Goal: Information Seeking & Learning: Check status

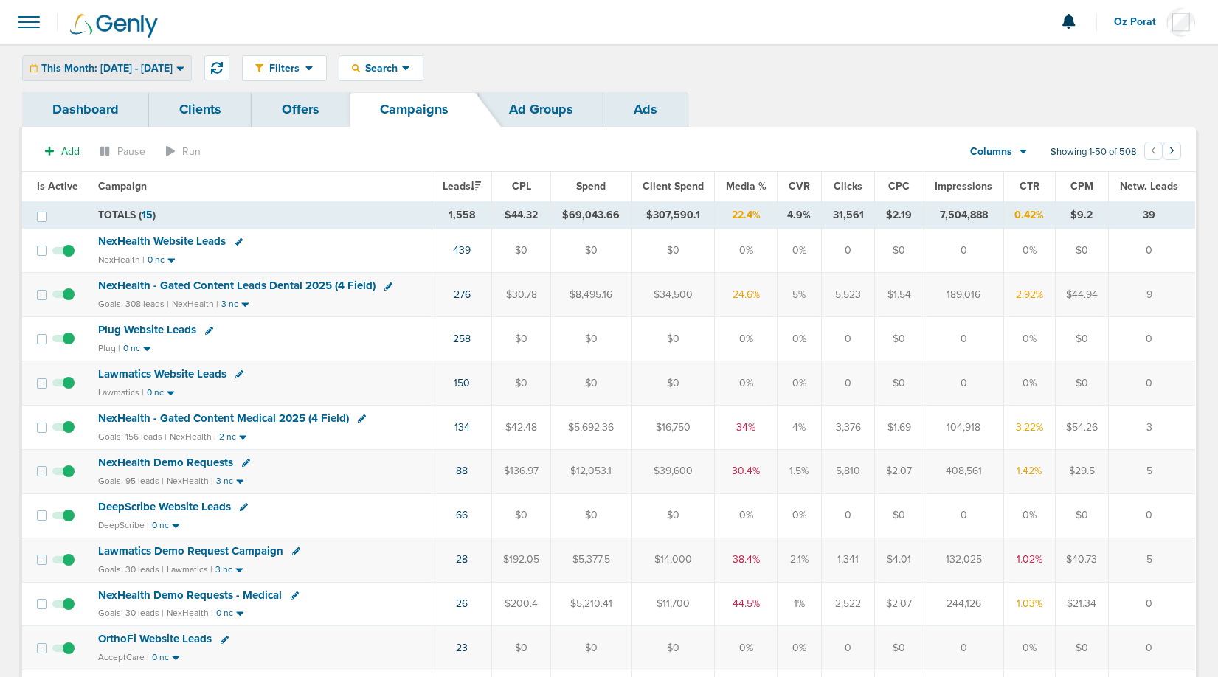
click at [145, 60] on div "This Month: 09.01.2025 - 09.30.2025" at bounding box center [107, 68] width 168 height 24
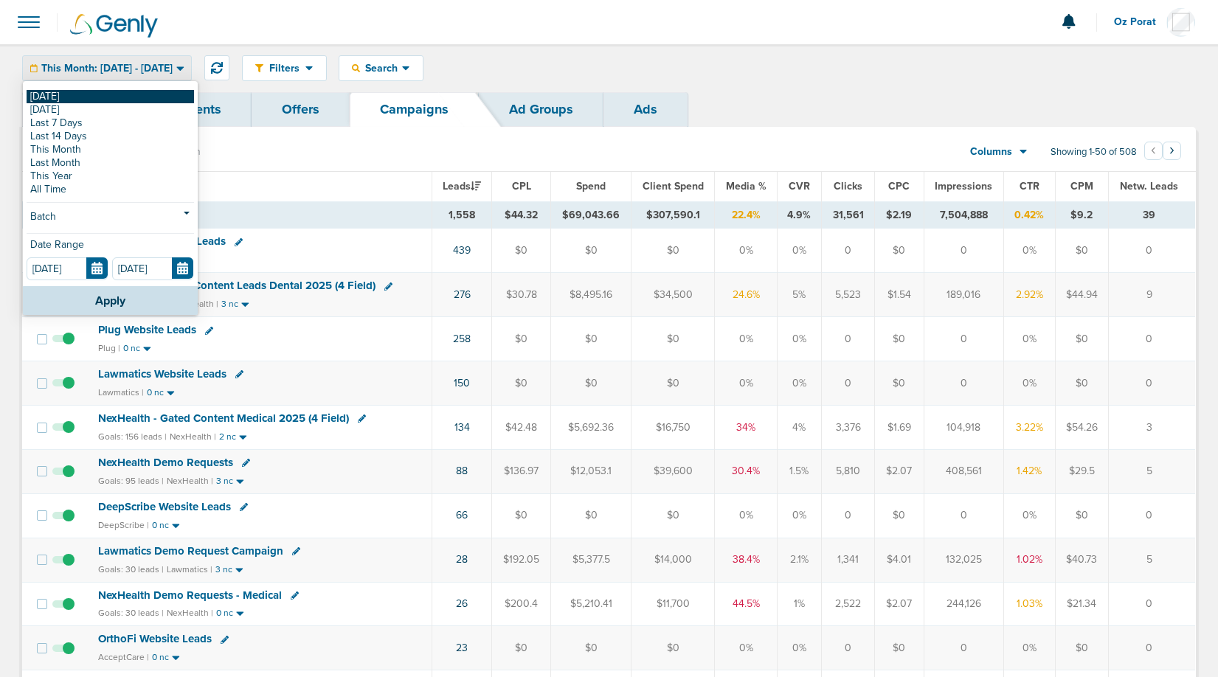
click at [96, 92] on link "[DATE]" at bounding box center [111, 96] width 168 height 13
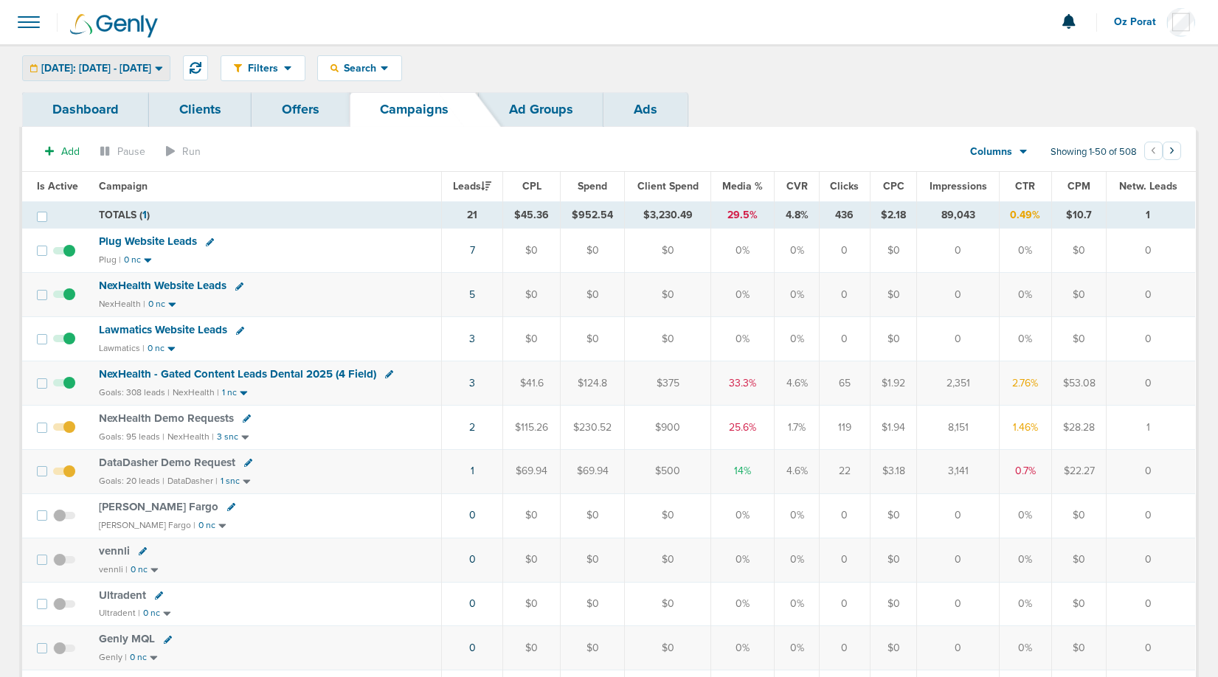
click at [149, 70] on span "Today: 09.29.2025 - 09.29.2025" at bounding box center [96, 68] width 110 height 10
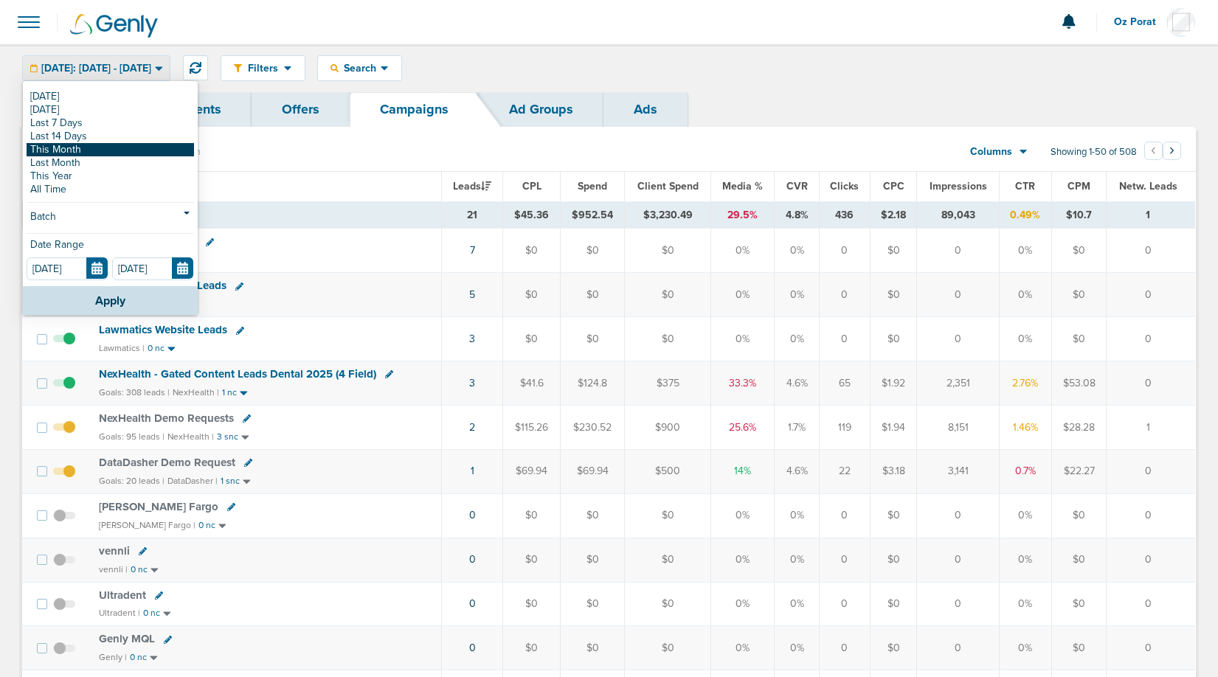
click at [94, 153] on link "This Month" at bounding box center [111, 149] width 168 height 13
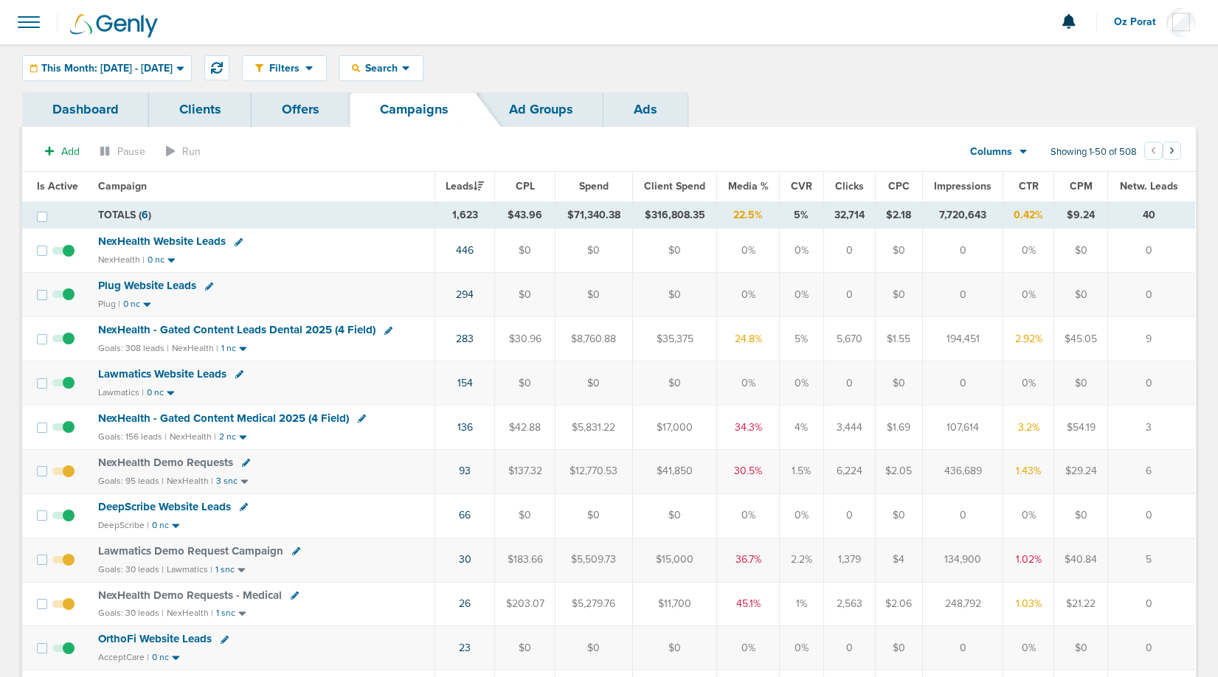
click at [1013, 159] on div "Columns Media Stats Sales Performance Custom" at bounding box center [991, 152] width 65 height 28
click at [1016, 151] on div "Columns" at bounding box center [991, 152] width 65 height 15
click at [1018, 192] on link "Sales Performance" at bounding box center [1033, 196] width 148 height 18
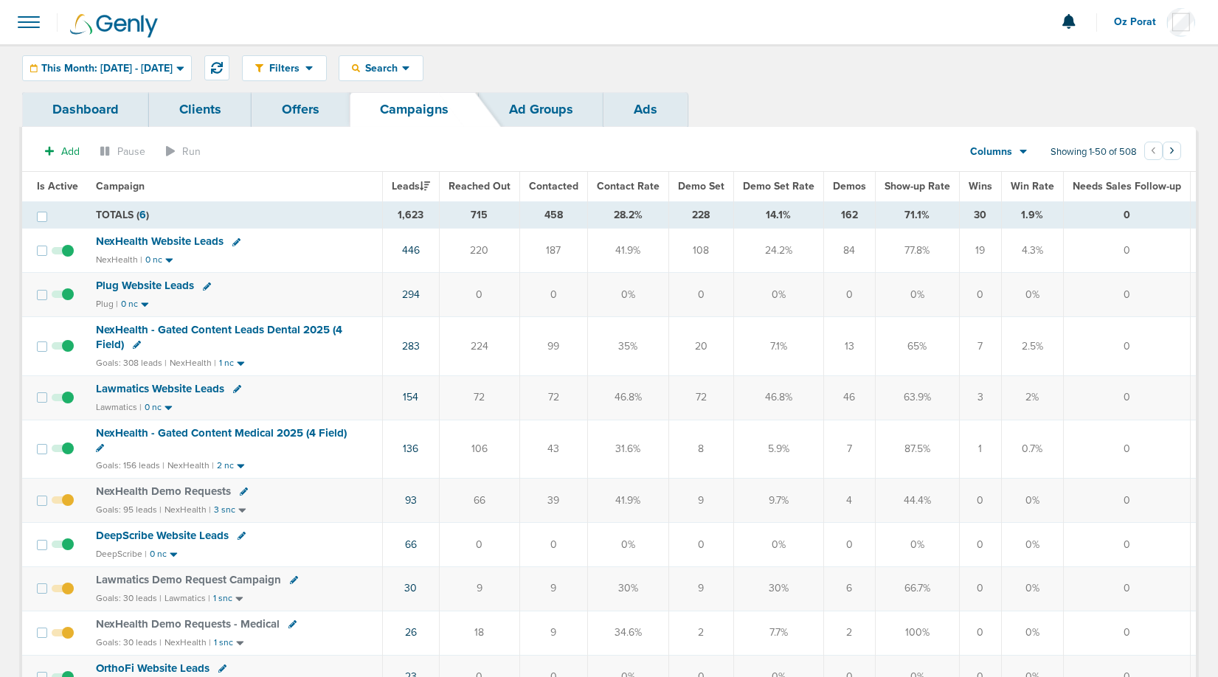
click at [86, 109] on link "Dashboard" at bounding box center [85, 109] width 127 height 35
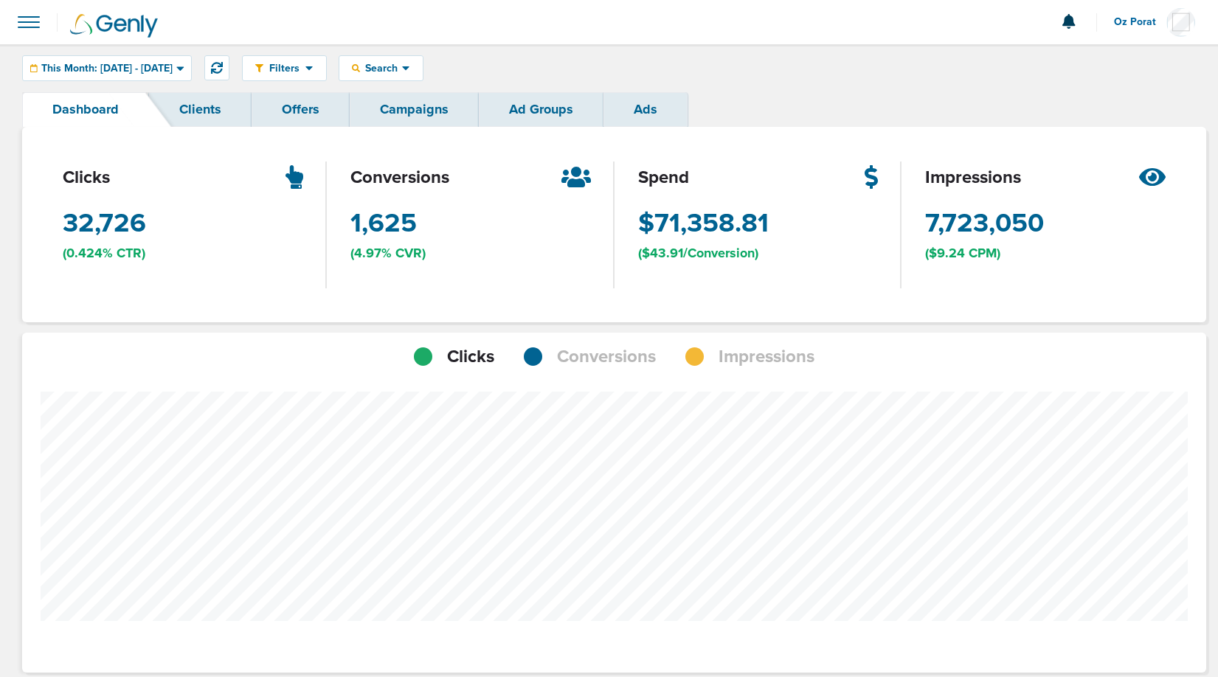
scroll to position [736850, 736825]
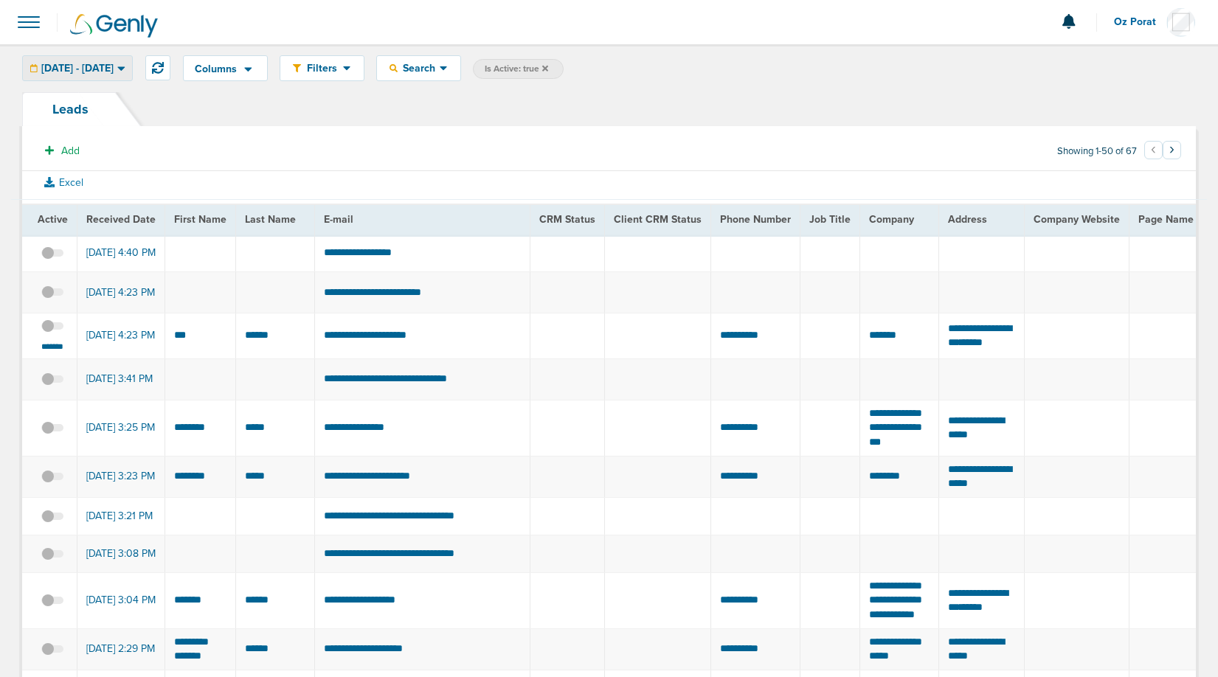
click at [102, 73] on span "[DATE] - [DATE]" at bounding box center [77, 68] width 72 height 10
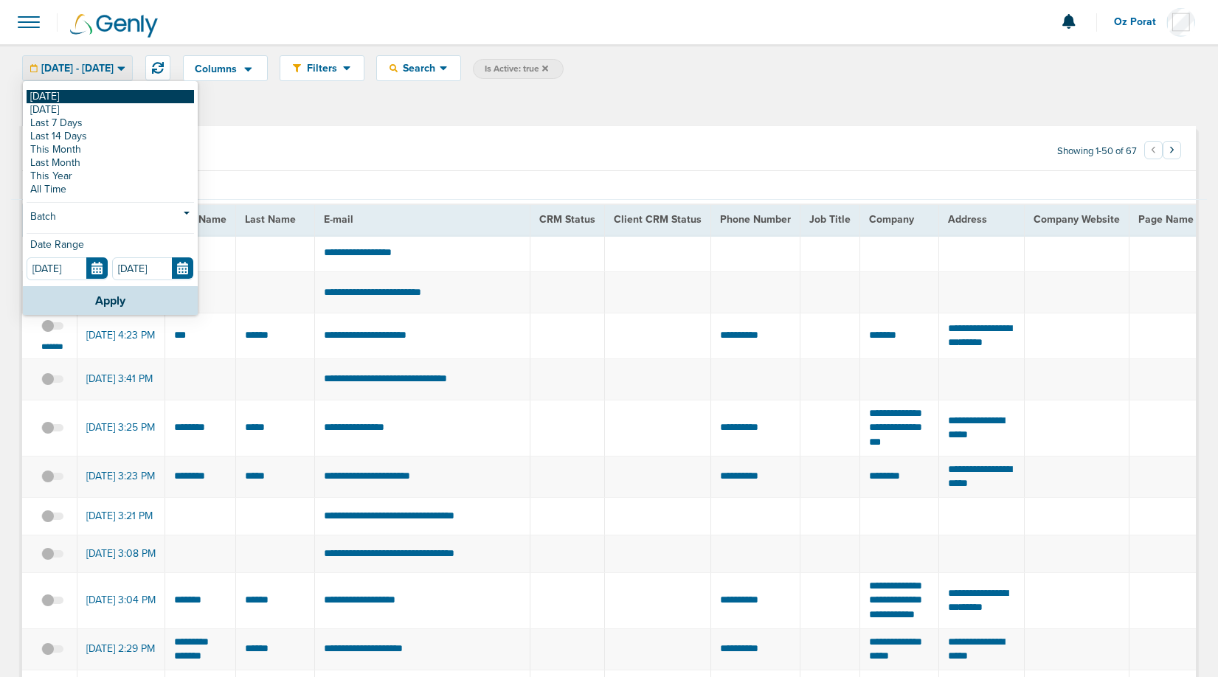
click at [67, 94] on link "[DATE]" at bounding box center [111, 96] width 168 height 13
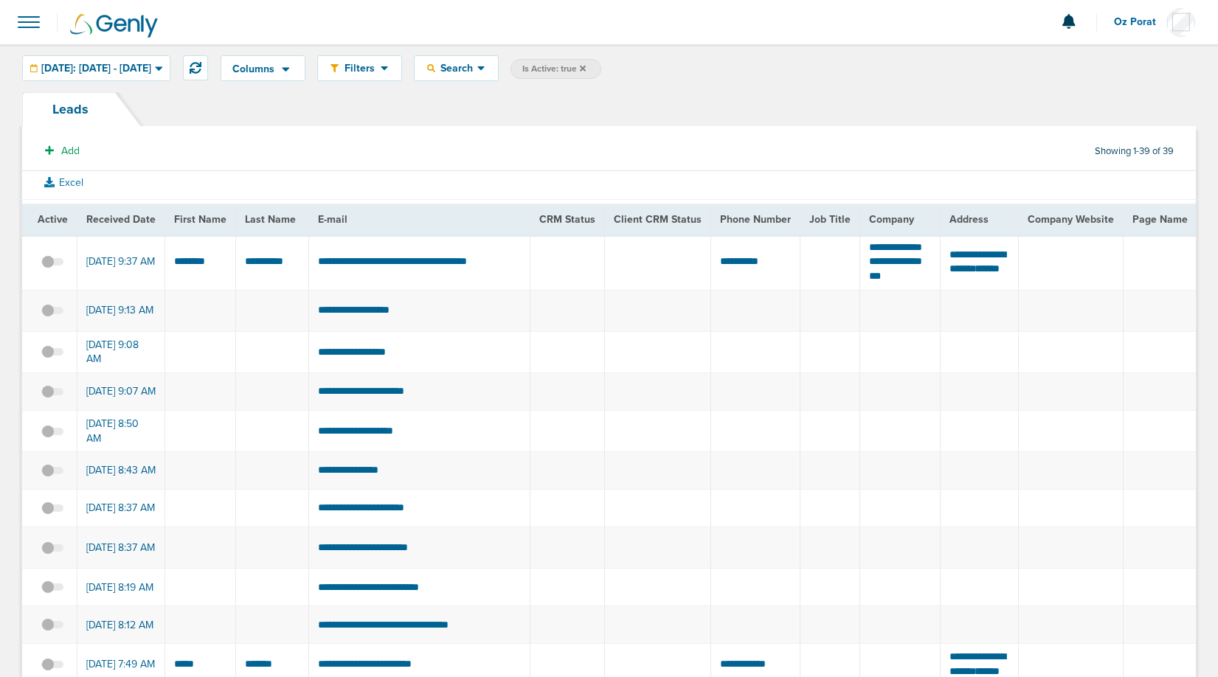
click at [36, 25] on span at bounding box center [29, 22] width 32 height 32
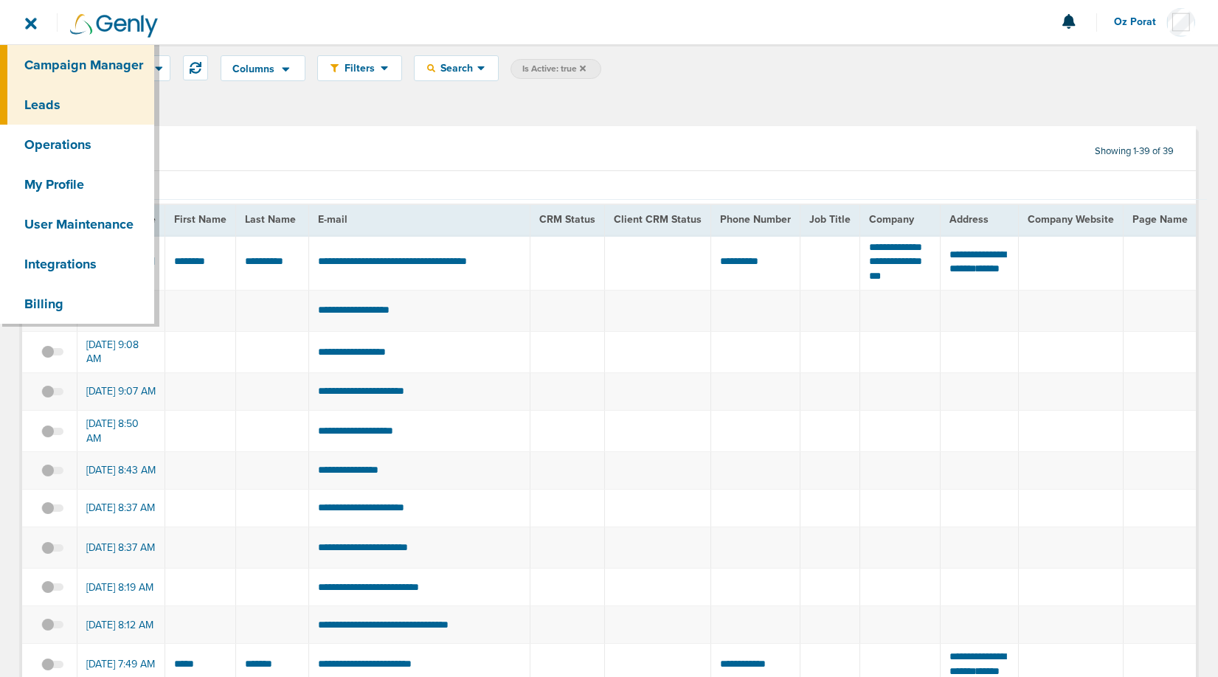
click at [42, 59] on link "Campaign Manager" at bounding box center [77, 65] width 154 height 40
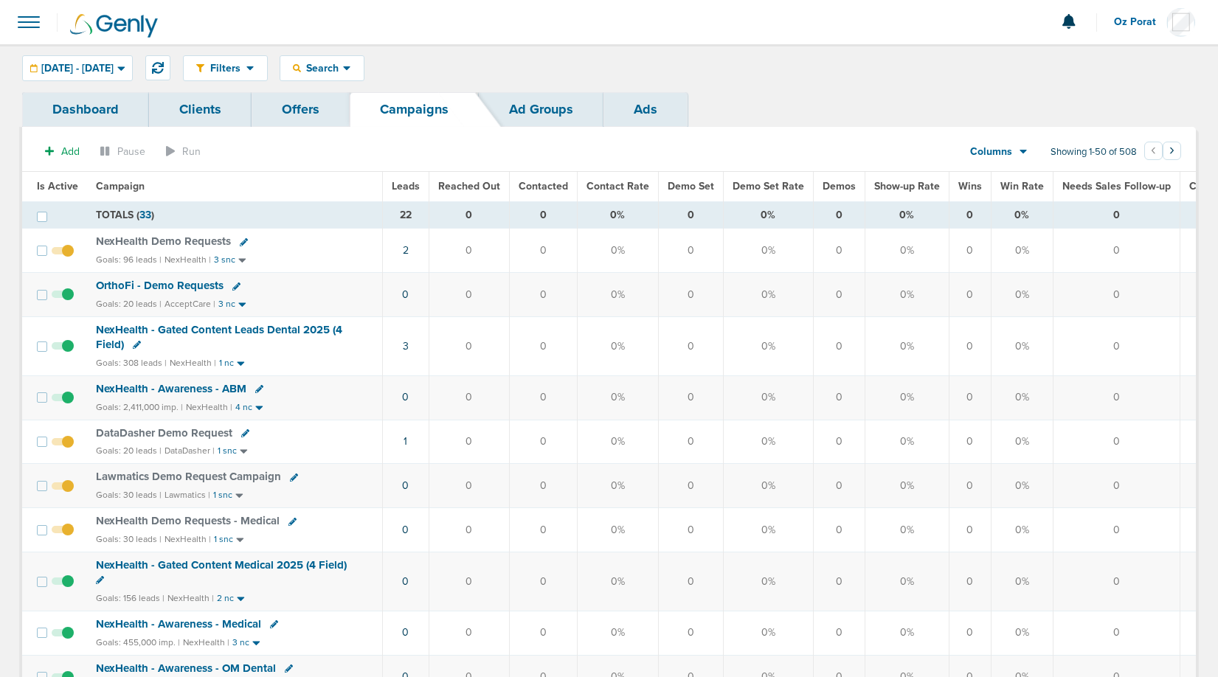
click at [395, 188] on span "Leads" at bounding box center [406, 186] width 28 height 13
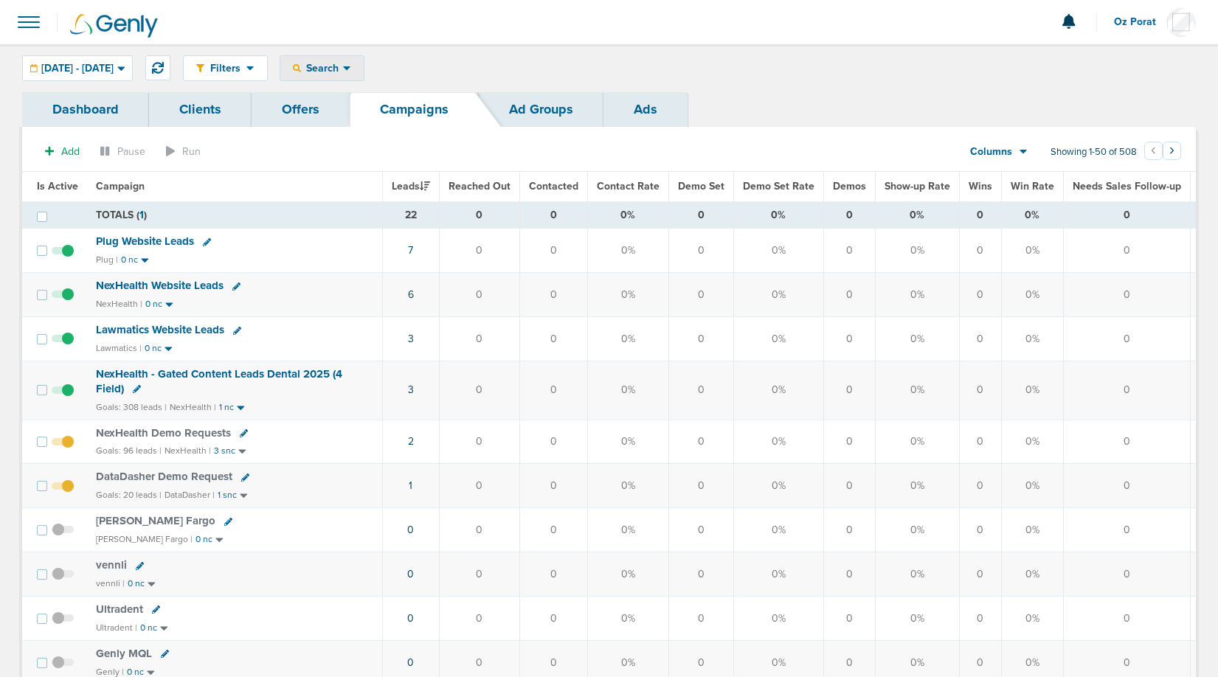
click at [364, 58] on div "Search" at bounding box center [321, 68] width 83 height 24
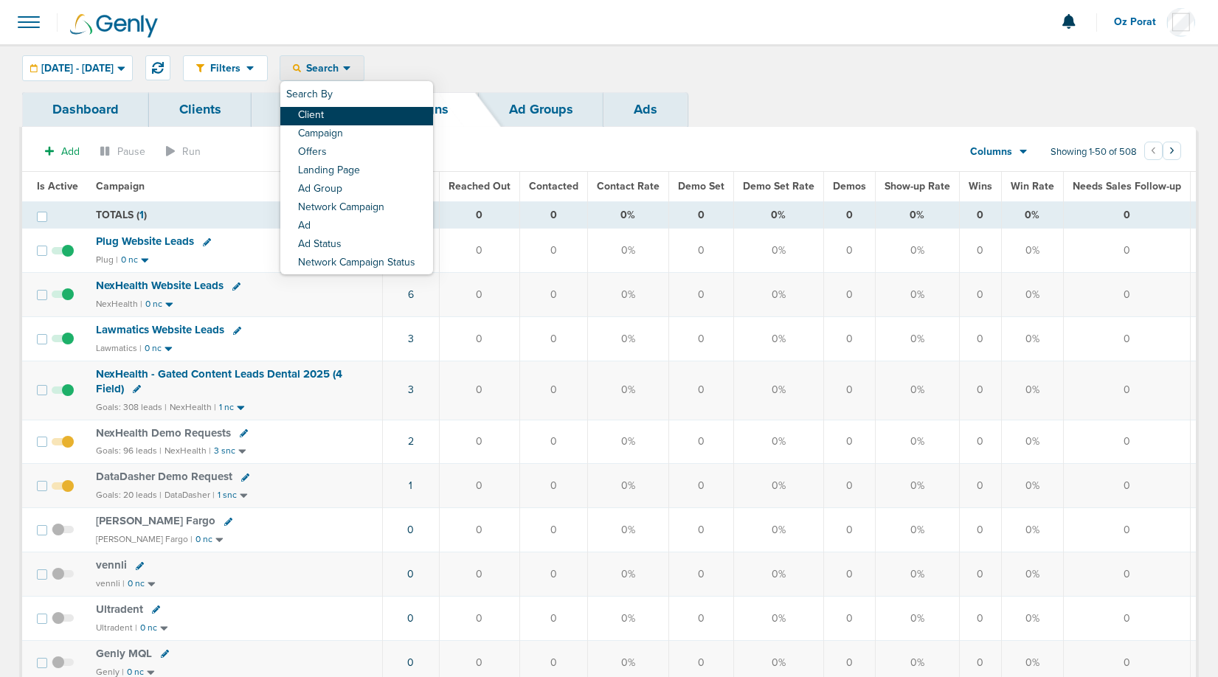
click at [371, 110] on link "Client" at bounding box center [356, 116] width 153 height 18
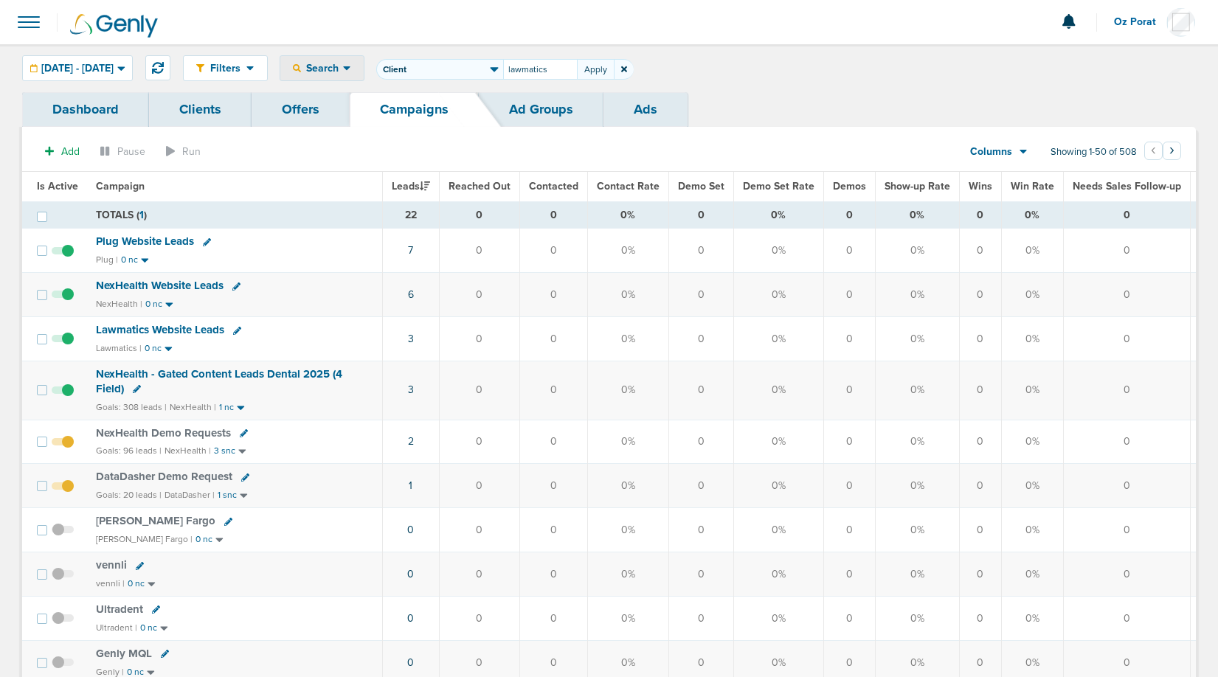
type input "lawmatics"
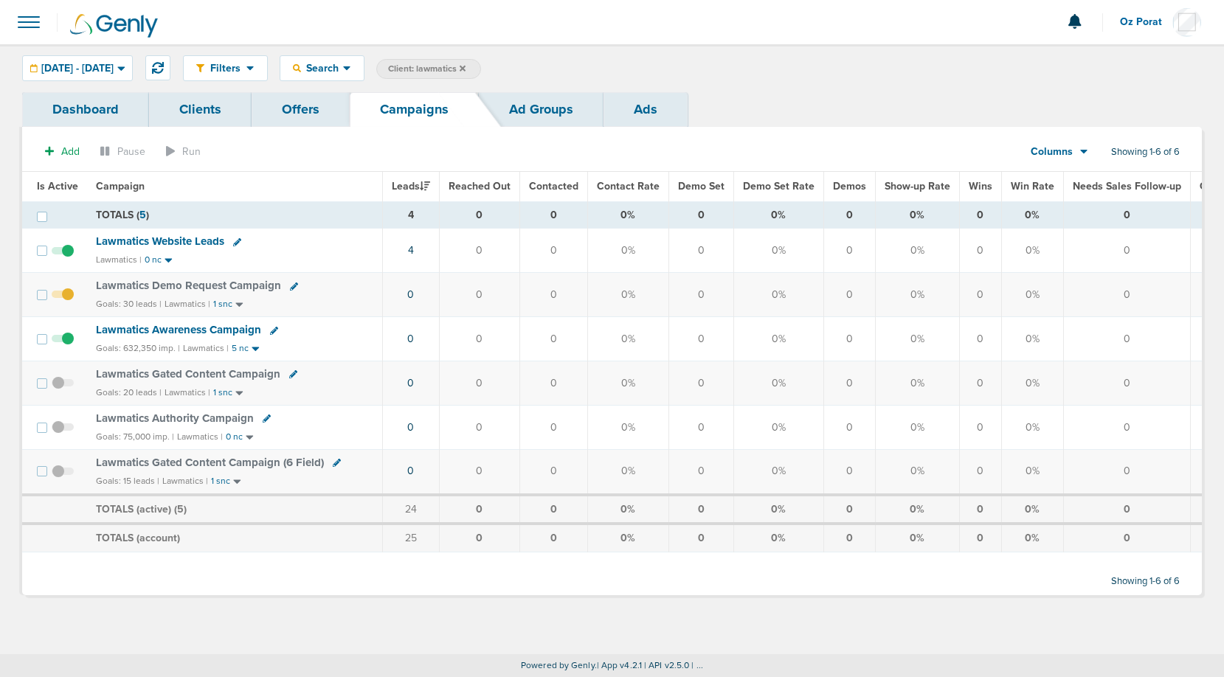
click at [136, 246] on span "Lawmatics Website Leads" at bounding box center [160, 241] width 128 height 13
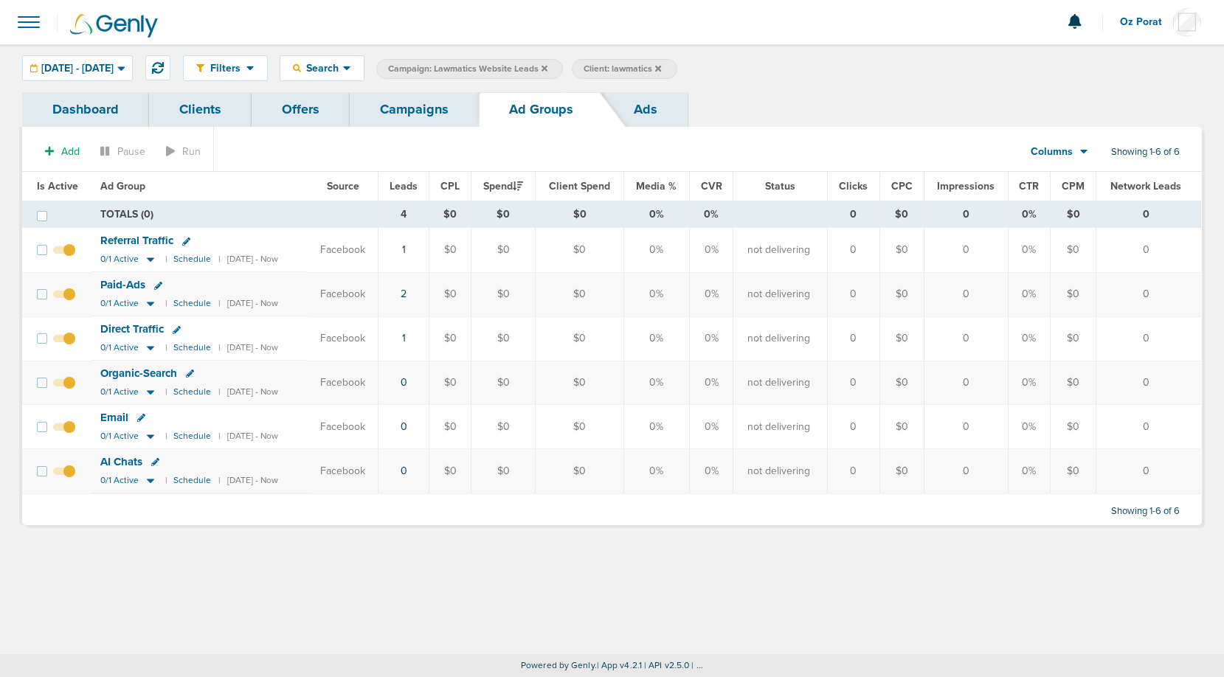
click at [127, 372] on span "Organic-Search" at bounding box center [138, 373] width 77 height 13
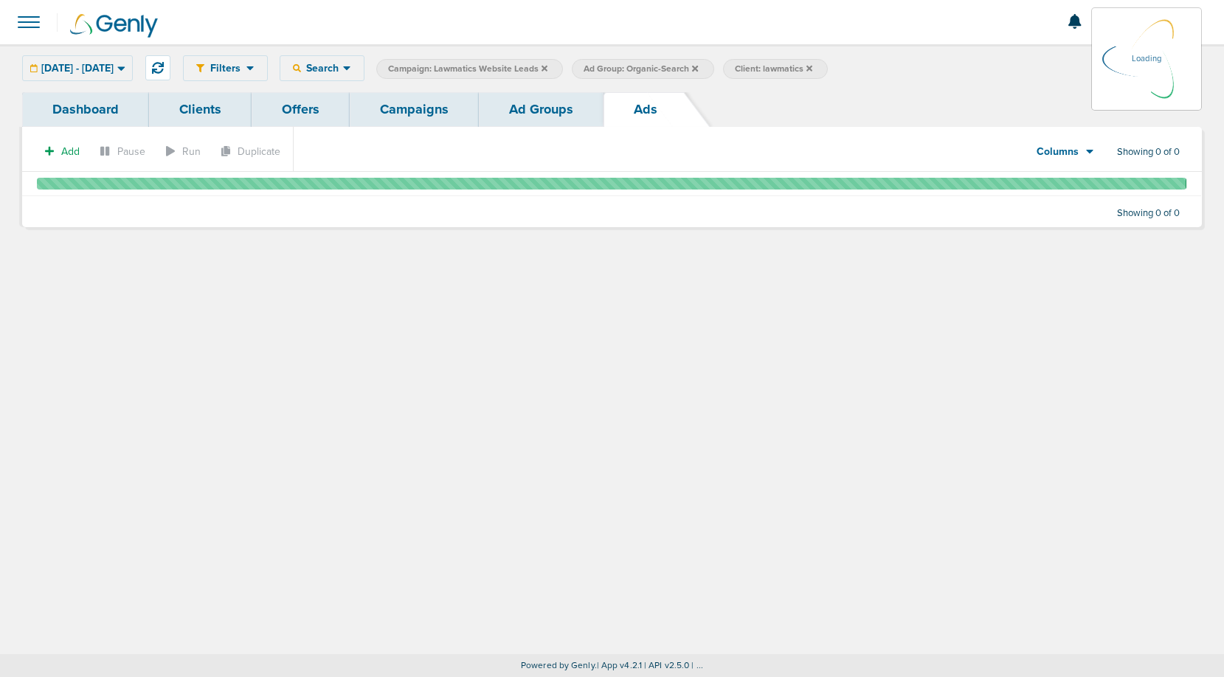
click at [100, 108] on link "Dashboard" at bounding box center [85, 109] width 127 height 35
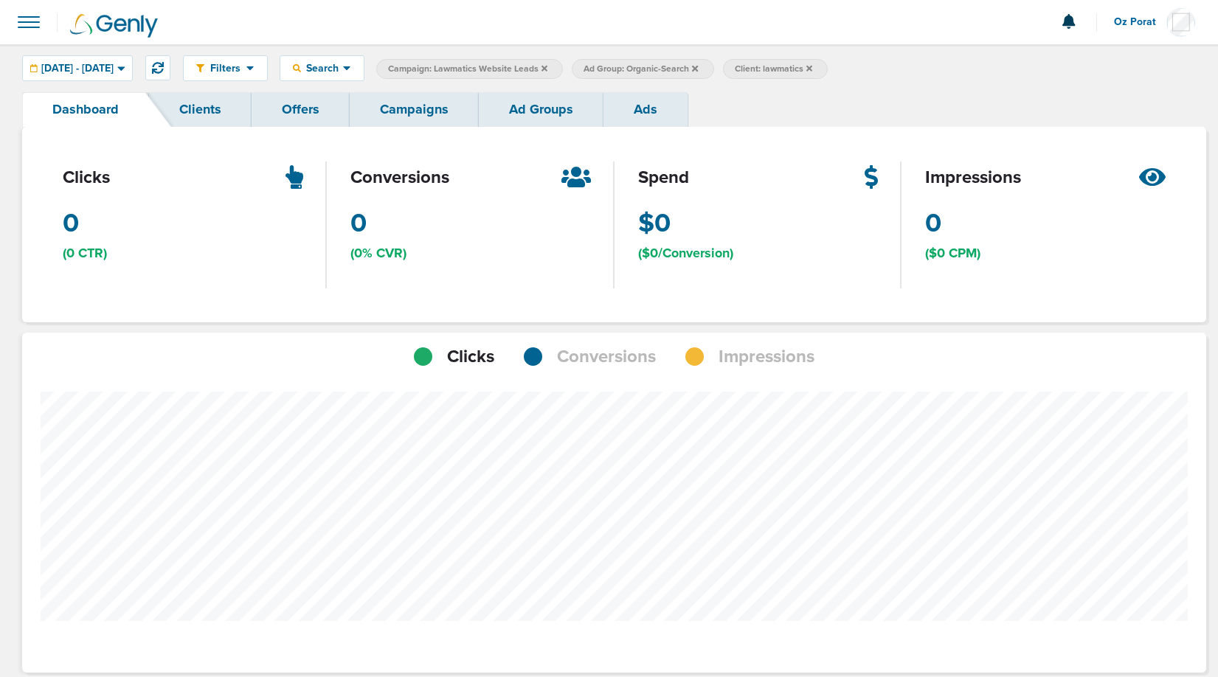
scroll to position [1042, 1174]
click at [390, 110] on link "Campaigns" at bounding box center [414, 109] width 129 height 35
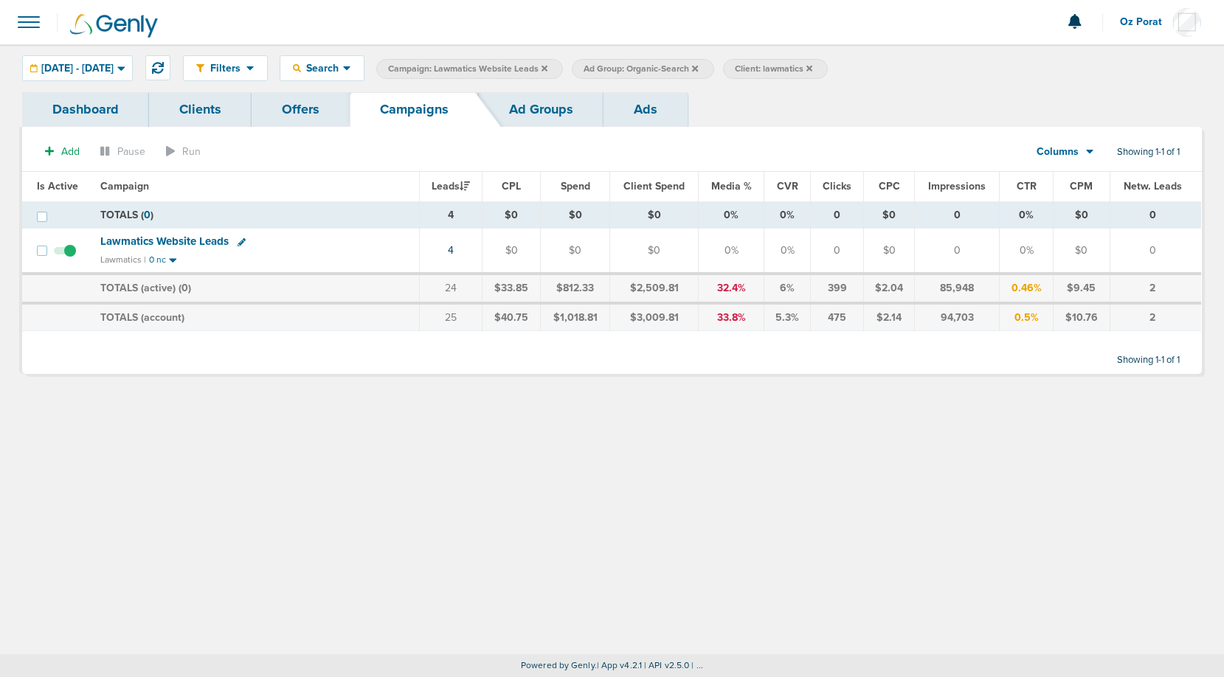
click at [96, 112] on link "Dashboard" at bounding box center [85, 109] width 127 height 35
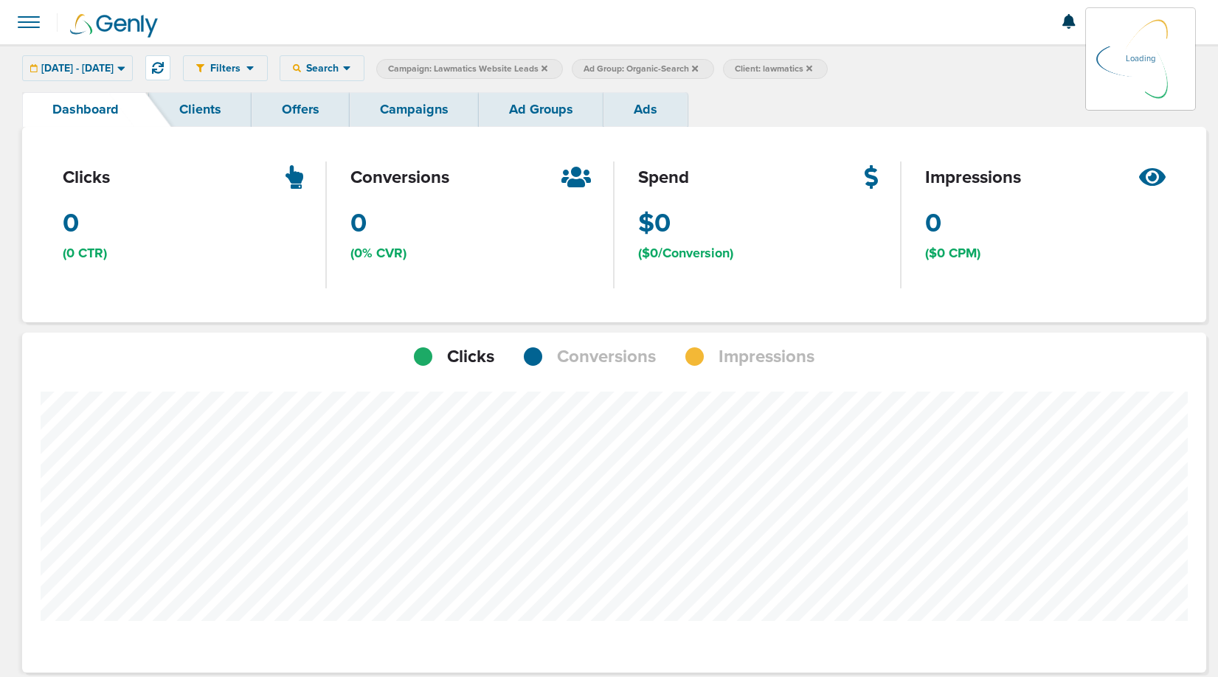
scroll to position [1042, 1174]
click at [114, 65] on span "09.29.2025 - 09.29.2025" at bounding box center [77, 68] width 72 height 10
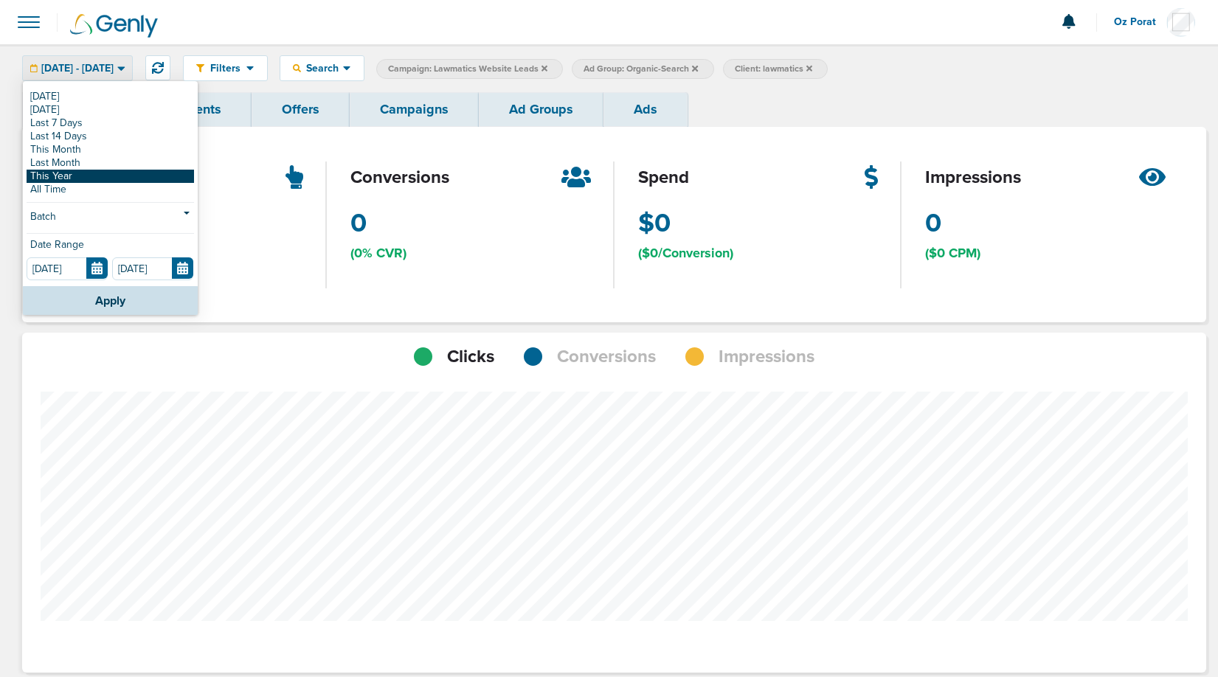
click at [80, 170] on link "This Year" at bounding box center [111, 176] width 168 height 13
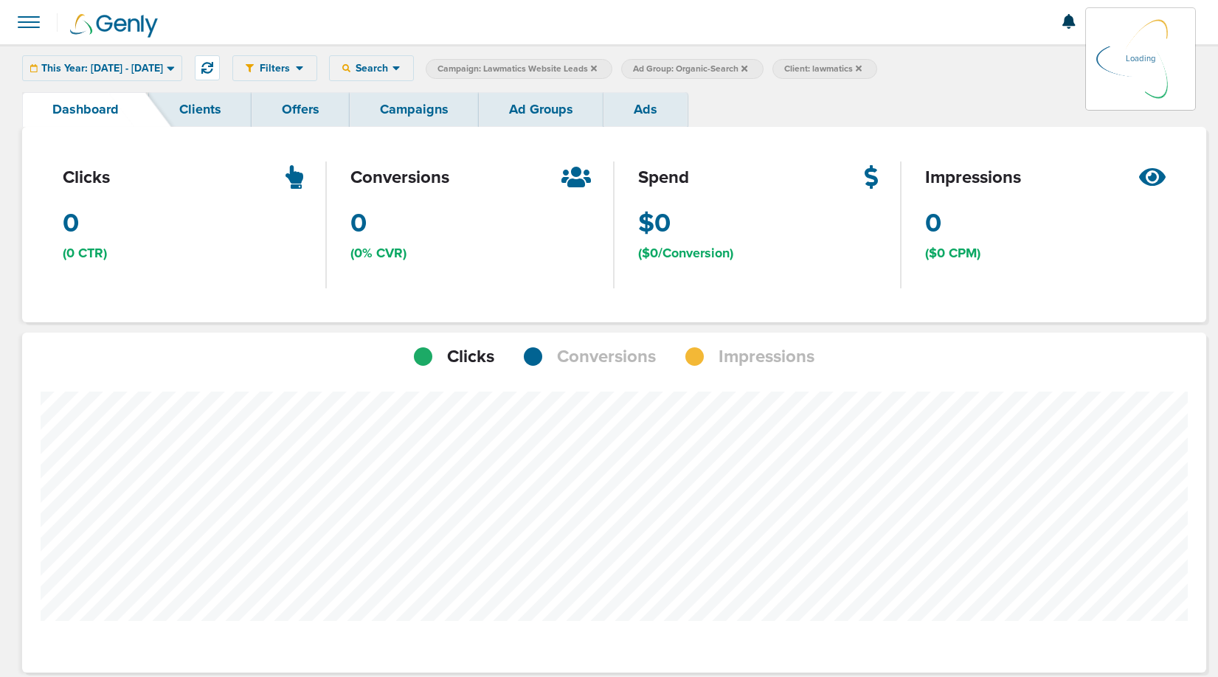
scroll to position [1149, 1174]
click at [635, 359] on span "Conversions" at bounding box center [606, 357] width 99 height 25
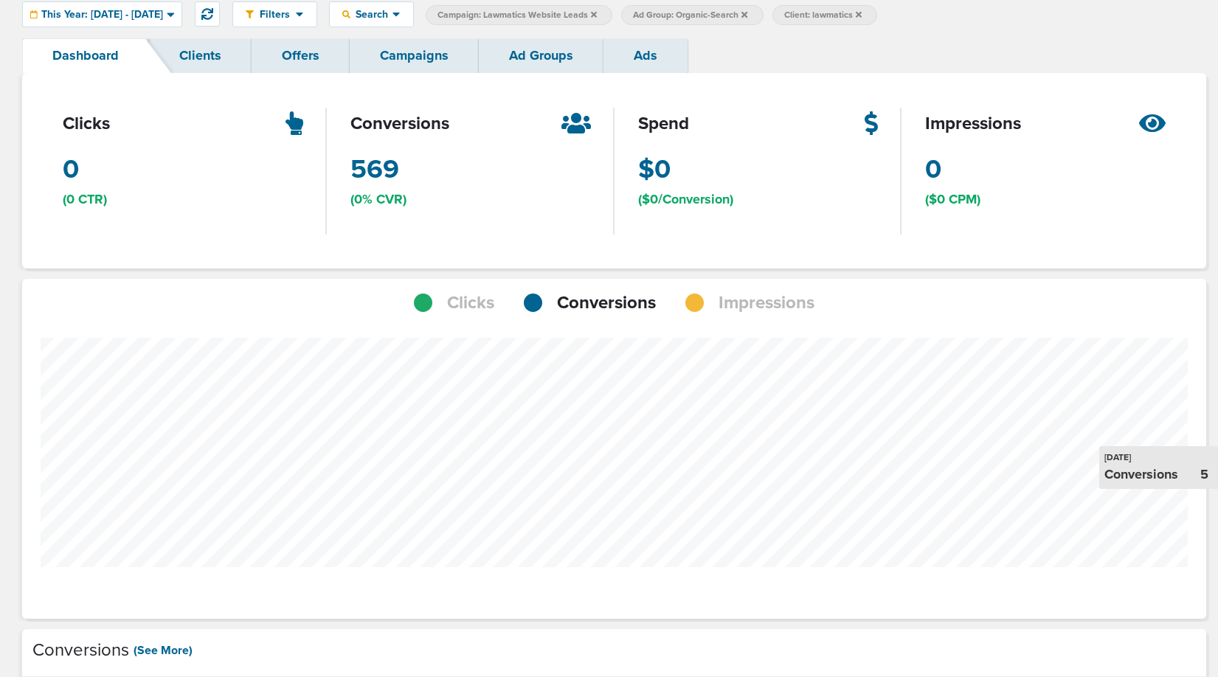
scroll to position [736850, 736825]
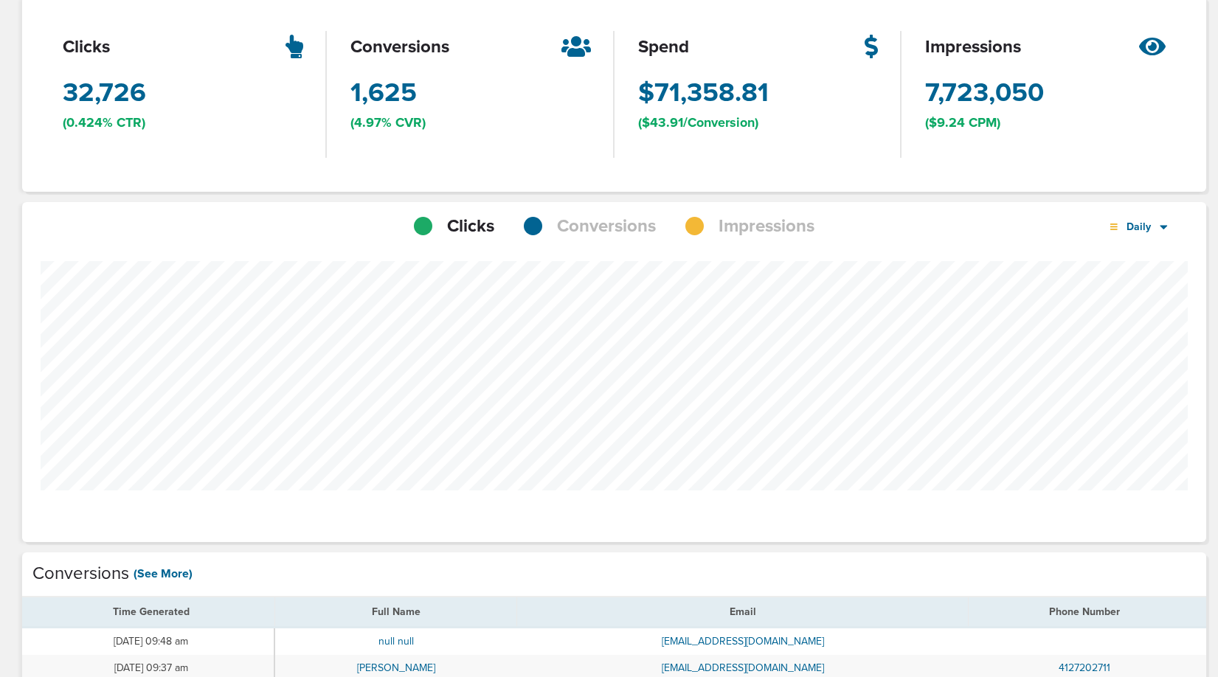
scroll to position [134, 0]
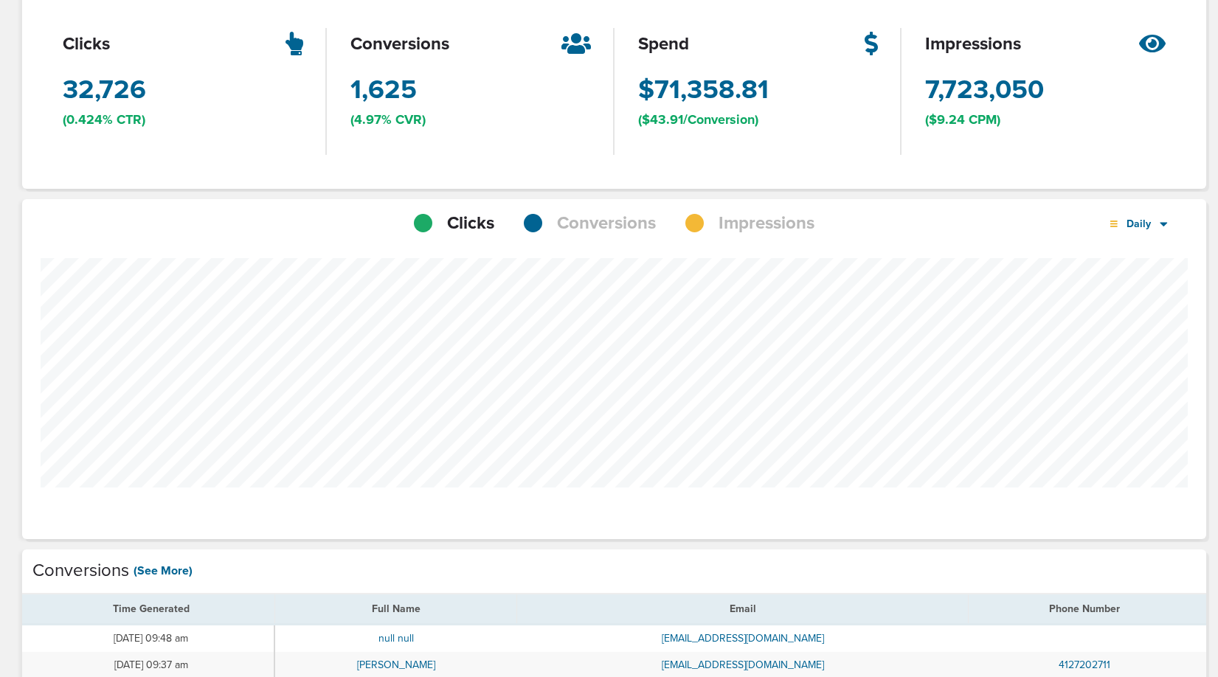
click at [580, 224] on span "Conversions" at bounding box center [606, 223] width 99 height 25
click at [1148, 225] on span "Daily" at bounding box center [1139, 224] width 43 height 13
click at [1136, 271] on link "Weekly" at bounding box center [1171, 265] width 148 height 18
click at [1148, 227] on span "Weekly" at bounding box center [1139, 224] width 43 height 13
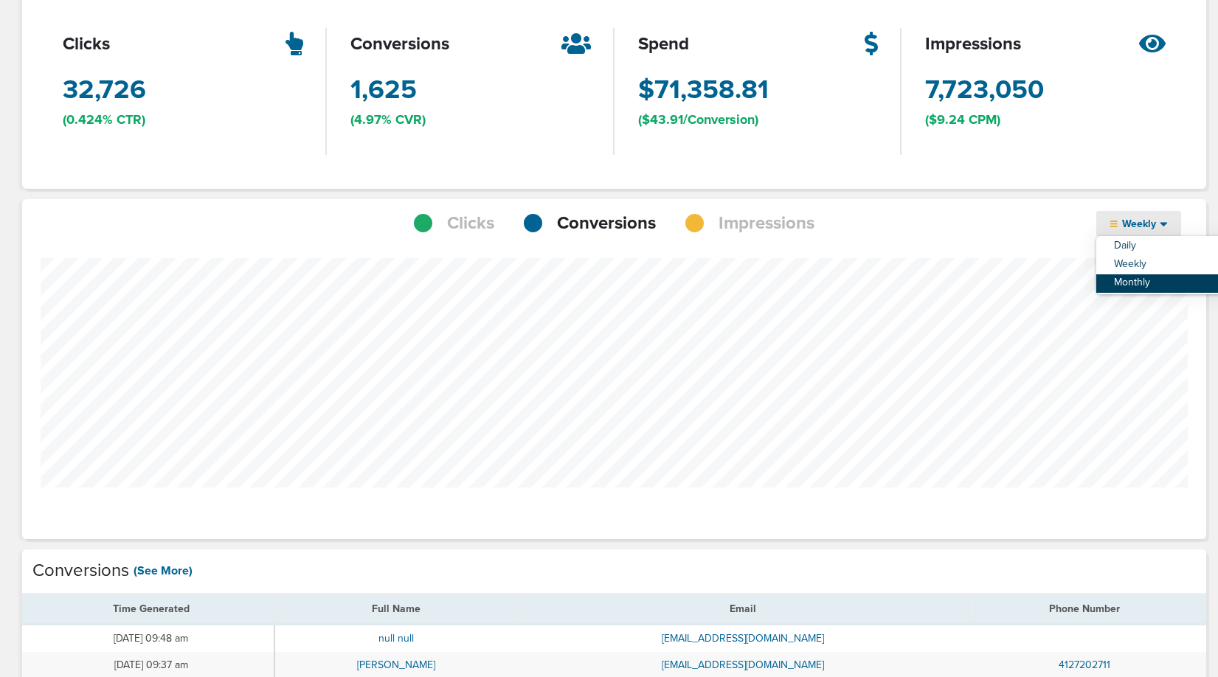
click at [1137, 282] on link "Monthly" at bounding box center [1171, 284] width 148 height 18
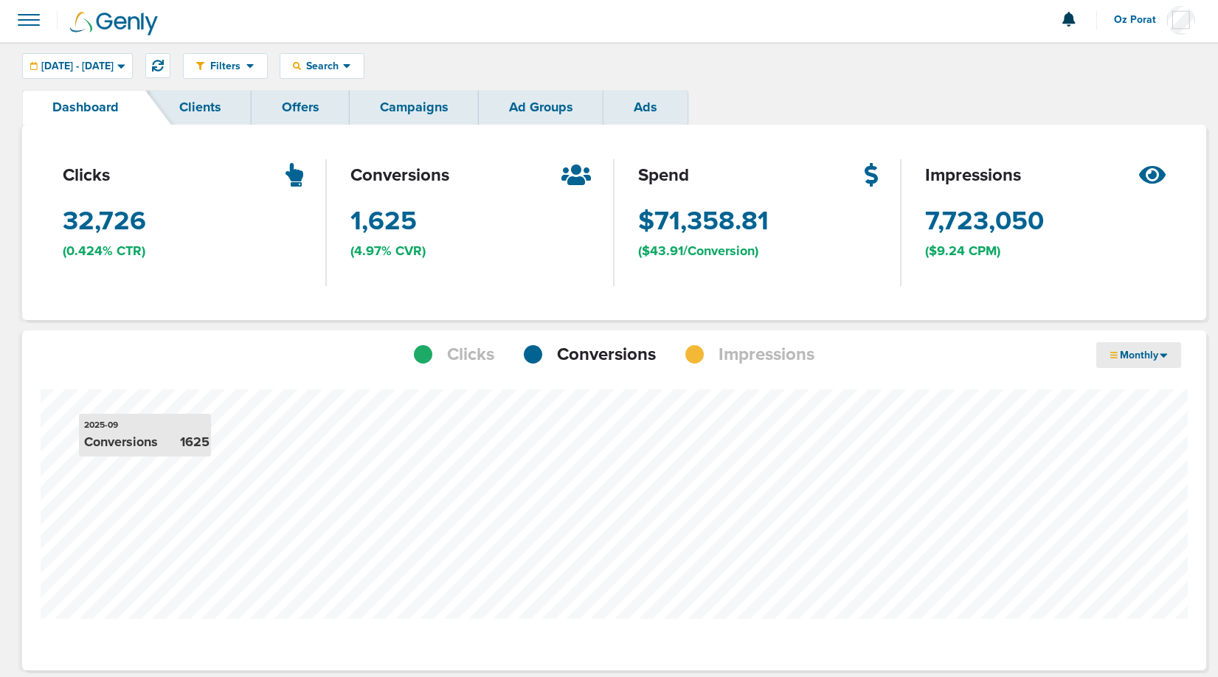
scroll to position [0, 0]
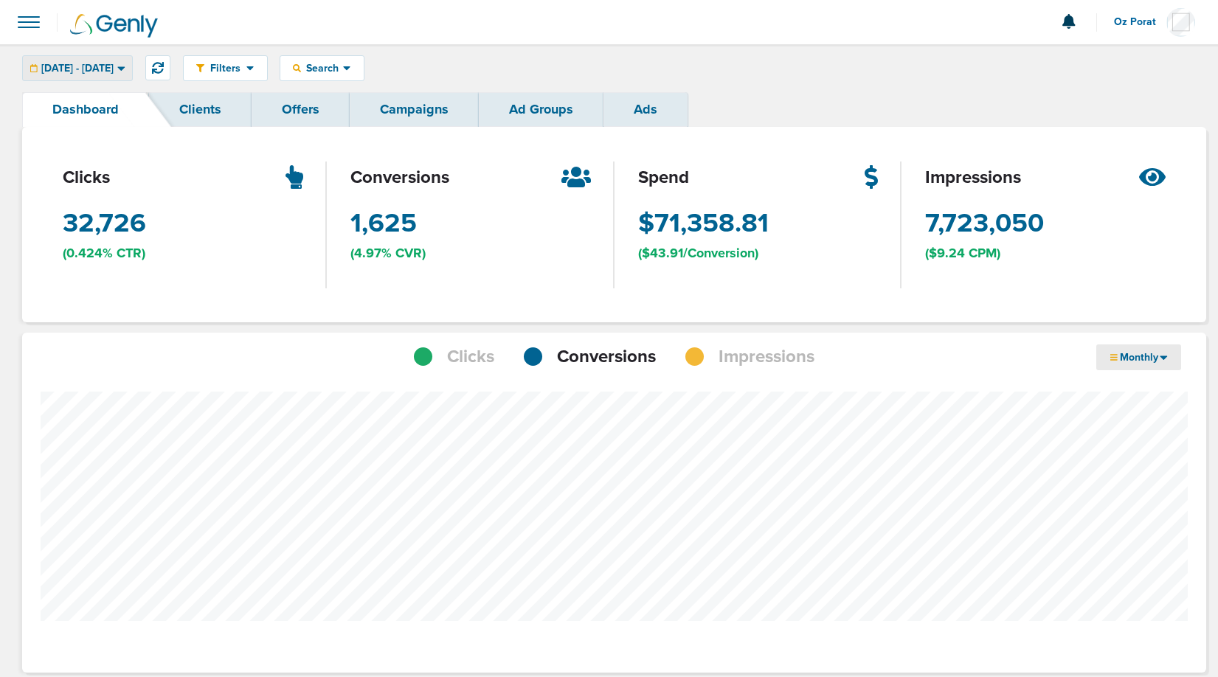
click at [114, 67] on span "[DATE] - [DATE]" at bounding box center [77, 68] width 72 height 10
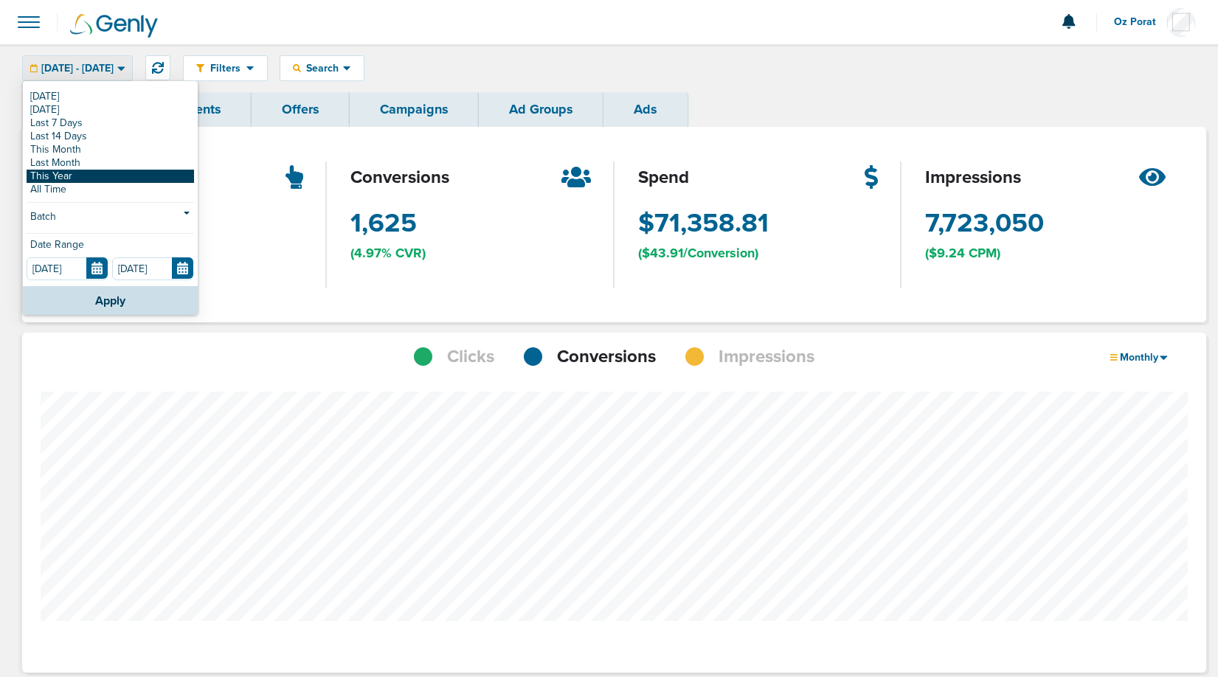
click at [77, 175] on link "This Year" at bounding box center [111, 176] width 168 height 13
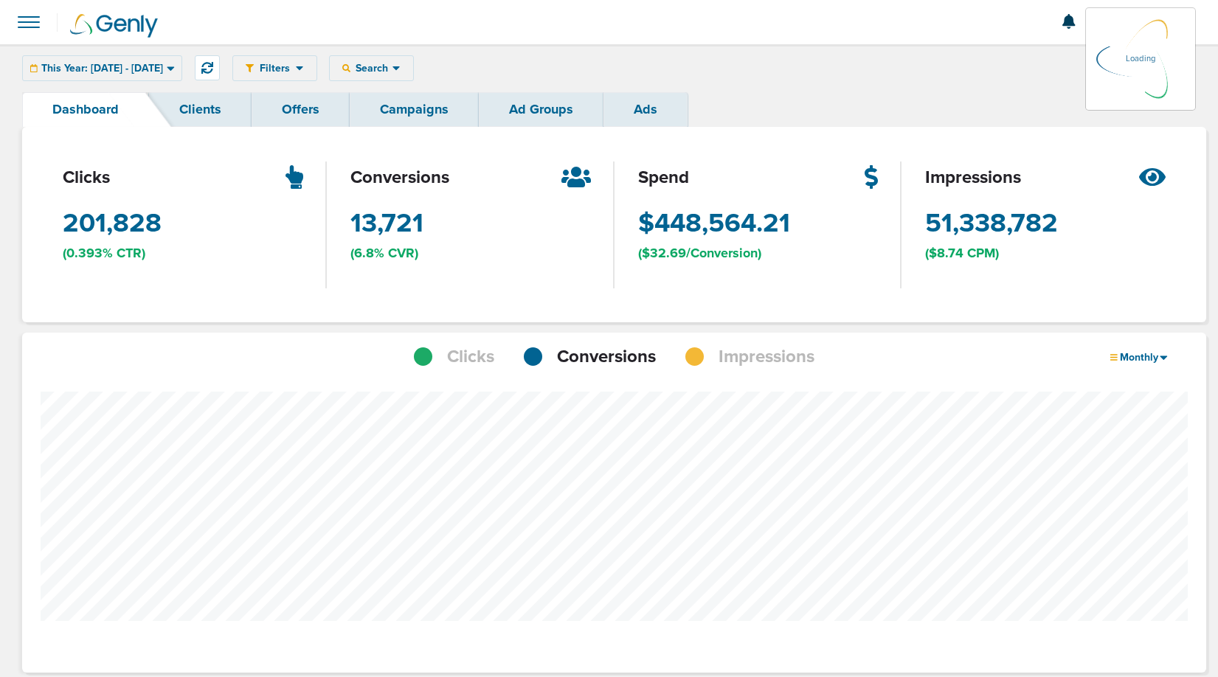
click at [400, 70] on icon at bounding box center [396, 68] width 7 height 4
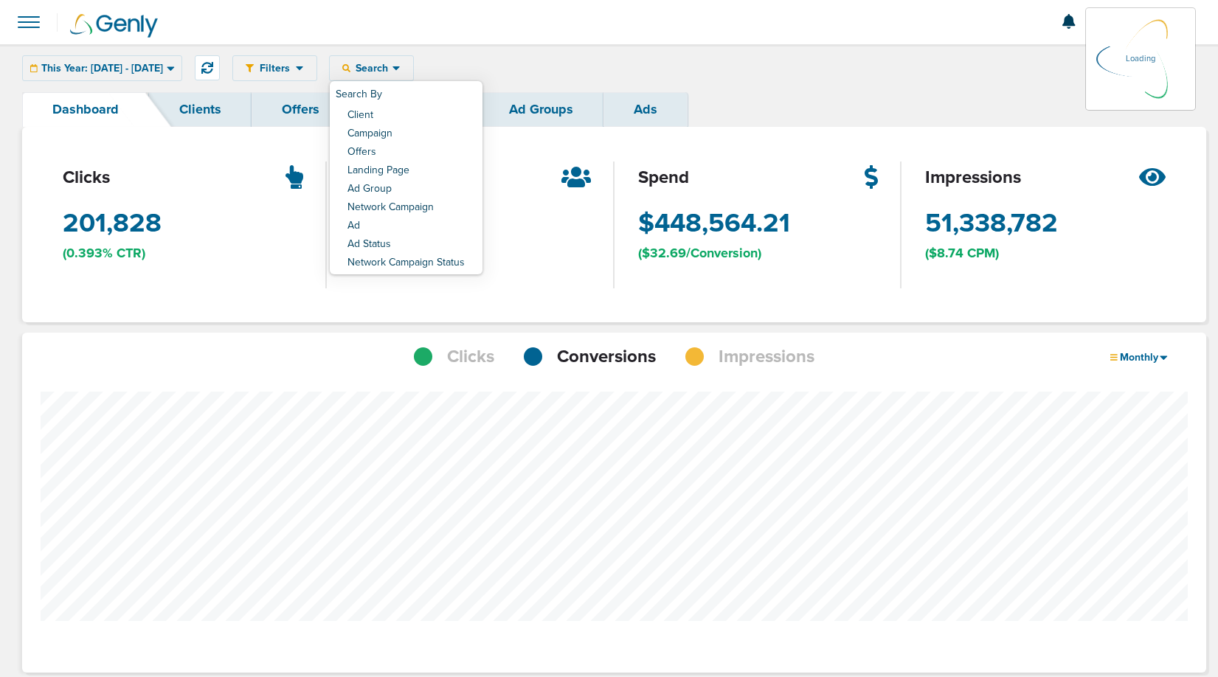
click at [440, 138] on div "conversions 13,721 (6.8% CVR)" at bounding box center [471, 225] width 288 height 196
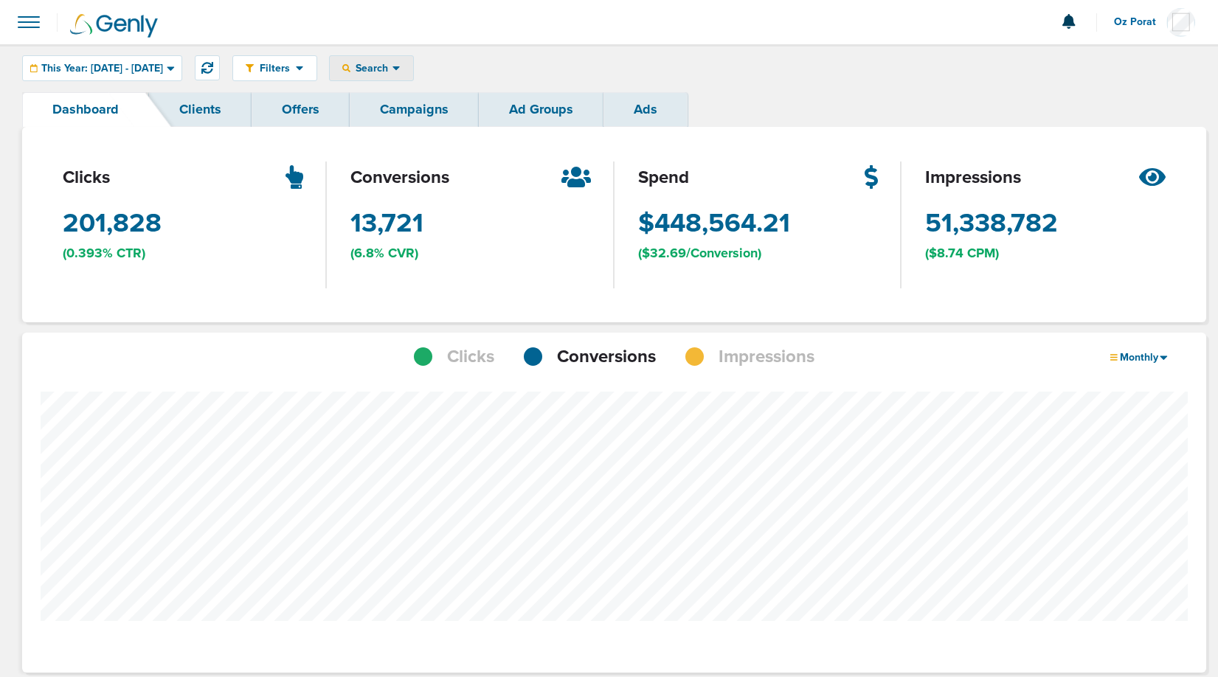
click at [393, 67] on span "Search" at bounding box center [372, 68] width 42 height 13
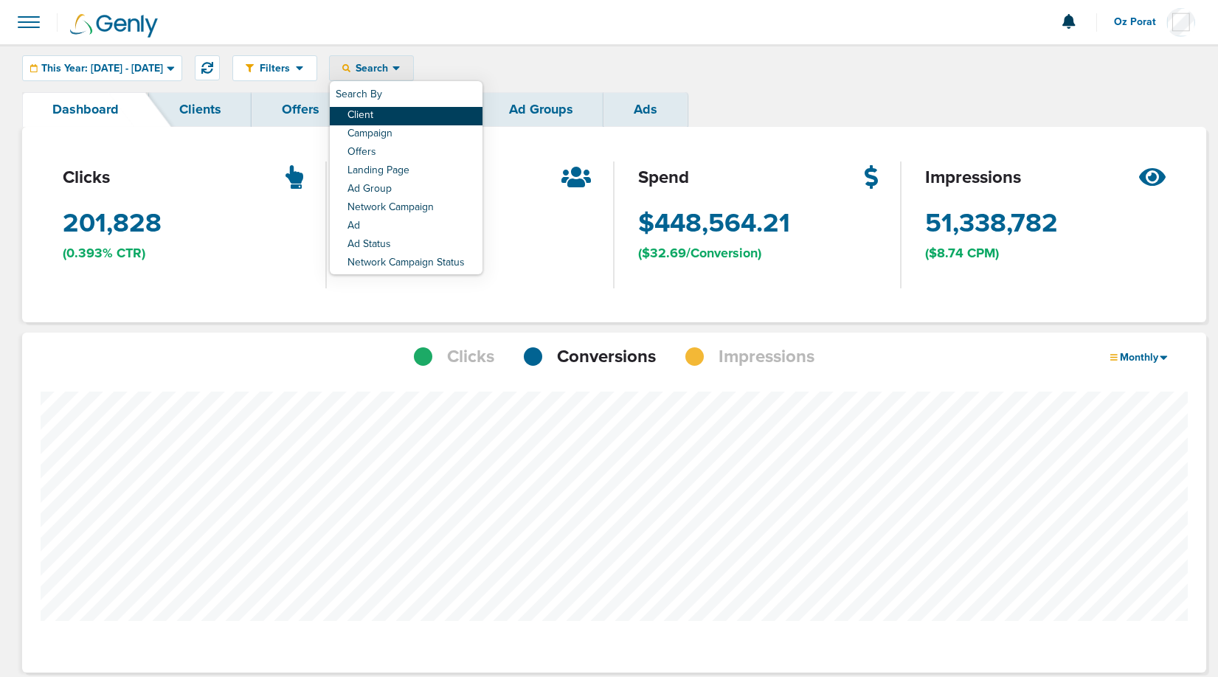
click at [421, 118] on link "Client" at bounding box center [406, 116] width 153 height 18
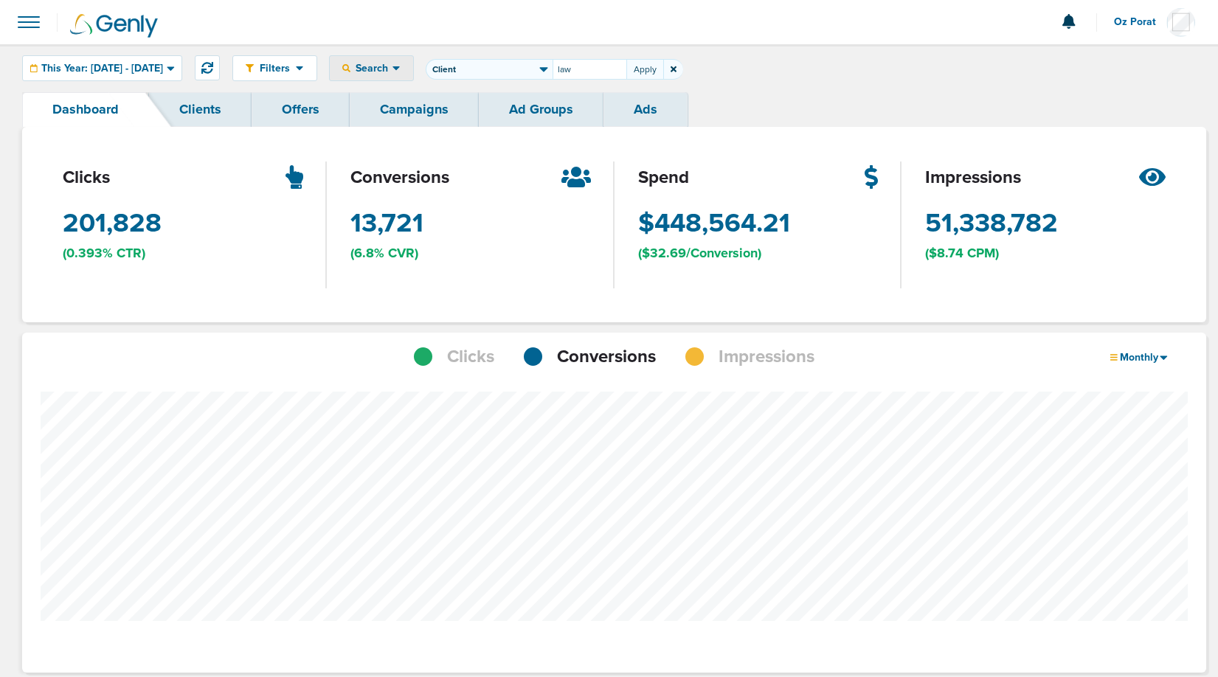
type input "law"
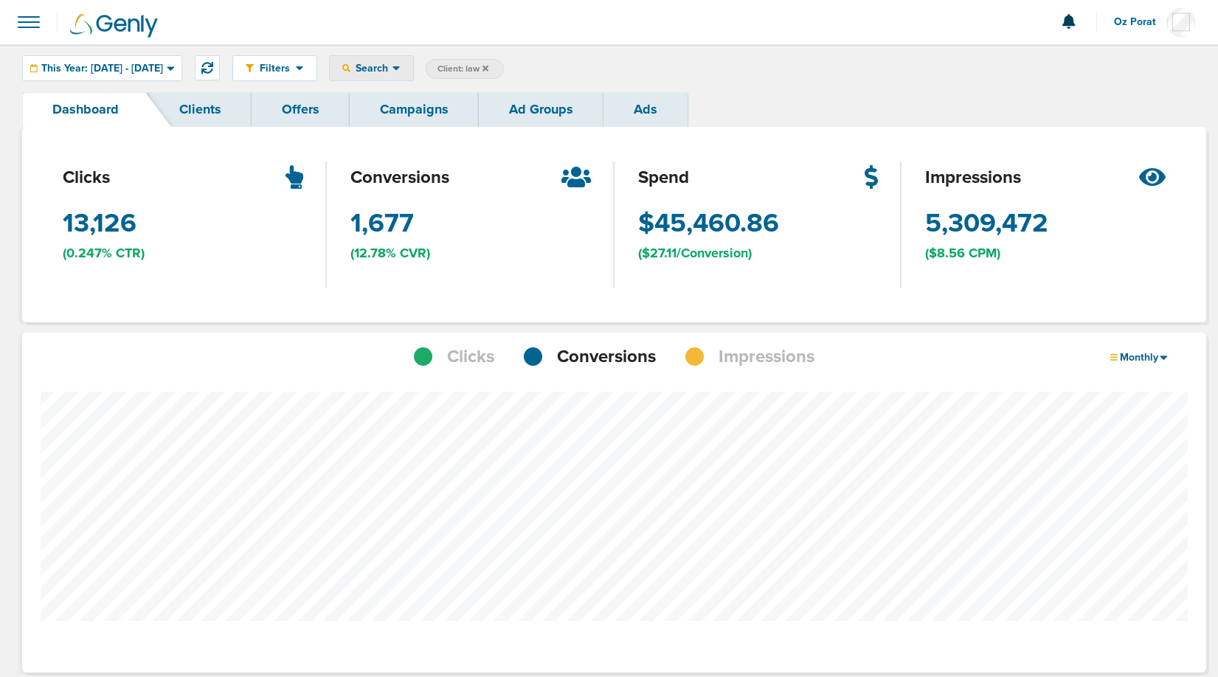
click at [393, 62] on span "Search" at bounding box center [372, 68] width 42 height 13
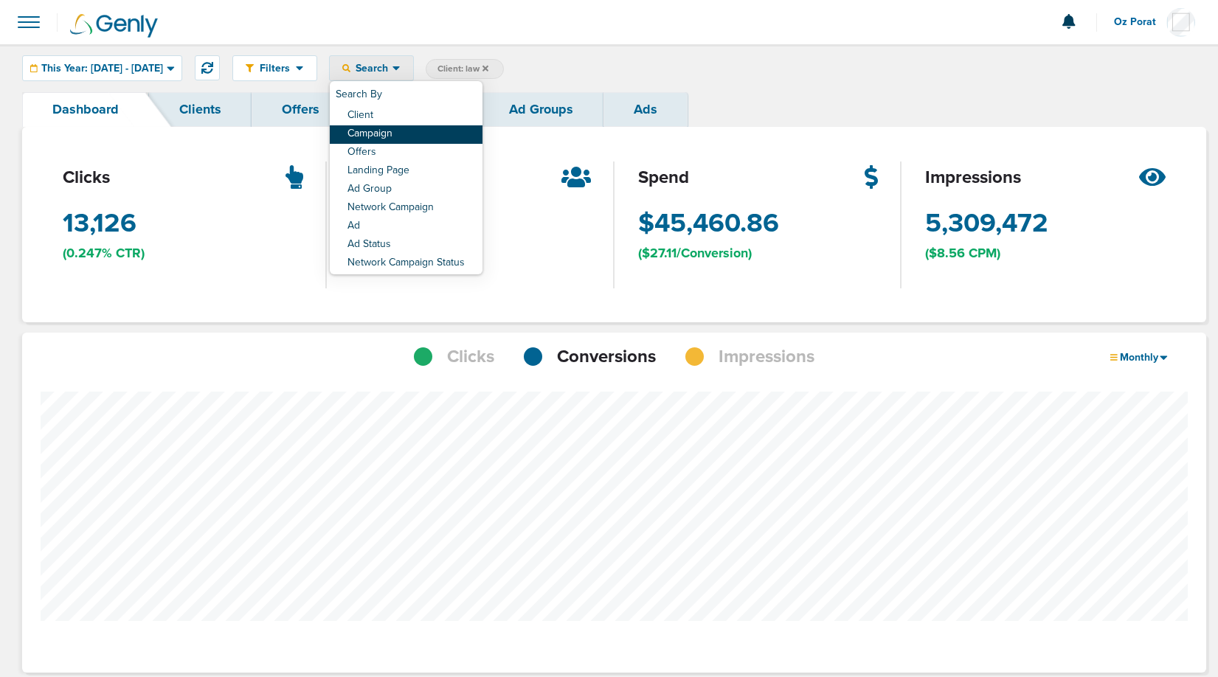
click at [424, 133] on link "Campaign" at bounding box center [406, 134] width 153 height 18
select select "cmpName"
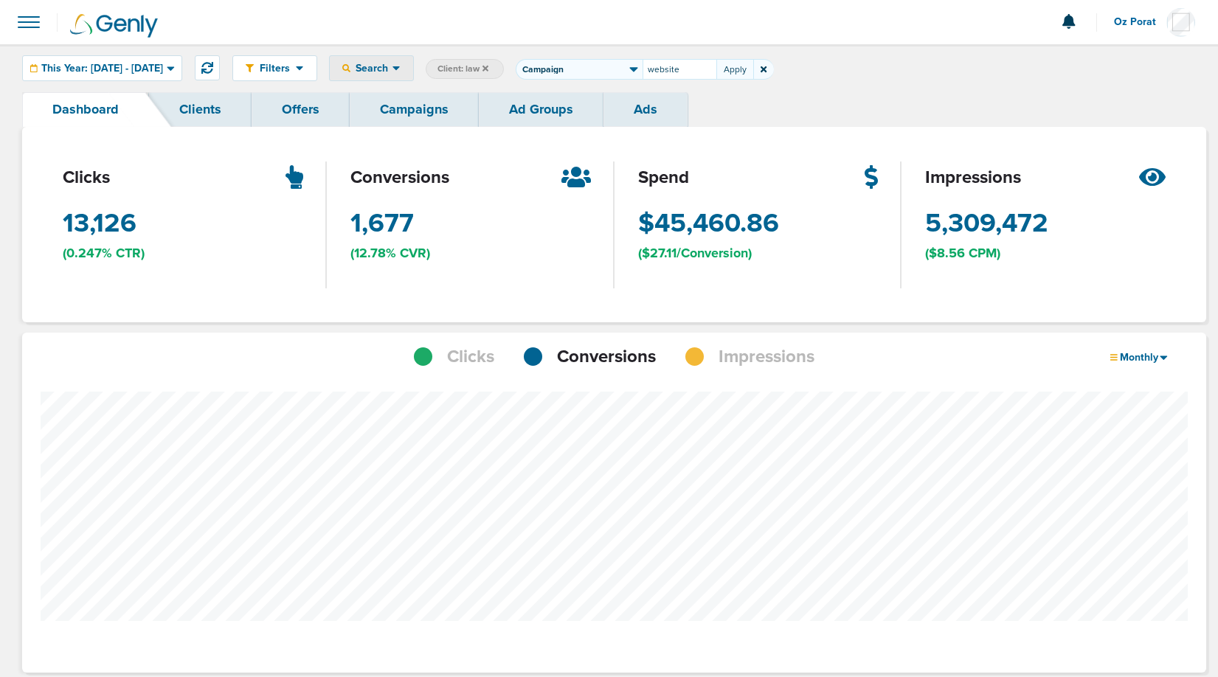
type input "website"
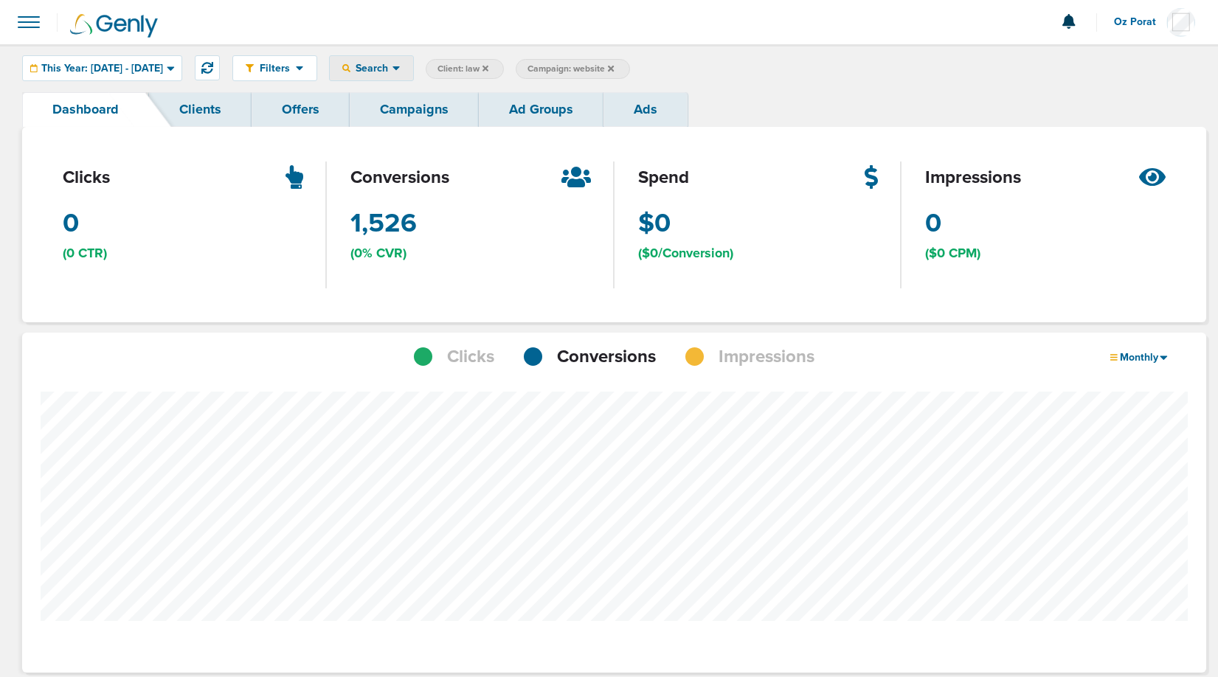
click at [393, 70] on span "Search" at bounding box center [372, 68] width 42 height 13
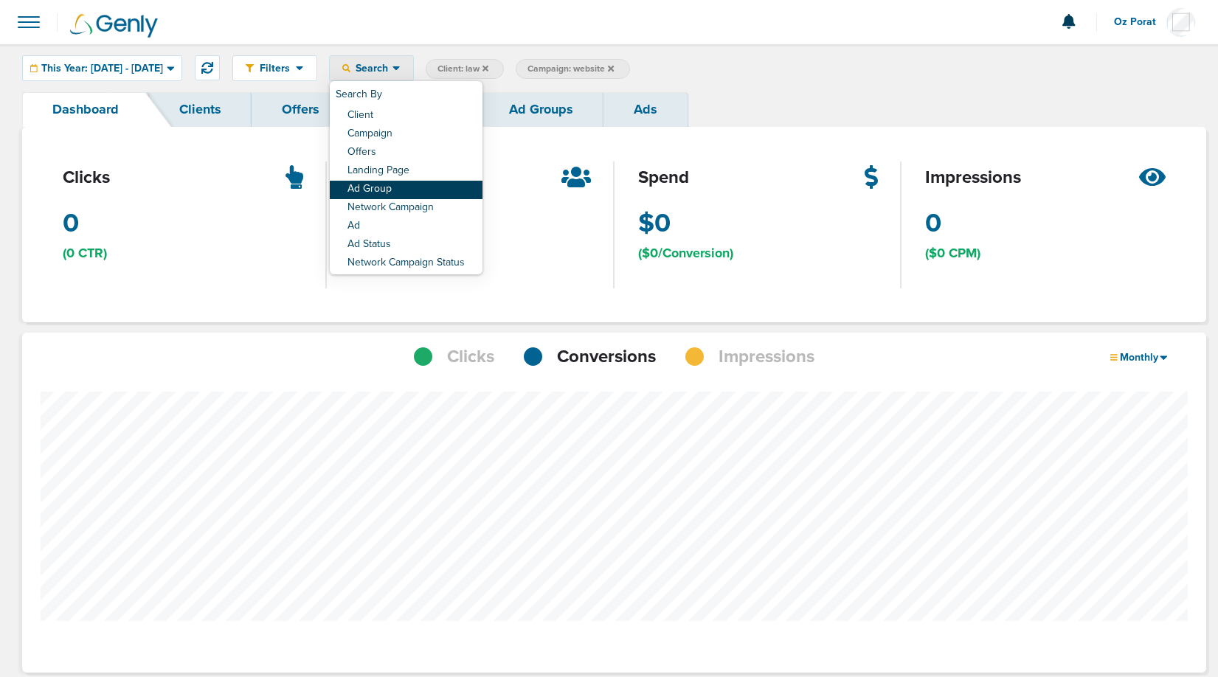
click at [429, 190] on link "Ad Group" at bounding box center [406, 190] width 153 height 18
select select "adGroupName"
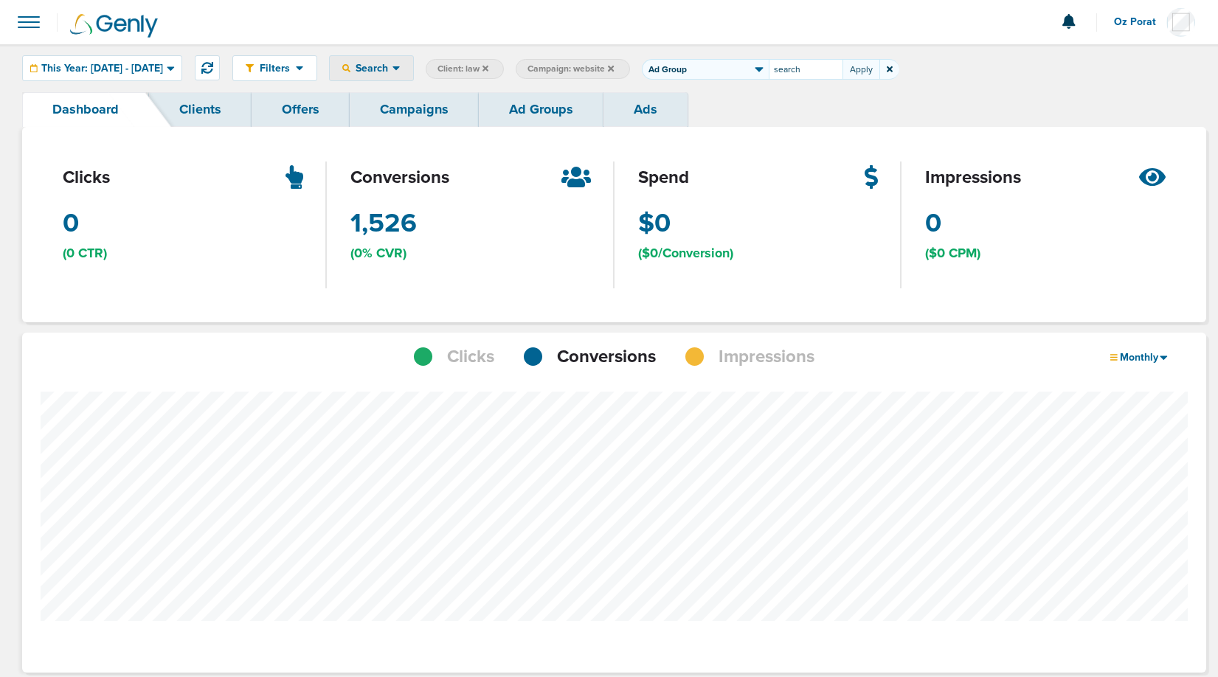
type input "search"
click at [489, 68] on span "Client: law" at bounding box center [463, 69] width 51 height 13
click at [871, 61] on input "law" at bounding box center [834, 69] width 74 height 21
type input "e"
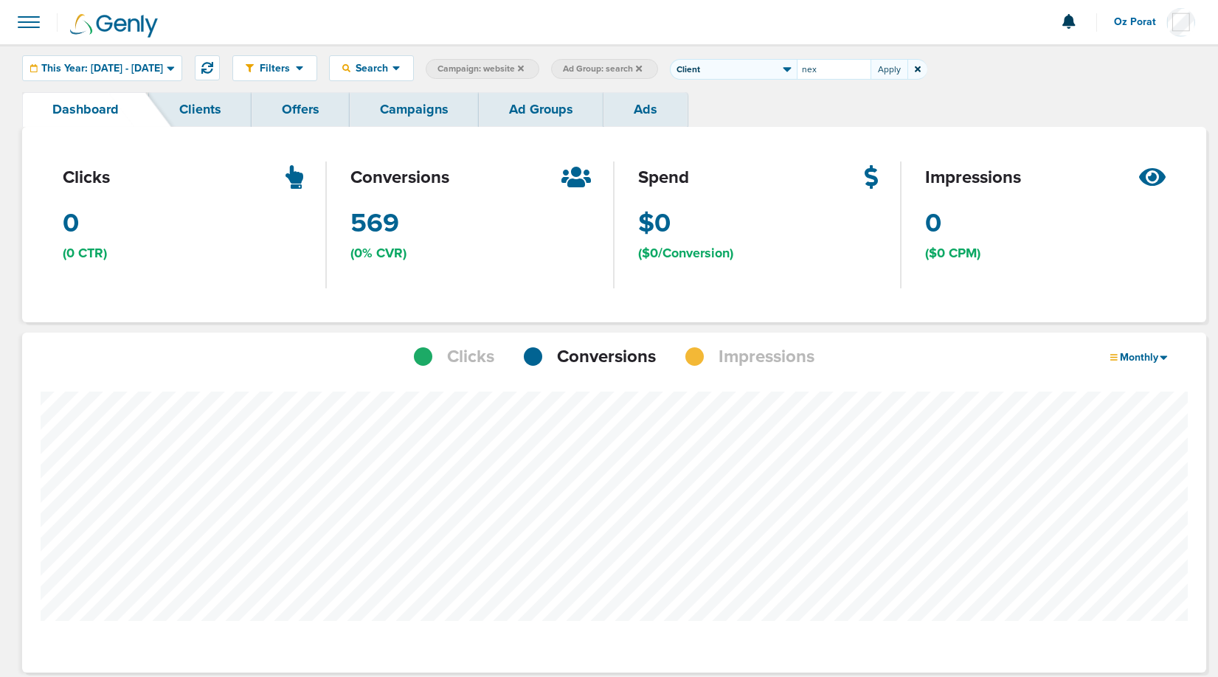
type input "nex"
click at [749, 59] on label "Ad Group: search" at bounding box center [696, 69] width 106 height 20
click at [734, 69] on span "Ad Group: search" at bounding box center [694, 69] width 79 height 13
select select "adGroupName"
click at [844, 75] on input "search" at bounding box center [807, 69] width 74 height 21
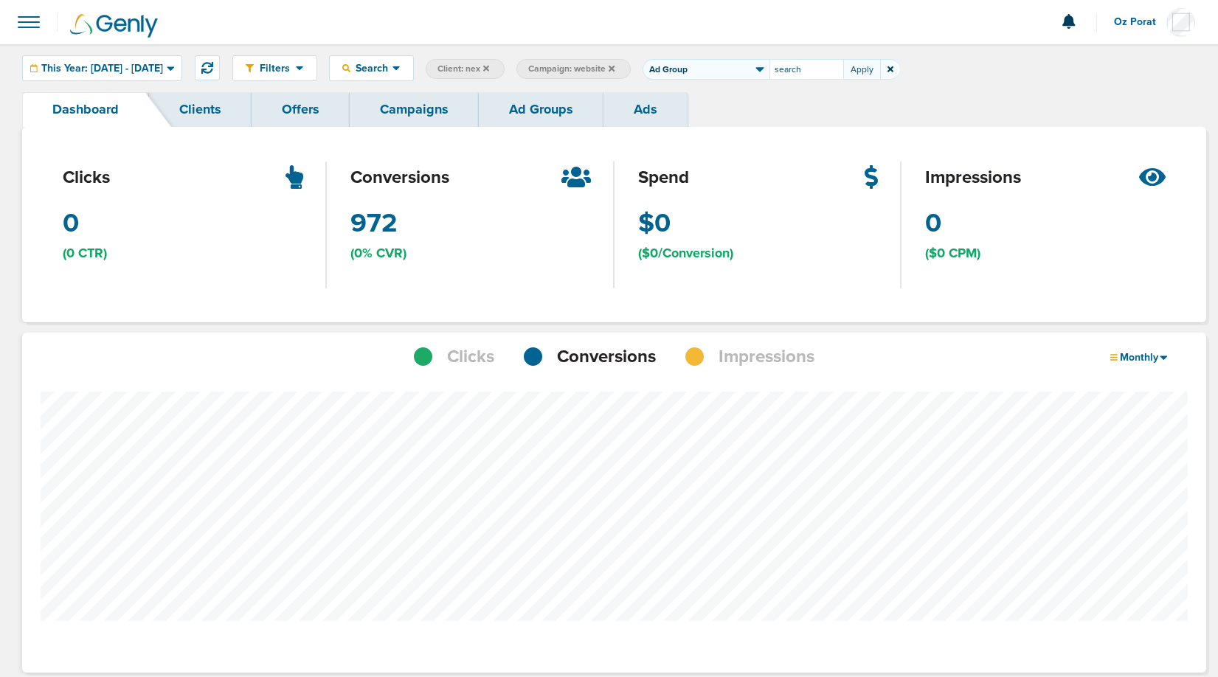
click at [844, 75] on input "search" at bounding box center [807, 69] width 74 height 21
type input "direct"
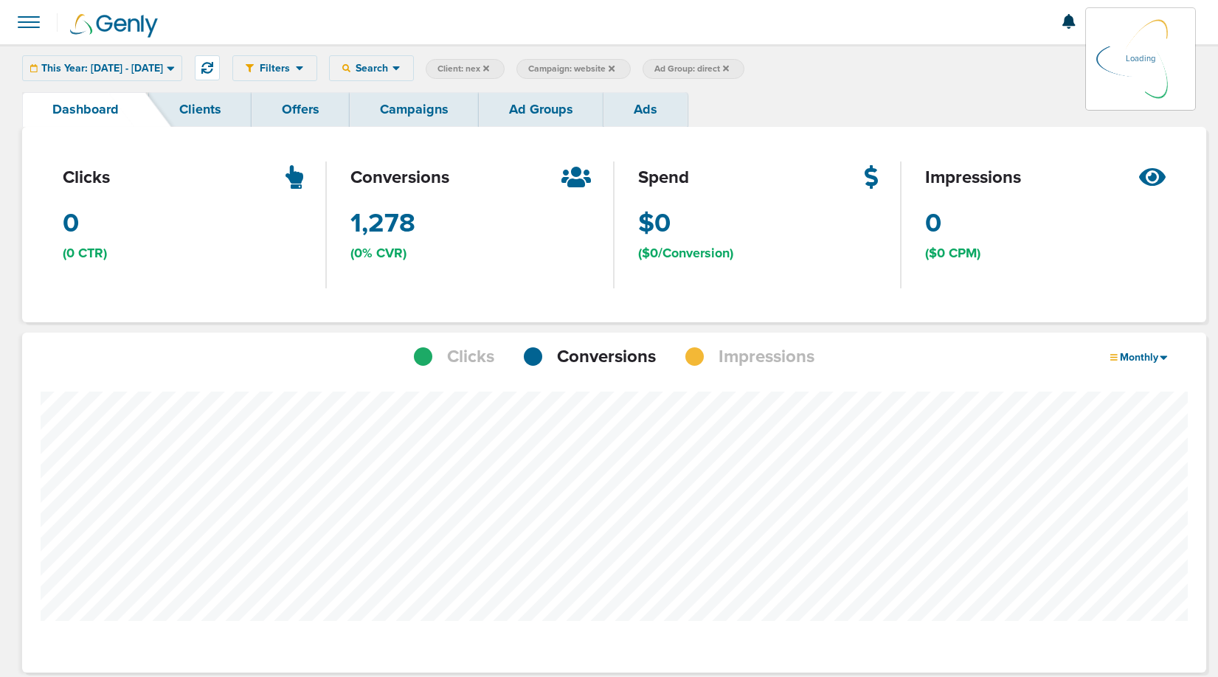
click at [729, 66] on icon at bounding box center [726, 68] width 6 height 6
click at [729, 67] on icon at bounding box center [726, 68] width 6 height 6
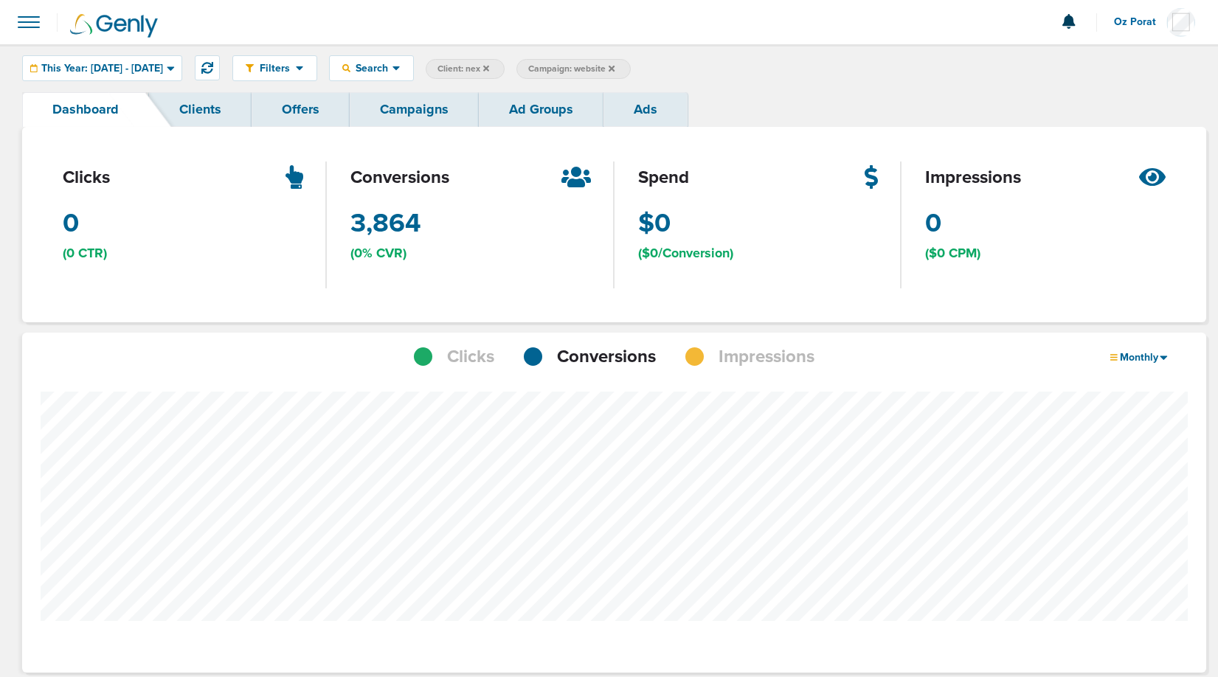
click at [489, 71] on span "Client: nex" at bounding box center [464, 69] width 52 height 13
click at [678, 78] on select "Client Campaign Offers Landing Page Ad Group Network Campaign Ad Ad Status Netw…" at bounding box center [614, 69] width 127 height 21
click at [752, 68] on input "nex" at bounding box center [715, 69] width 74 height 21
type input "accept"
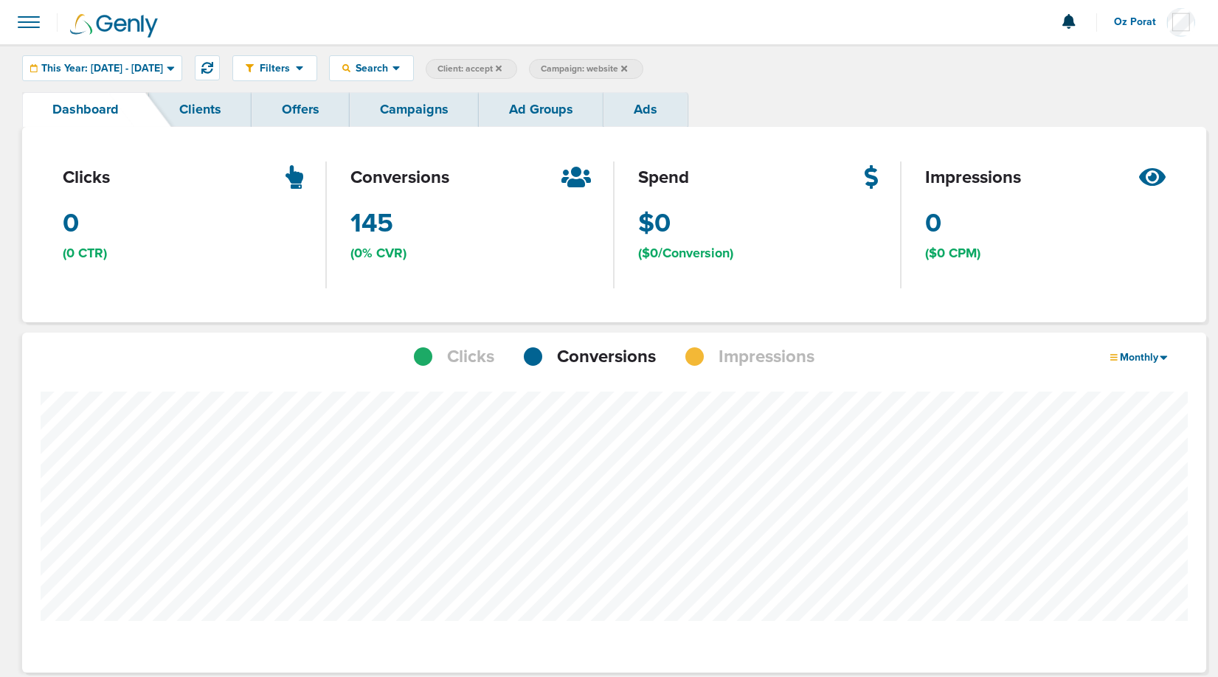
click at [764, 364] on span "Impressions" at bounding box center [767, 357] width 96 height 25
click at [643, 66] on label "Campaign: website" at bounding box center [586, 69] width 114 height 20
click at [627, 66] on icon at bounding box center [624, 68] width 6 height 6
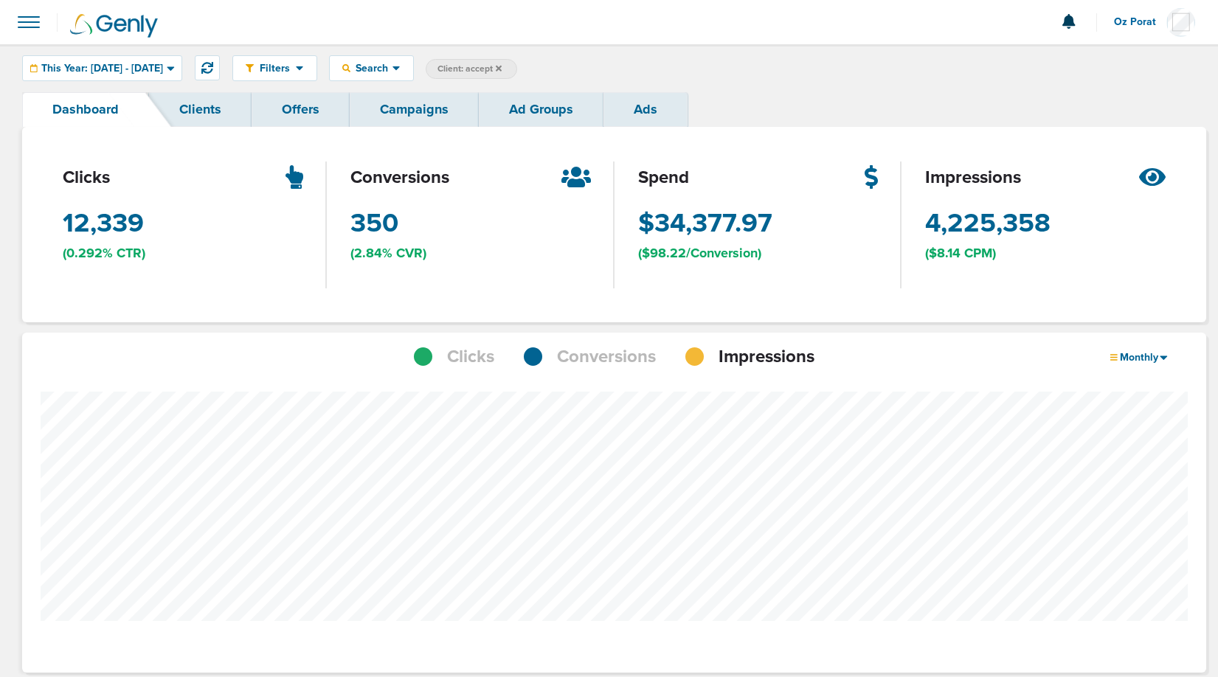
click at [596, 351] on span "Conversions" at bounding box center [606, 357] width 99 height 25
click at [393, 69] on span "Search" at bounding box center [372, 68] width 42 height 13
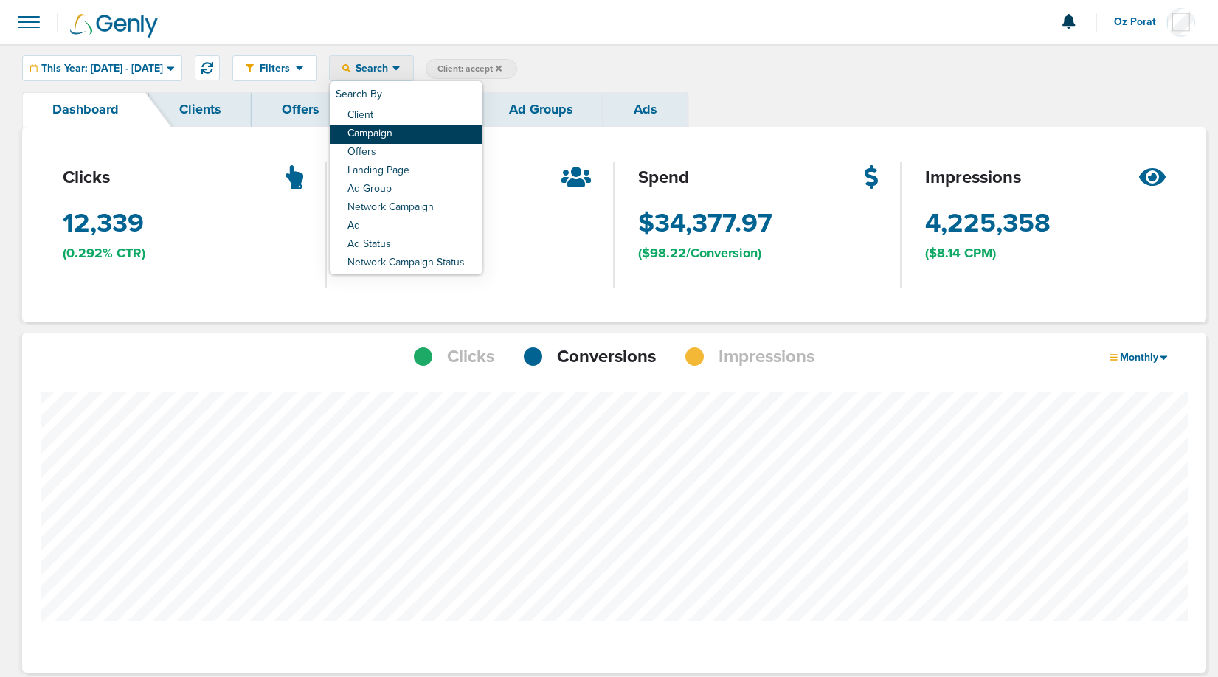
click at [421, 137] on link "Campaign" at bounding box center [406, 134] width 153 height 18
select select "cmpName"
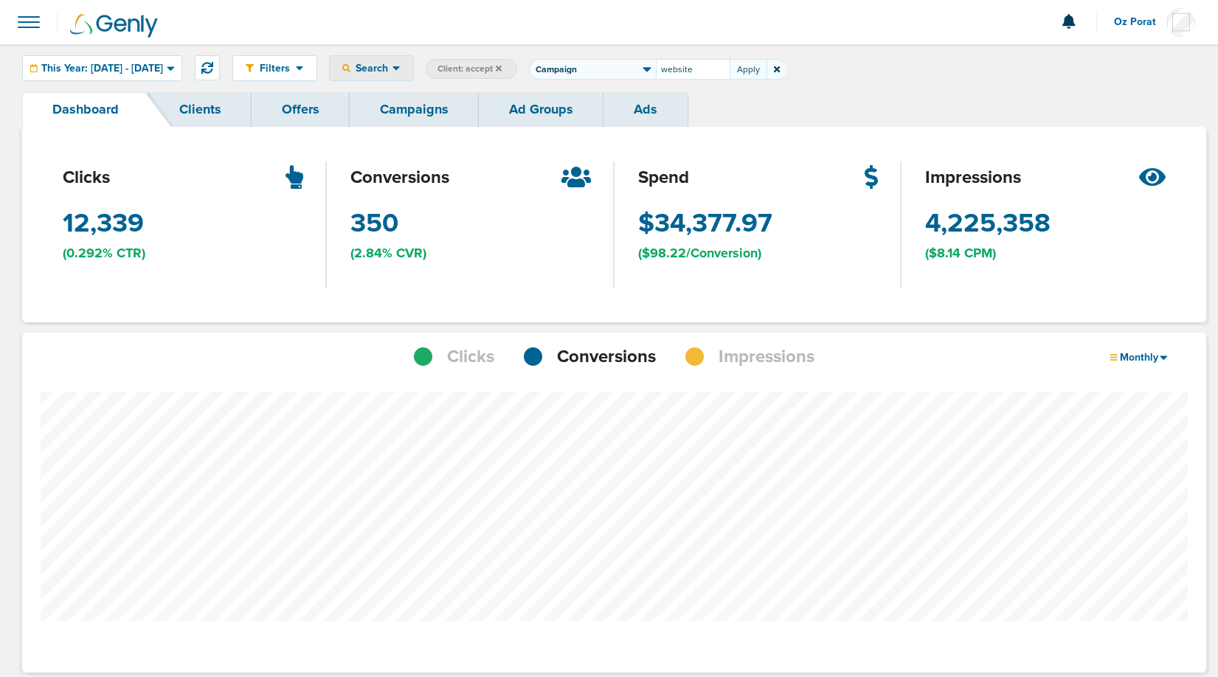
type input "website"
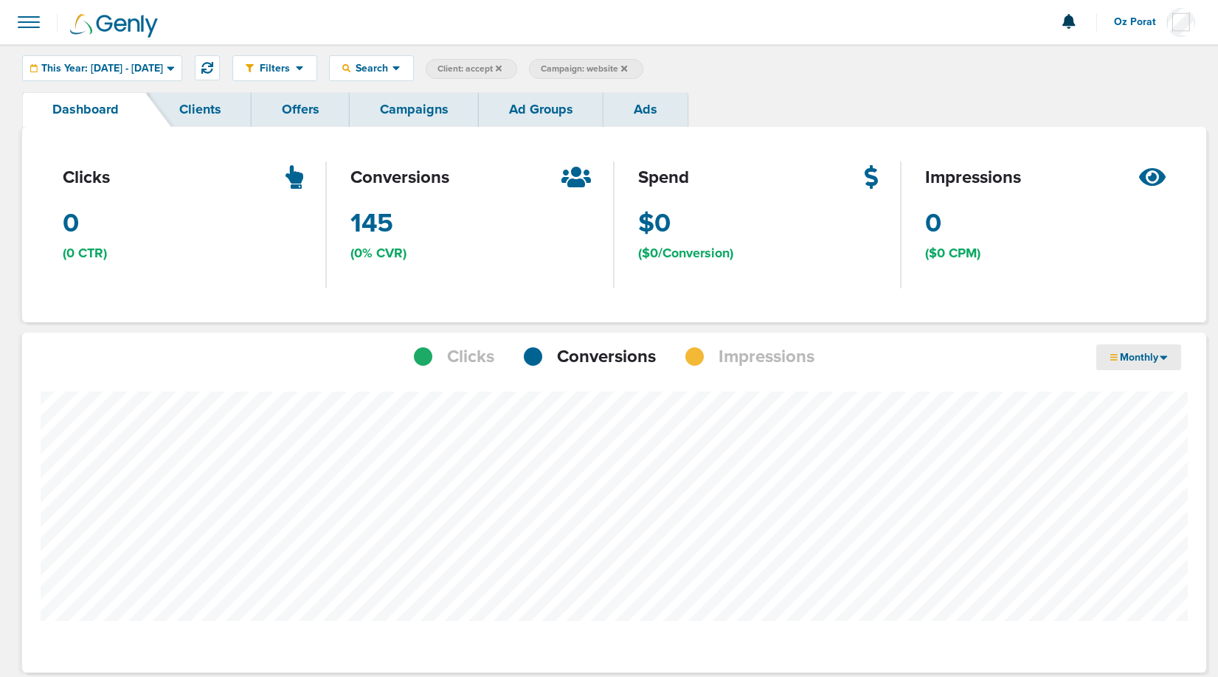
click at [1174, 347] on div "Monthly" at bounding box center [1139, 358] width 85 height 26
click at [1134, 396] on link "Weekly" at bounding box center [1171, 399] width 148 height 18
click at [502, 71] on span "Client: accept" at bounding box center [470, 69] width 64 height 13
click at [742, 71] on input "accept" at bounding box center [715, 69] width 74 height 21
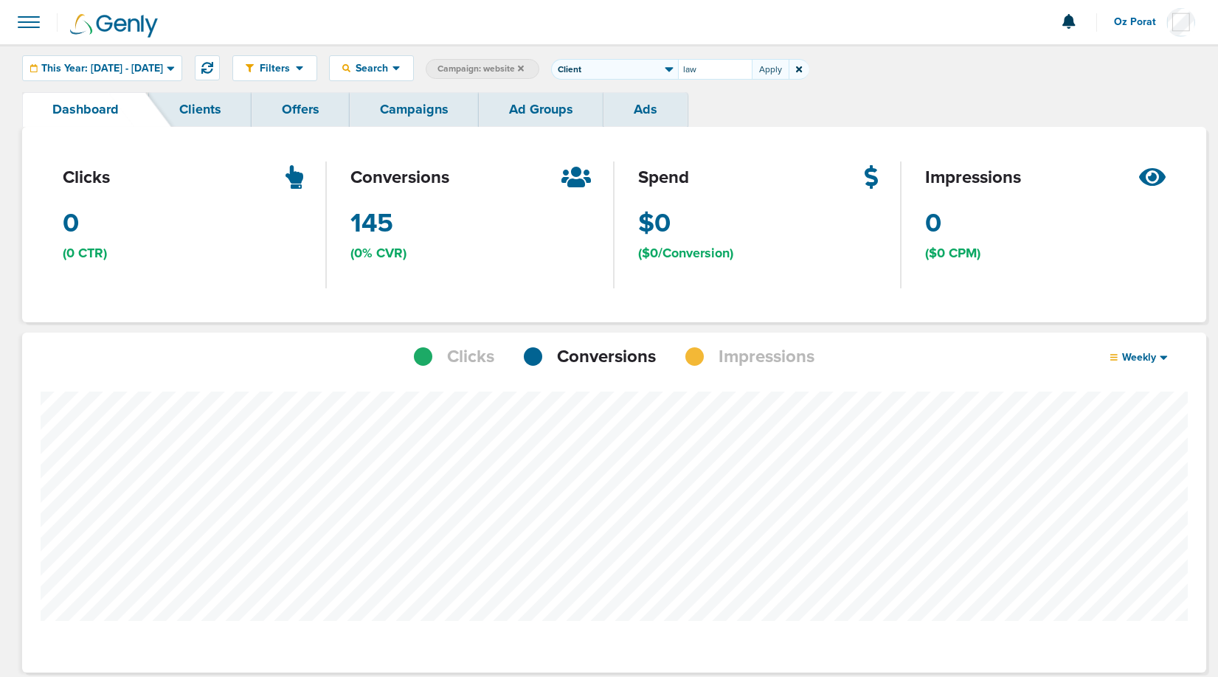
type input "law"
click at [393, 73] on span "Search" at bounding box center [372, 68] width 42 height 13
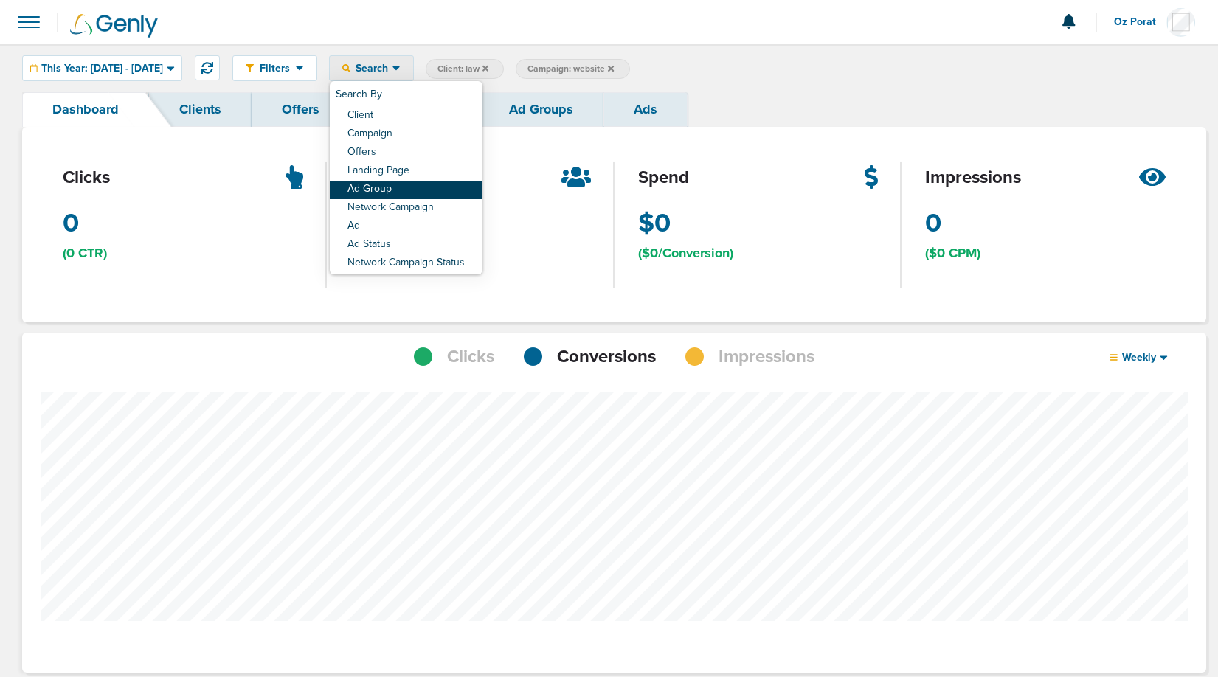
click at [434, 189] on link "Ad Group" at bounding box center [406, 190] width 153 height 18
select select "adGroupName"
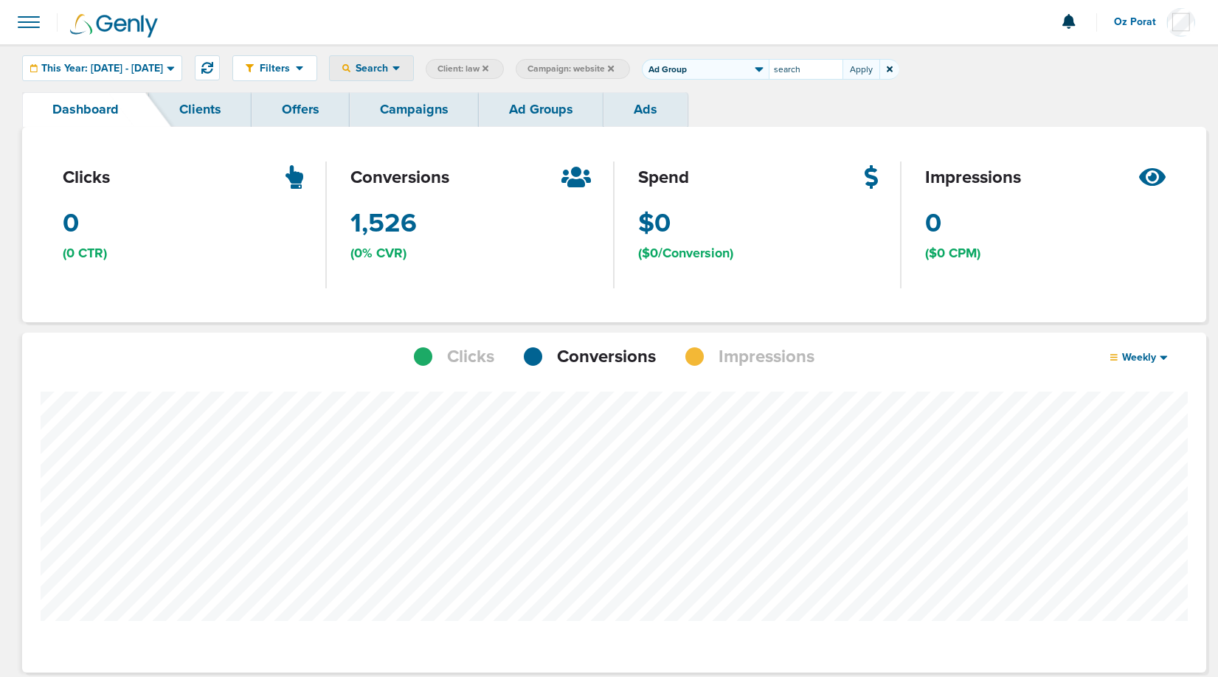
type input "search"
click at [535, 103] on link "Ad Groups" at bounding box center [541, 109] width 125 height 35
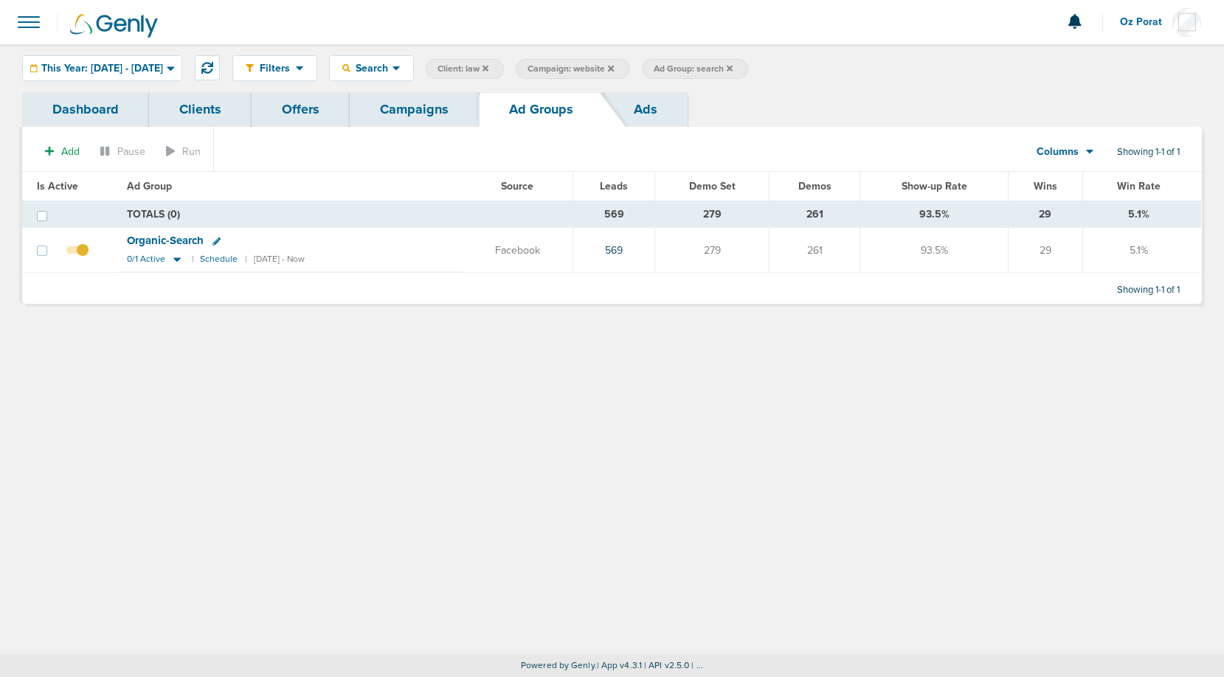
click at [106, 109] on link "Dashboard" at bounding box center [85, 109] width 127 height 35
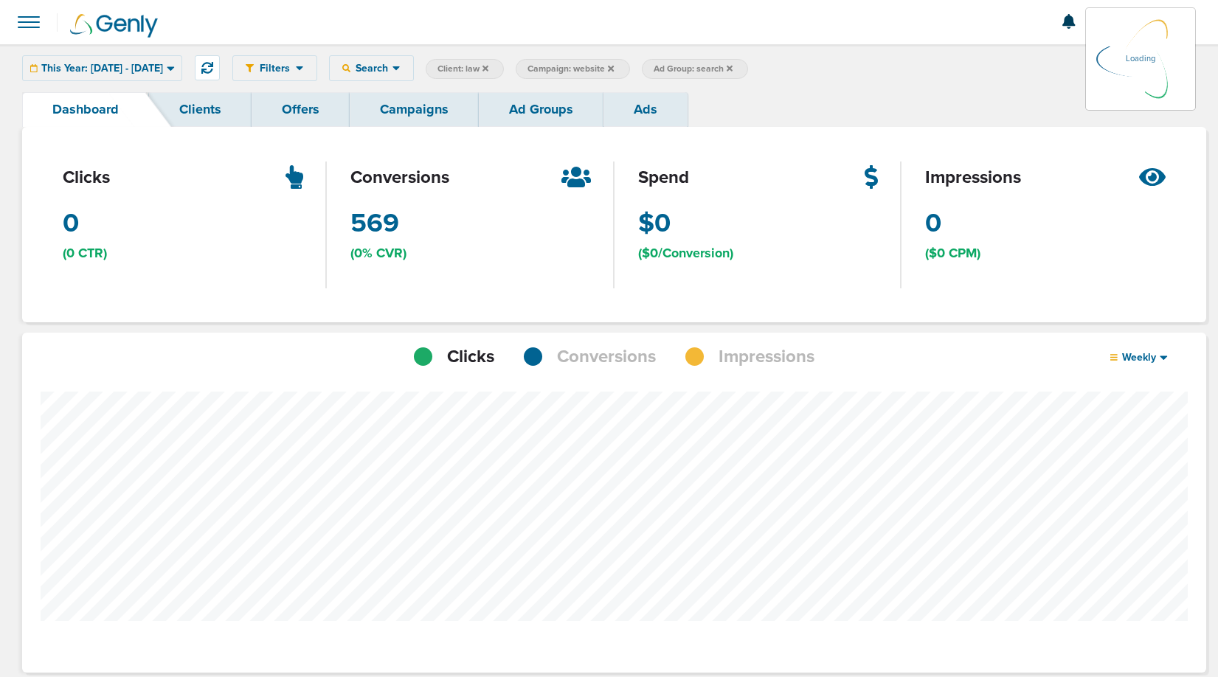
scroll to position [1149, 1174]
click at [632, 357] on span "Conversions" at bounding box center [606, 357] width 99 height 25
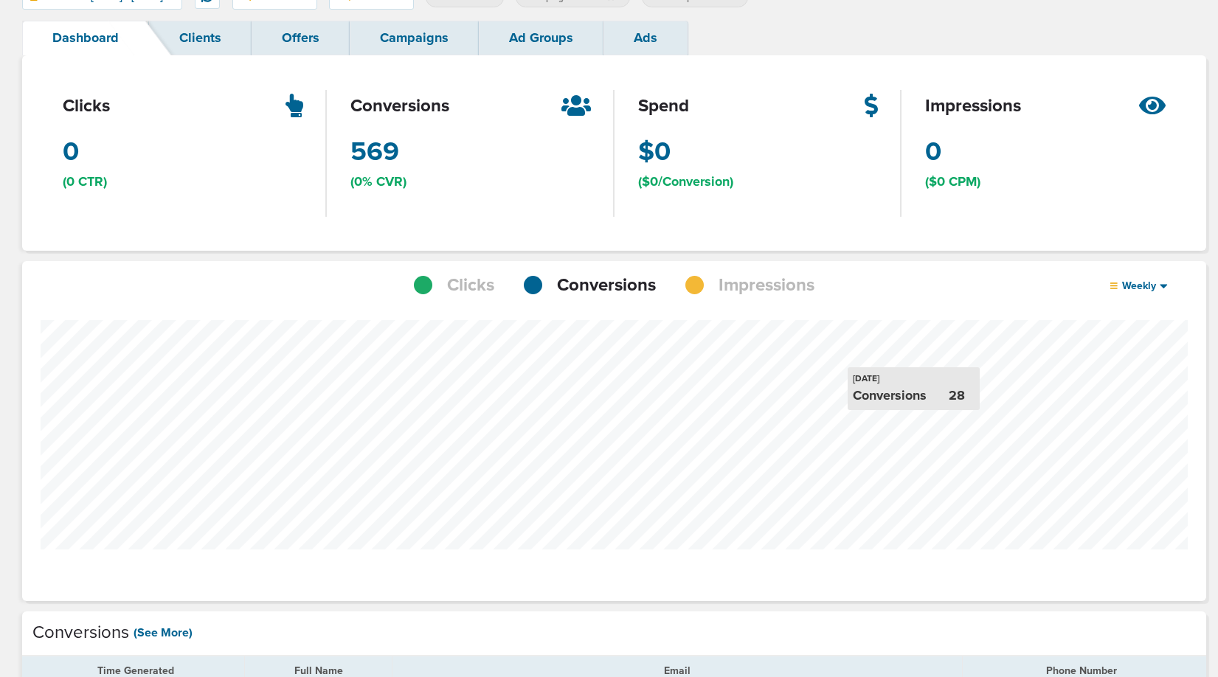
scroll to position [75, 0]
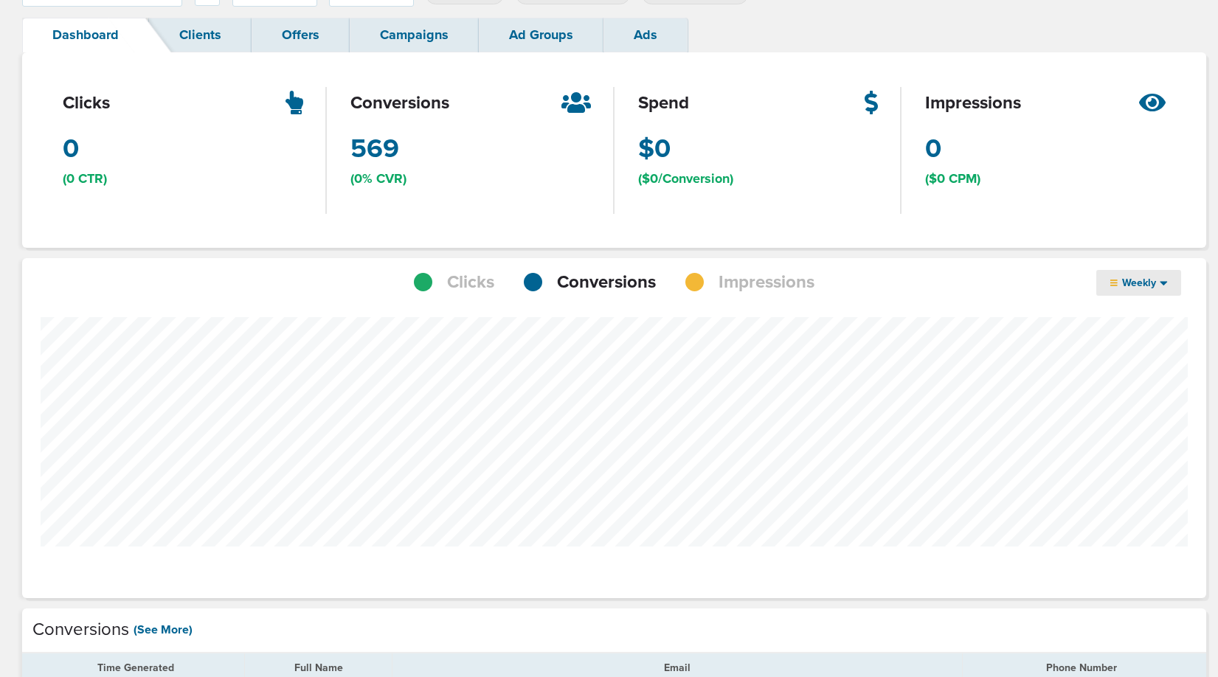
click at [1152, 283] on span "Weekly" at bounding box center [1139, 283] width 43 height 13
click at [1130, 341] on link "Monthly" at bounding box center [1171, 343] width 148 height 18
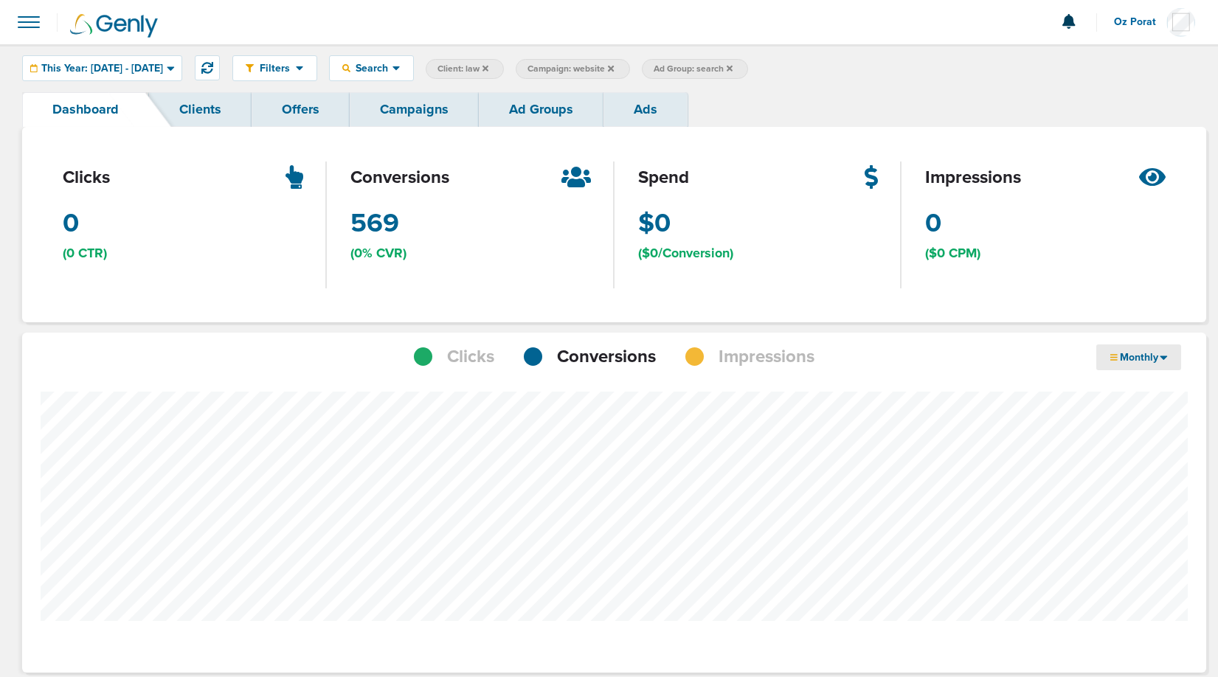
click at [733, 73] on span "Ad Group: search" at bounding box center [693, 69] width 79 height 13
select select "adGroupName"
click at [838, 71] on input "search" at bounding box center [806, 69] width 74 height 21
type input "direct"
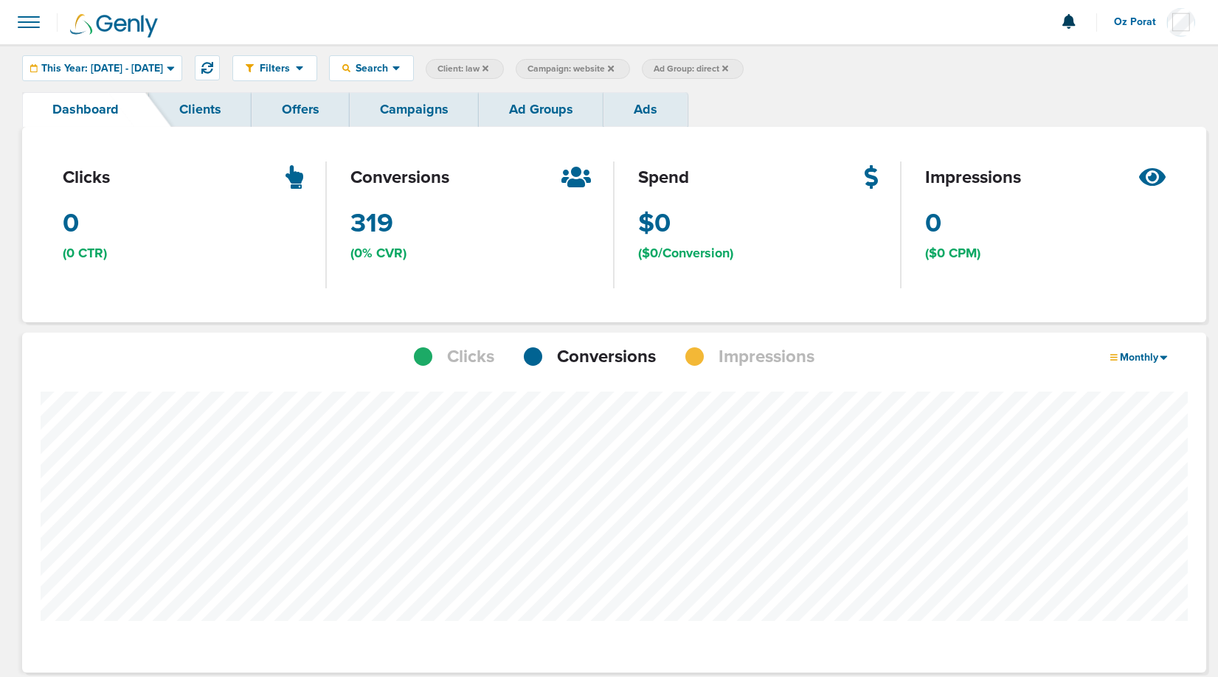
click at [410, 102] on link "Campaigns" at bounding box center [414, 109] width 129 height 35
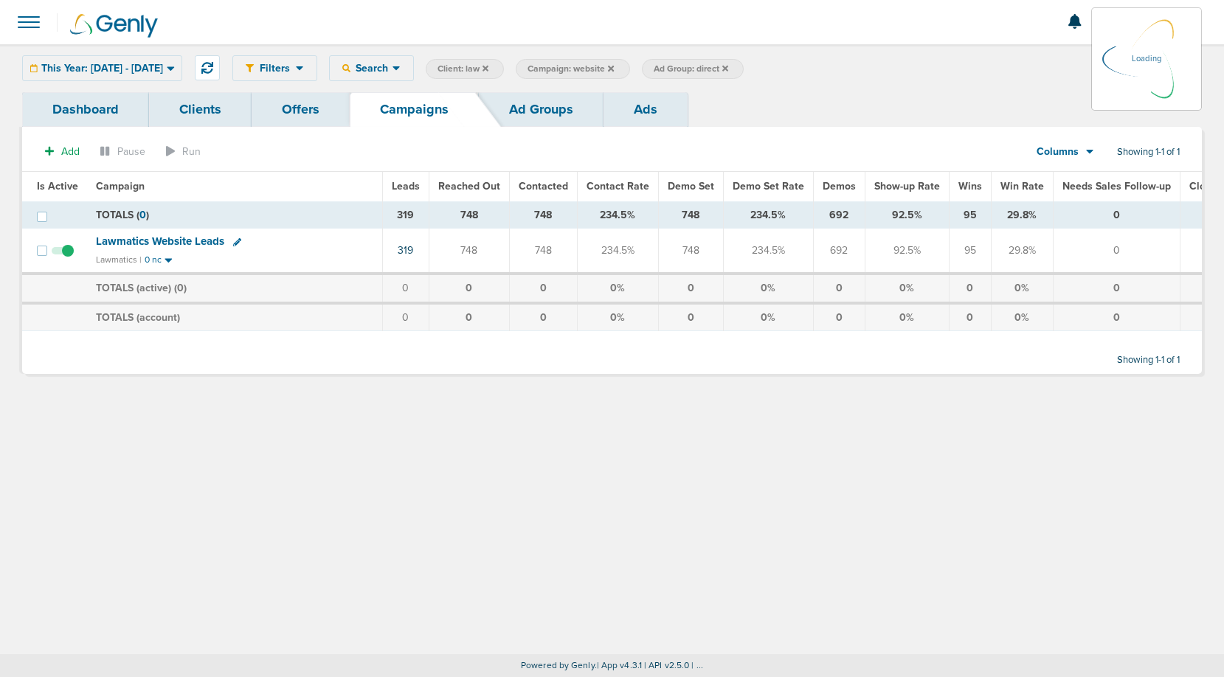
click at [103, 67] on div "This Year: 01.01.2025 - 09.29.2025 Today Yesterday Last 7 Days Last 14 Days Thi…" at bounding box center [102, 68] width 160 height 26
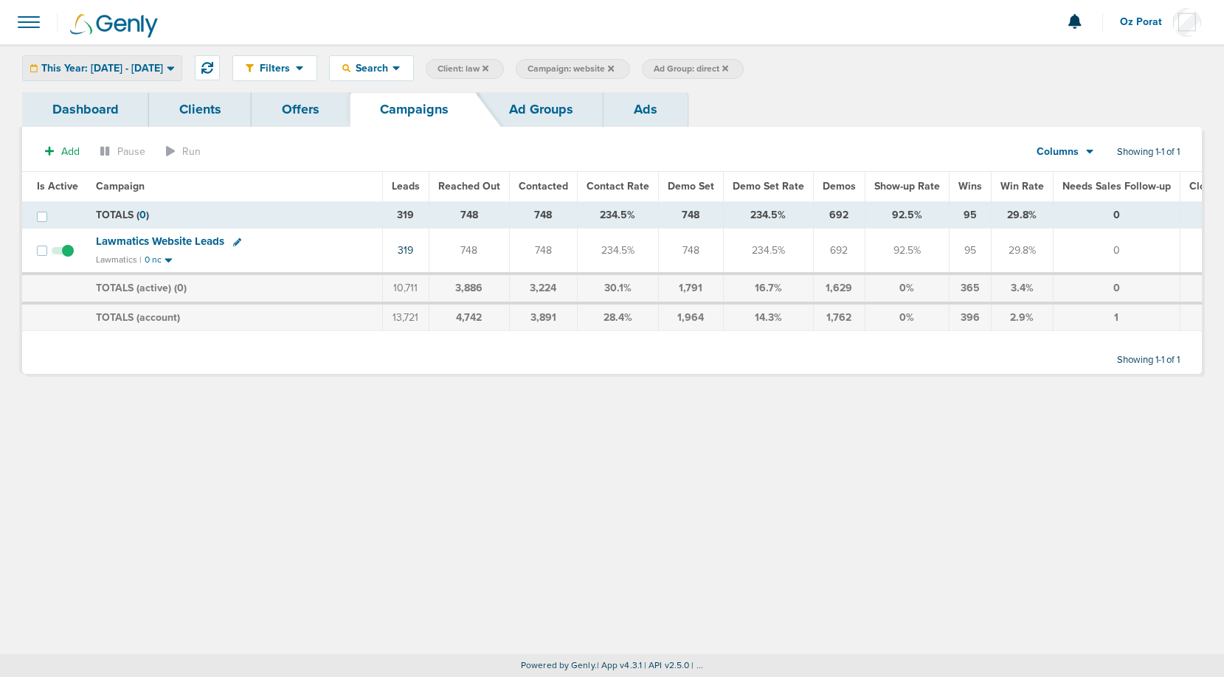
click at [163, 67] on span "This Year: [DATE] - [DATE]" at bounding box center [102, 68] width 122 height 10
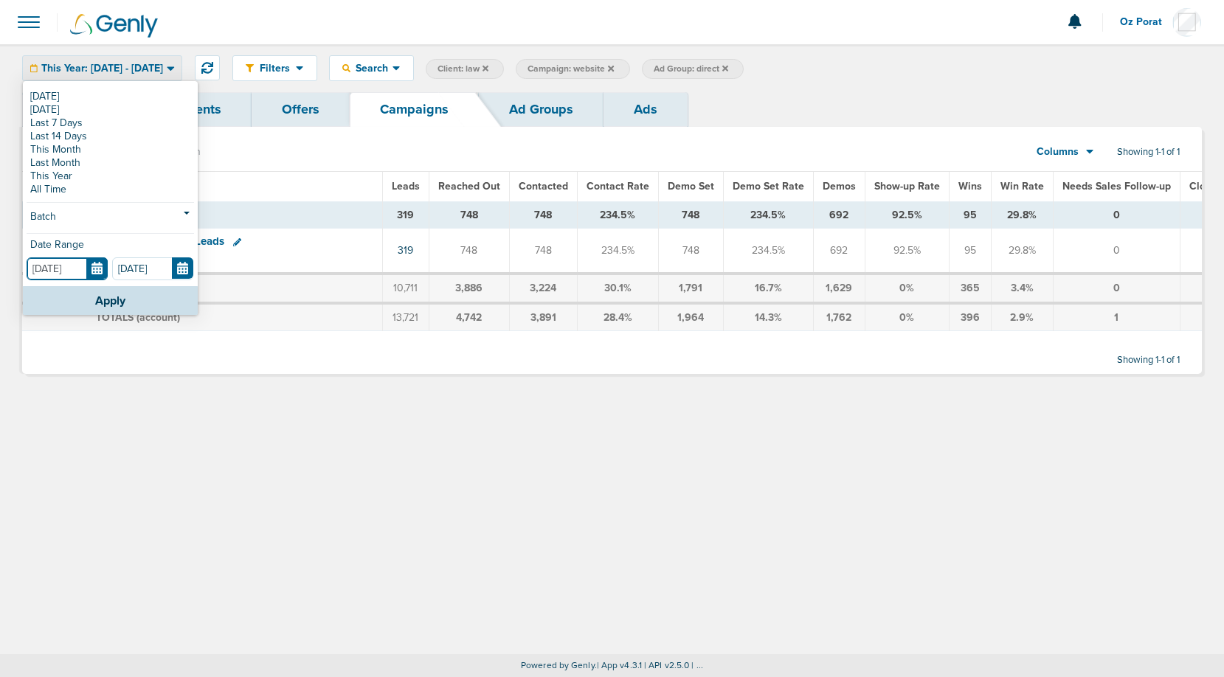
click at [101, 269] on input "[DATE]" at bounding box center [67, 269] width 81 height 23
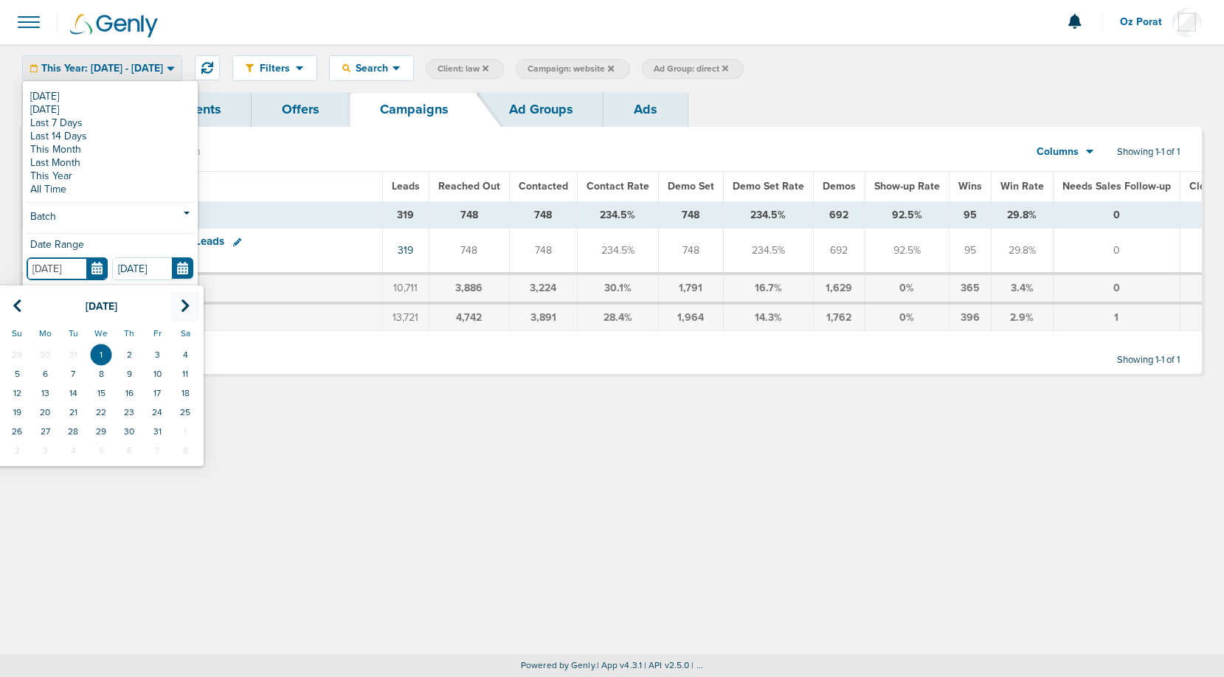
click at [180, 302] on th at bounding box center [185, 307] width 28 height 30
click at [132, 351] on td "1" at bounding box center [129, 354] width 28 height 19
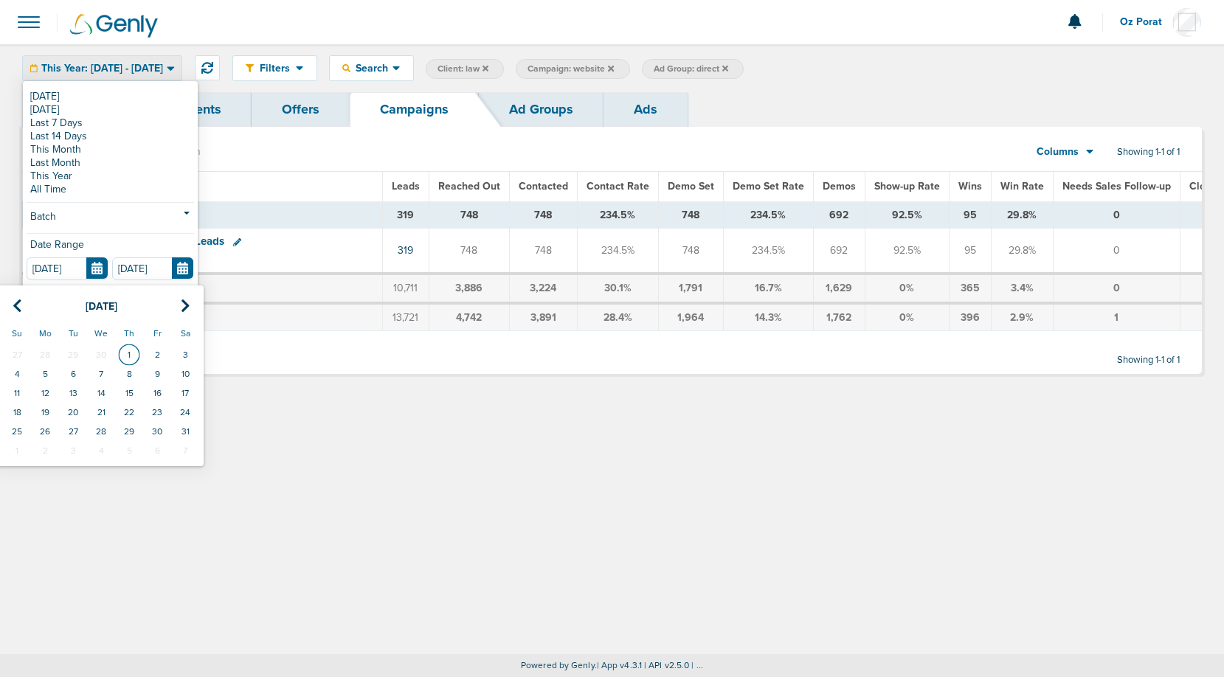
type input "05.01.2025"
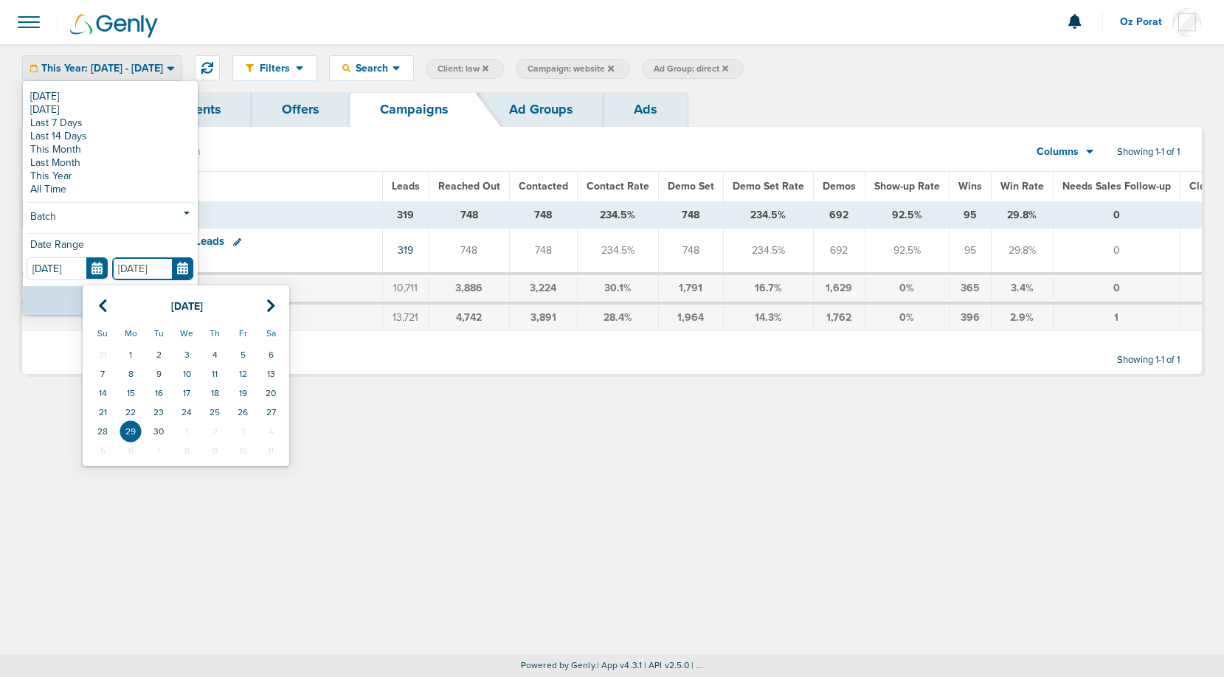
click at [184, 271] on input "[DATE]" at bounding box center [152, 269] width 81 height 23
click at [95, 312] on th at bounding box center [103, 307] width 28 height 30
click at [103, 302] on icon at bounding box center [103, 306] width 10 height 15
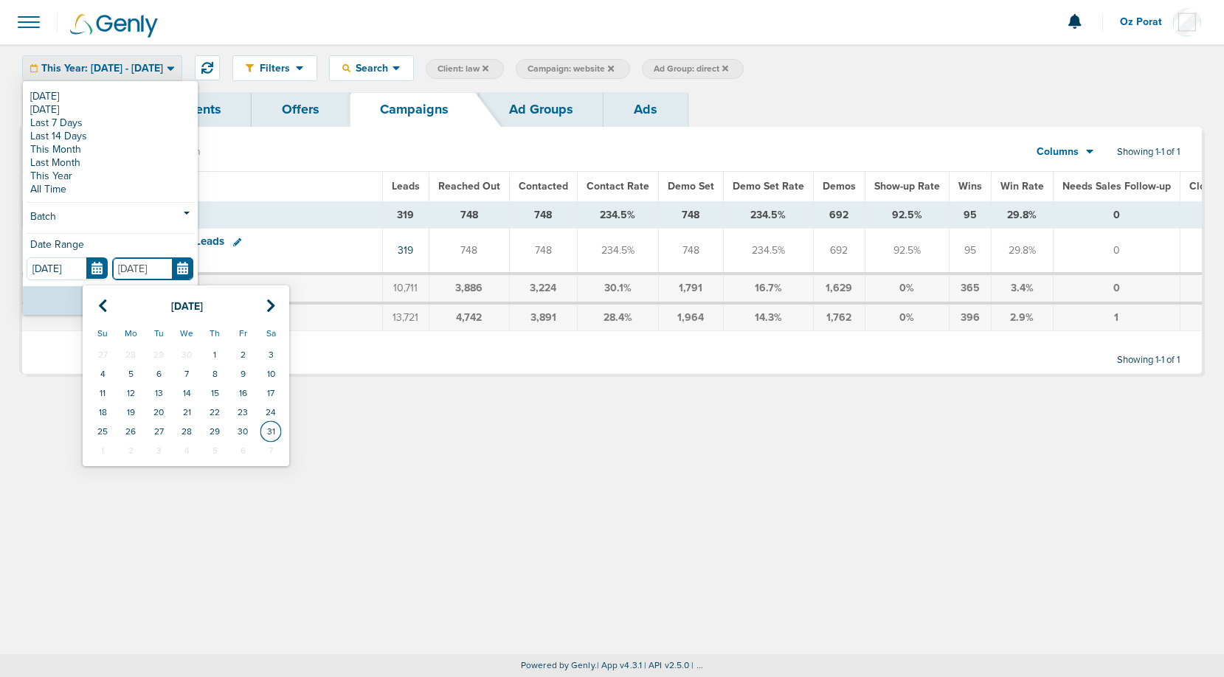
click at [269, 430] on td "31" at bounding box center [271, 431] width 28 height 19
type input "05.31.2025"
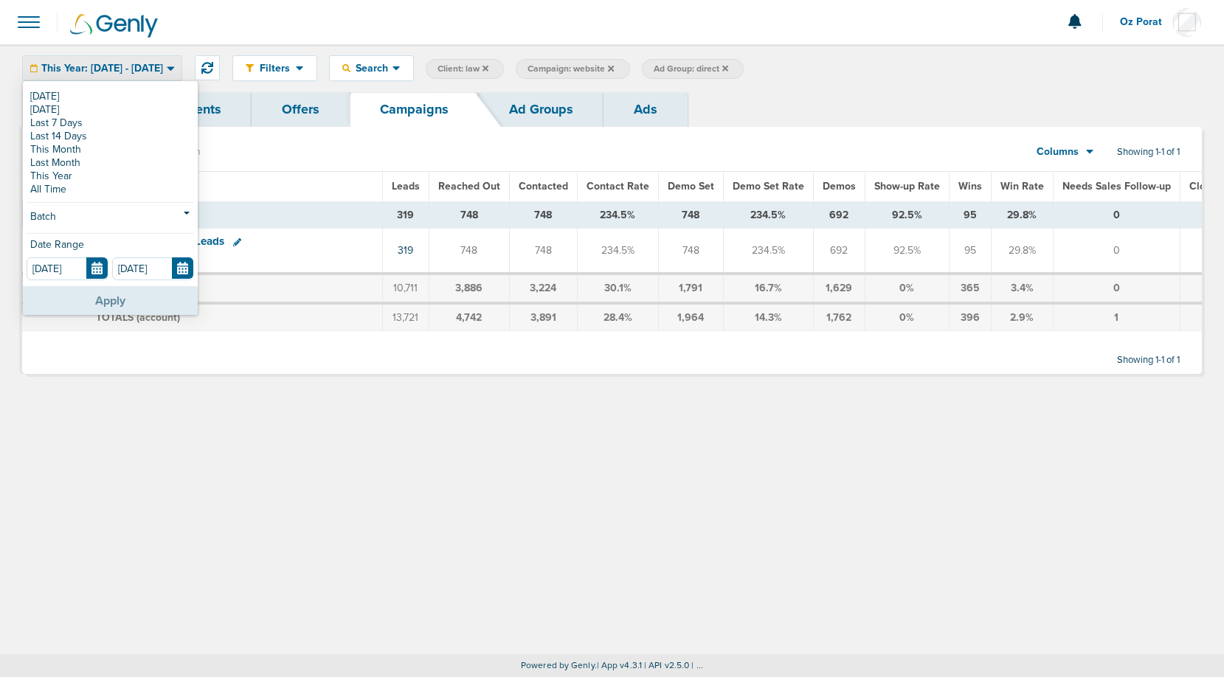
click at [104, 294] on button "Apply" at bounding box center [110, 300] width 175 height 29
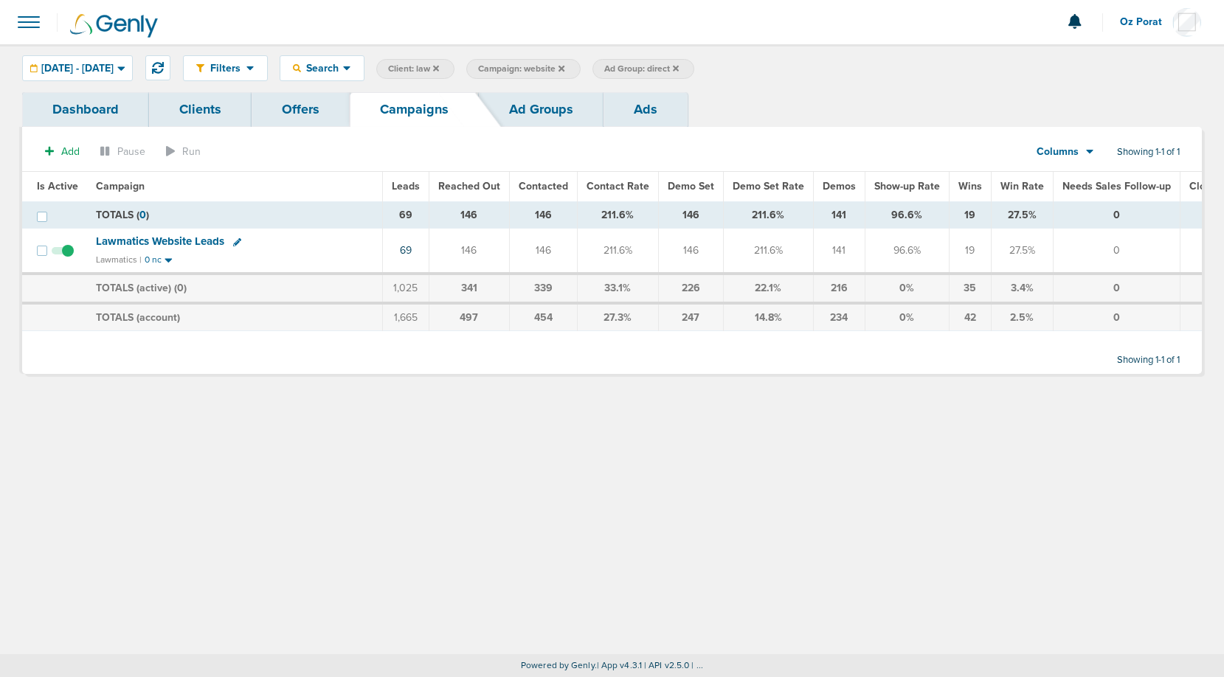
click at [565, 67] on icon at bounding box center [562, 68] width 6 height 6
click at [553, 66] on icon at bounding box center [550, 68] width 6 height 9
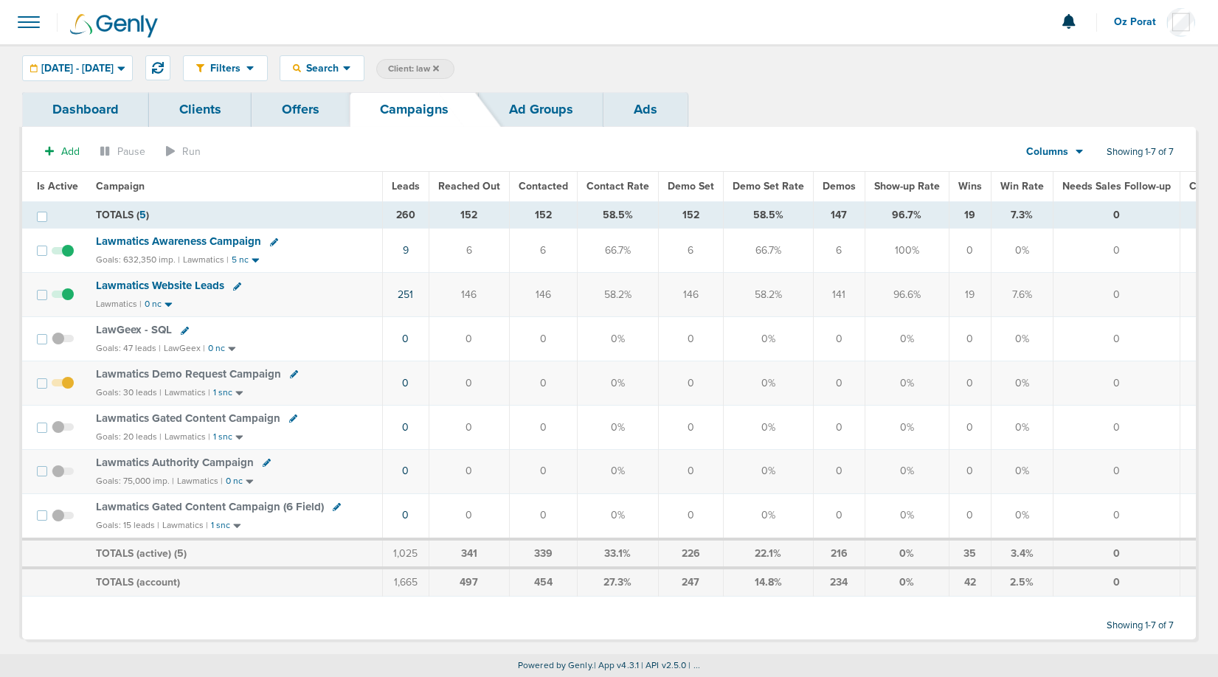
drag, startPoint x: 396, startPoint y: 252, endPoint x: 584, endPoint y: 262, distance: 189.2
click at [584, 262] on tr "Lawmatics Awareness Campaign Goals: 632,350 imp. | Lawmatics | 5 nc 9 6 6 66.7%…" at bounding box center [682, 251] width 1320 height 44
click at [351, 69] on icon at bounding box center [347, 68] width 8 height 13
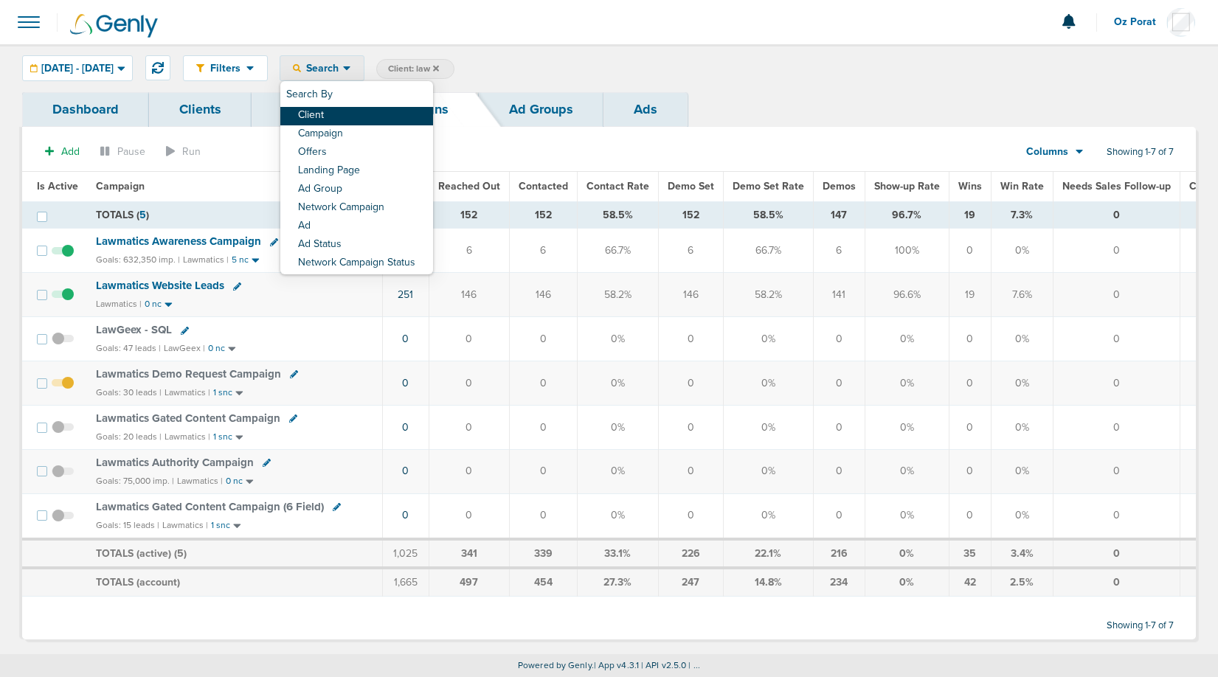
click at [387, 115] on link "Client" at bounding box center [356, 116] width 153 height 18
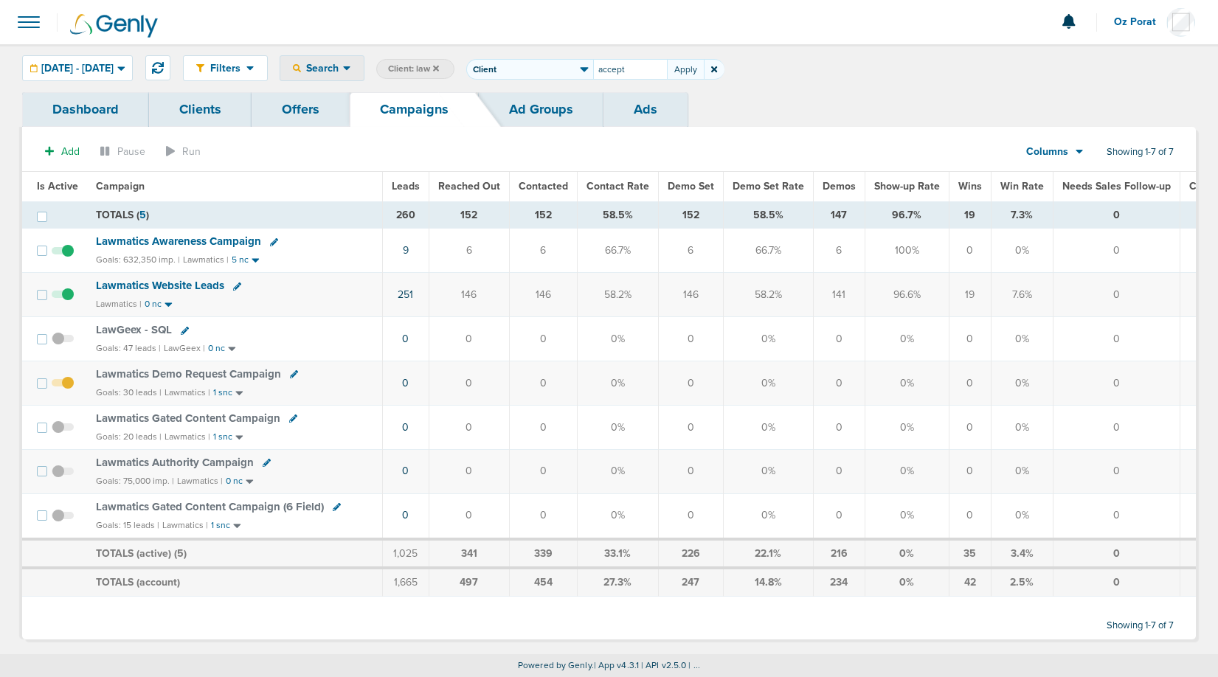
type input "accept"
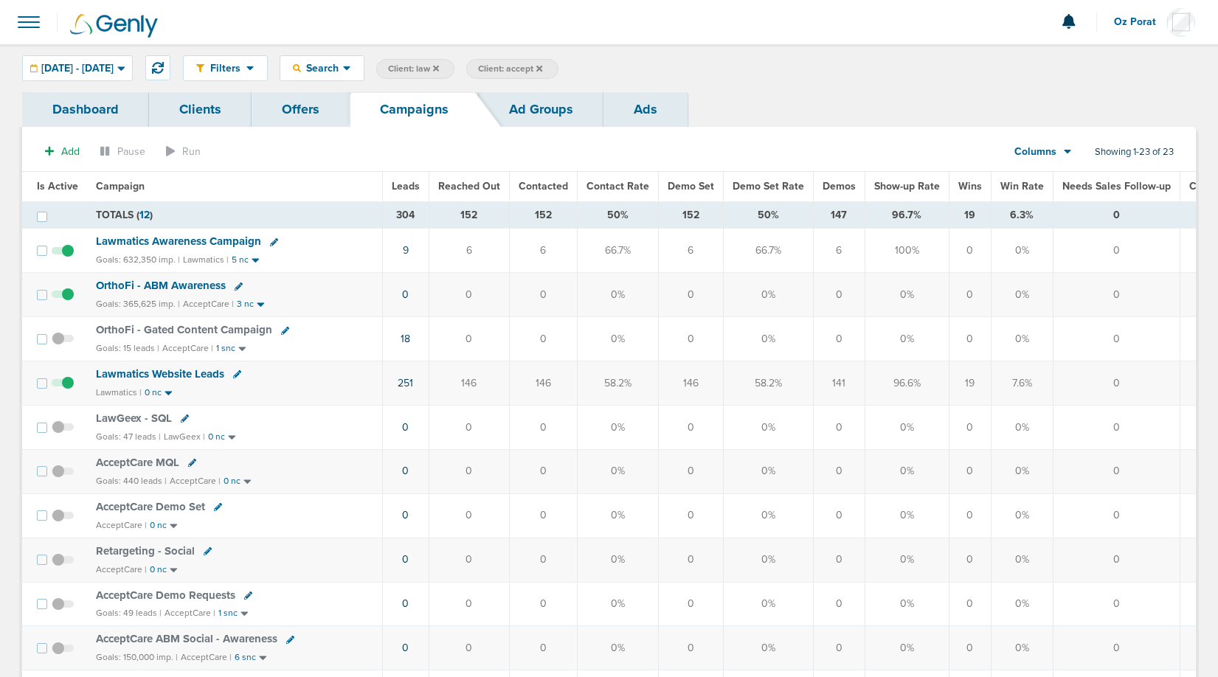
click at [439, 70] on icon at bounding box center [436, 68] width 6 height 6
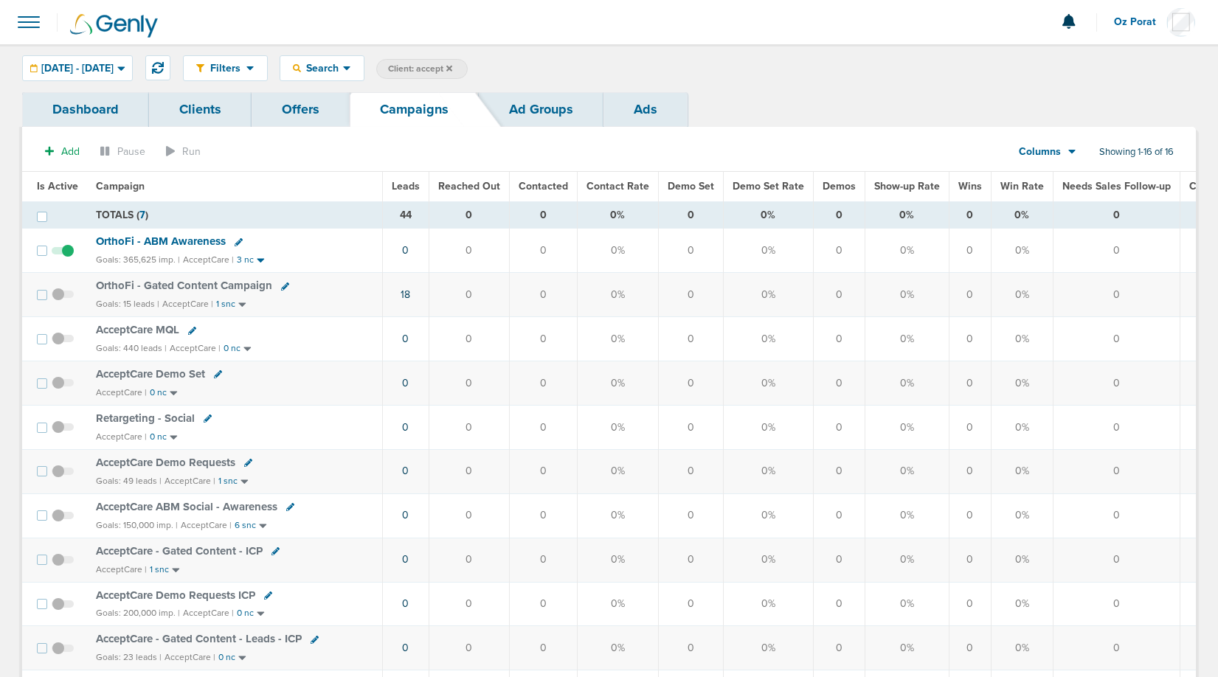
click at [101, 64] on span "05.01.2025 - 05.31.2025" at bounding box center [77, 68] width 72 height 10
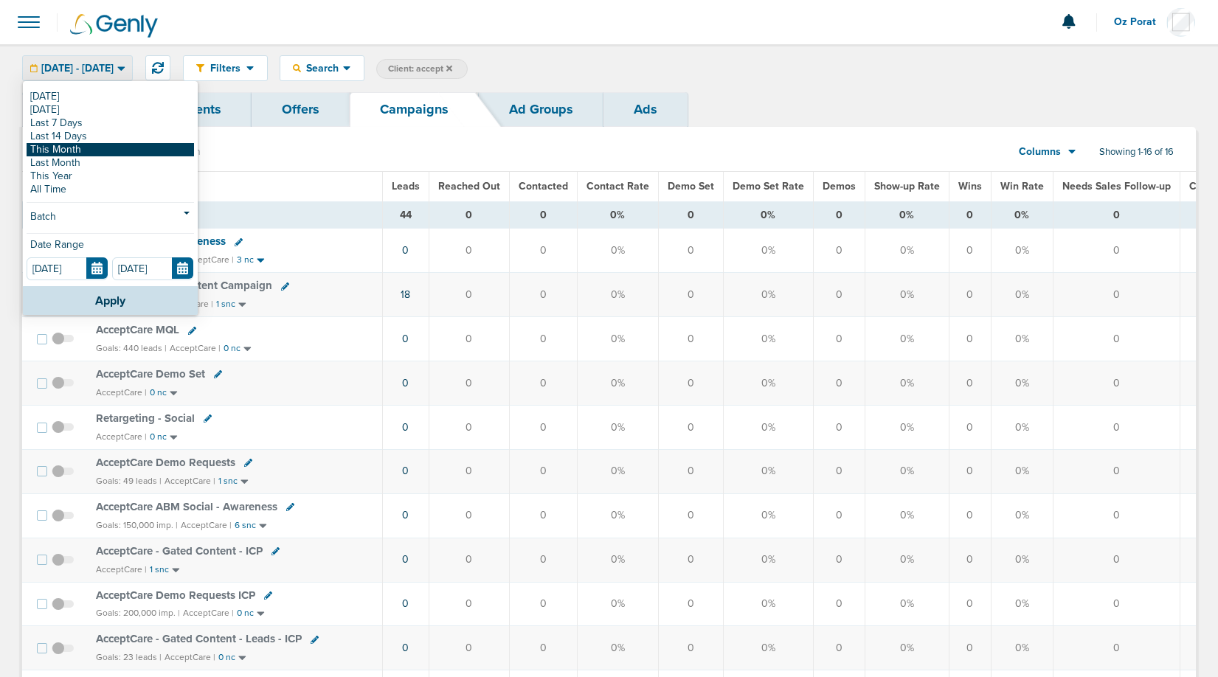
click at [66, 147] on link "This Month" at bounding box center [111, 149] width 168 height 13
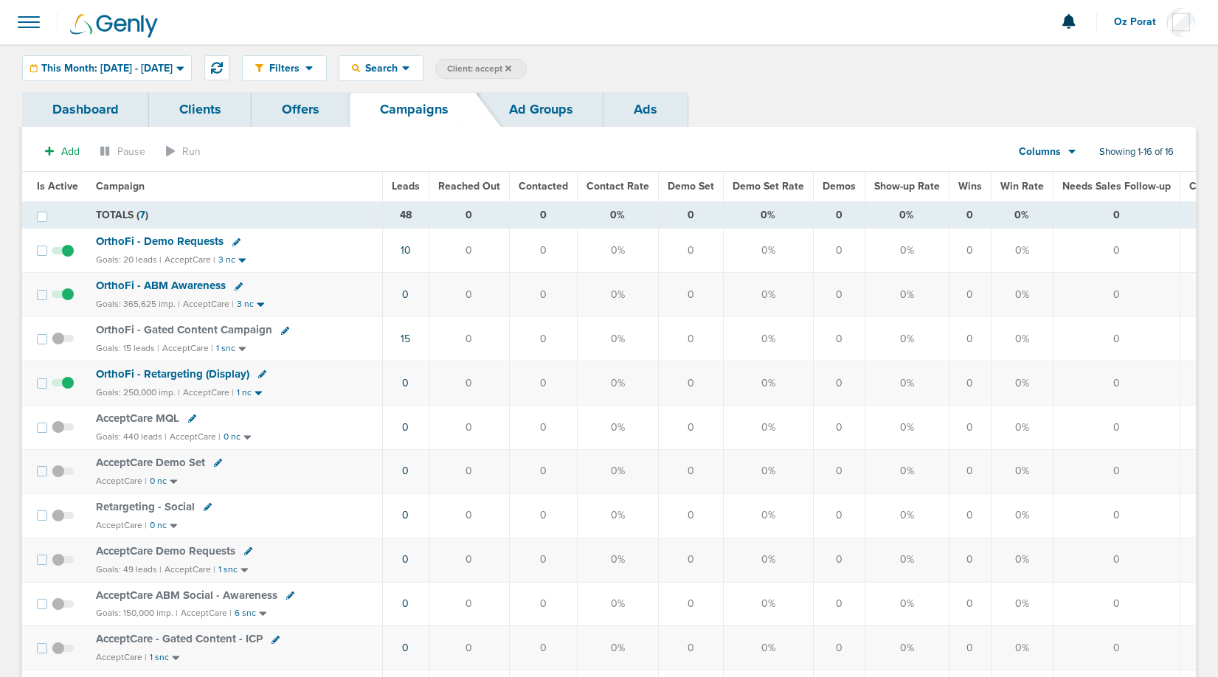
click at [1058, 152] on span "Columns" at bounding box center [1040, 152] width 42 height 15
click at [1058, 174] on link "Media Stats" at bounding box center [1081, 177] width 148 height 18
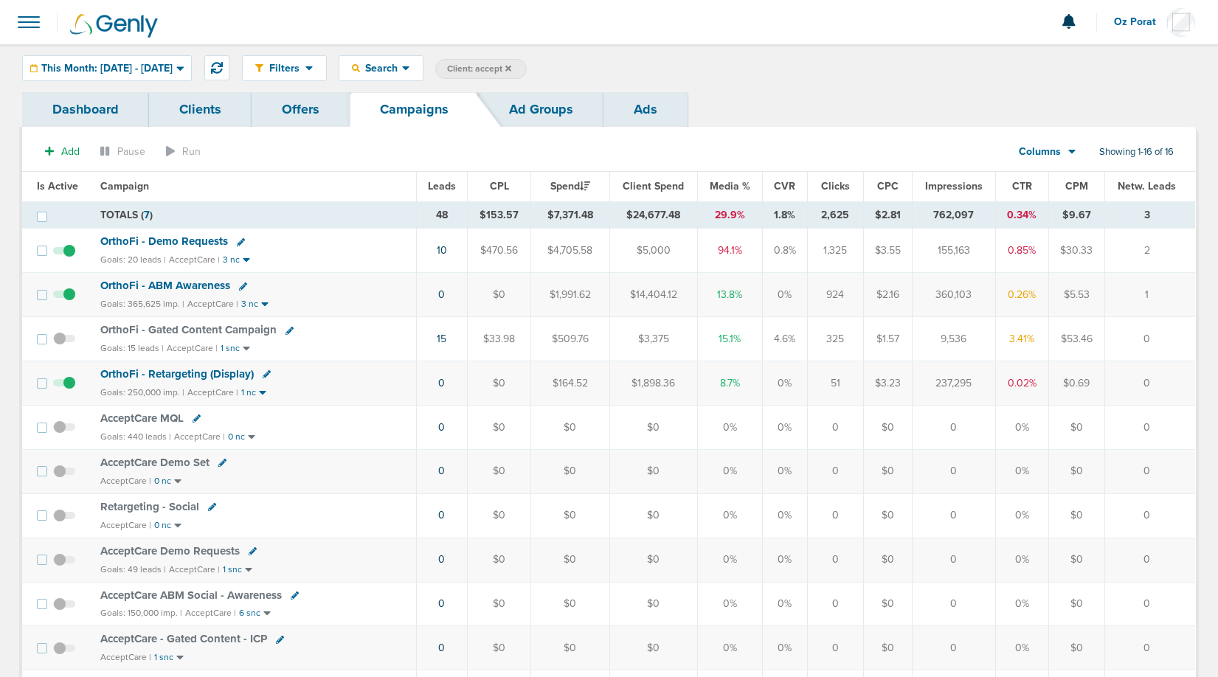
click at [162, 242] on span "OrthoFi - Demo Requests" at bounding box center [164, 241] width 128 height 13
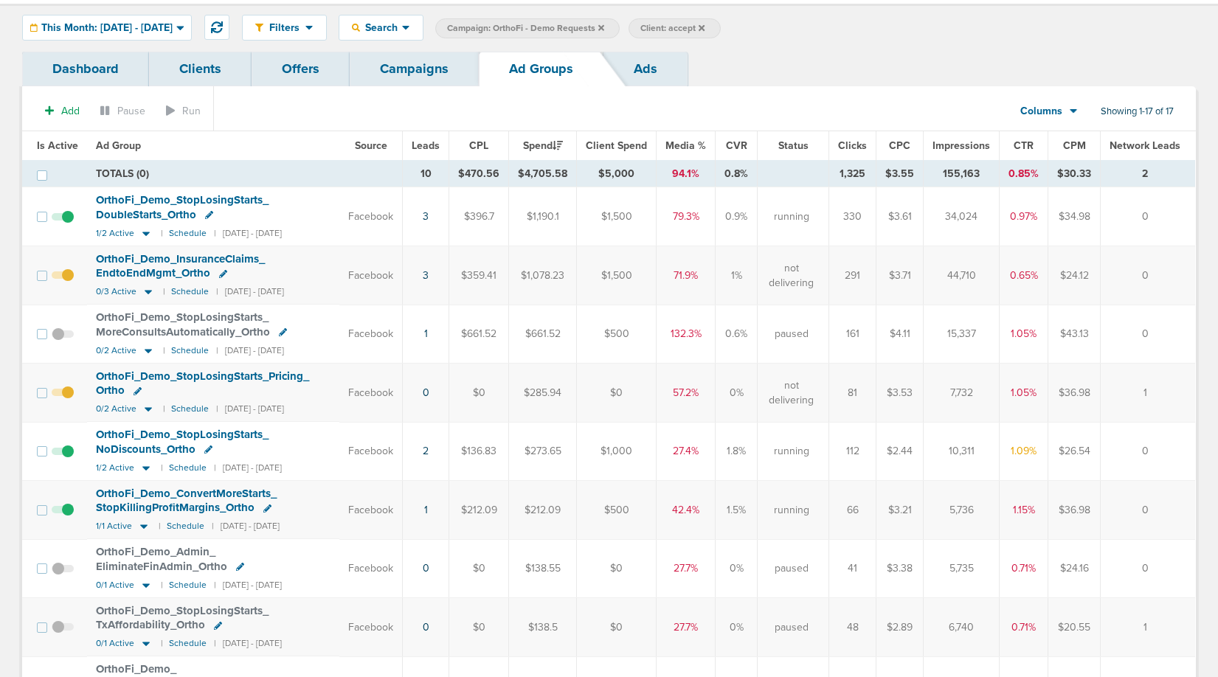
scroll to position [40, 0]
click at [669, 66] on link "Ads" at bounding box center [646, 69] width 84 height 35
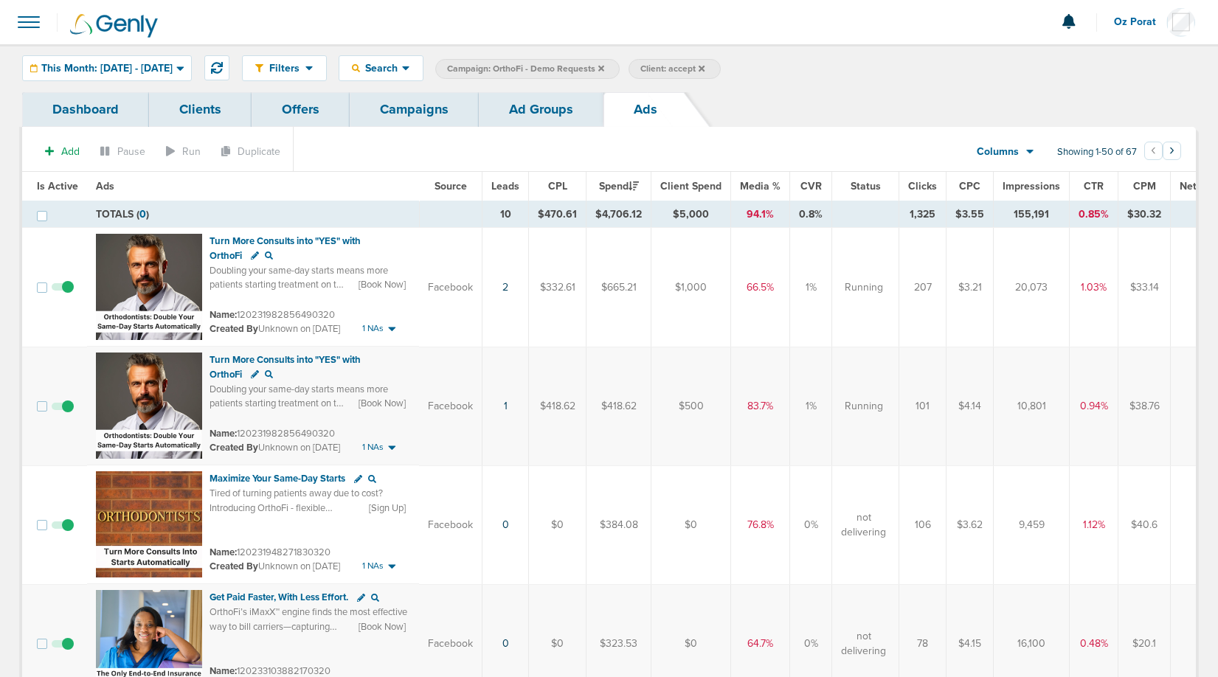
click at [502, 191] on span "Leads" at bounding box center [506, 186] width 28 height 13
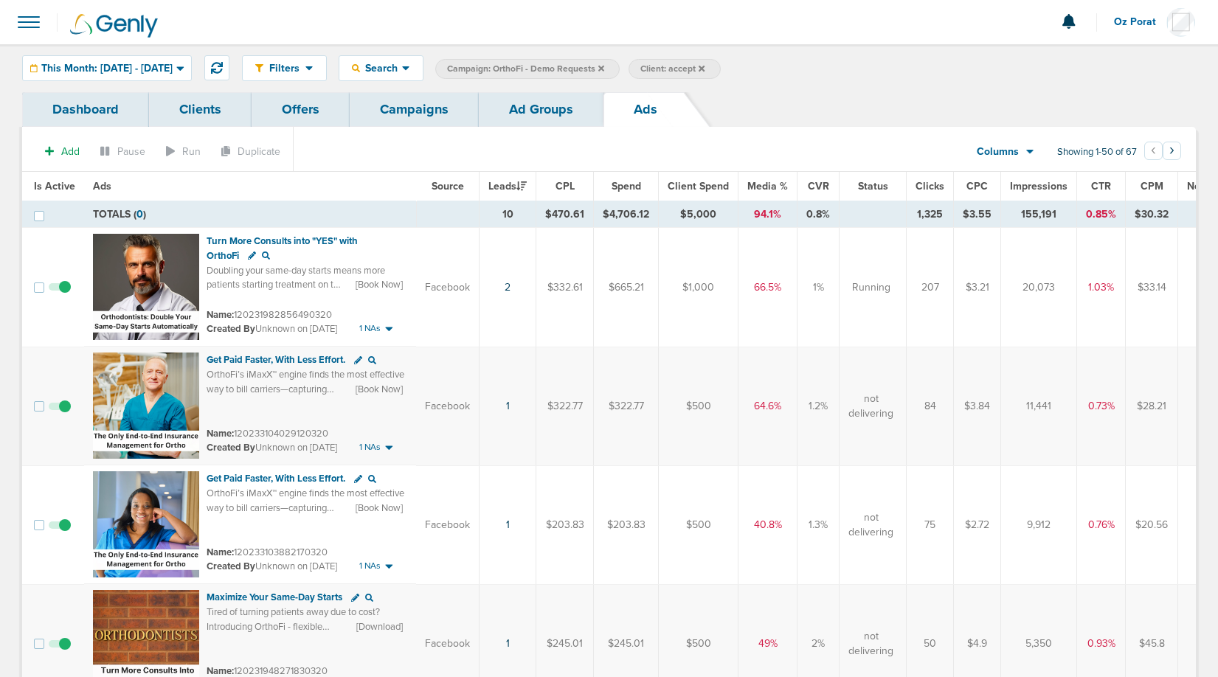
click at [535, 119] on link "Ad Groups" at bounding box center [541, 109] width 125 height 35
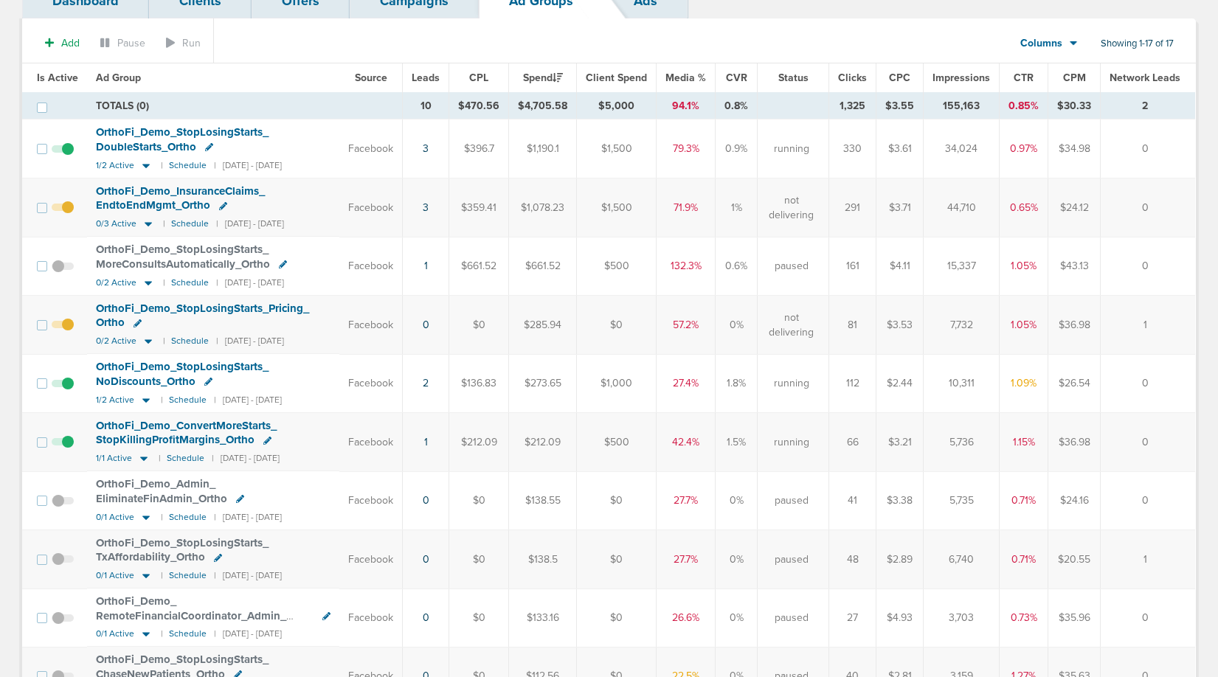
scroll to position [106, 0]
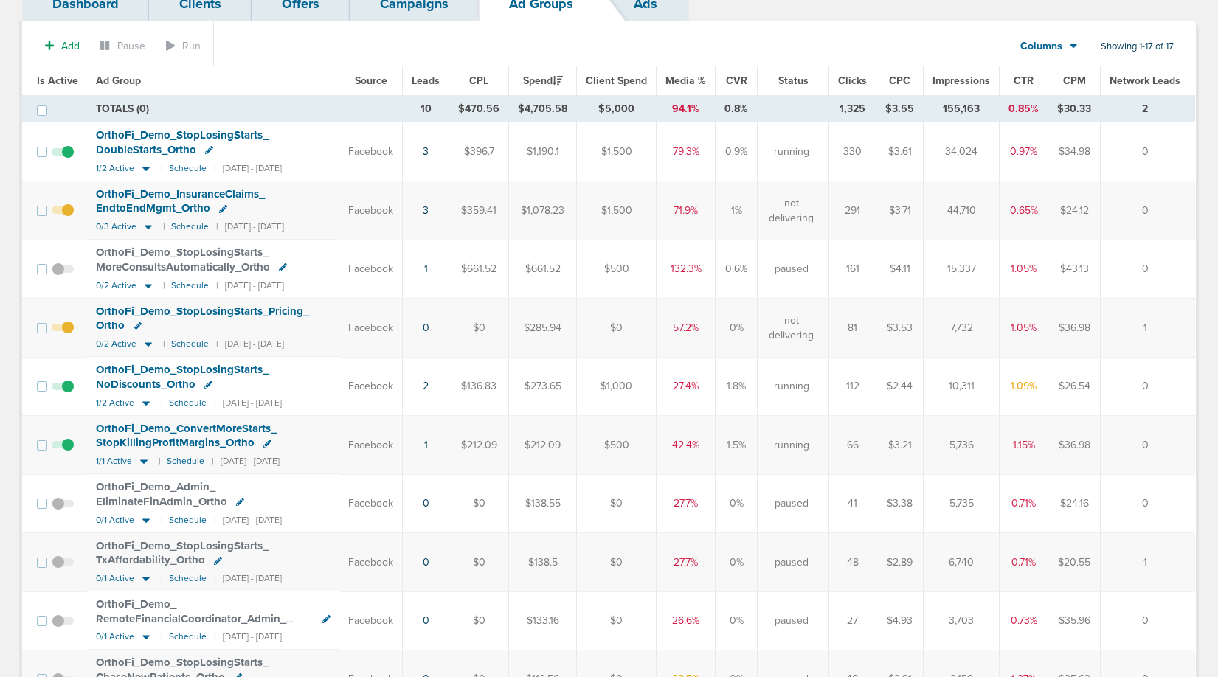
click at [440, 77] on span "Leads" at bounding box center [426, 81] width 28 height 13
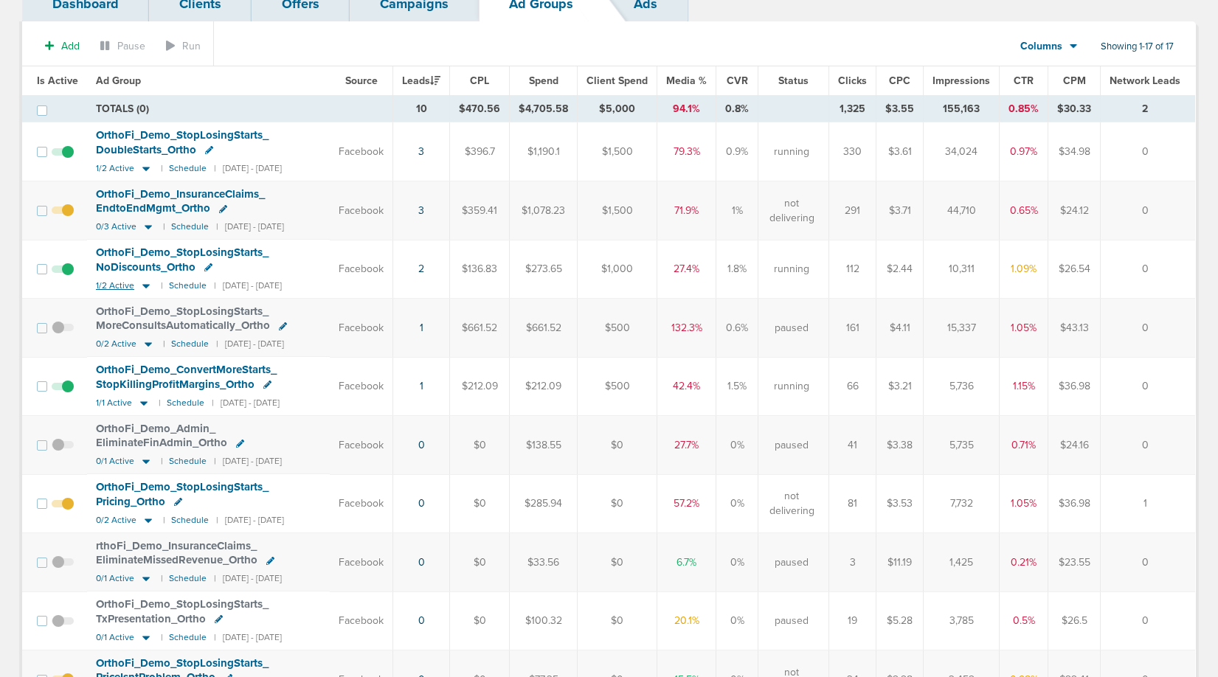
click at [111, 284] on span "1/2 Active" at bounding box center [115, 285] width 38 height 11
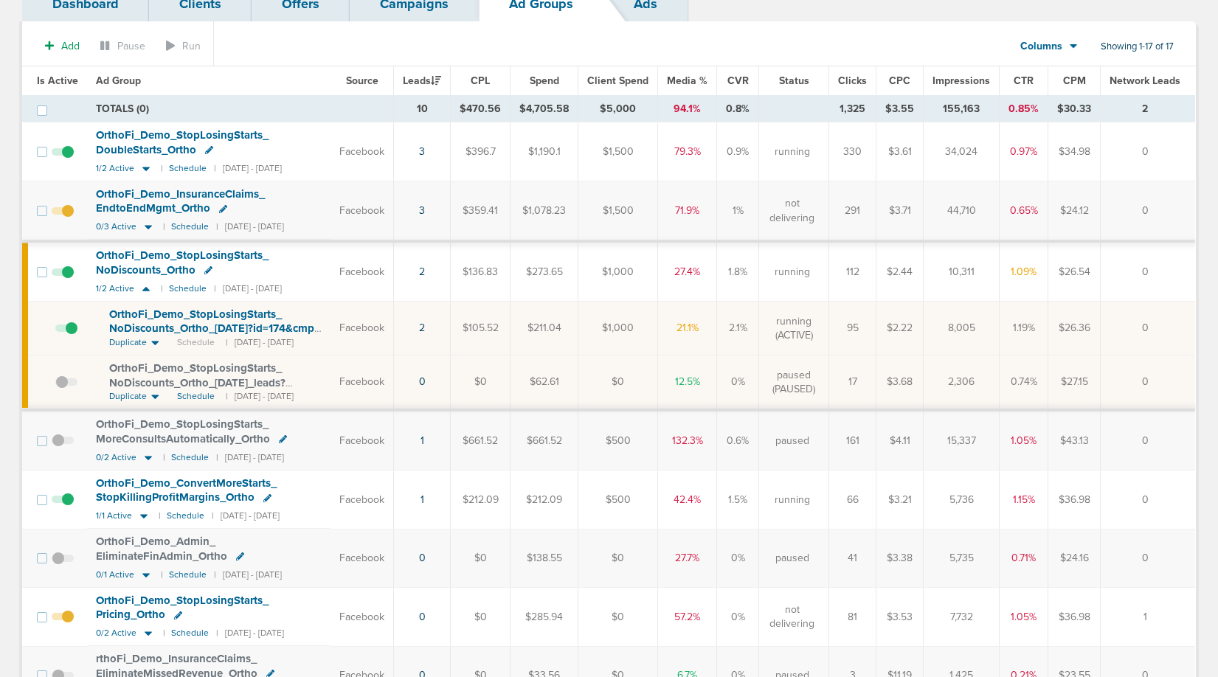
click at [142, 255] on span "OrthoFi_ Demo_ StopLosingStarts_ NoDiscounts_ Ortho" at bounding box center [182, 263] width 173 height 28
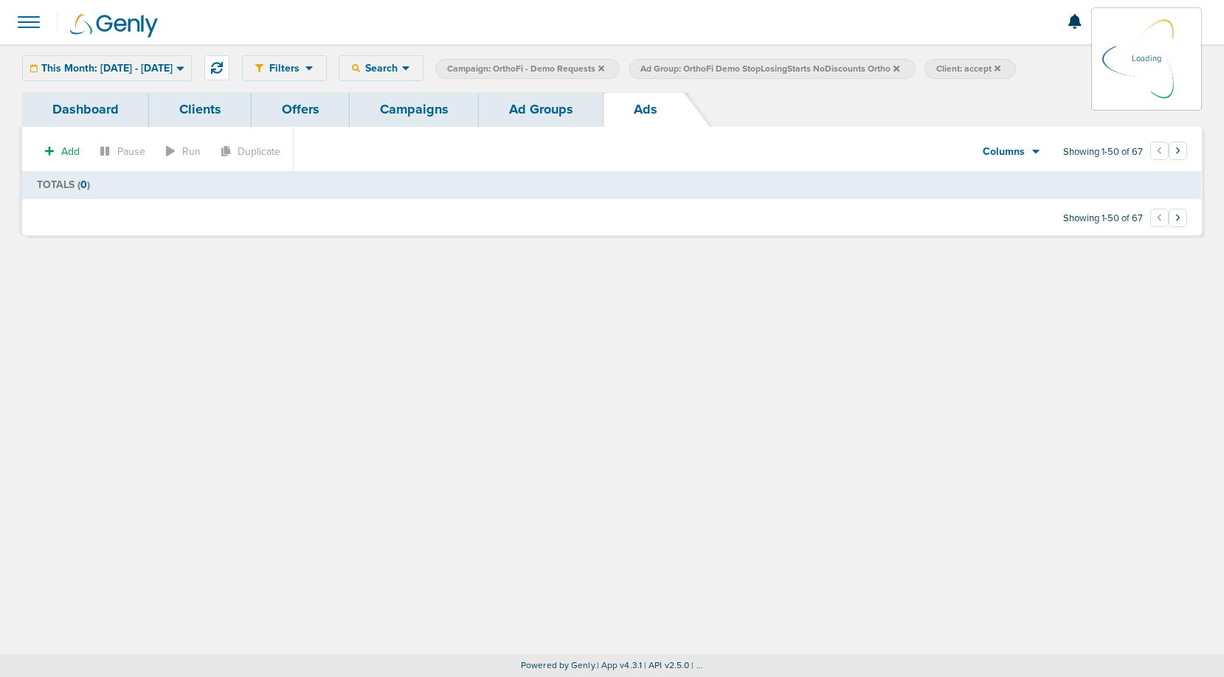
click at [554, 114] on link "Ad Groups" at bounding box center [541, 109] width 125 height 35
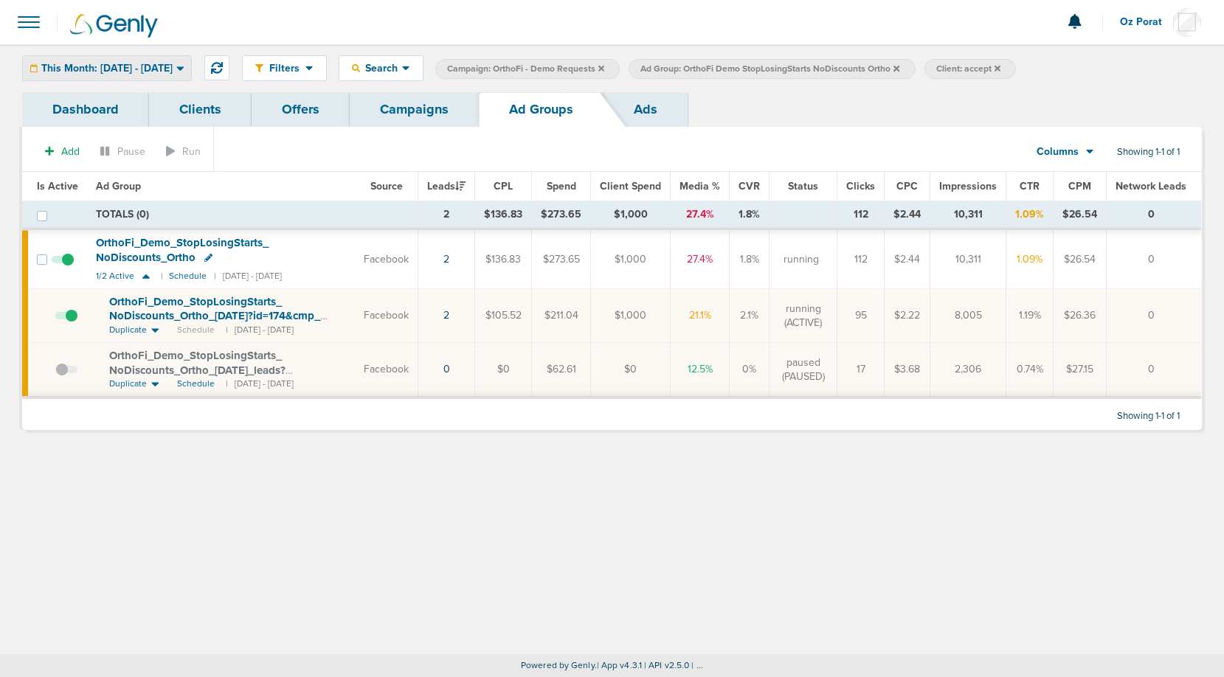
click at [156, 74] on span "This Month: [DATE] - [DATE]" at bounding box center [106, 68] width 131 height 10
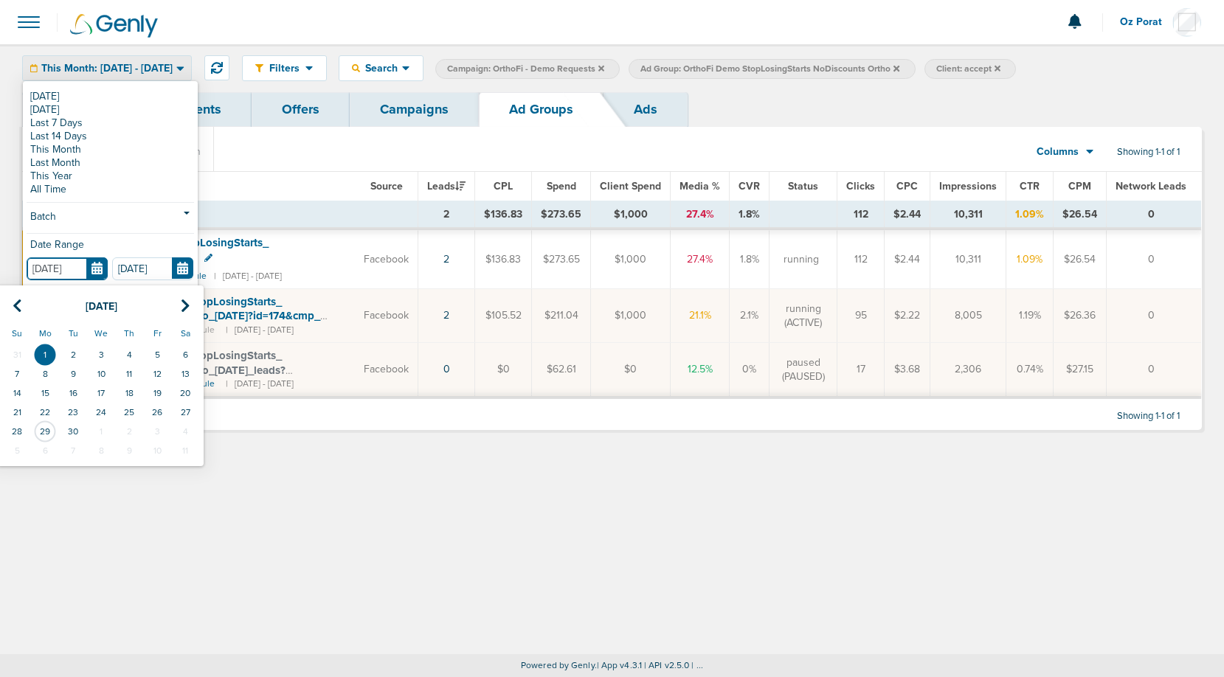
click at [94, 260] on input "[DATE]" at bounding box center [67, 269] width 81 height 23
click at [15, 306] on icon at bounding box center [18, 306] width 10 height 15
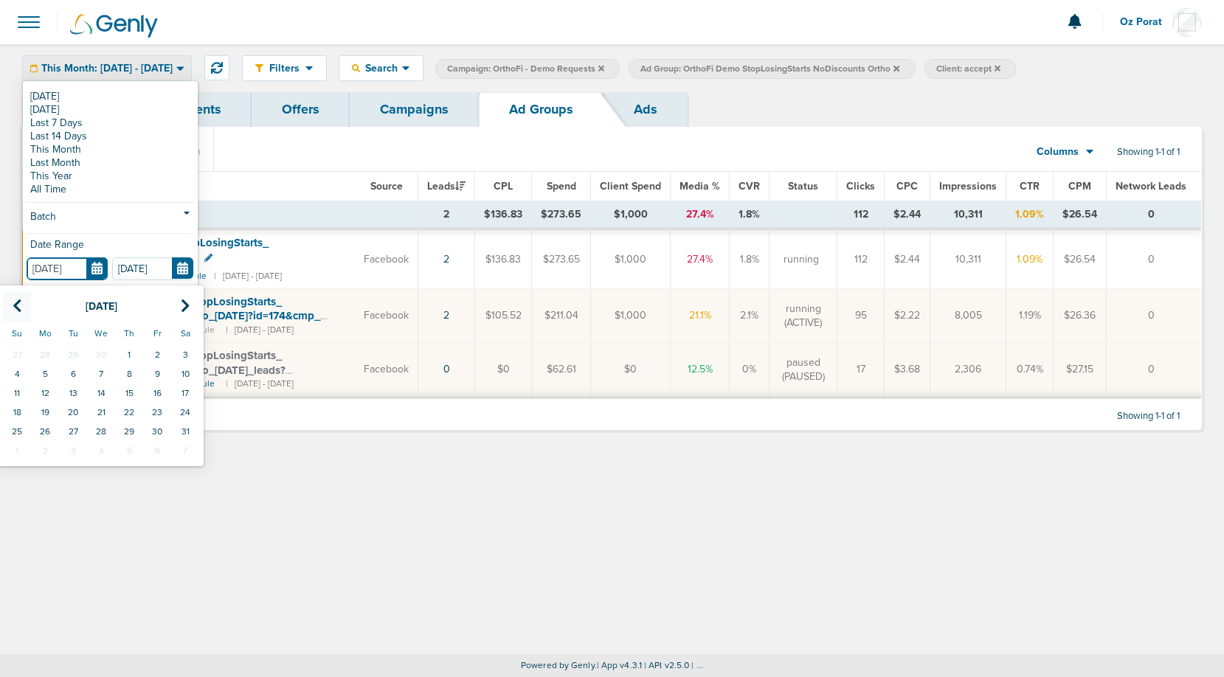
click at [15, 306] on icon at bounding box center [18, 306] width 10 height 15
click at [75, 353] on td "1" at bounding box center [73, 354] width 28 height 19
type input "04.01.2025"
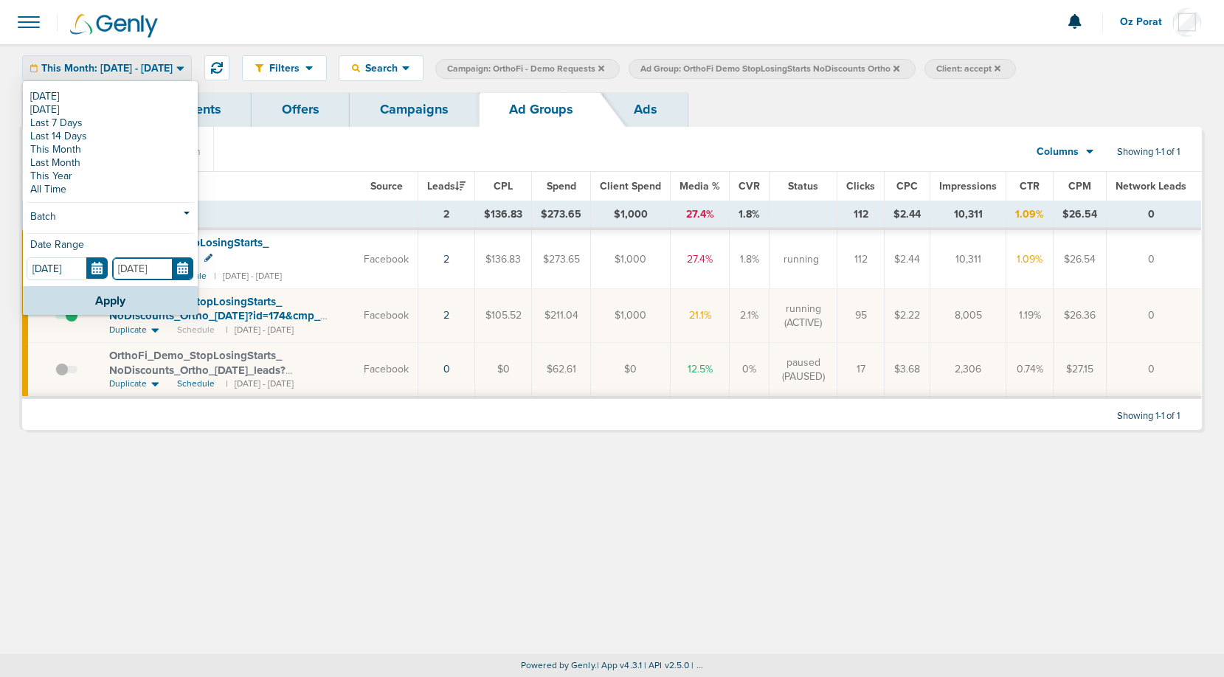
click at [184, 269] on input "[DATE]" at bounding box center [152, 269] width 81 height 23
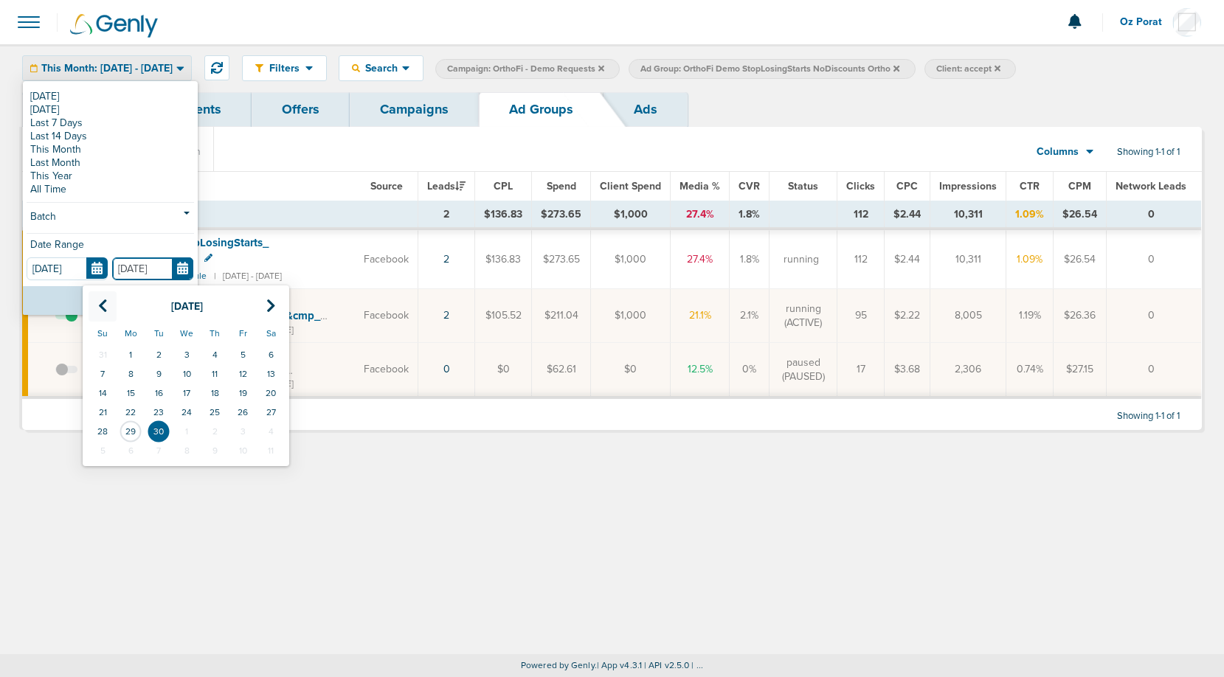
click at [97, 297] on th at bounding box center [103, 307] width 28 height 30
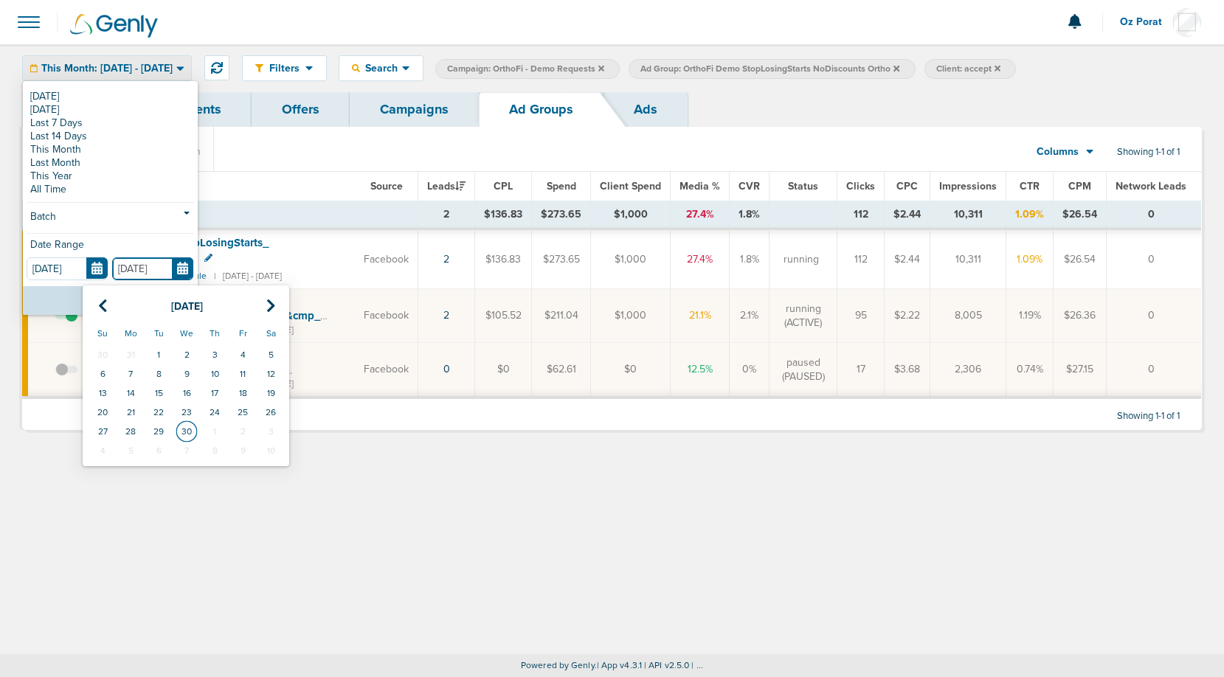
click at [189, 434] on td "30" at bounding box center [187, 431] width 28 height 19
type input "04.30.2025"
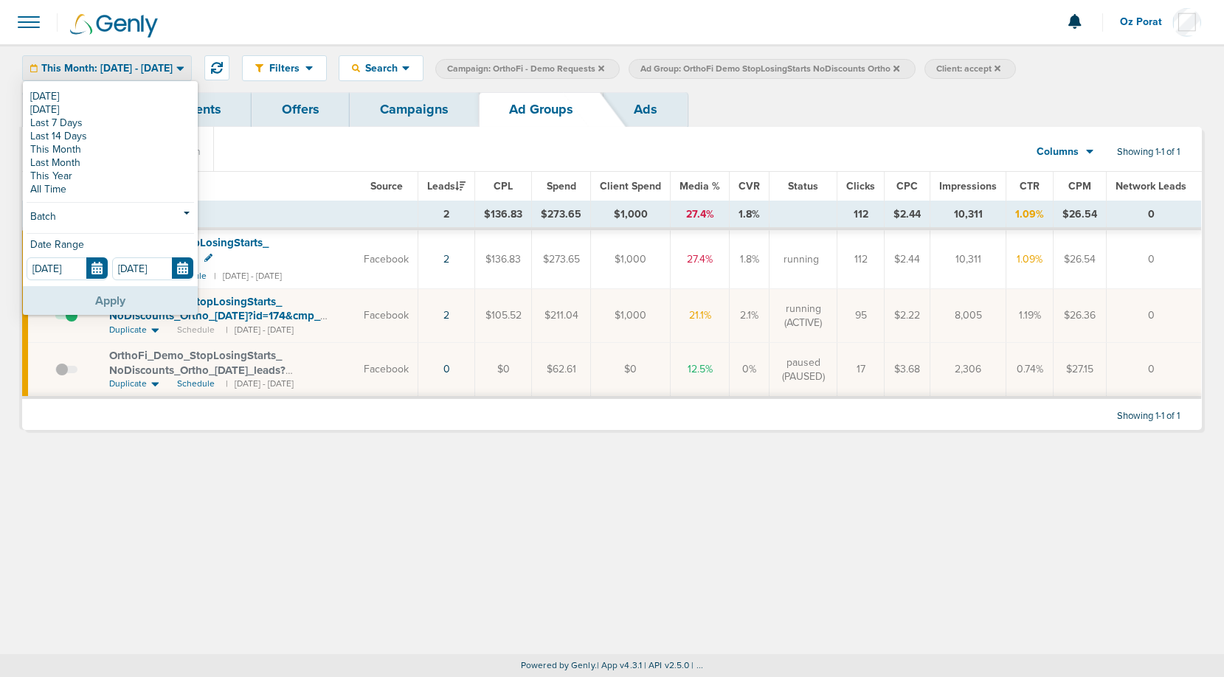
click at [119, 301] on button "Apply" at bounding box center [110, 300] width 175 height 29
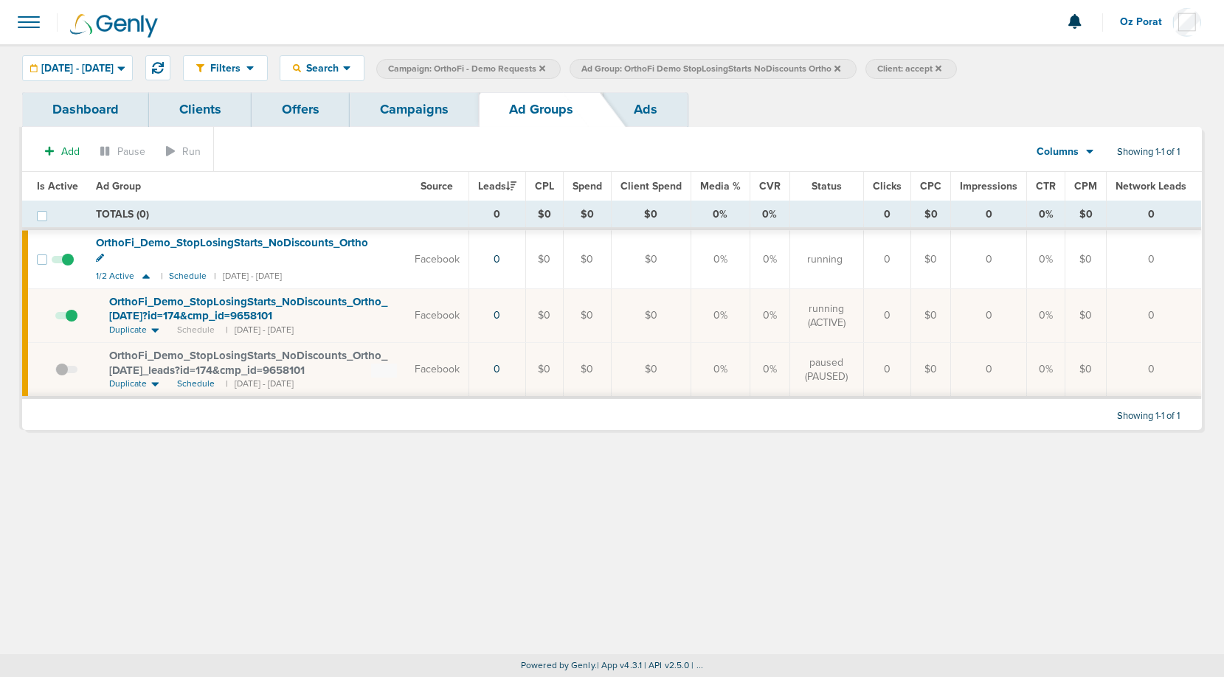
click at [841, 69] on icon at bounding box center [838, 68] width 6 height 6
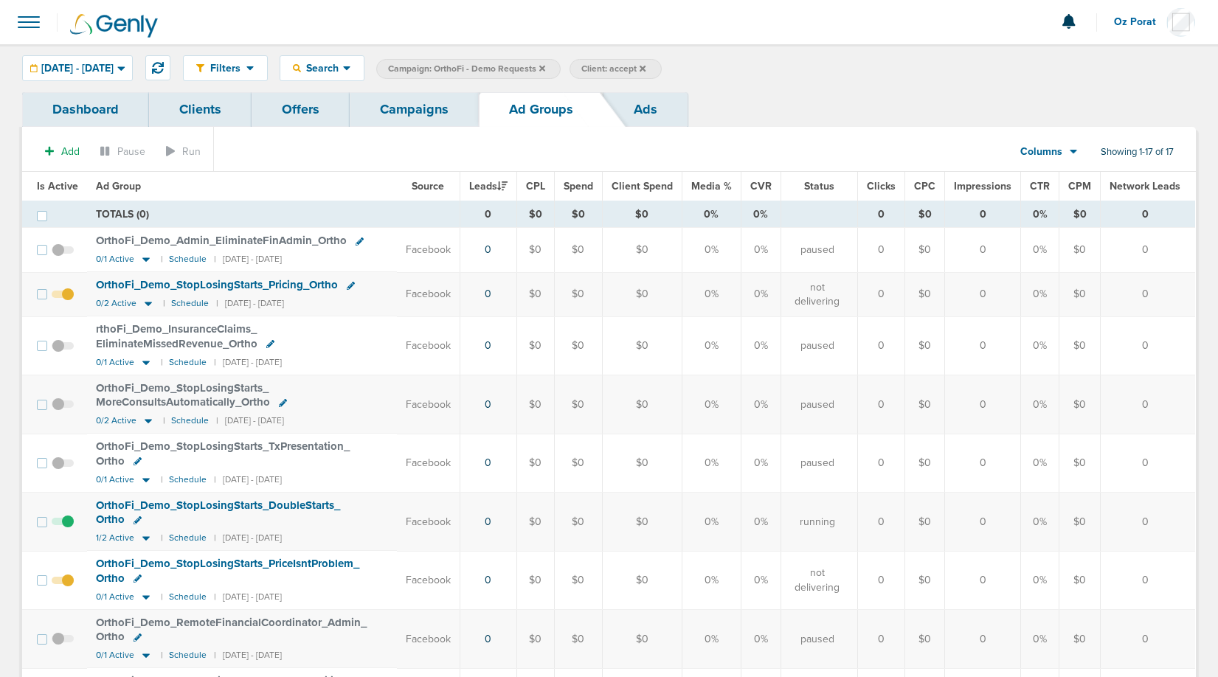
click at [661, 65] on label "Client: accept" at bounding box center [616, 69] width 92 height 20
click at [661, 69] on label "Client: accept" at bounding box center [616, 69] width 92 height 20
click at [646, 68] on icon at bounding box center [643, 68] width 6 height 9
click at [453, 114] on link "Campaigns" at bounding box center [414, 109] width 129 height 35
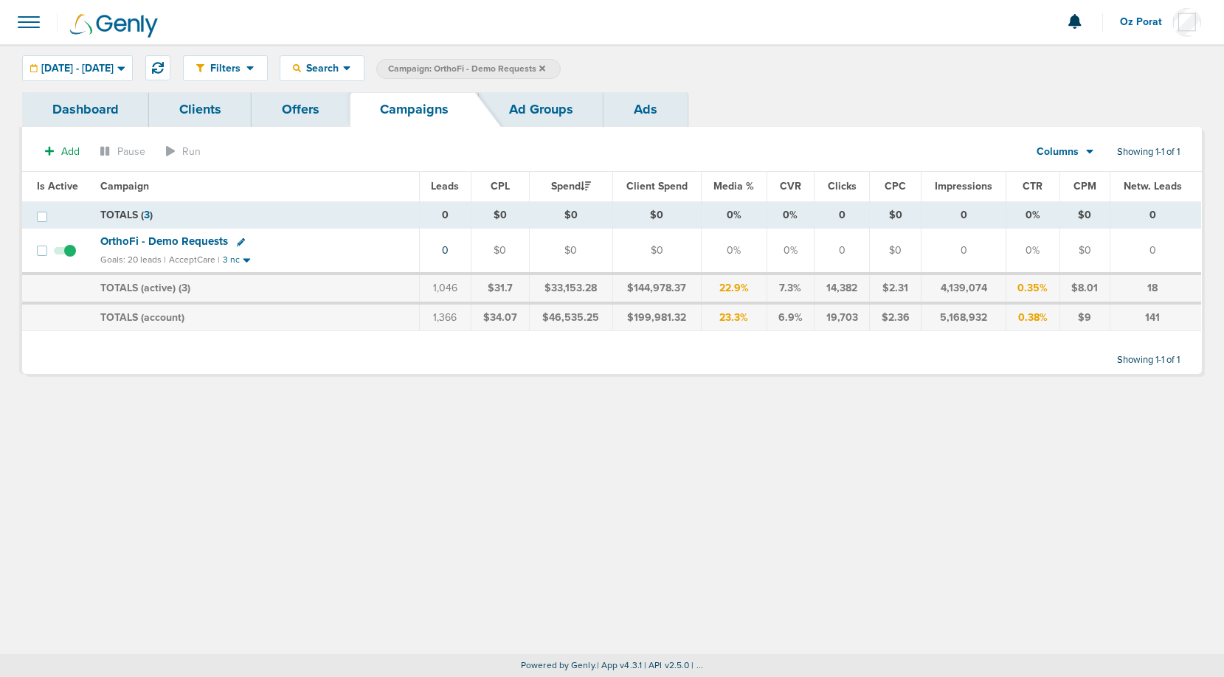
click at [545, 67] on icon at bounding box center [542, 68] width 6 height 6
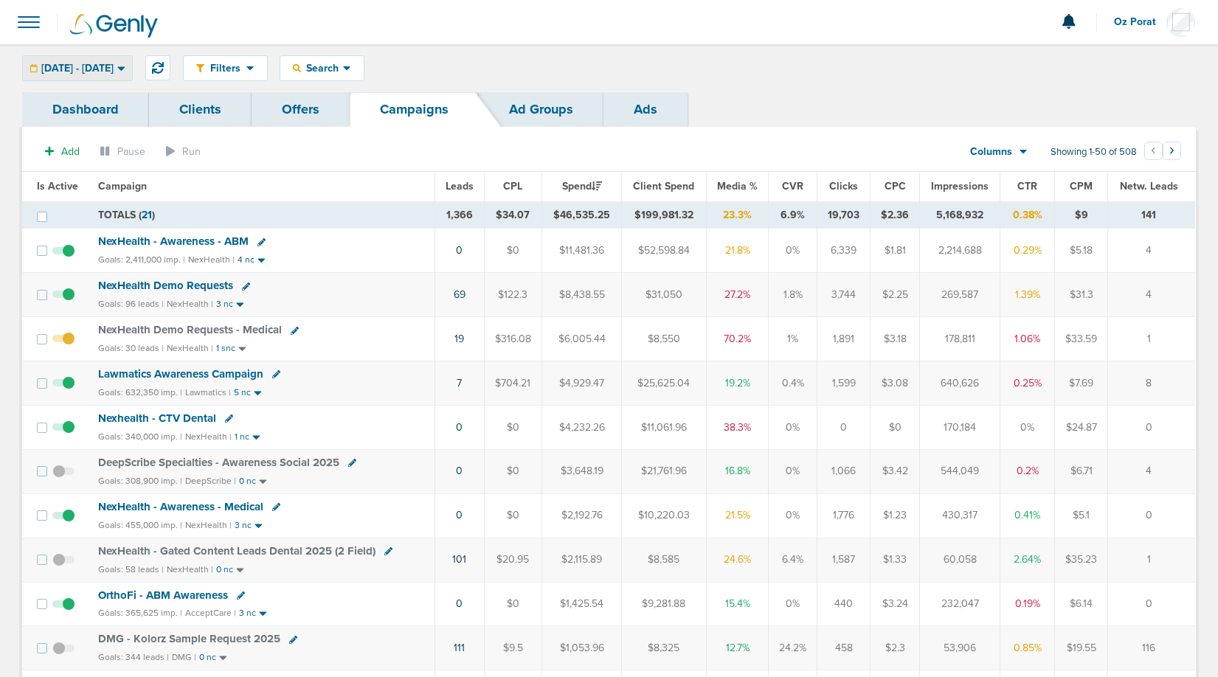
click at [97, 73] on span "04.01.2025 - 04.30.2025" at bounding box center [77, 68] width 72 height 10
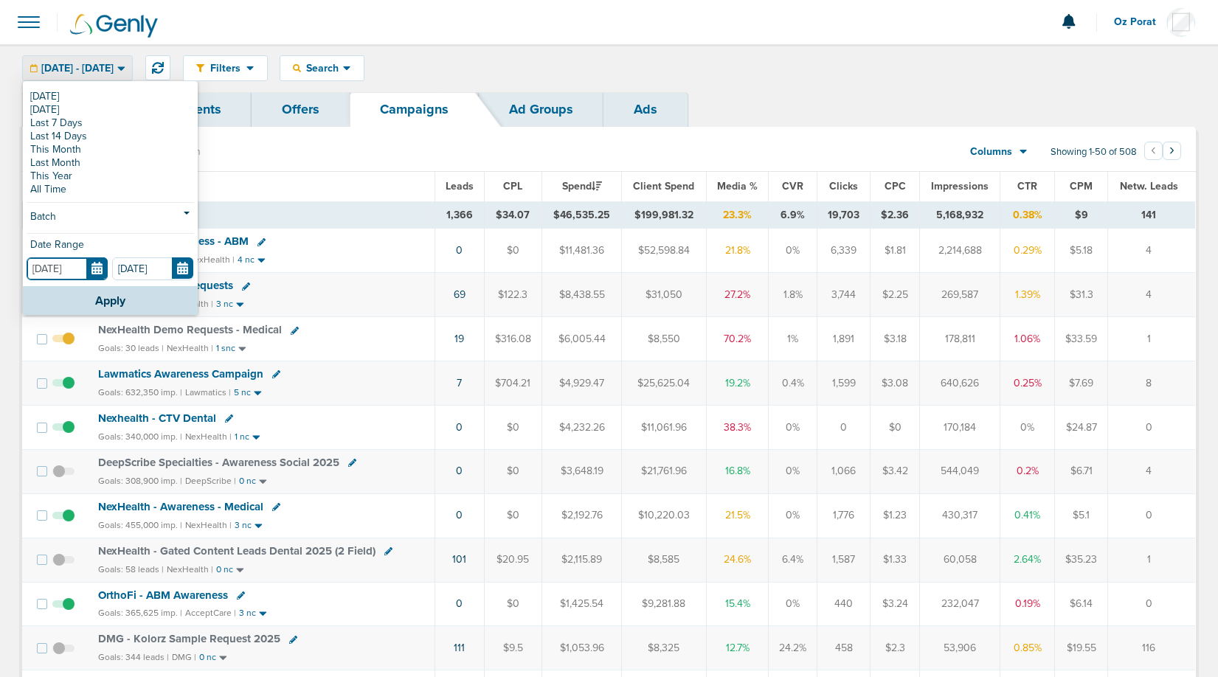
click at [99, 265] on input "04.01.2025" at bounding box center [67, 269] width 81 height 23
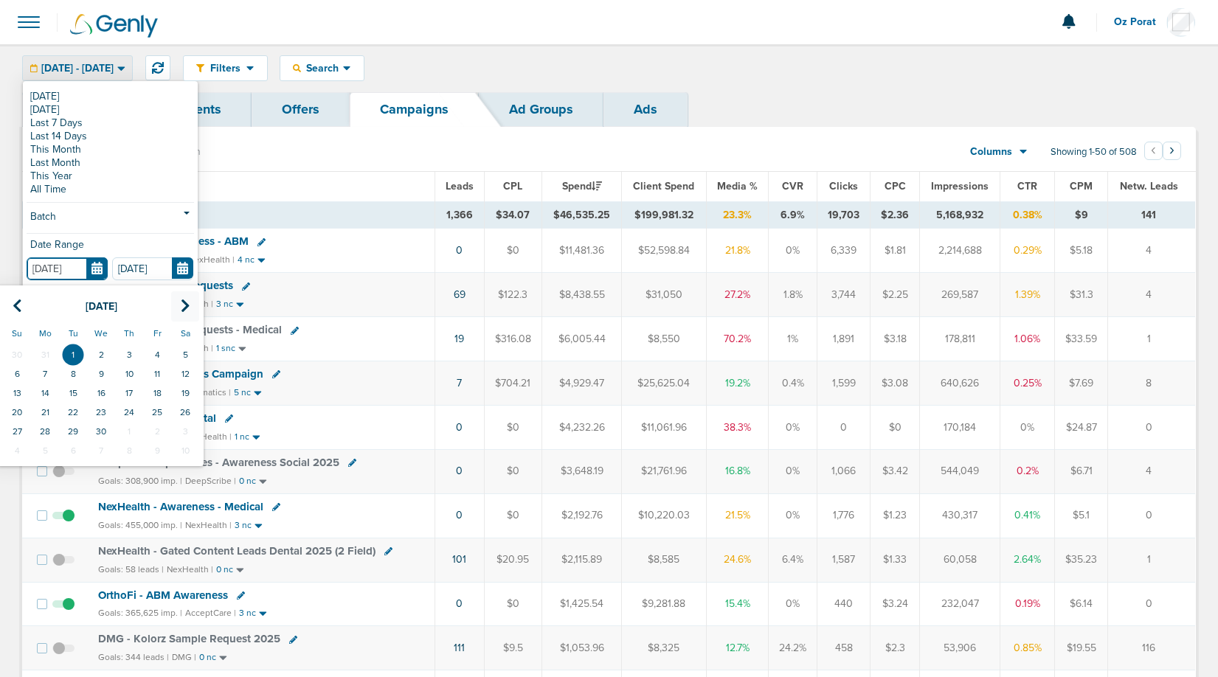
click at [186, 303] on icon at bounding box center [186, 306] width 10 height 15
click at [131, 351] on td "1" at bounding box center [129, 354] width 28 height 19
type input "05.01.2025"
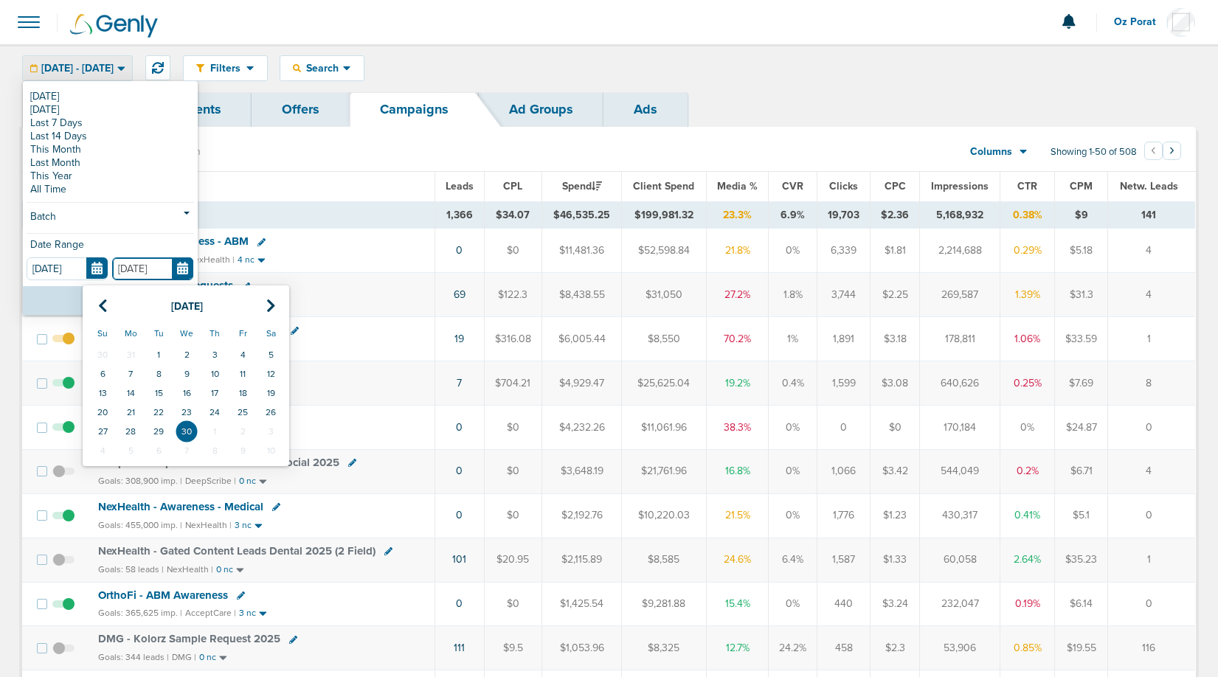
click at [176, 262] on input "04.30.2025" at bounding box center [152, 269] width 81 height 23
click at [268, 310] on icon at bounding box center [271, 306] width 10 height 15
click at [279, 431] on td "31" at bounding box center [271, 431] width 28 height 19
type input "05.31.2025"
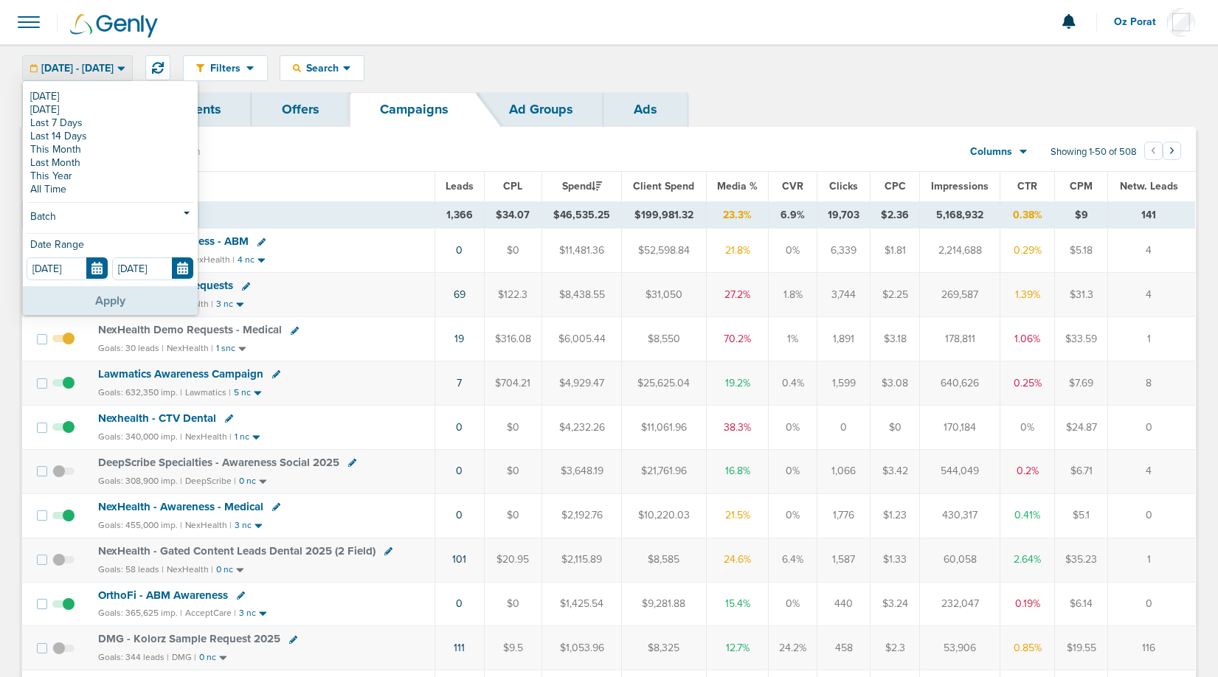
click at [103, 302] on button "Apply" at bounding box center [110, 300] width 175 height 29
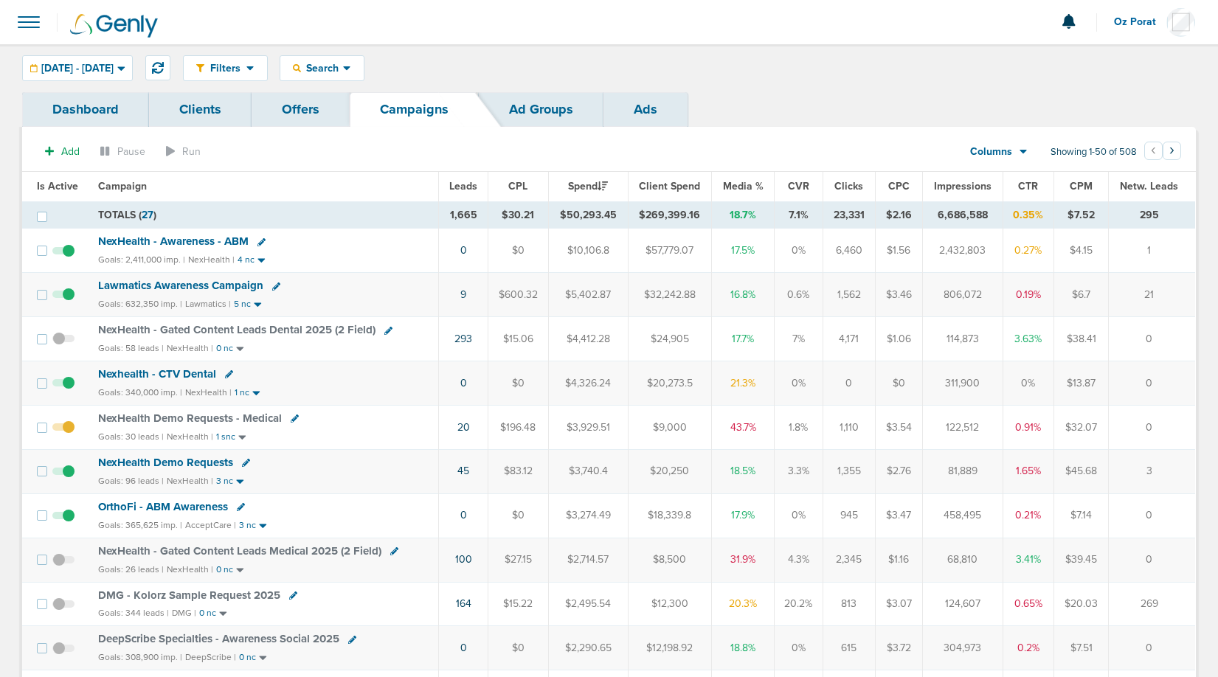
click at [86, 54] on div "Filters Active Only Settings Status Active Inactive Objectives MQL SQL Traffic …" at bounding box center [609, 68] width 1218 height 48
click at [86, 65] on span "05.01.2025 - 05.31.2025" at bounding box center [77, 68] width 72 height 10
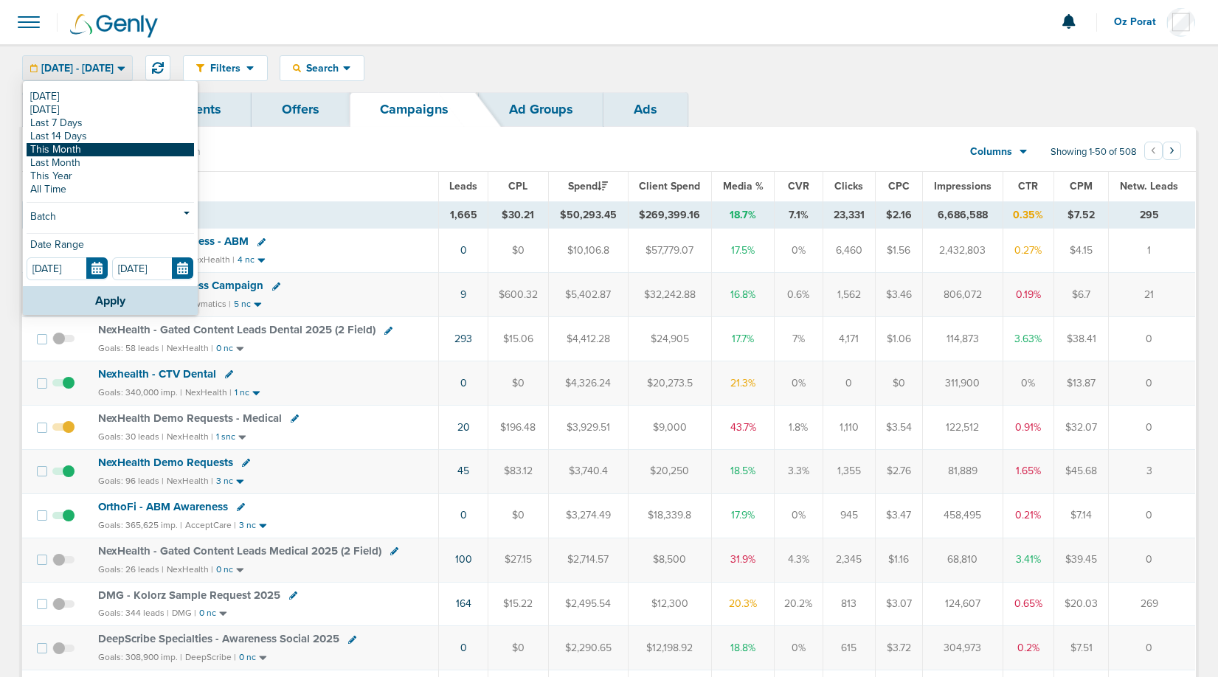
click at [69, 152] on link "This Month" at bounding box center [111, 149] width 168 height 13
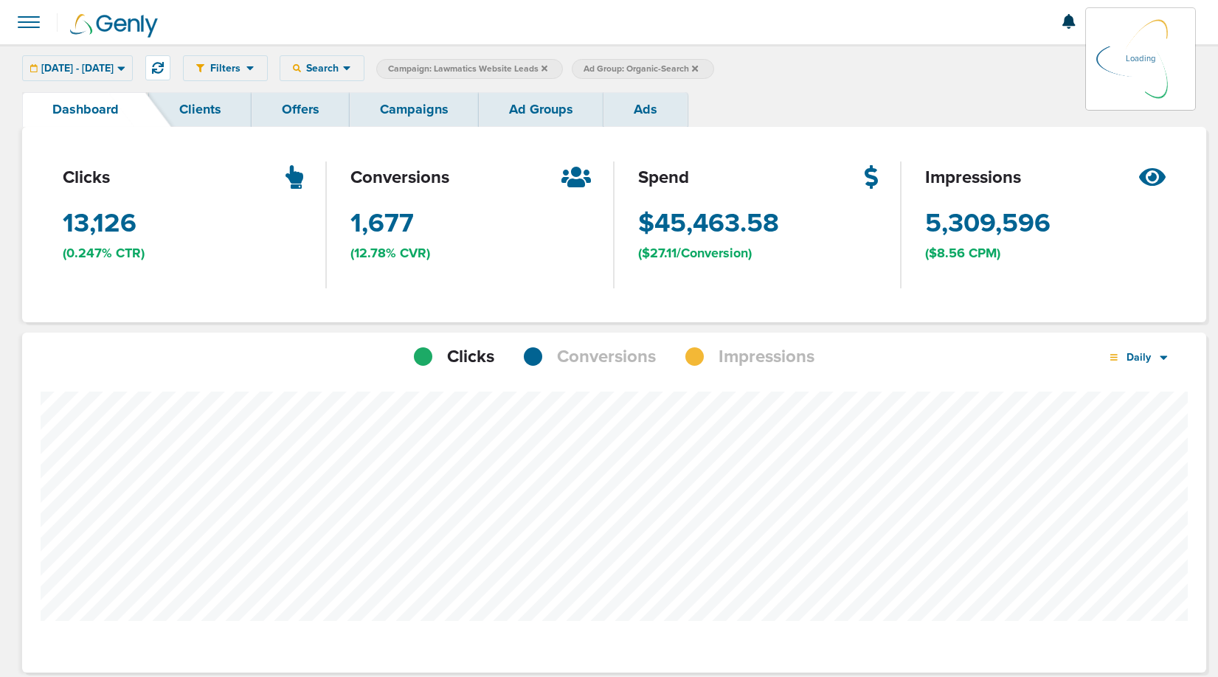
scroll to position [48, 0]
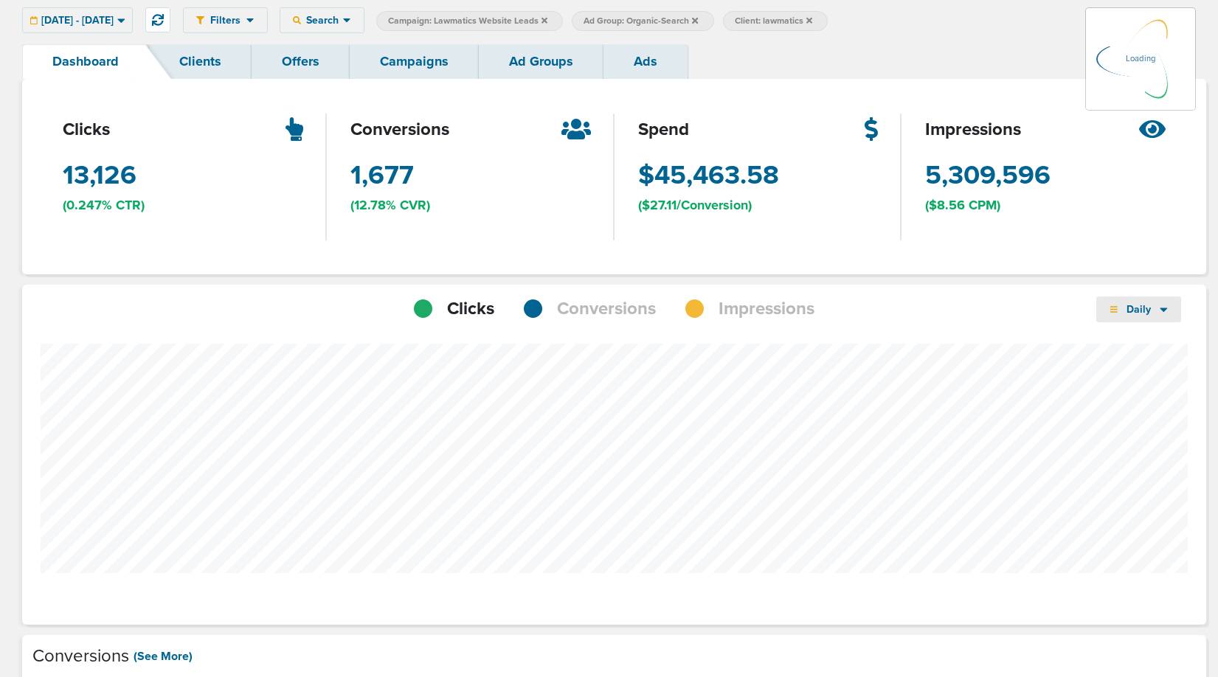
click at [1162, 308] on icon at bounding box center [1164, 310] width 7 height 4
click at [1143, 354] on link "Weekly" at bounding box center [1171, 351] width 148 height 18
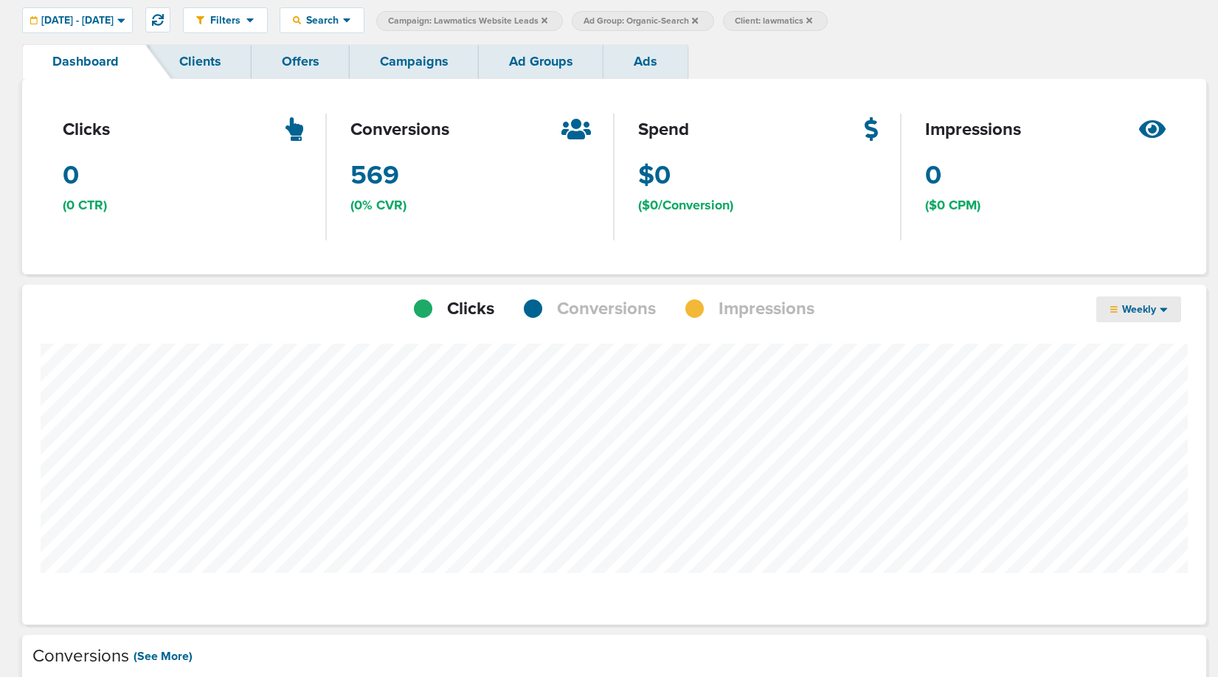
click at [612, 311] on span "Conversions" at bounding box center [606, 309] width 99 height 25
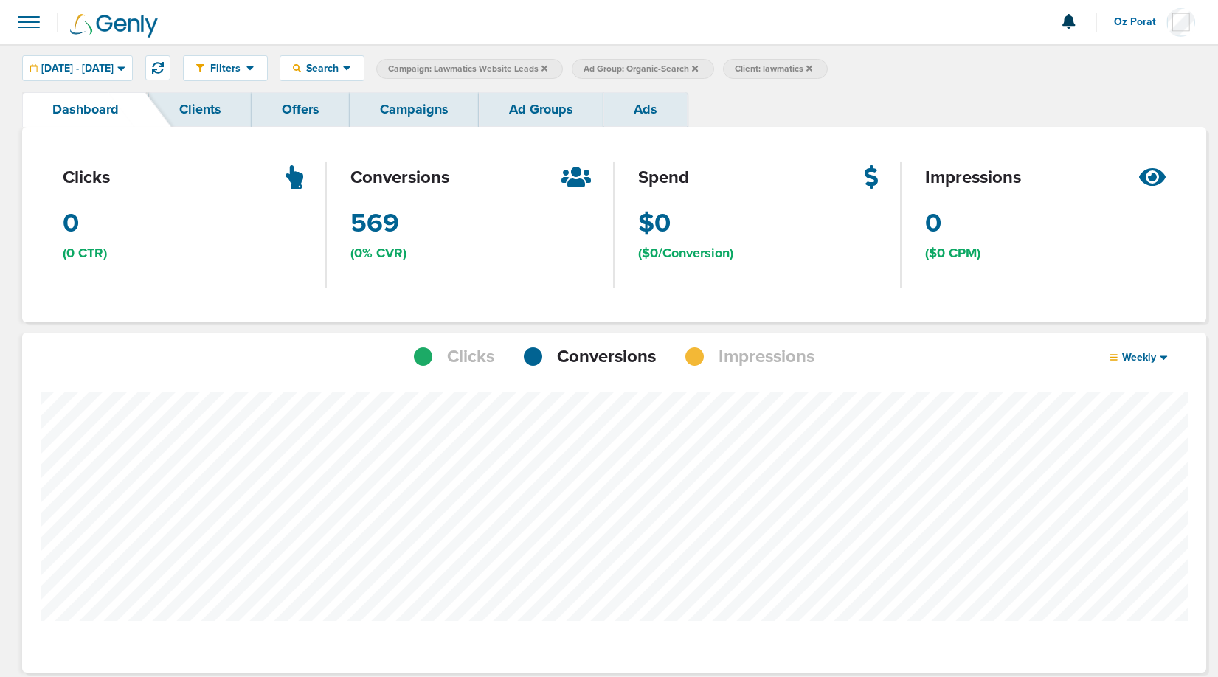
click at [399, 120] on link "Campaigns" at bounding box center [414, 109] width 129 height 35
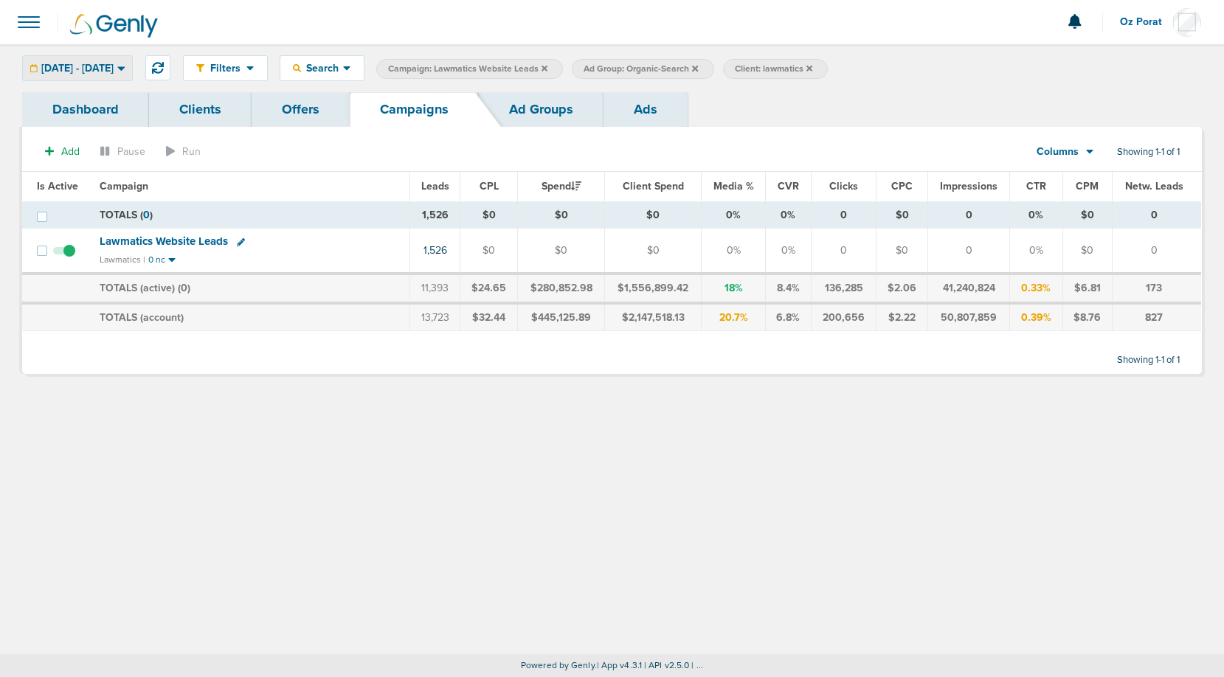
click at [114, 63] on span "01.01.2025 - 09.29.2025" at bounding box center [77, 68] width 72 height 10
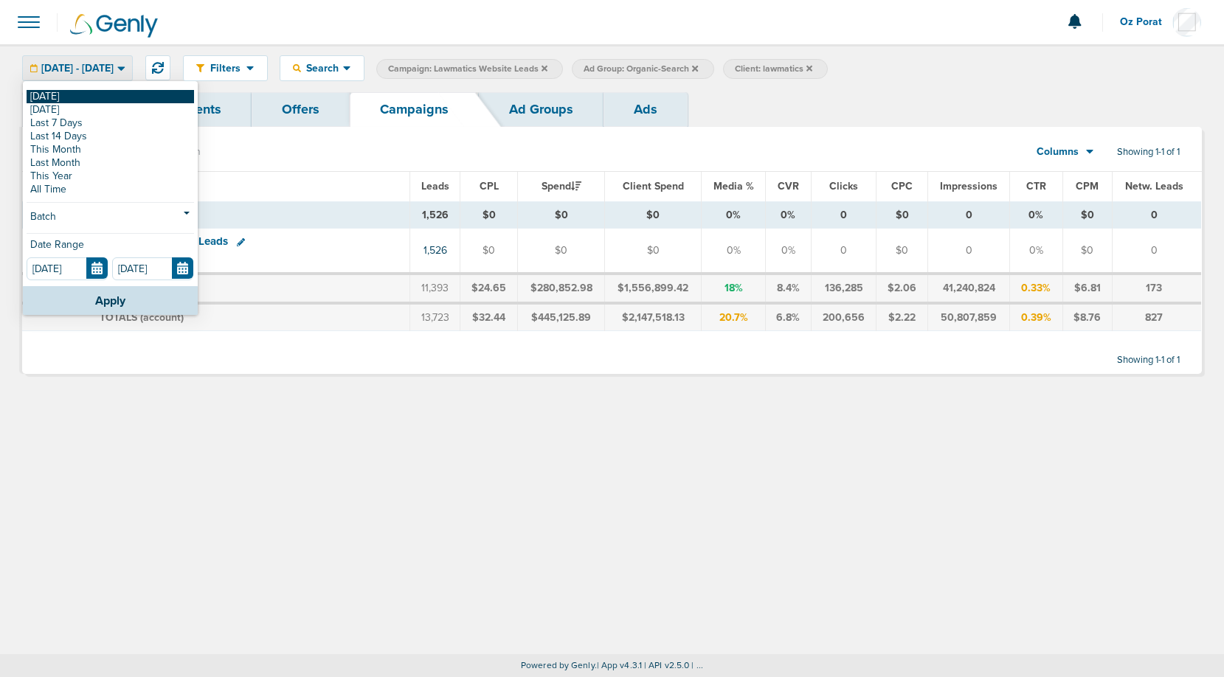
click at [65, 99] on link "[DATE]" at bounding box center [111, 96] width 168 height 13
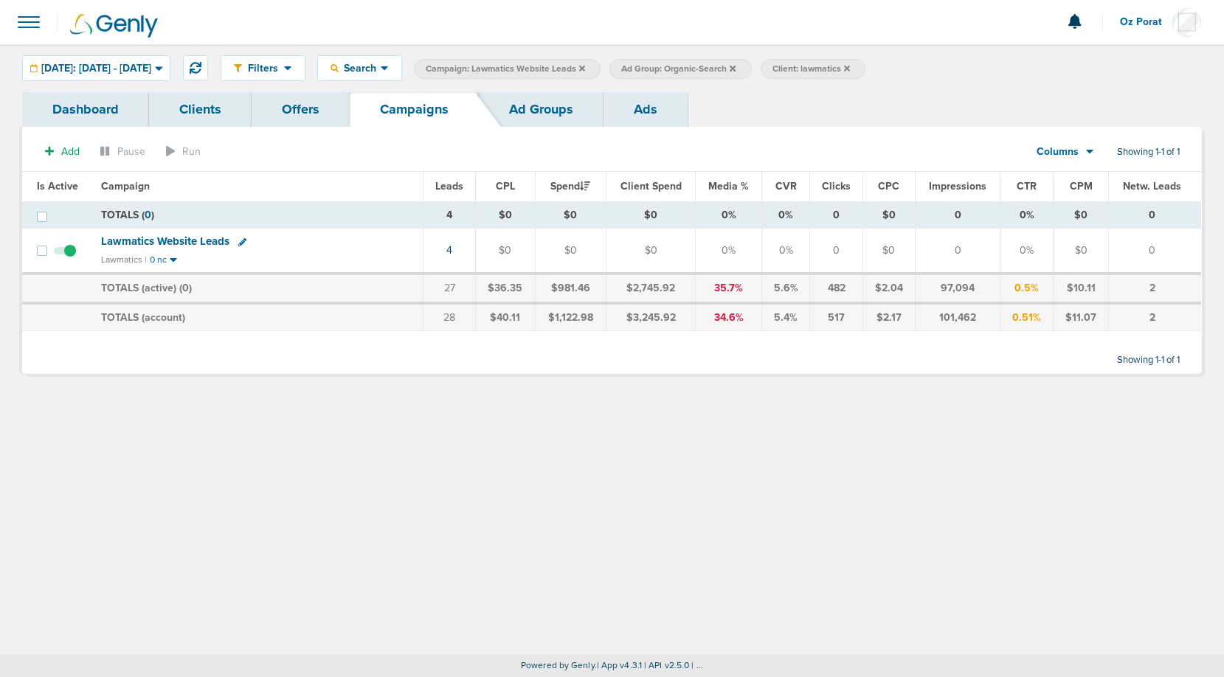
click at [850, 66] on icon at bounding box center [847, 68] width 6 height 9
click at [736, 67] on span "Ad Group: Organic-Search" at bounding box center [678, 69] width 114 height 13
click at [736, 67] on icon at bounding box center [733, 68] width 6 height 6
click at [585, 65] on icon at bounding box center [582, 68] width 6 height 9
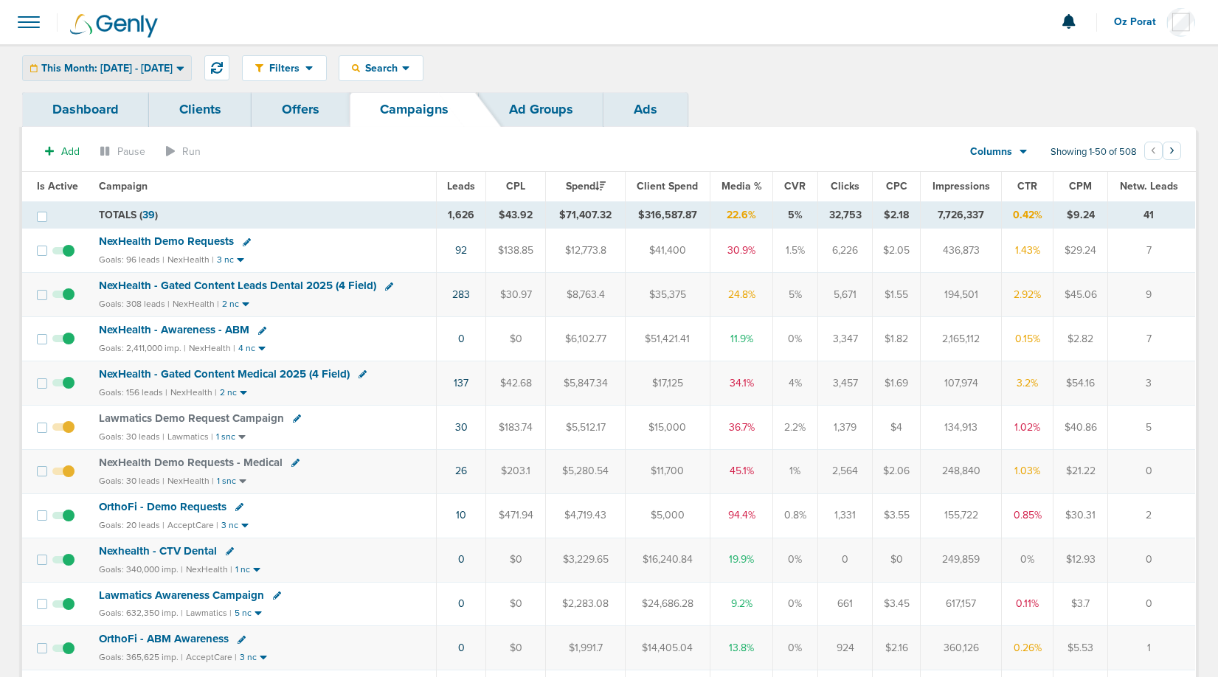
click at [144, 72] on span "This Month: [DATE] - [DATE]" at bounding box center [106, 68] width 131 height 10
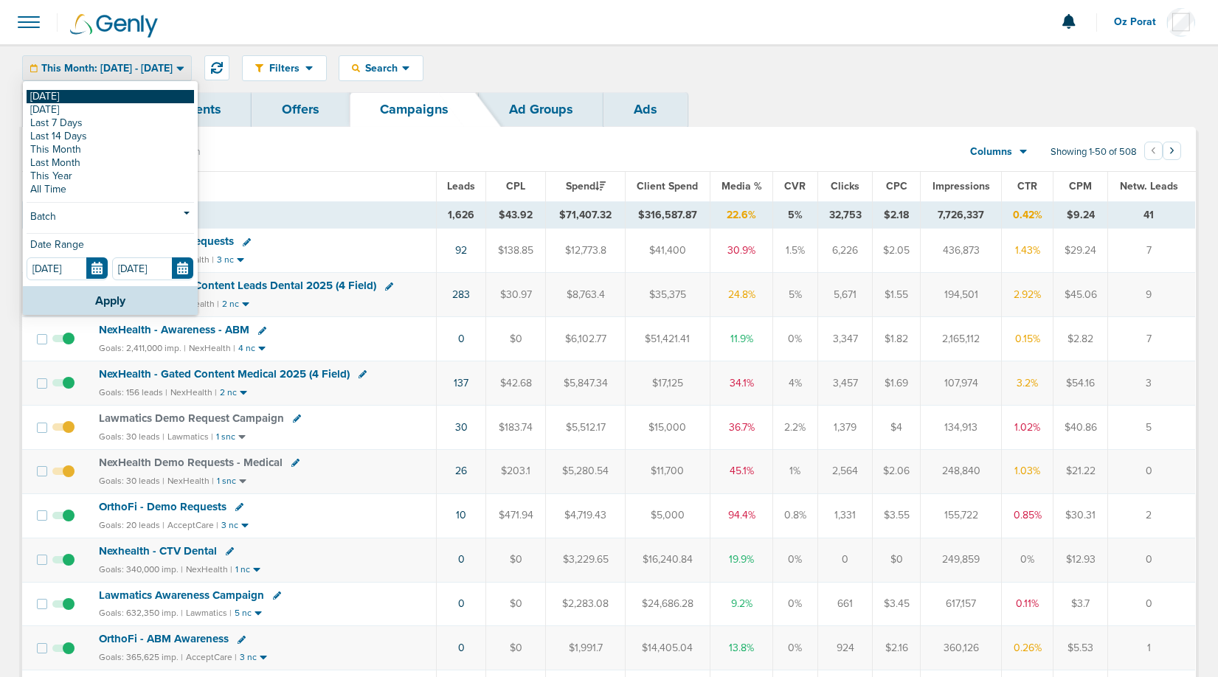
click at [117, 92] on link "[DATE]" at bounding box center [111, 96] width 168 height 13
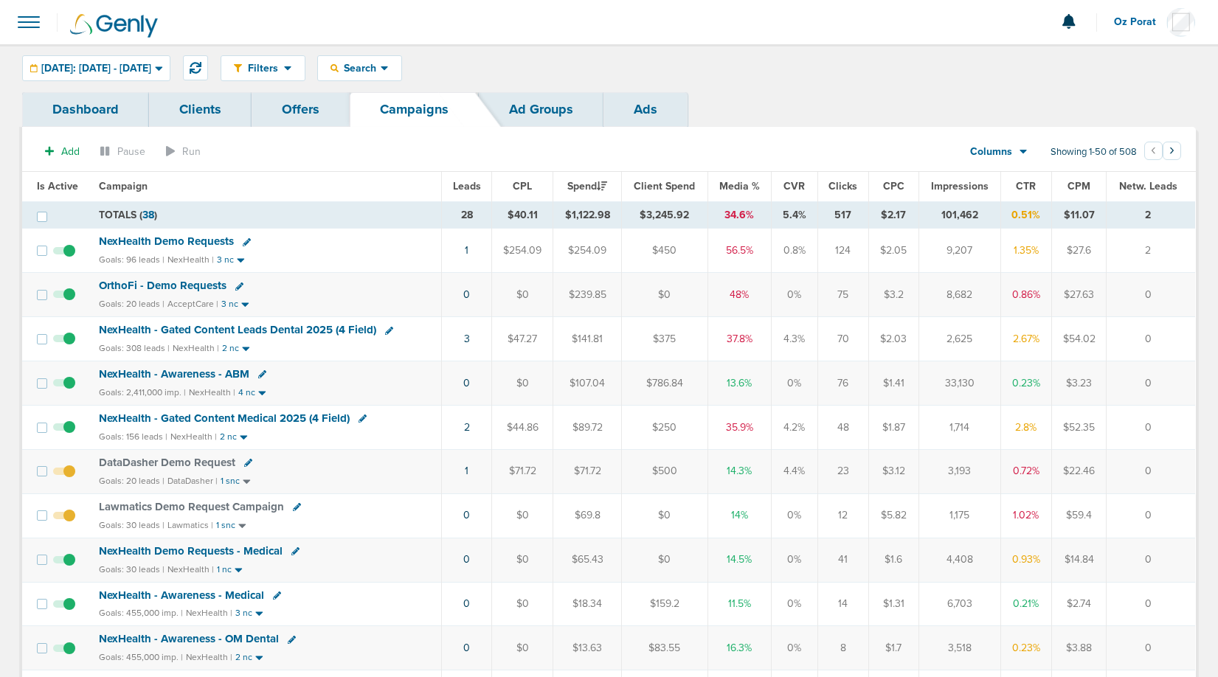
click at [472, 187] on span "Leads" at bounding box center [467, 186] width 28 height 13
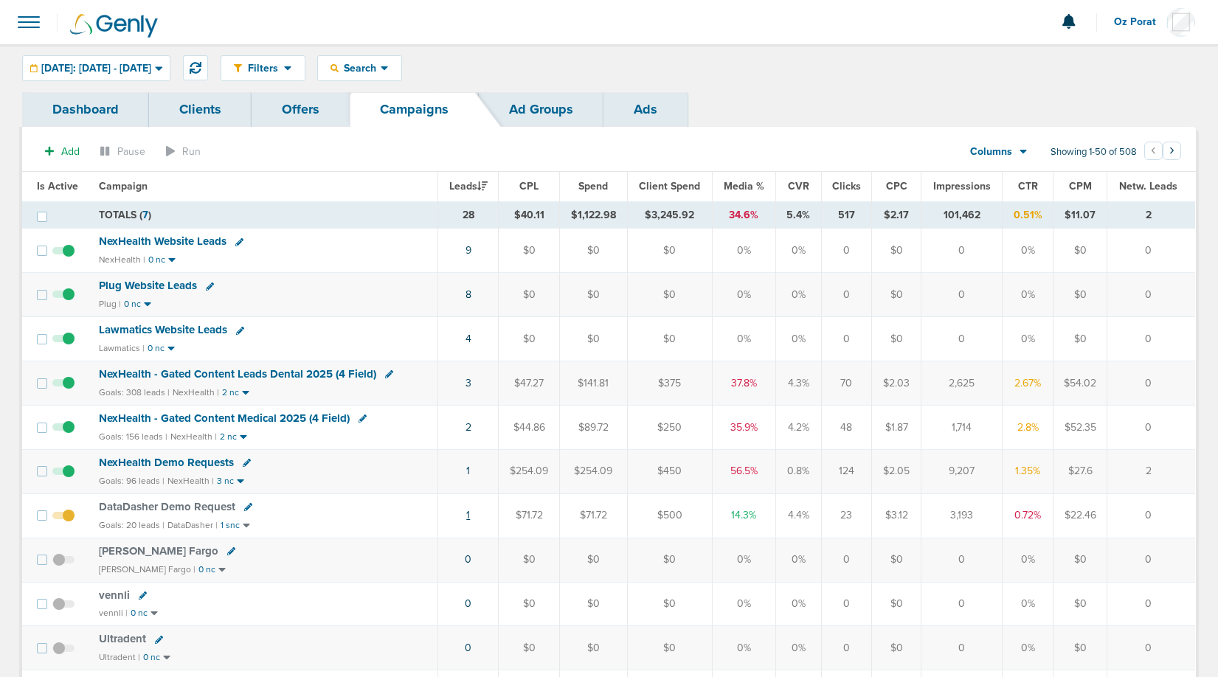
click at [470, 516] on link "1" at bounding box center [468, 515] width 4 height 13
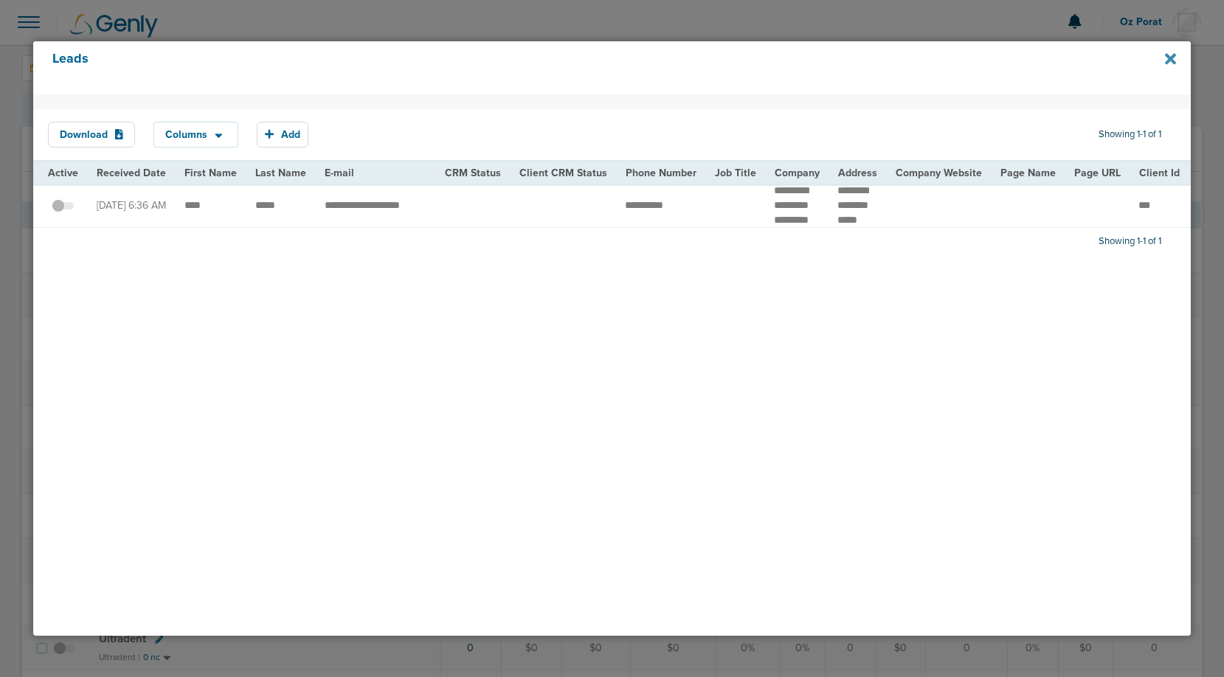
click at [1168, 60] on icon at bounding box center [1170, 58] width 11 height 11
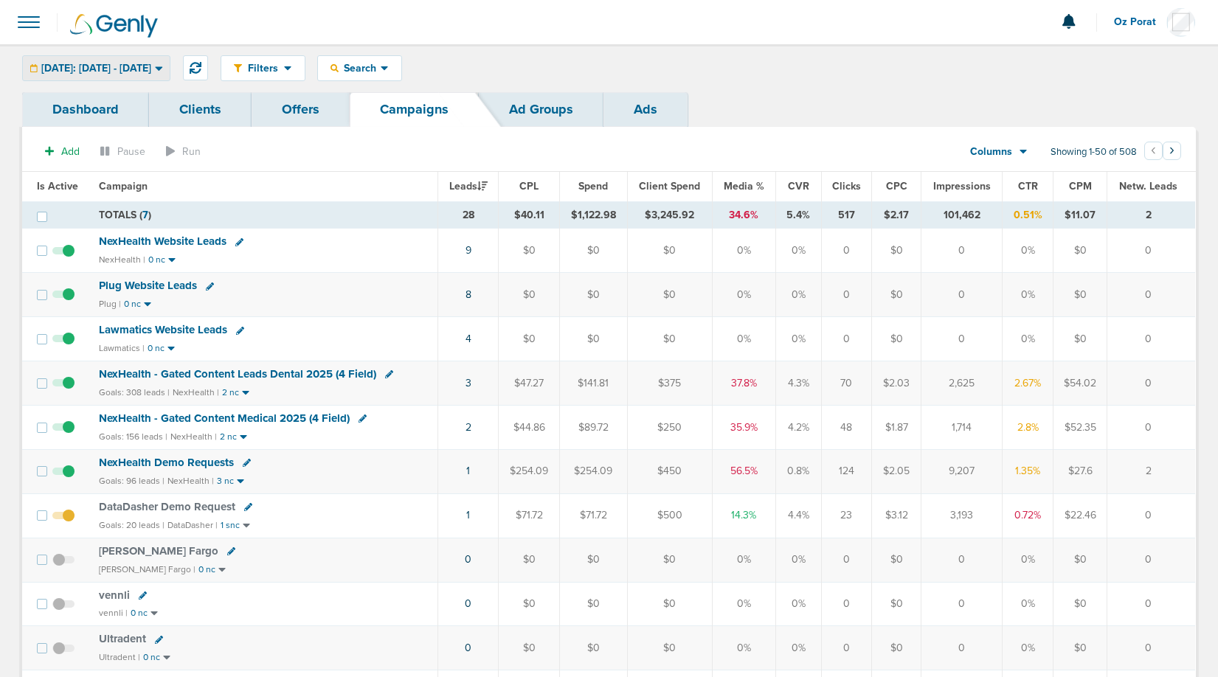
click at [170, 76] on div "[DATE]: [DATE] - [DATE]" at bounding box center [96, 68] width 147 height 24
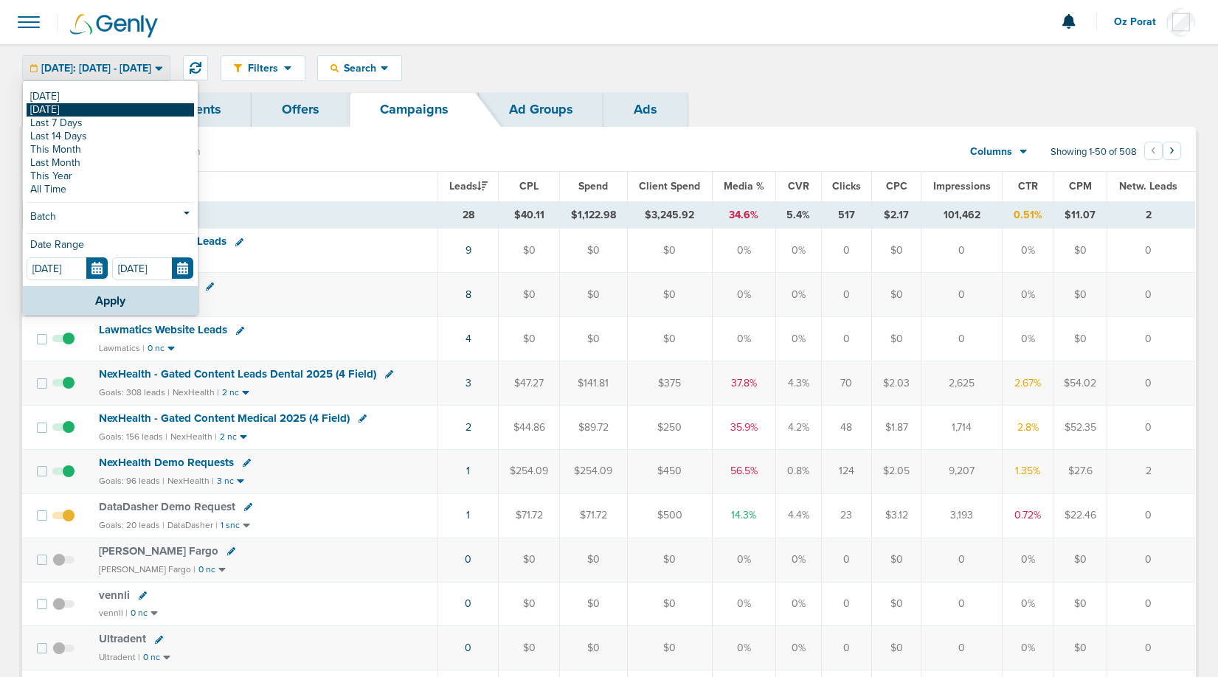
click at [134, 112] on link "[DATE]" at bounding box center [111, 109] width 168 height 13
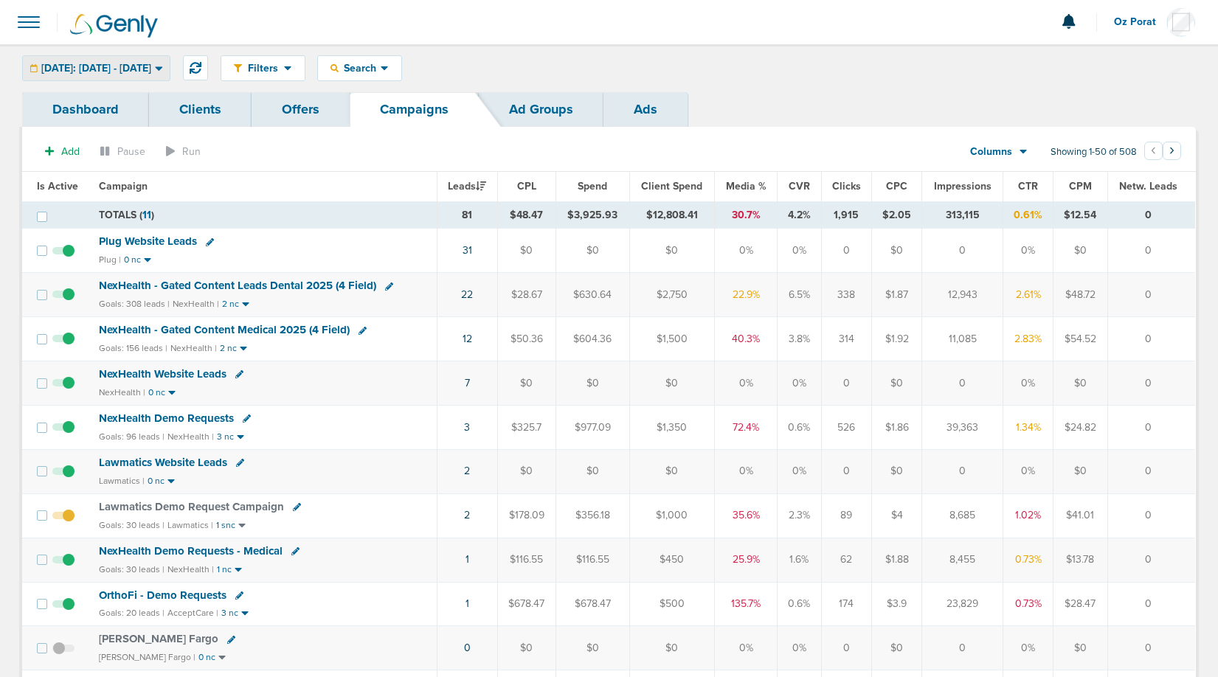
click at [125, 68] on span "Yesterday: 09.28.2025 - 09.28.2025" at bounding box center [96, 68] width 110 height 10
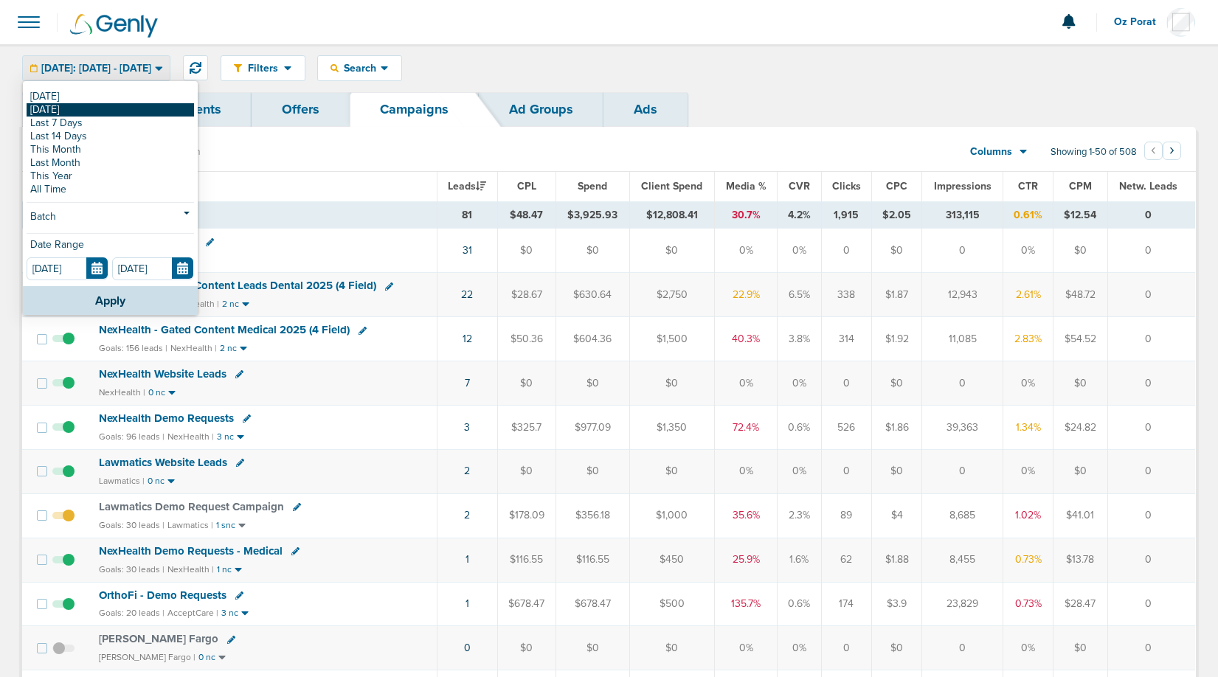
click at [76, 103] on link "[DATE]" at bounding box center [111, 109] width 168 height 13
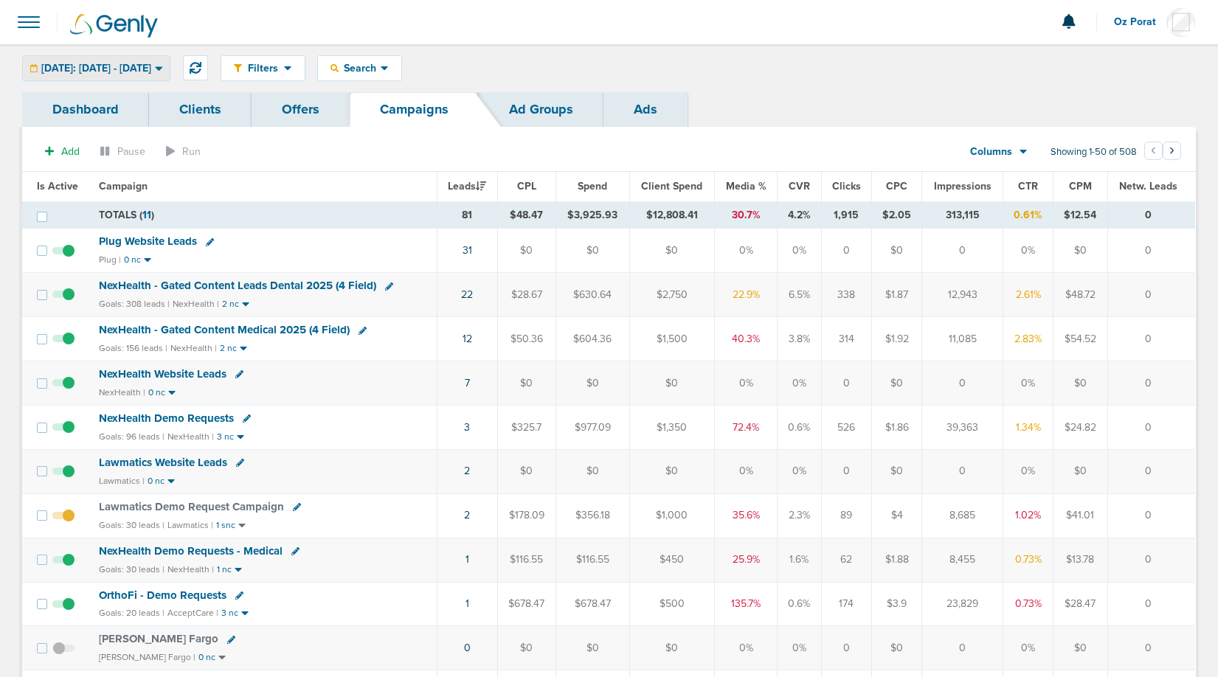
click at [151, 68] on span "Yesterday: 09.28.2025 - 09.28.2025" at bounding box center [96, 68] width 110 height 10
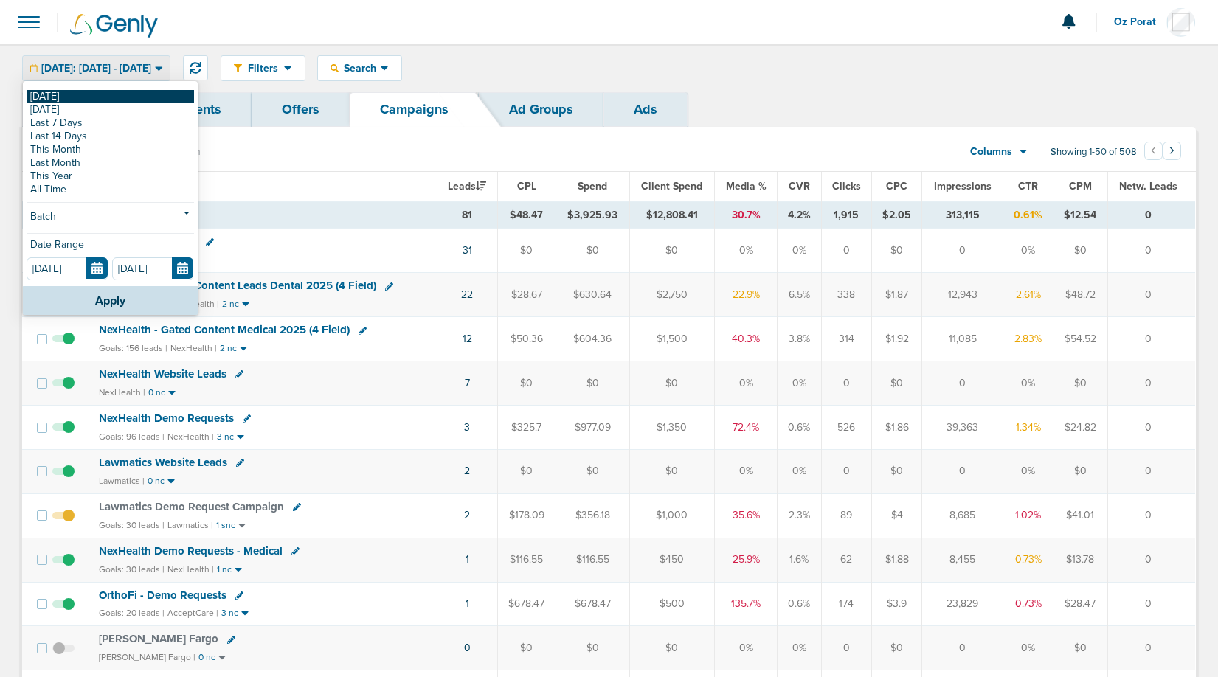
click at [109, 97] on link "[DATE]" at bounding box center [111, 96] width 168 height 13
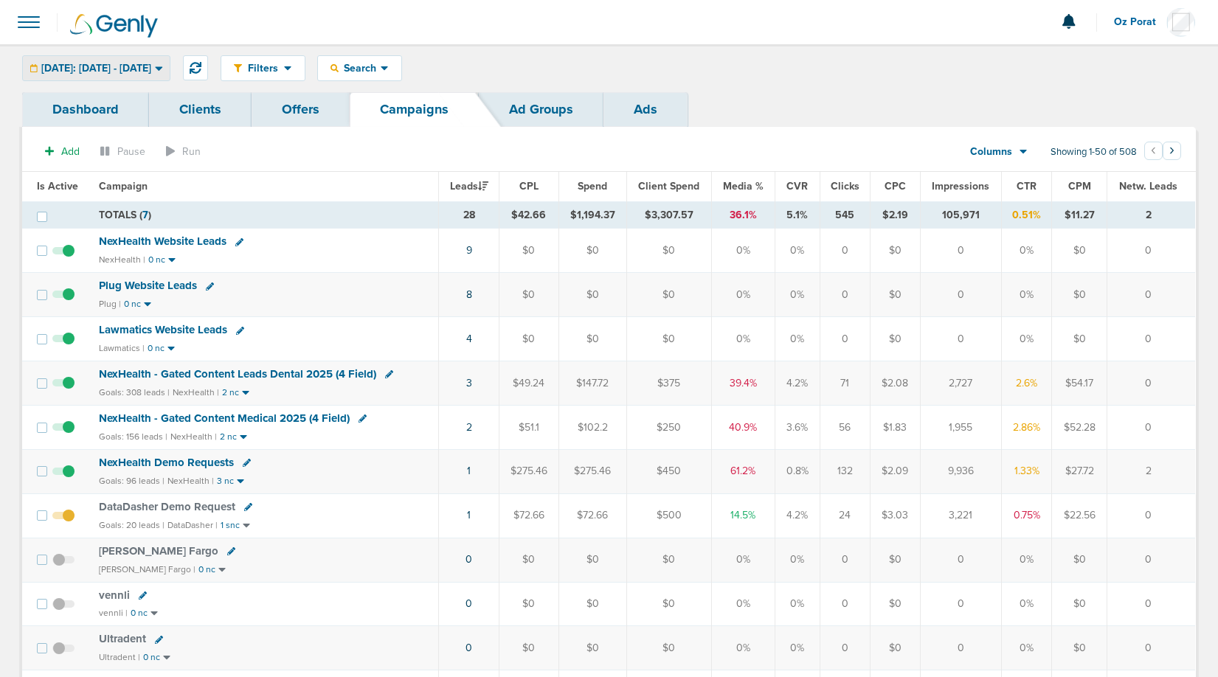
click at [151, 68] on span "[DATE]: [DATE] - [DATE]" at bounding box center [96, 68] width 110 height 10
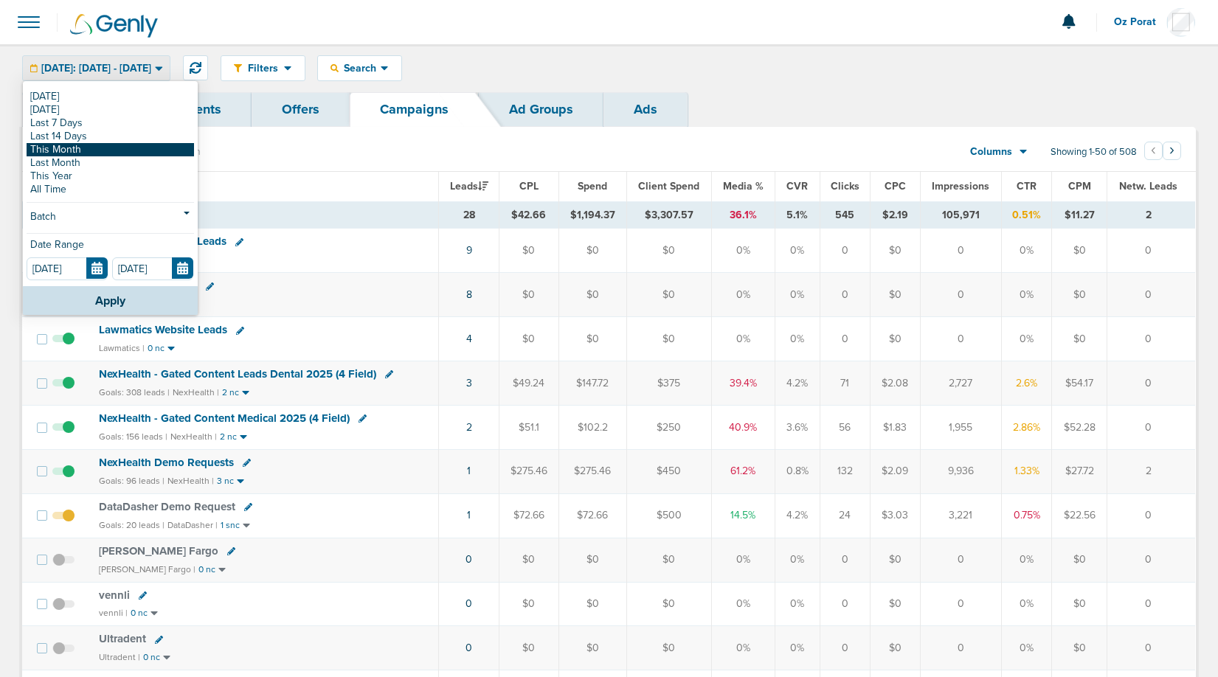
click at [97, 150] on link "This Month" at bounding box center [111, 149] width 168 height 13
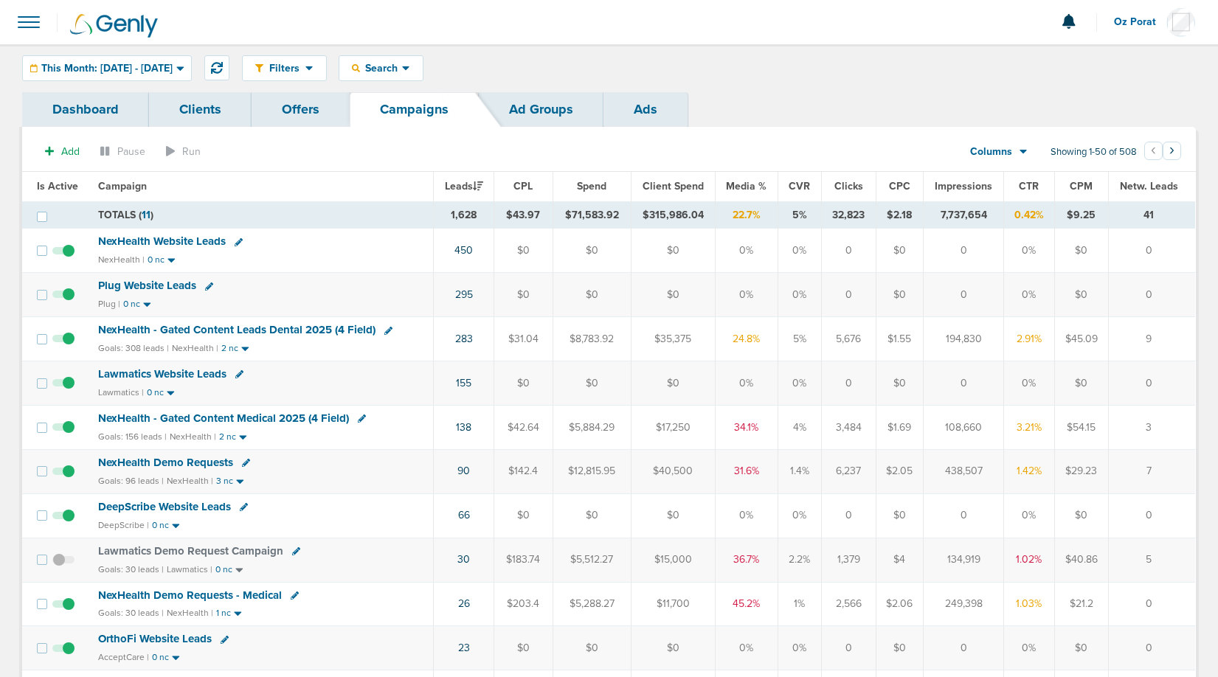
click at [1009, 151] on span "Columns" at bounding box center [991, 152] width 42 height 15
click at [987, 195] on link "Sales Performance" at bounding box center [1033, 196] width 148 height 18
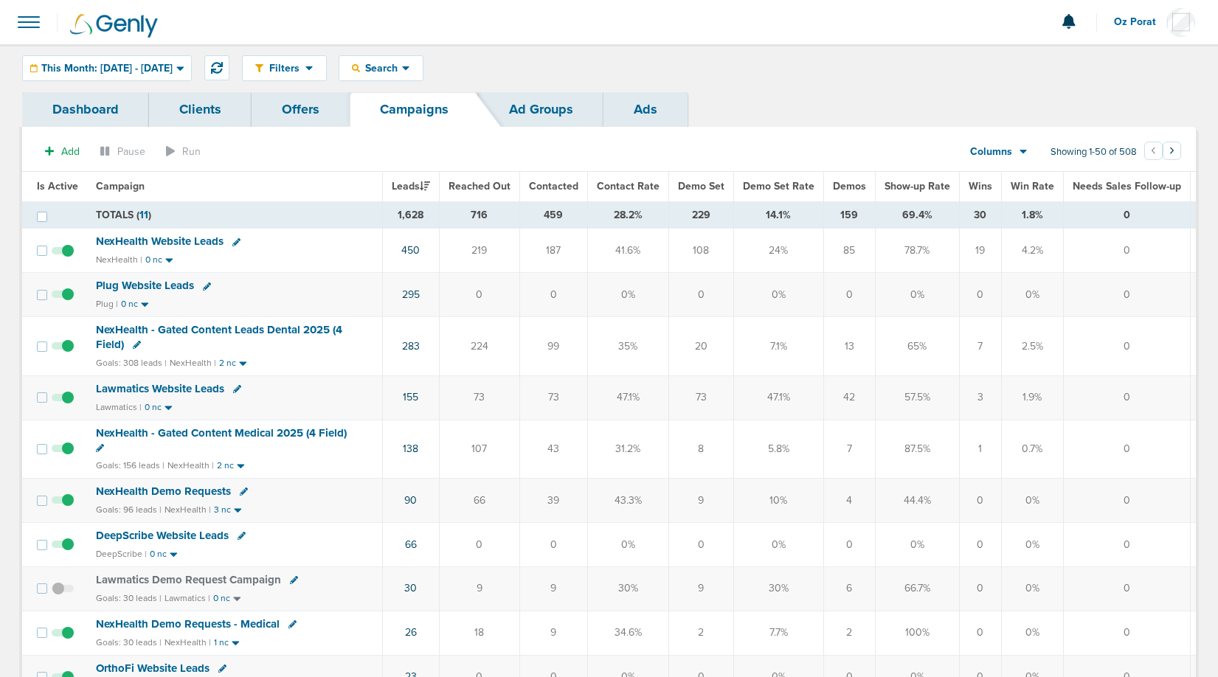
click at [696, 182] on span "Demo Set" at bounding box center [701, 186] width 46 height 13
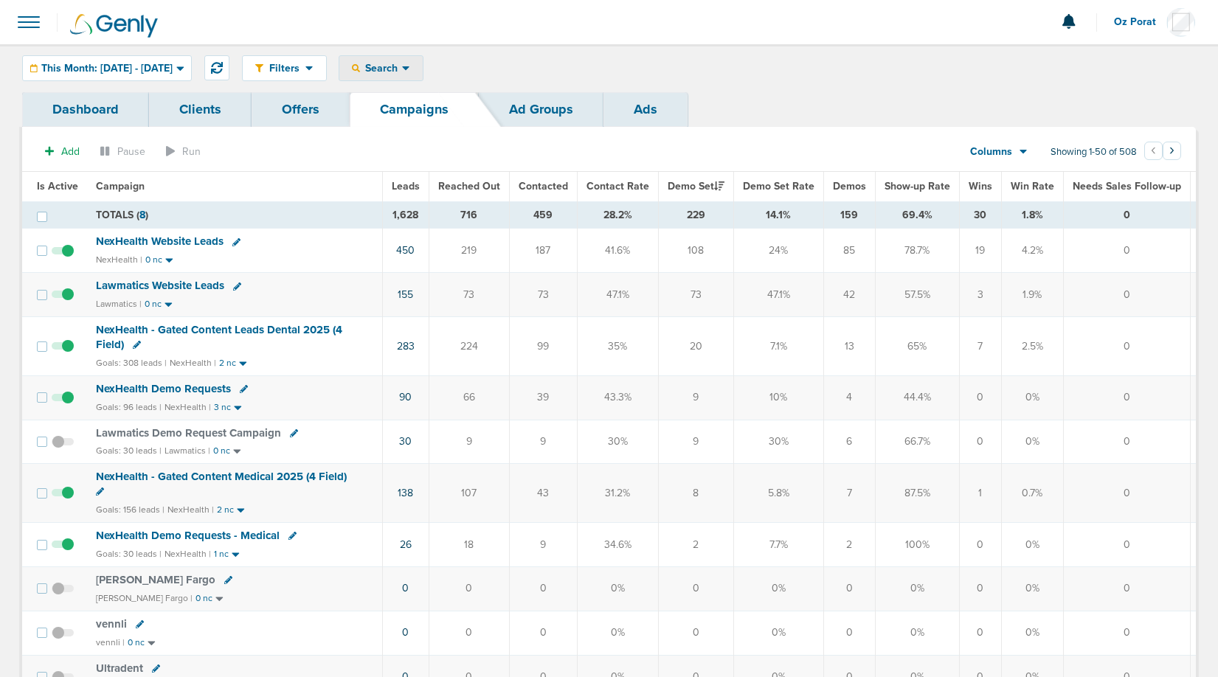
click at [410, 73] on icon at bounding box center [406, 68] width 8 height 13
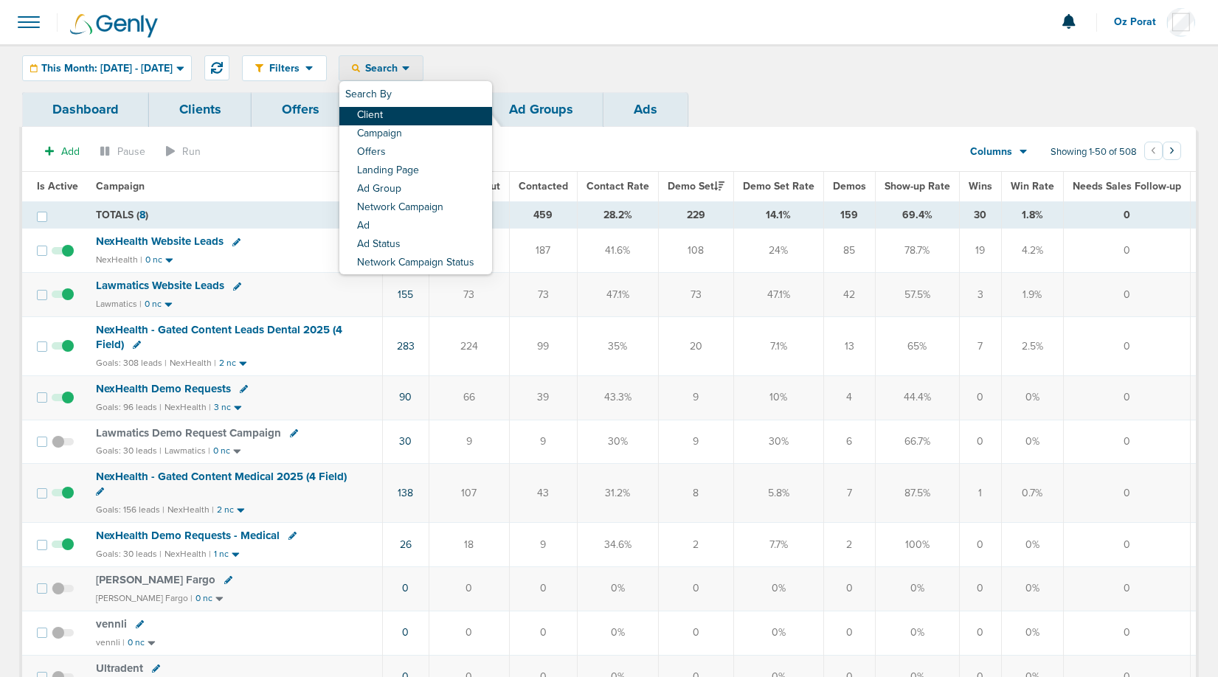
click at [451, 110] on link "Client" at bounding box center [415, 116] width 153 height 18
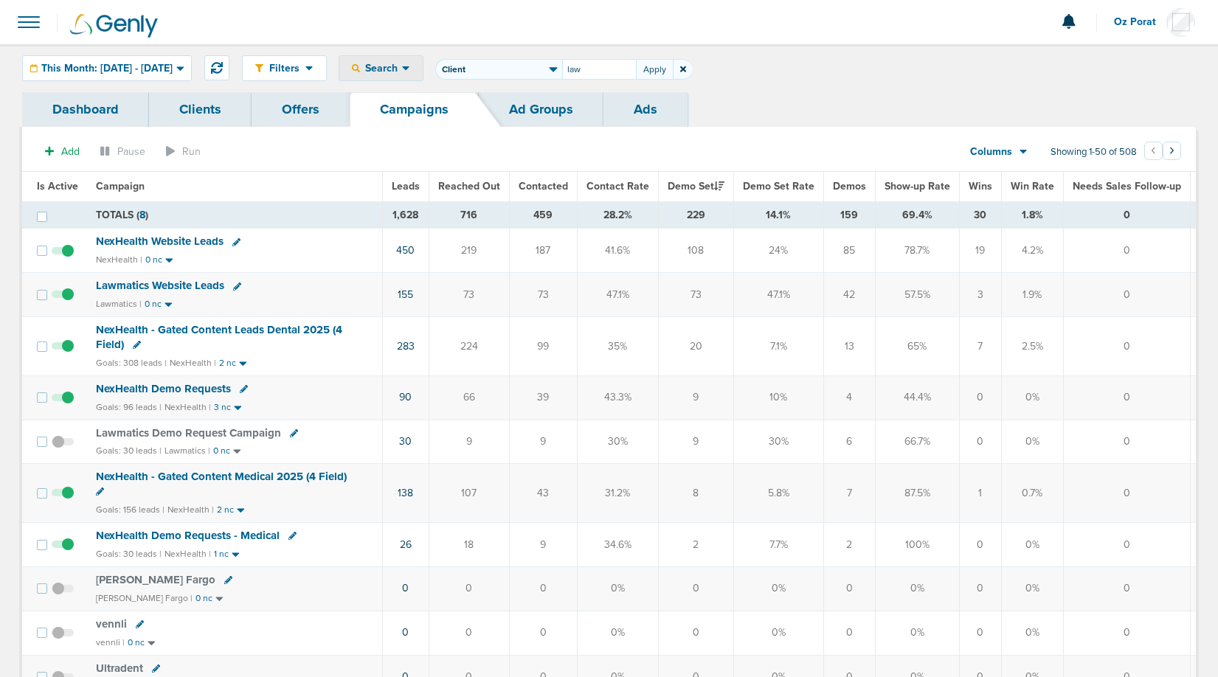
type input "law"
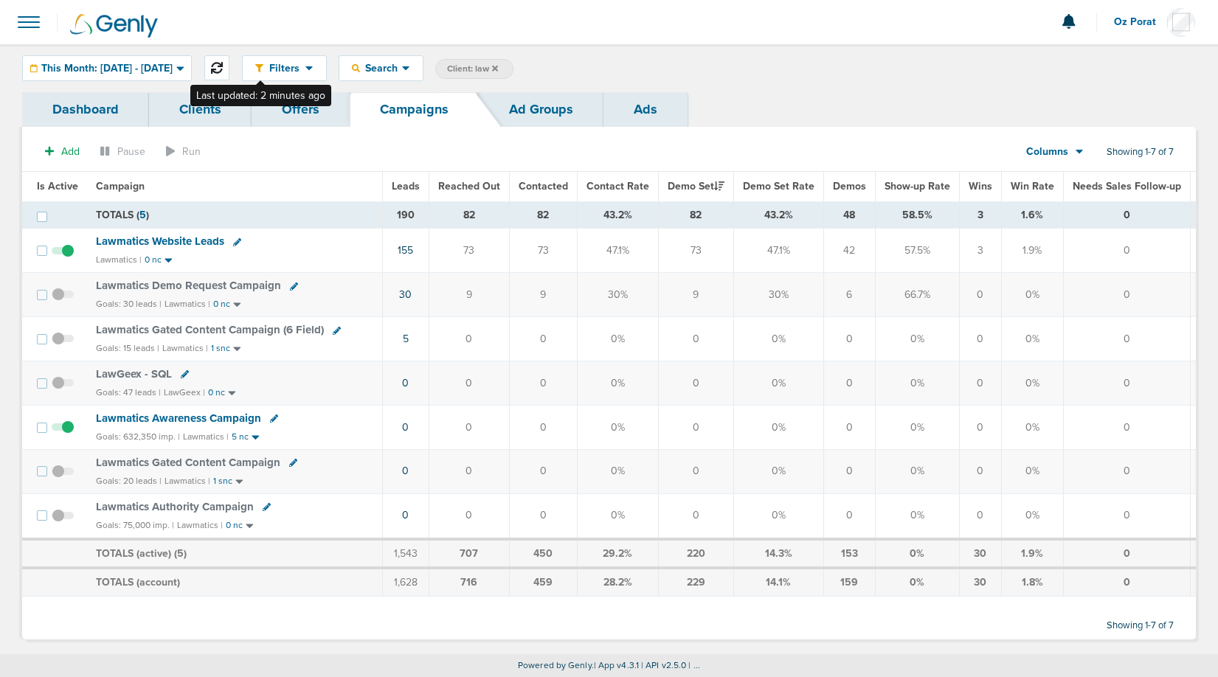
click at [223, 63] on icon at bounding box center [217, 68] width 12 height 12
click at [146, 66] on span "This Month: [DATE] - [DATE]" at bounding box center [106, 68] width 131 height 10
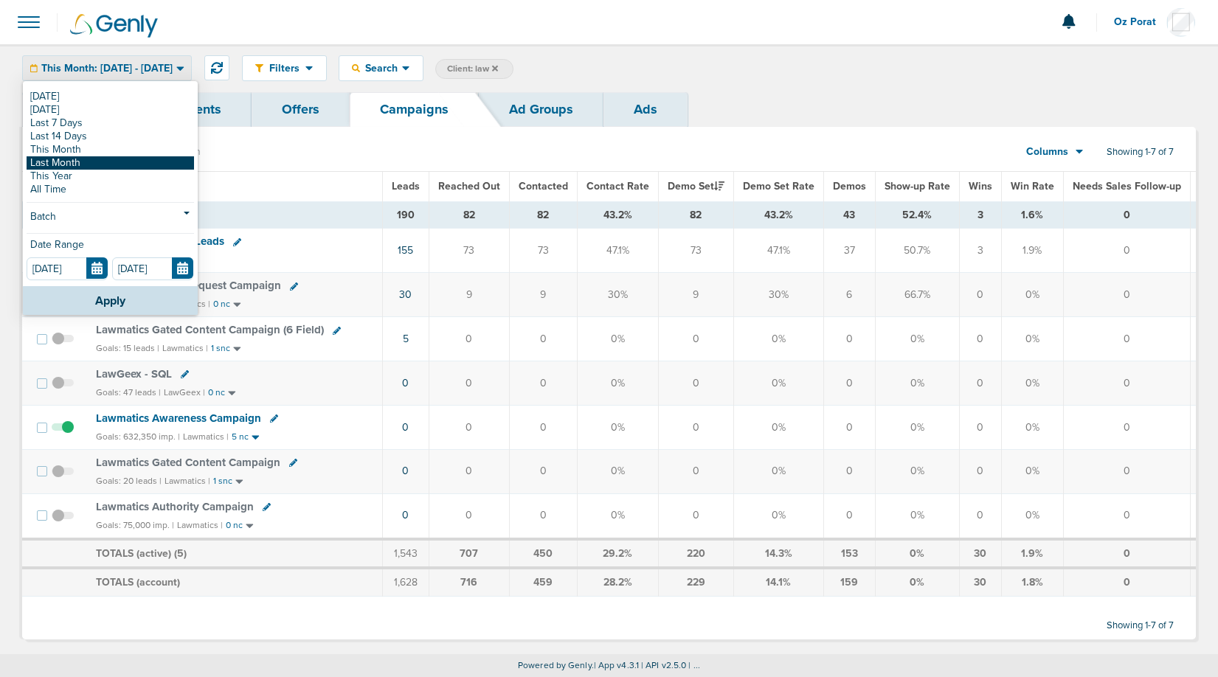
click at [103, 160] on link "Last Month" at bounding box center [111, 162] width 168 height 13
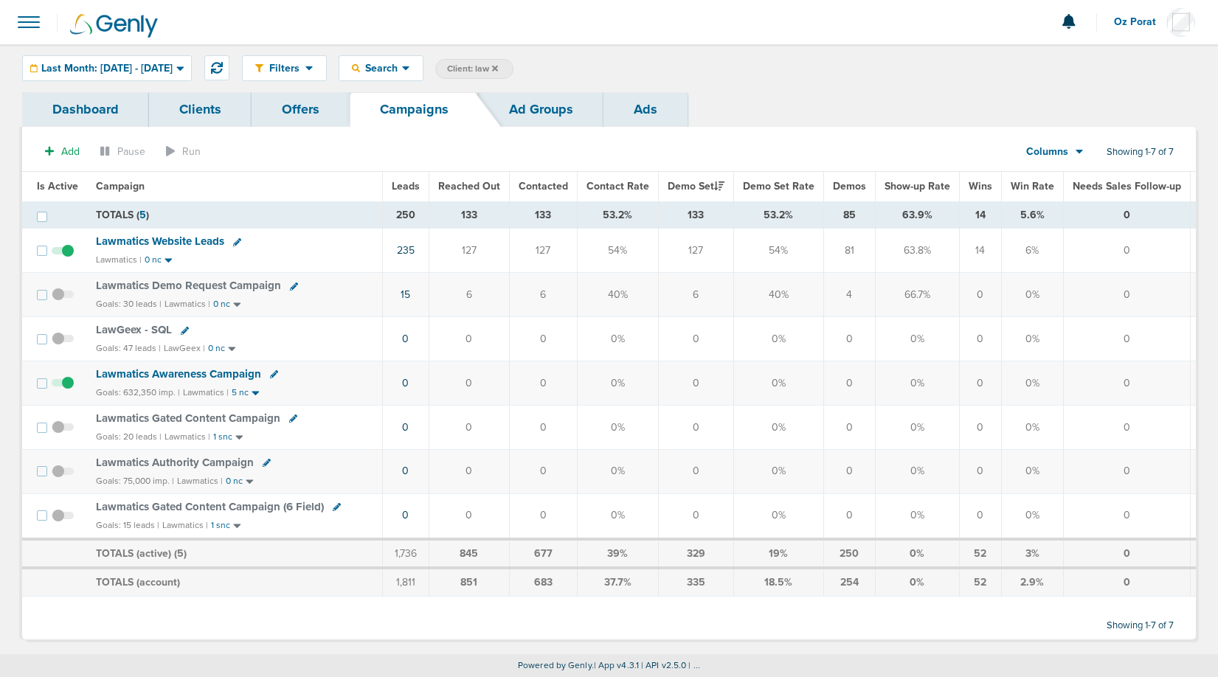
click at [189, 240] on span "Lawmatics Website Leads" at bounding box center [160, 241] width 128 height 13
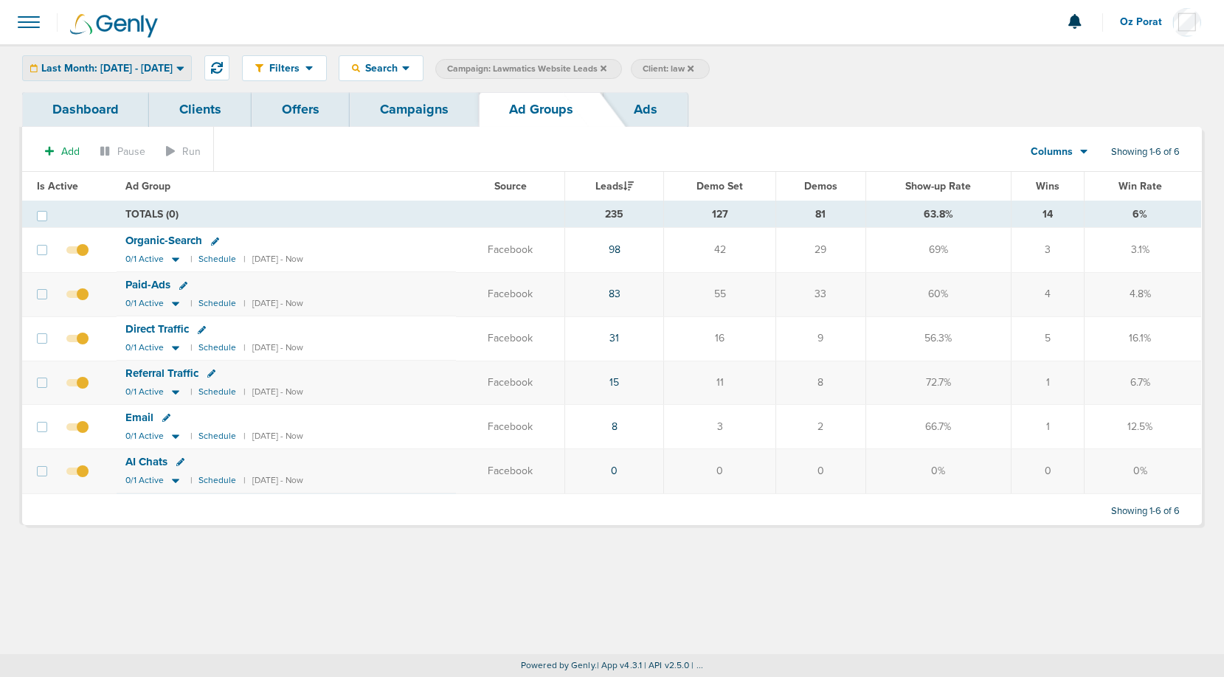
click at [173, 63] on span "Last Month: [DATE] - [DATE]" at bounding box center [106, 68] width 131 height 10
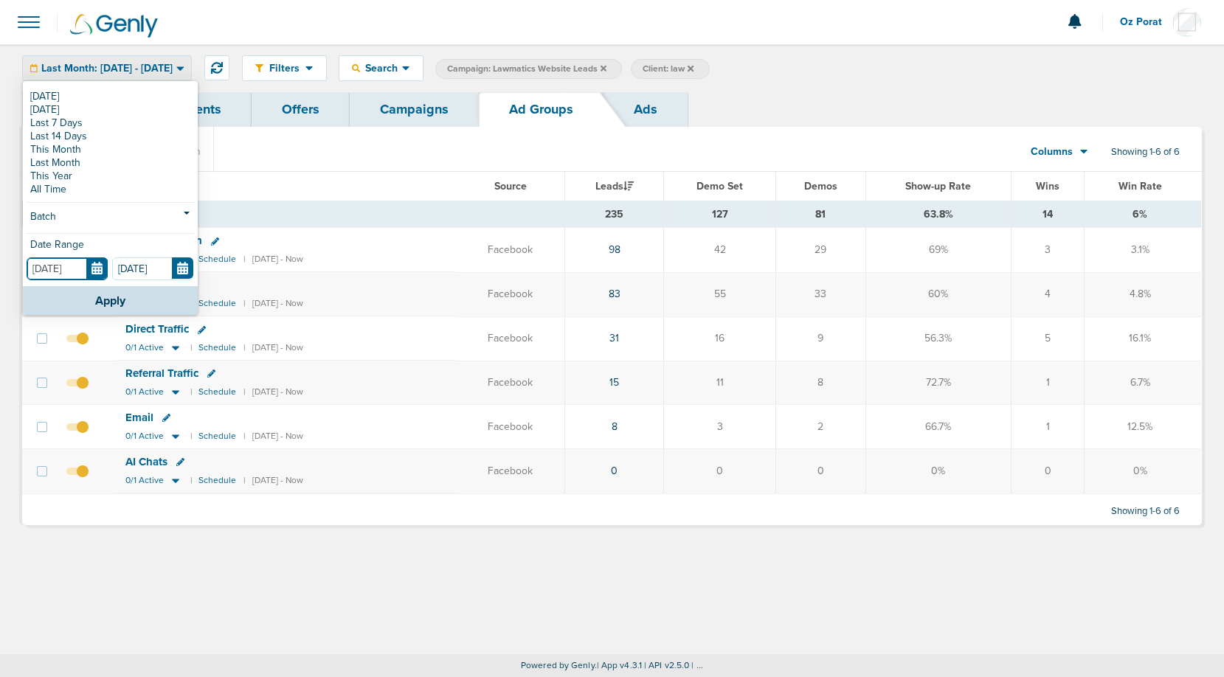
click at [90, 279] on input "[DATE]" at bounding box center [67, 269] width 81 height 23
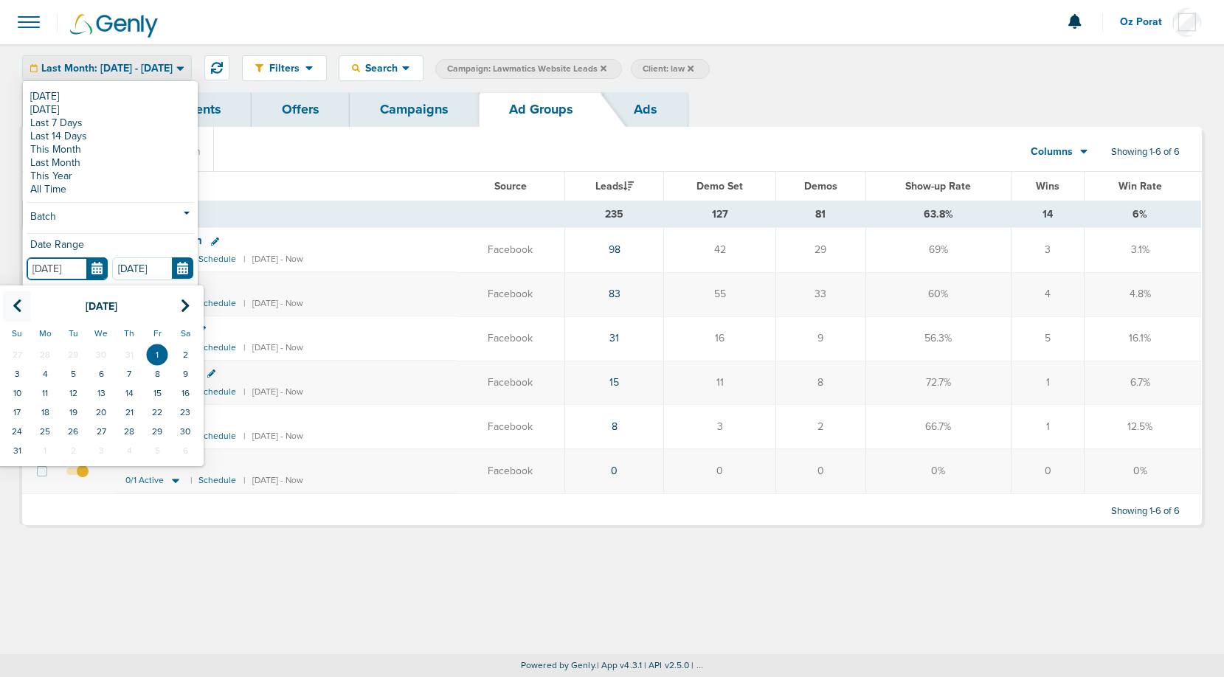
click at [12, 304] on th at bounding box center [17, 307] width 28 height 30
click at [73, 360] on td "1" at bounding box center [73, 354] width 28 height 19
type input "[DATE]"
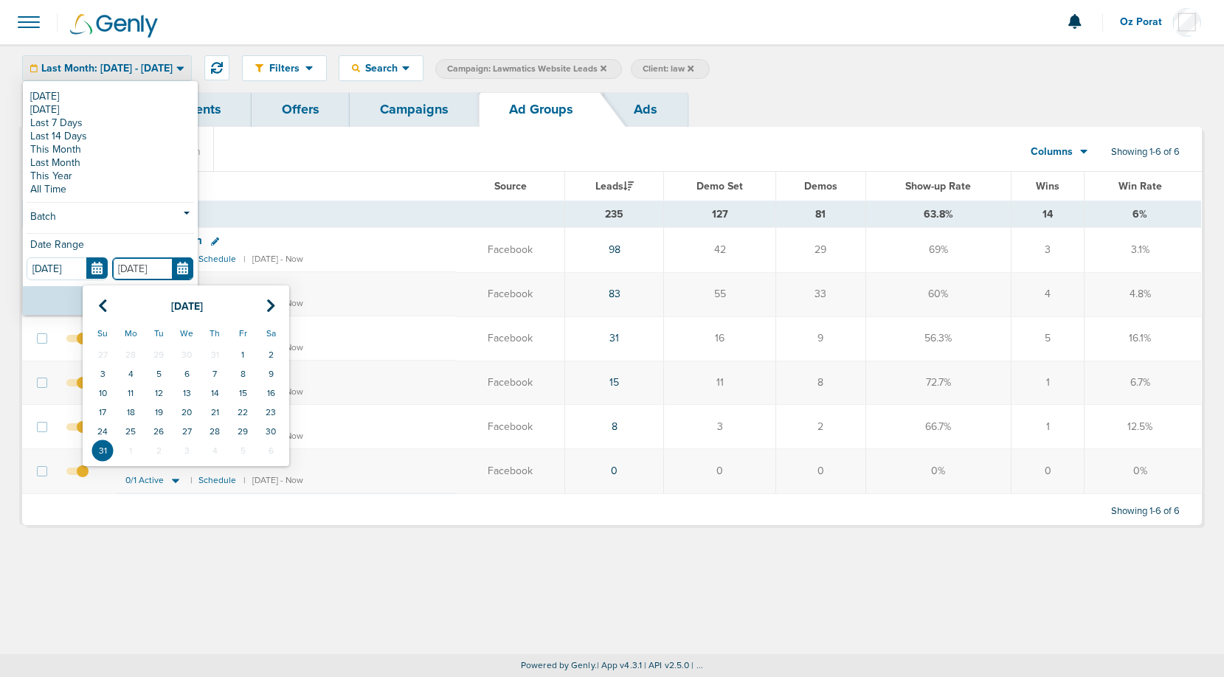
click at [181, 269] on input "[DATE]" at bounding box center [152, 269] width 81 height 23
click at [261, 300] on th at bounding box center [271, 307] width 28 height 30
click at [243, 435] on td "31" at bounding box center [243, 431] width 28 height 19
type input "10.31.2025"
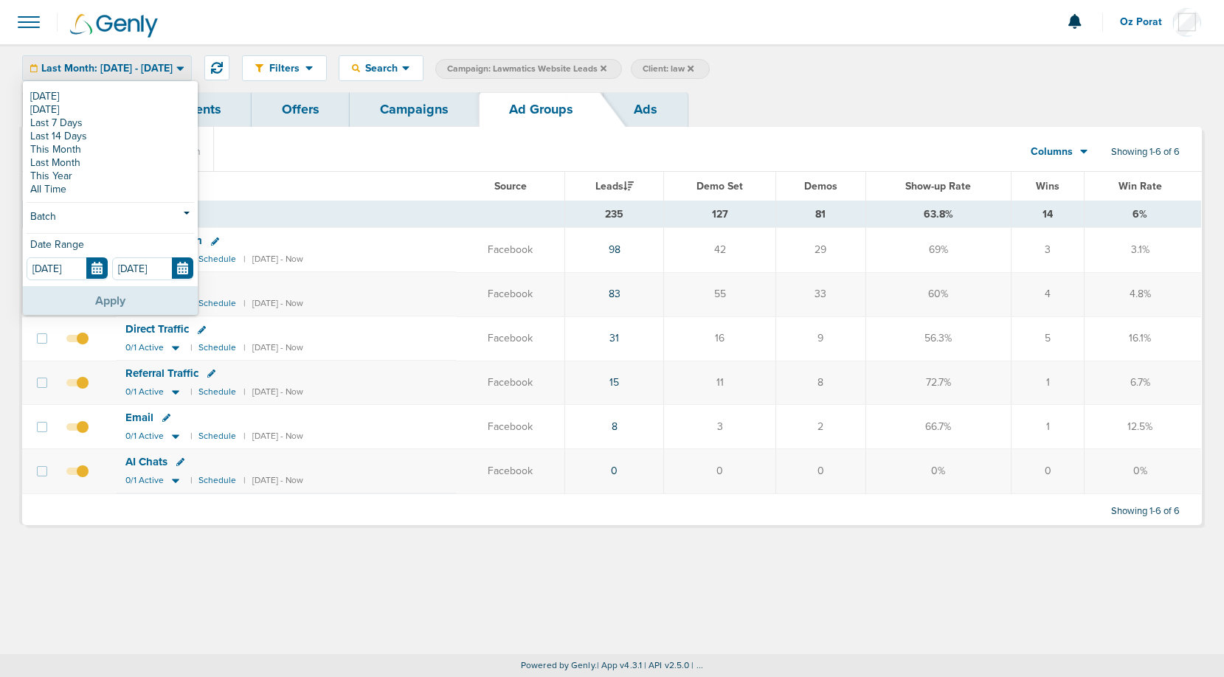
click at [114, 295] on button "Apply" at bounding box center [110, 300] width 175 height 29
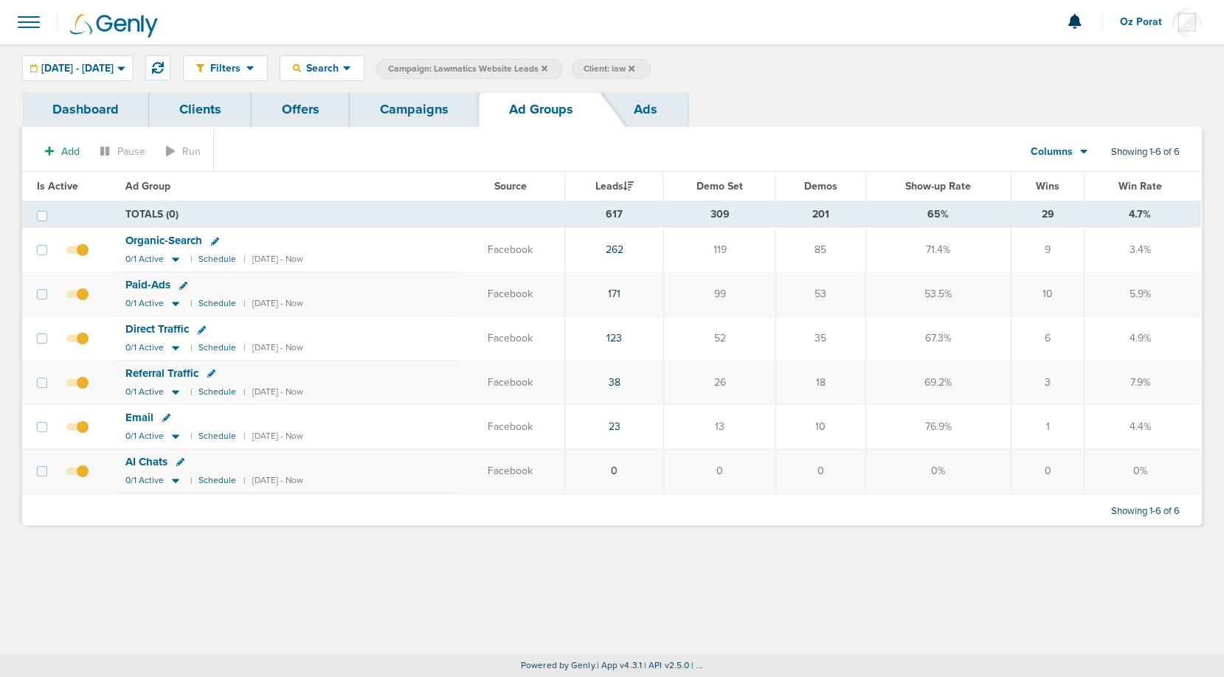
click at [399, 109] on link "Campaigns" at bounding box center [414, 109] width 129 height 35
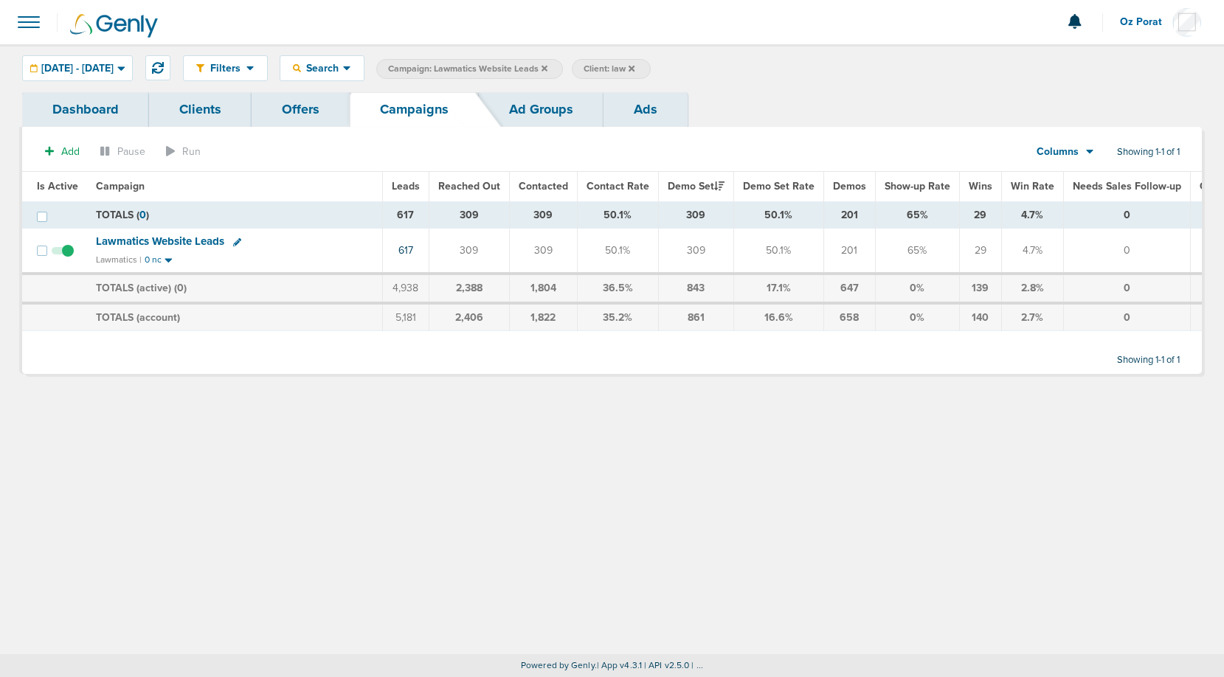
click at [548, 69] on icon at bounding box center [545, 68] width 6 height 6
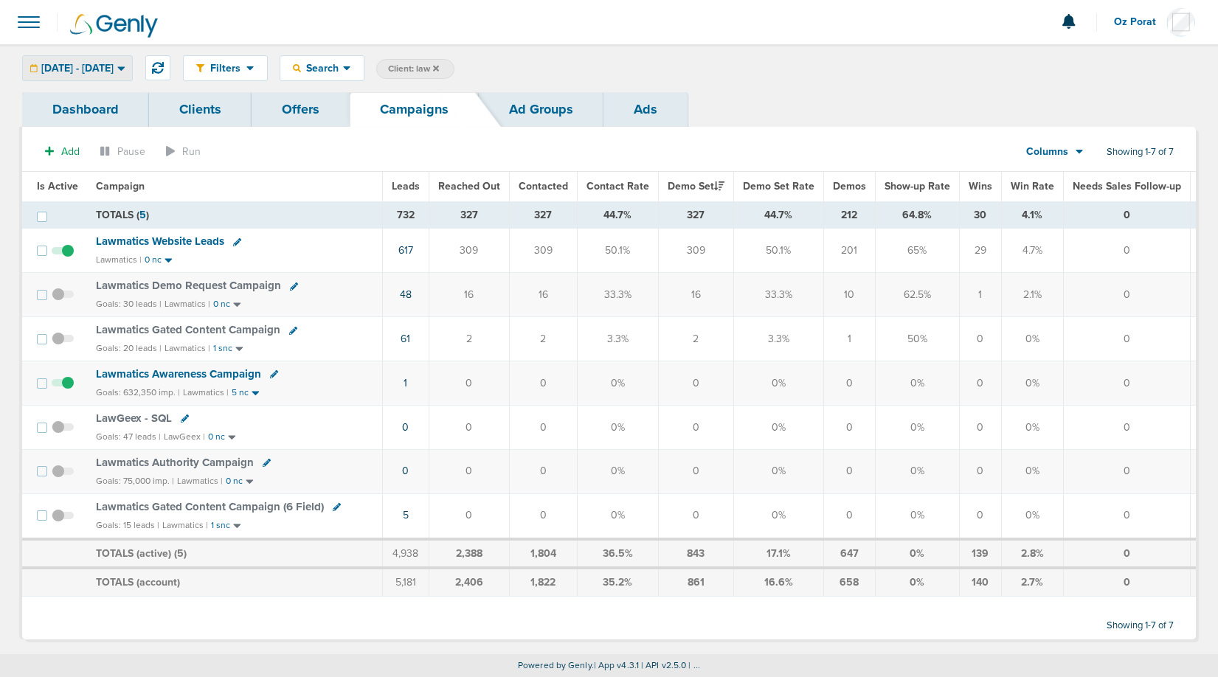
click at [114, 68] on span "07.01.2025 - 10.31.2025" at bounding box center [77, 68] width 72 height 10
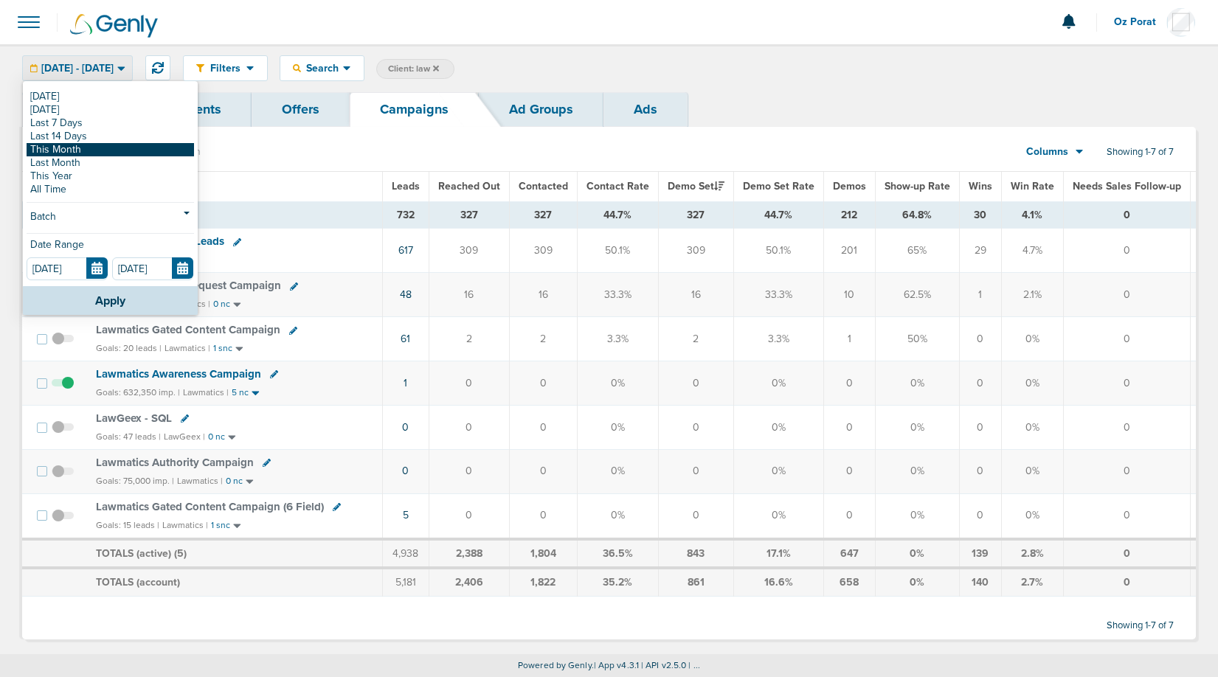
click at [79, 149] on link "This Month" at bounding box center [111, 149] width 168 height 13
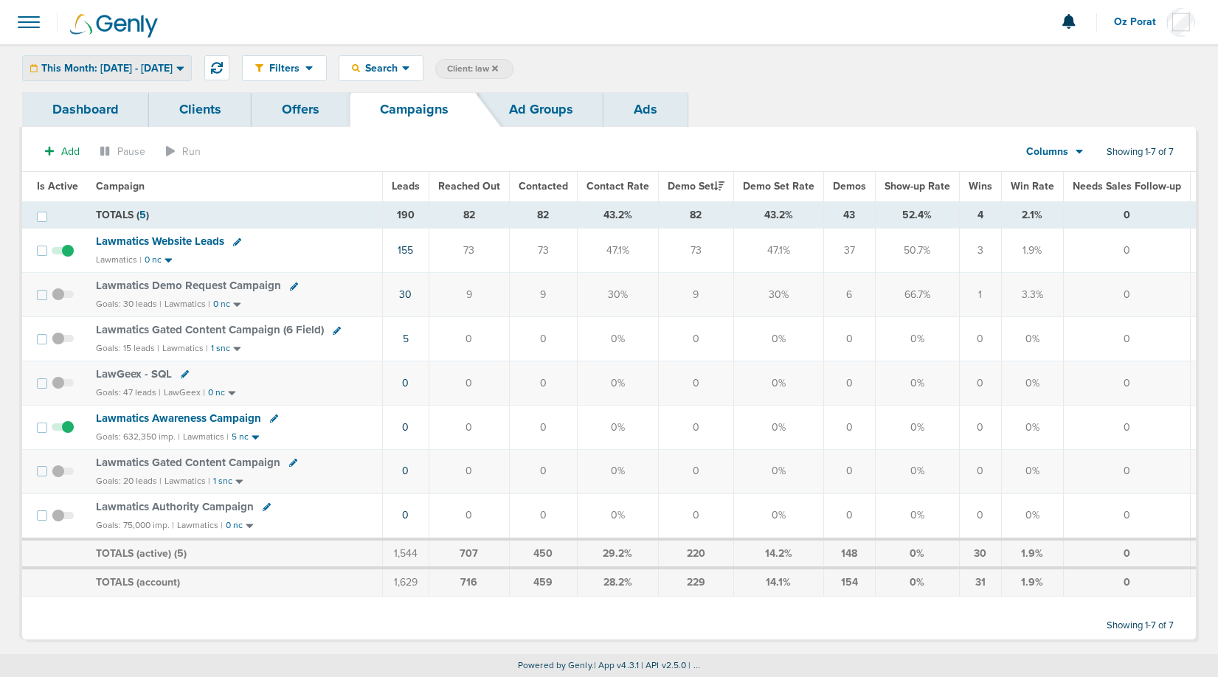
click at [161, 64] on span "This Month: [DATE] - [DATE]" at bounding box center [106, 68] width 131 height 10
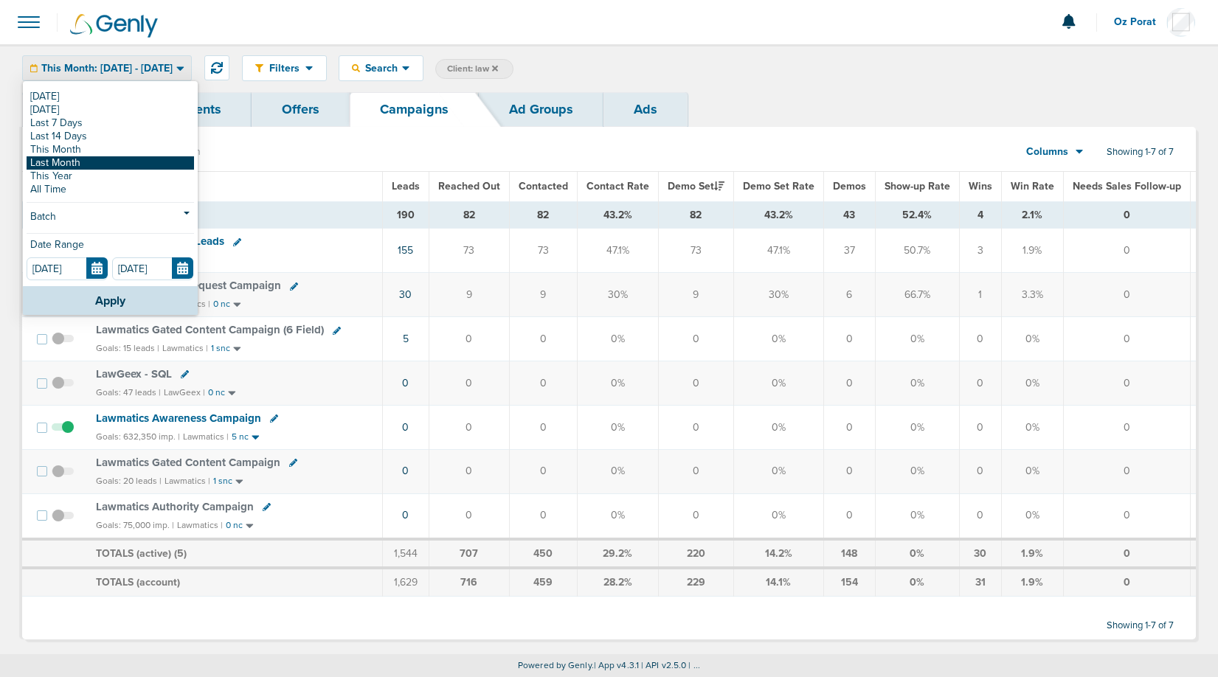
click at [120, 159] on link "Last Month" at bounding box center [111, 162] width 168 height 13
type input "[DATE]"
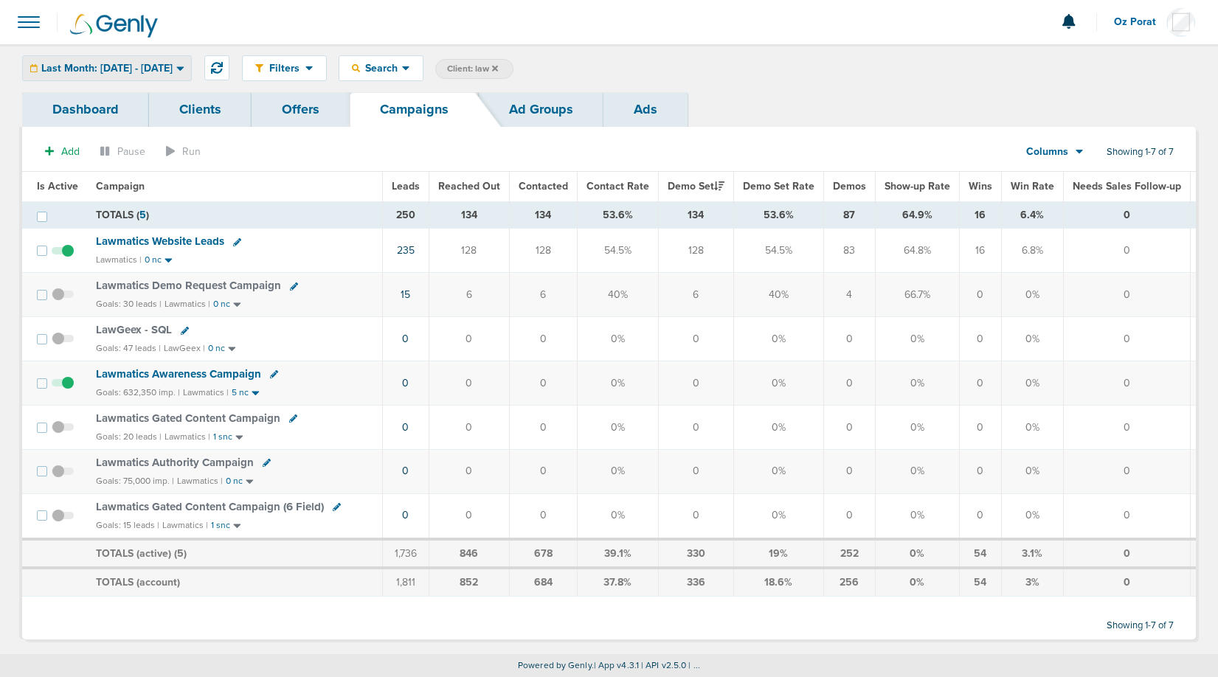
click at [128, 65] on span "Last Month: [DATE] - [DATE]" at bounding box center [106, 68] width 131 height 10
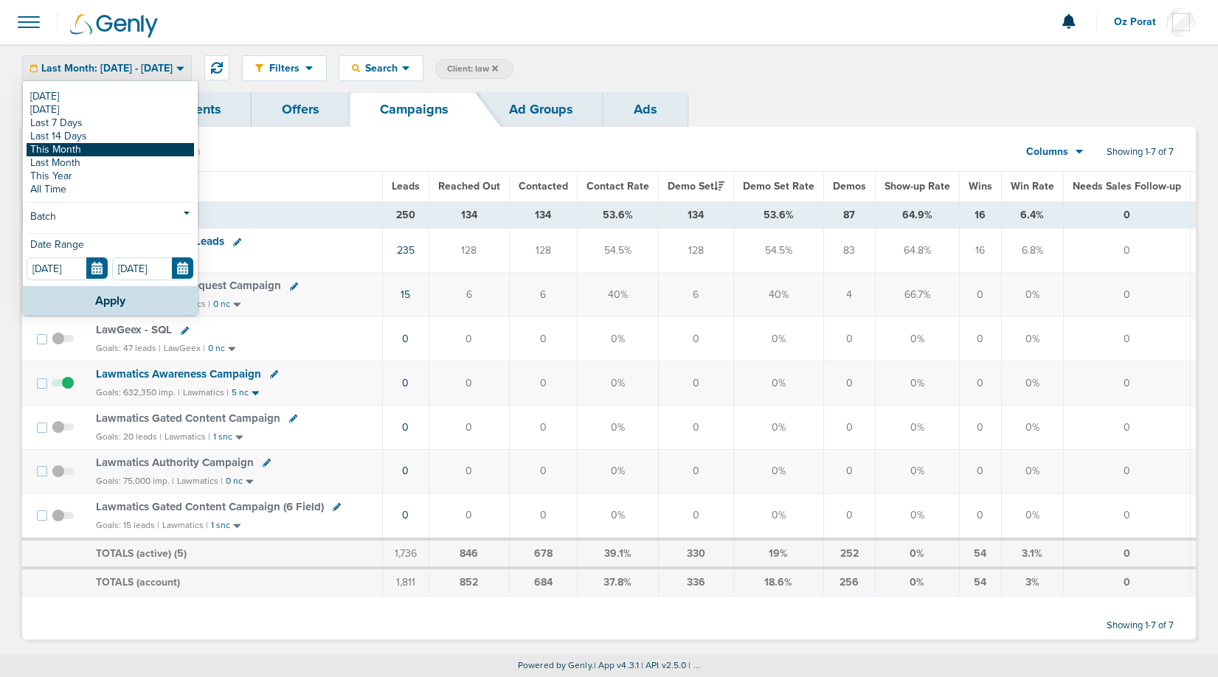
click at [96, 151] on link "This Month" at bounding box center [111, 149] width 168 height 13
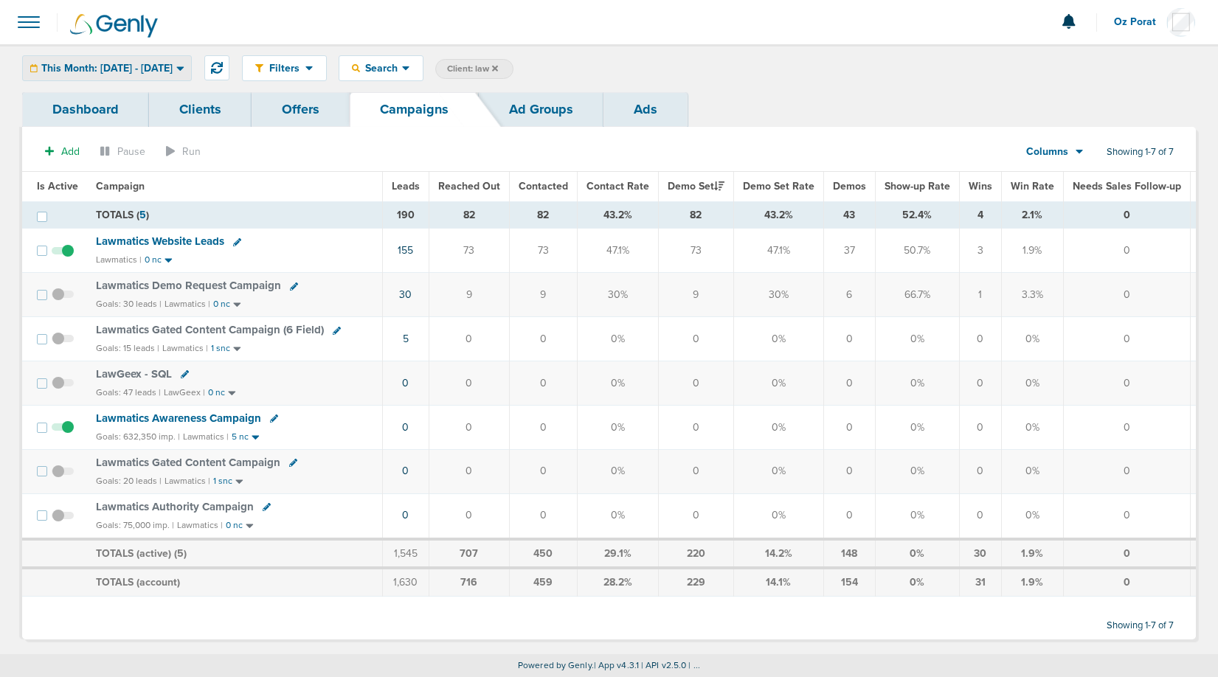
click at [173, 66] on span "This Month: [DATE] - [DATE]" at bounding box center [106, 68] width 131 height 10
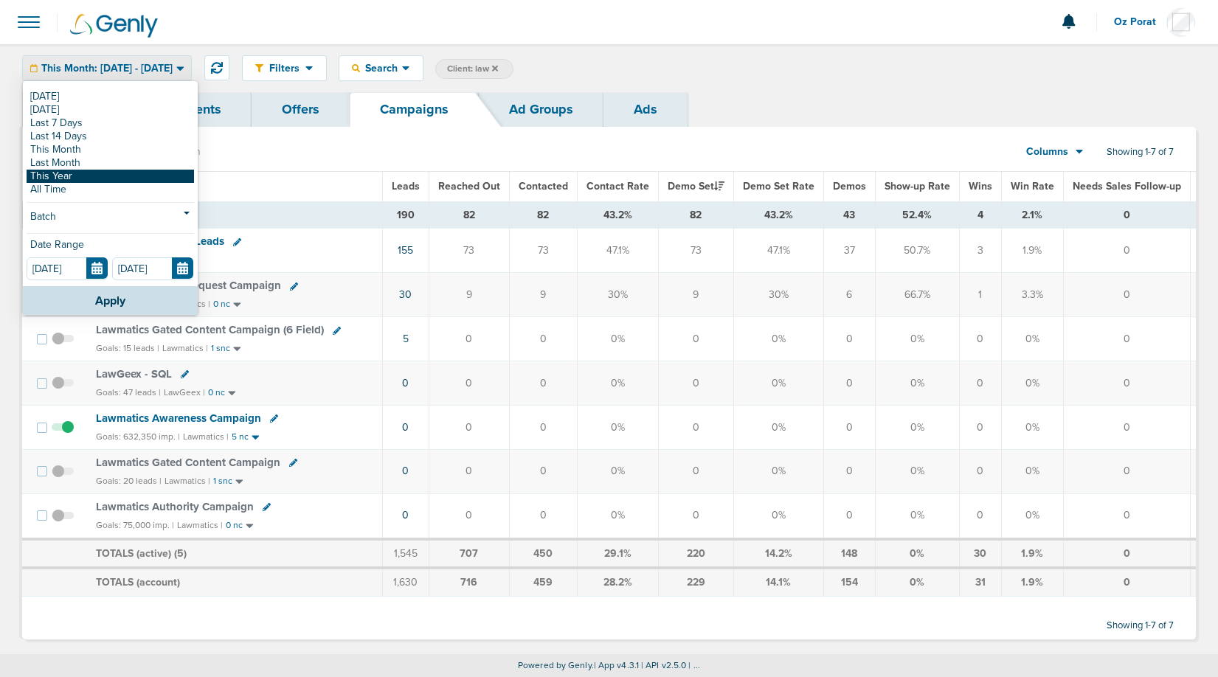
click at [120, 179] on link "This Year" at bounding box center [111, 176] width 168 height 13
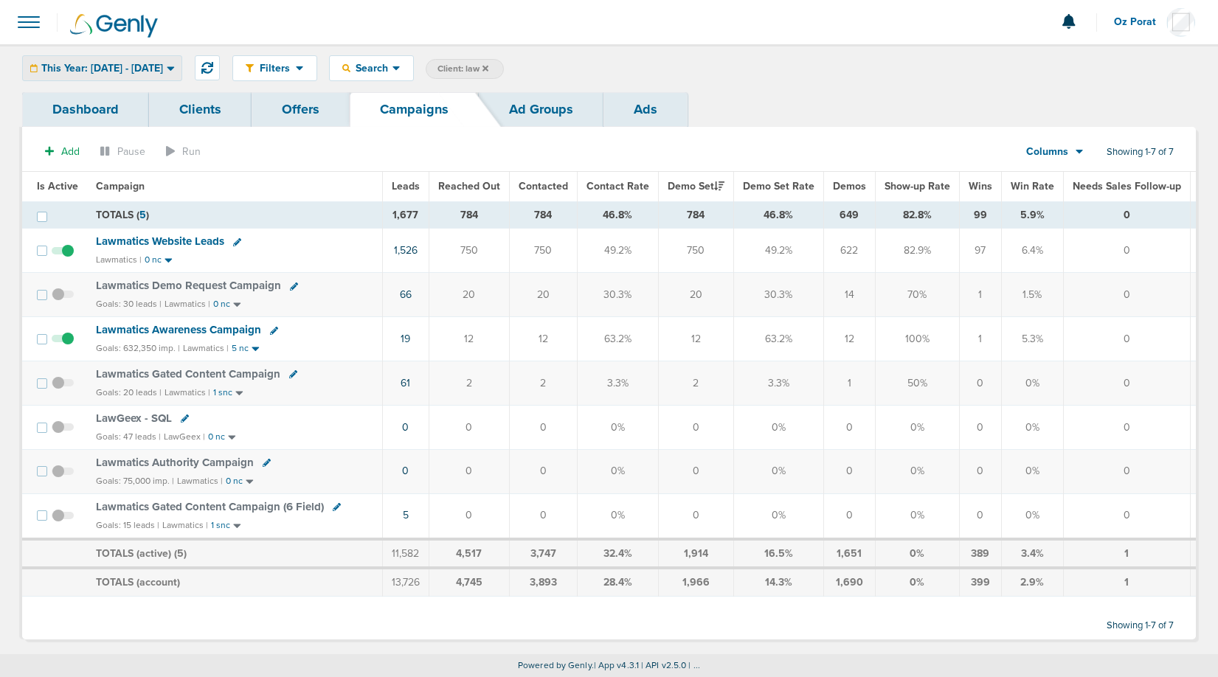
click at [163, 69] on span "This Year: [DATE] - [DATE]" at bounding box center [102, 68] width 122 height 10
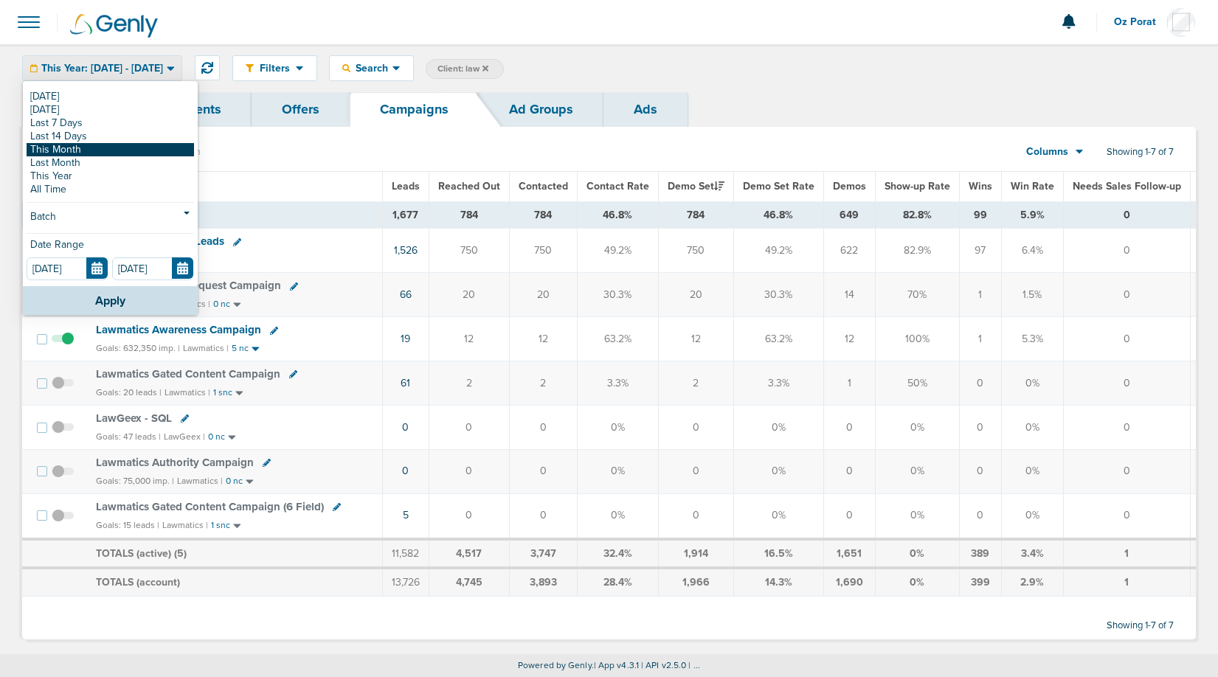
click at [95, 145] on link "This Month" at bounding box center [111, 149] width 168 height 13
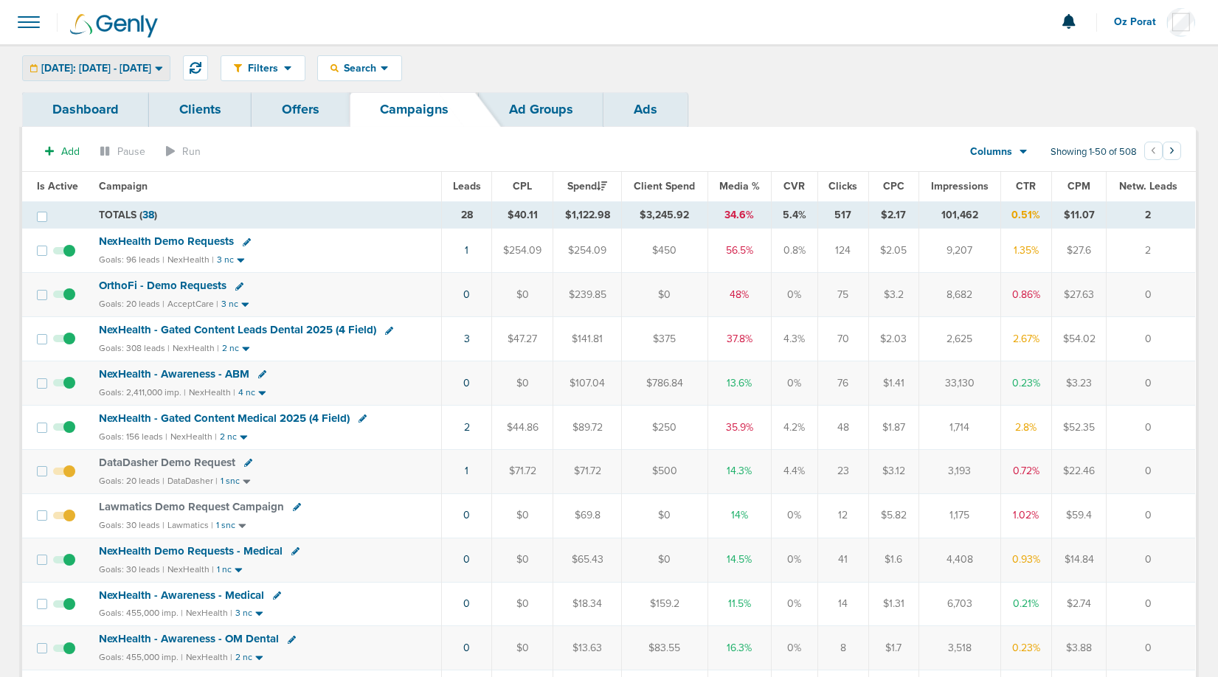
click at [151, 69] on span "[DATE]: [DATE] - [DATE]" at bounding box center [96, 68] width 110 height 10
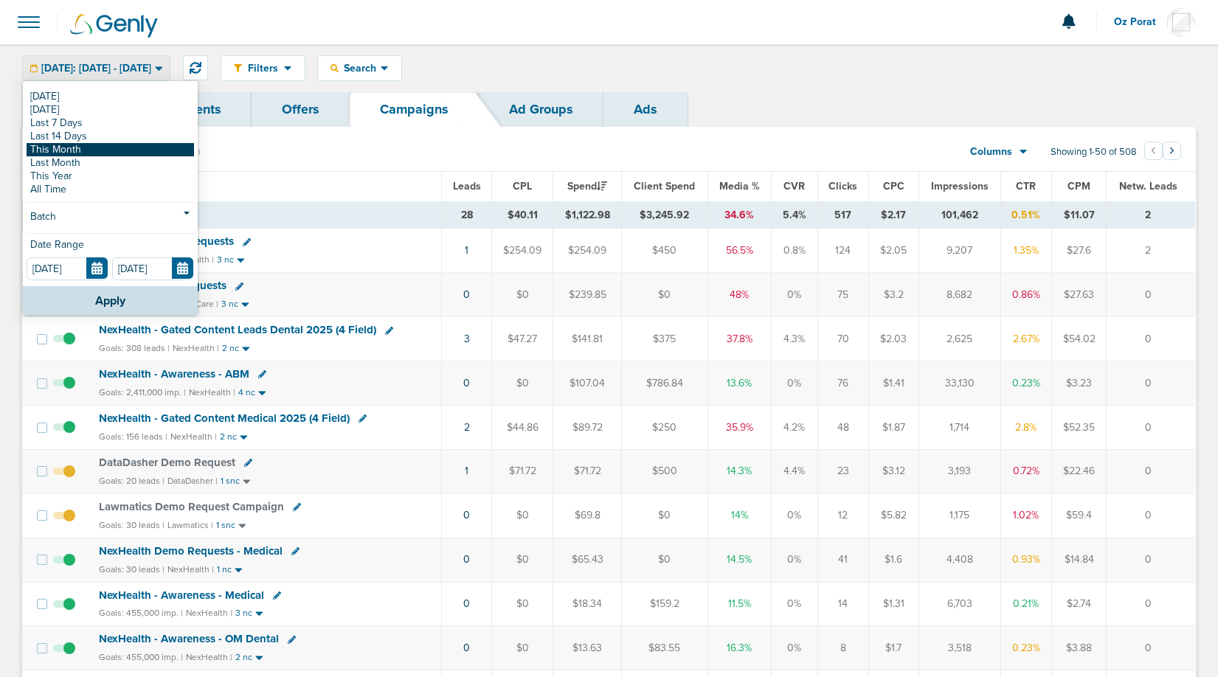
click at [98, 146] on link "This Month" at bounding box center [111, 149] width 168 height 13
type input "[DATE]"
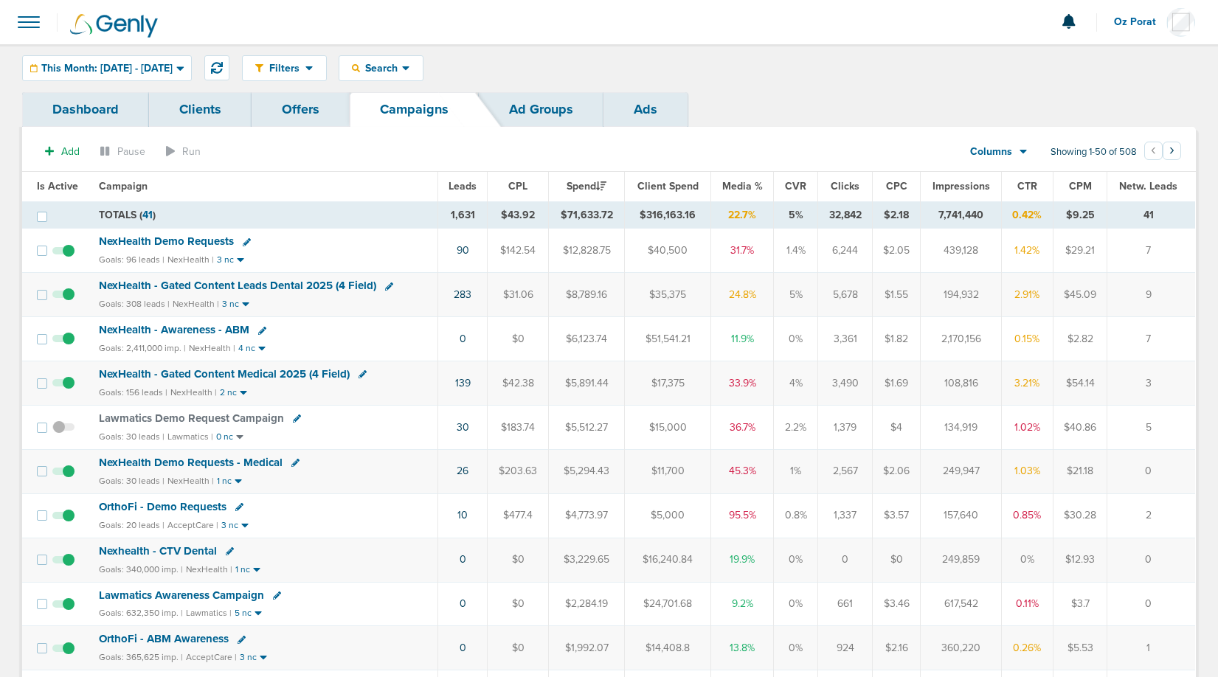
click at [1017, 151] on div "Columns" at bounding box center [991, 152] width 65 height 15
click at [1010, 193] on link "Sales Performance" at bounding box center [1033, 196] width 148 height 18
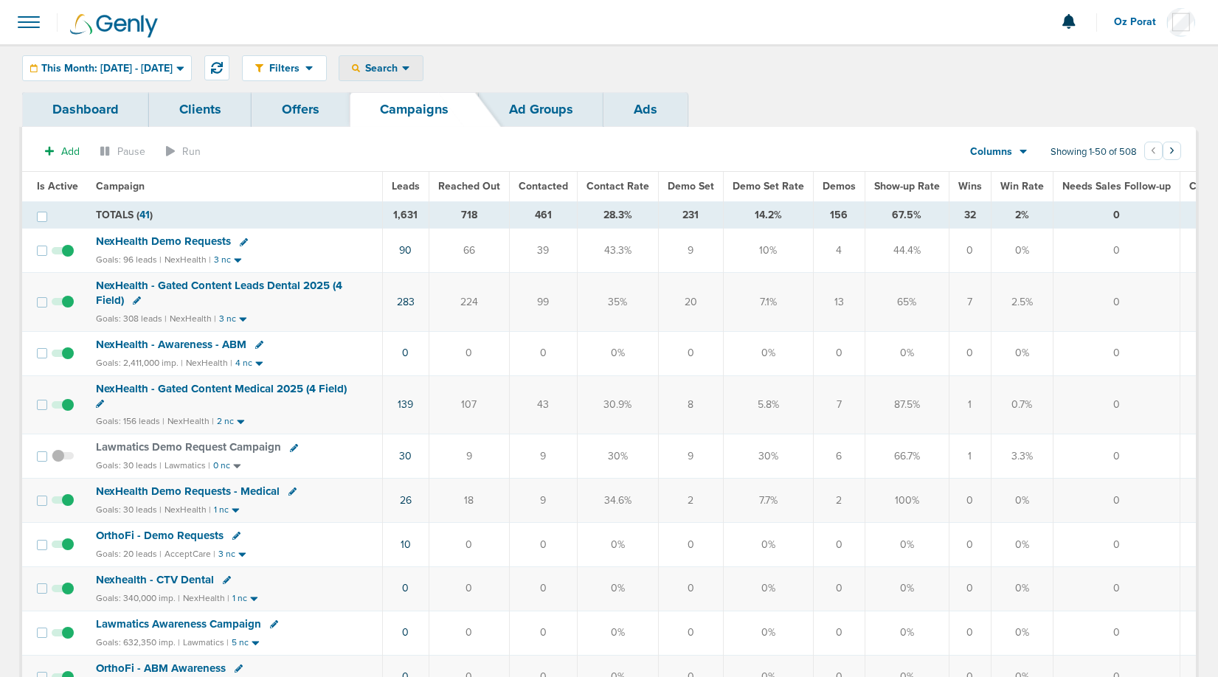
click at [402, 72] on span "Search" at bounding box center [381, 68] width 42 height 13
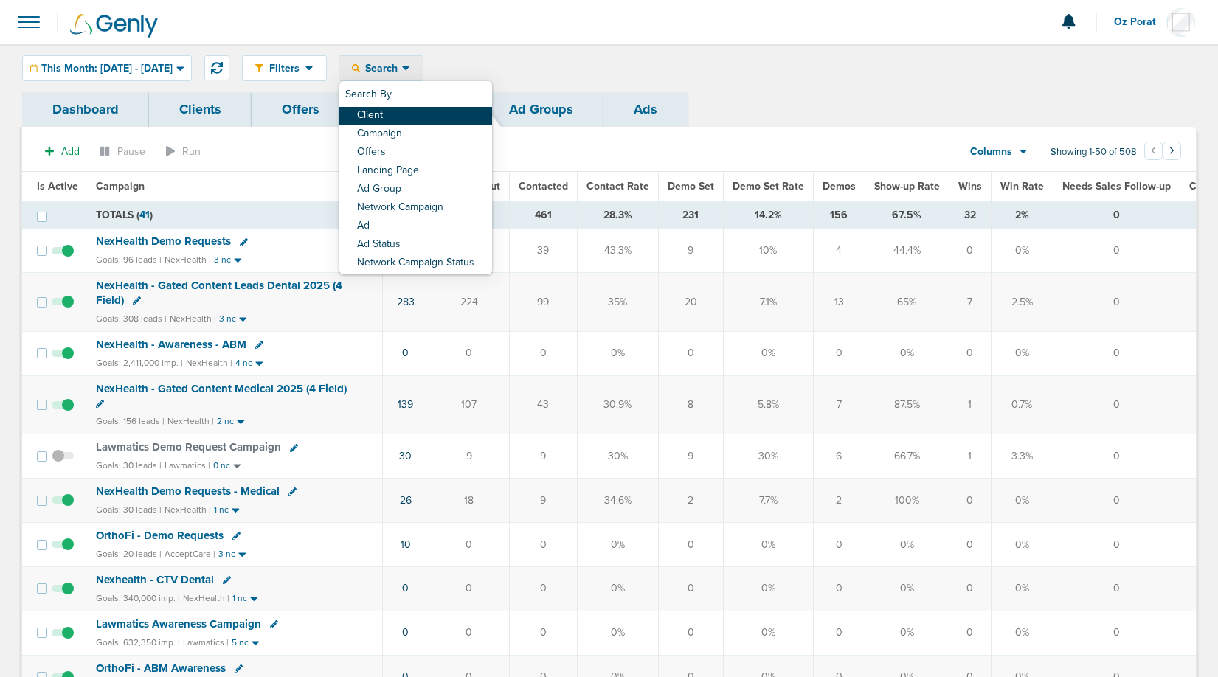
click at [432, 110] on link "Client" at bounding box center [415, 116] width 153 height 18
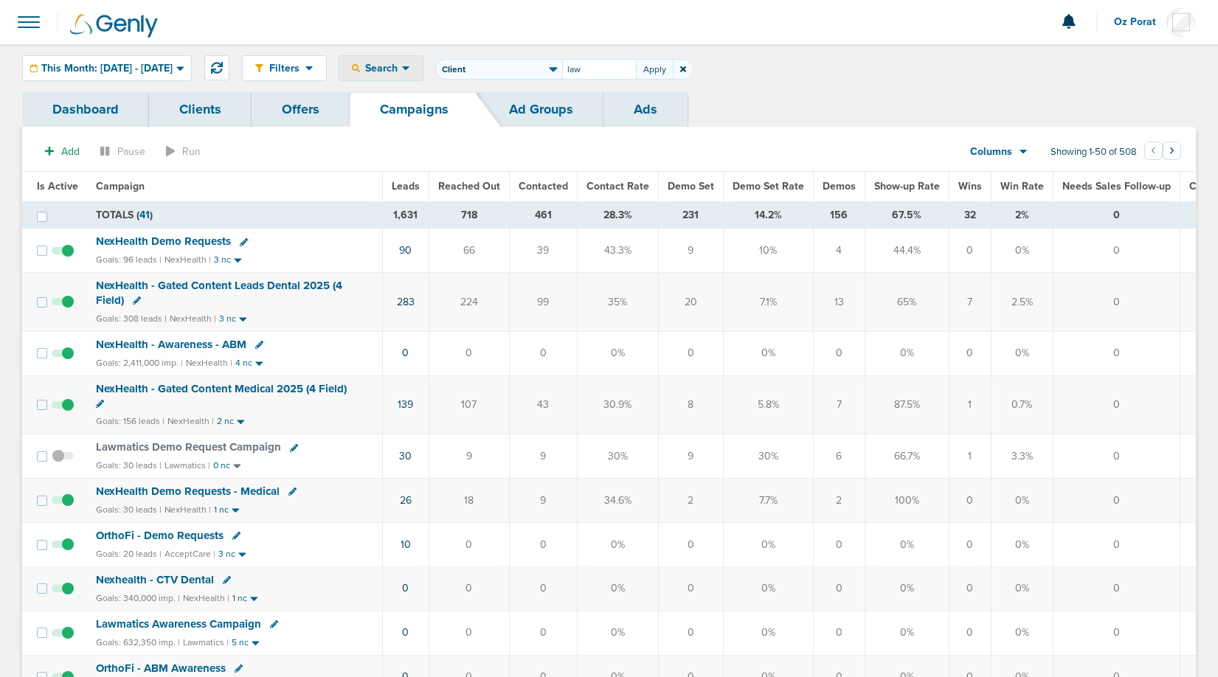
type input "law"
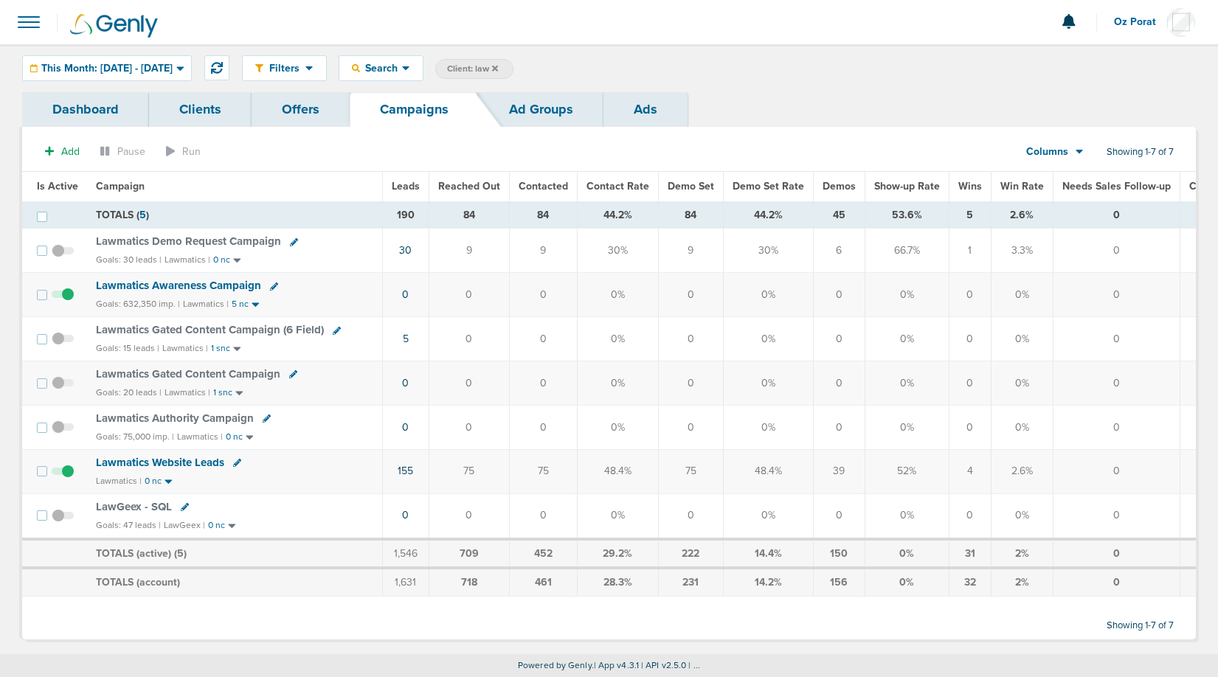
click at [962, 182] on span "Wins" at bounding box center [971, 186] width 24 height 13
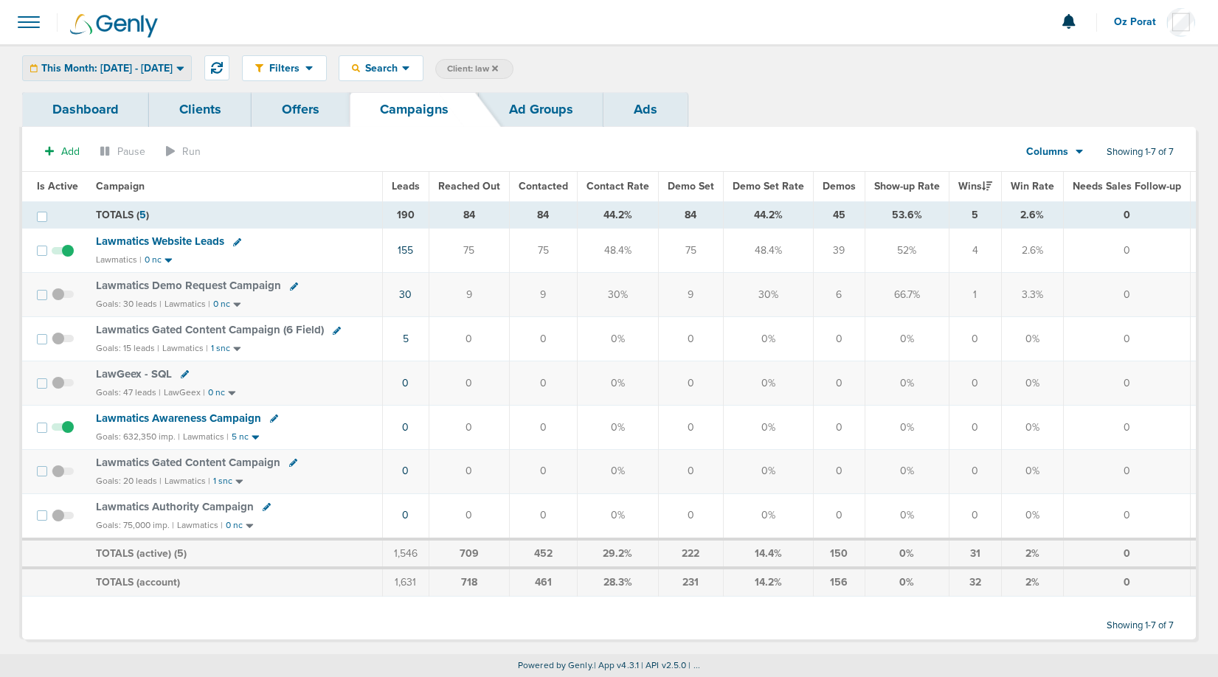
click at [173, 72] on span "This Month: [DATE] - [DATE]" at bounding box center [106, 68] width 131 height 10
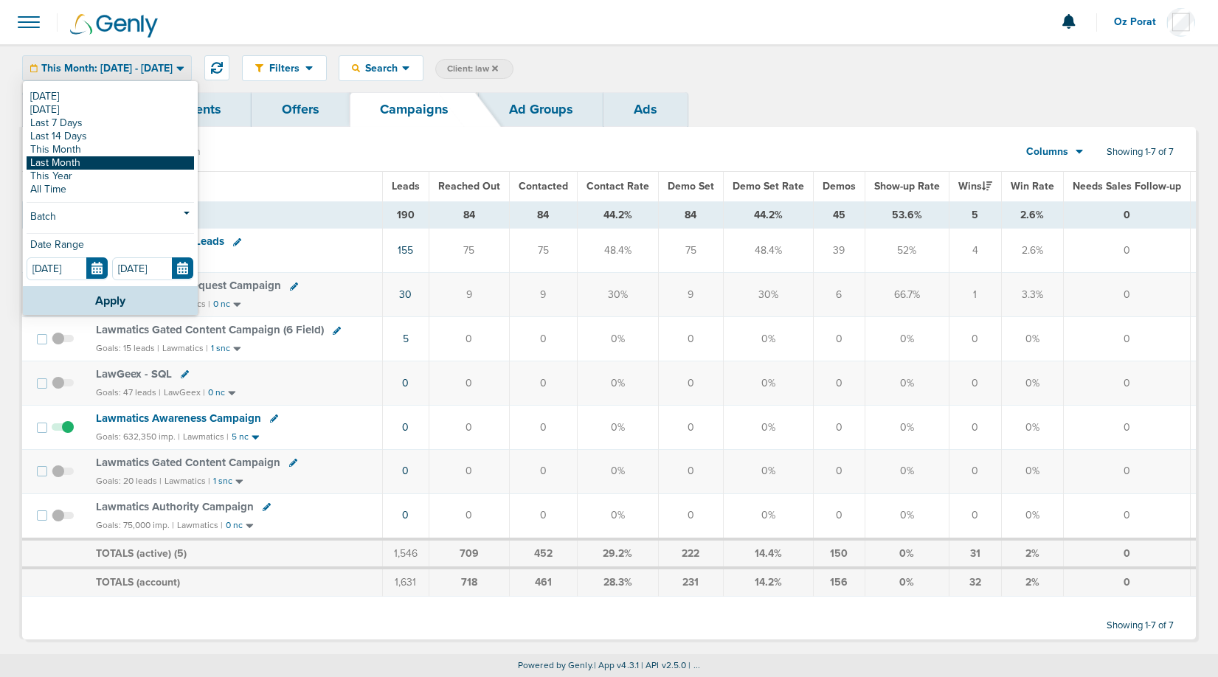
click at [141, 164] on link "Last Month" at bounding box center [111, 162] width 168 height 13
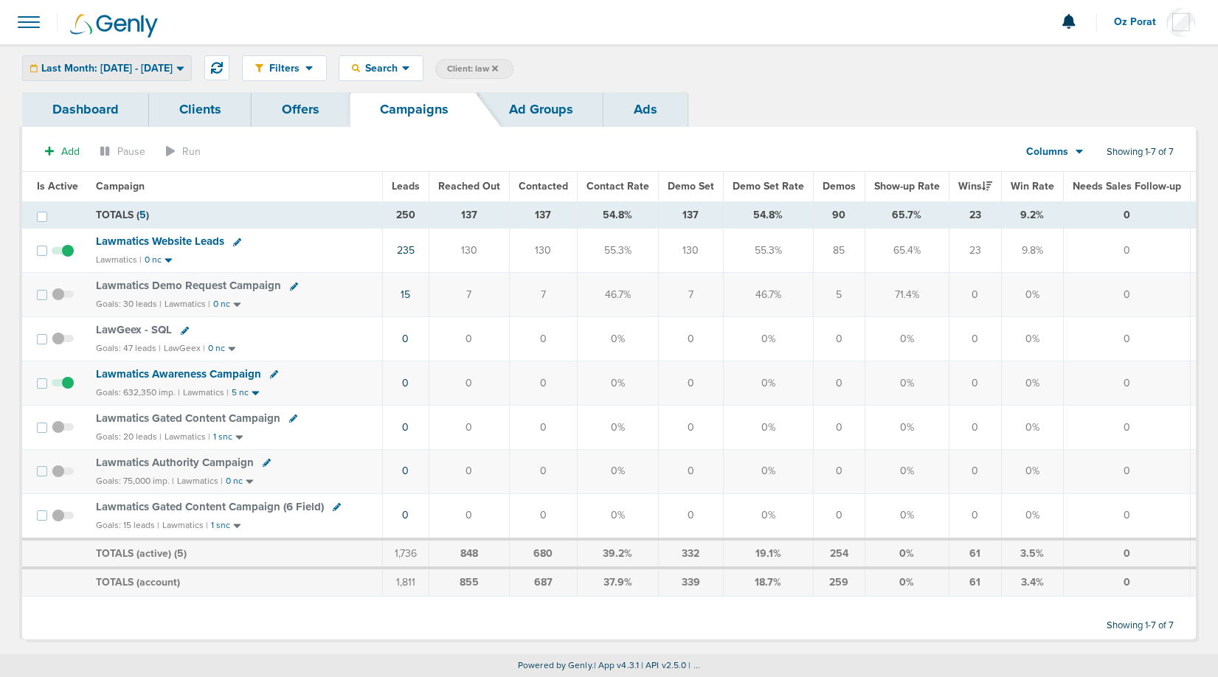
click at [173, 69] on span "Last Month: [DATE] - [DATE]" at bounding box center [106, 68] width 131 height 10
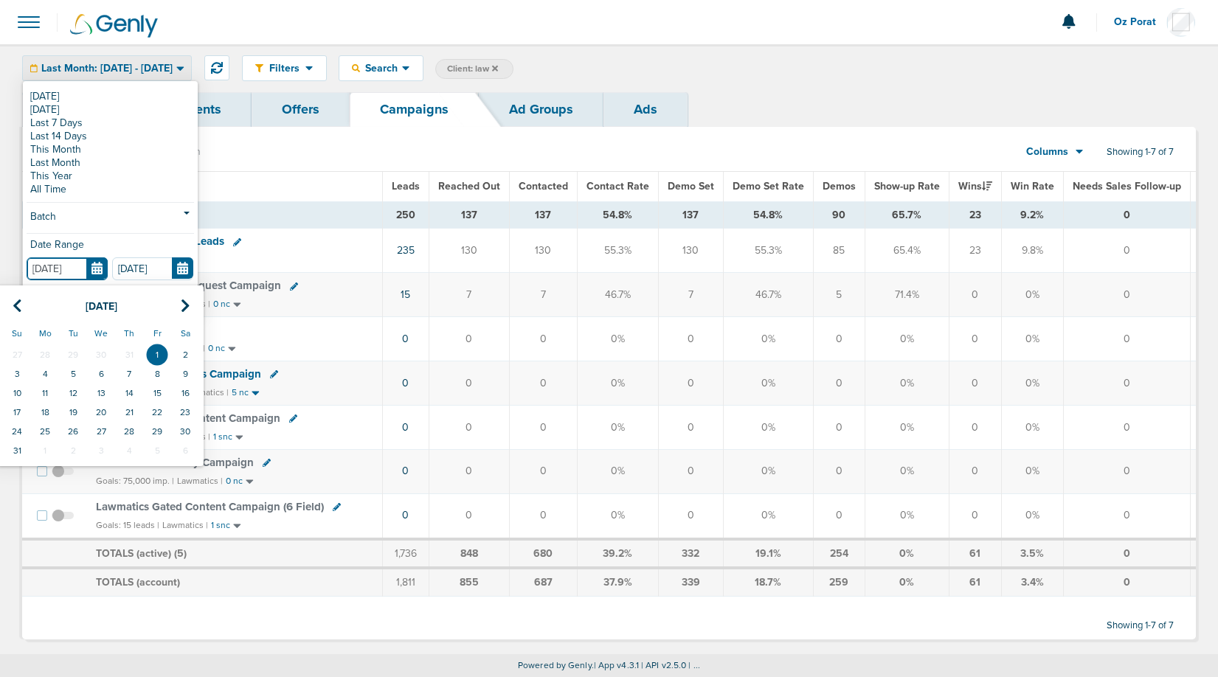
click at [97, 268] on input "[DATE]" at bounding box center [67, 269] width 81 height 23
click at [10, 311] on th at bounding box center [17, 307] width 28 height 30
click at [69, 349] on td "1" at bounding box center [73, 354] width 28 height 19
type input "[DATE]"
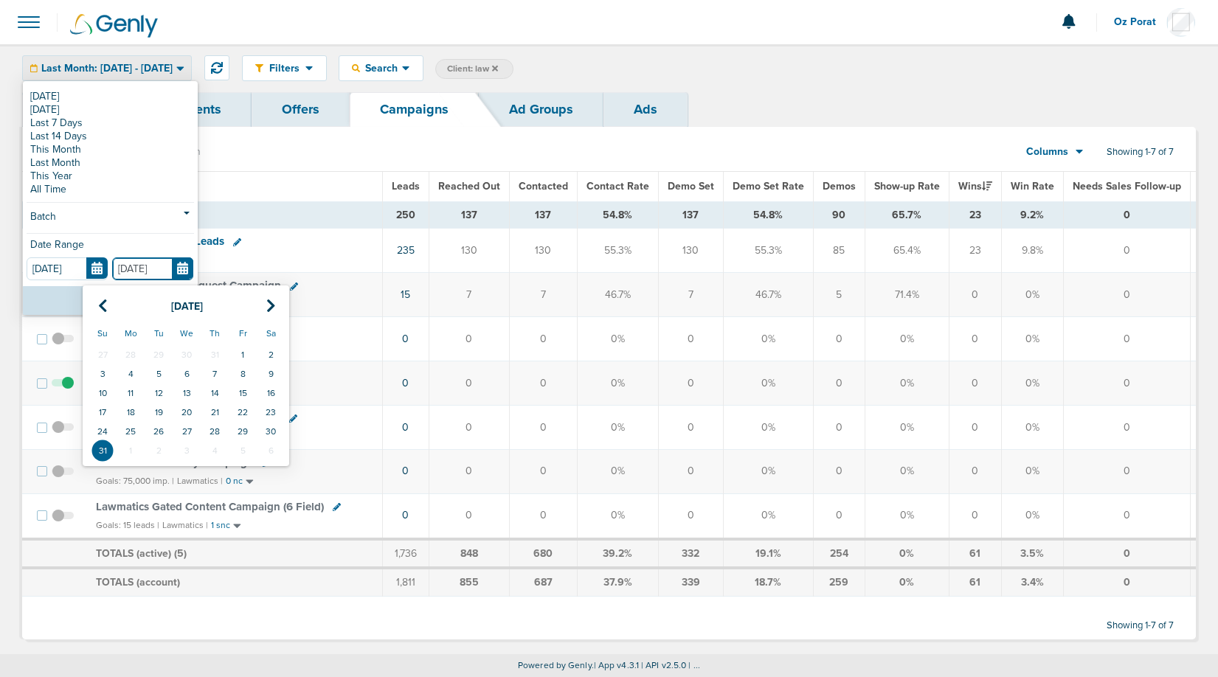
click at [184, 265] on input "[DATE]" at bounding box center [152, 269] width 81 height 23
click at [104, 300] on icon at bounding box center [103, 306] width 10 height 15
click at [215, 426] on td "31" at bounding box center [215, 431] width 28 height 19
type input "07.31.2025"
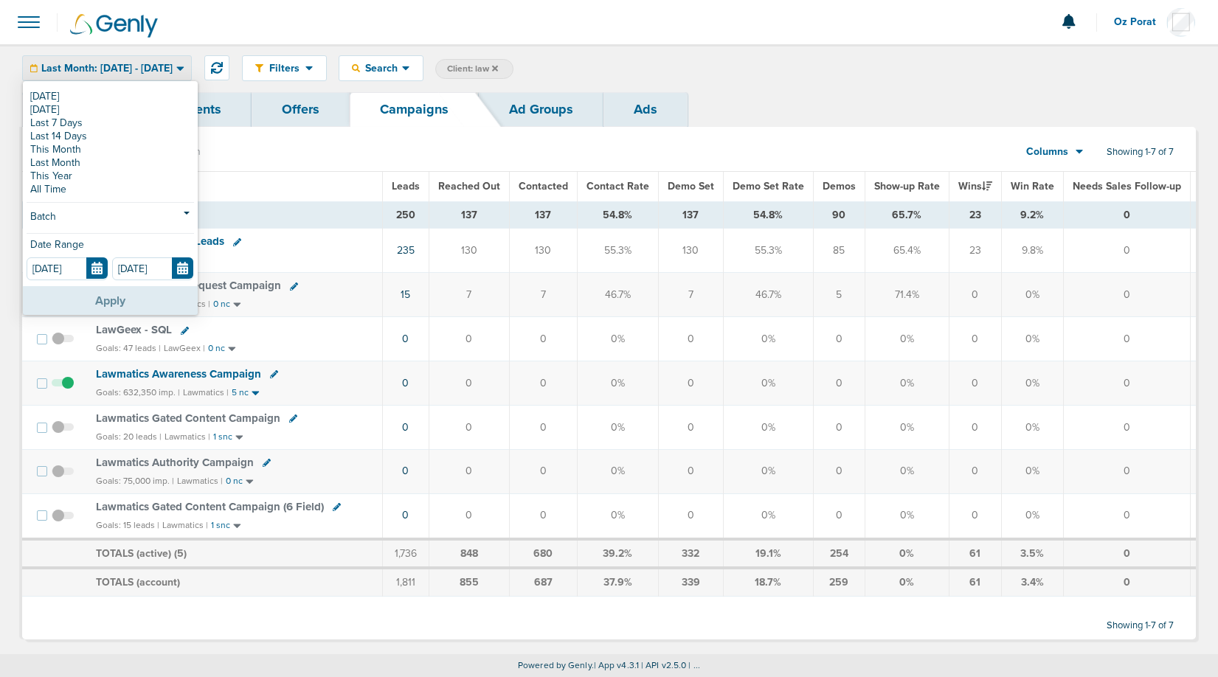
click at [88, 297] on button "Apply" at bounding box center [110, 300] width 175 height 29
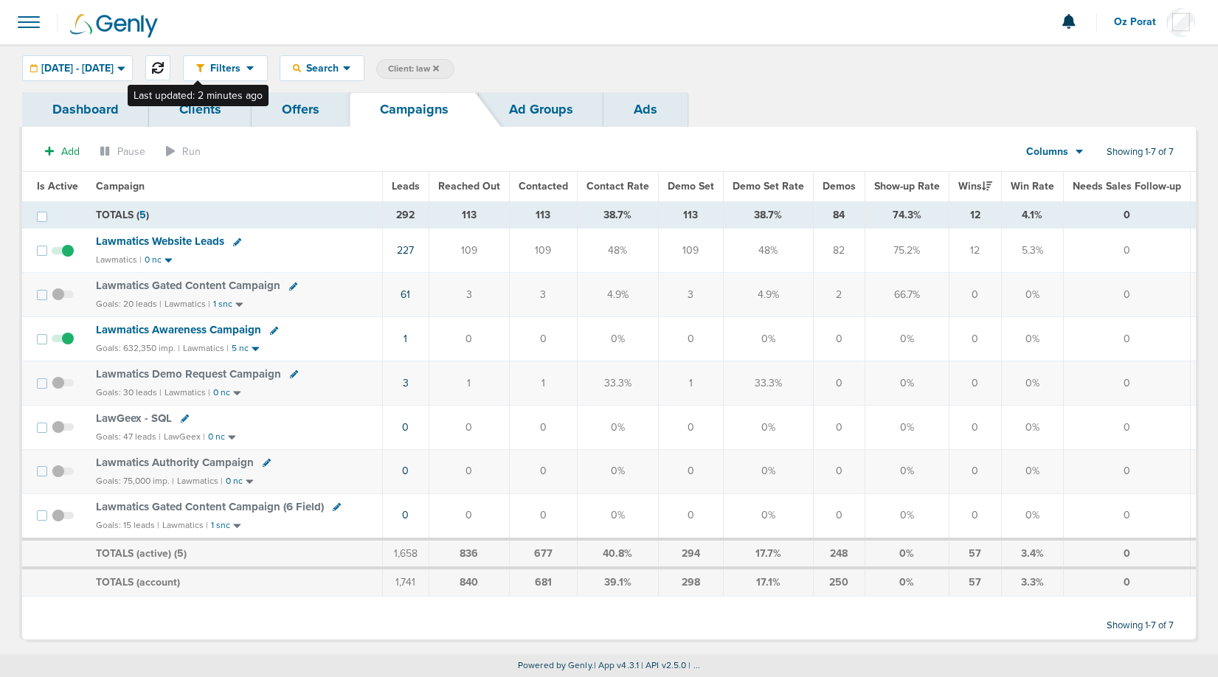
click at [164, 62] on icon at bounding box center [158, 68] width 12 height 12
click at [520, 103] on link "Ad Groups" at bounding box center [541, 109] width 125 height 35
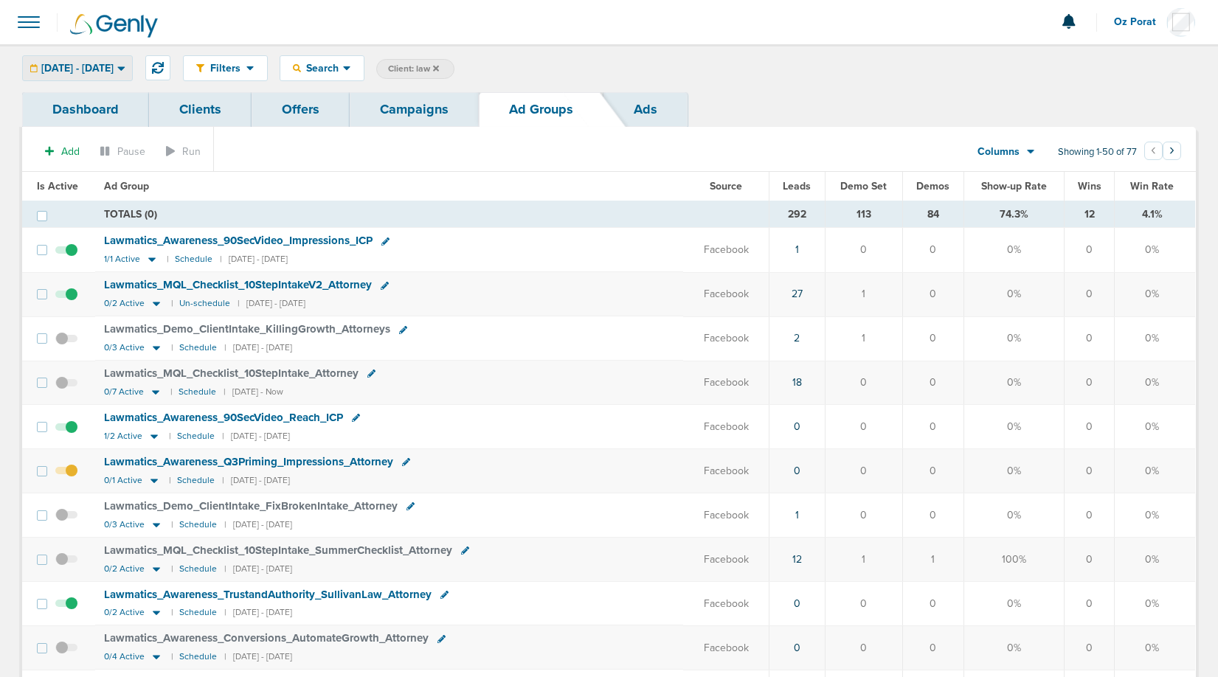
click at [100, 63] on span "07.01.2025 - 07.31.2025" at bounding box center [77, 68] width 72 height 10
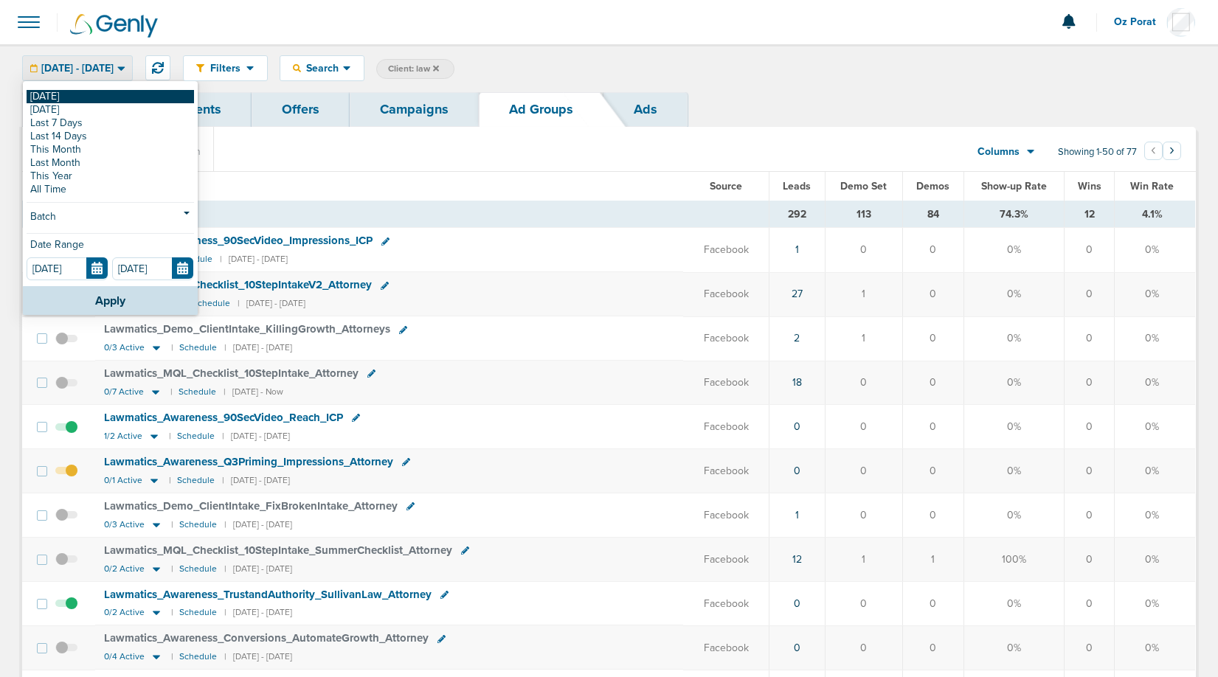
click at [73, 93] on link "[DATE]" at bounding box center [111, 96] width 168 height 13
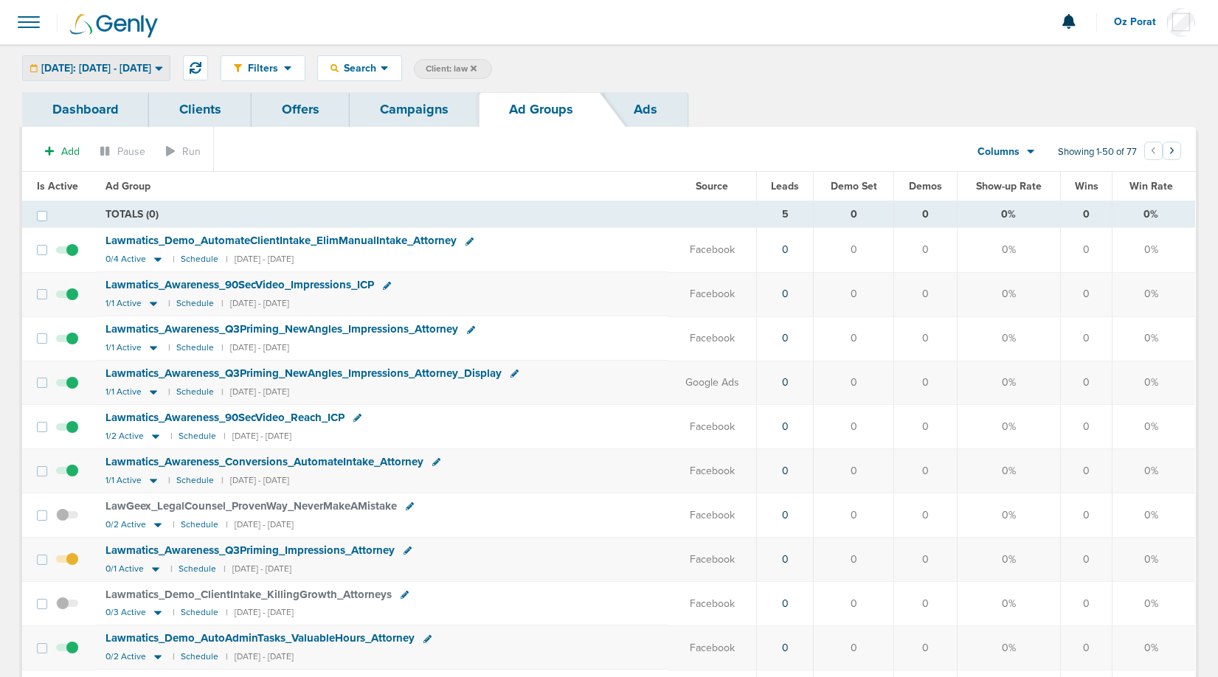
click at [128, 66] on span "[DATE]: [DATE] - [DATE]" at bounding box center [96, 68] width 110 height 10
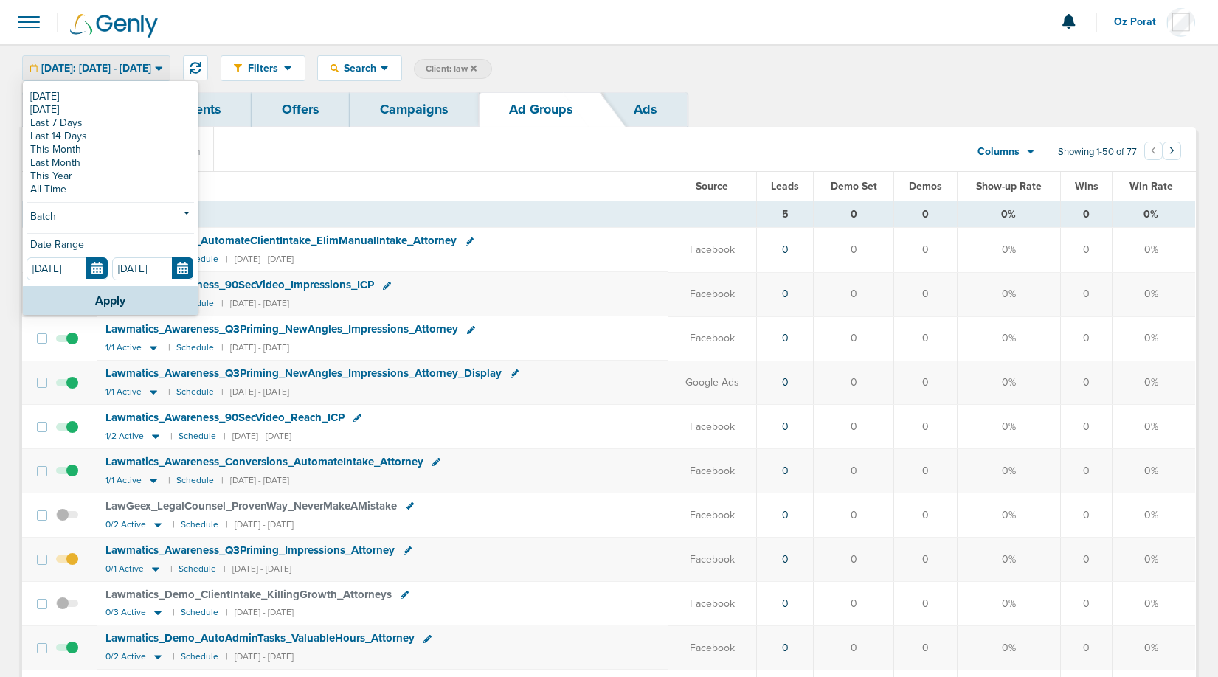
click at [418, 103] on link "Campaigns" at bounding box center [414, 109] width 129 height 35
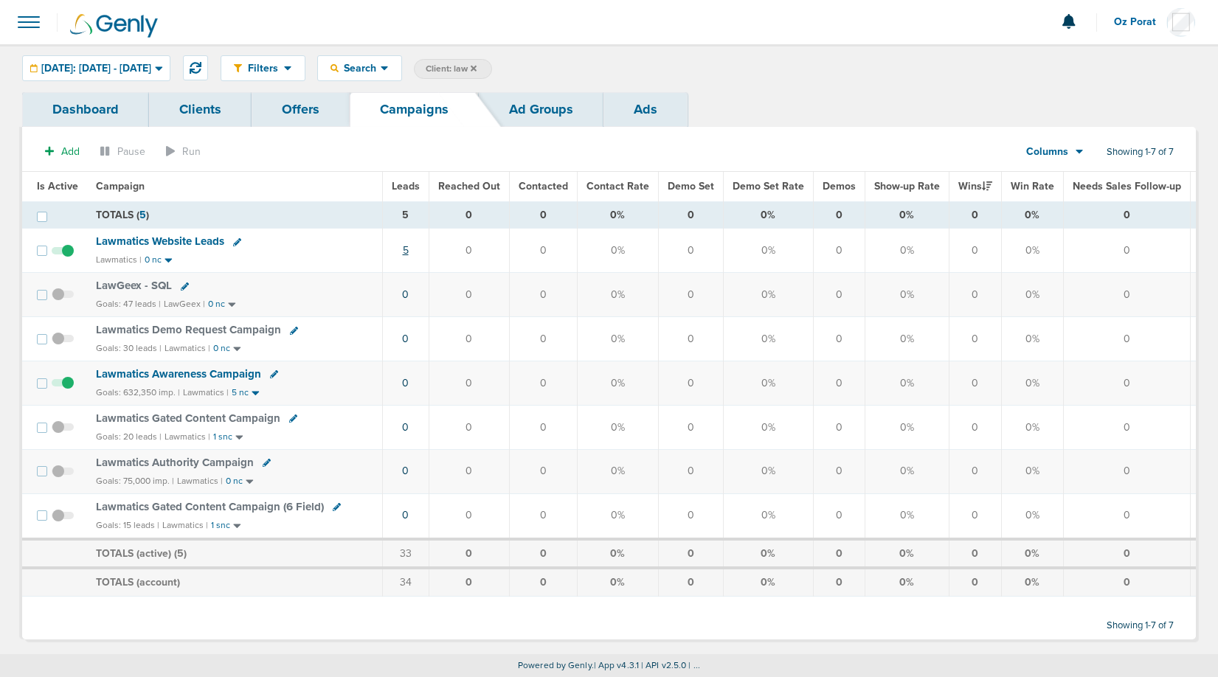
click at [405, 251] on link "5" at bounding box center [406, 250] width 6 height 13
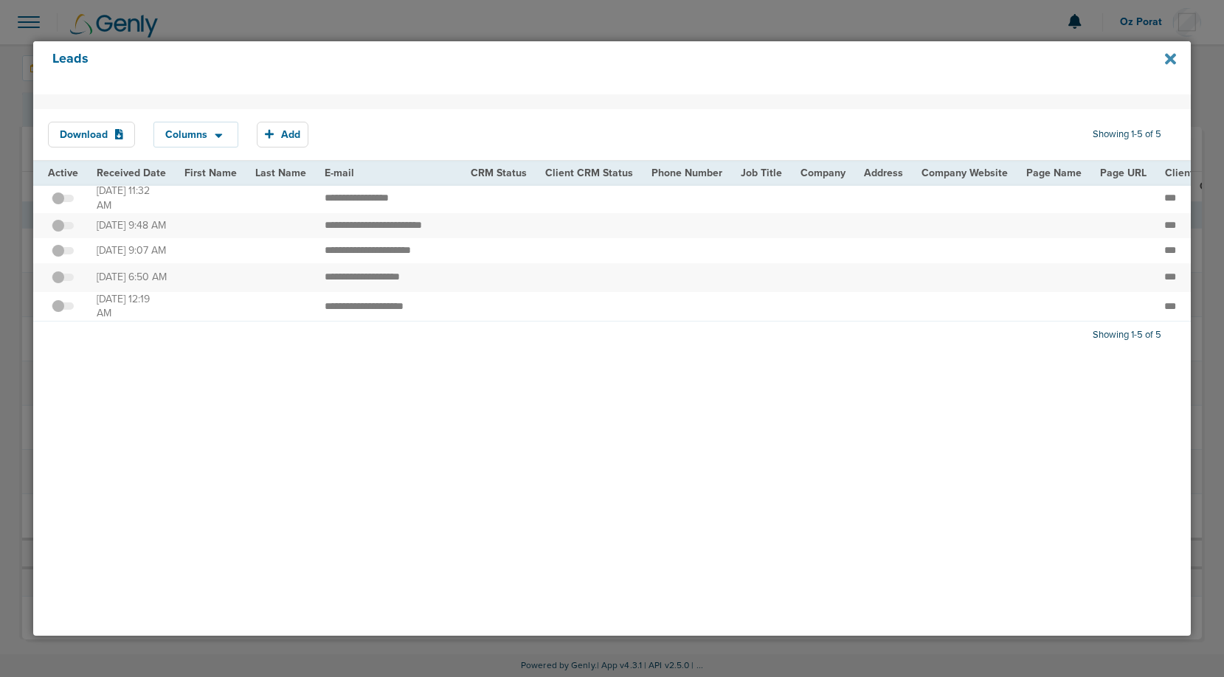
click at [1167, 60] on icon at bounding box center [1170, 59] width 11 height 16
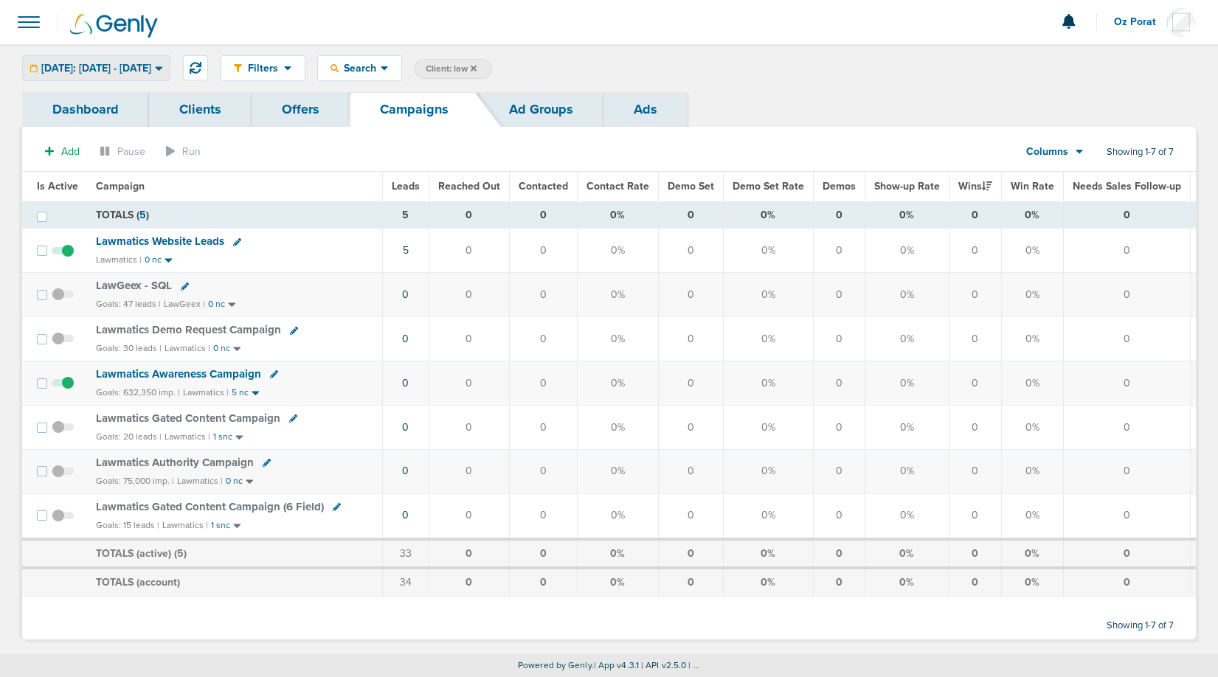
click at [137, 79] on div "[DATE]: [DATE] - [DATE]" at bounding box center [96, 68] width 147 height 24
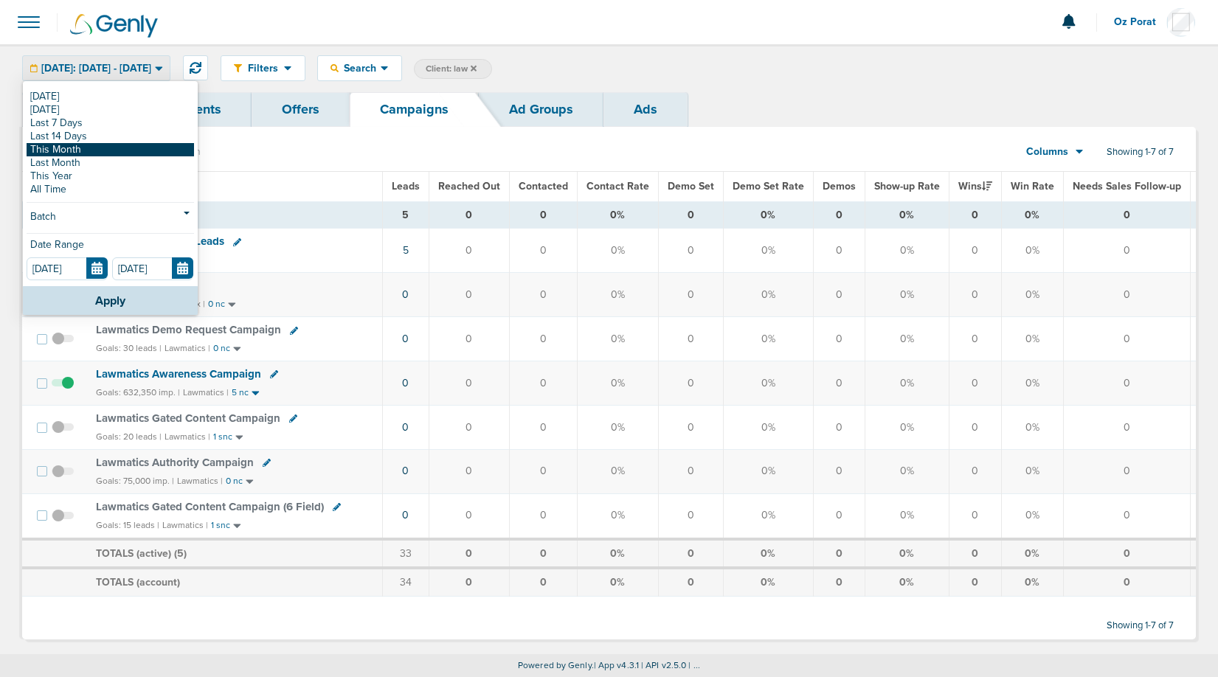
click at [111, 150] on link "This Month" at bounding box center [111, 149] width 168 height 13
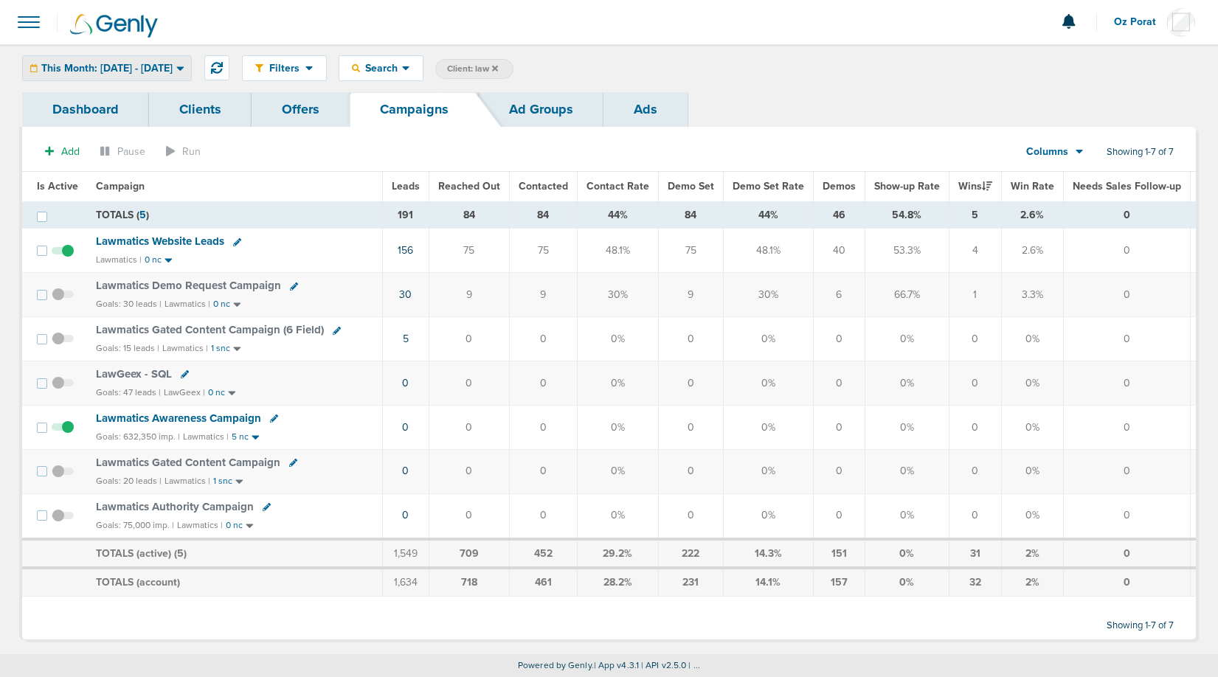
click at [106, 71] on span "This Month: [DATE] - [DATE]" at bounding box center [106, 68] width 131 height 10
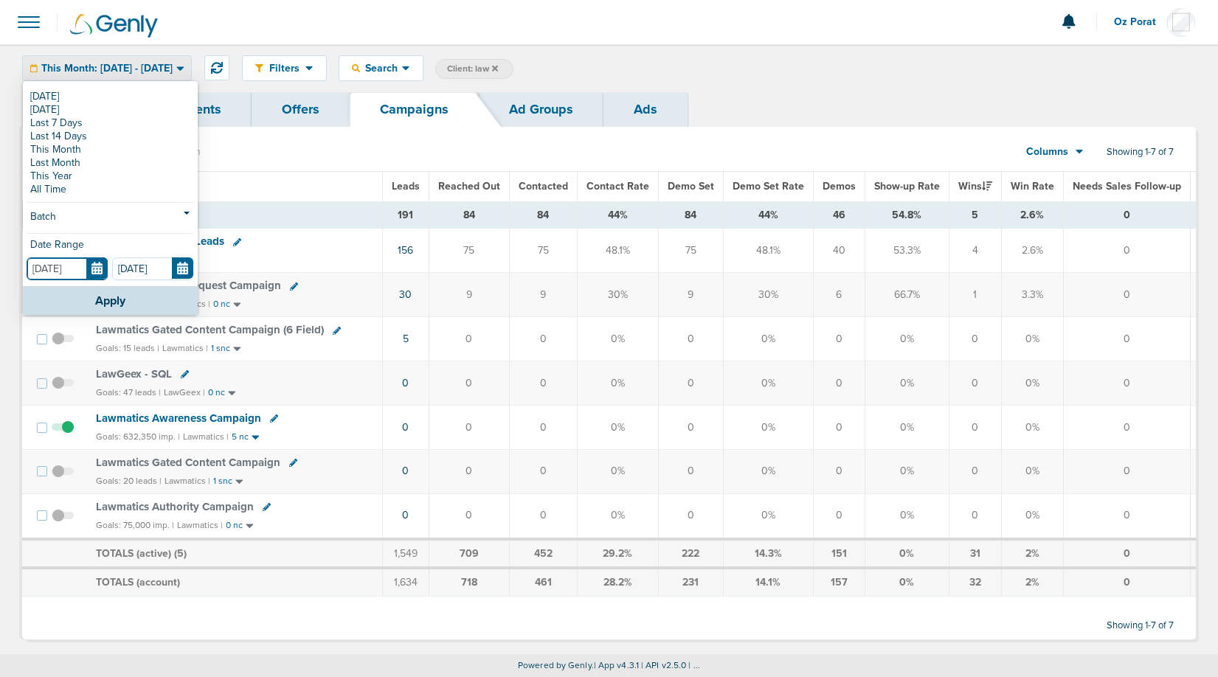
click at [93, 275] on input "[DATE]" at bounding box center [67, 269] width 81 height 23
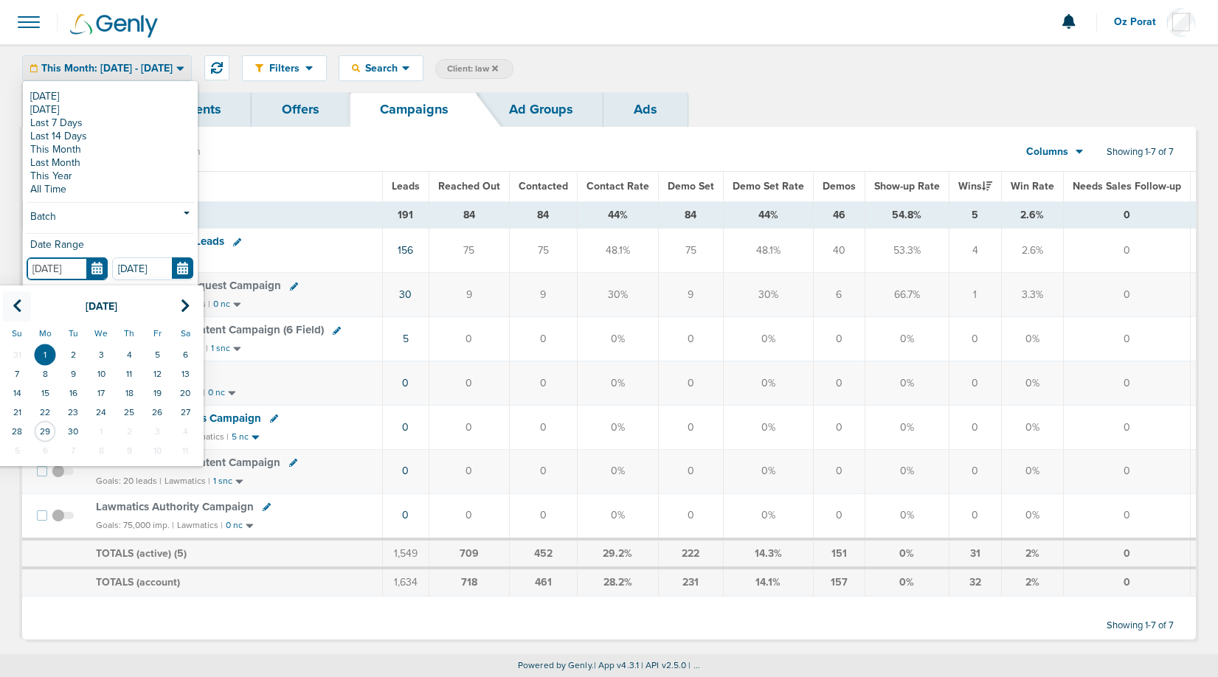
click at [19, 303] on icon at bounding box center [18, 306] width 10 height 15
click at [72, 351] on td "1" at bounding box center [73, 354] width 28 height 19
type input "[DATE]"
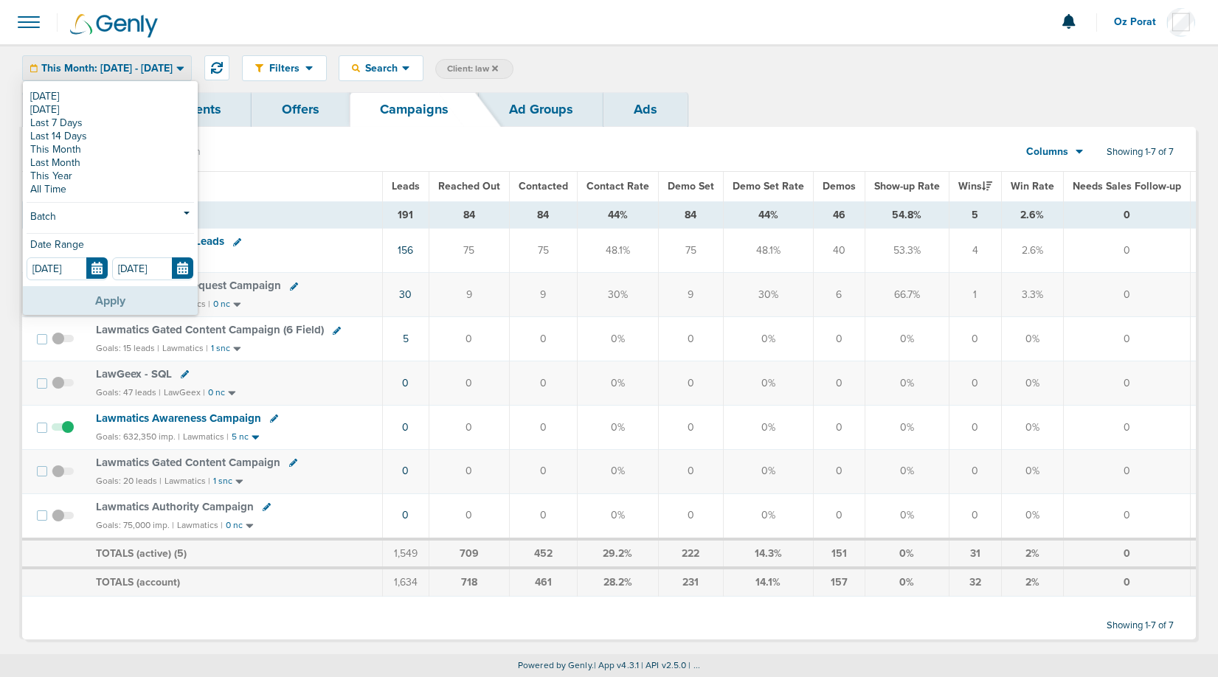
click at [101, 297] on button "Apply" at bounding box center [110, 300] width 175 height 29
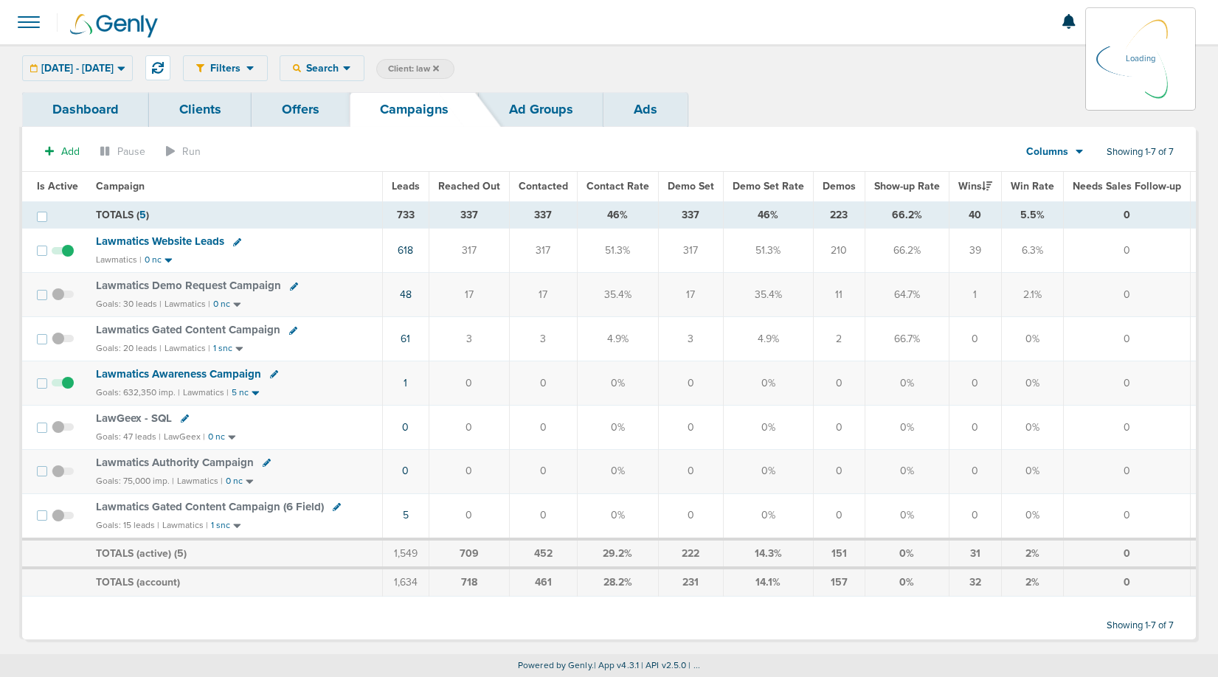
click at [27, 20] on span at bounding box center [29, 22] width 32 height 32
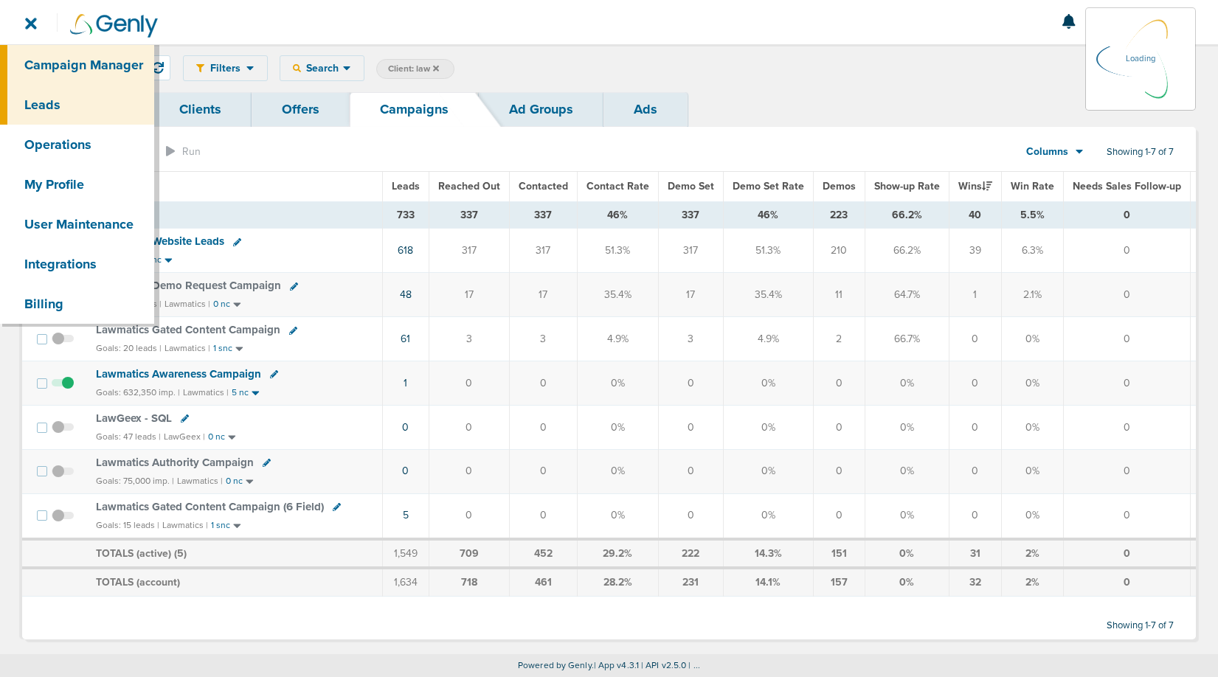
click at [49, 100] on link "Leads" at bounding box center [77, 105] width 154 height 40
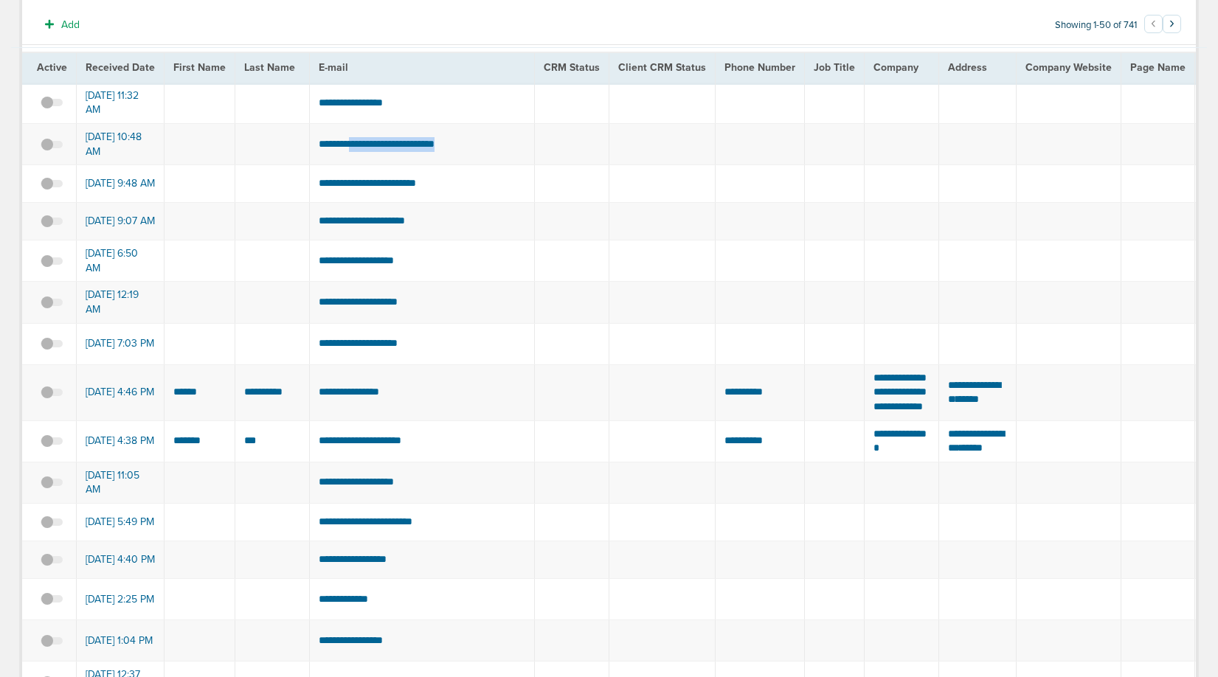
drag, startPoint x: 482, startPoint y: 148, endPoint x: 355, endPoint y: 148, distance: 126.9
click at [355, 148] on td "**********" at bounding box center [421, 143] width 225 height 41
click at [49, 152] on span at bounding box center [52, 152] width 22 height 0
click at [52, 147] on input "checkbox" at bounding box center [52, 147] width 0 height 0
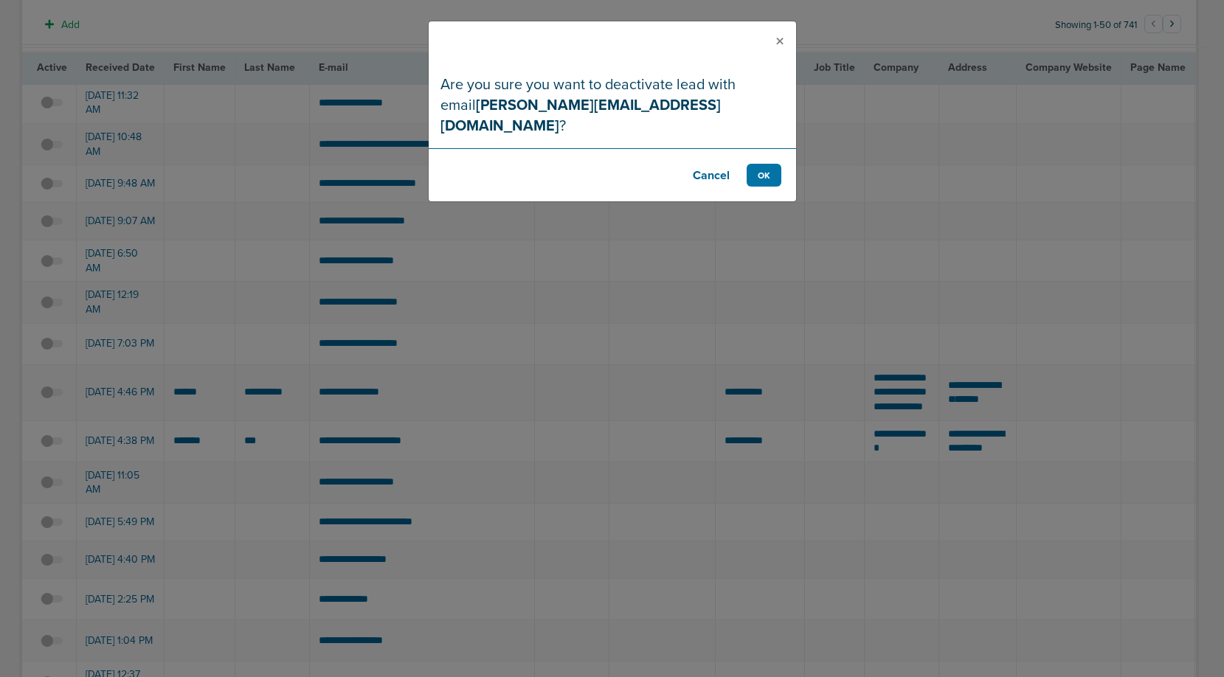
click at [772, 166] on footer "Cancel OK" at bounding box center [613, 174] width 368 height 53
click at [762, 164] on button "OK" at bounding box center [764, 175] width 35 height 23
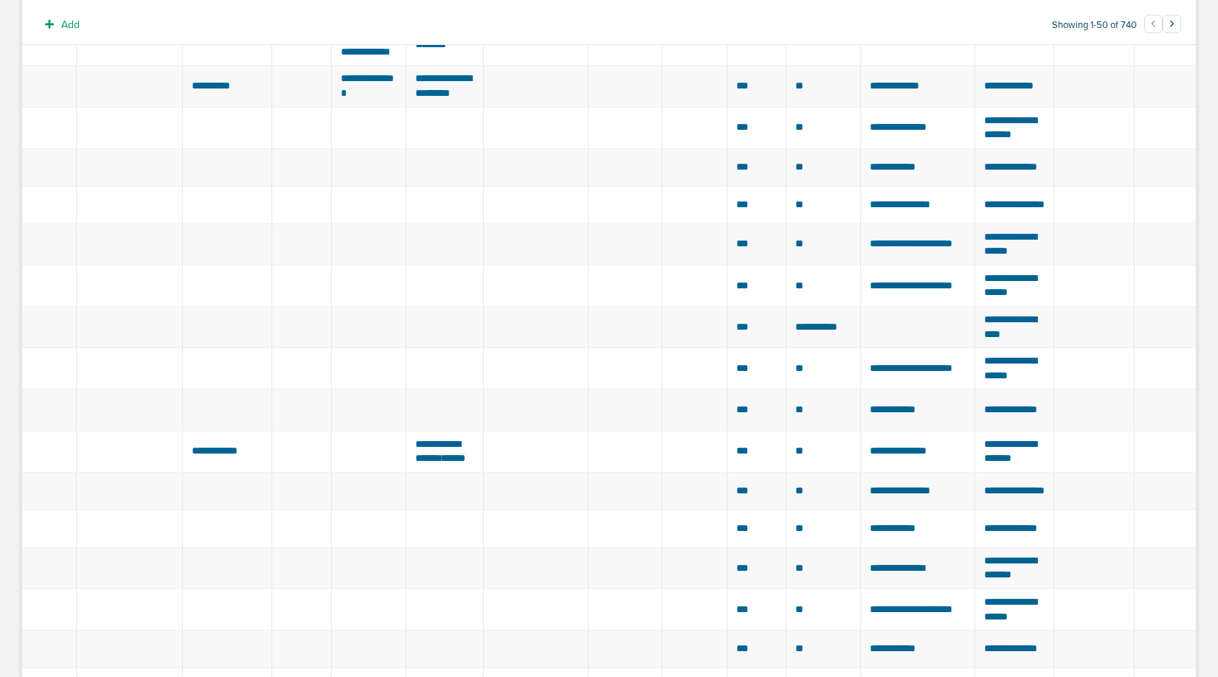
scroll to position [476, 0]
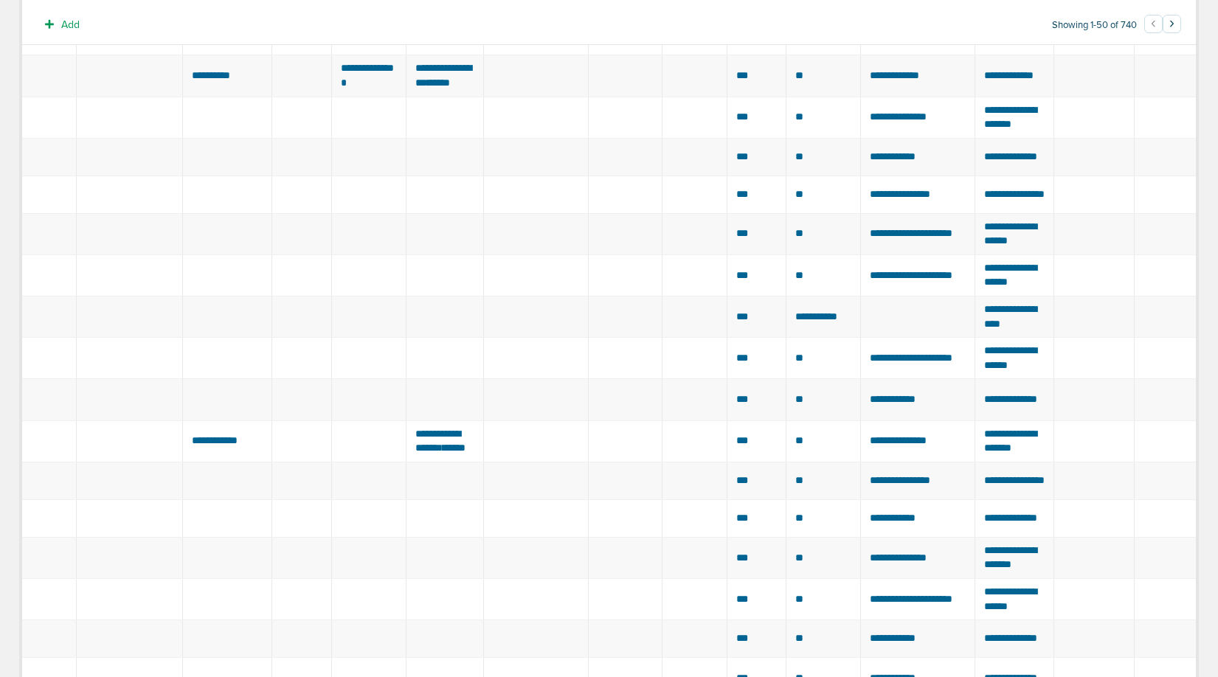
click at [989, 329] on span "**********" at bounding box center [1010, 316] width 52 height 25
copy tr "**********"
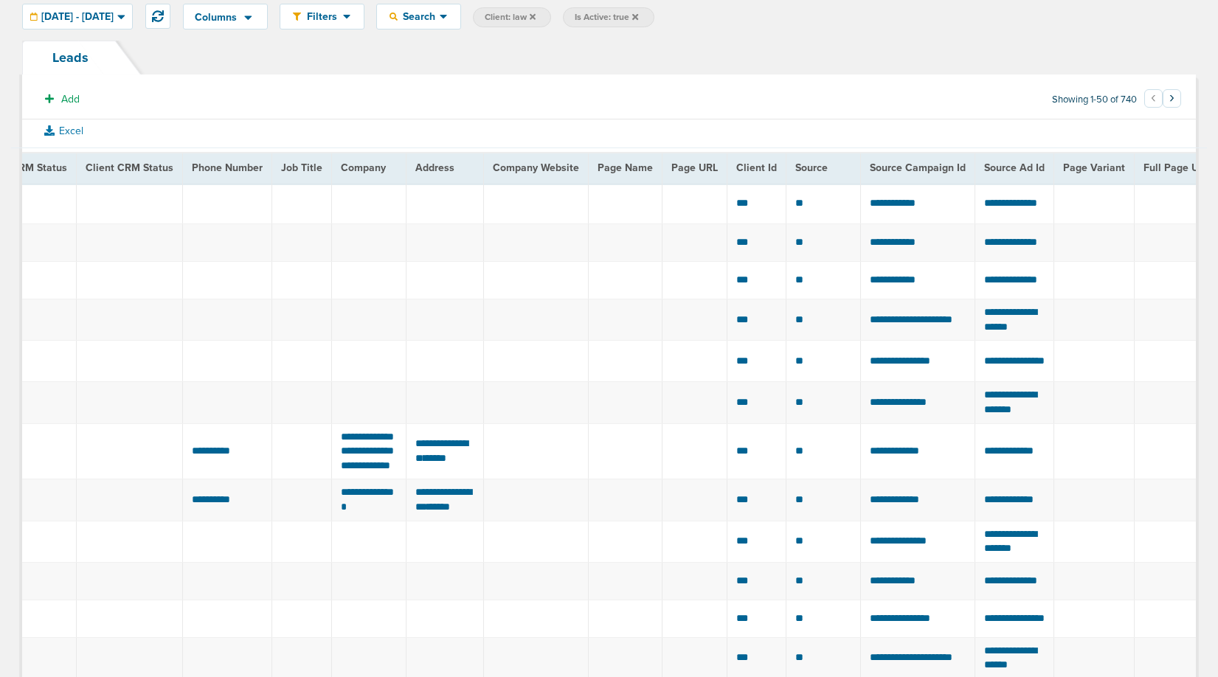
scroll to position [0, 0]
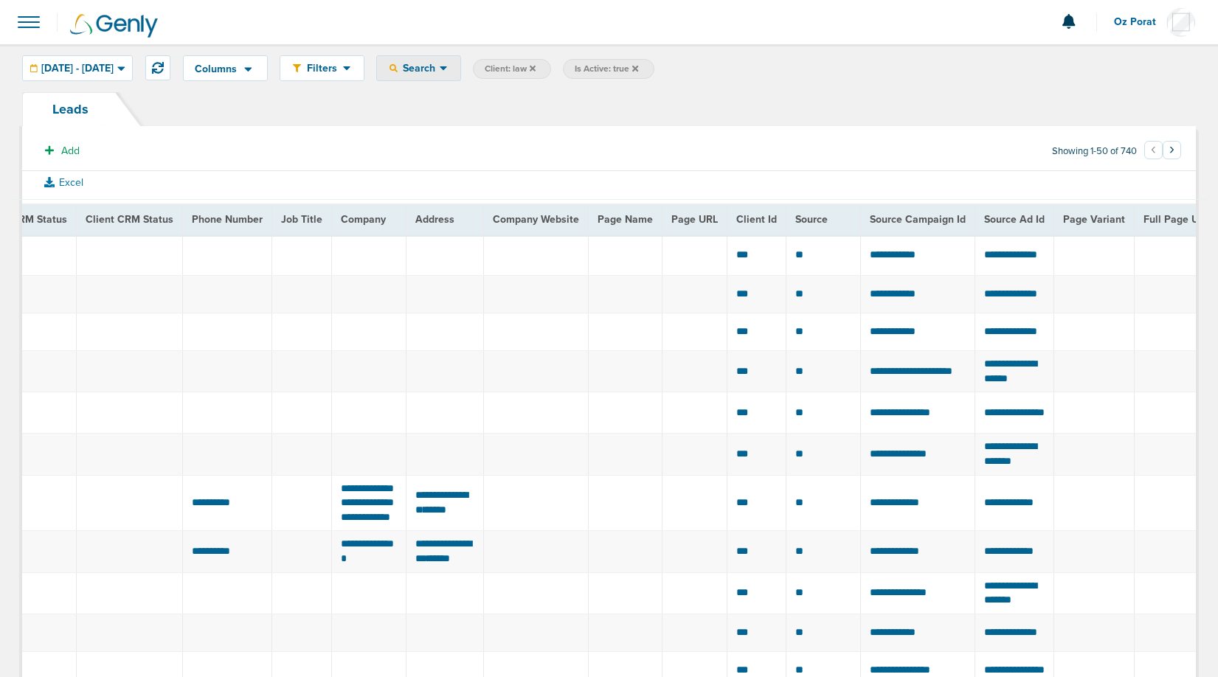
click at [440, 73] on span "Search" at bounding box center [419, 68] width 42 height 13
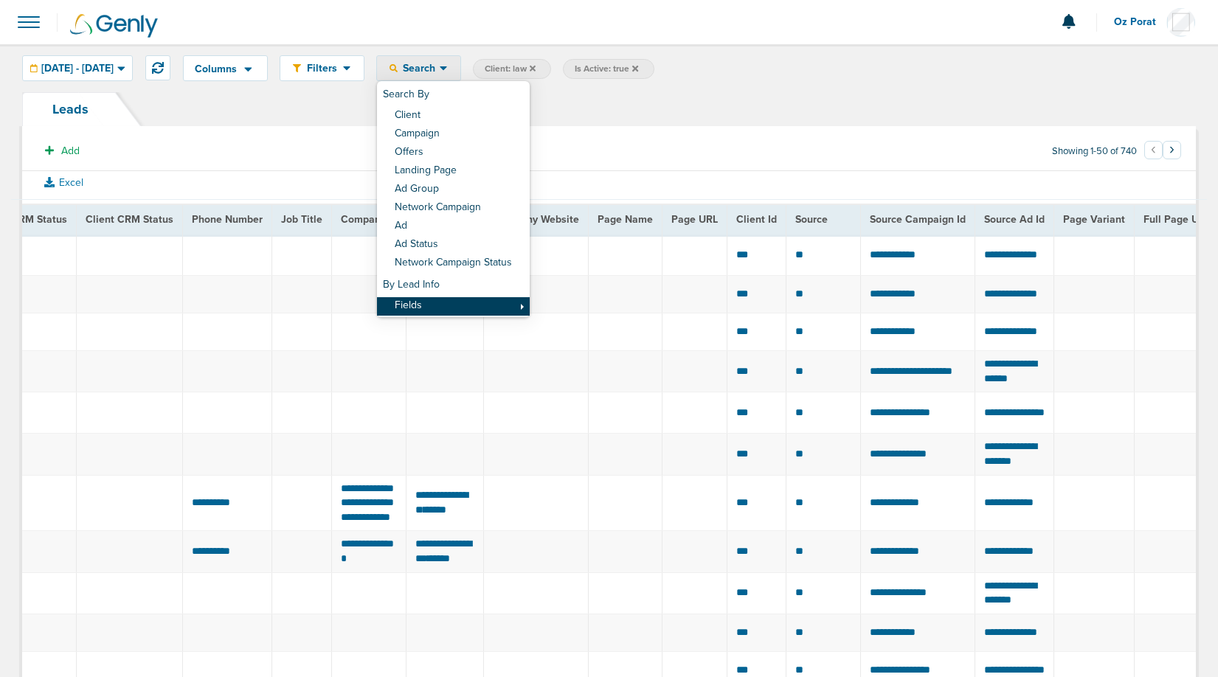
click at [475, 310] on link "Fields" at bounding box center [453, 306] width 153 height 18
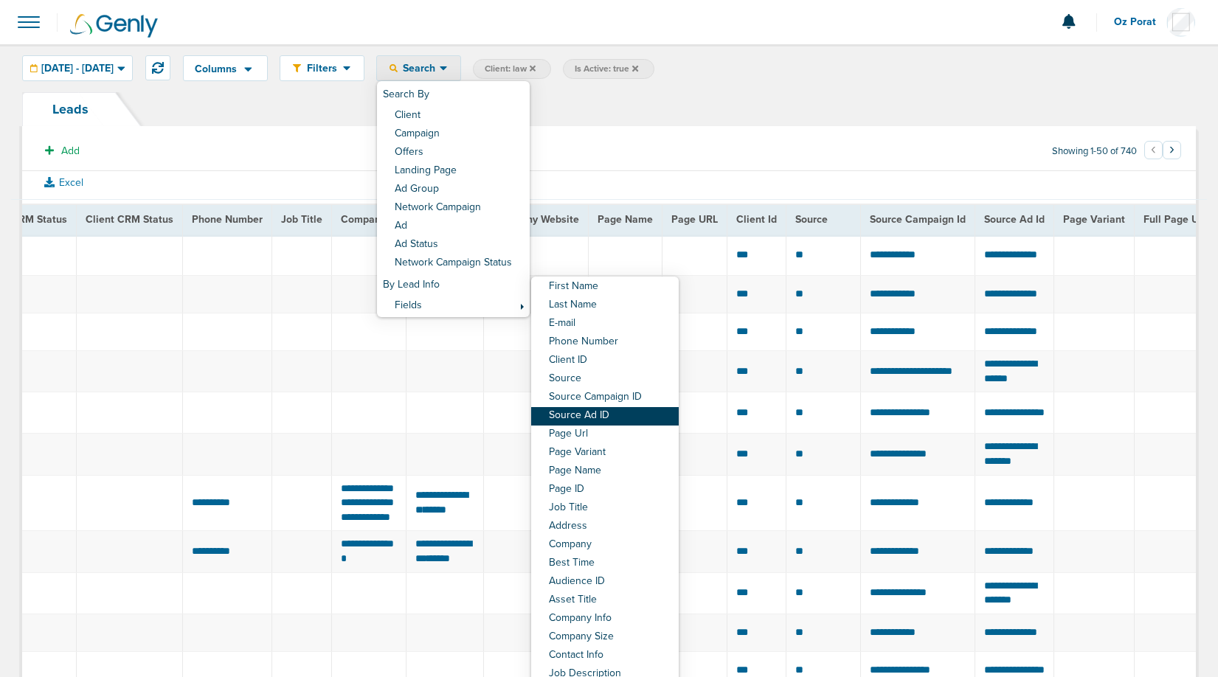
click at [675, 421] on link "Source Ad ID" at bounding box center [605, 416] width 148 height 18
select select "sourceAdId"
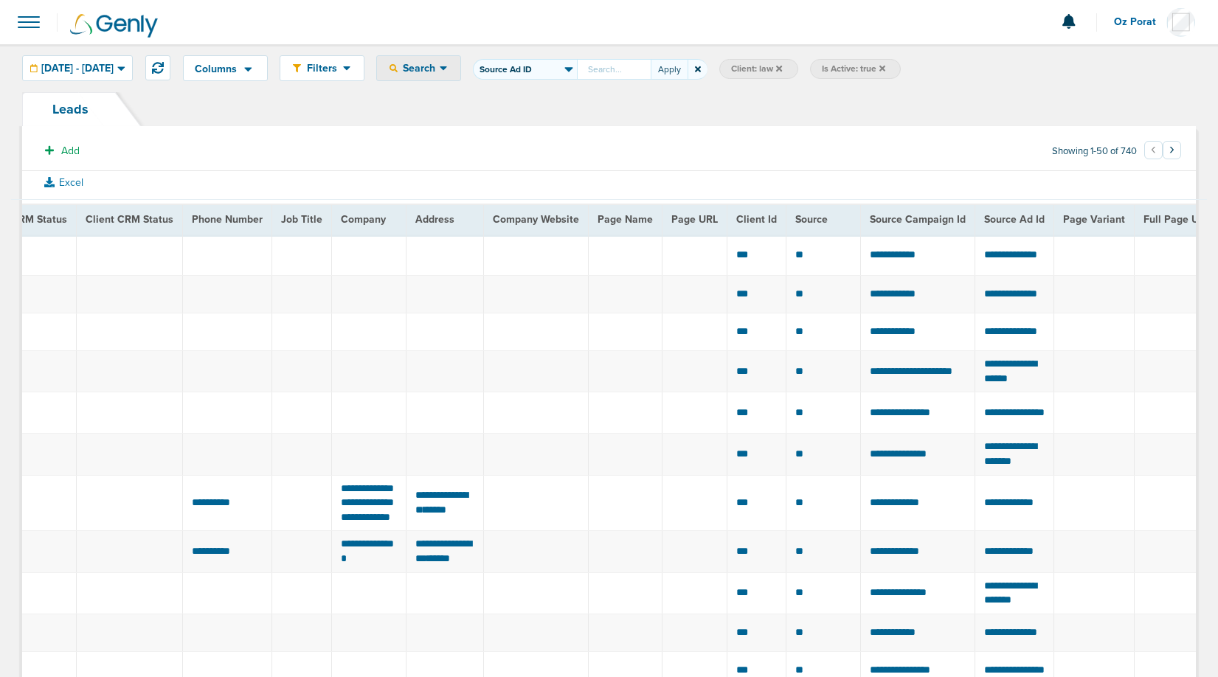
click at [699, 87] on div "Columns Analytics DeepScribe NexHealth Save selections Reset to defaults Is Act…" at bounding box center [609, 68] width 1218 height 48
click at [651, 75] on input "First Name Last Name E-mail Phone Number Client ID Source Source Campaign ID So…" at bounding box center [614, 69] width 74 height 21
paste input "chatgpt.com?cid=189"
type input "chatgpt.com?cid=189"
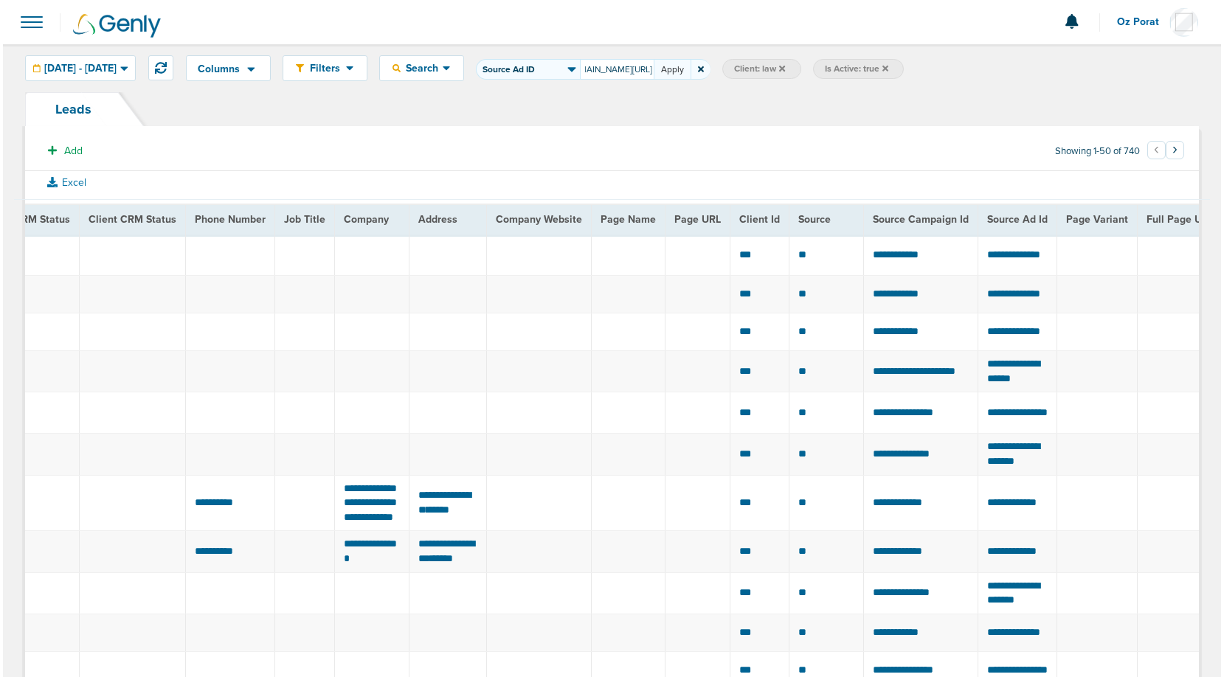
scroll to position [0, 0]
click at [688, 71] on button "Apply" at bounding box center [669, 69] width 37 height 21
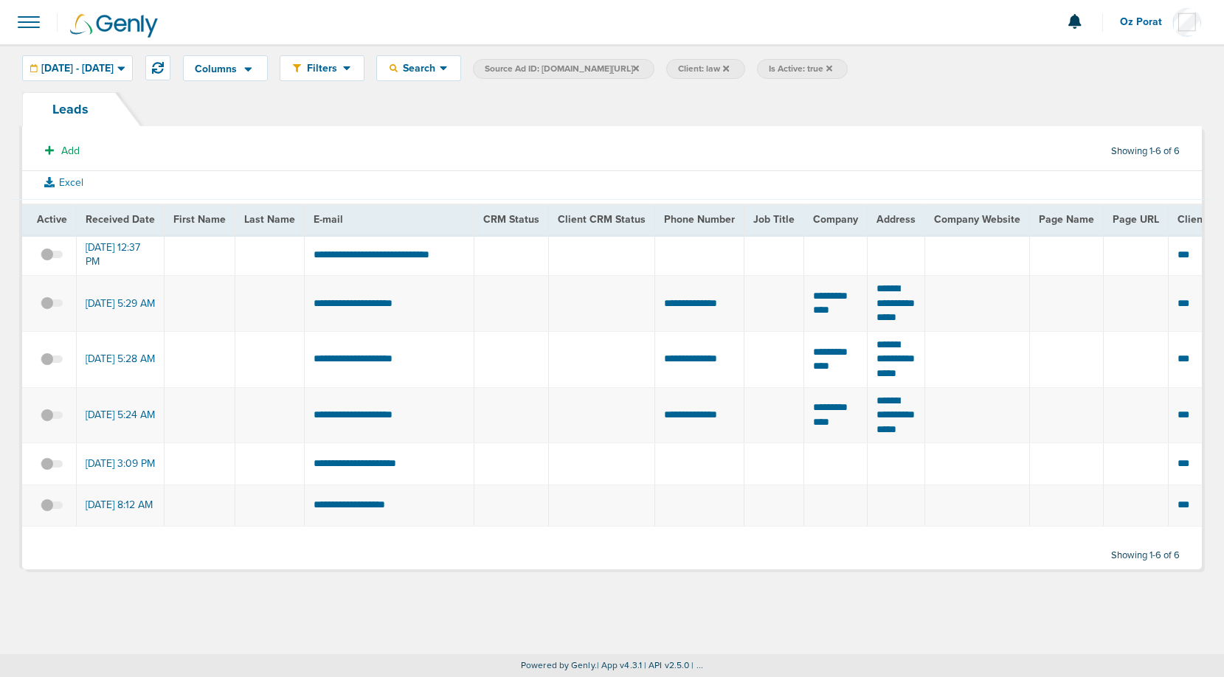
click at [52, 311] on span at bounding box center [52, 311] width 22 height 0
click at [52, 306] on input "checkbox" at bounding box center [52, 306] width 0 height 0
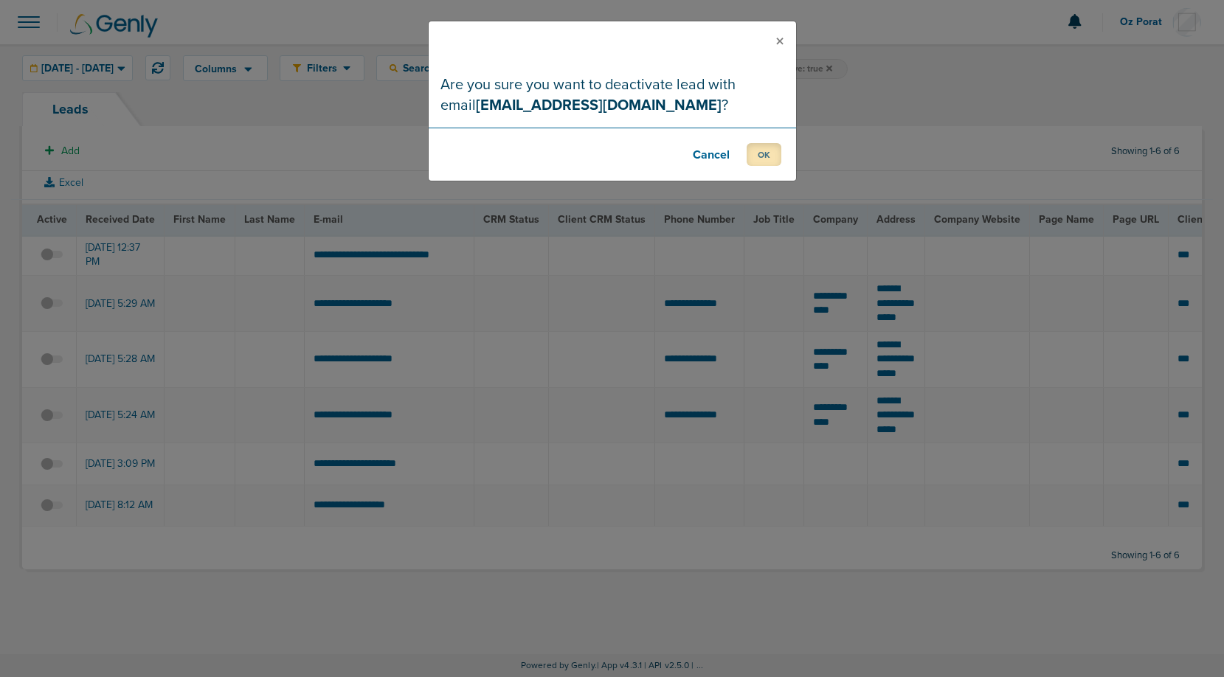
click at [768, 158] on button "OK" at bounding box center [764, 154] width 35 height 23
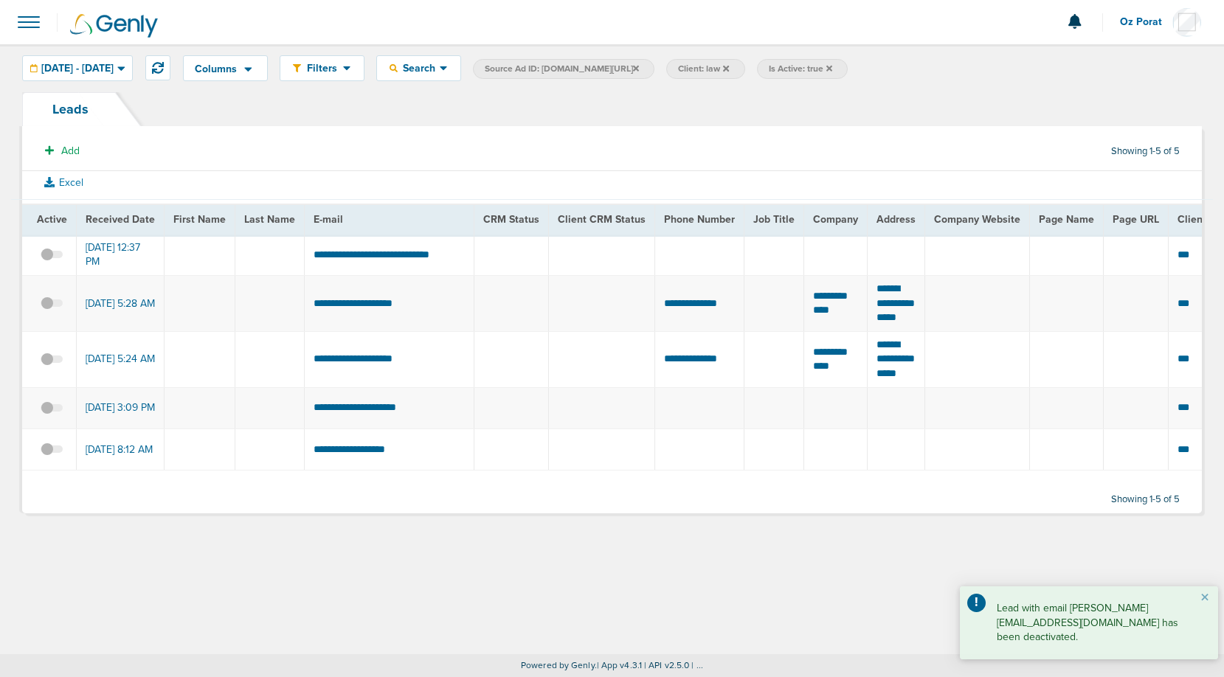
click at [52, 304] on label at bounding box center [52, 304] width 22 height 14
click at [52, 306] on input "checkbox" at bounding box center [52, 306] width 0 height 0
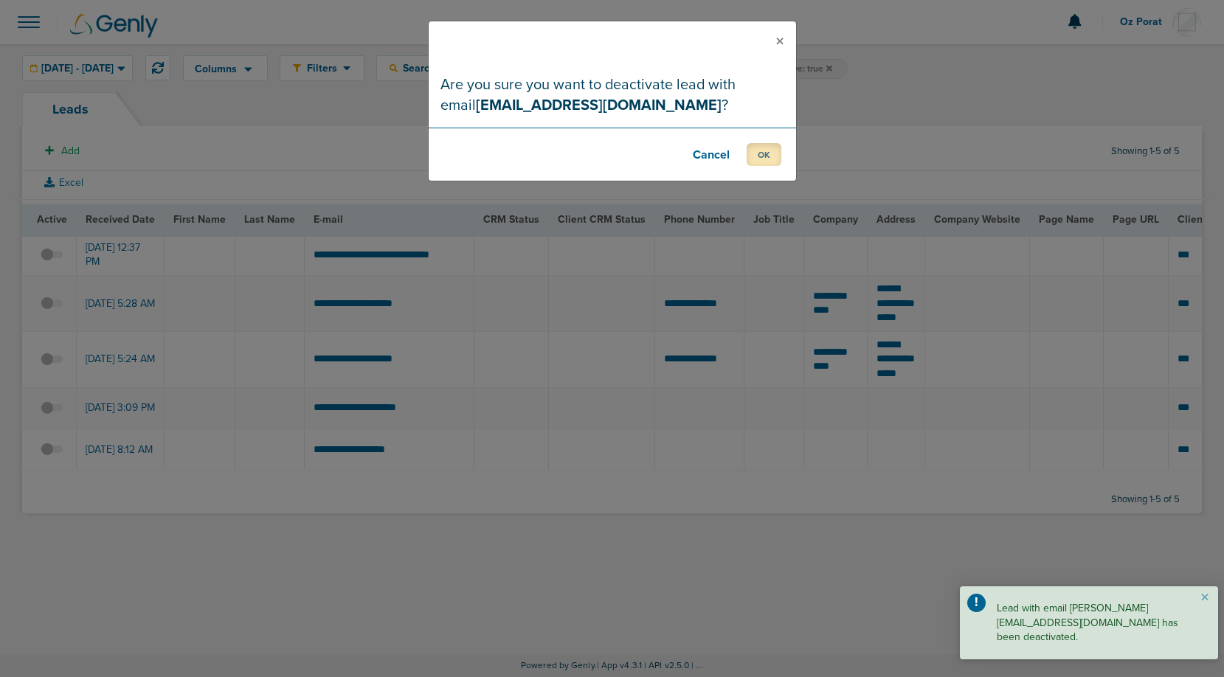
click at [760, 159] on button "OK" at bounding box center [764, 154] width 35 height 23
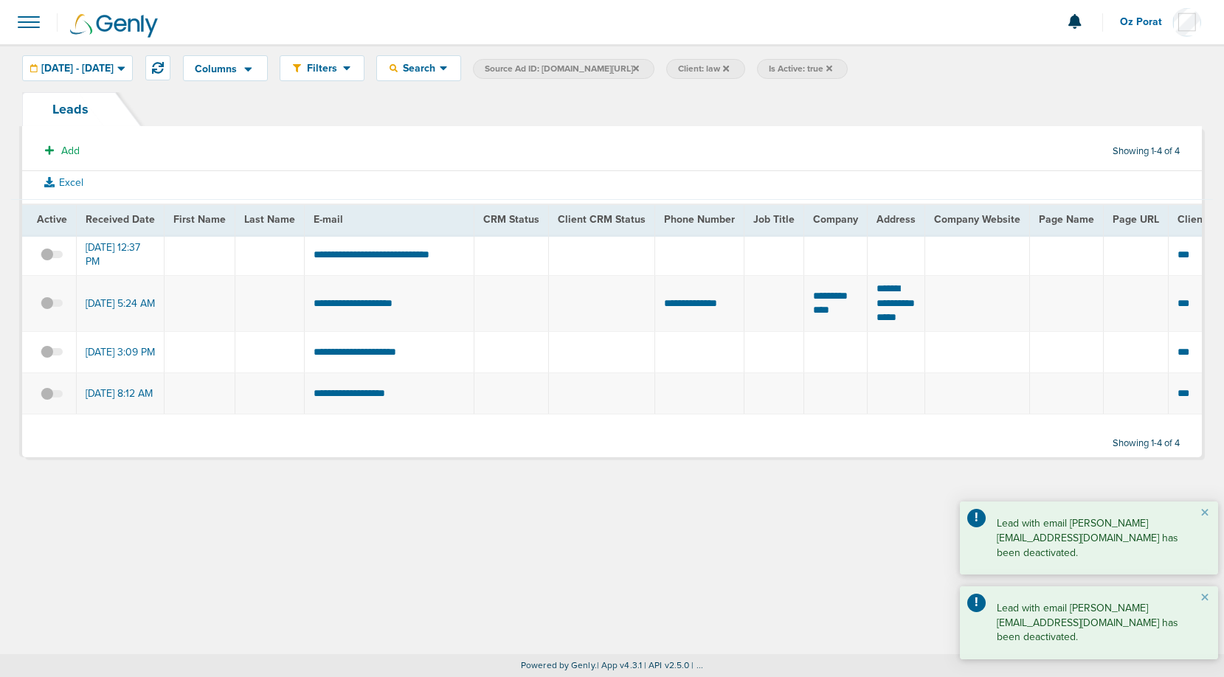
click at [52, 311] on span at bounding box center [52, 311] width 22 height 0
click at [52, 306] on input "checkbox" at bounding box center [52, 306] width 0 height 0
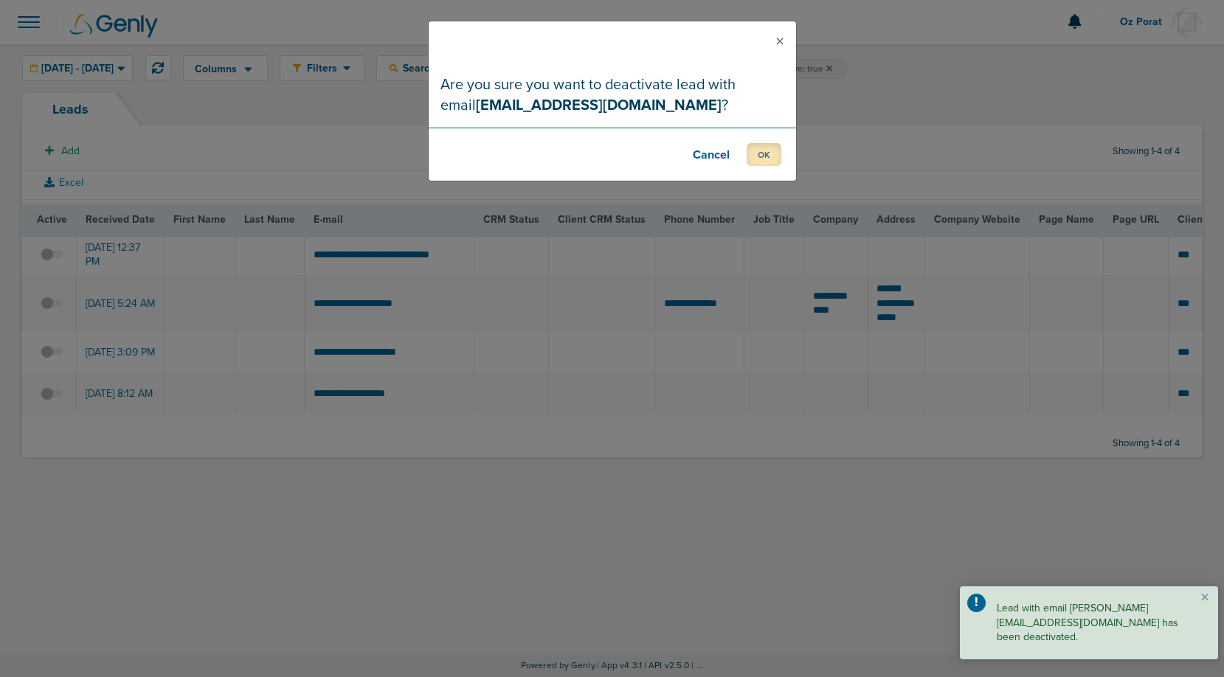
click at [766, 153] on button "OK" at bounding box center [764, 154] width 35 height 23
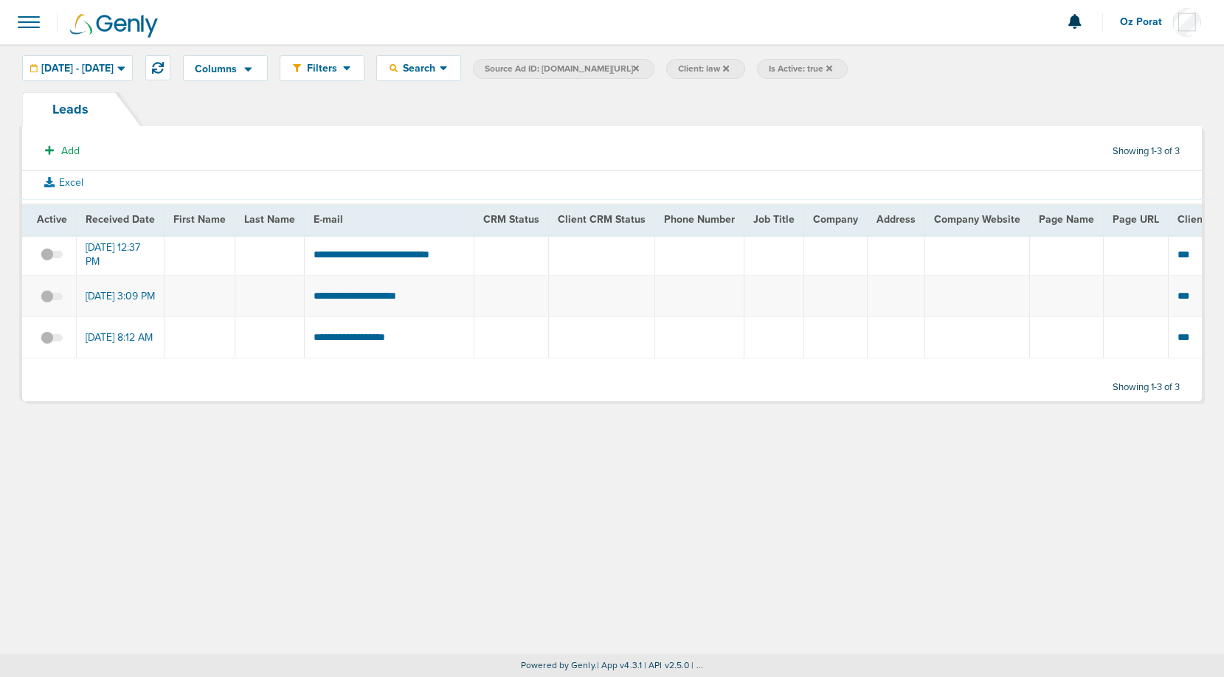
click at [383, 300] on td "**********" at bounding box center [390, 295] width 170 height 41
copy tr "**********"
click at [55, 304] on span at bounding box center [52, 304] width 22 height 0
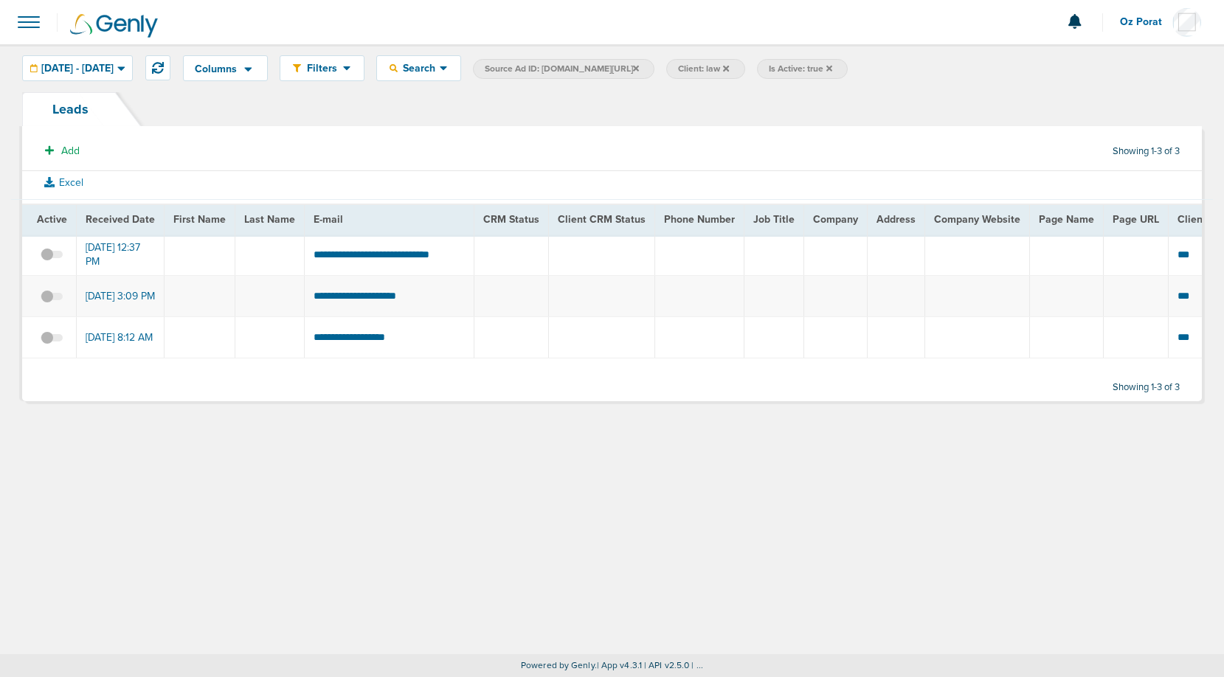
click at [52, 299] on input "checkbox" at bounding box center [52, 299] width 0 height 0
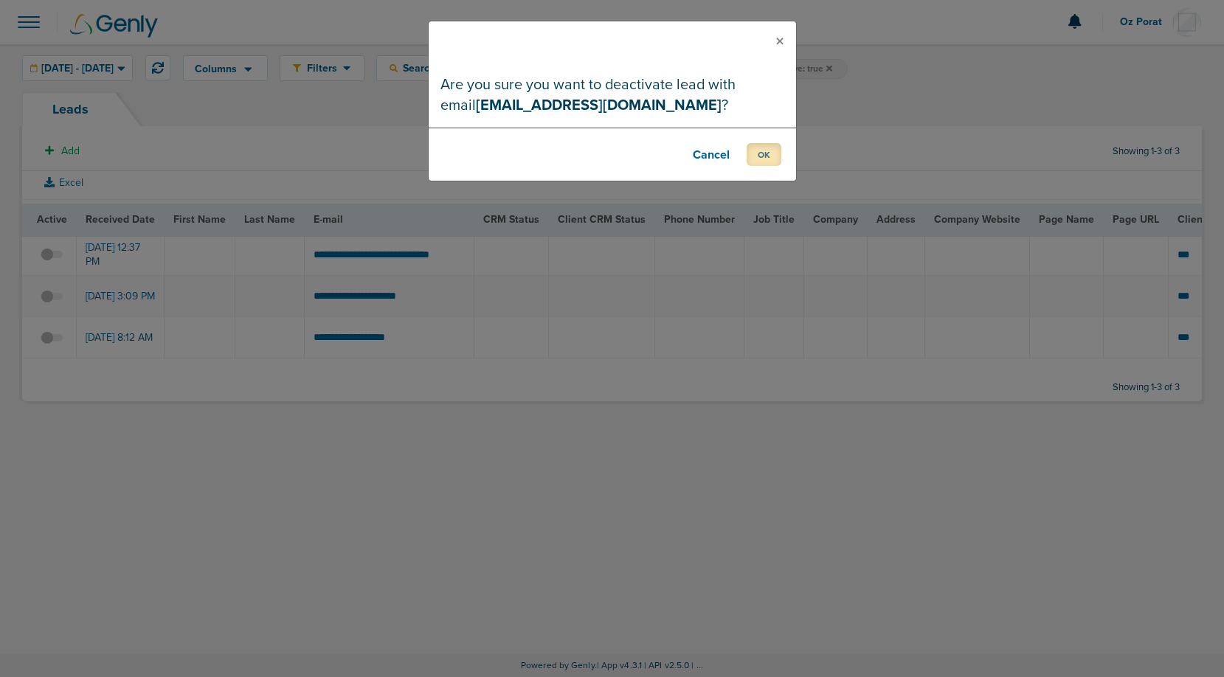
click at [759, 154] on button "OK" at bounding box center [764, 154] width 35 height 23
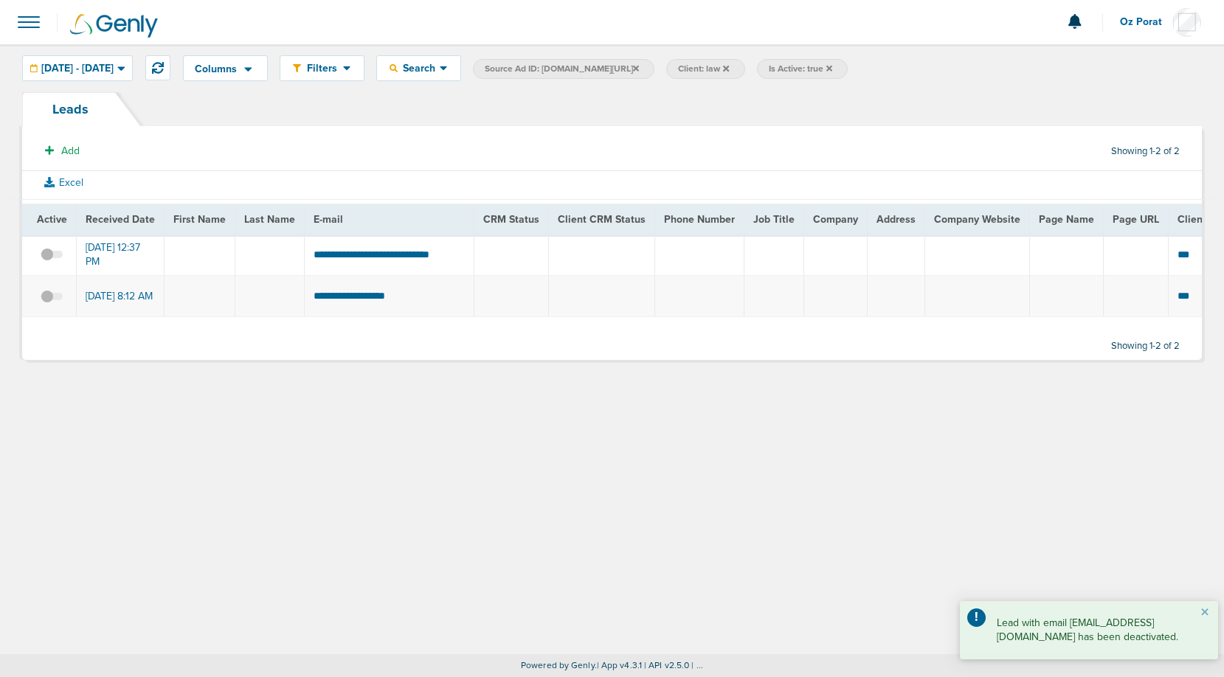
click at [354, 298] on td "**********" at bounding box center [390, 295] width 170 height 41
copy tr "**********"
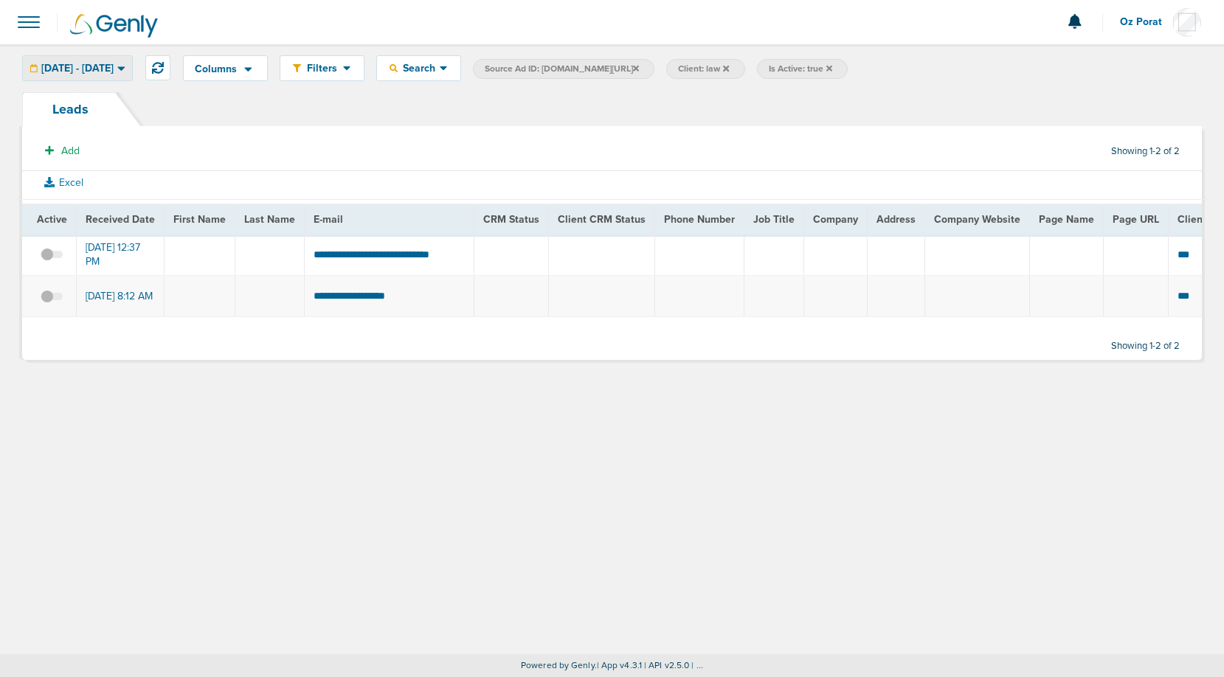
click at [114, 70] on span "[DATE] - [DATE]" at bounding box center [77, 68] width 72 height 10
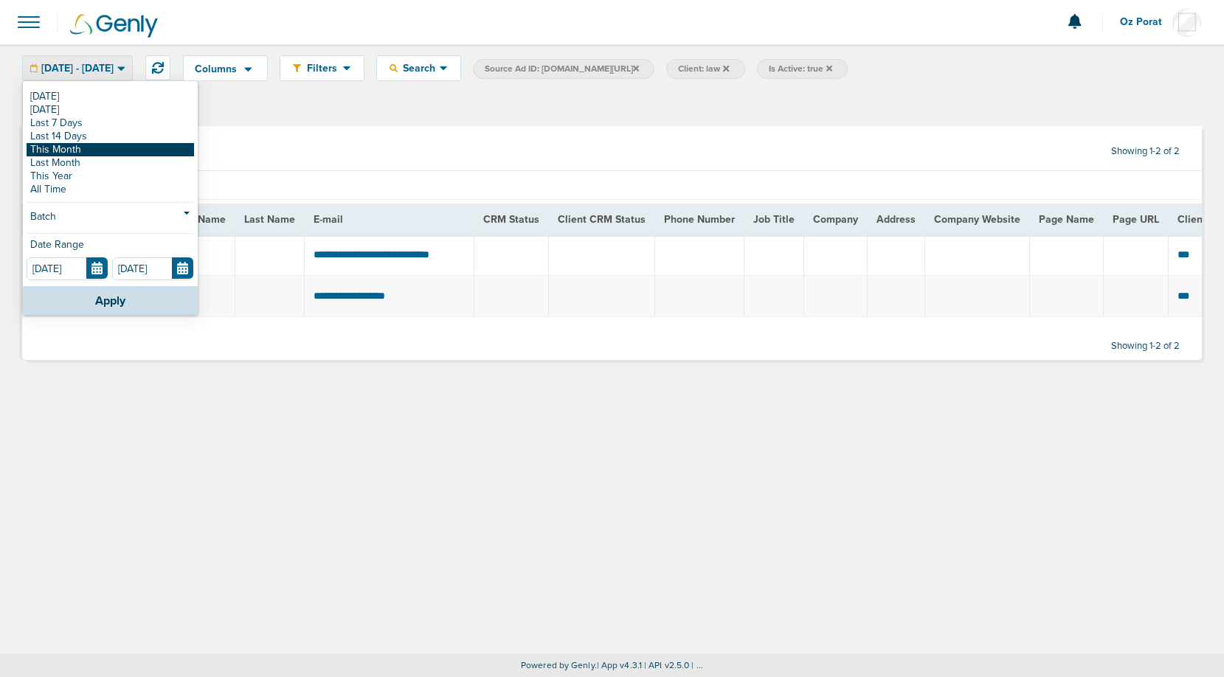
click at [89, 150] on link "This Month" at bounding box center [111, 149] width 168 height 13
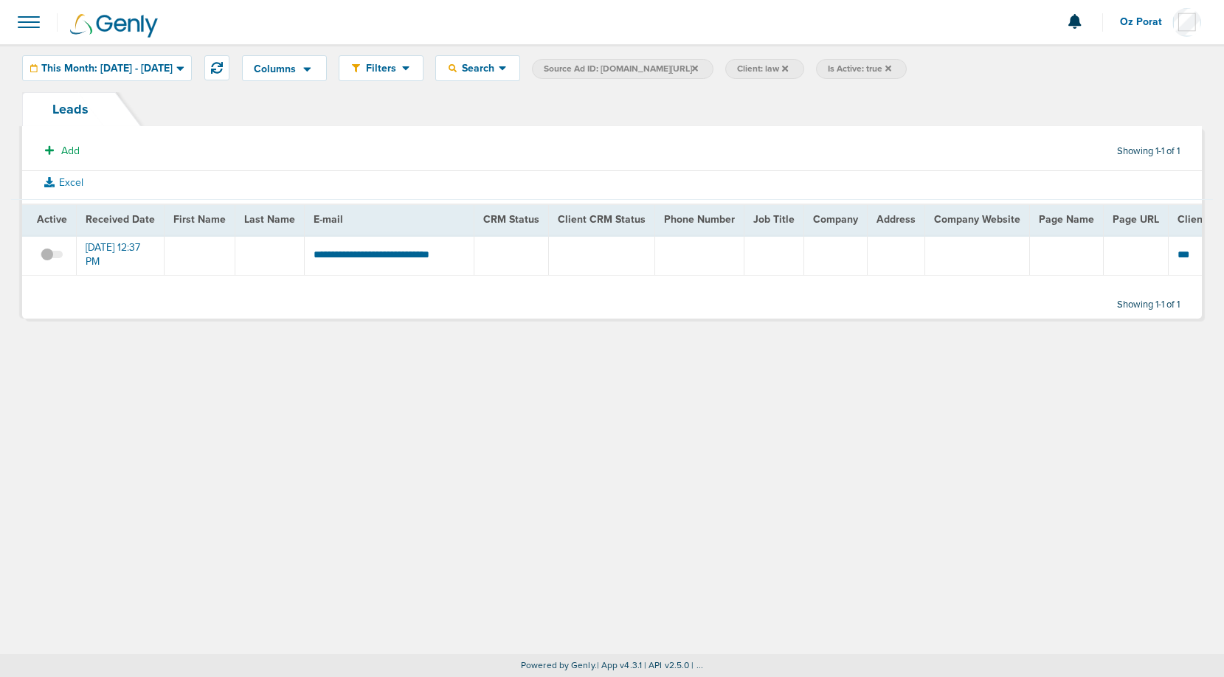
click at [698, 69] on icon at bounding box center [695, 68] width 6 height 9
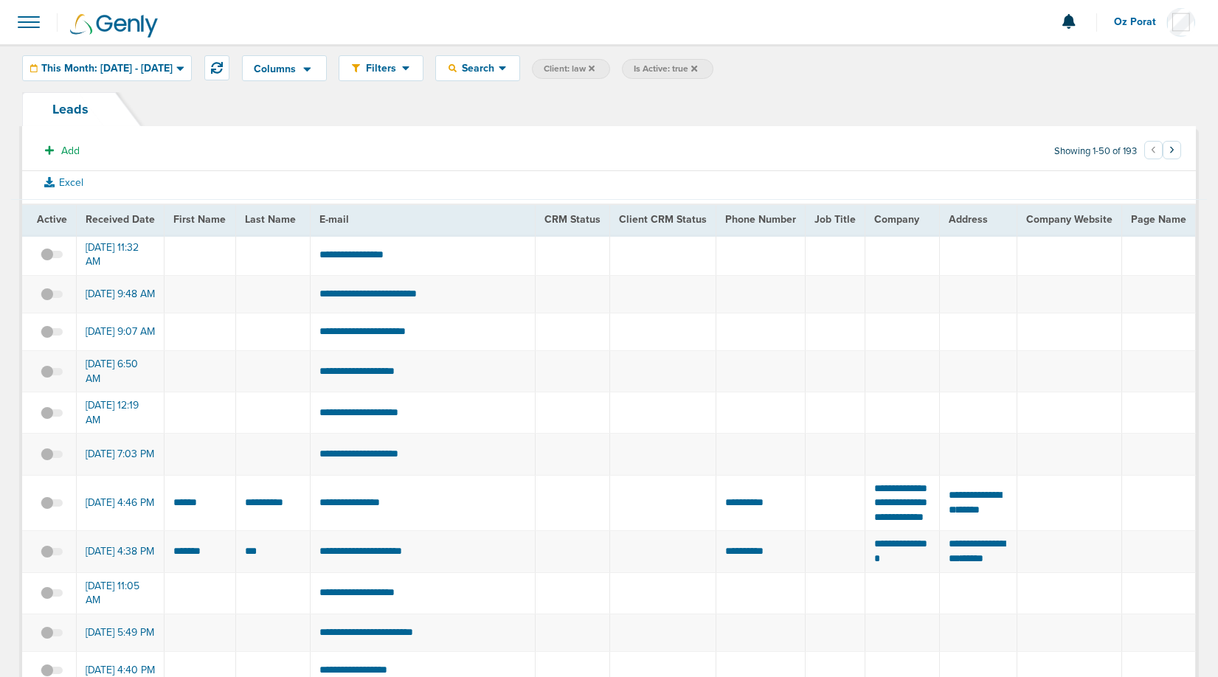
click at [41, 27] on span at bounding box center [29, 22] width 32 height 32
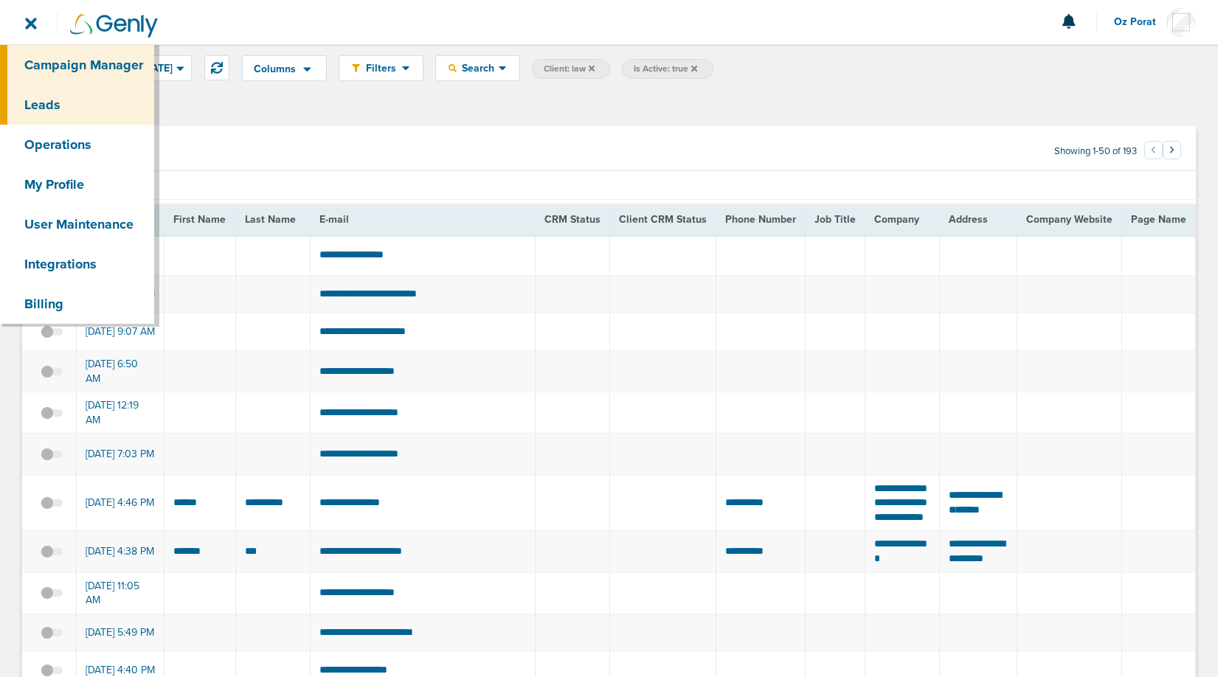
click at [61, 68] on link "Campaign Manager" at bounding box center [77, 65] width 154 height 40
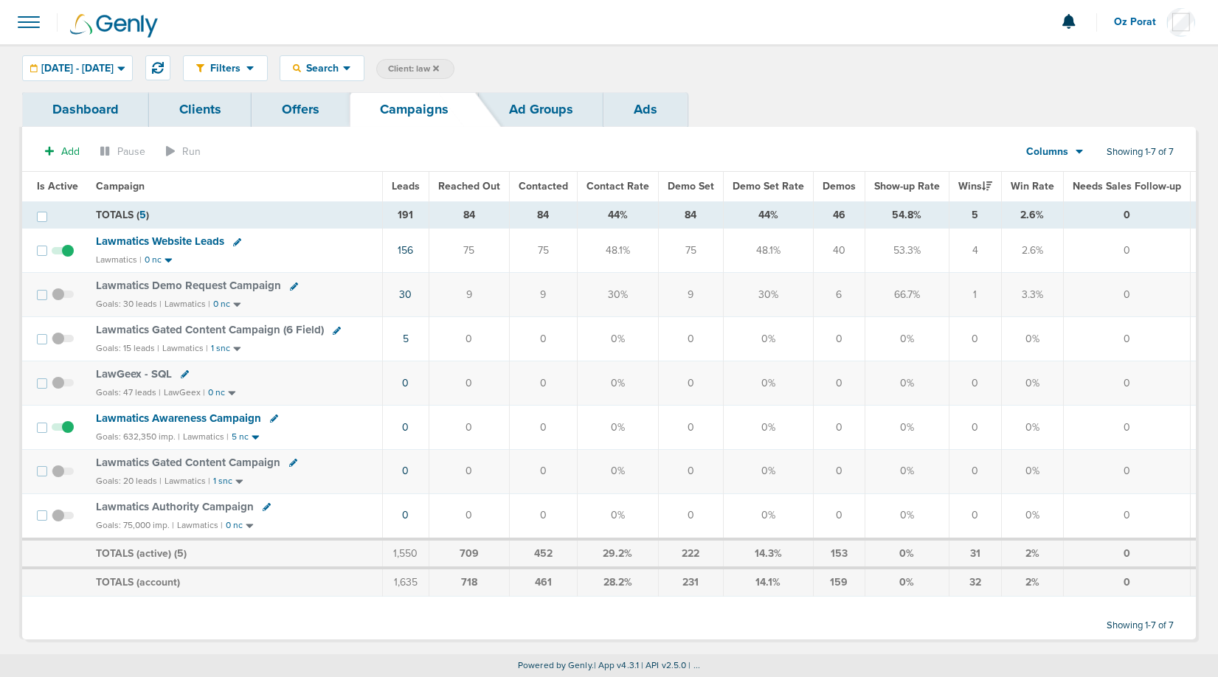
click at [186, 288] on span "Lawmatics Demo Request Campaign" at bounding box center [188, 285] width 185 height 13
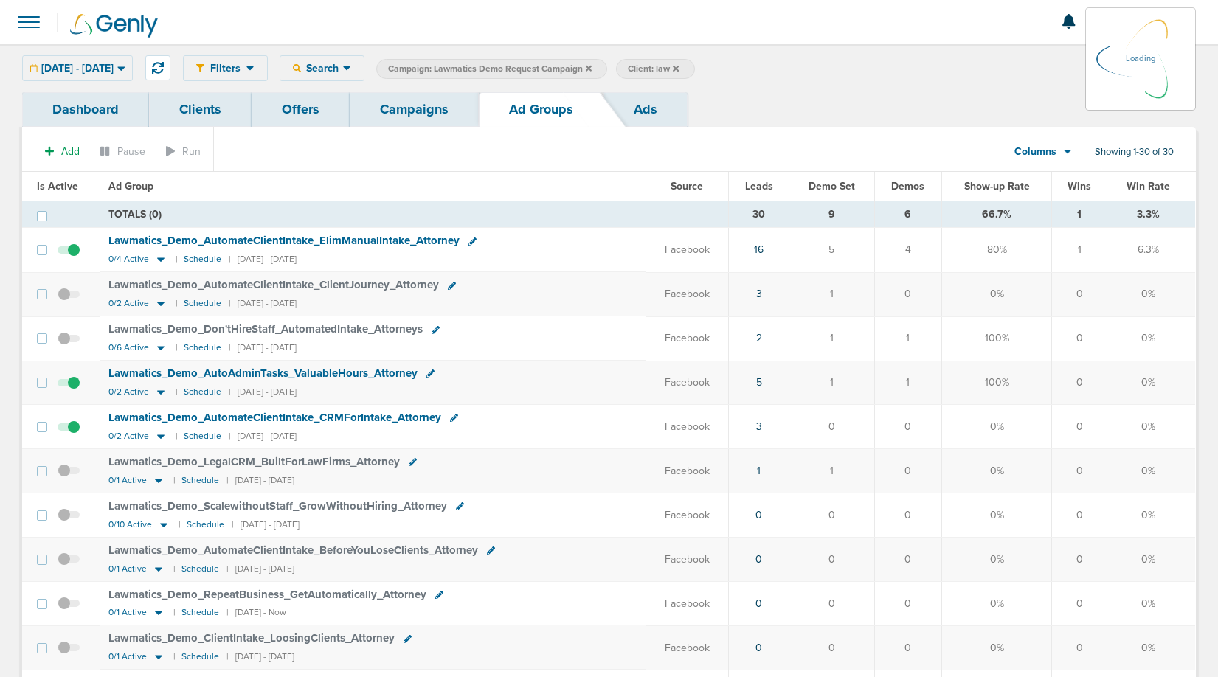
click at [32, 21] on span at bounding box center [29, 22] width 32 height 32
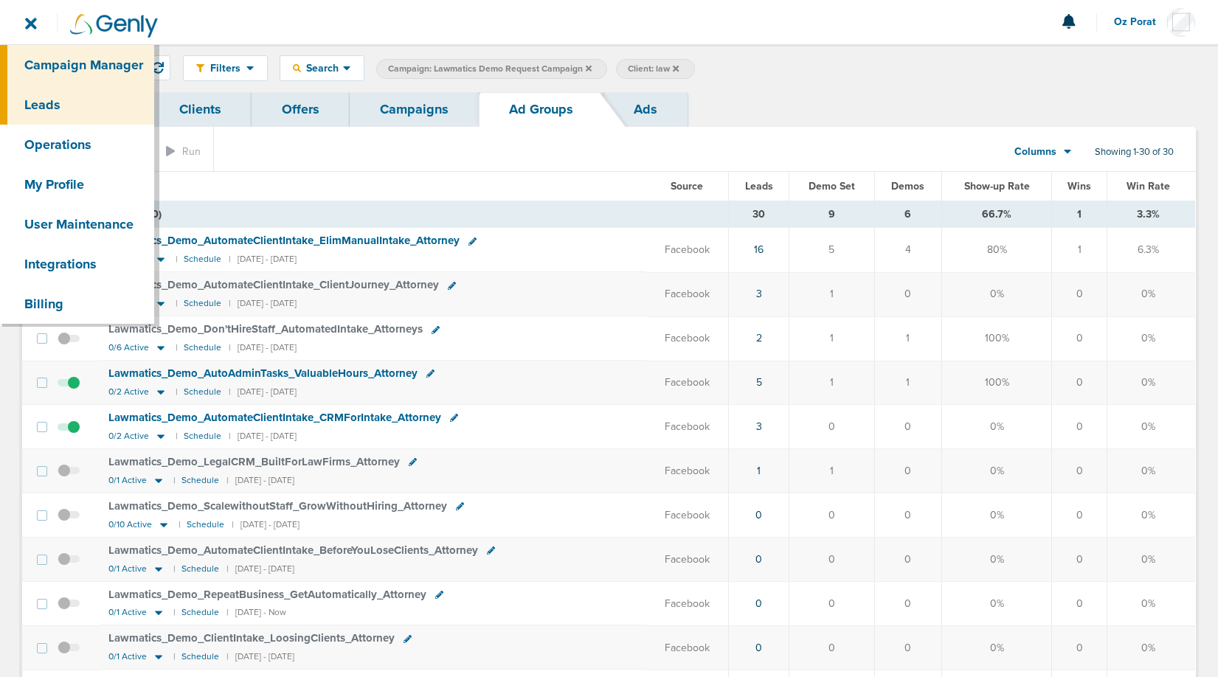
click at [61, 107] on link "Leads" at bounding box center [77, 105] width 154 height 40
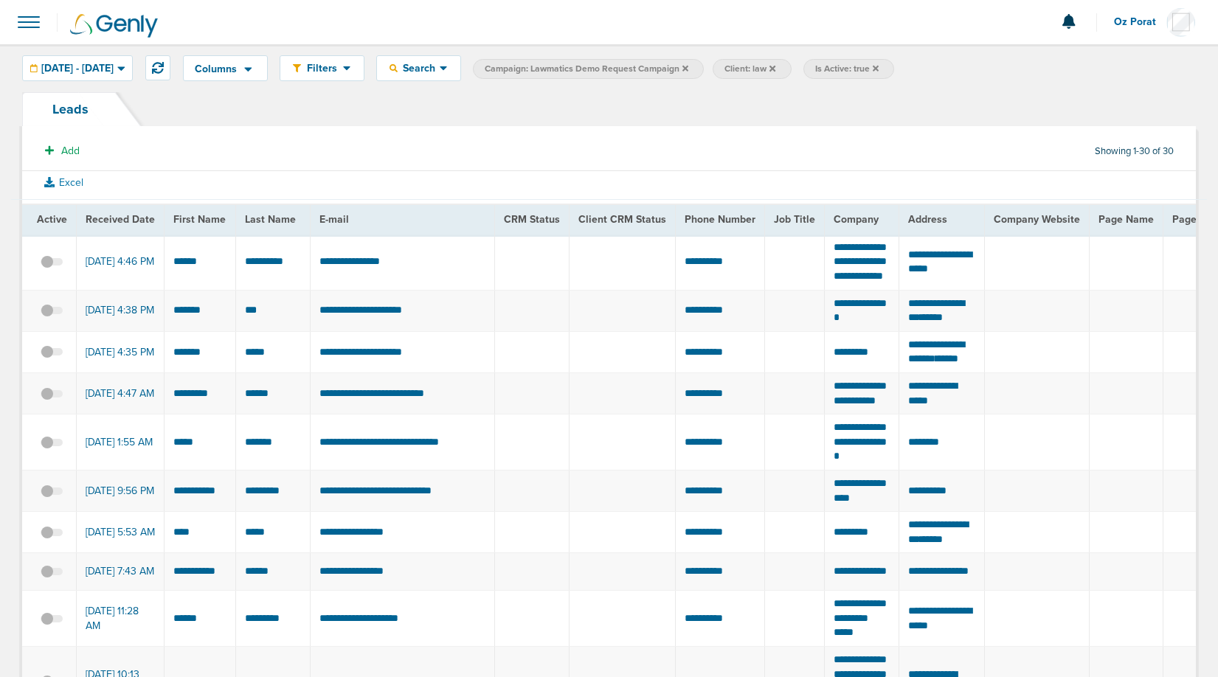
click at [30, 24] on span at bounding box center [29, 22] width 32 height 32
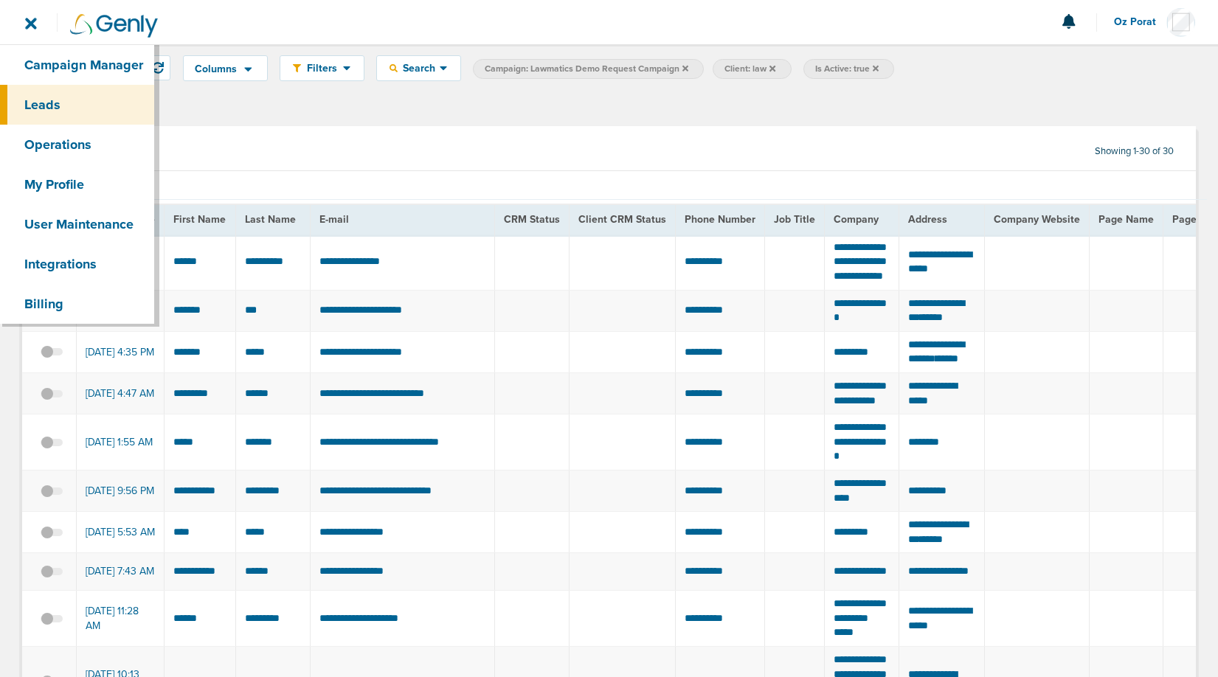
click at [450, 110] on div "Leads" at bounding box center [609, 109] width 1174 height 34
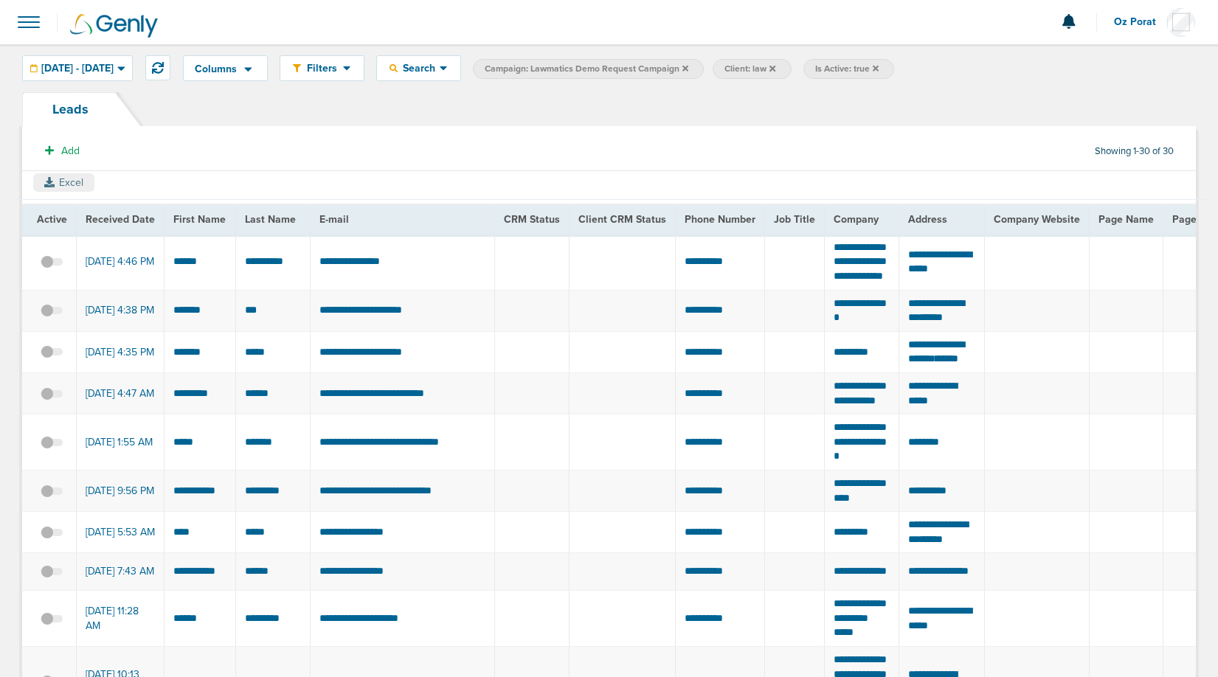
click at [69, 176] on button "Excel" at bounding box center [63, 182] width 61 height 18
click at [114, 66] on span "[DATE] - [DATE]" at bounding box center [77, 68] width 72 height 10
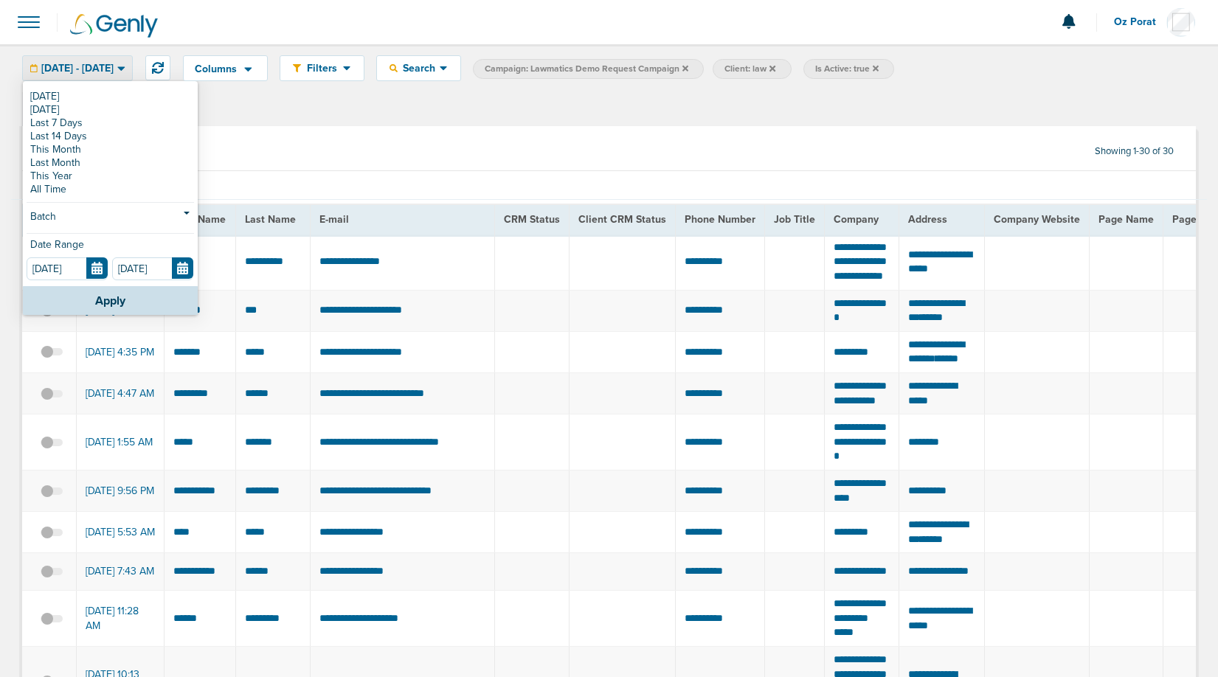
click at [480, 108] on div "Leads" at bounding box center [609, 109] width 1174 height 34
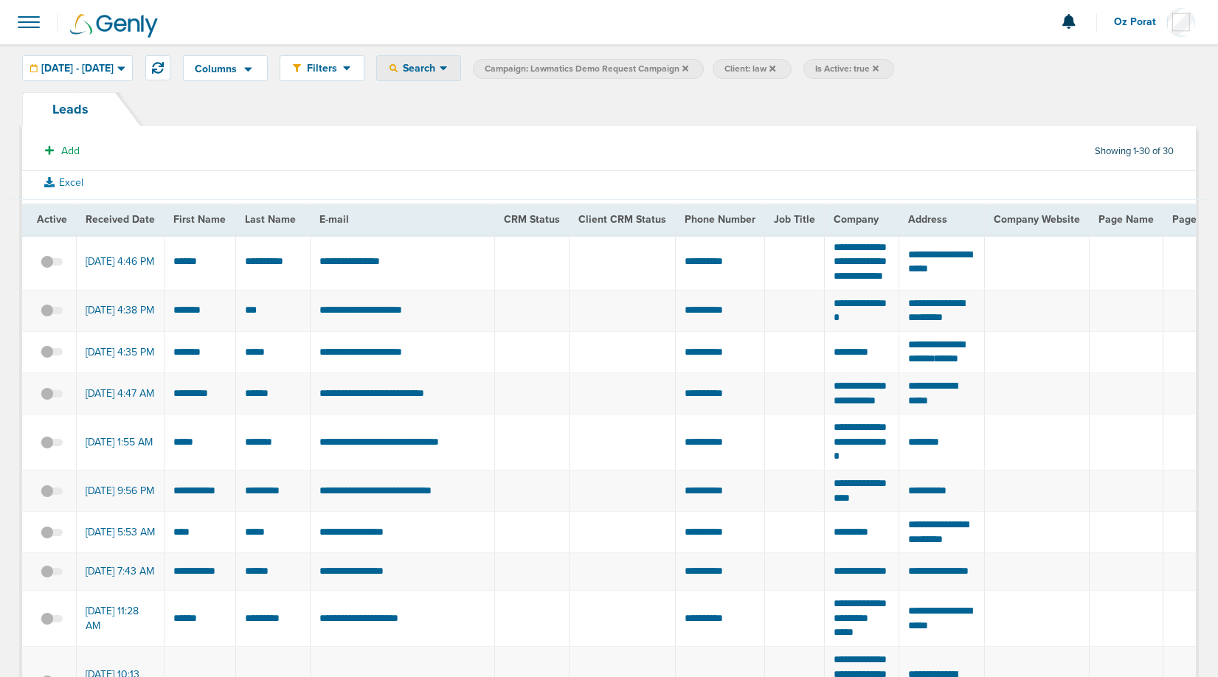
click at [440, 71] on span "Search" at bounding box center [419, 68] width 42 height 13
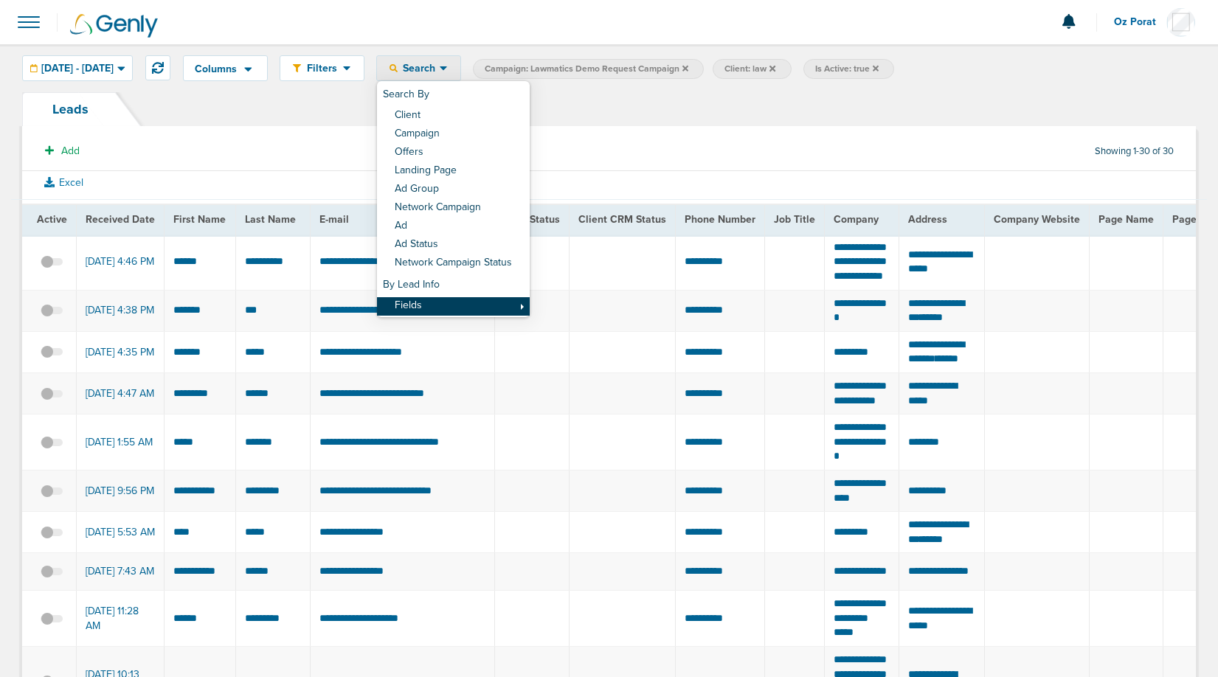
click at [497, 306] on link "Fields" at bounding box center [453, 306] width 153 height 18
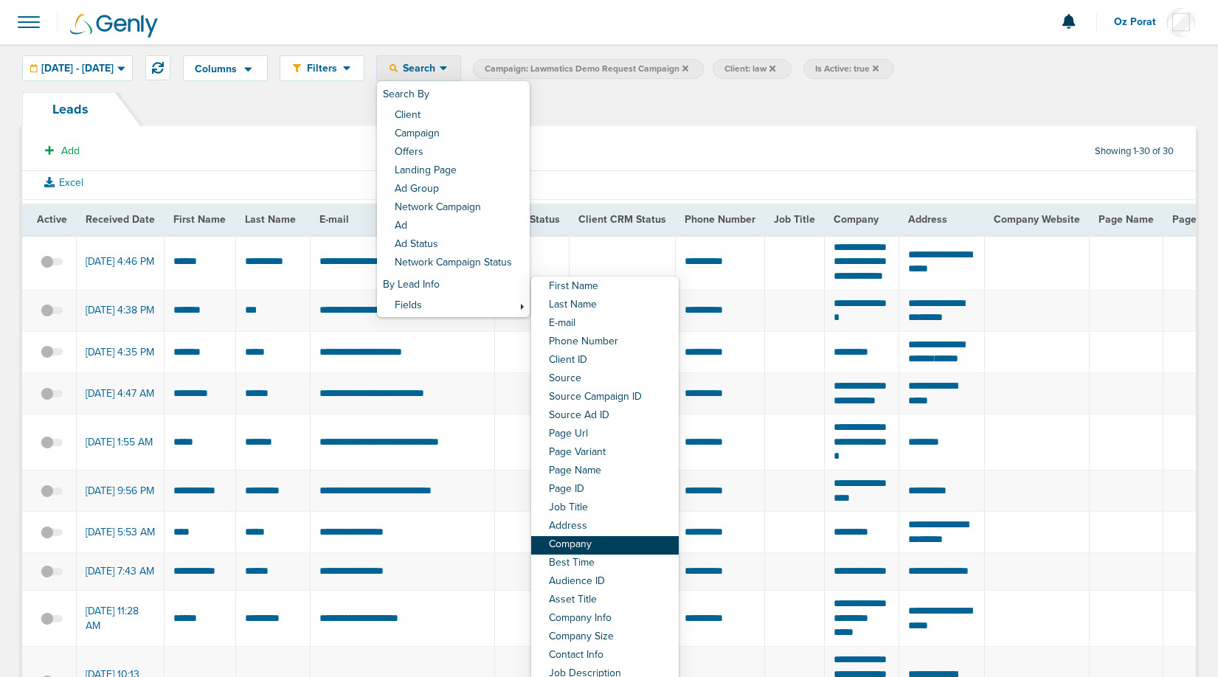
click at [649, 545] on link "Company" at bounding box center [605, 546] width 148 height 18
select select "company"
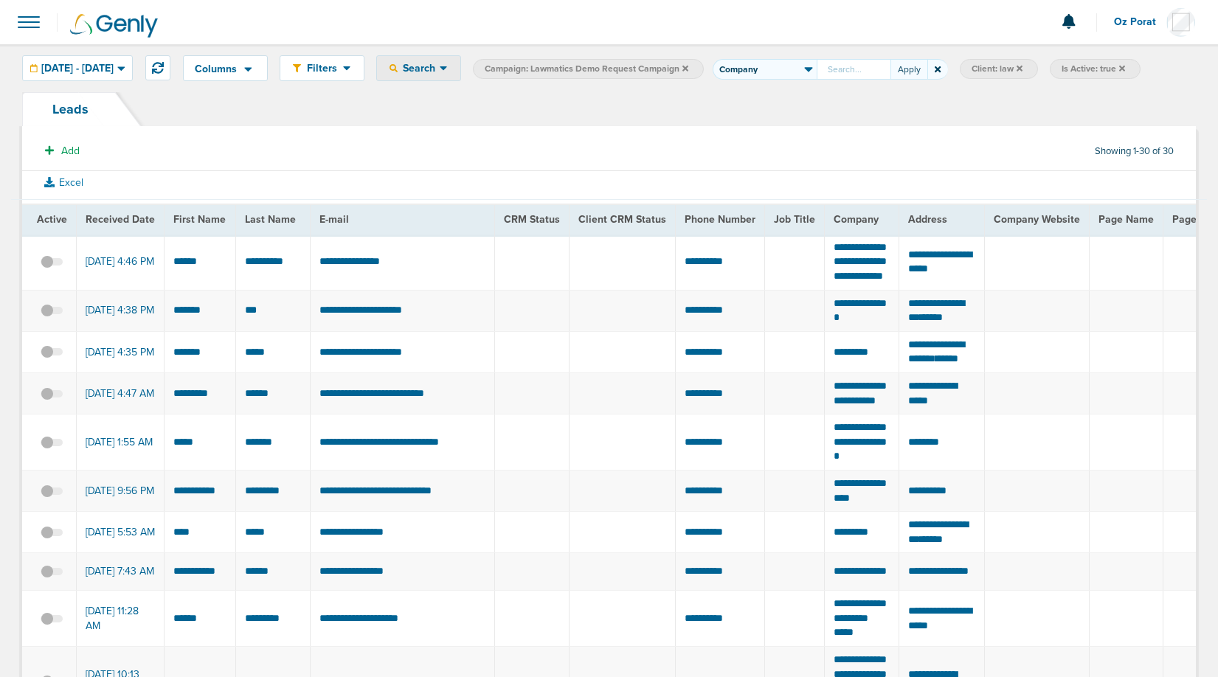
click at [880, 69] on input "First Name Last Name E-mail Phone Number Client ID Source Source Campaign ID So…" at bounding box center [854, 69] width 74 height 21
type input "Antonette"
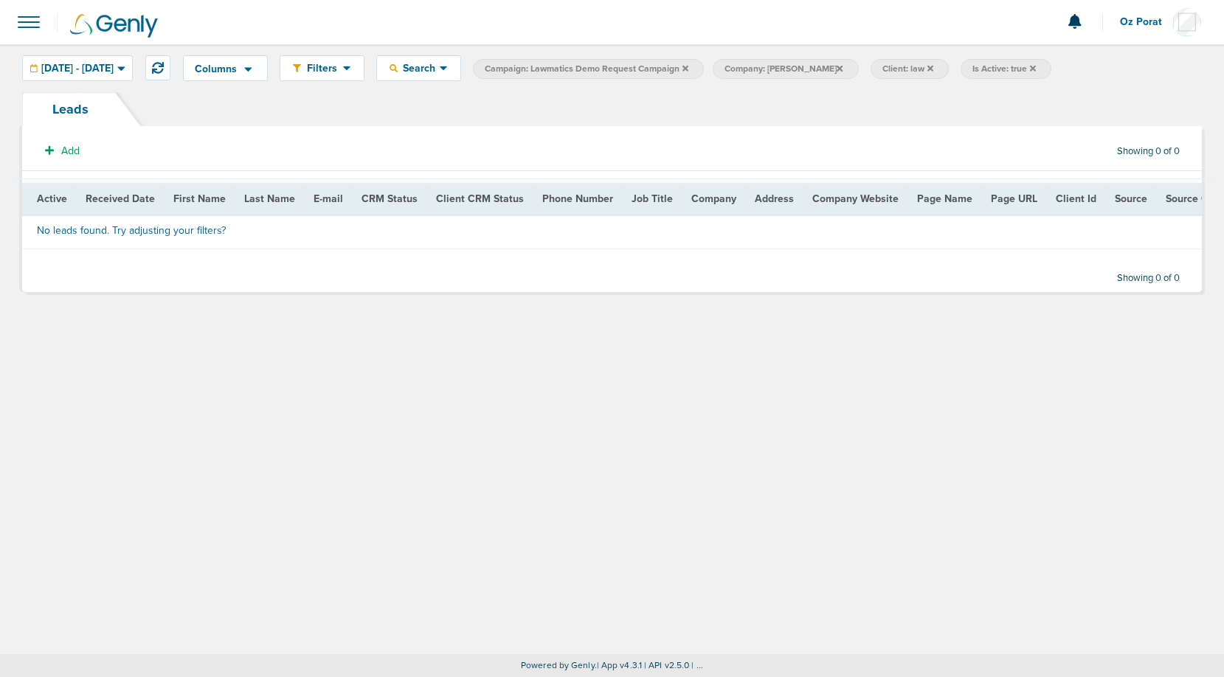
click at [689, 71] on icon at bounding box center [686, 68] width 6 height 9
click at [114, 72] on span "[DATE] - [DATE]" at bounding box center [77, 68] width 72 height 10
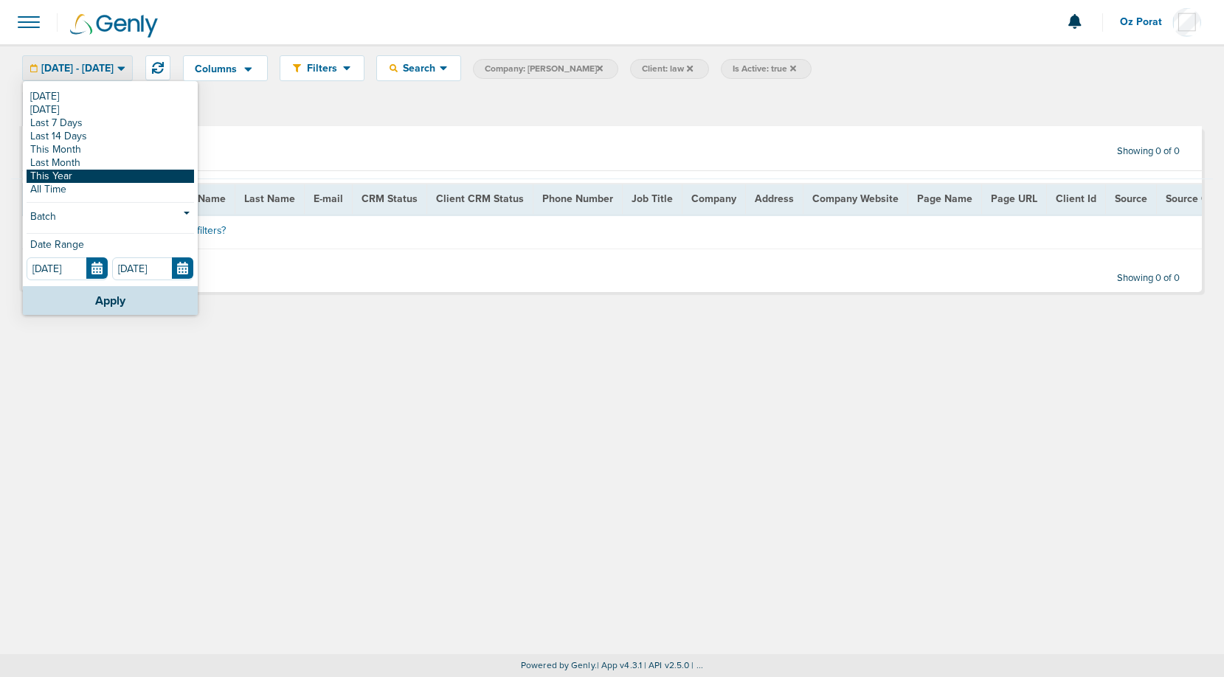
click at [97, 179] on link "This Year" at bounding box center [111, 176] width 168 height 13
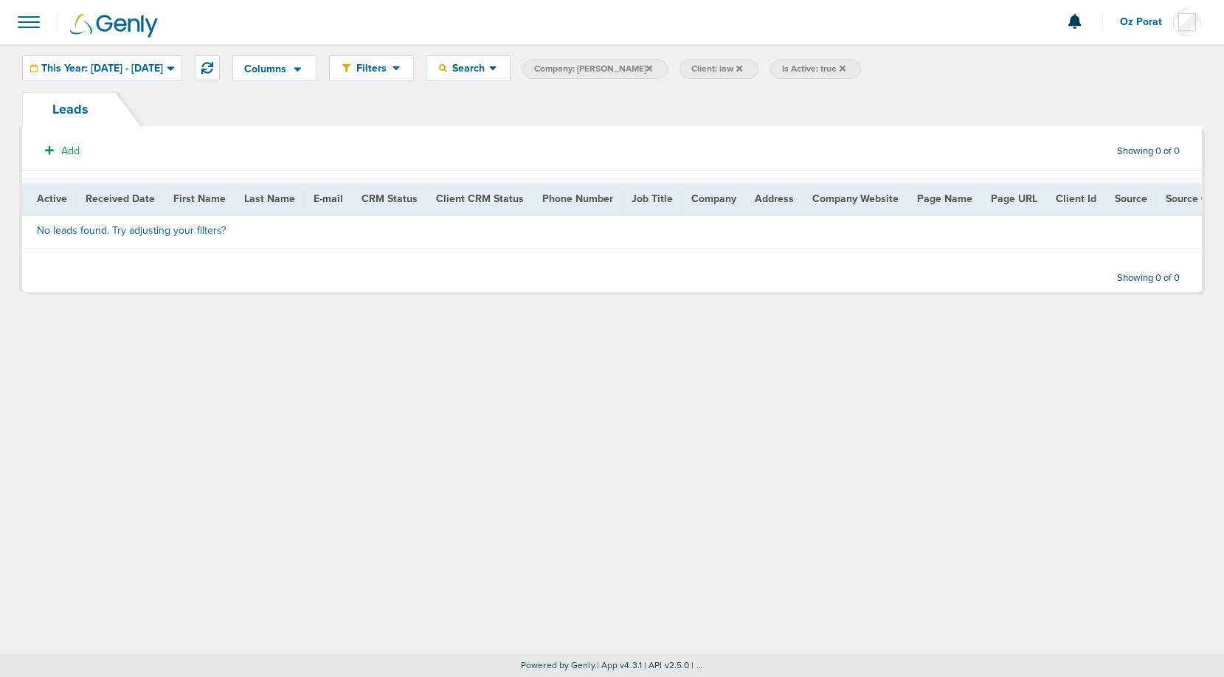
click at [846, 69] on icon at bounding box center [843, 68] width 6 height 6
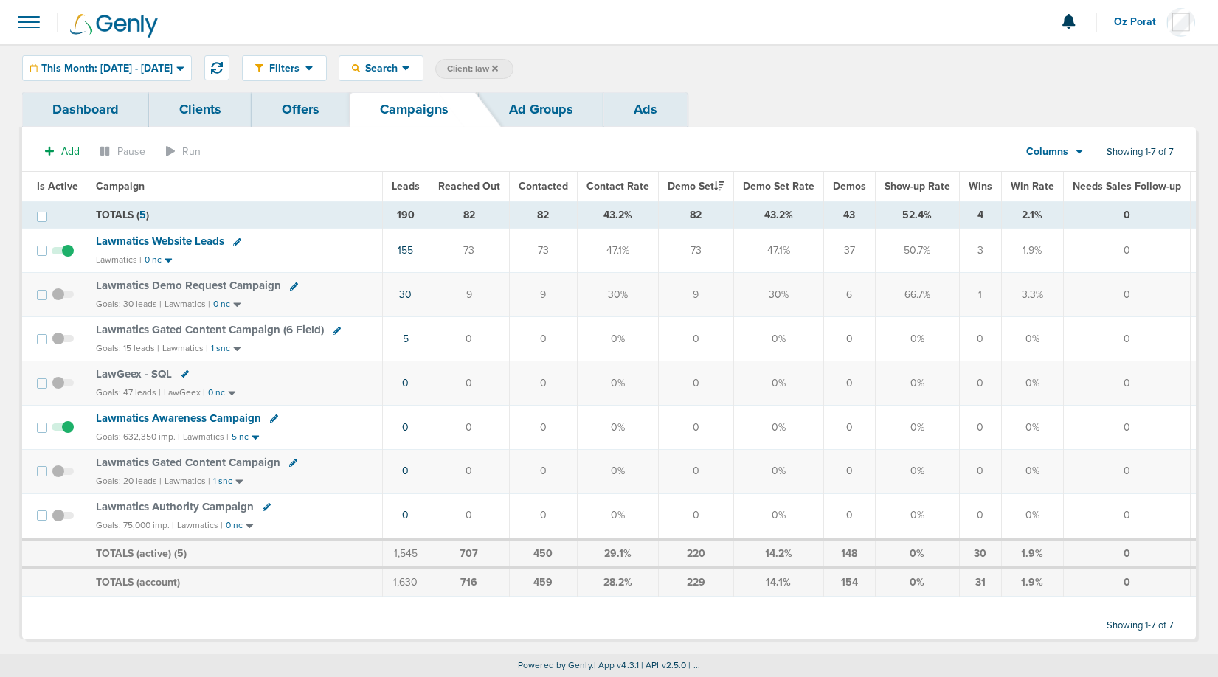
click at [142, 54] on div "Filters Active Only Settings Status Active Inactive Objectives MQL SQL Traffic …" at bounding box center [609, 68] width 1218 height 48
click at [123, 73] on span "This Month: [DATE] - [DATE]" at bounding box center [106, 68] width 131 height 10
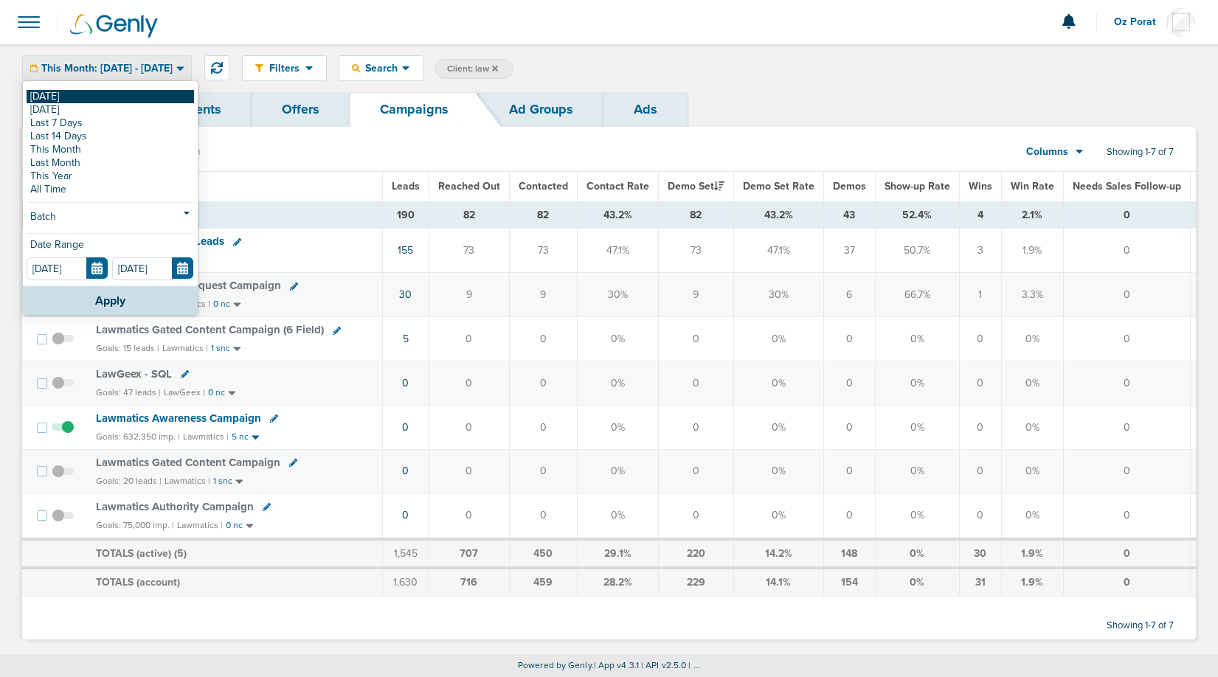
click at [79, 98] on link "[DATE]" at bounding box center [111, 96] width 168 height 13
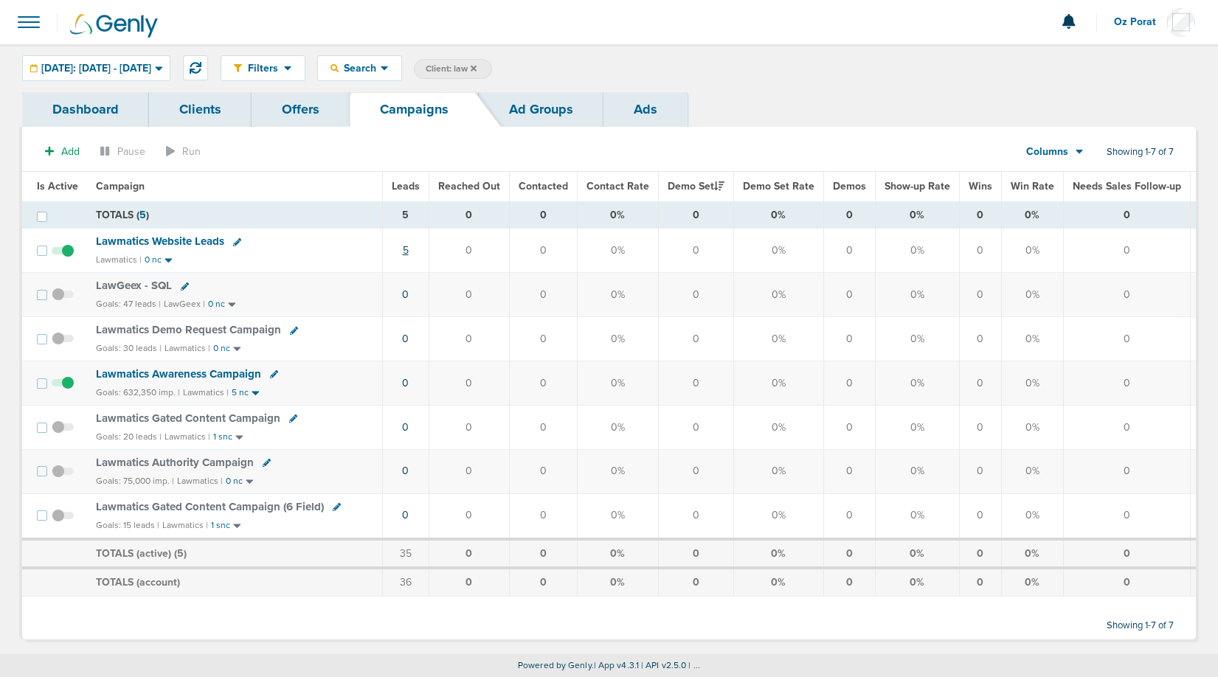
click at [404, 249] on link "5" at bounding box center [406, 250] width 6 height 13
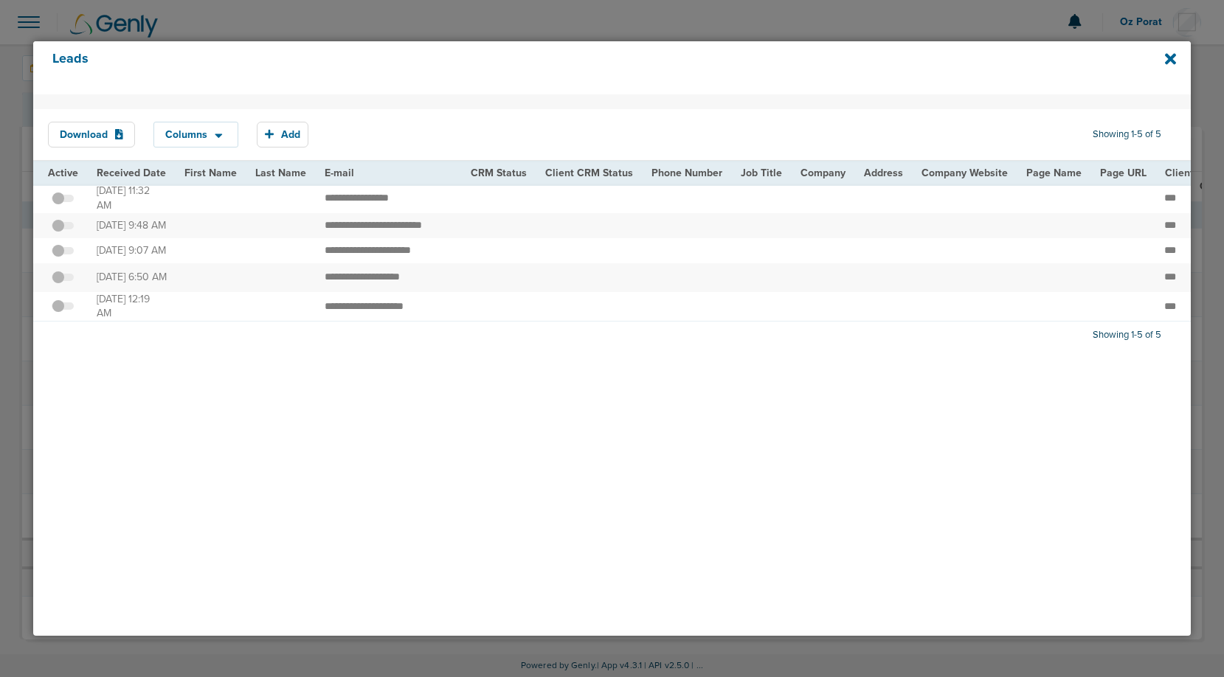
click at [1176, 52] on div "Leads" at bounding box center [612, 67] width 1158 height 53
click at [1173, 57] on icon at bounding box center [1170, 58] width 11 height 11
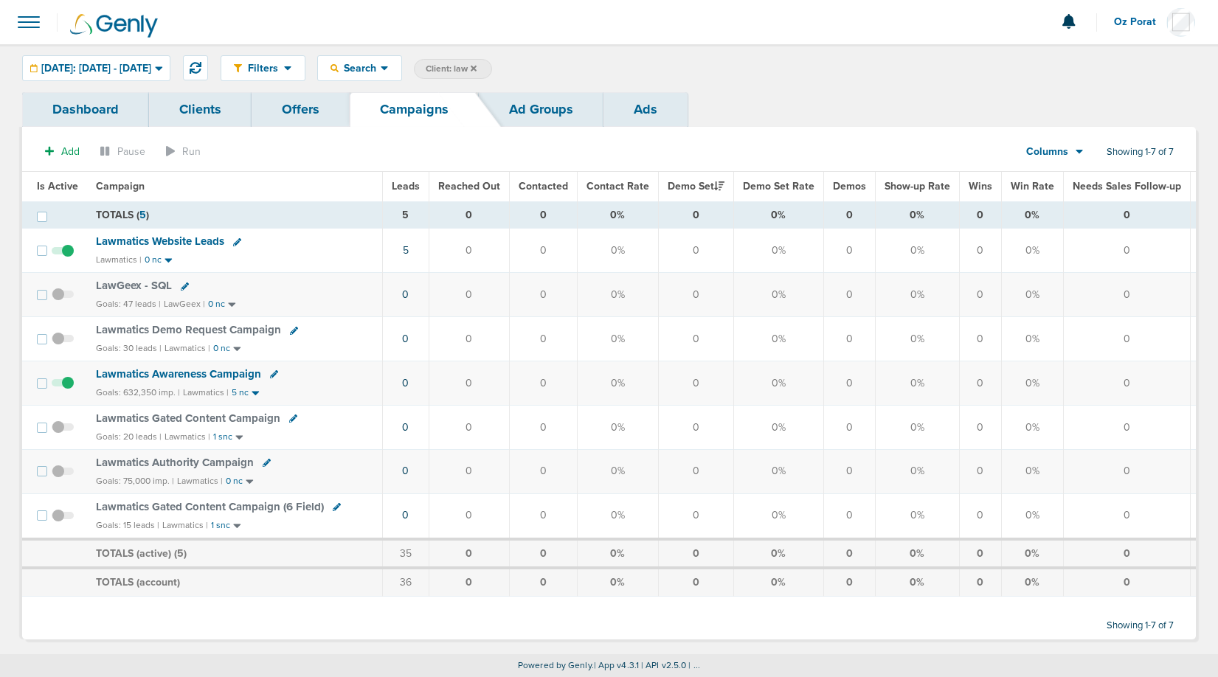
click at [477, 68] on icon at bounding box center [474, 68] width 6 height 9
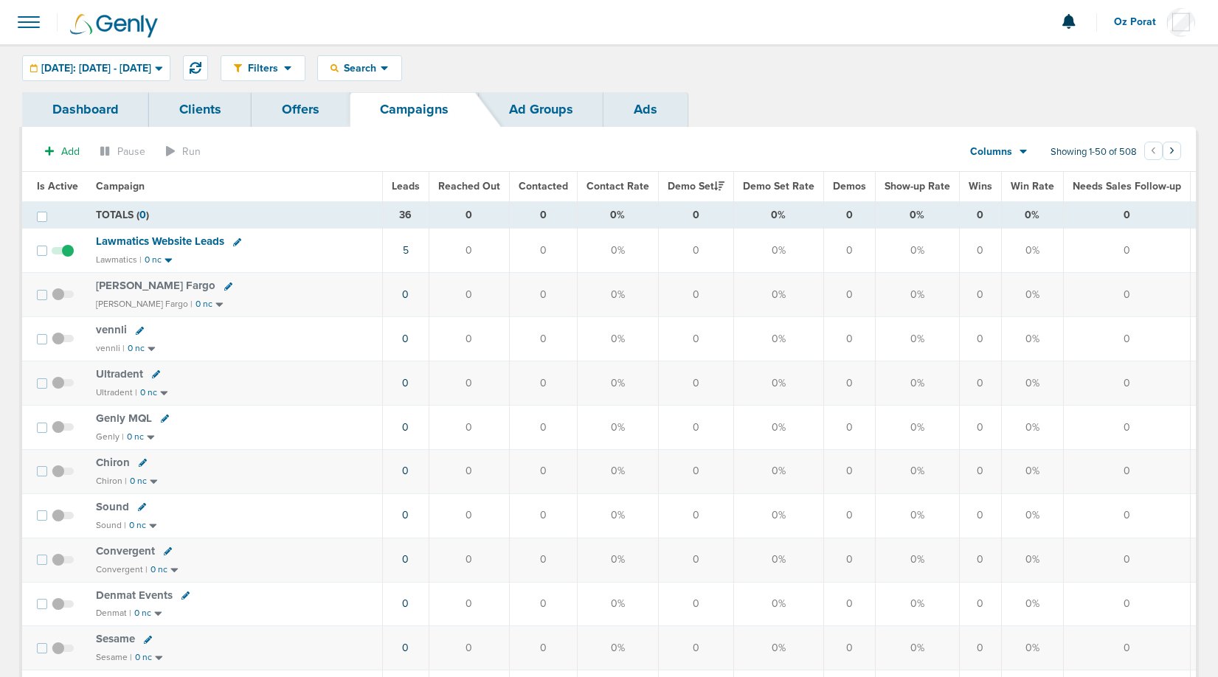
click at [401, 190] on span "Leads" at bounding box center [406, 186] width 28 height 13
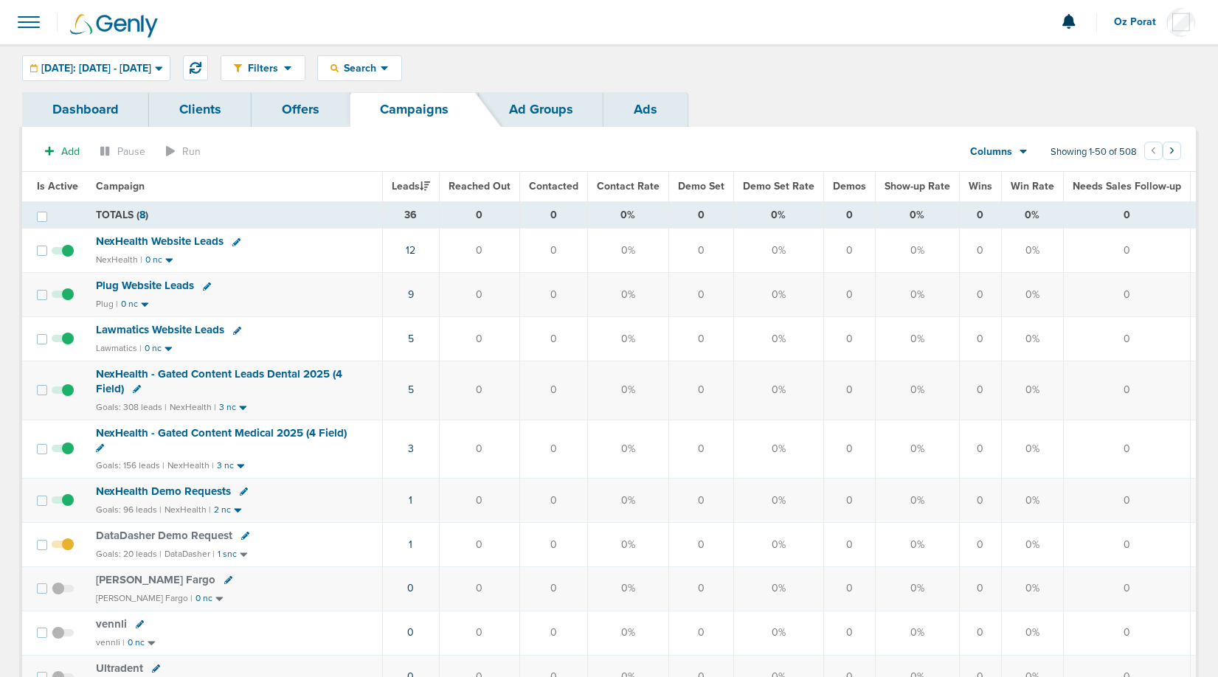
click at [1011, 153] on span "Columns" at bounding box center [991, 152] width 42 height 15
click at [1011, 176] on link "Media Stats" at bounding box center [1033, 177] width 148 height 18
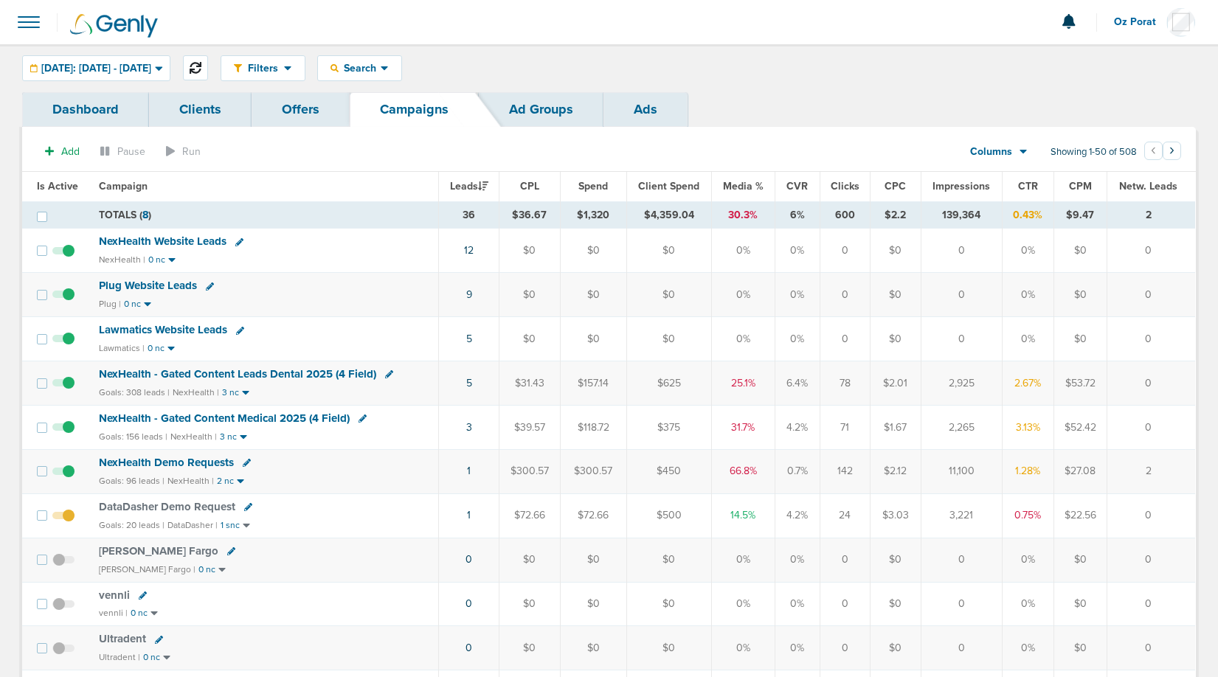
click at [201, 62] on icon at bounding box center [196, 68] width 12 height 12
click at [140, 63] on span "[DATE]: [DATE] - [DATE]" at bounding box center [96, 68] width 110 height 10
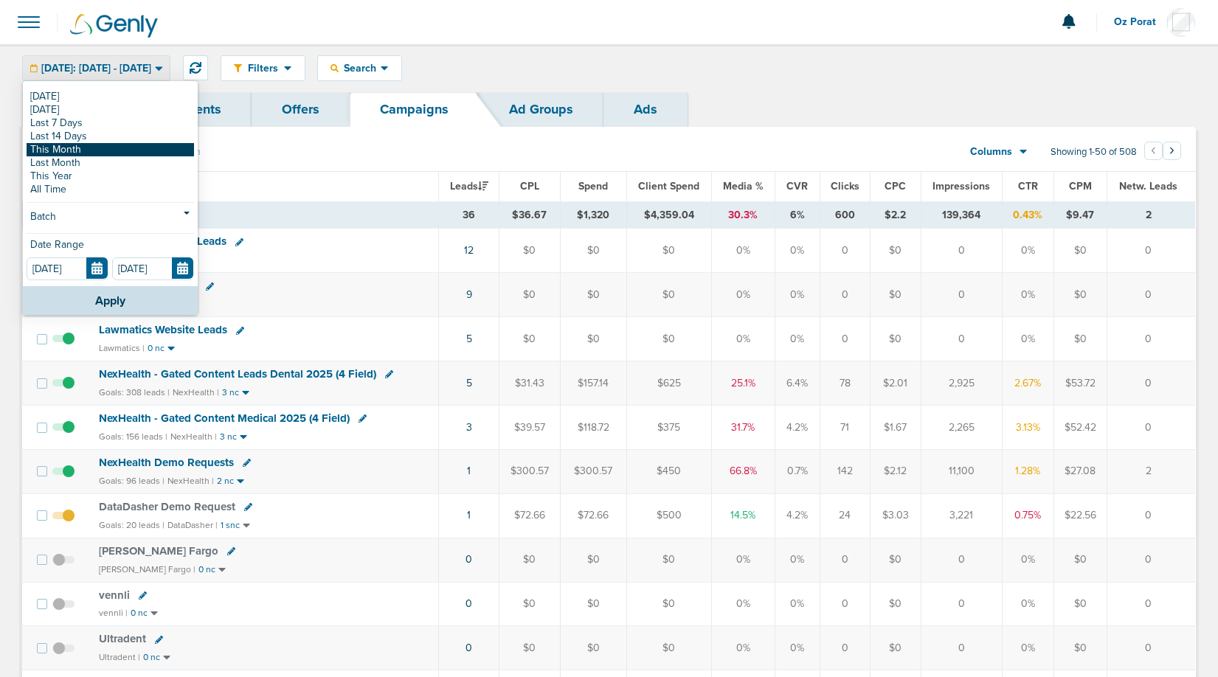
click at [103, 145] on link "This Month" at bounding box center [111, 149] width 168 height 13
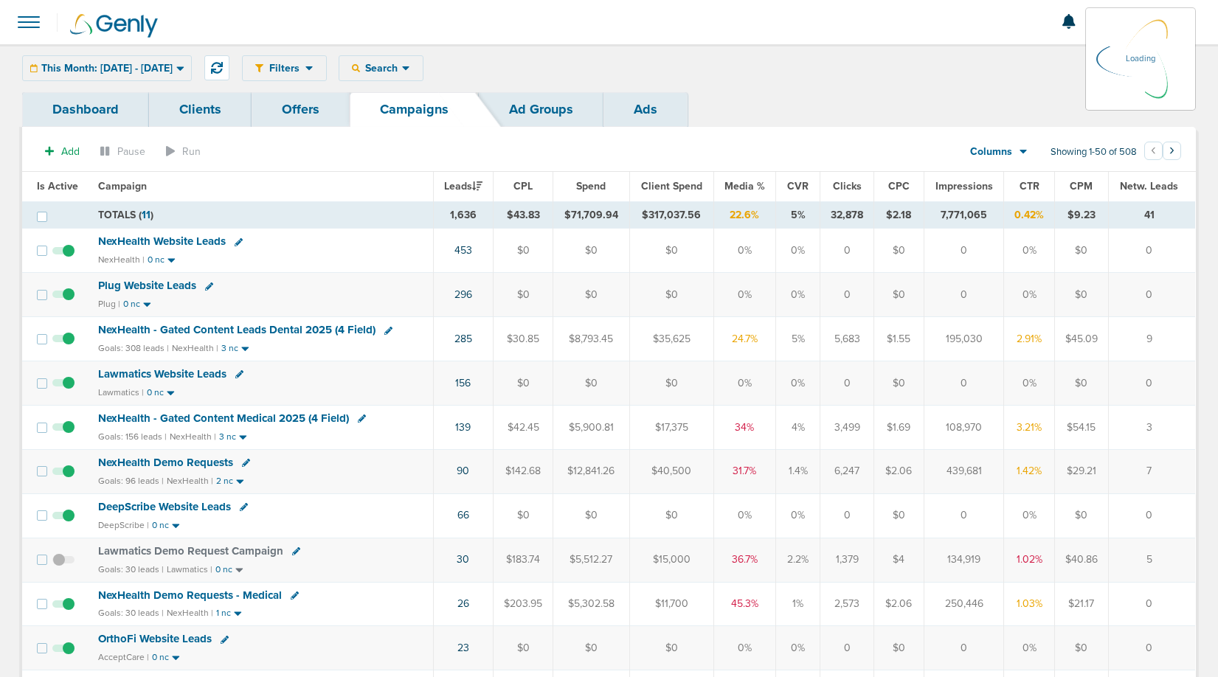
click at [1027, 151] on icon at bounding box center [1023, 153] width 7 height 4
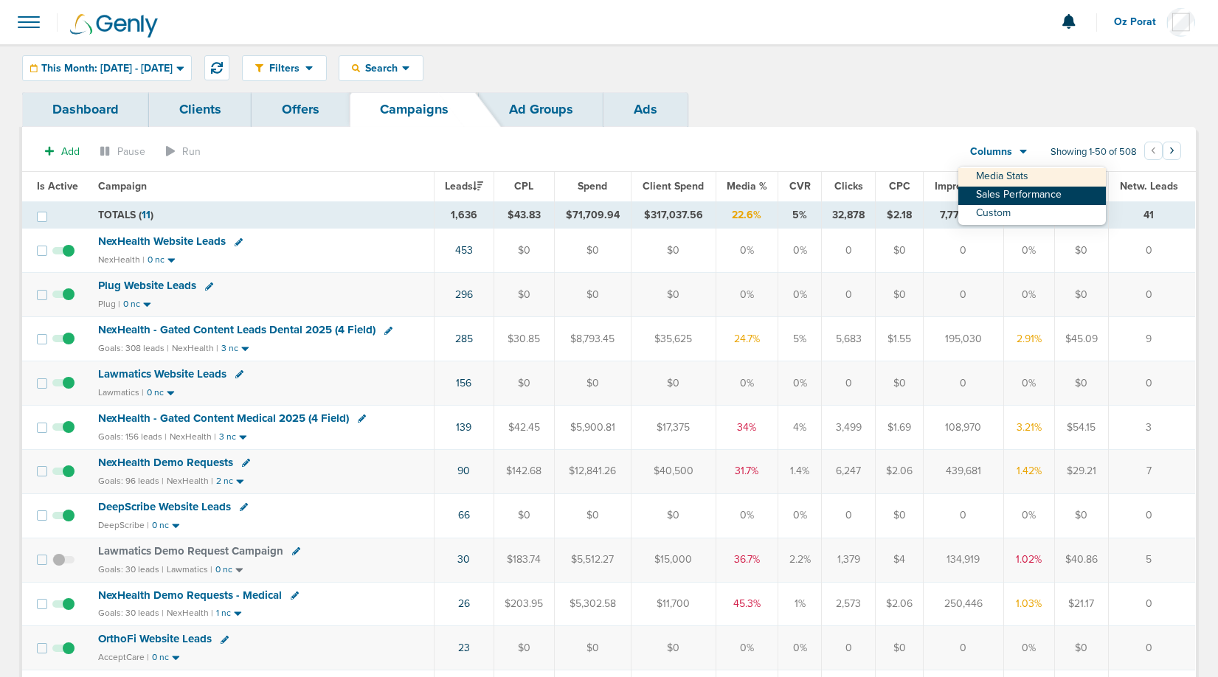
click at [1016, 188] on link "Sales Performance" at bounding box center [1033, 196] width 148 height 18
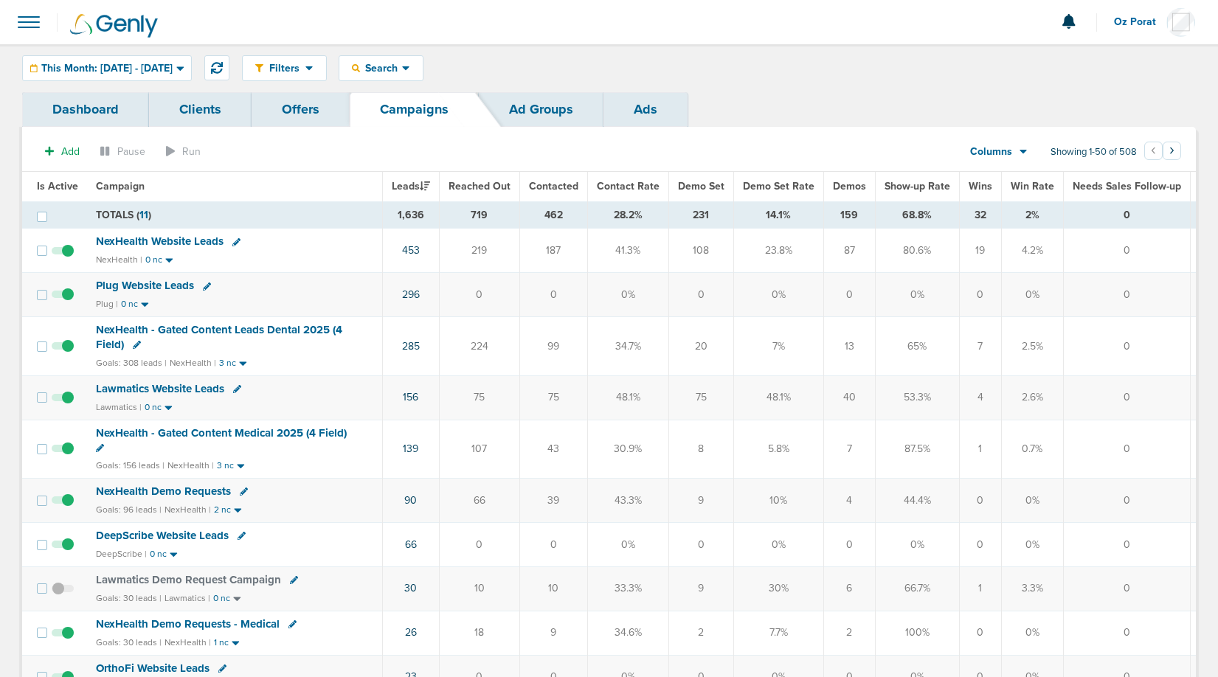
click at [970, 176] on th "Wins" at bounding box center [980, 187] width 42 height 30
click at [973, 189] on span "Wins" at bounding box center [981, 186] width 24 height 13
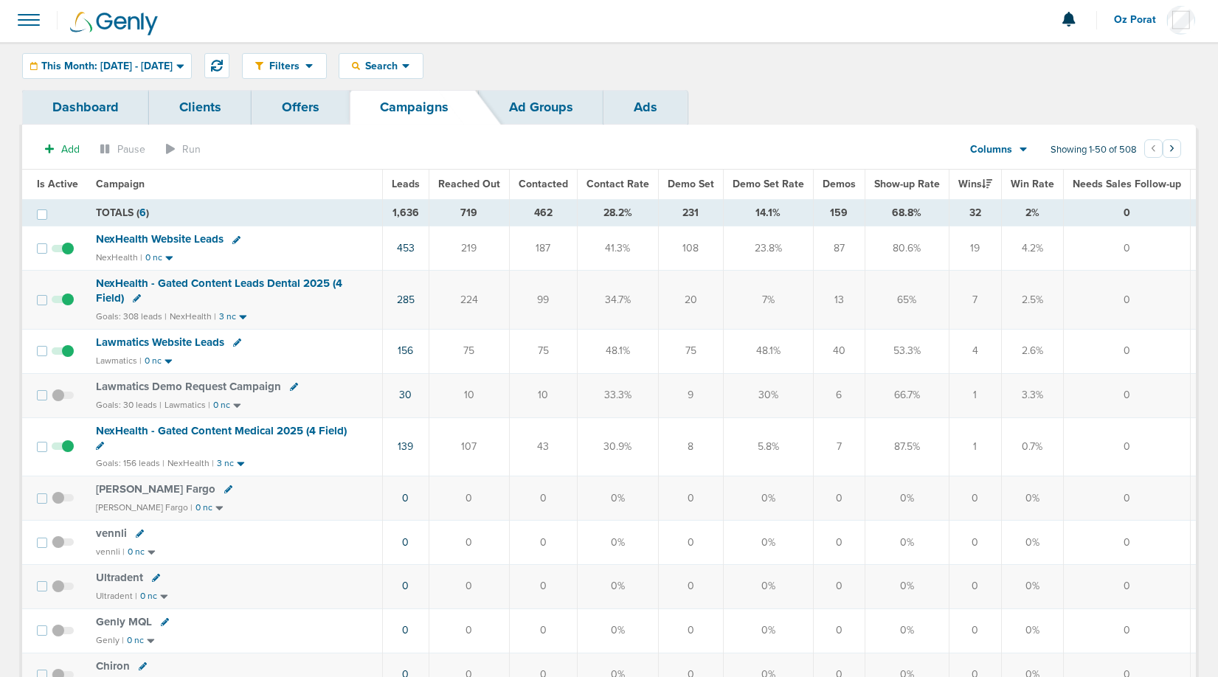
click at [179, 342] on span "Lawmatics Website Leads" at bounding box center [160, 342] width 128 height 13
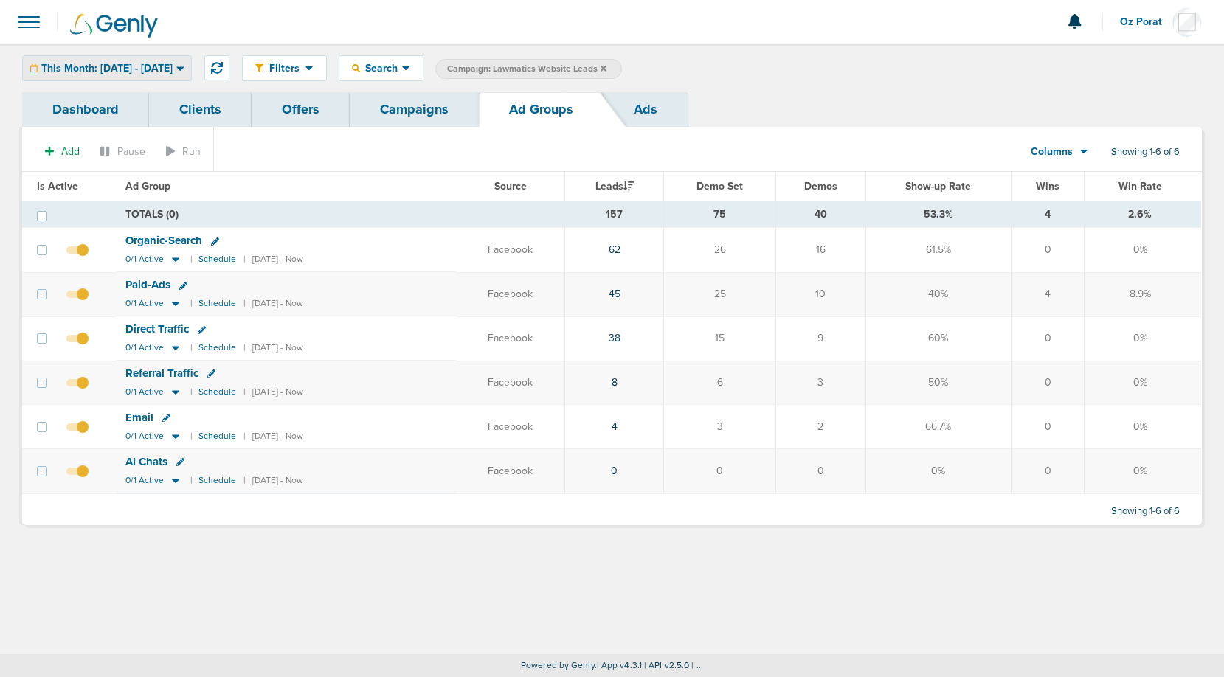
click at [123, 71] on span "This Month: [DATE] - [DATE]" at bounding box center [106, 68] width 131 height 10
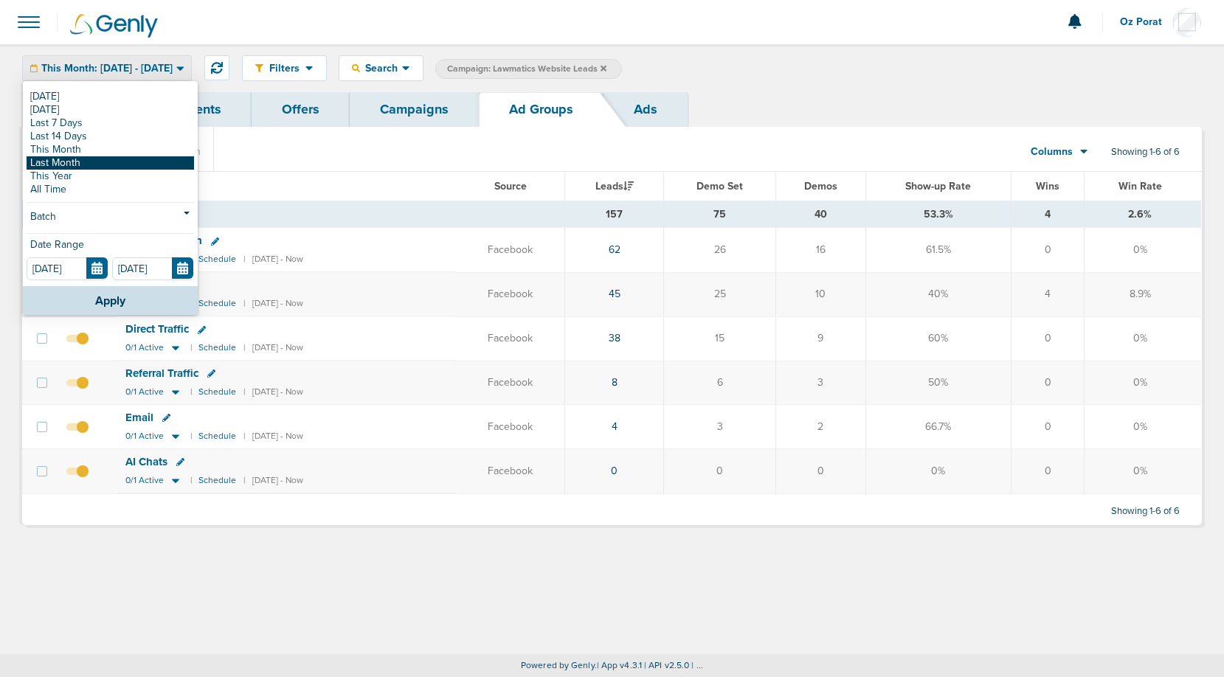
click at [93, 162] on link "Last Month" at bounding box center [111, 162] width 168 height 13
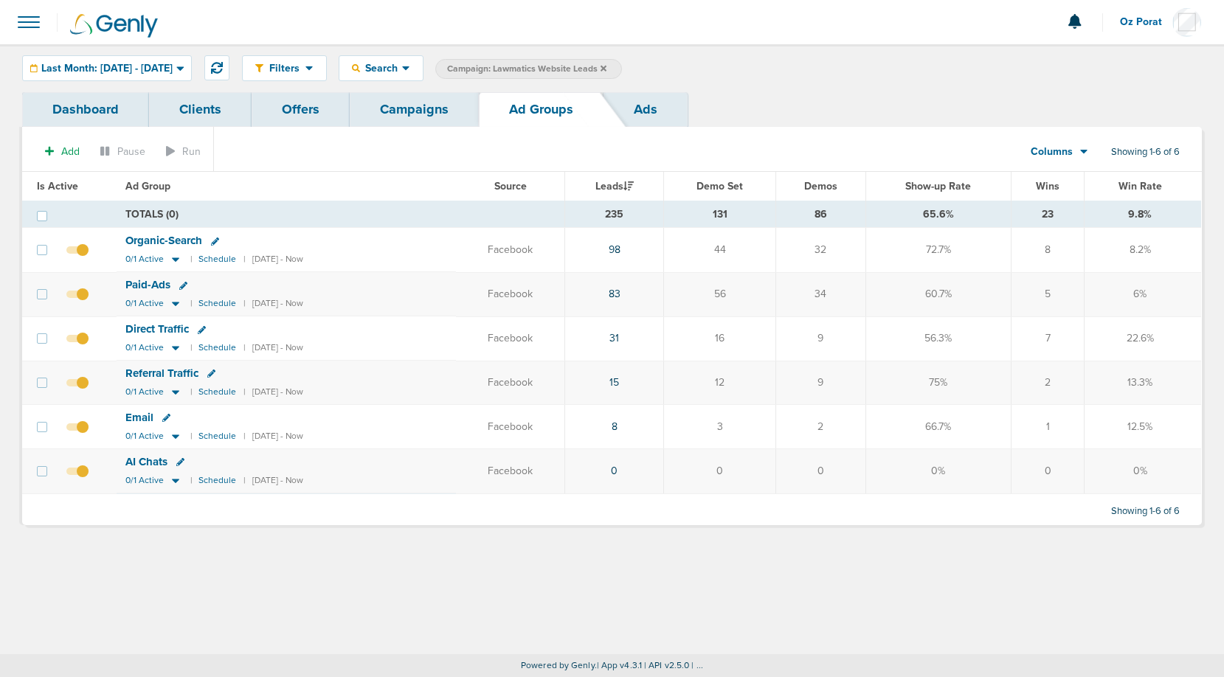
click at [393, 107] on link "Campaigns" at bounding box center [414, 109] width 129 height 35
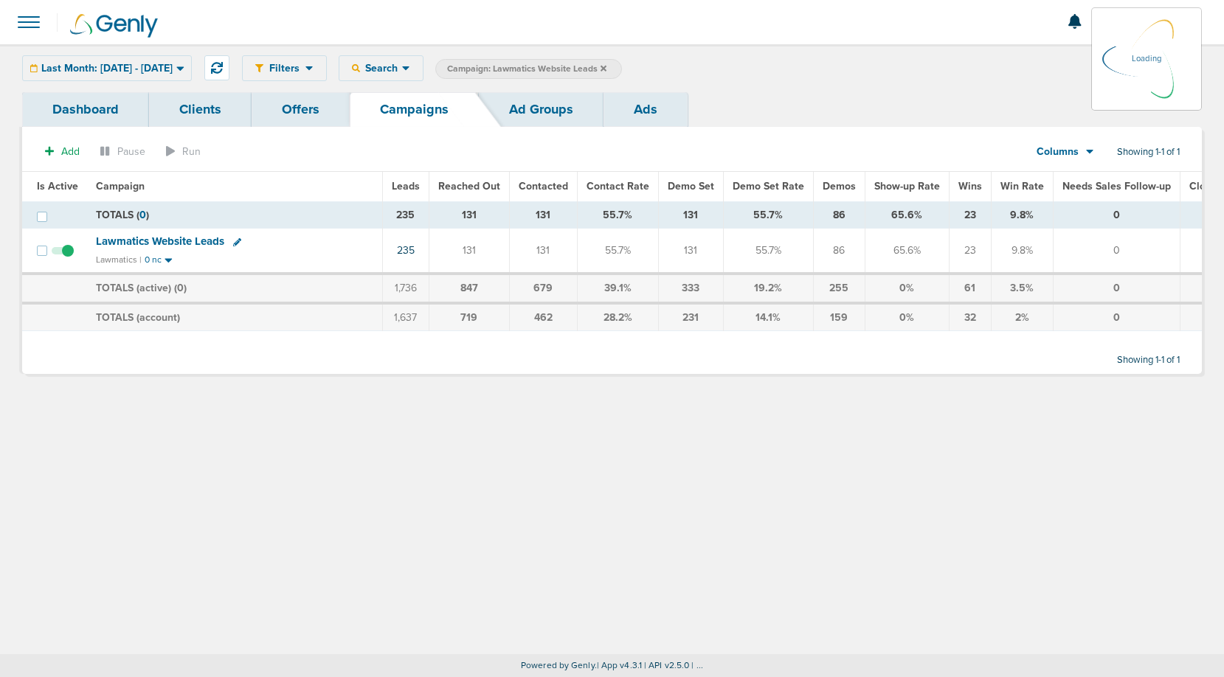
click at [607, 66] on icon at bounding box center [604, 68] width 6 height 9
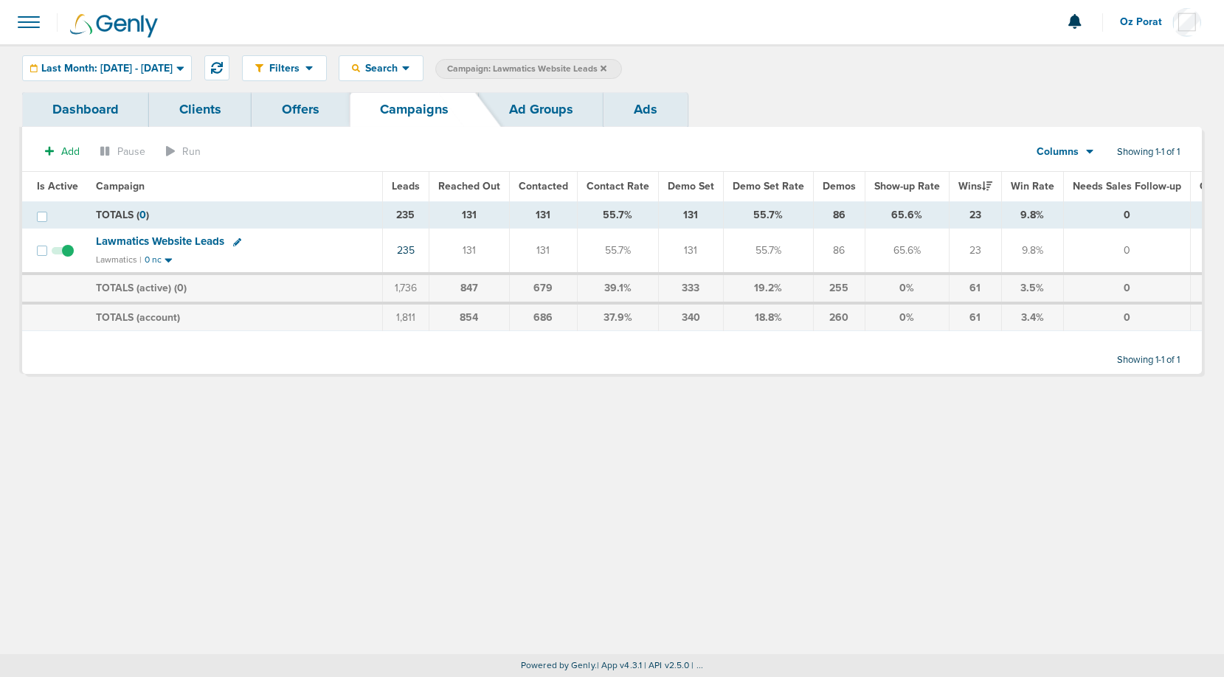
click at [607, 65] on icon at bounding box center [604, 68] width 6 height 9
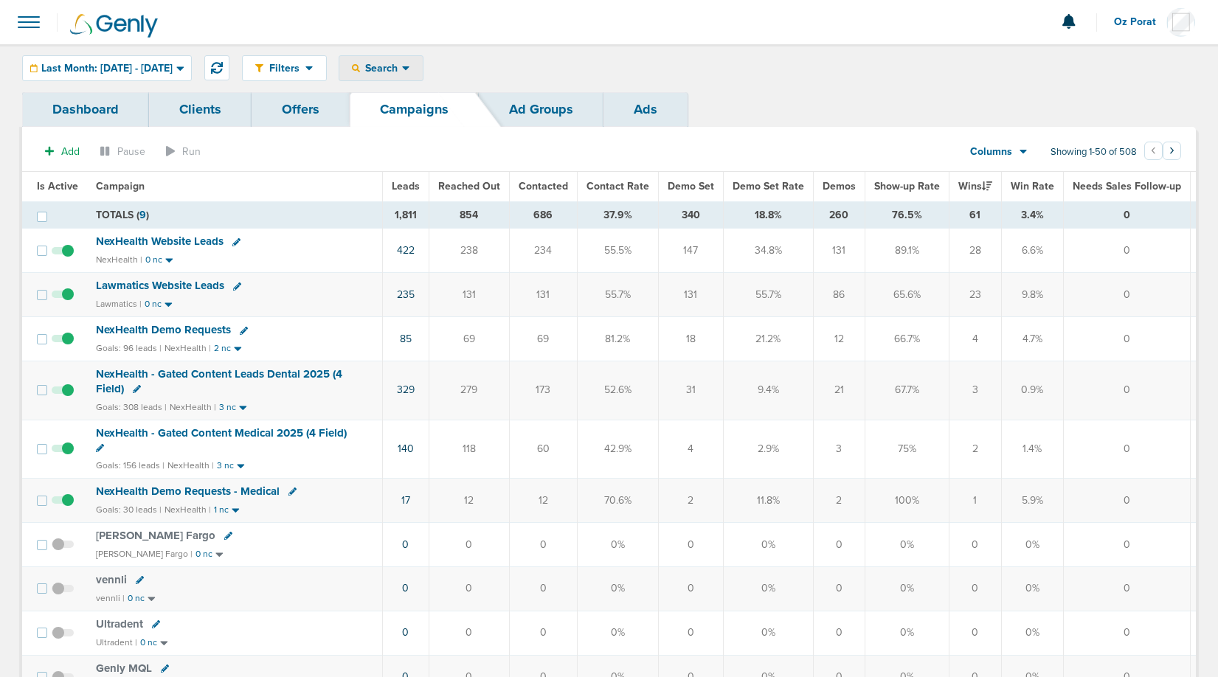
click at [423, 61] on div "Search" at bounding box center [380, 68] width 83 height 24
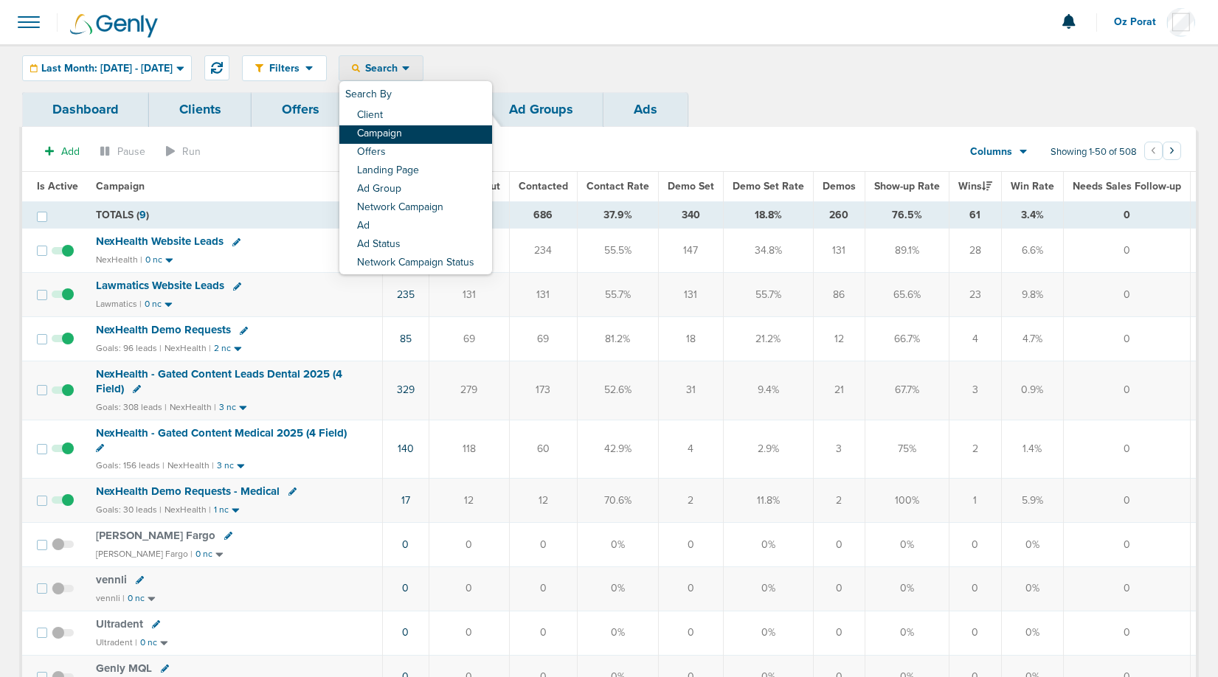
click at [444, 140] on link "Campaign" at bounding box center [415, 134] width 153 height 18
select select "cmpName"
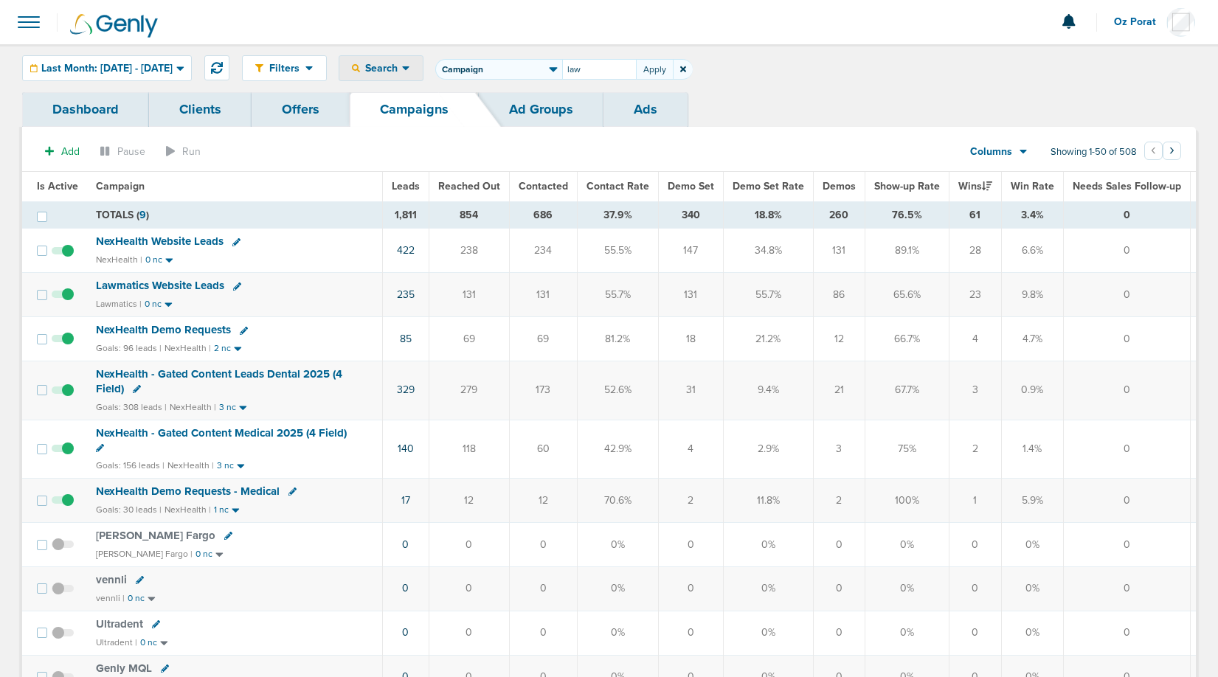
type input "law"
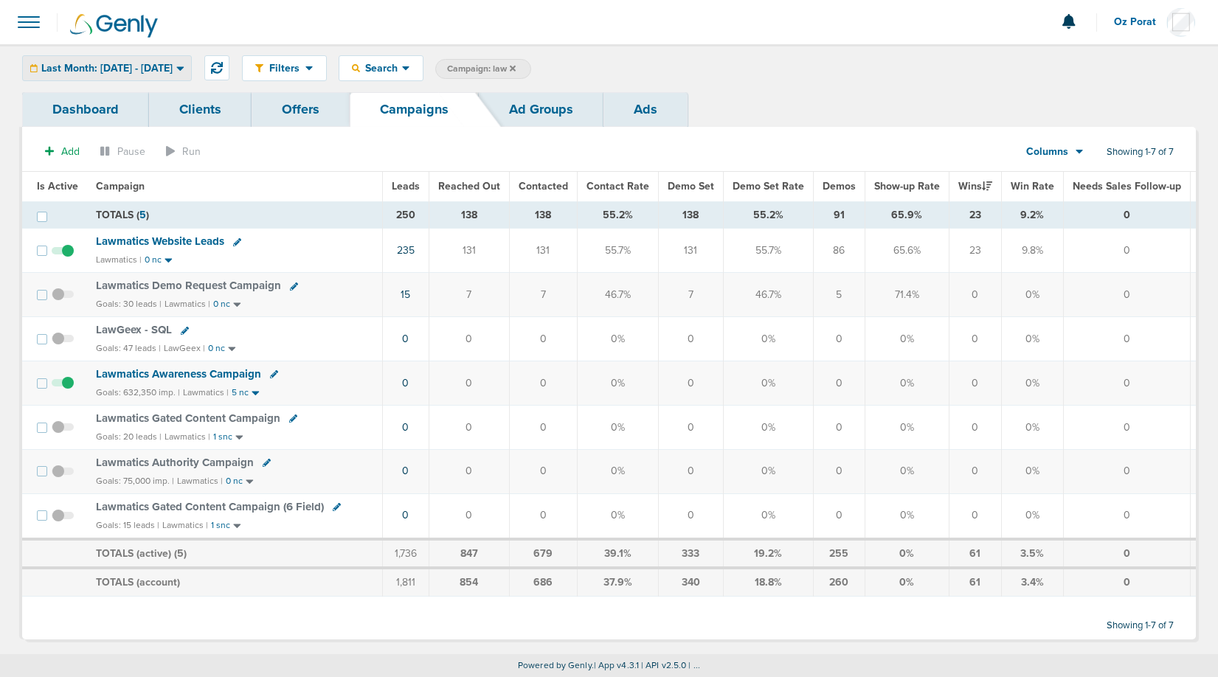
click at [173, 63] on span "Last Month: [DATE] - [DATE]" at bounding box center [106, 68] width 131 height 10
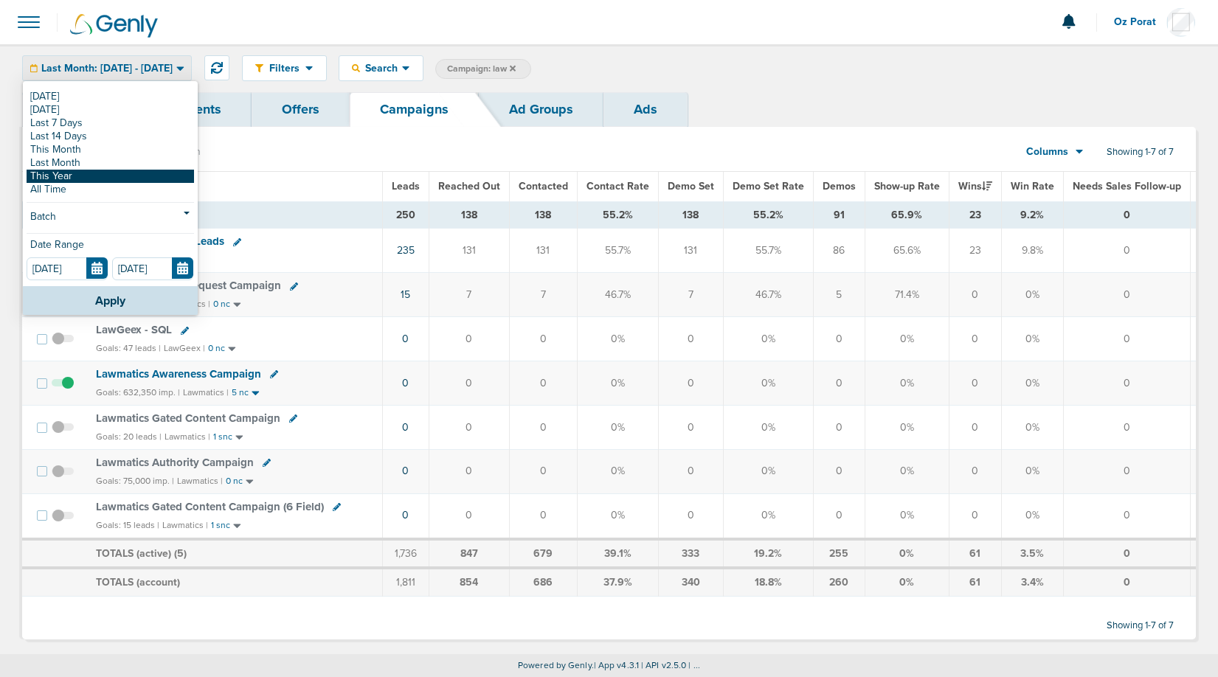
click at [73, 172] on link "This Year" at bounding box center [111, 176] width 168 height 13
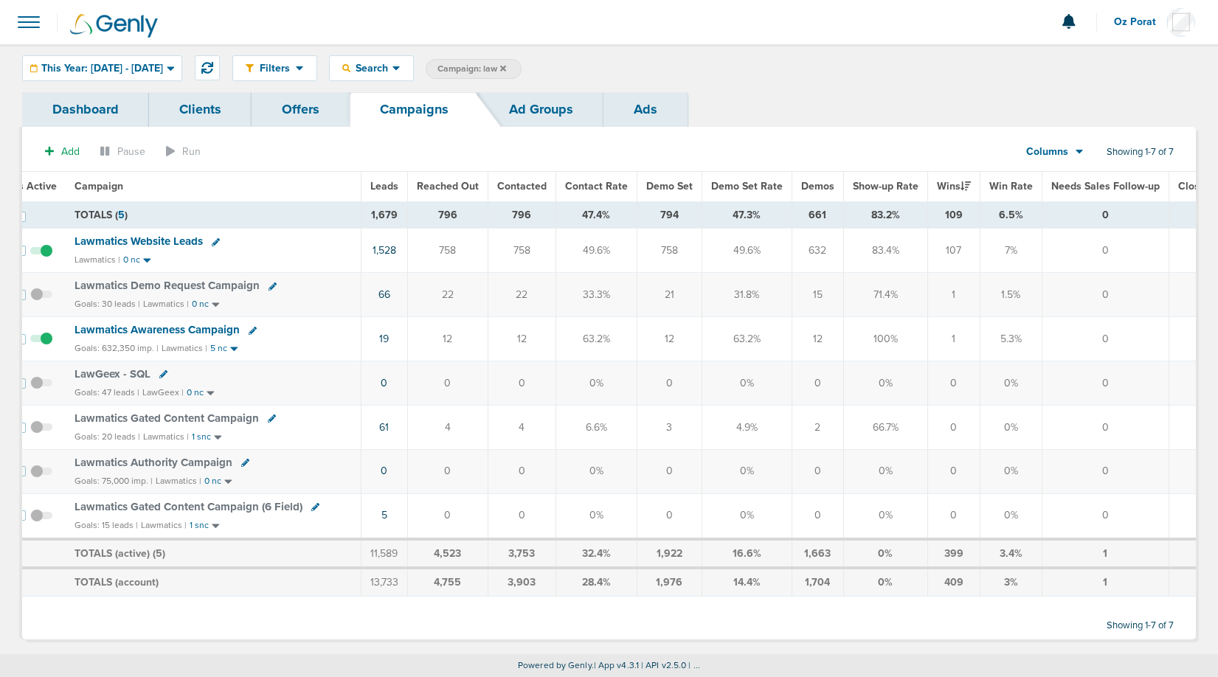
scroll to position [0, 4]
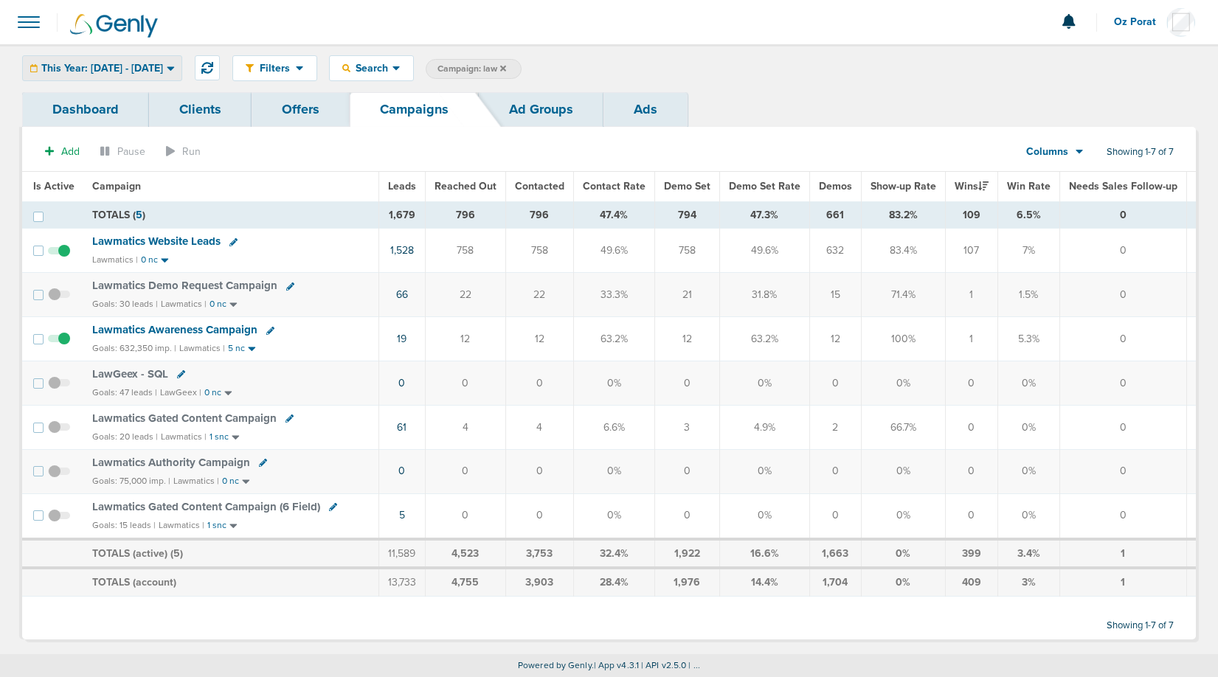
click at [163, 63] on span "This Year: [DATE] - [DATE]" at bounding box center [102, 68] width 122 height 10
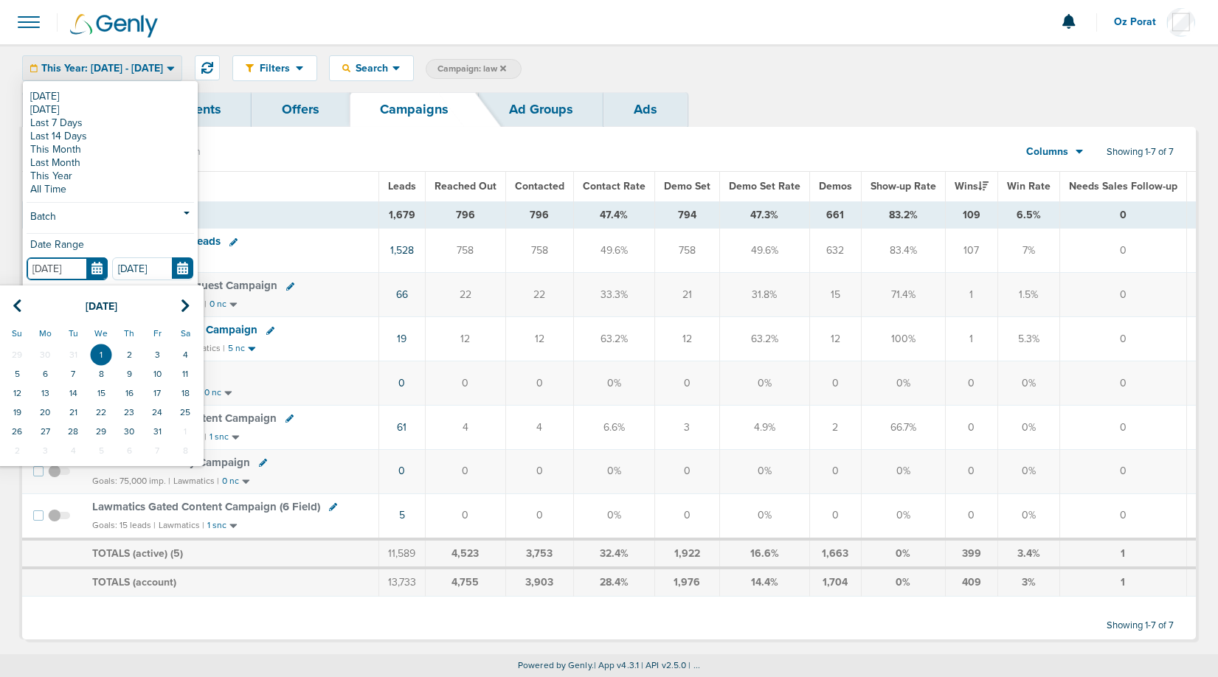
click at [105, 272] on input "[DATE]" at bounding box center [67, 269] width 81 height 23
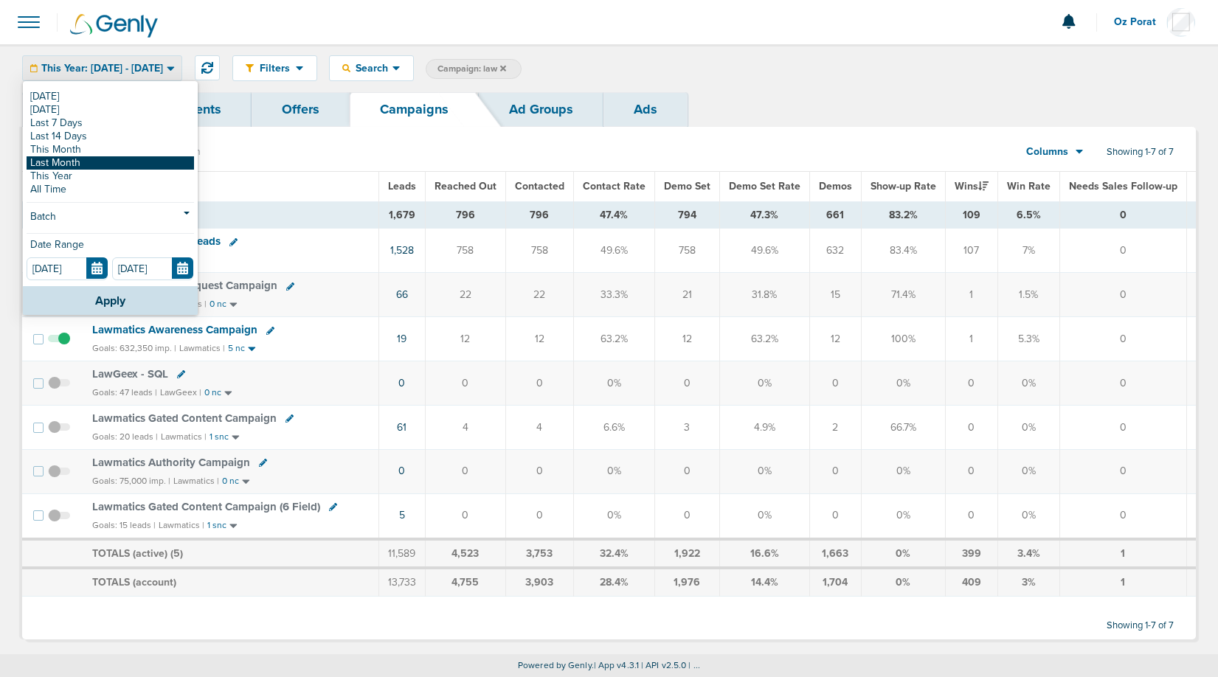
click at [87, 162] on link "Last Month" at bounding box center [111, 162] width 168 height 13
type input "[DATE]"
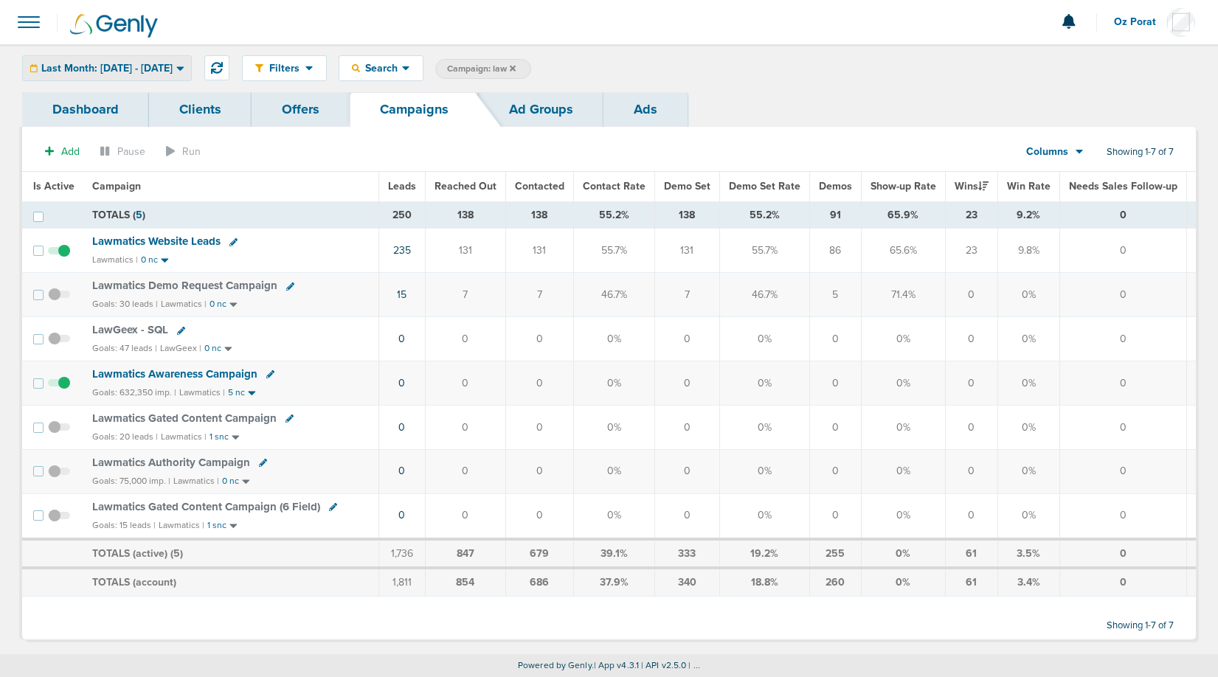
click at [168, 67] on span "Last Month: [DATE] - [DATE]" at bounding box center [106, 68] width 131 height 10
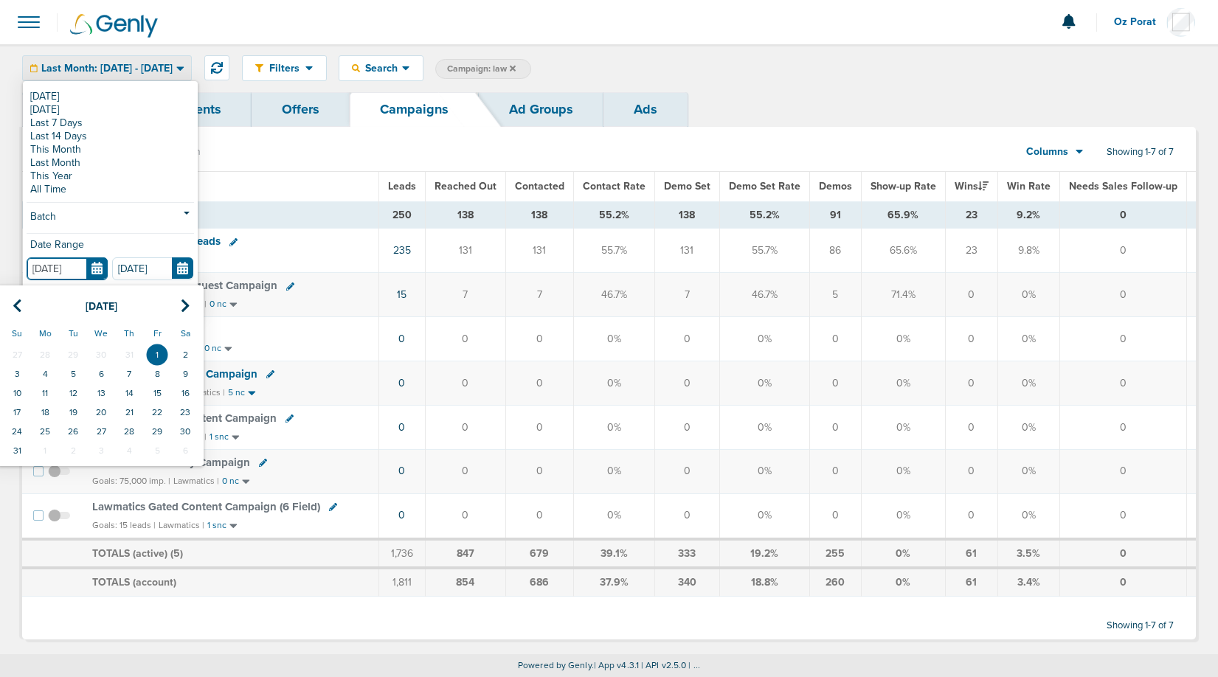
click at [97, 269] on input "[DATE]" at bounding box center [67, 269] width 81 height 23
click at [19, 304] on icon at bounding box center [18, 306] width 10 height 15
click at [77, 352] on td "1" at bounding box center [73, 354] width 28 height 19
type input "[DATE]"
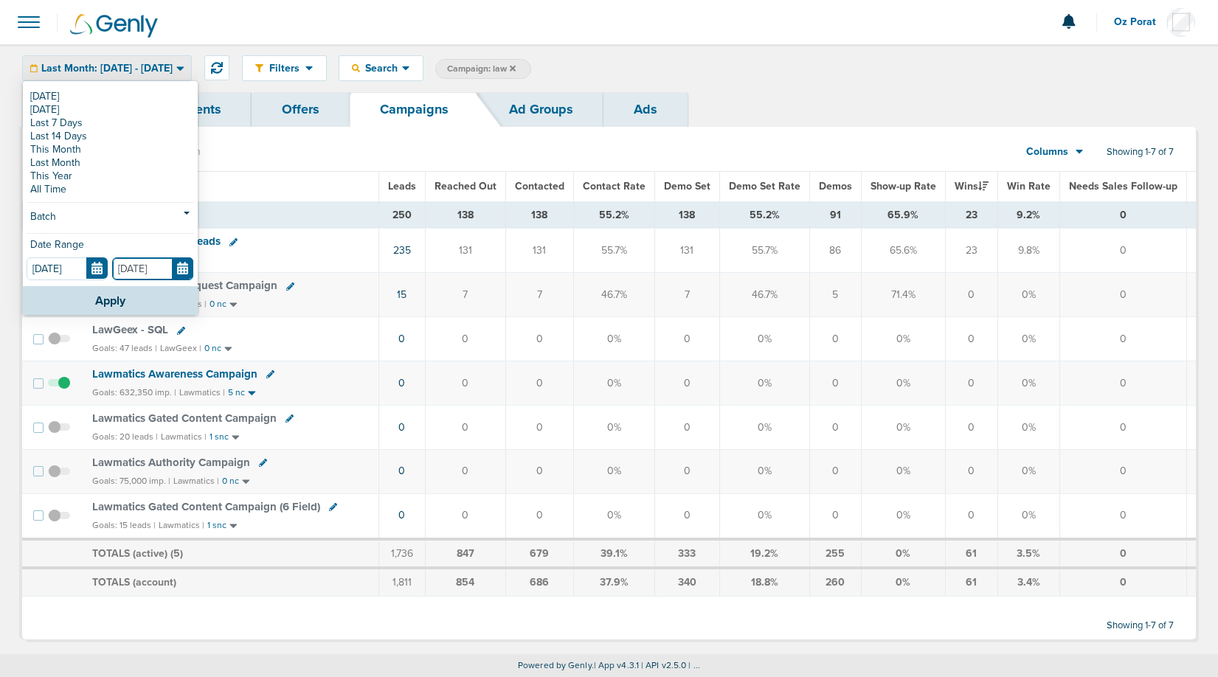
click at [185, 270] on input "[DATE]" at bounding box center [152, 269] width 81 height 23
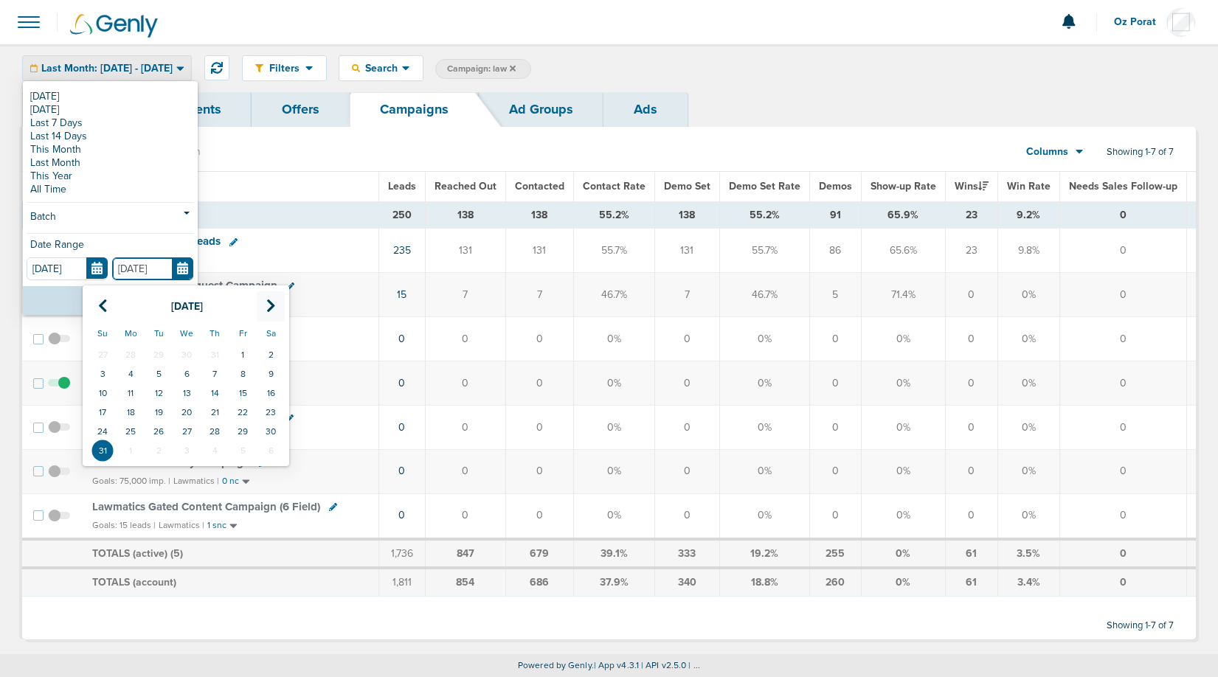
click at [269, 296] on th at bounding box center [271, 307] width 28 height 30
click at [139, 428] on td "29" at bounding box center [131, 431] width 28 height 19
type input "[DATE]"
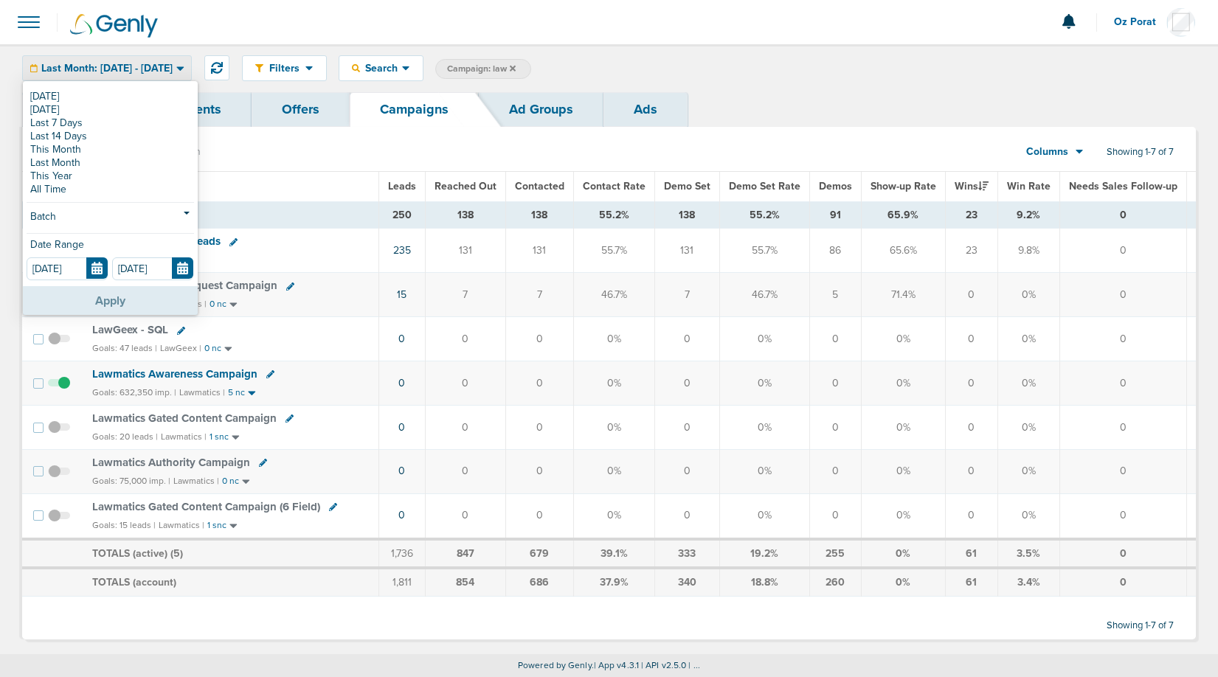
click at [132, 296] on button "Apply" at bounding box center [110, 300] width 175 height 29
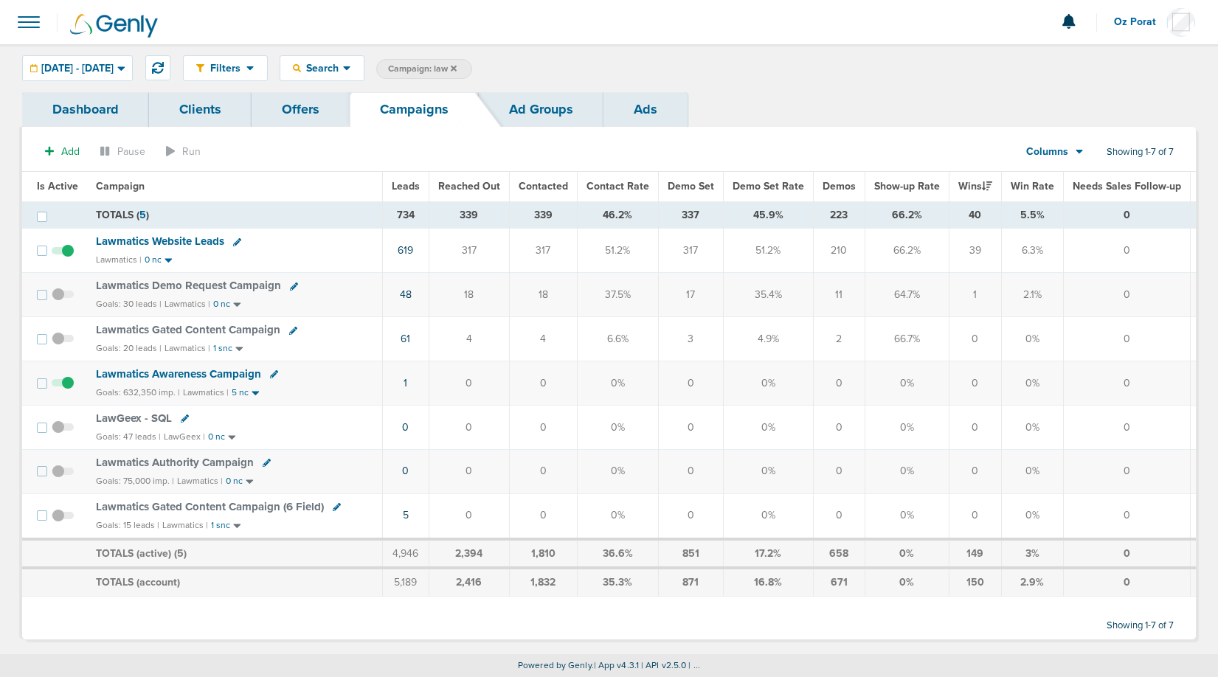
click at [173, 241] on span "Lawmatics Website Leads" at bounding box center [160, 241] width 128 height 13
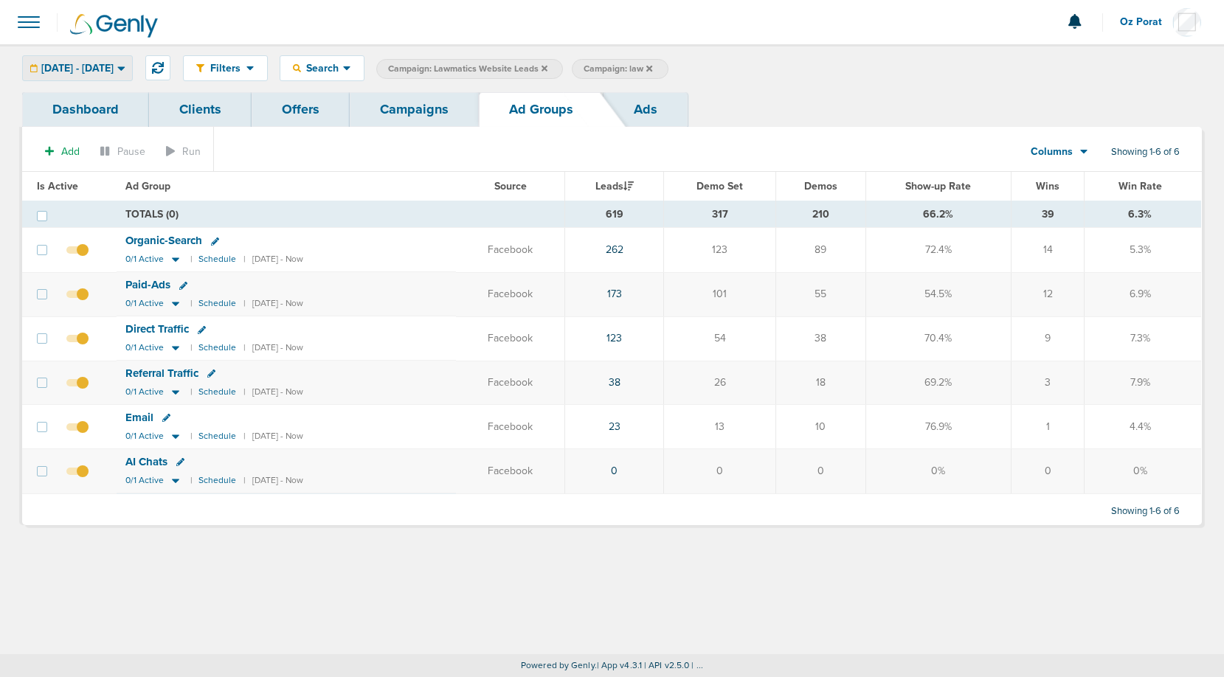
click at [114, 63] on span "[DATE] - [DATE]" at bounding box center [77, 68] width 72 height 10
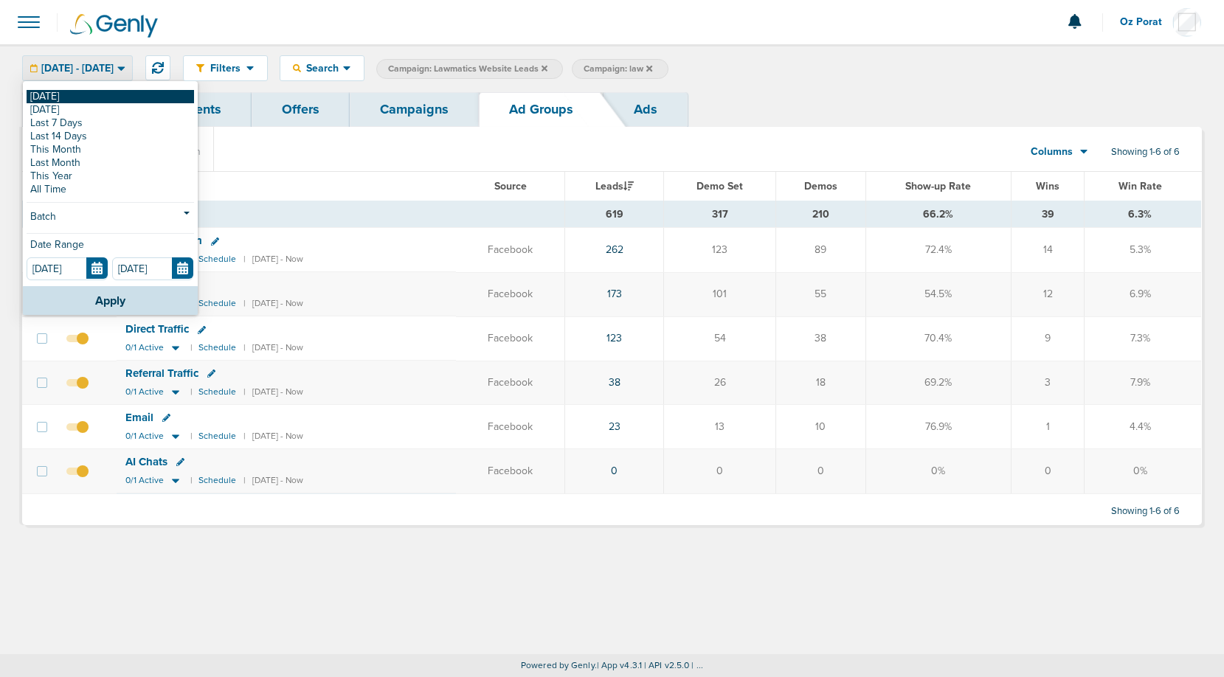
click at [85, 98] on link "[DATE]" at bounding box center [111, 96] width 168 height 13
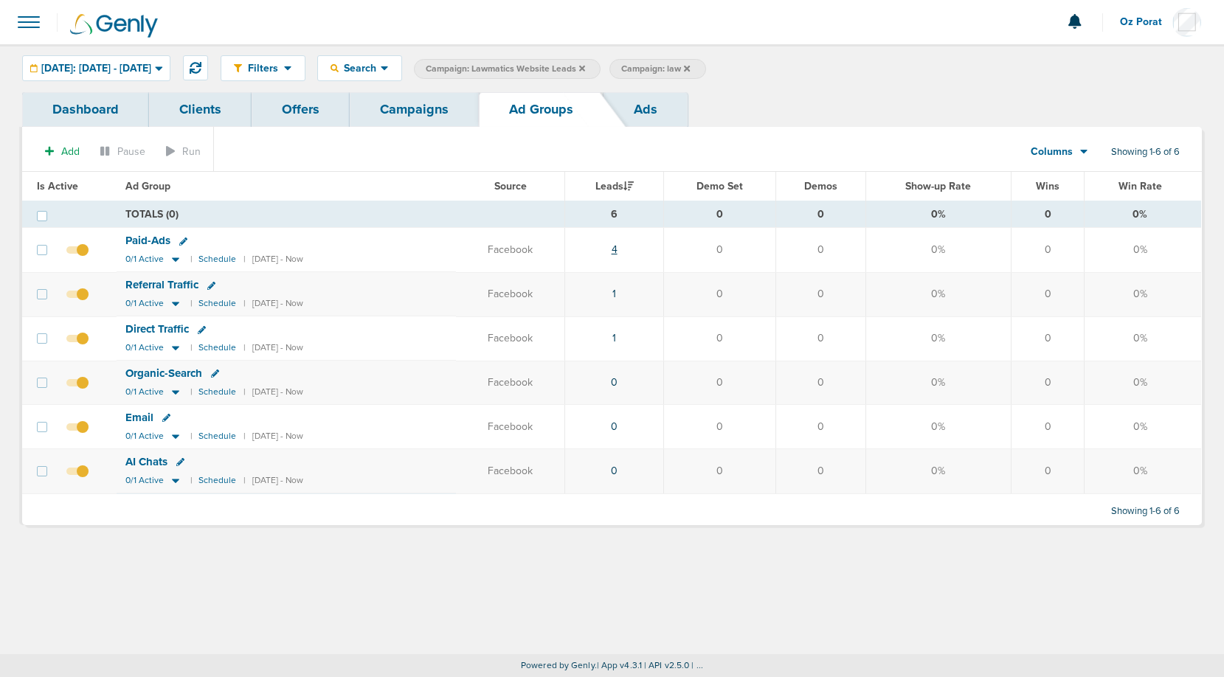
click at [618, 249] on link "4" at bounding box center [615, 250] width 6 height 13
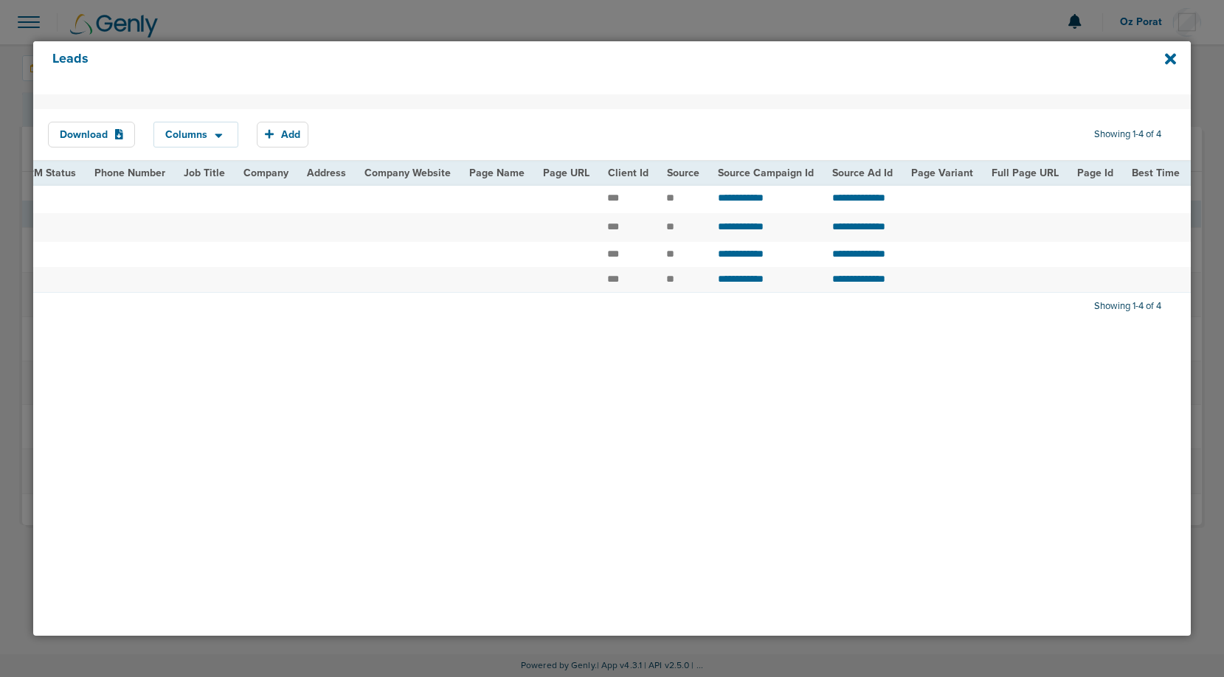
scroll to position [0, 514]
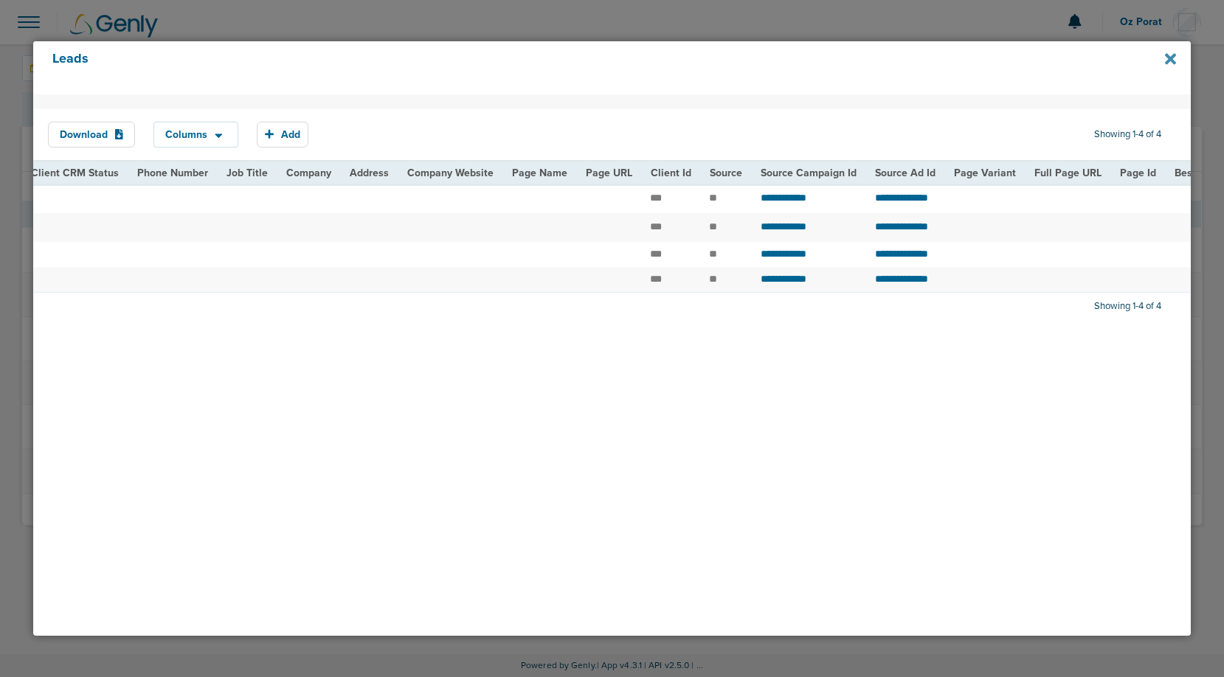
click at [1174, 57] on icon at bounding box center [1170, 59] width 11 height 16
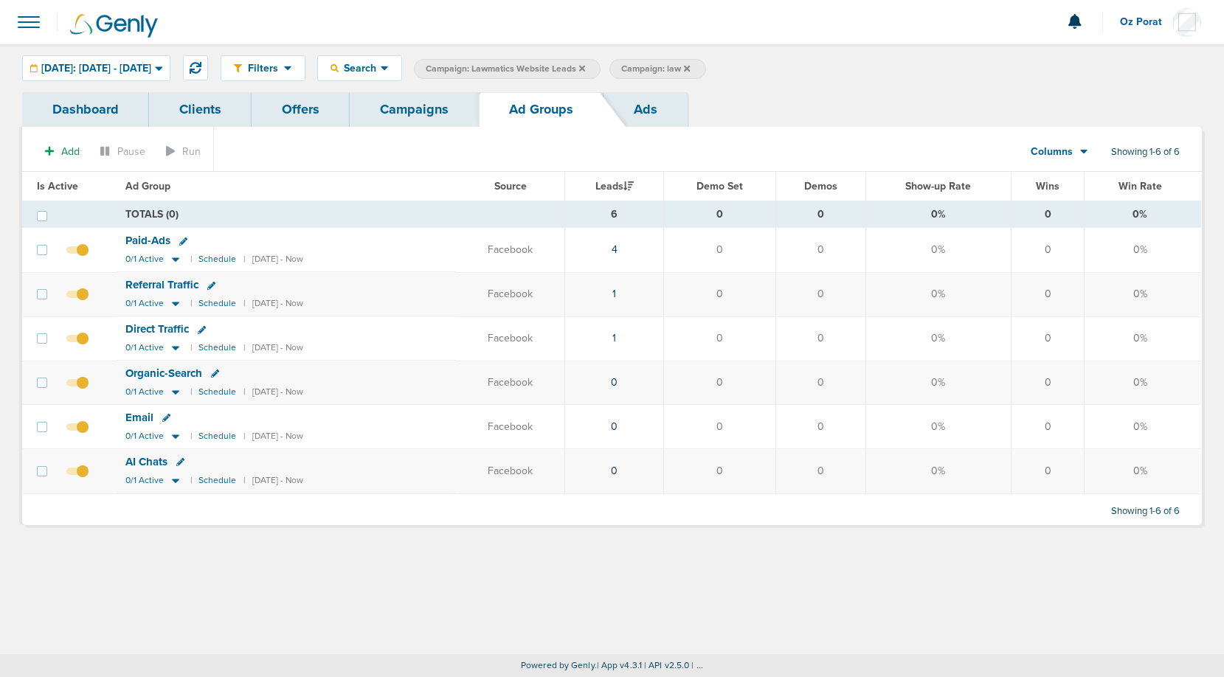
click at [415, 114] on link "Campaigns" at bounding box center [414, 109] width 129 height 35
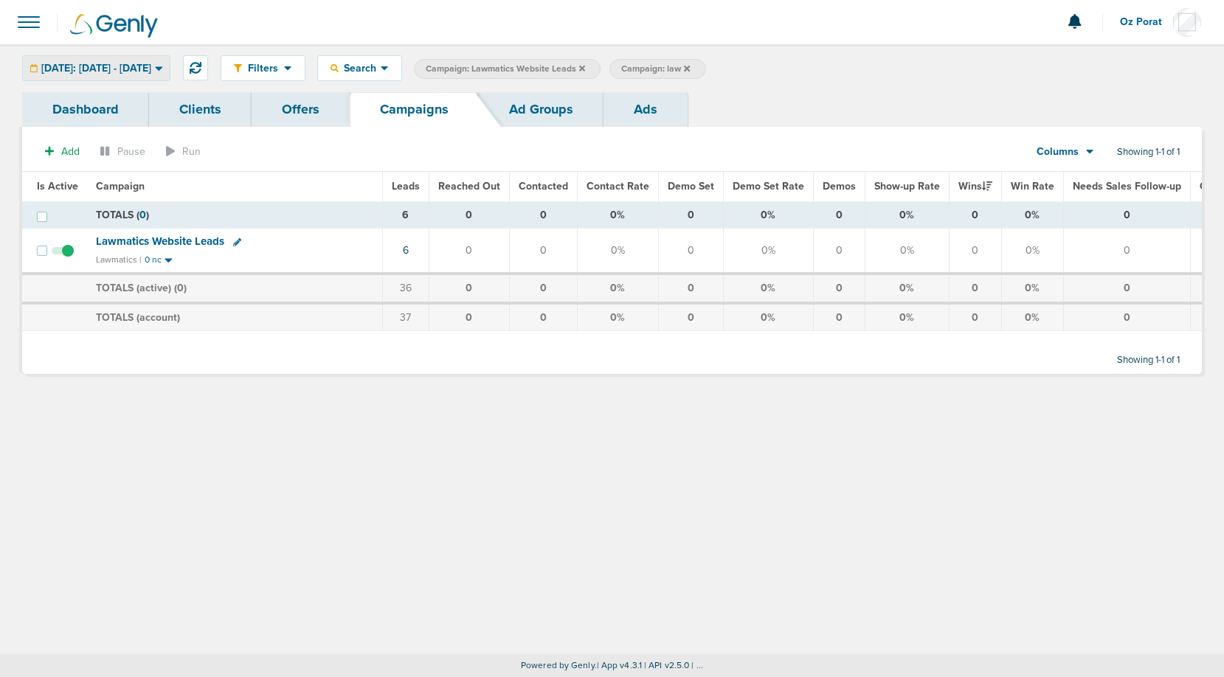
click at [131, 65] on span "[DATE]: [DATE] - [DATE]" at bounding box center [96, 68] width 110 height 10
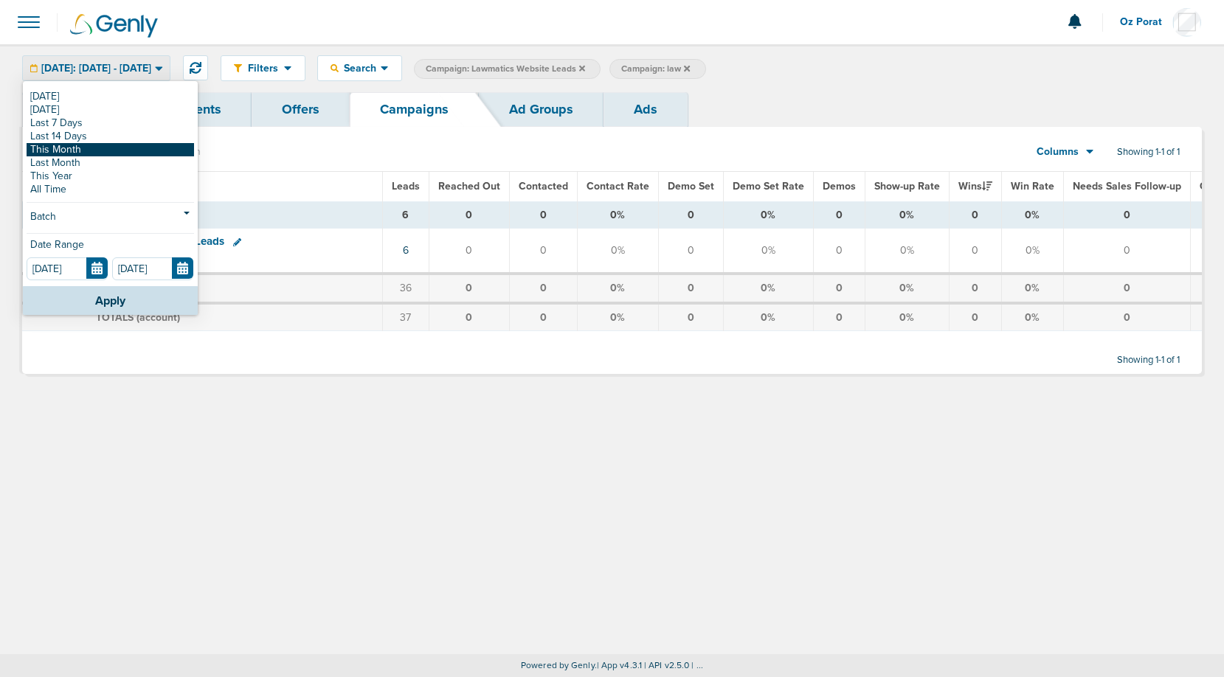
click at [73, 150] on link "This Month" at bounding box center [111, 149] width 168 height 13
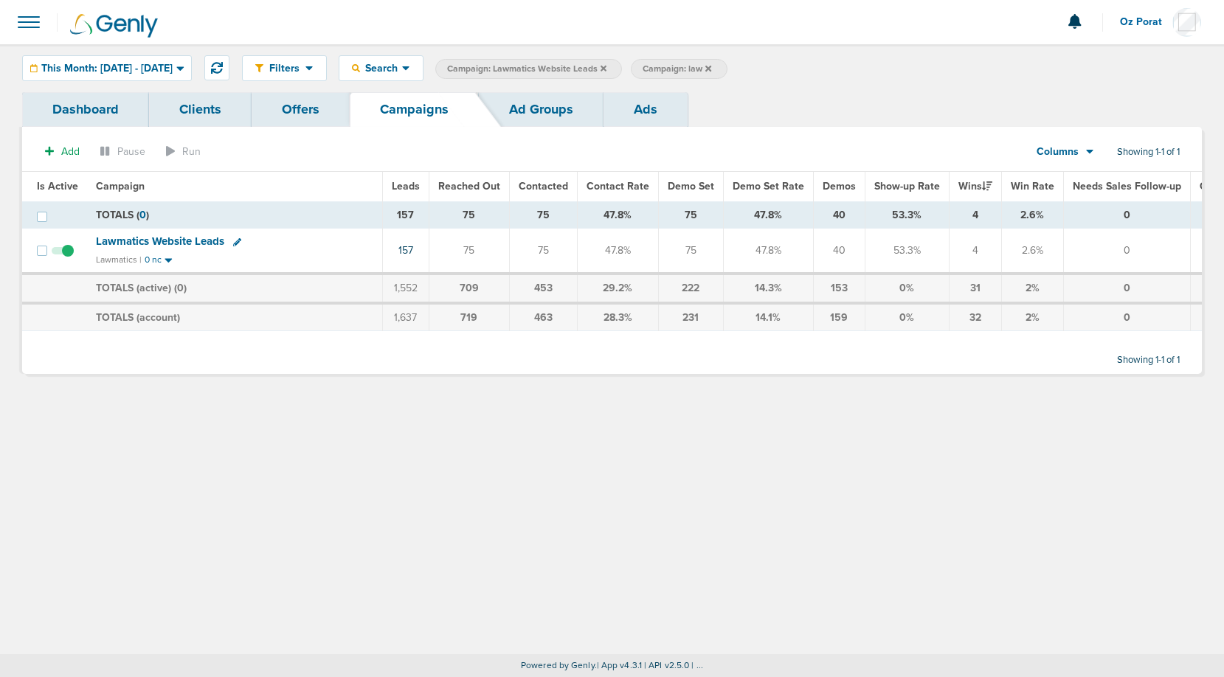
click at [155, 240] on span "Lawmatics Website Leads" at bounding box center [160, 241] width 128 height 13
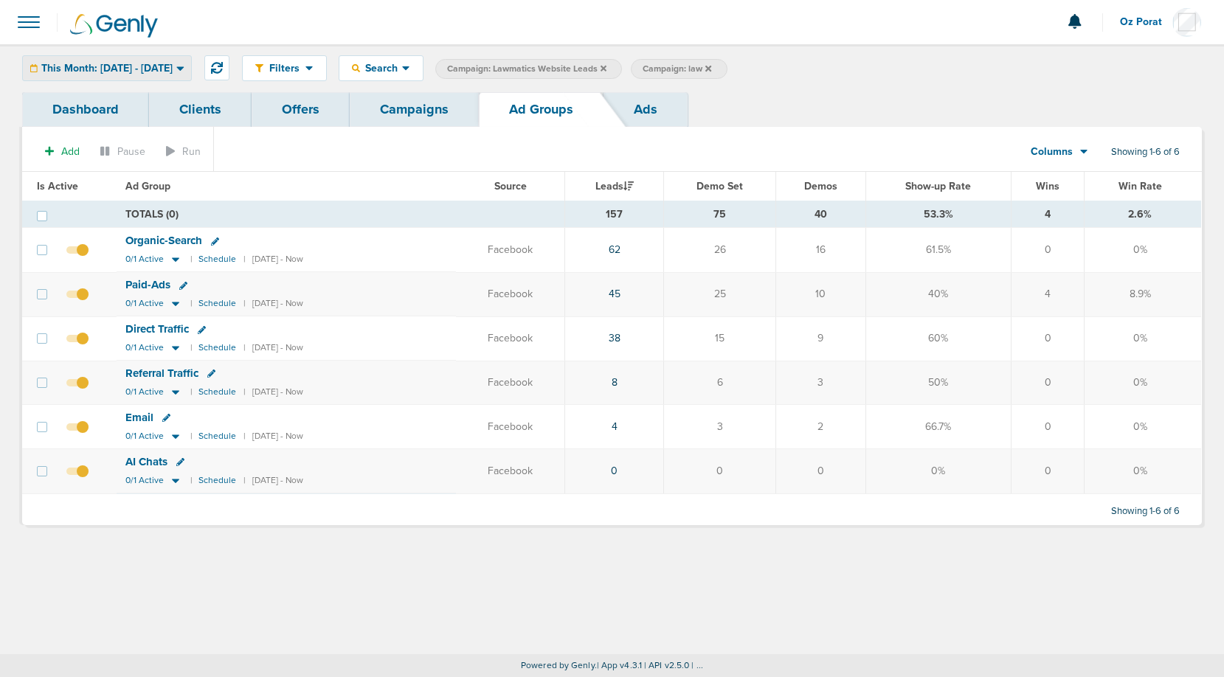
click at [145, 71] on span "This Month: [DATE] - [DATE]" at bounding box center [106, 68] width 131 height 10
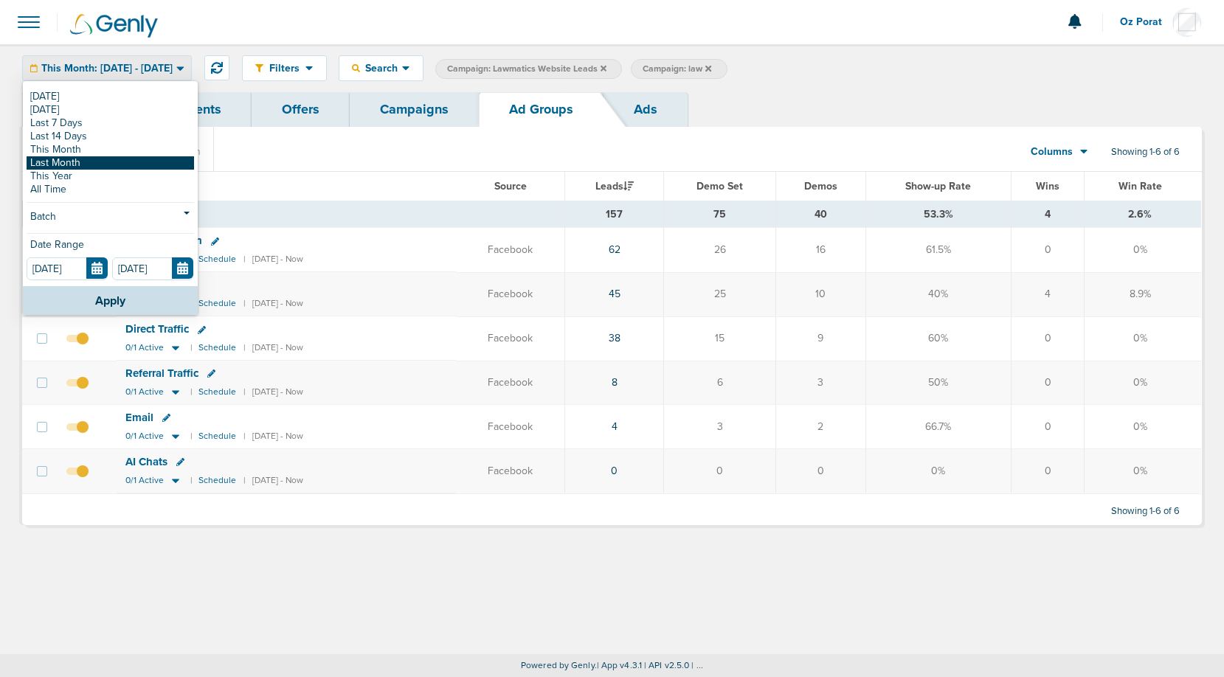
click at [83, 161] on link "Last Month" at bounding box center [111, 162] width 168 height 13
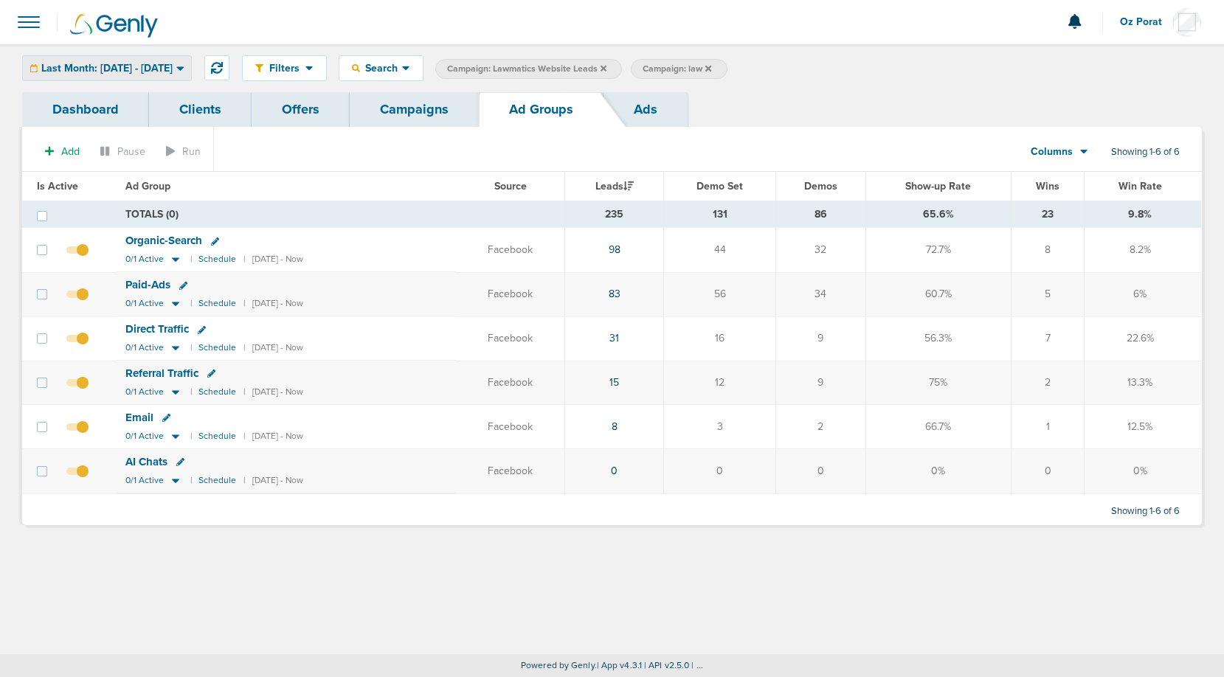
click at [144, 69] on span "Last Month: [DATE] - [DATE]" at bounding box center [106, 68] width 131 height 10
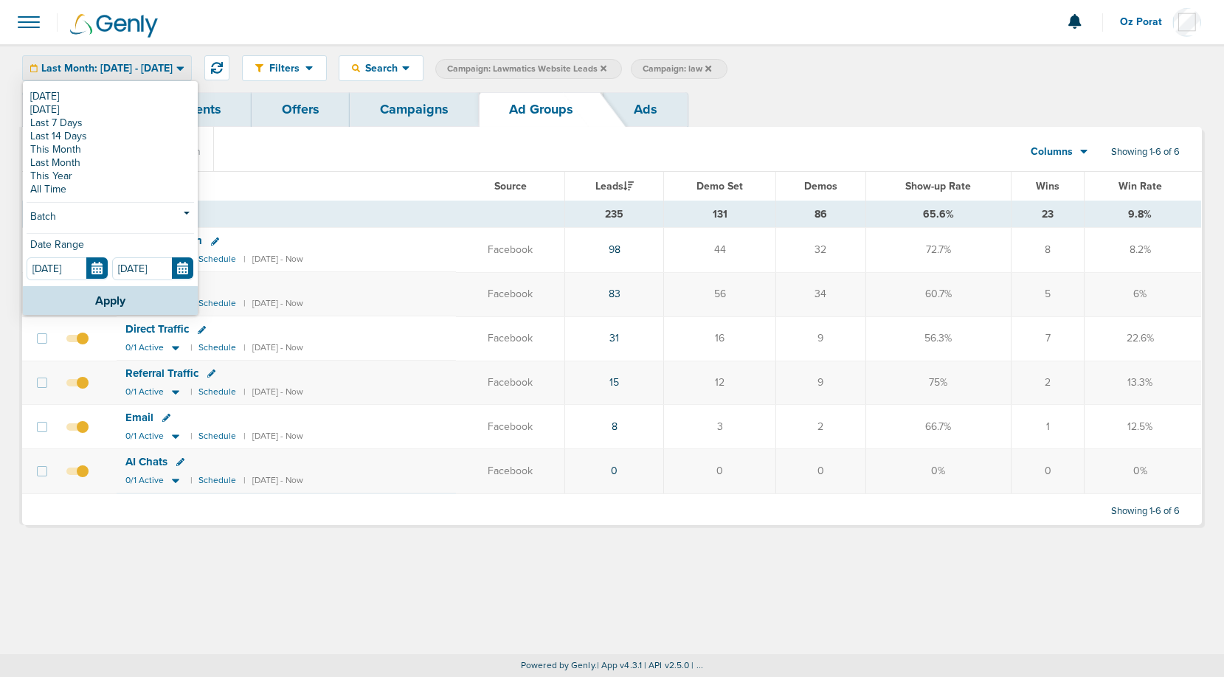
click at [385, 175] on th "Ad Group" at bounding box center [286, 187] width 339 height 30
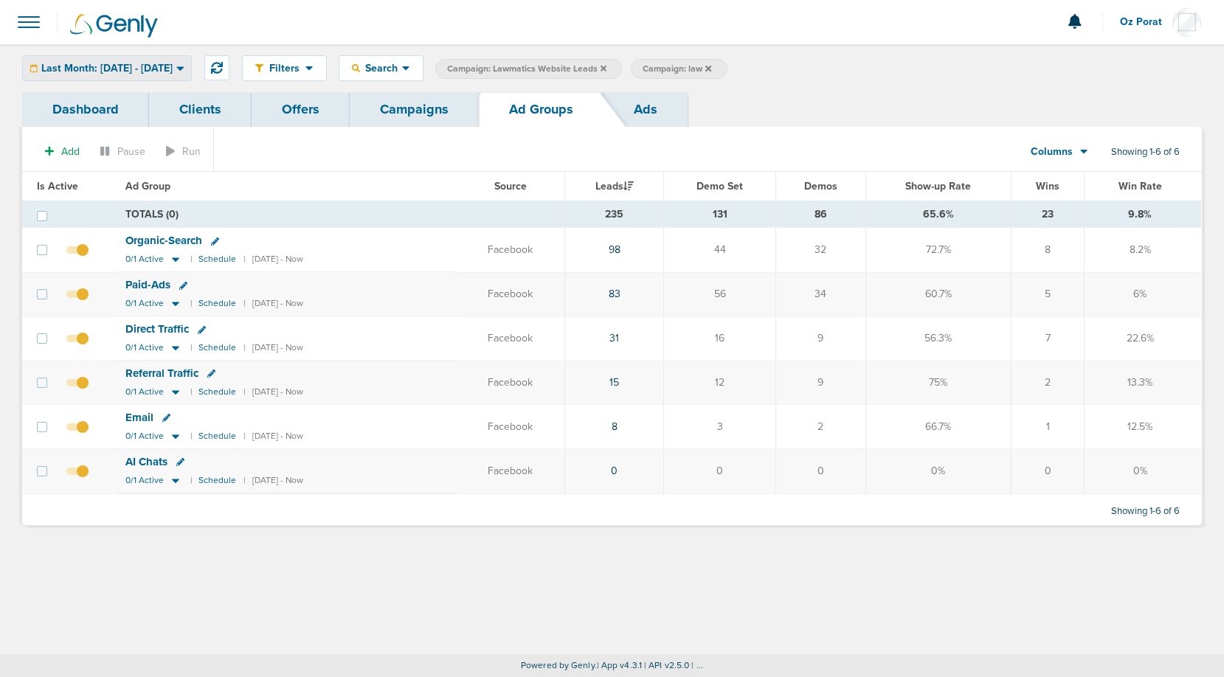
click at [117, 60] on div "Last Month: [DATE] - [DATE]" at bounding box center [107, 68] width 168 height 24
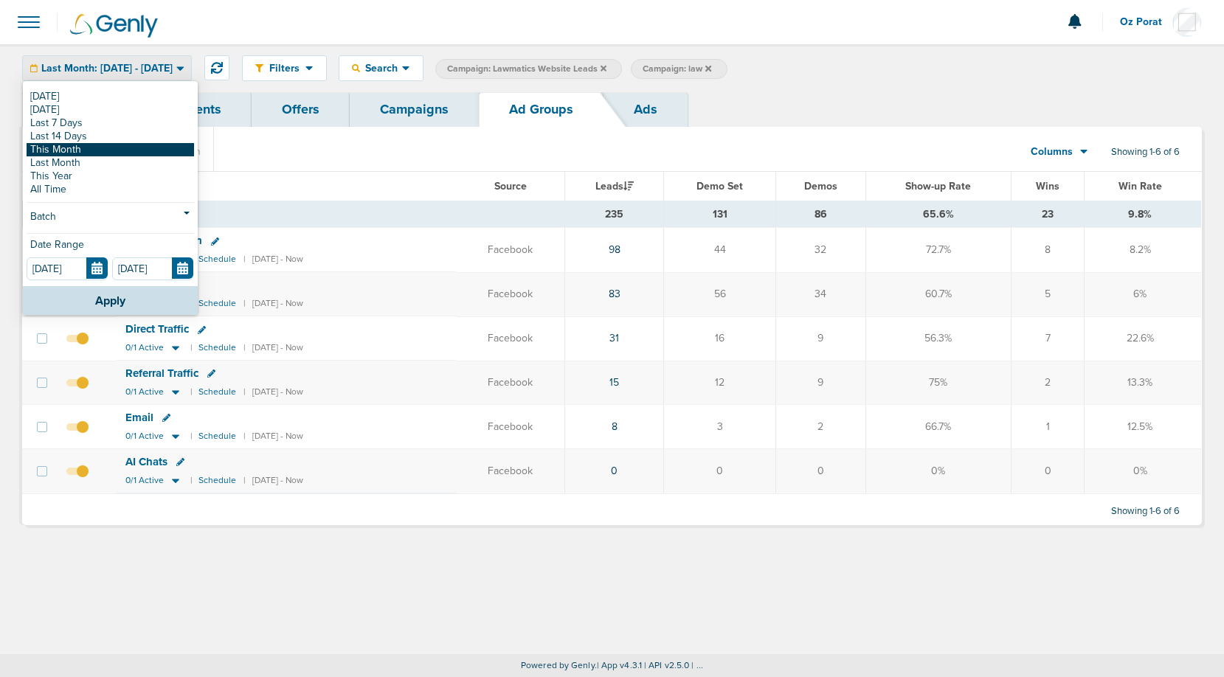
click at [86, 149] on link "This Month" at bounding box center [111, 149] width 168 height 13
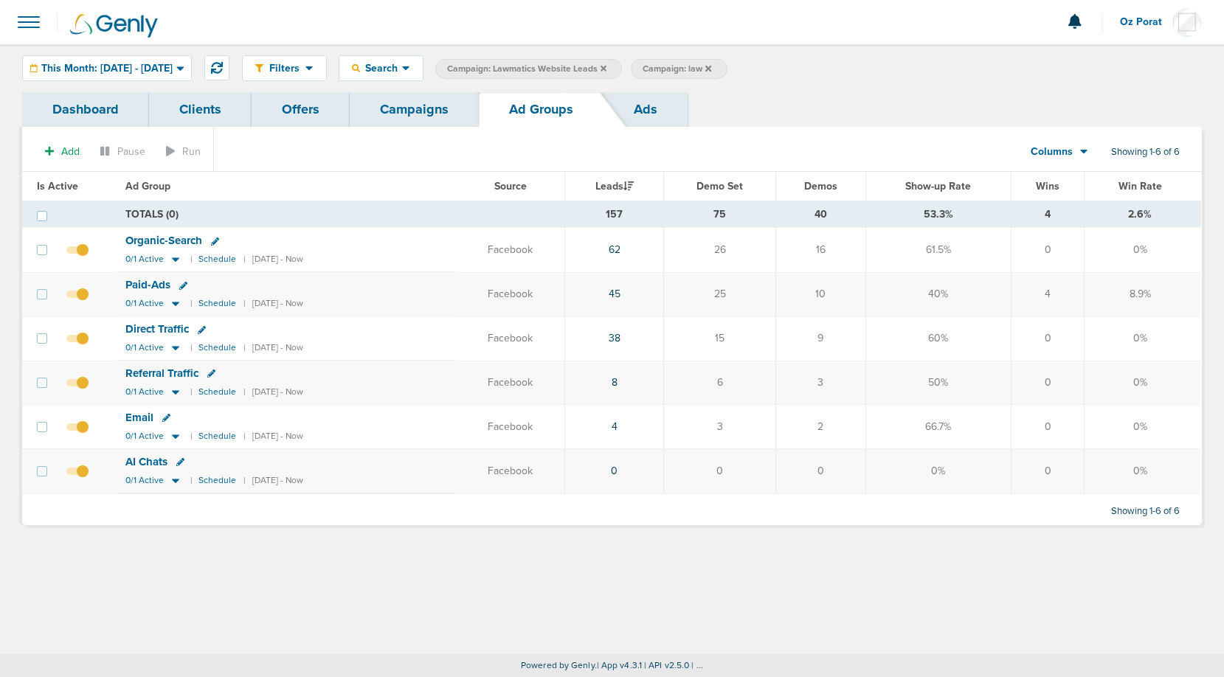
click at [390, 108] on link "Campaigns" at bounding box center [414, 109] width 129 height 35
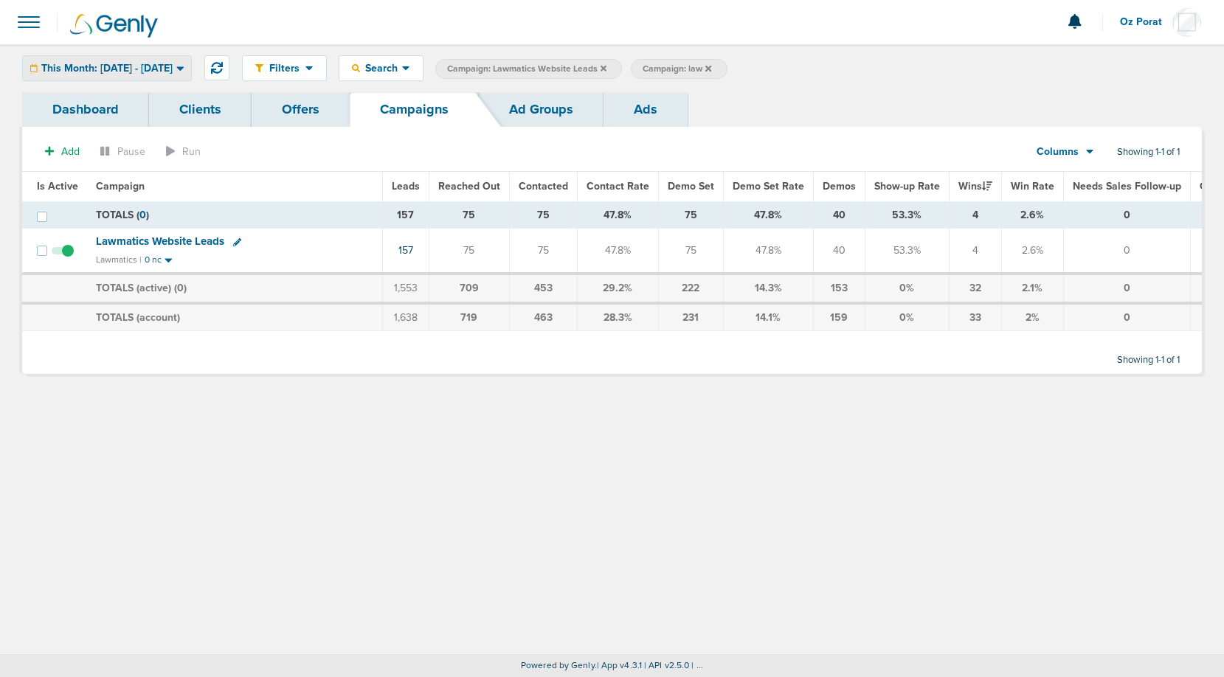
click at [150, 68] on span "This Month: [DATE] - [DATE]" at bounding box center [106, 68] width 131 height 10
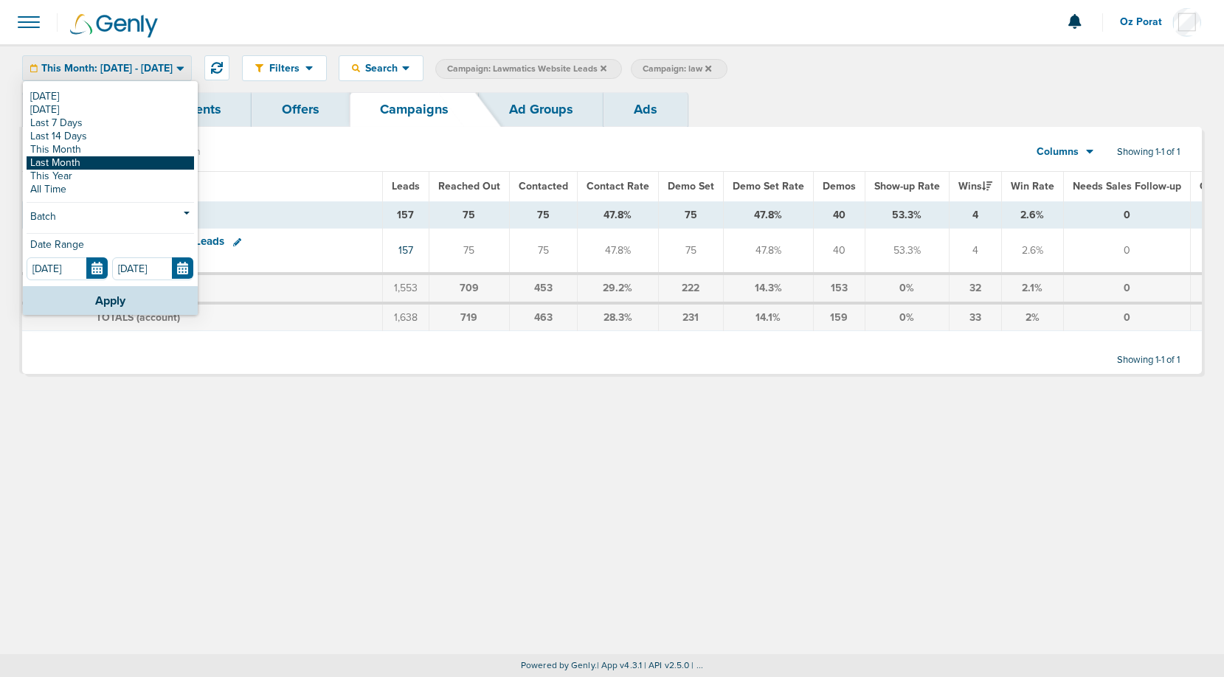
click at [94, 159] on link "Last Month" at bounding box center [111, 162] width 168 height 13
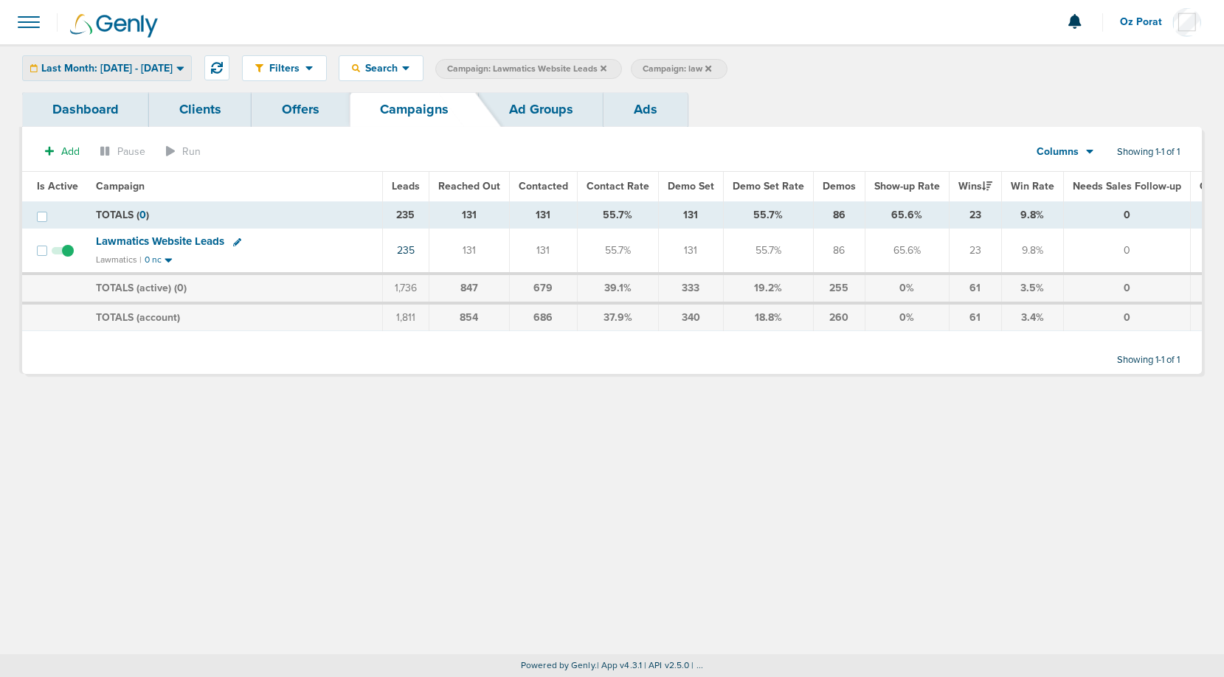
click at [141, 69] on span "Last Month: [DATE] - [DATE]" at bounding box center [106, 68] width 131 height 10
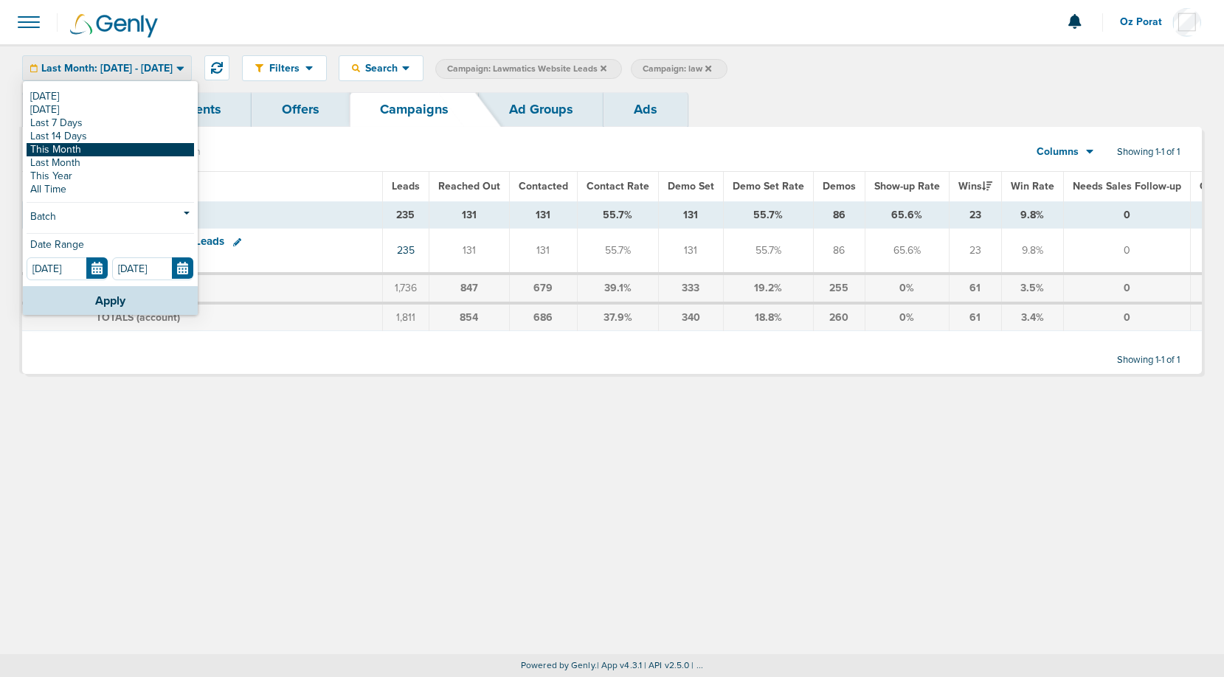
click at [87, 151] on link "This Month" at bounding box center [111, 149] width 168 height 13
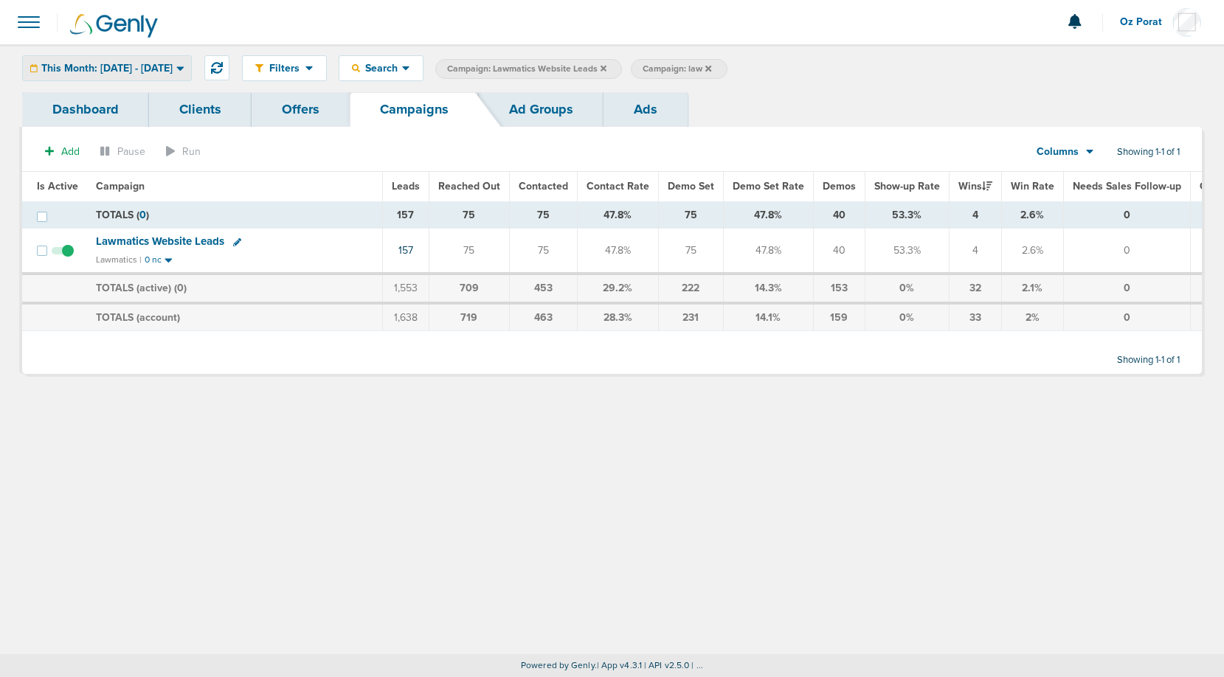
click at [173, 70] on span "This Month: [DATE] - [DATE]" at bounding box center [106, 68] width 131 height 10
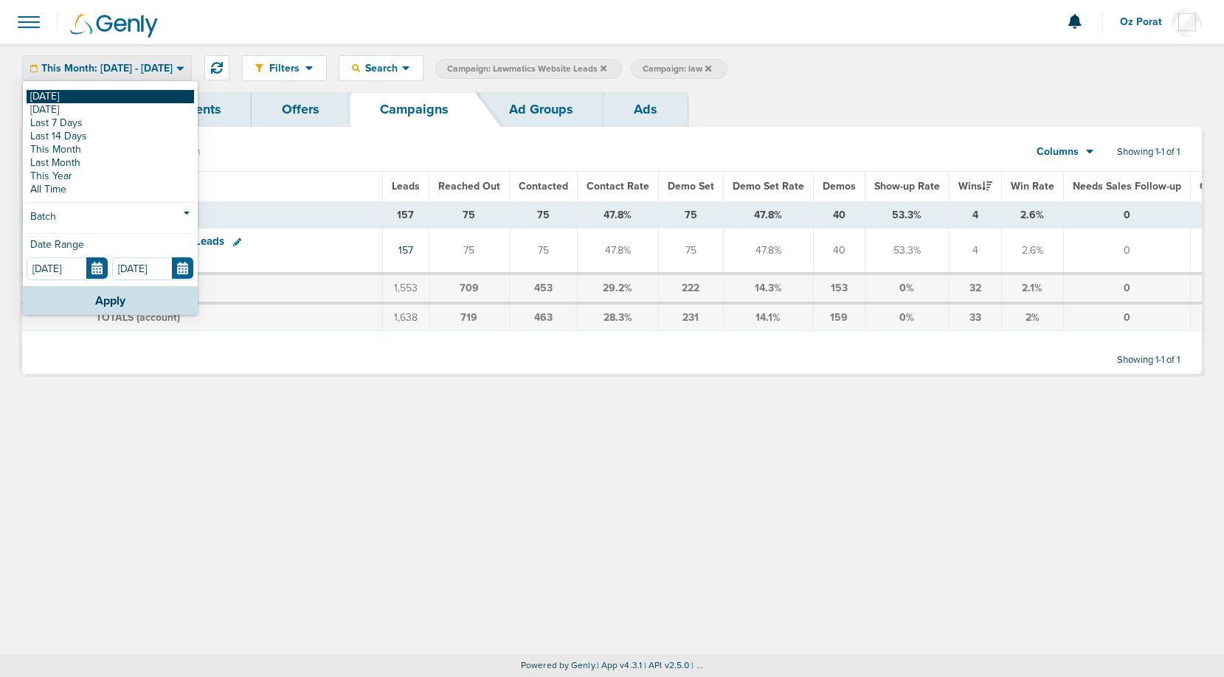
click at [104, 103] on link "[DATE]" at bounding box center [111, 96] width 168 height 13
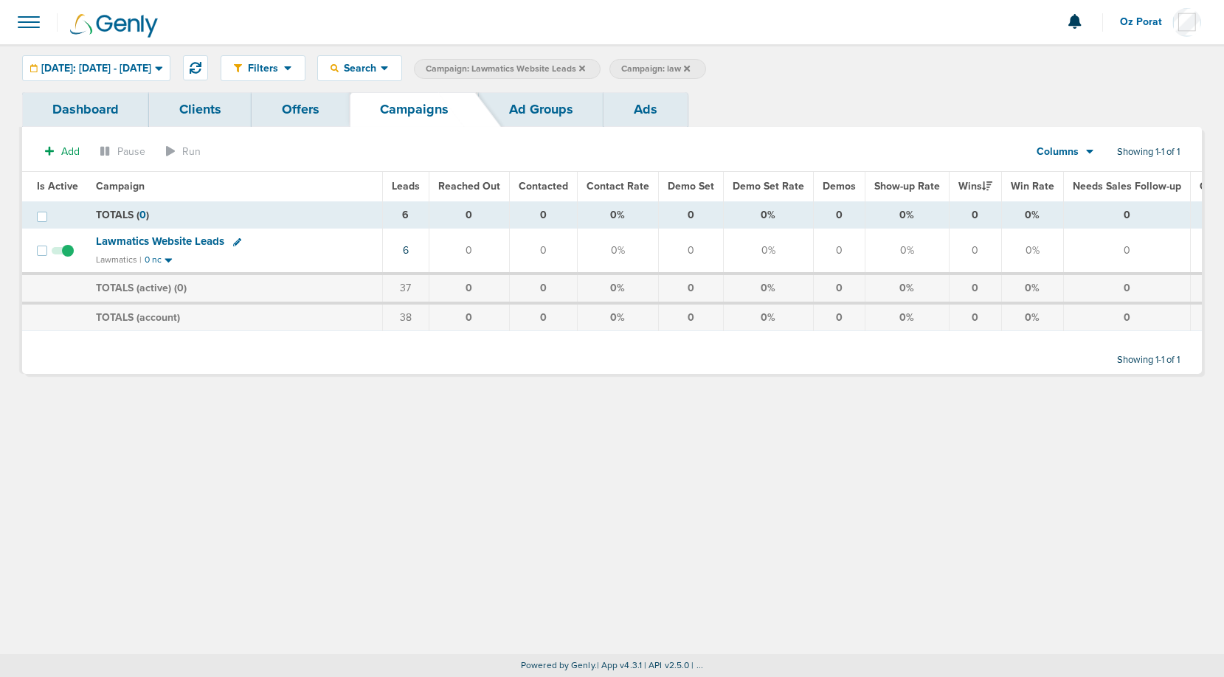
click at [585, 66] on icon at bounding box center [582, 68] width 6 height 9
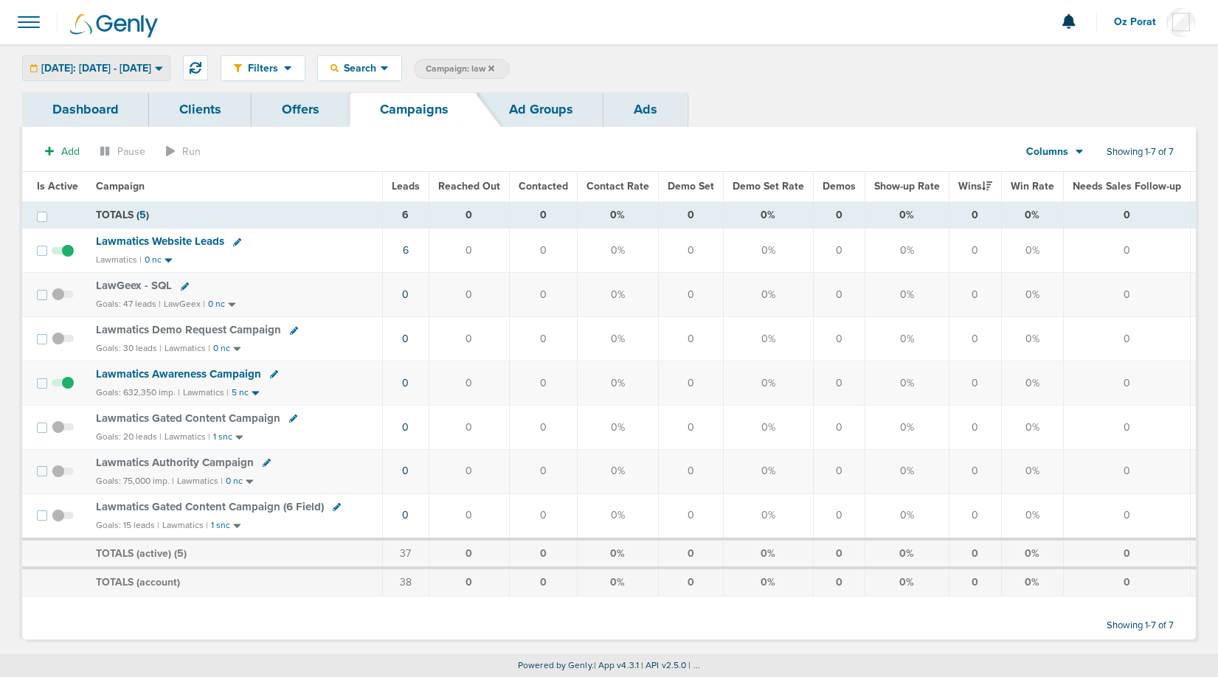
click at [133, 66] on span "[DATE]: [DATE] - [DATE]" at bounding box center [96, 68] width 110 height 10
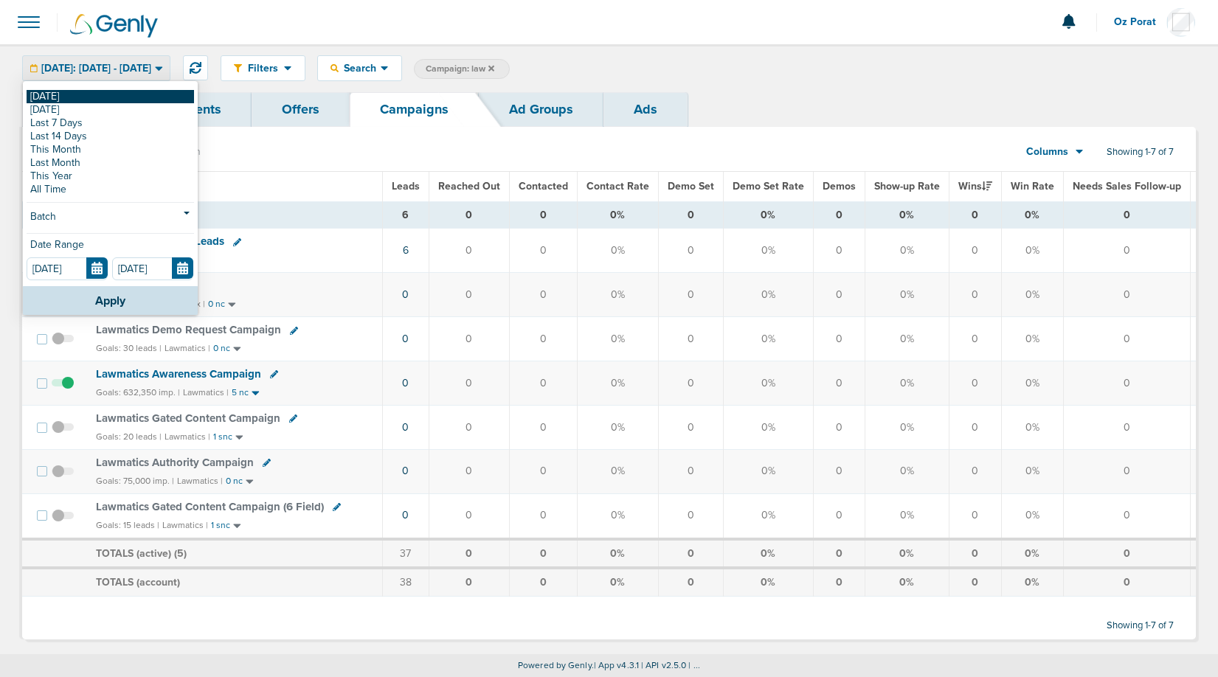
click at [78, 95] on link "[DATE]" at bounding box center [111, 96] width 168 height 13
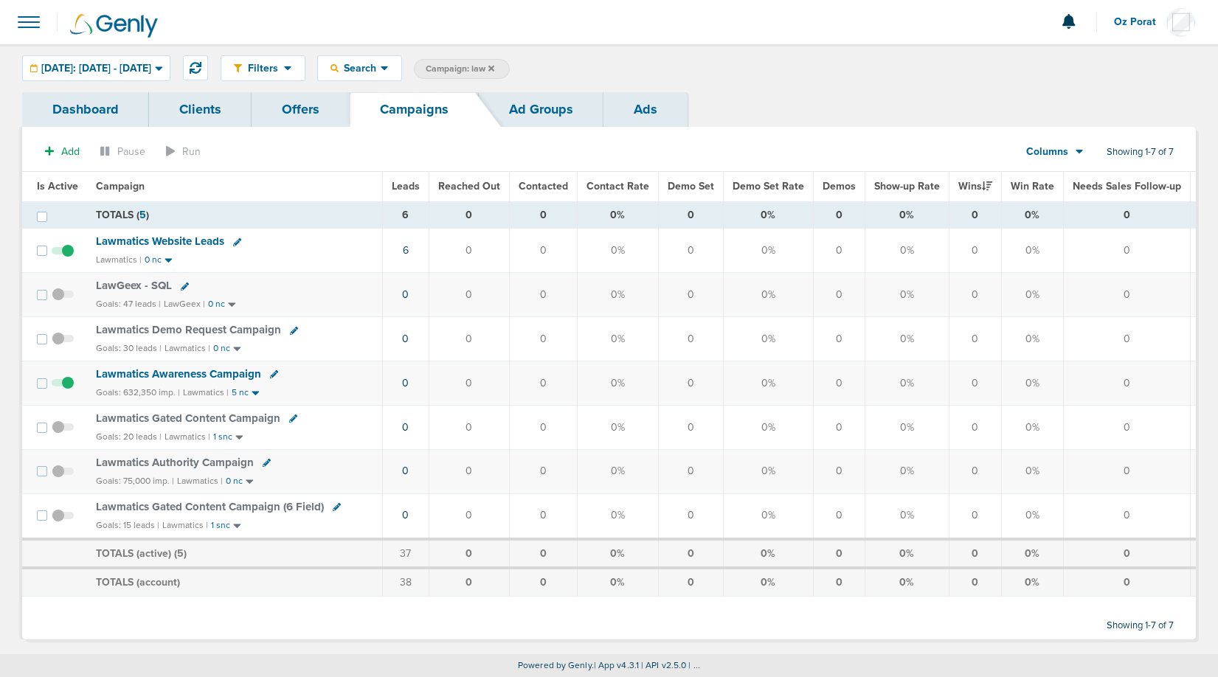
click at [494, 66] on icon at bounding box center [492, 68] width 6 height 6
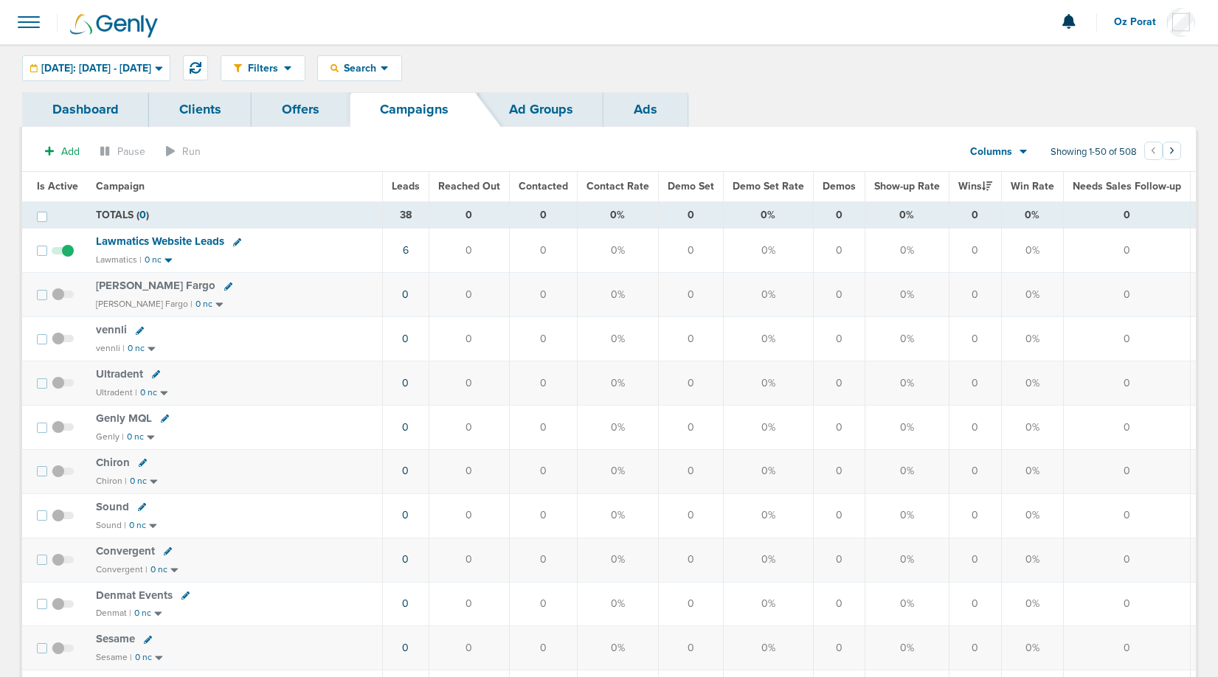
click at [404, 183] on span "Leads" at bounding box center [406, 186] width 28 height 13
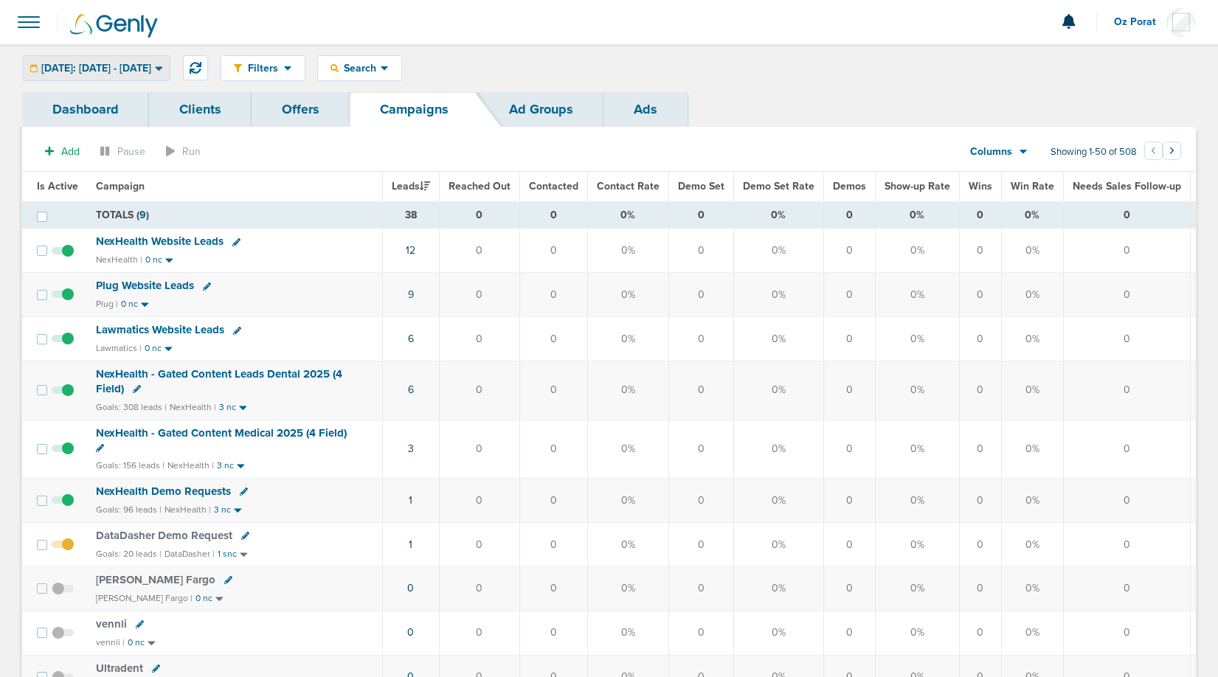
click at [158, 59] on div "[DATE]: [DATE] - [DATE]" at bounding box center [96, 68] width 147 height 24
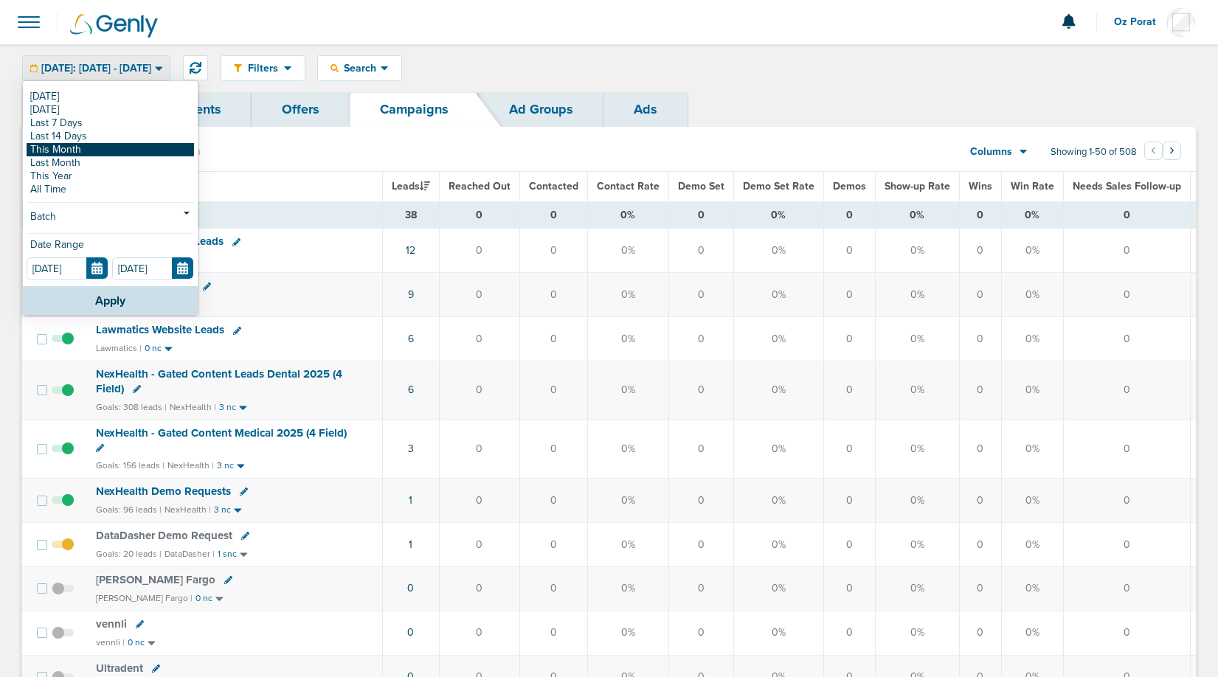
click at [82, 143] on link "This Month" at bounding box center [111, 149] width 168 height 13
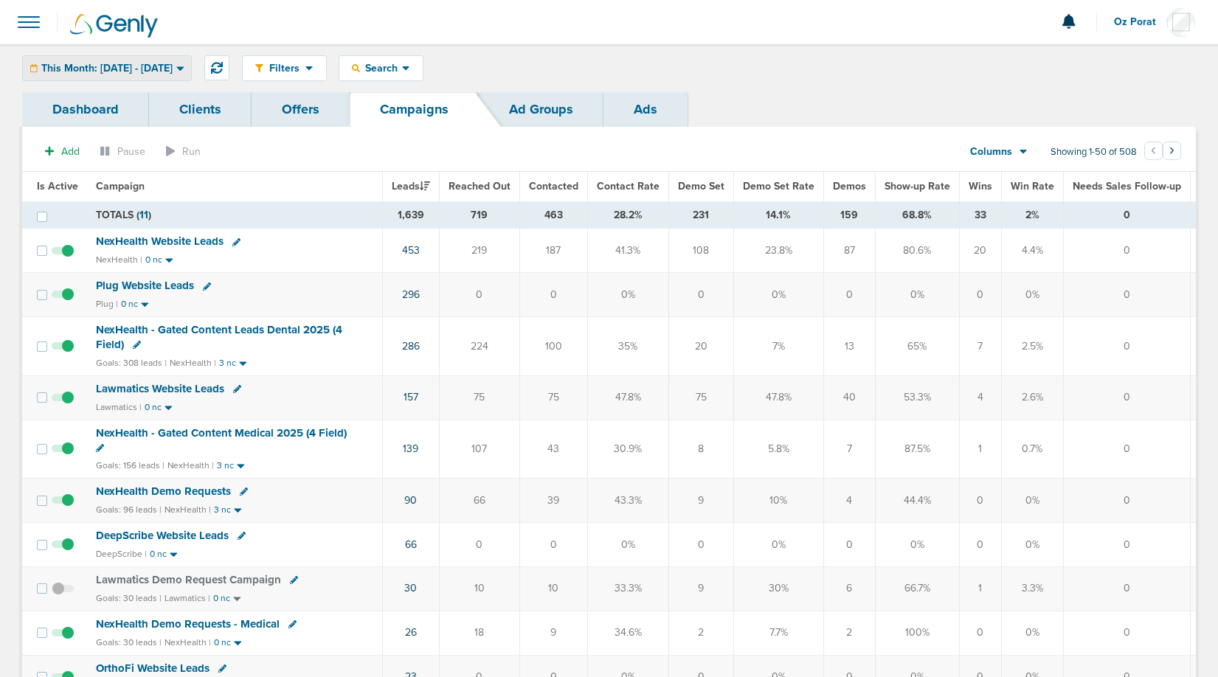
click at [133, 63] on span "This Month: [DATE] - [DATE]" at bounding box center [106, 68] width 131 height 10
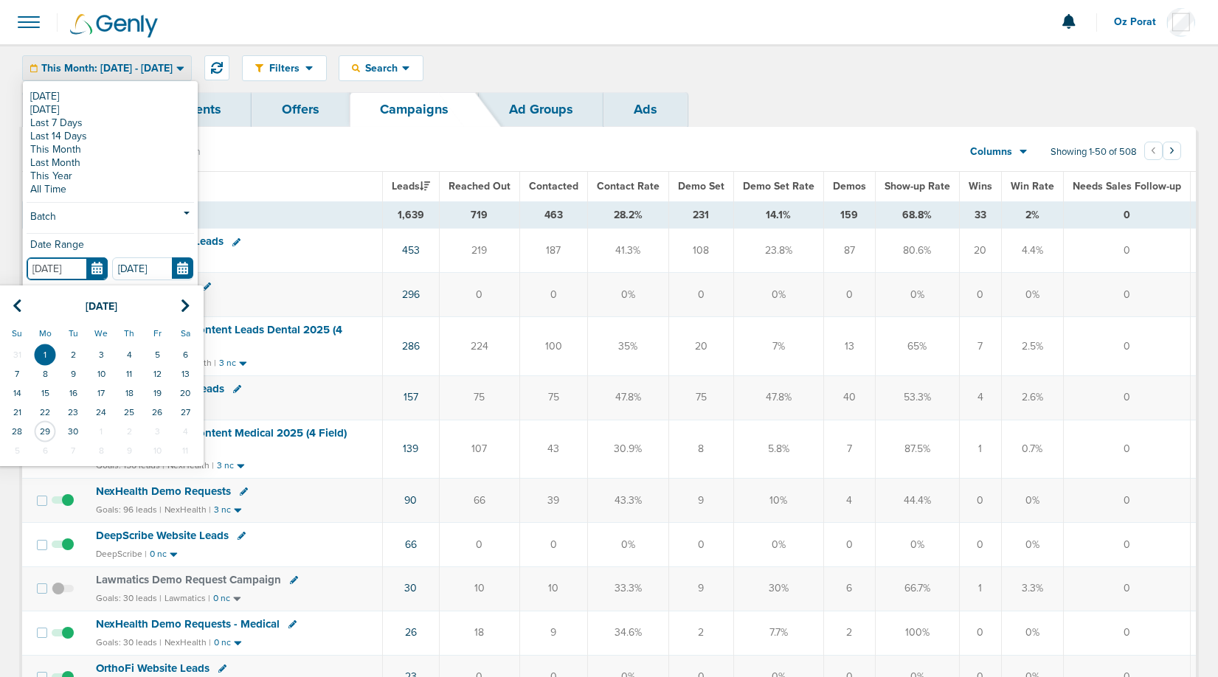
click at [99, 272] on input "[DATE]" at bounding box center [67, 269] width 81 height 23
click at [18, 308] on icon at bounding box center [18, 306] width 10 height 15
click at [70, 354] on td "1" at bounding box center [73, 354] width 28 height 19
type input "[DATE]"
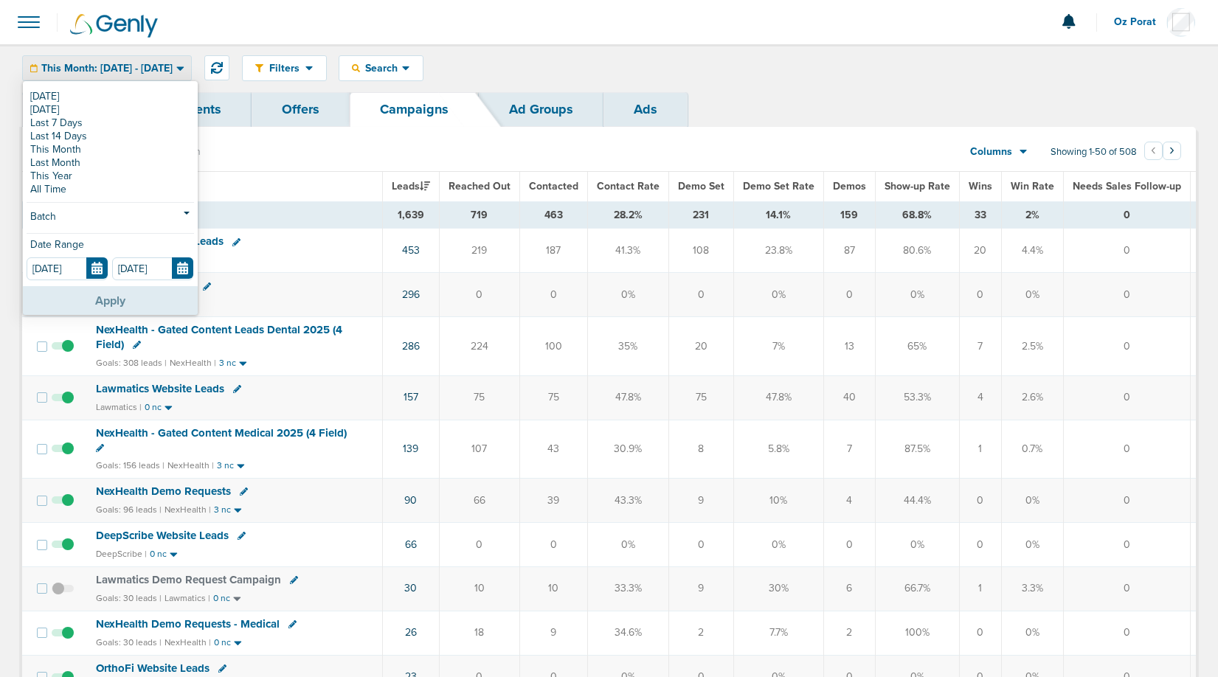
click at [115, 310] on button "Apply" at bounding box center [110, 300] width 175 height 29
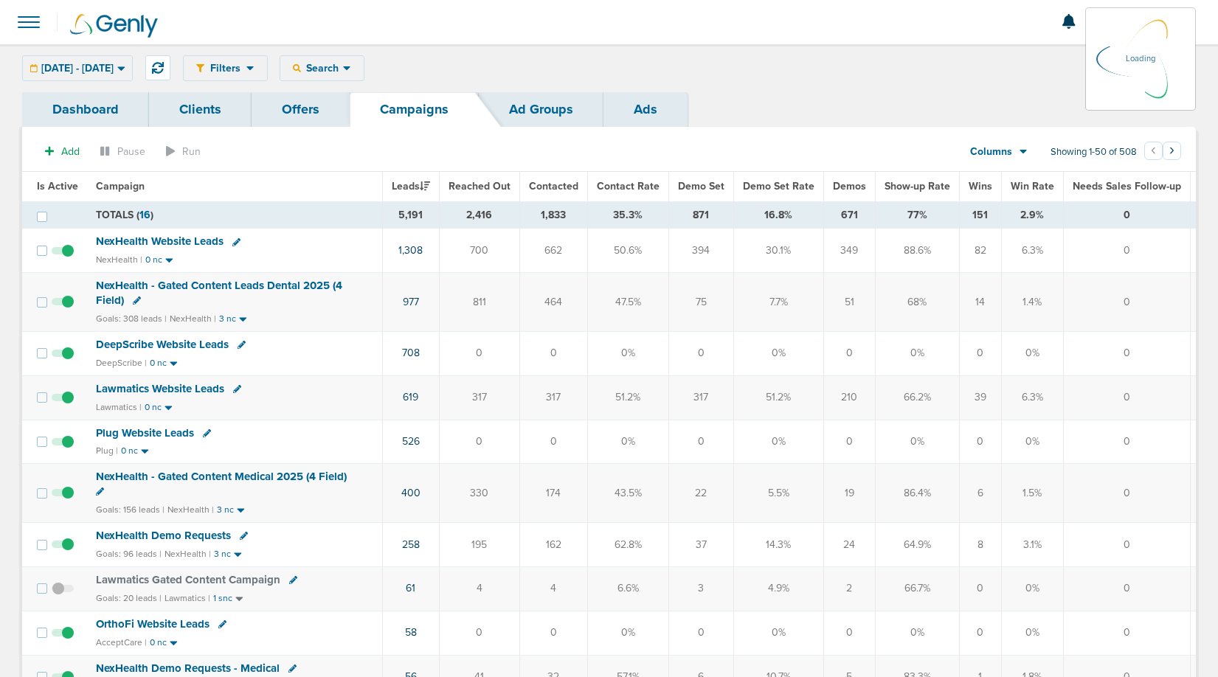
click at [173, 241] on span "NexHealth Website Leads" at bounding box center [160, 241] width 128 height 13
click at [165, 242] on span "NexHealth Website Leads" at bounding box center [160, 241] width 128 height 13
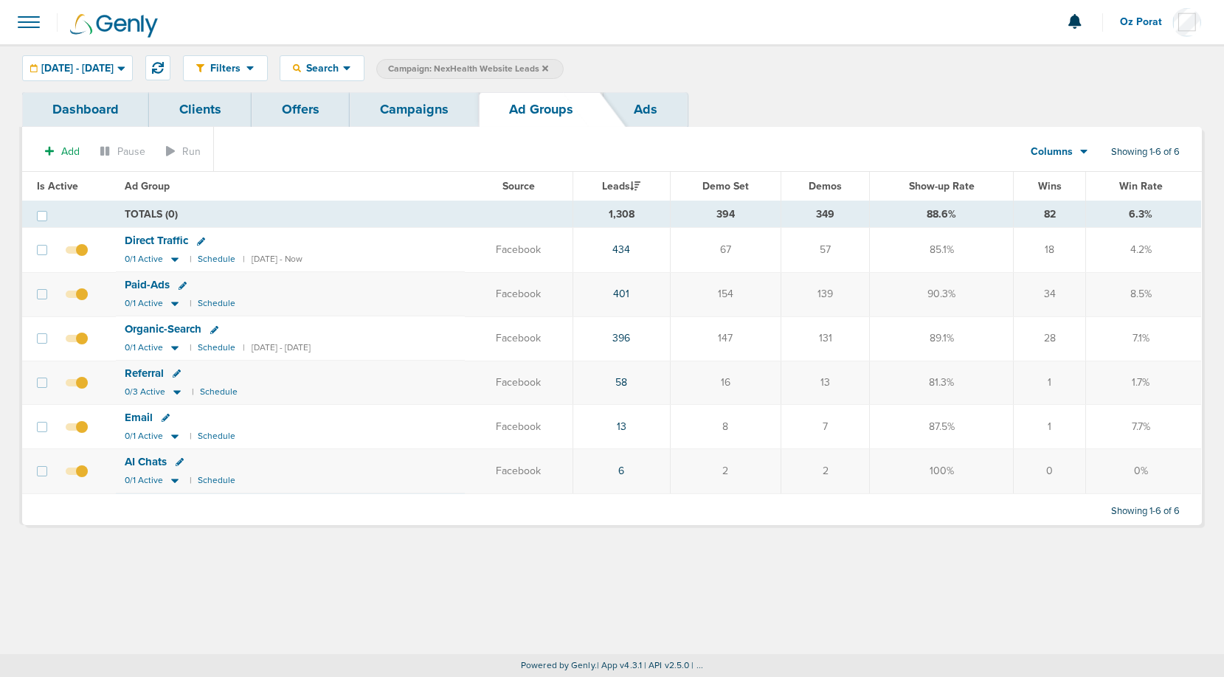
click at [28, 22] on span at bounding box center [29, 22] width 32 height 32
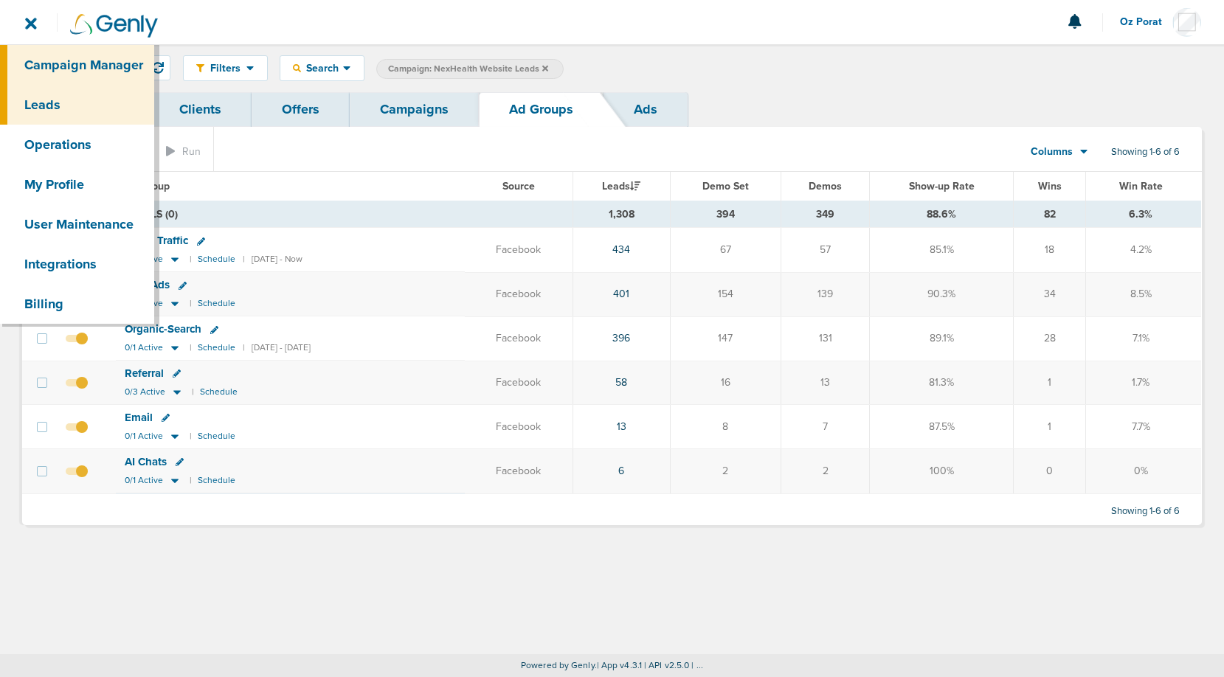
click at [49, 112] on link "Leads" at bounding box center [77, 105] width 154 height 40
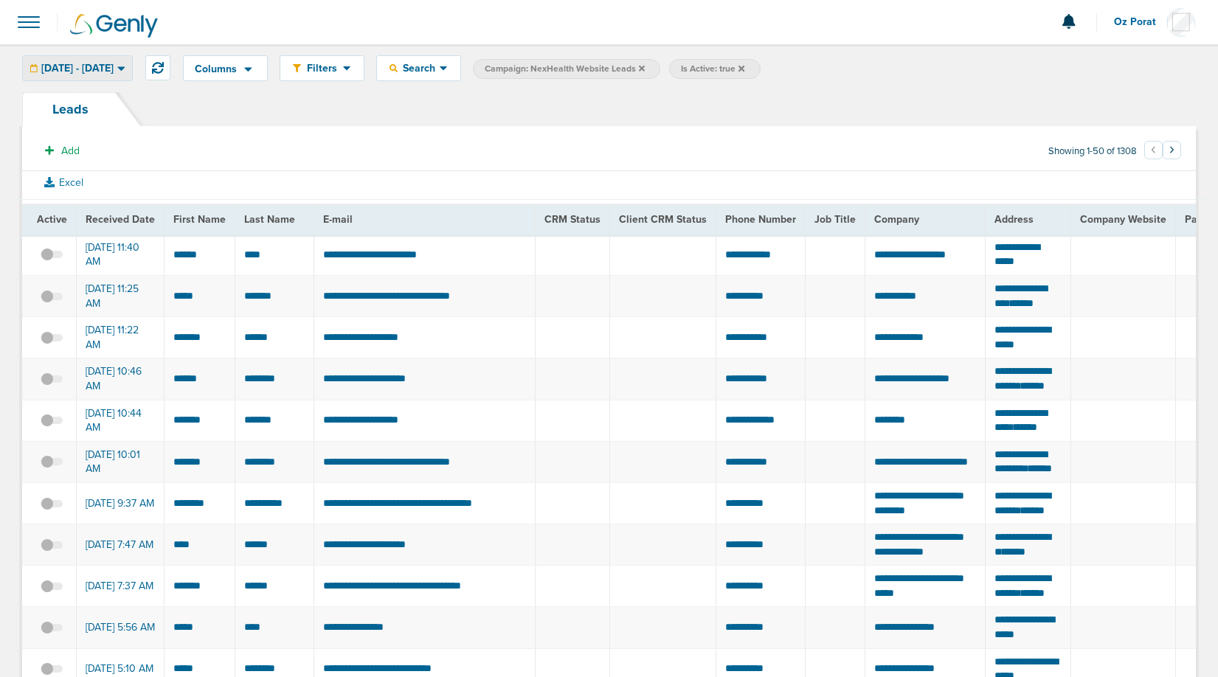
click at [95, 72] on span "[DATE] - [DATE]" at bounding box center [77, 68] width 72 height 10
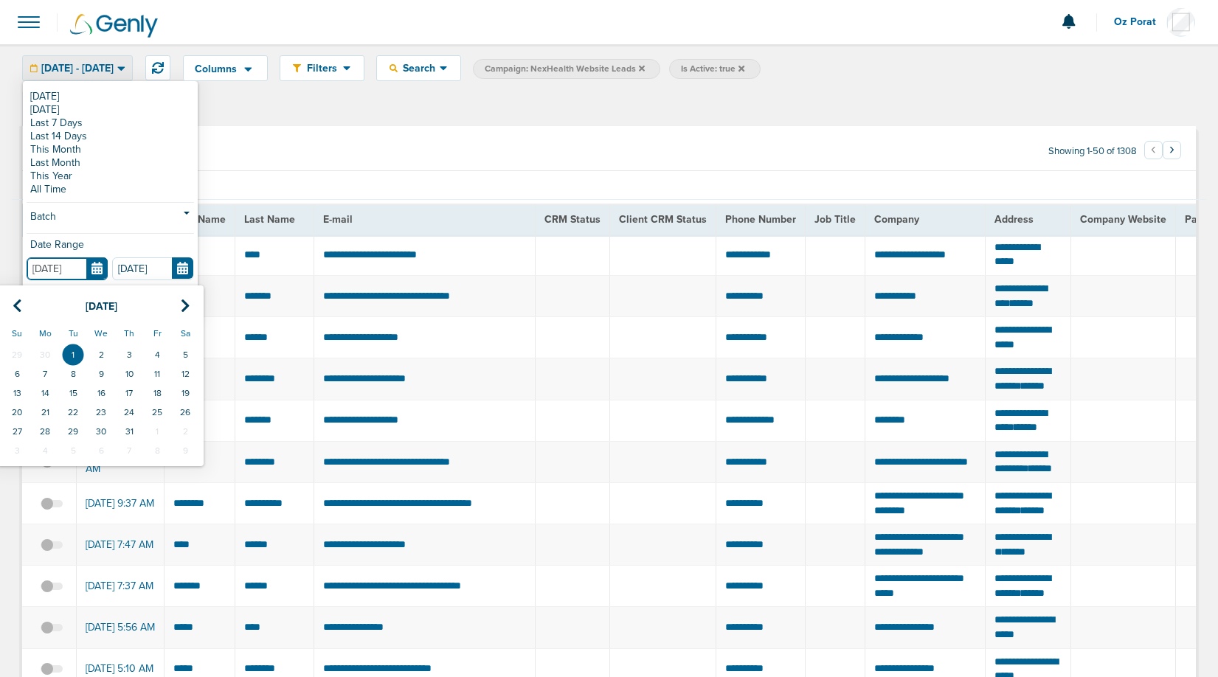
click at [100, 271] on input "[DATE]" at bounding box center [67, 269] width 81 height 23
click at [192, 306] on th at bounding box center [185, 307] width 28 height 30
click at [157, 354] on td "1" at bounding box center [157, 354] width 28 height 19
type input "[DATE]"
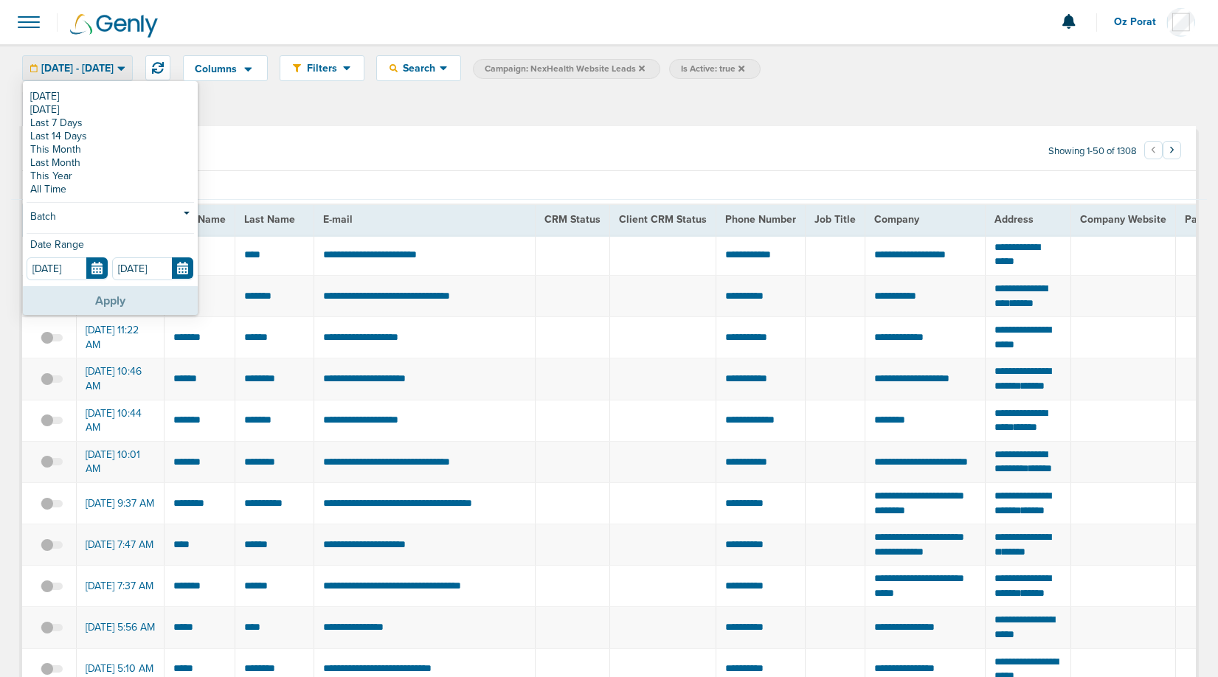
click at [106, 297] on button "Apply" at bounding box center [110, 300] width 175 height 29
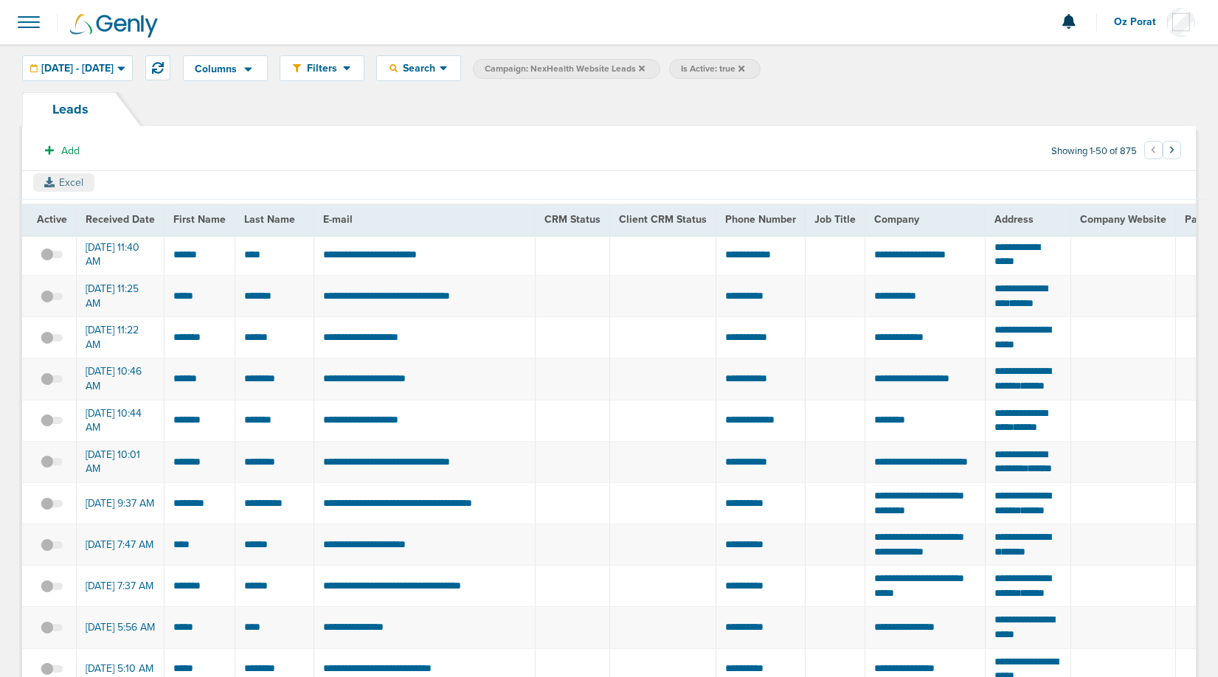
click at [63, 179] on button "Excel" at bounding box center [63, 182] width 61 height 18
click at [638, 68] on span "Campaign: NexHealth Website Leads" at bounding box center [565, 69] width 160 height 13
click at [642, 69] on span "Campaign: NexHealth Website Leads" at bounding box center [565, 69] width 160 height 13
click at [440, 72] on span "Search" at bounding box center [419, 68] width 42 height 13
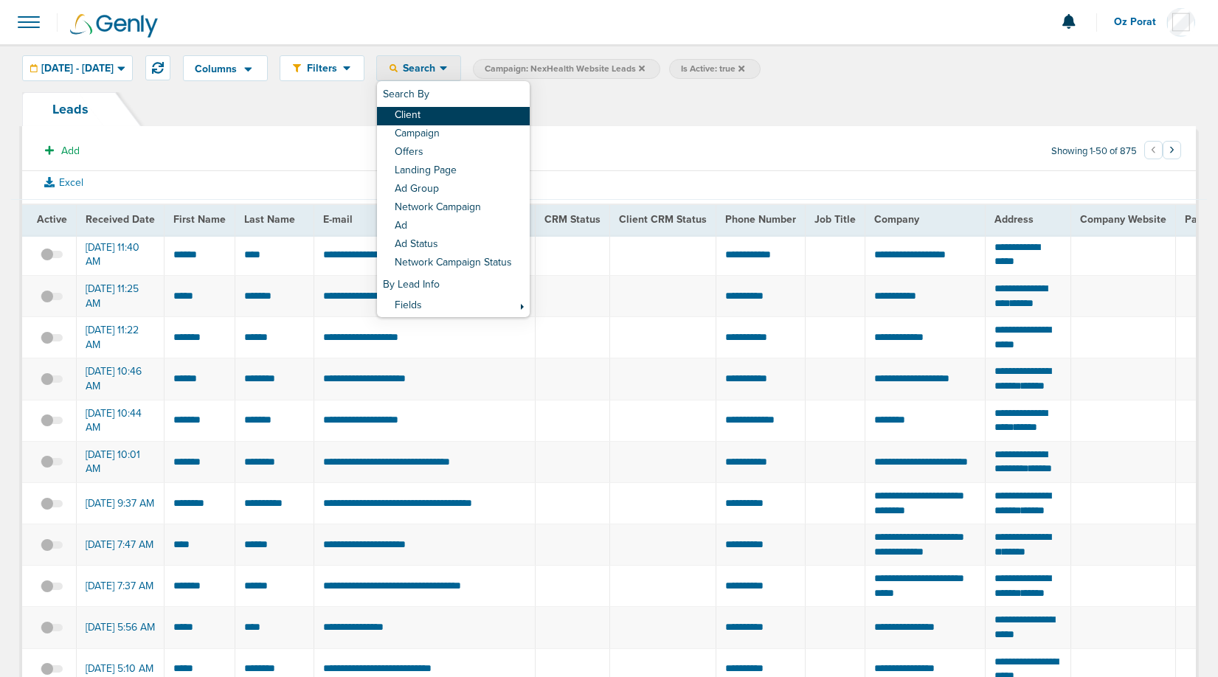
click at [475, 116] on link "Client" at bounding box center [453, 116] width 153 height 18
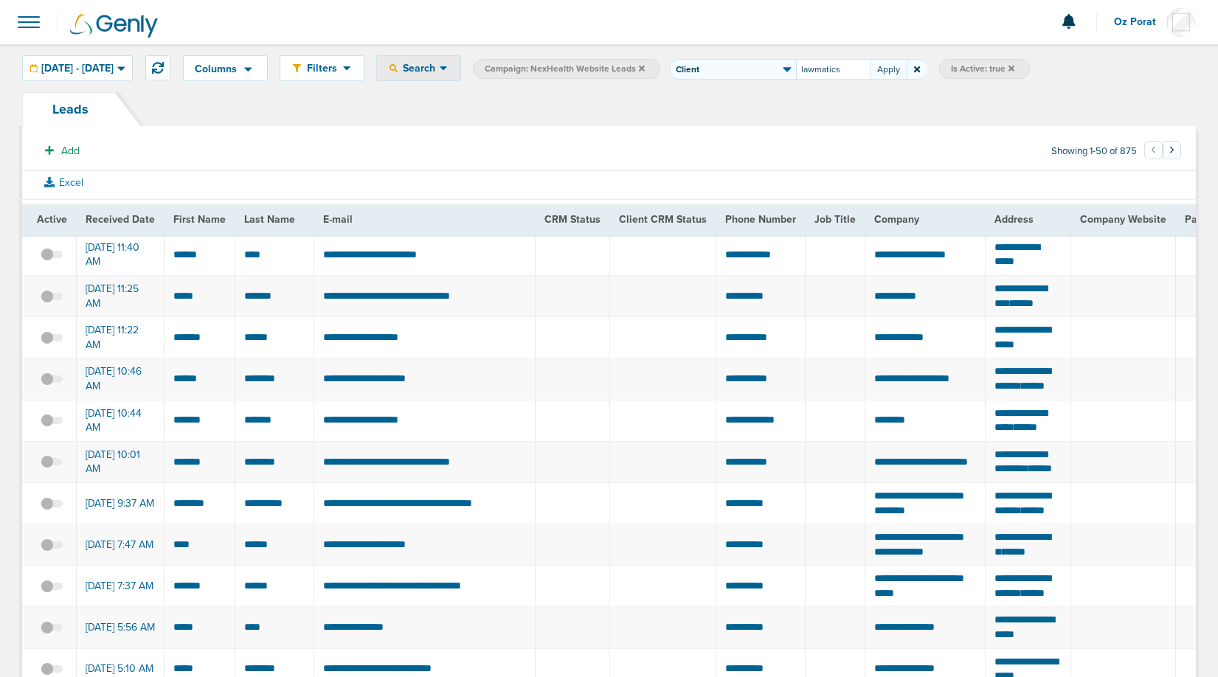
type input "lawmatics"
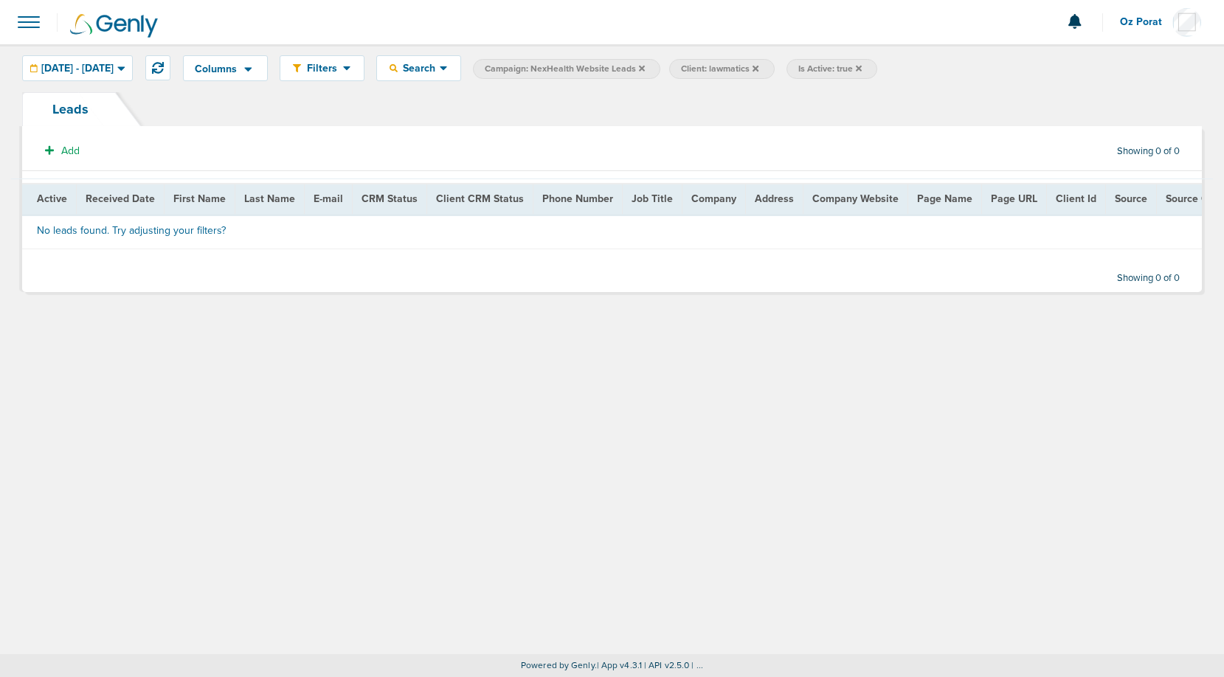
click at [645, 72] on span "Campaign: NexHealth Website Leads" at bounding box center [565, 69] width 160 height 13
click at [645, 66] on icon at bounding box center [642, 68] width 6 height 6
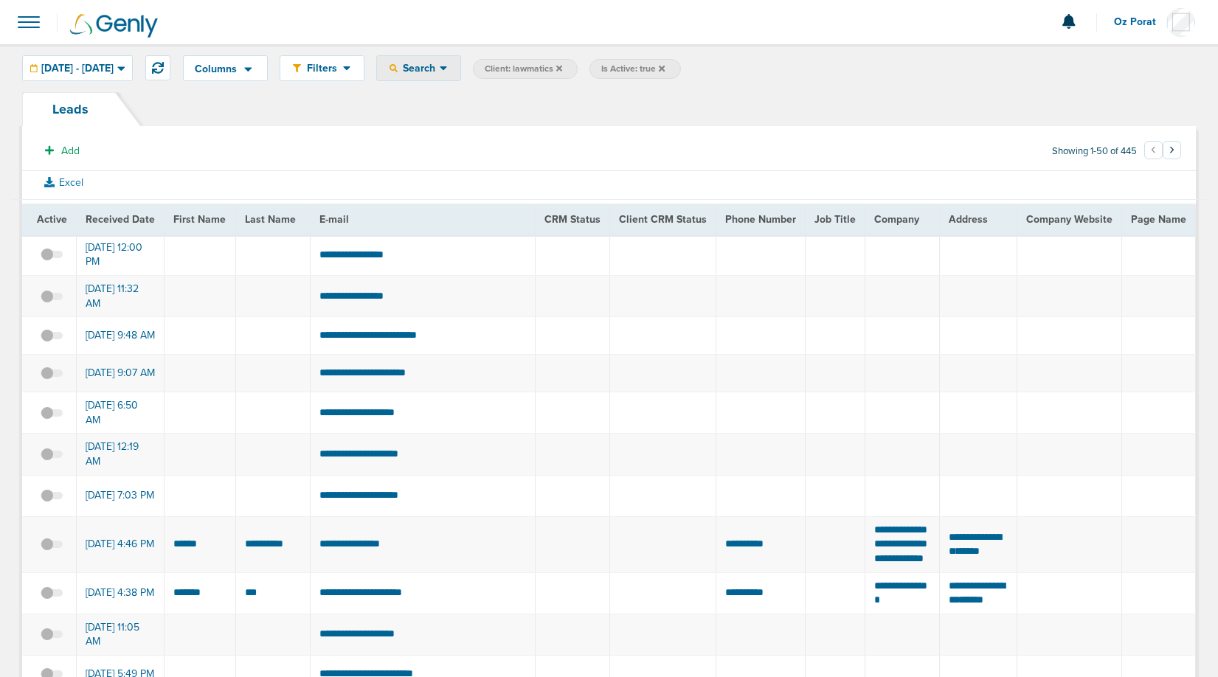
click at [440, 72] on span "Search" at bounding box center [419, 68] width 42 height 13
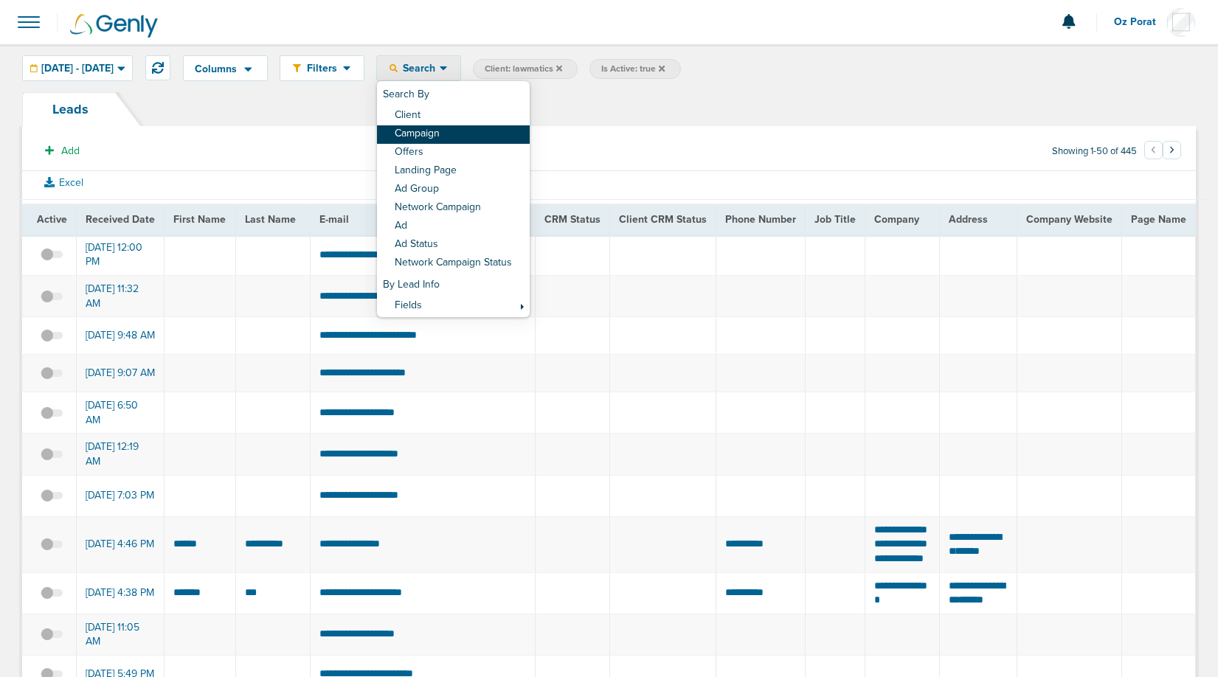
click at [474, 138] on link "Campaign" at bounding box center [453, 134] width 153 height 18
select select "cmpName"
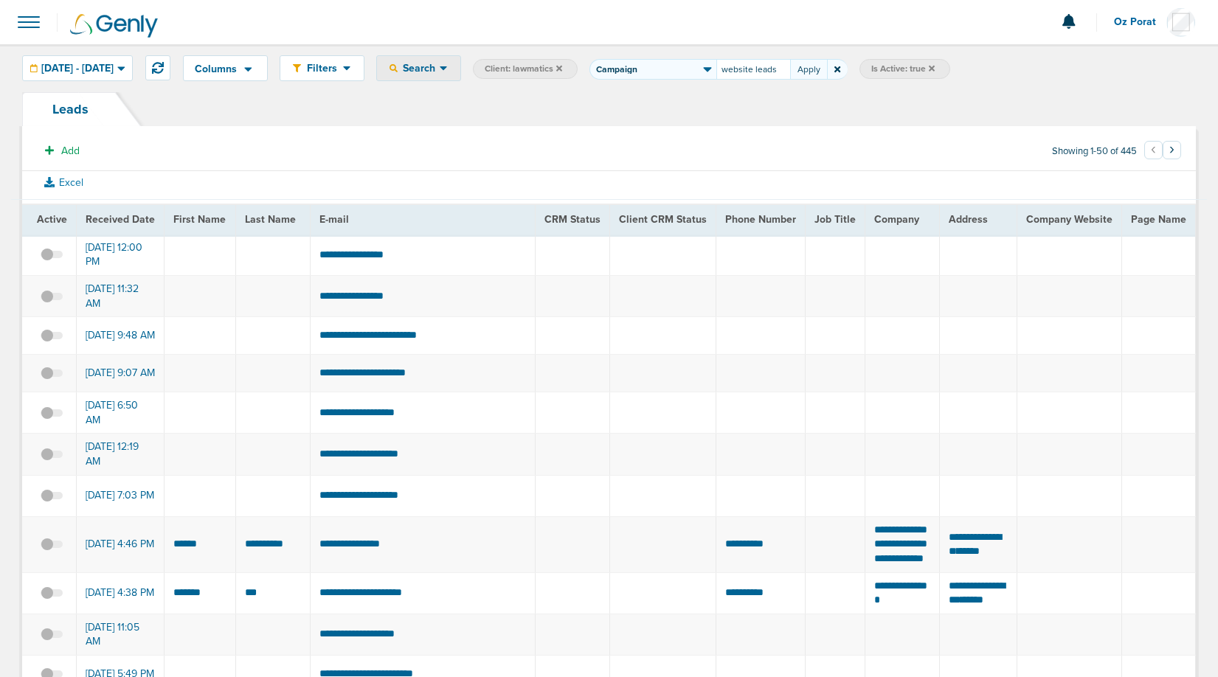
type input "website leads"
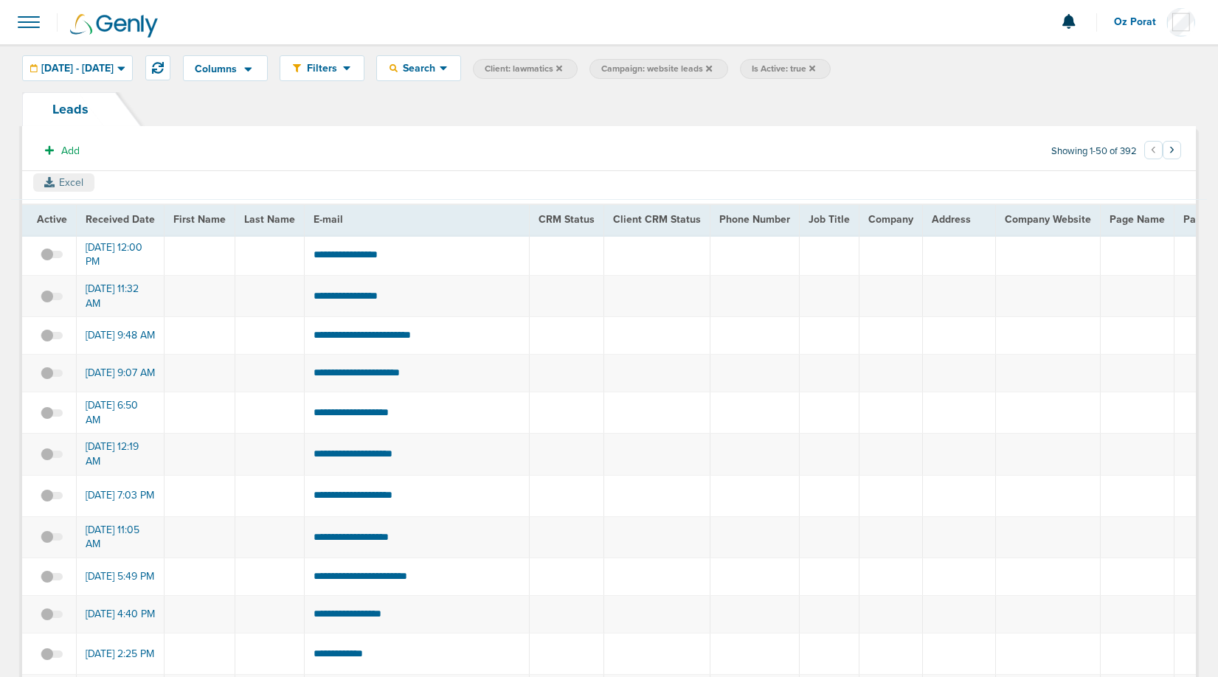
click at [60, 183] on button "Excel" at bounding box center [63, 182] width 61 height 18
click at [40, 27] on span at bounding box center [29, 22] width 32 height 32
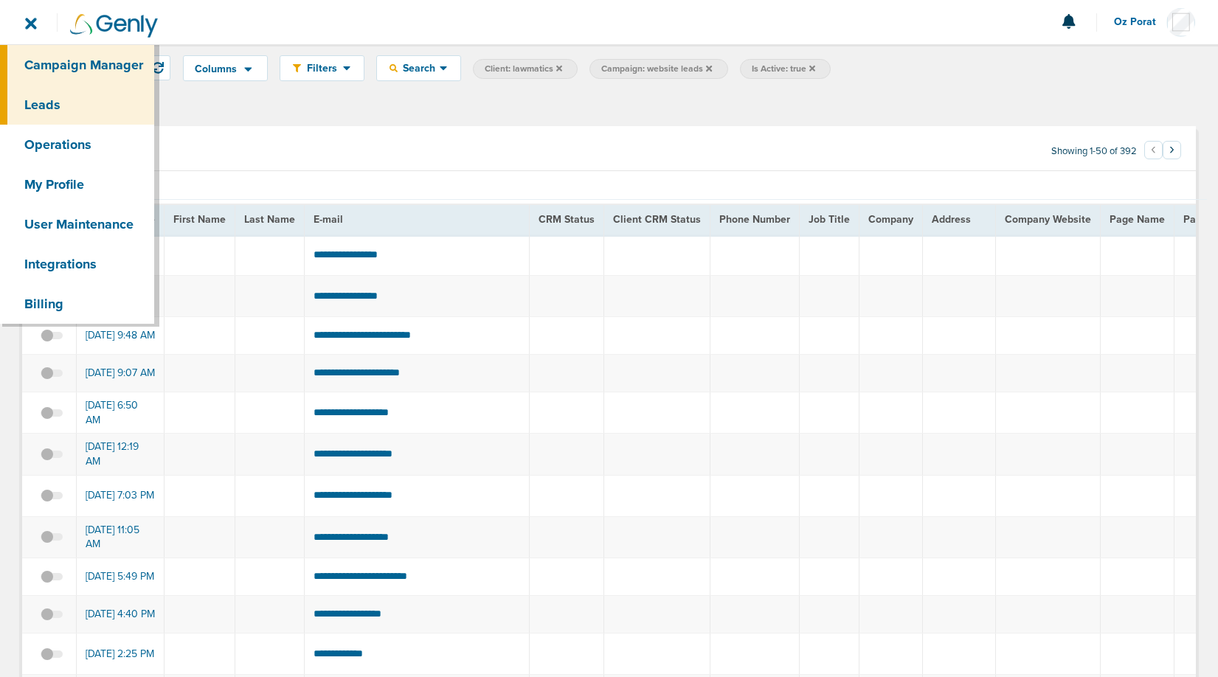
click at [52, 55] on link "Campaign Manager" at bounding box center [77, 65] width 154 height 40
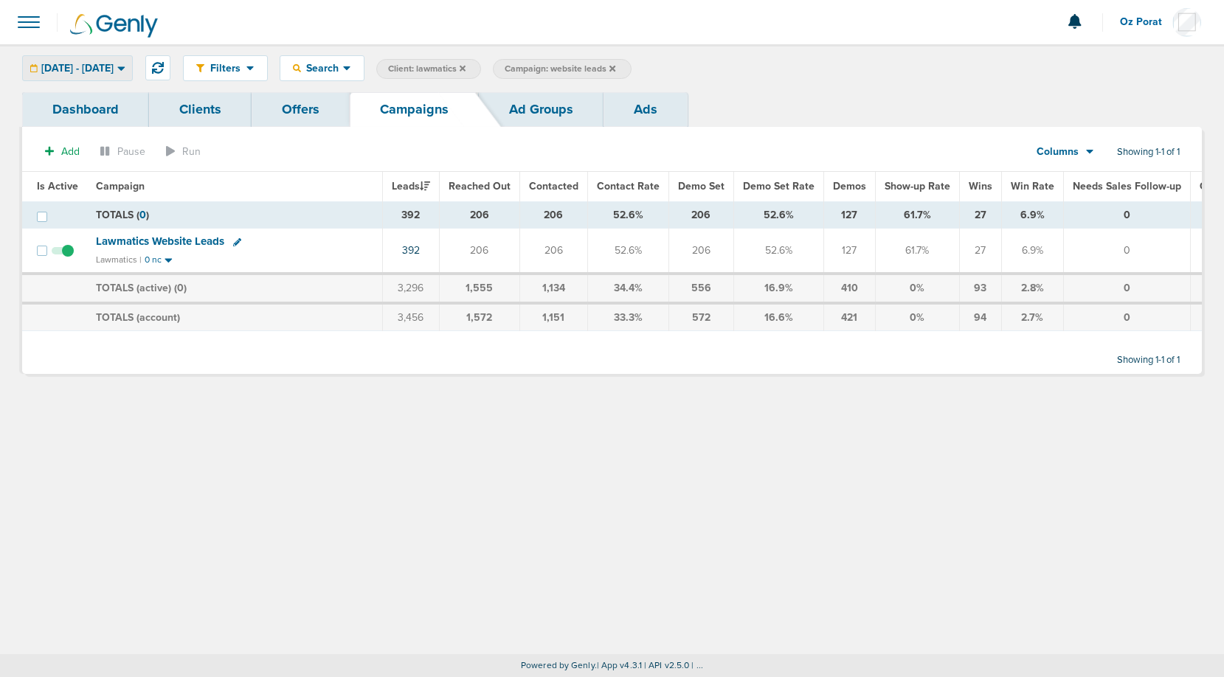
click at [110, 66] on span "[DATE] - [DATE]" at bounding box center [77, 68] width 72 height 10
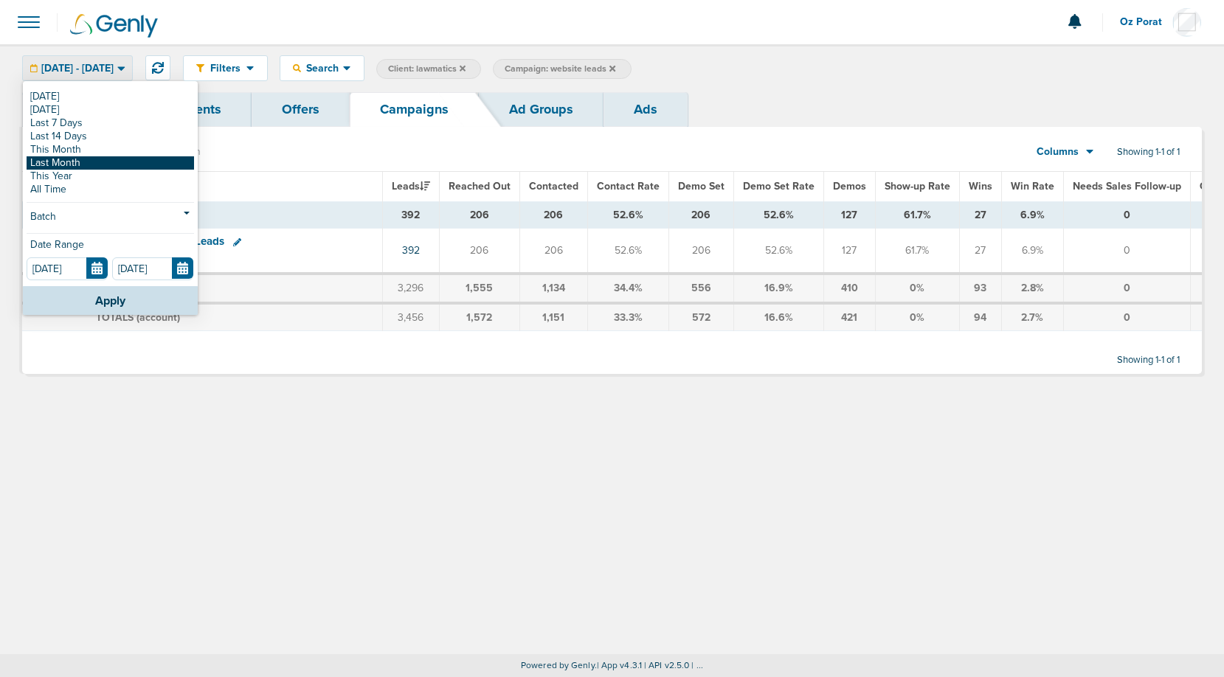
click at [65, 162] on link "Last Month" at bounding box center [111, 162] width 168 height 13
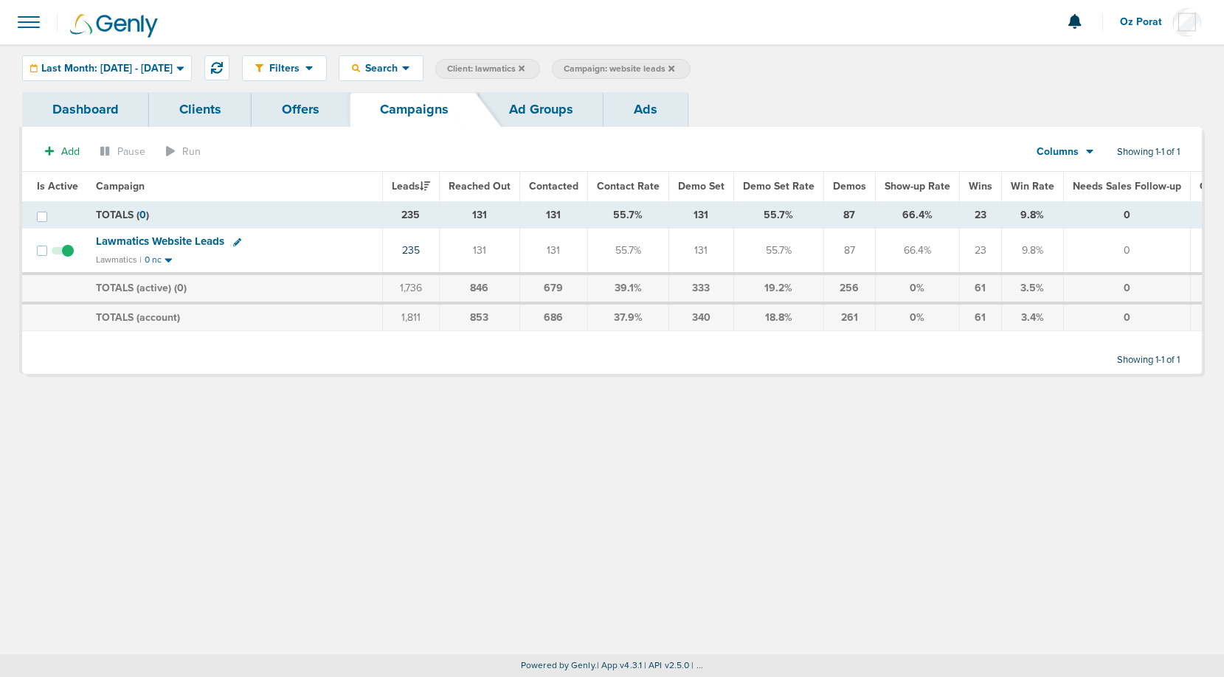
scroll to position [0, 135]
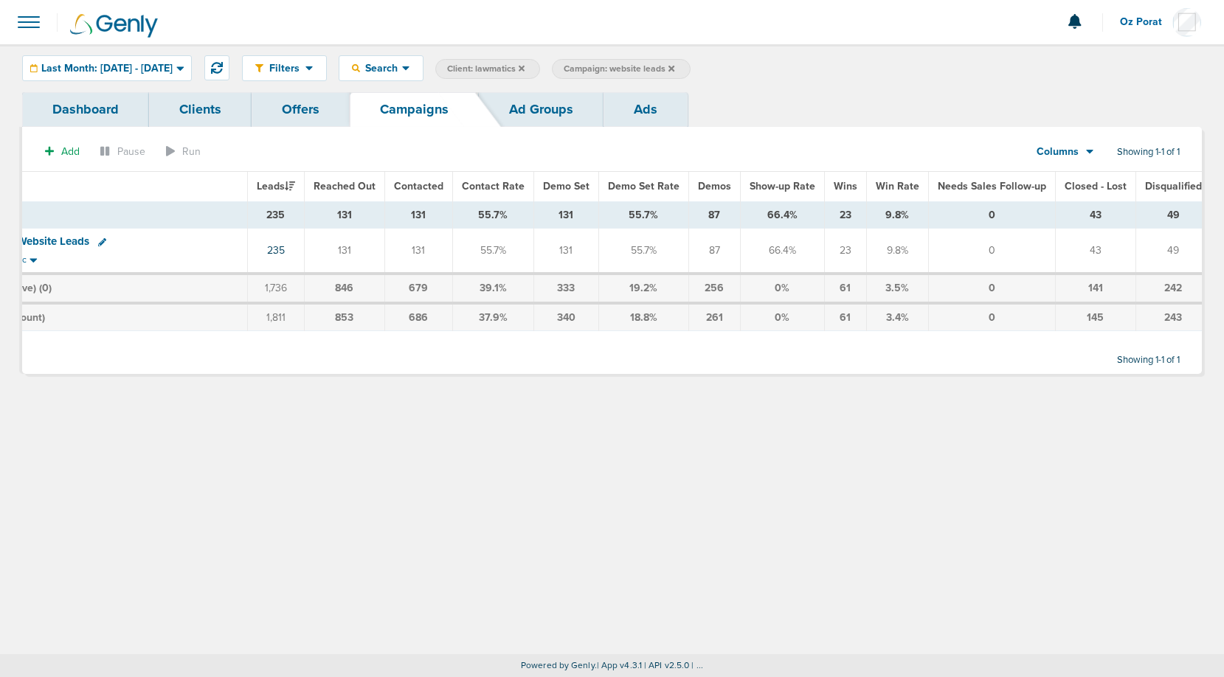
click at [675, 67] on icon at bounding box center [672, 68] width 6 height 6
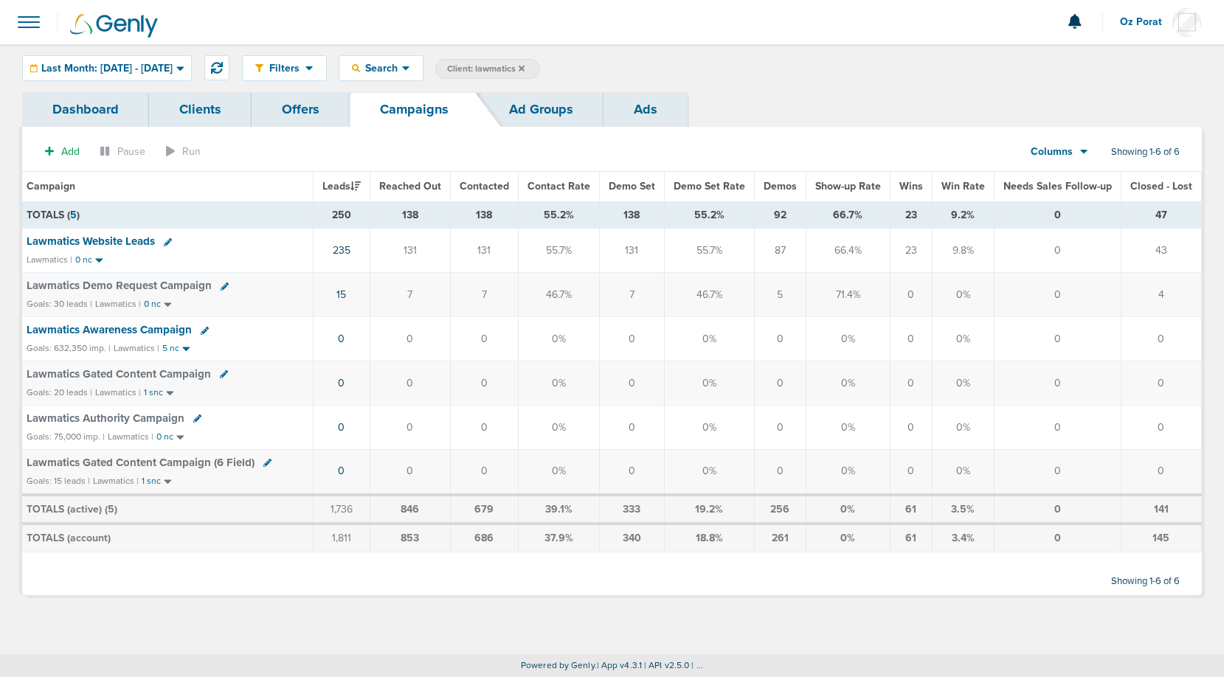
scroll to position [0, 57]
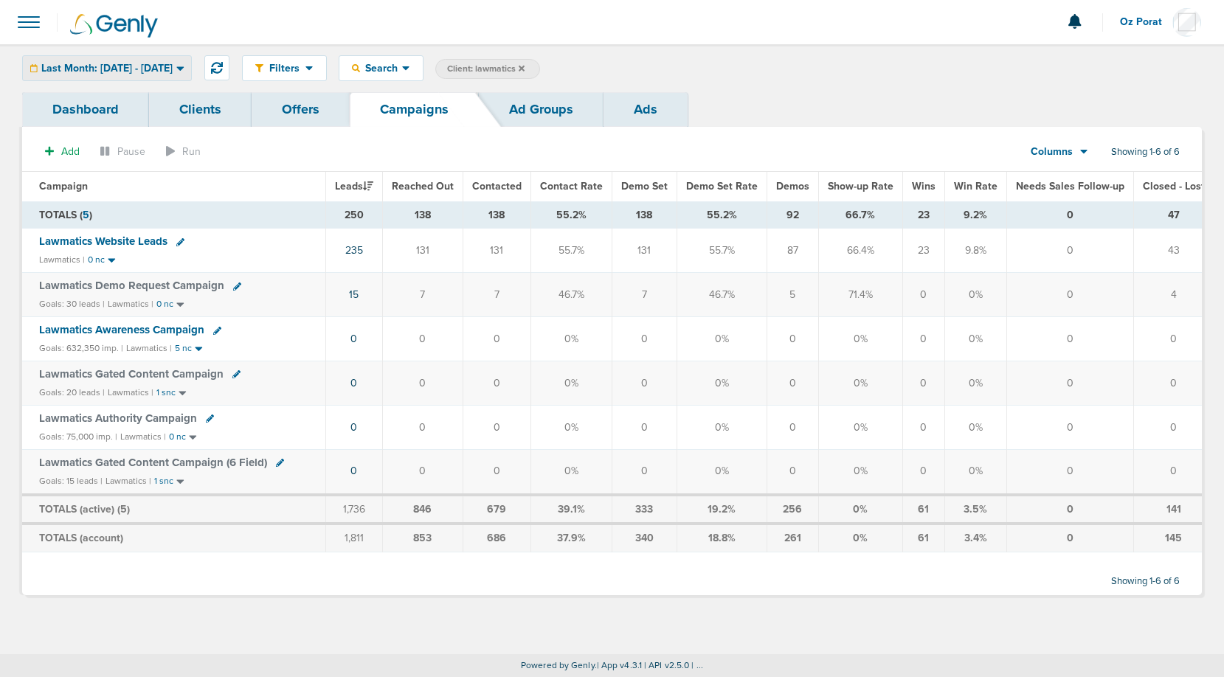
click at [148, 75] on div "Last Month: [DATE] - [DATE]" at bounding box center [107, 68] width 168 height 24
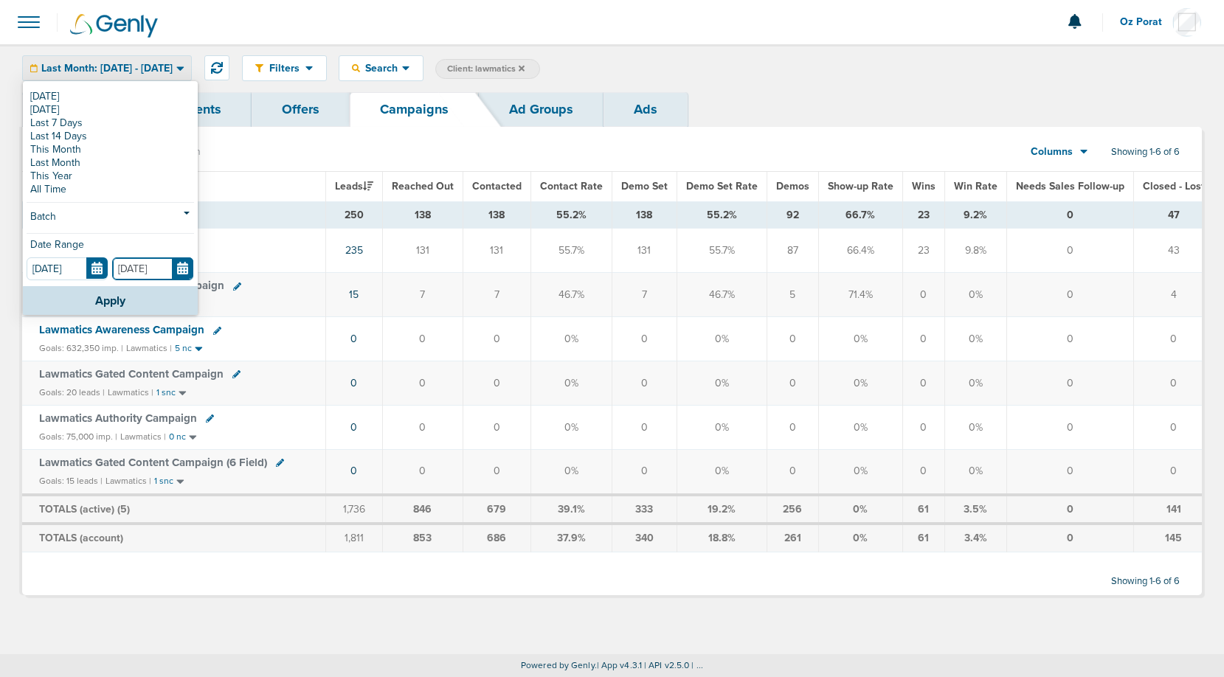
click at [170, 261] on input "[DATE]" at bounding box center [152, 269] width 81 height 23
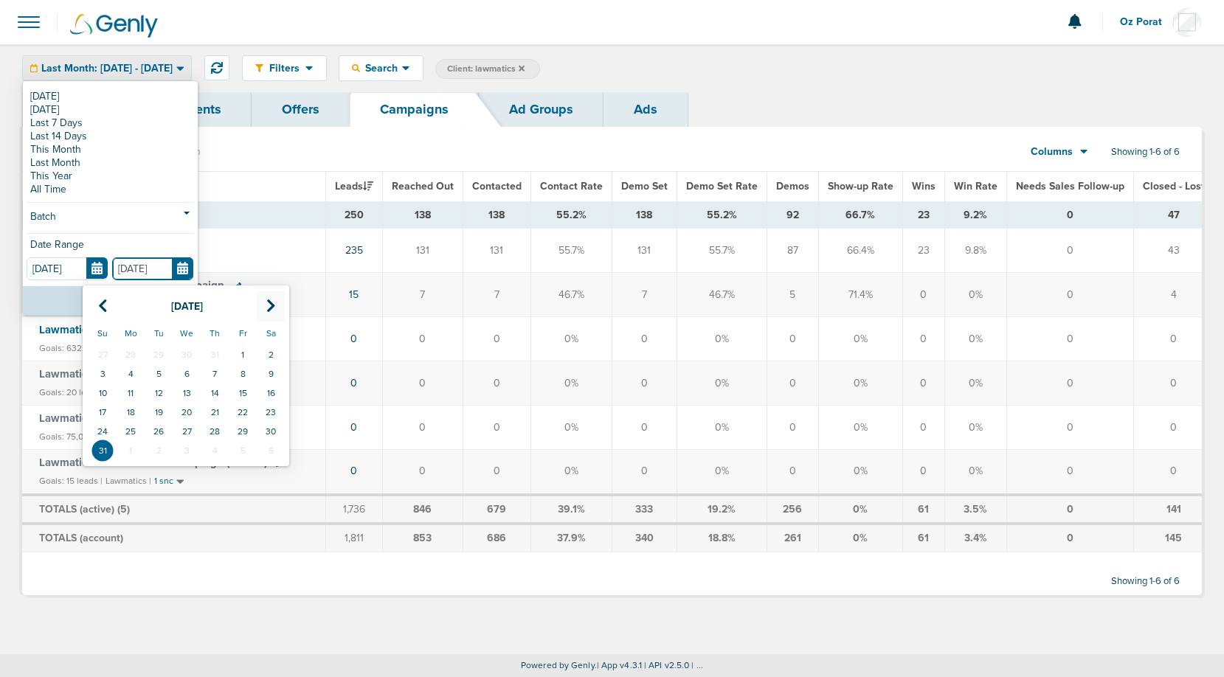
click at [266, 305] on icon at bounding box center [271, 306] width 10 height 15
click at [157, 435] on td "30" at bounding box center [159, 431] width 28 height 19
type input "[DATE]"
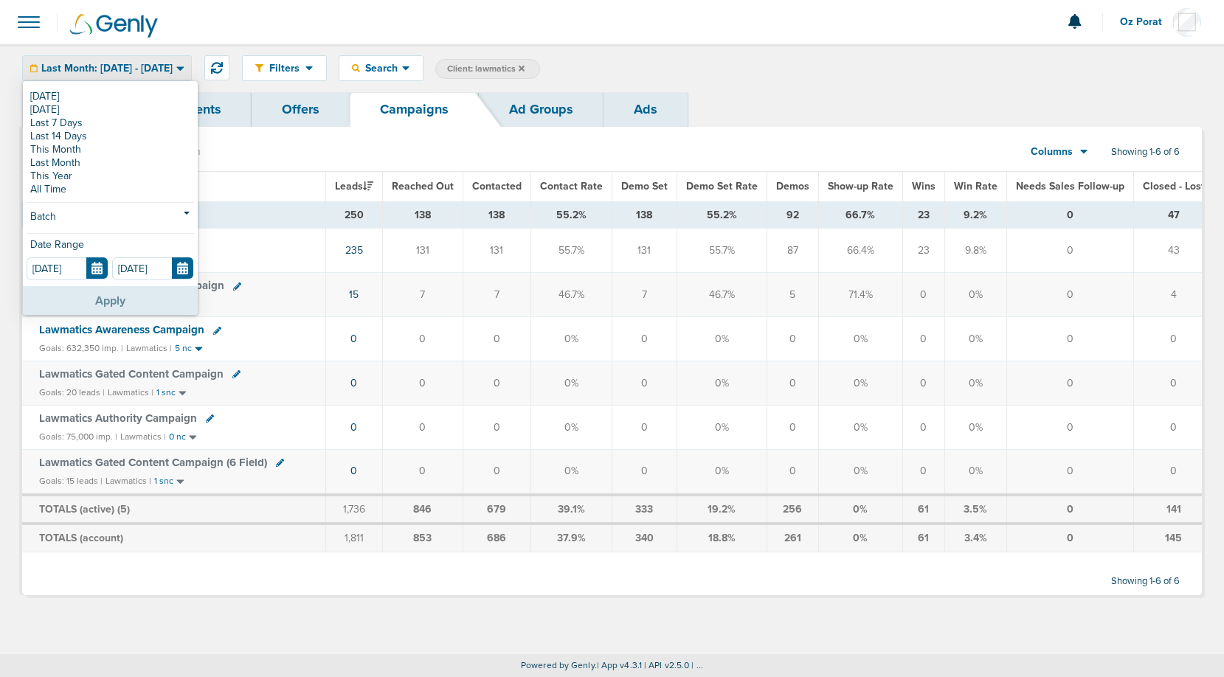
click at [118, 305] on button "Apply" at bounding box center [110, 300] width 175 height 29
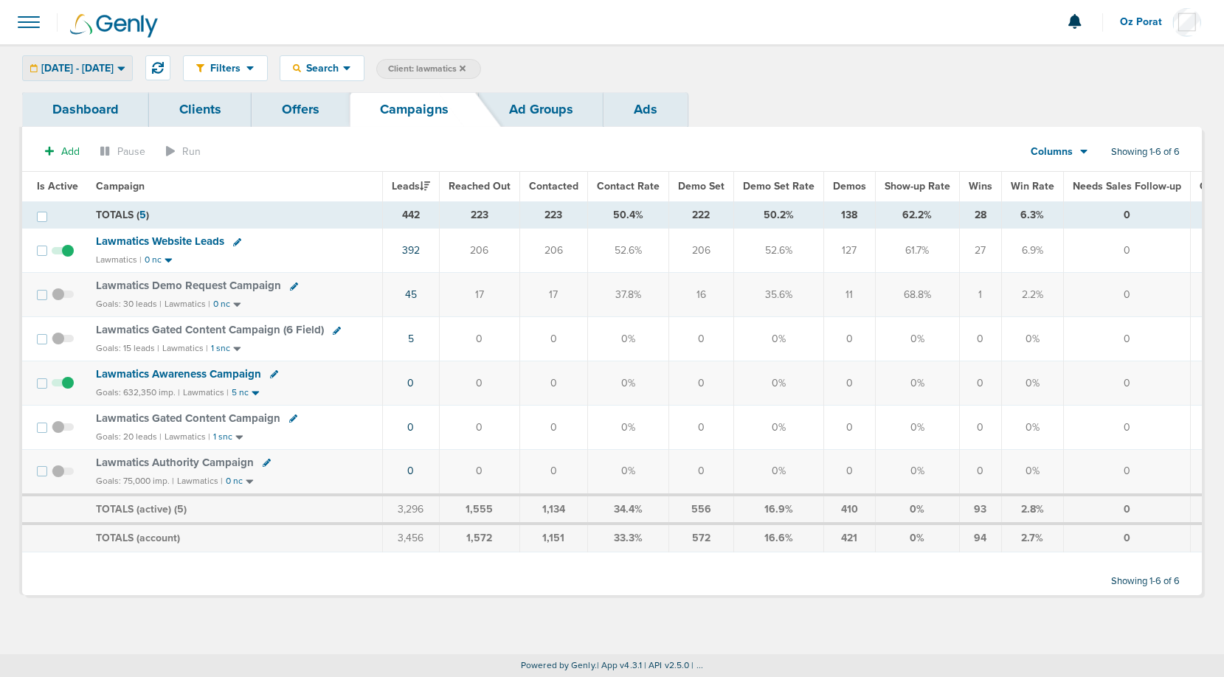
click at [102, 72] on span "[DATE] - [DATE]" at bounding box center [77, 68] width 72 height 10
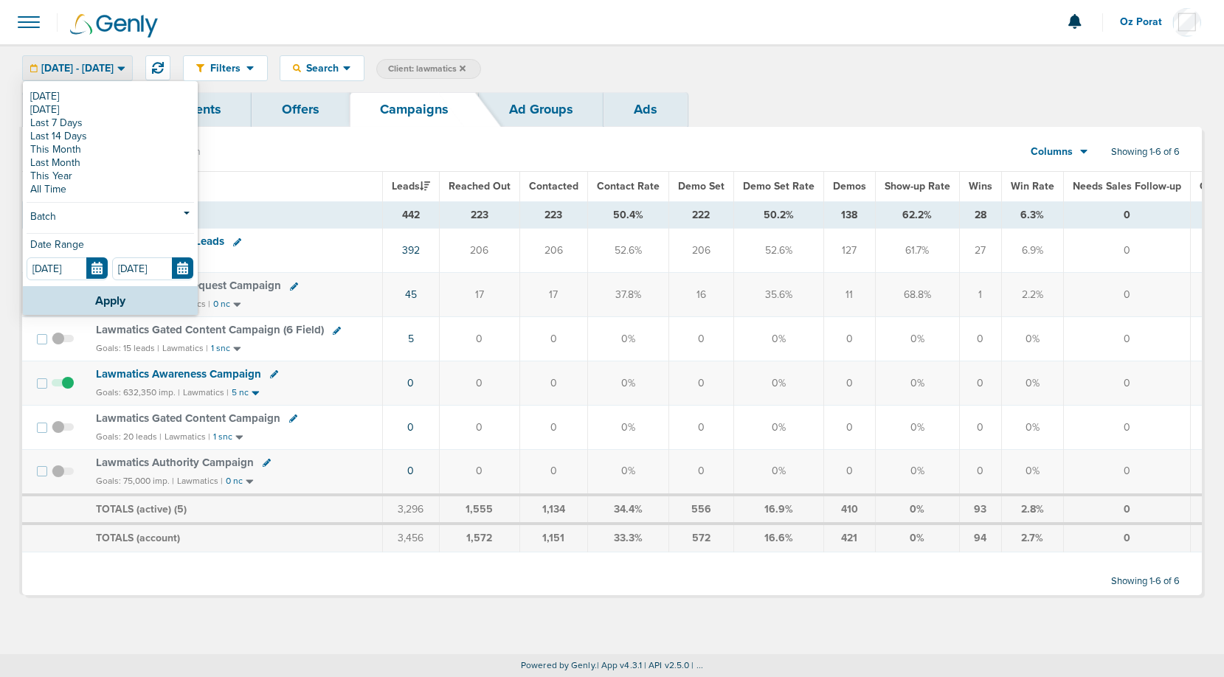
click at [646, 80] on div "Filters Active Only Settings Status Active Inactive Objectives MQL SQL Traffic …" at bounding box center [692, 68] width 1019 height 26
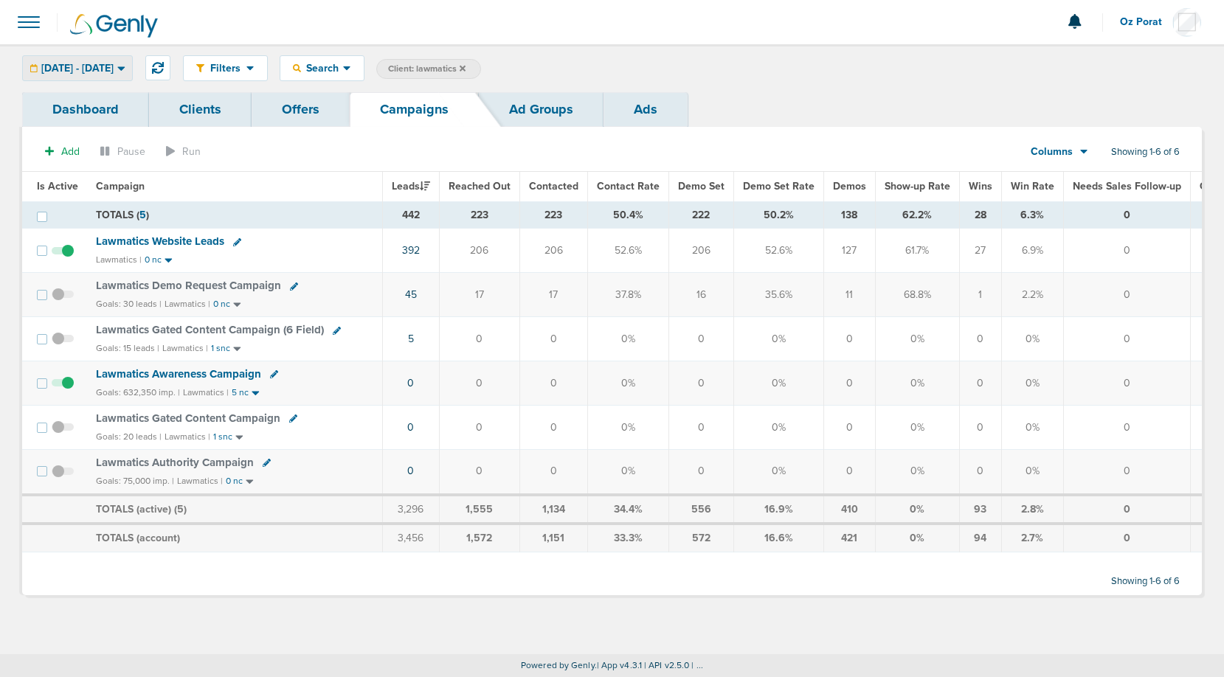
click at [104, 71] on span "[DATE] - [DATE]" at bounding box center [77, 68] width 72 height 10
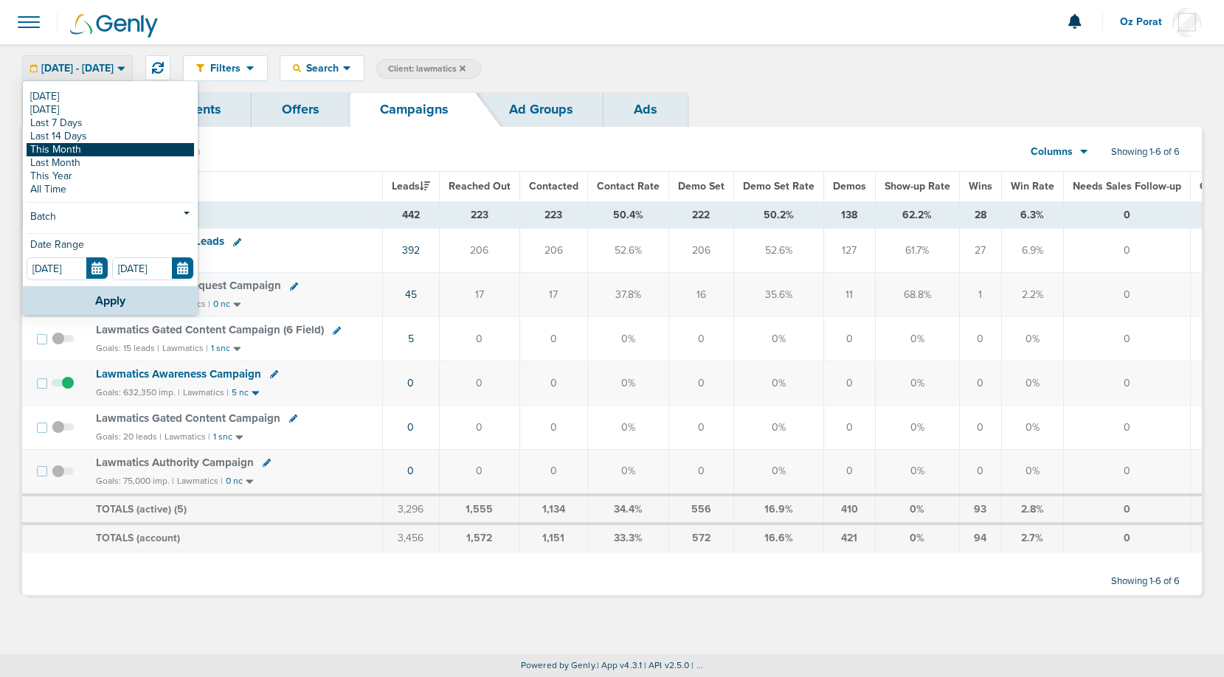
click at [71, 148] on link "This Month" at bounding box center [111, 149] width 168 height 13
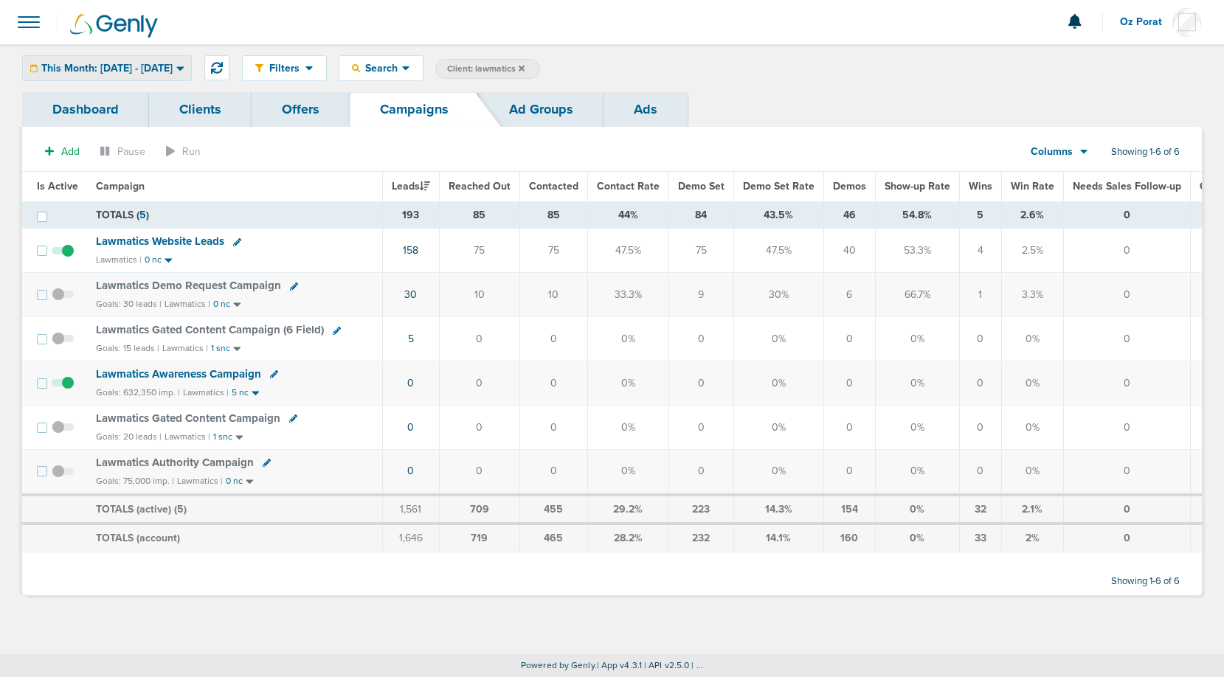
click at [168, 72] on span "This Month: [DATE] - [DATE]" at bounding box center [106, 68] width 131 height 10
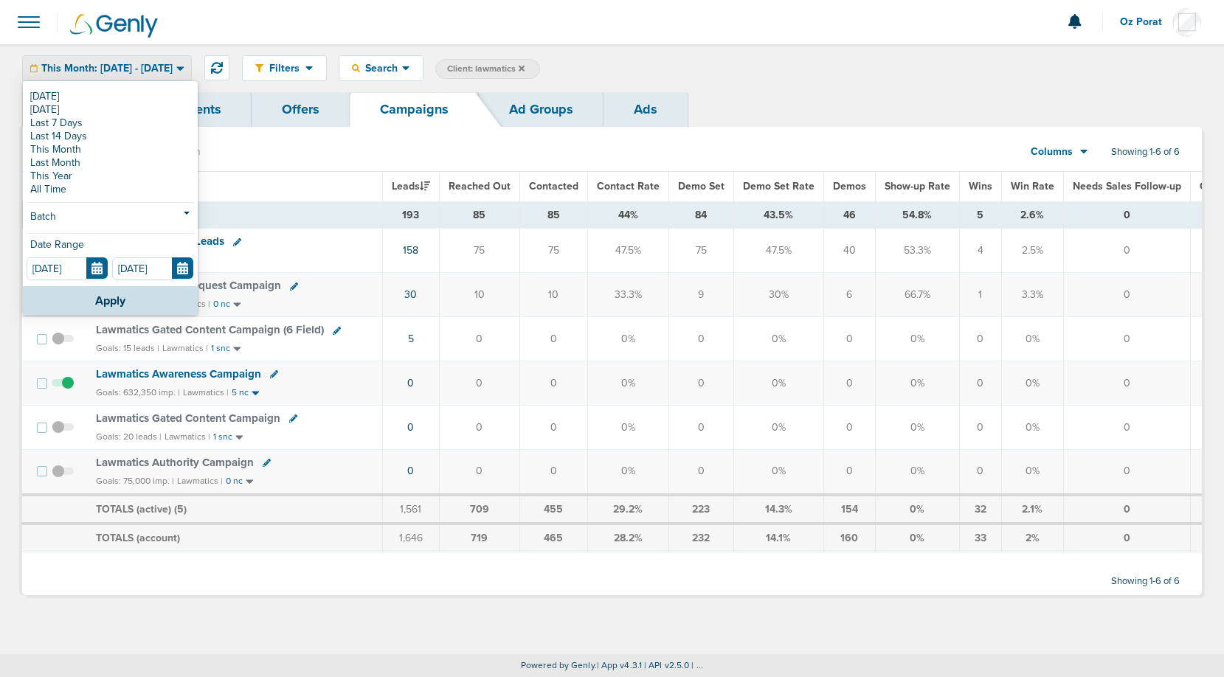
click at [471, 155] on section "Add Pause Run Columns Media Stats Sales Performance Custom Showing 1-6 of 6" at bounding box center [612, 155] width 1180 height 34
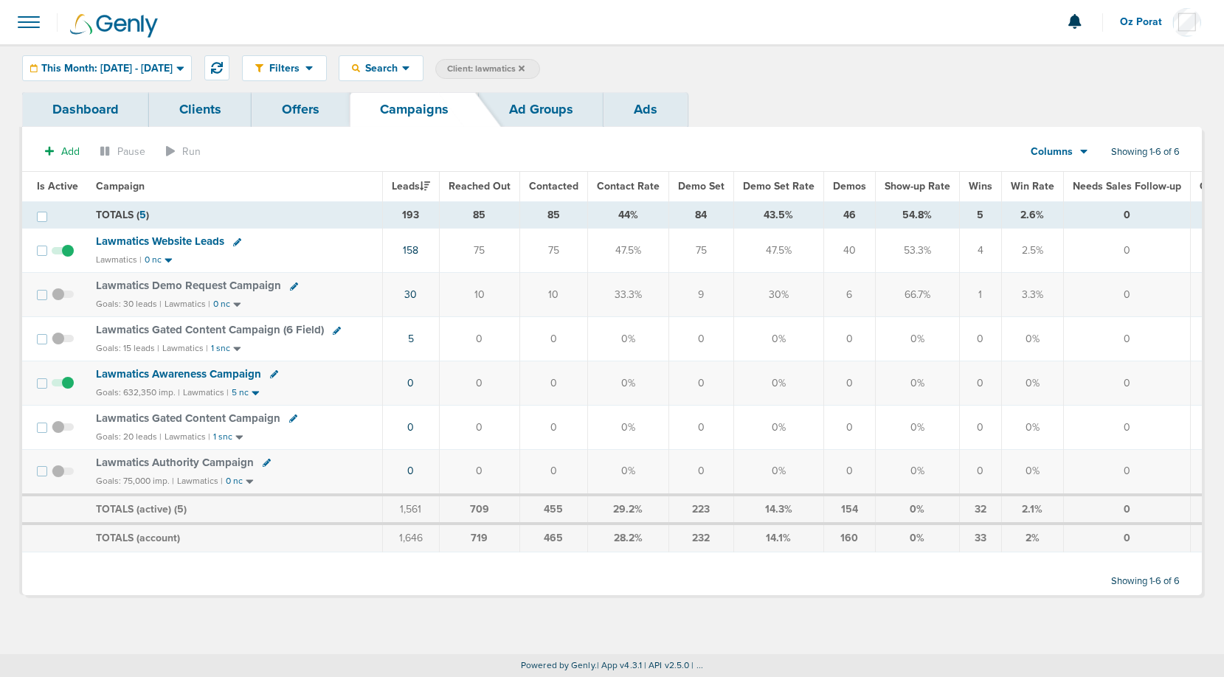
click at [28, 16] on span at bounding box center [29, 22] width 32 height 32
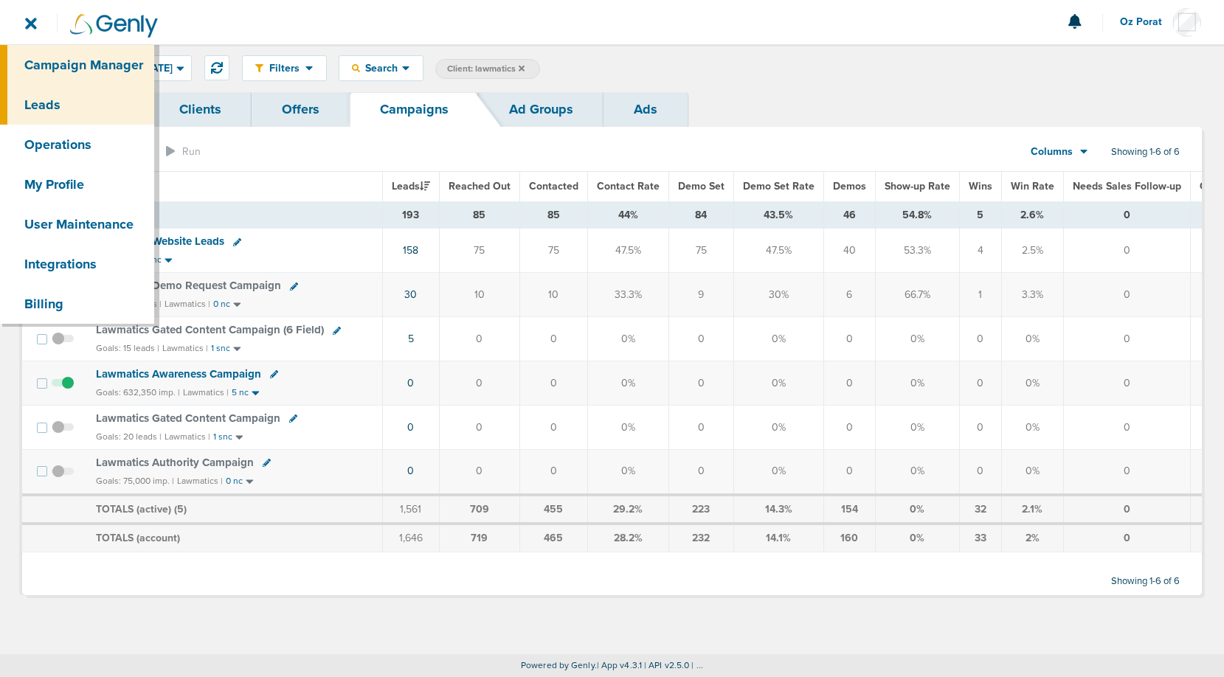
click at [49, 100] on link "Leads" at bounding box center [77, 105] width 154 height 40
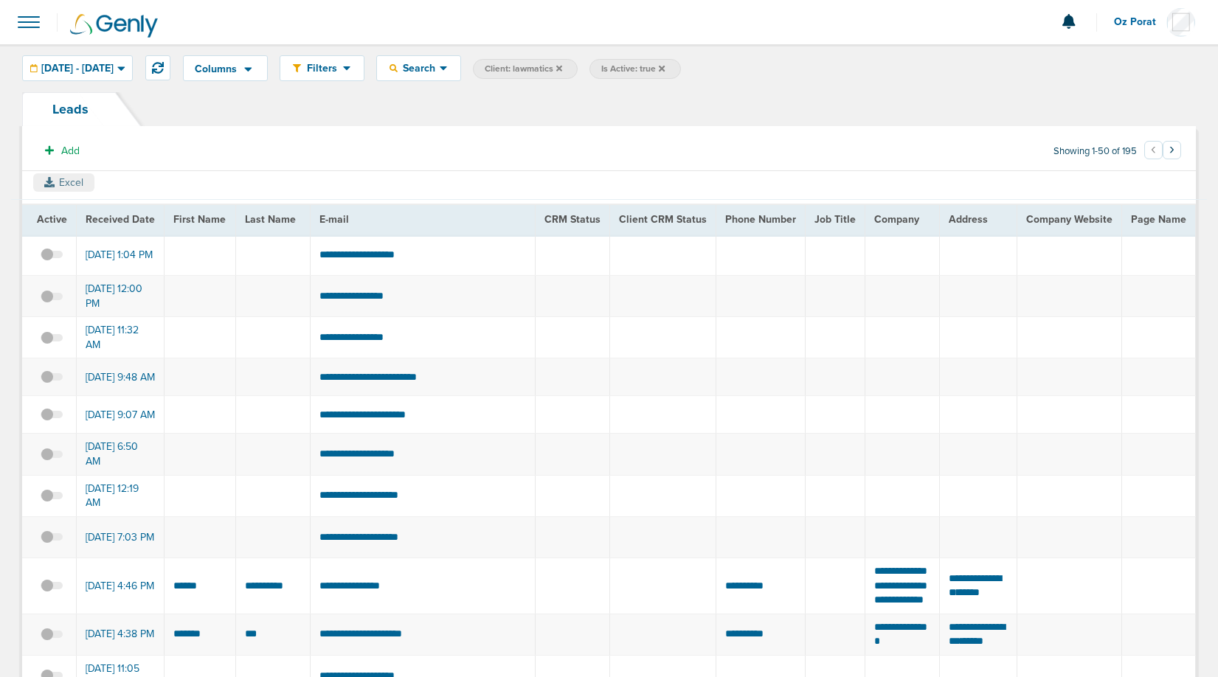
click at [66, 177] on button "Excel" at bounding box center [63, 182] width 61 height 18
click at [28, 28] on span at bounding box center [29, 22] width 32 height 32
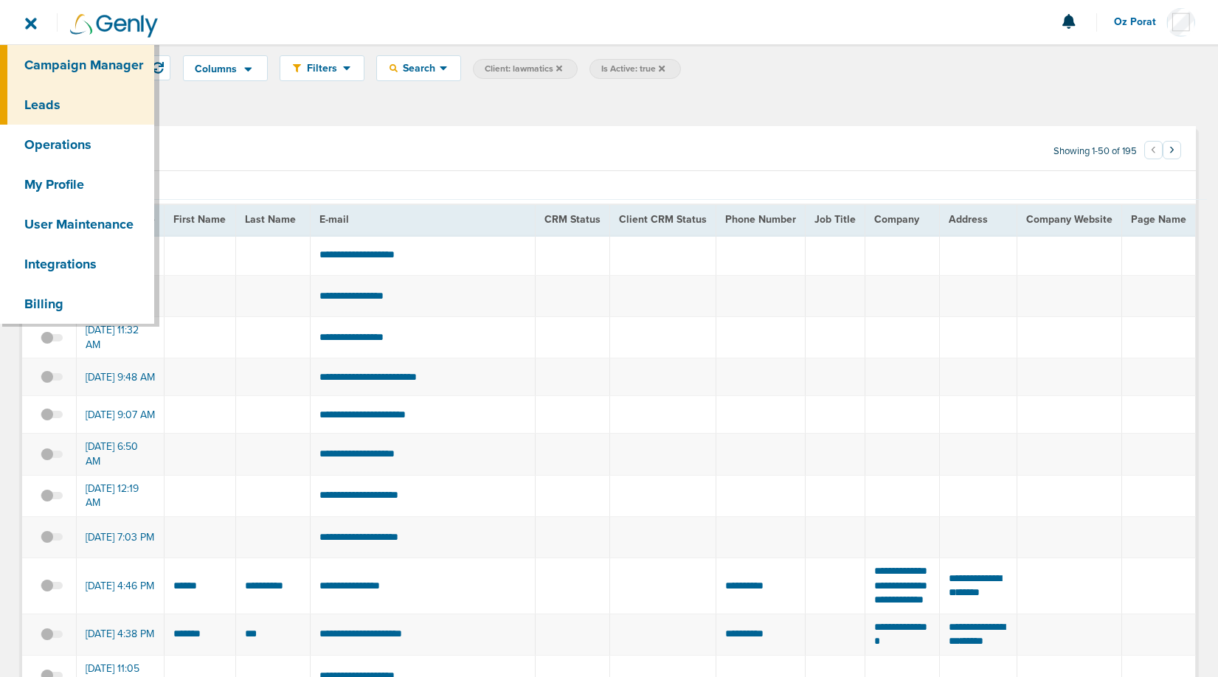
click at [40, 66] on link "Campaign Manager" at bounding box center [77, 65] width 154 height 40
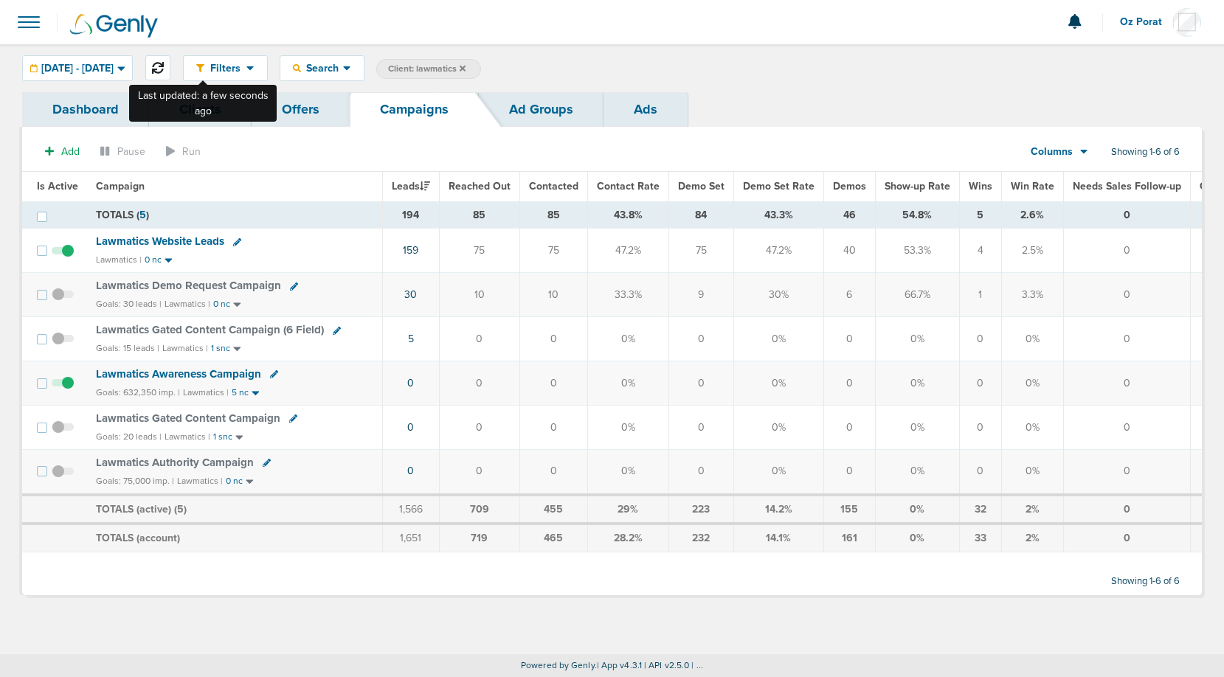
click at [164, 70] on icon at bounding box center [158, 68] width 12 height 12
click at [164, 63] on icon at bounding box center [158, 68] width 12 height 12
click at [114, 70] on span "[DATE] - [DATE]" at bounding box center [77, 68] width 72 height 10
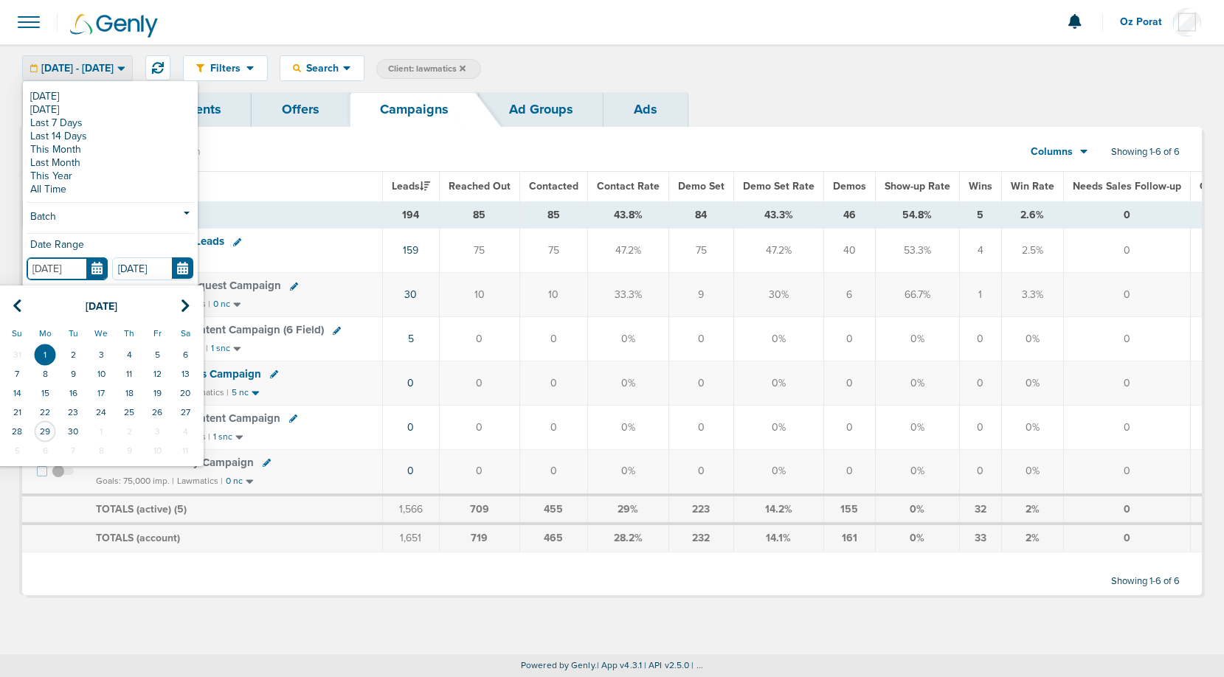
click at [100, 273] on input "[DATE]" at bounding box center [67, 269] width 81 height 23
click at [15, 309] on icon at bounding box center [18, 306] width 10 height 15
click at [157, 351] on td "1" at bounding box center [157, 354] width 28 height 19
type input "[DATE]"
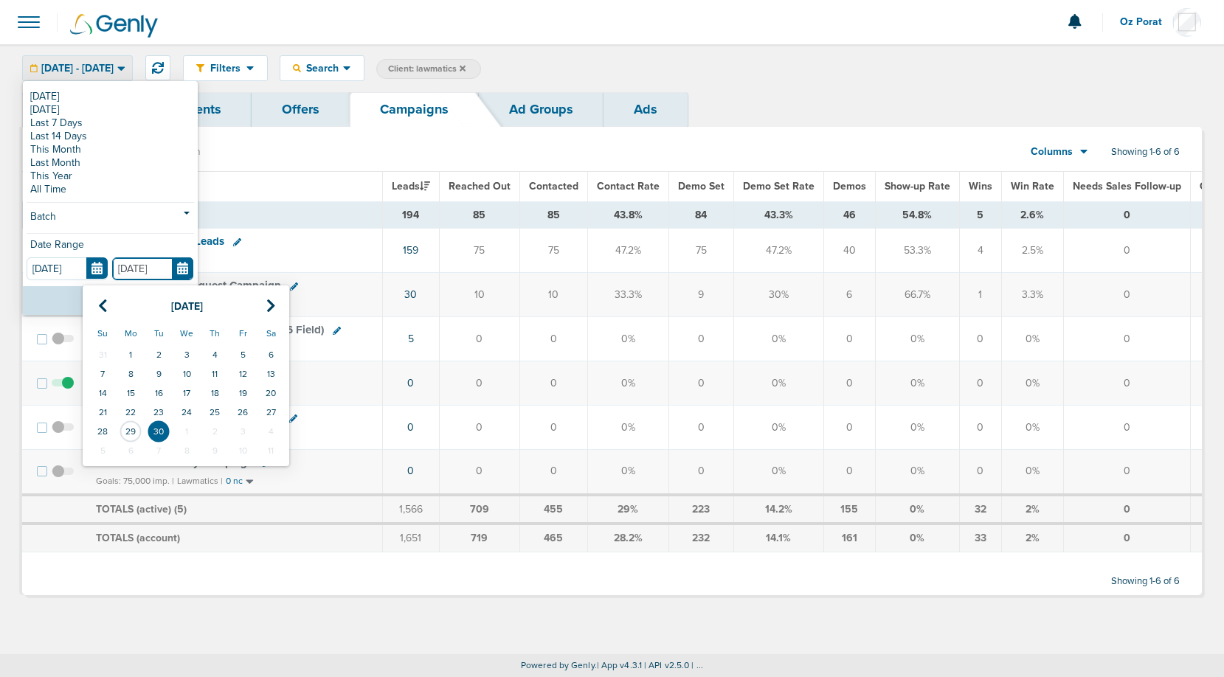
click at [182, 266] on input "[DATE]" at bounding box center [152, 269] width 81 height 23
click at [269, 303] on icon at bounding box center [271, 306] width 10 height 15
click at [100, 308] on icon at bounding box center [103, 306] width 10 height 15
click at [130, 428] on td "29" at bounding box center [131, 431] width 28 height 19
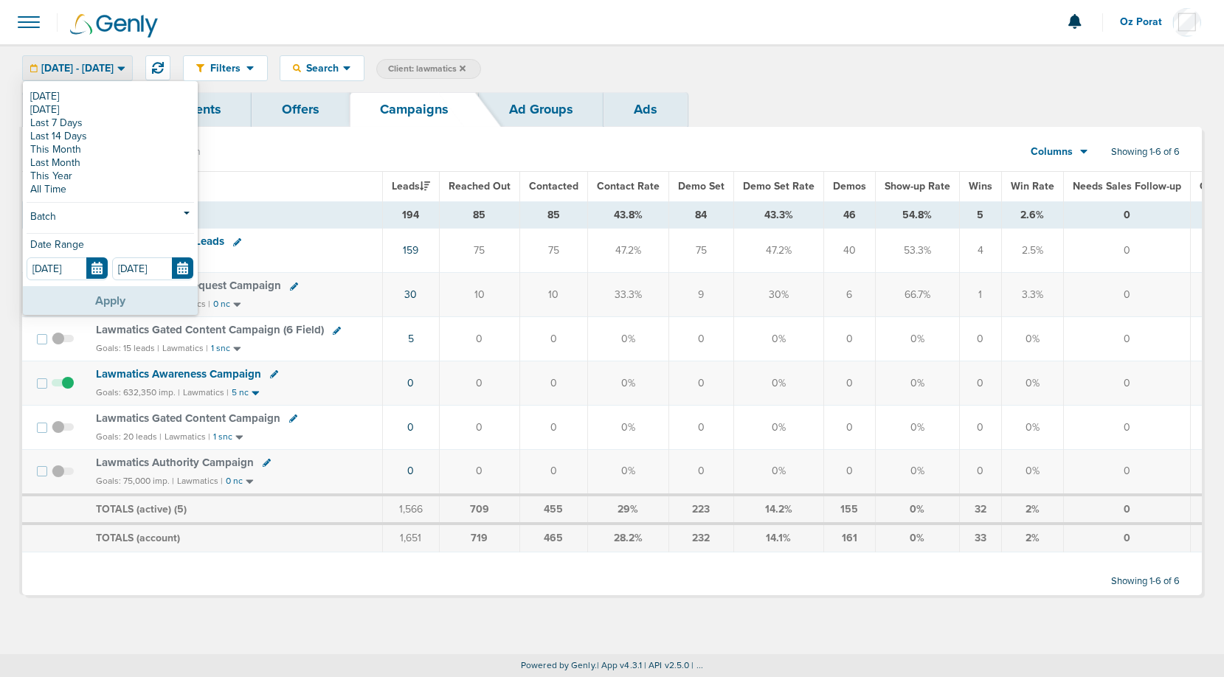
click at [124, 298] on button "Apply" at bounding box center [110, 300] width 175 height 29
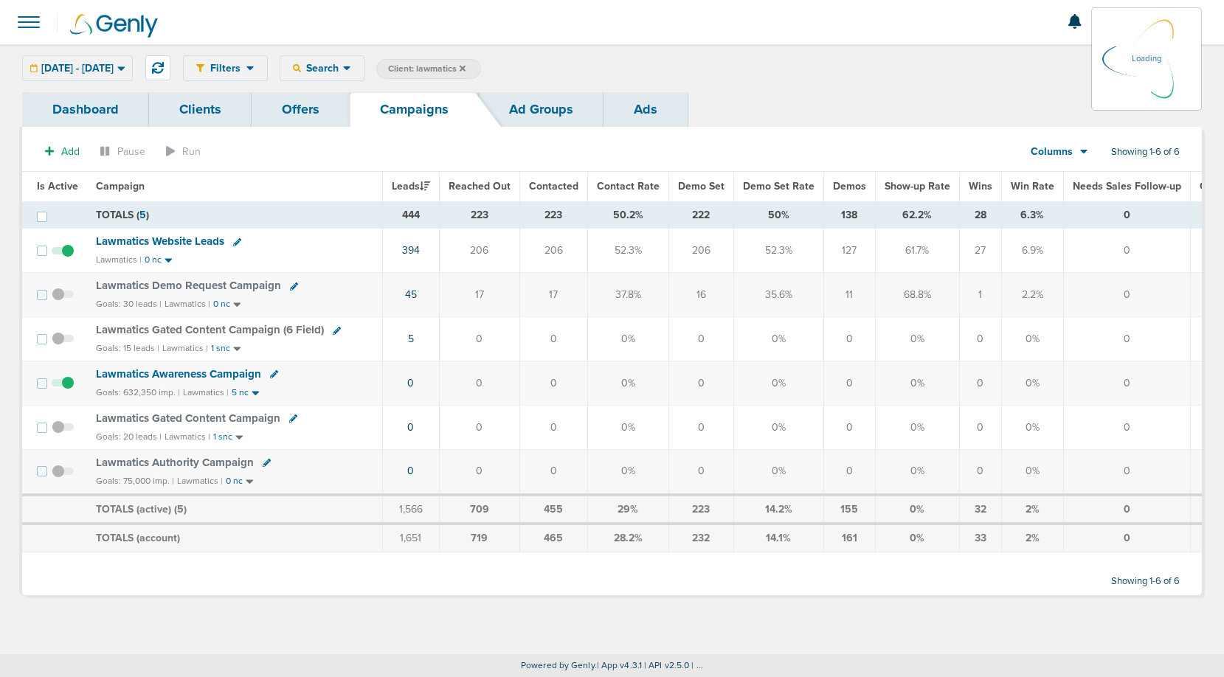
drag, startPoint x: 402, startPoint y: 217, endPoint x: 420, endPoint y: 217, distance: 17.7
click at [420, 217] on td "444" at bounding box center [410, 214] width 57 height 27
copy td "444"
click at [411, 253] on link "394" at bounding box center [411, 250] width 18 height 13
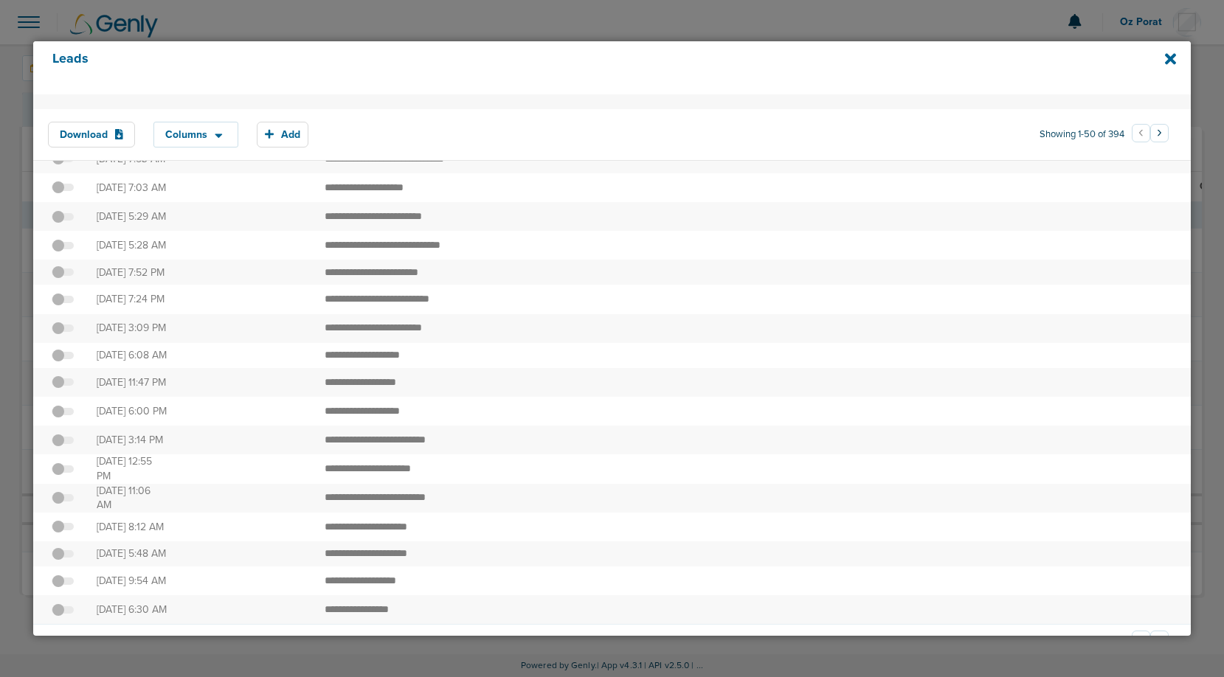
scroll to position [1047, 0]
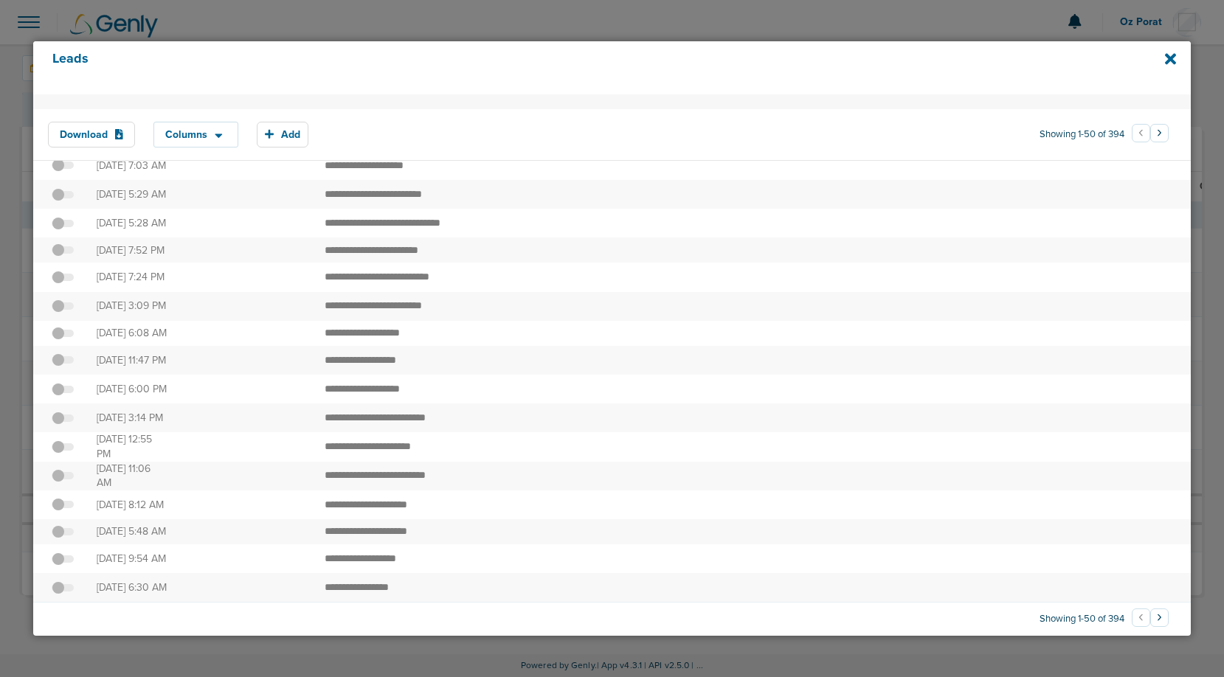
click at [1154, 618] on button "›" at bounding box center [1160, 618] width 18 height 18
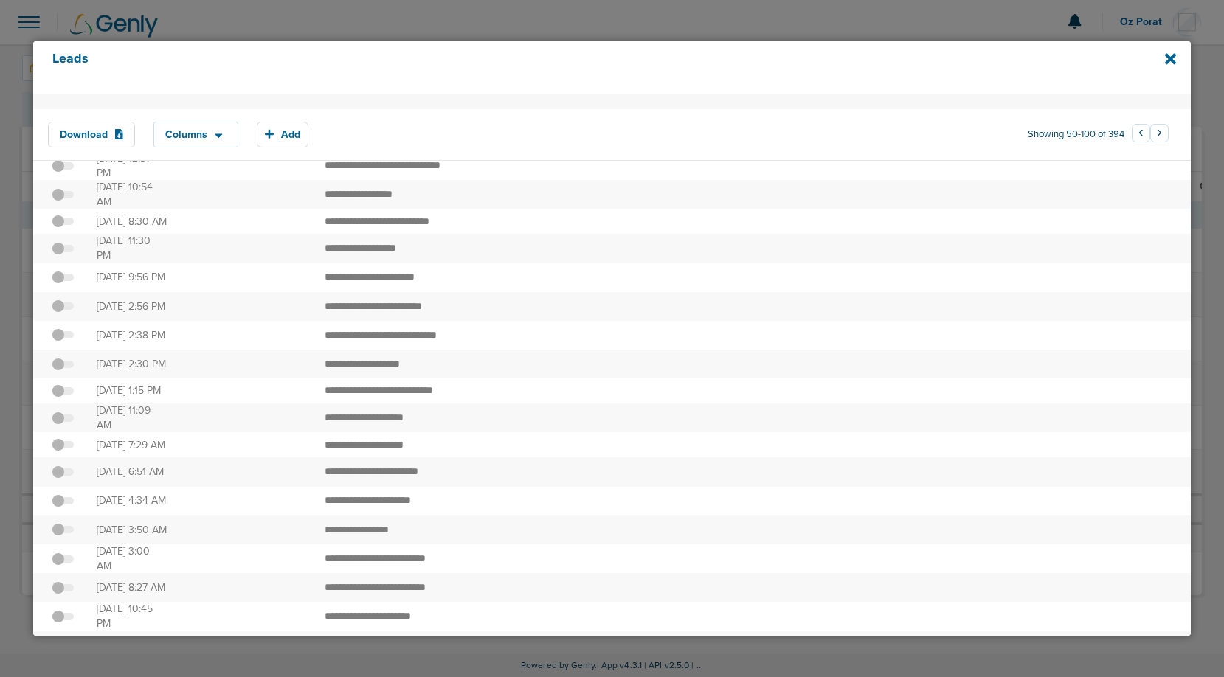
scroll to position [1032, 0]
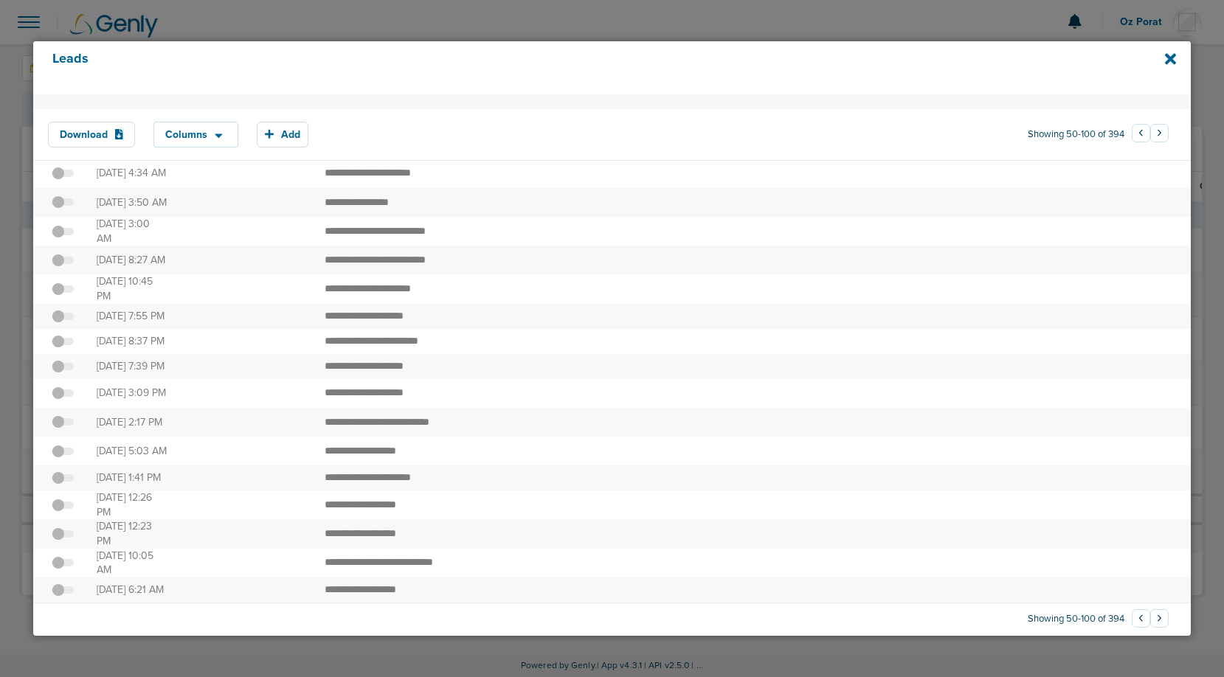
click at [1157, 620] on button "›" at bounding box center [1160, 619] width 18 height 18
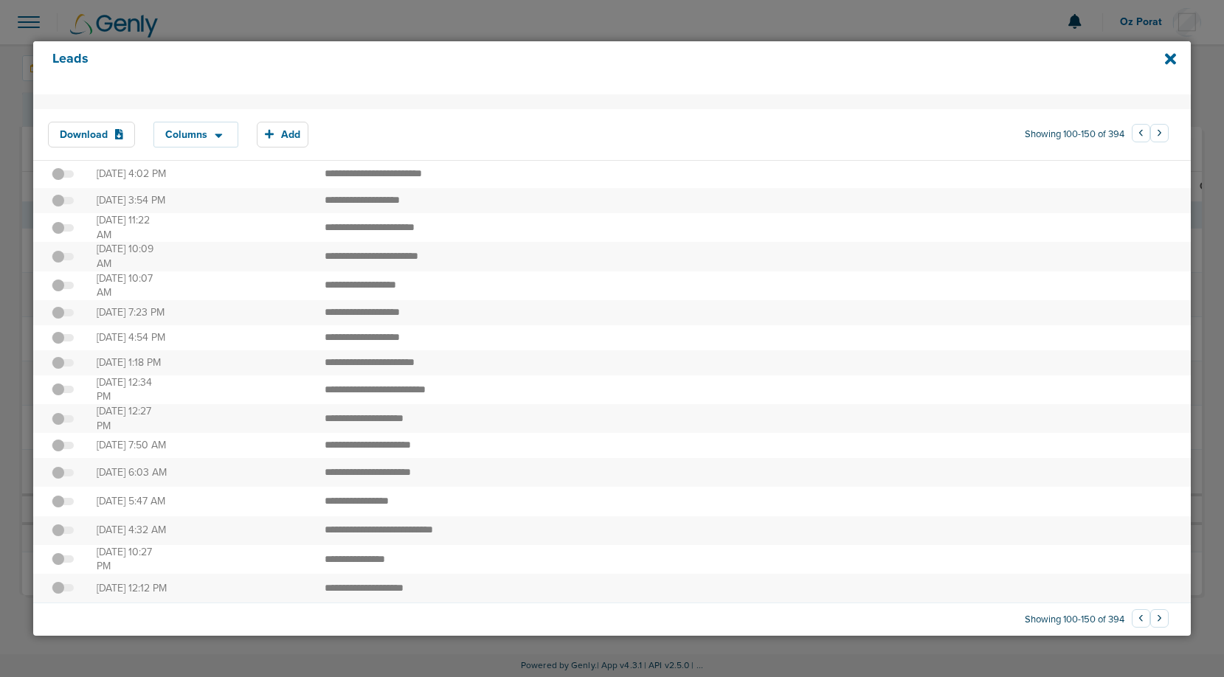
click at [1154, 616] on button "›" at bounding box center [1160, 619] width 18 height 18
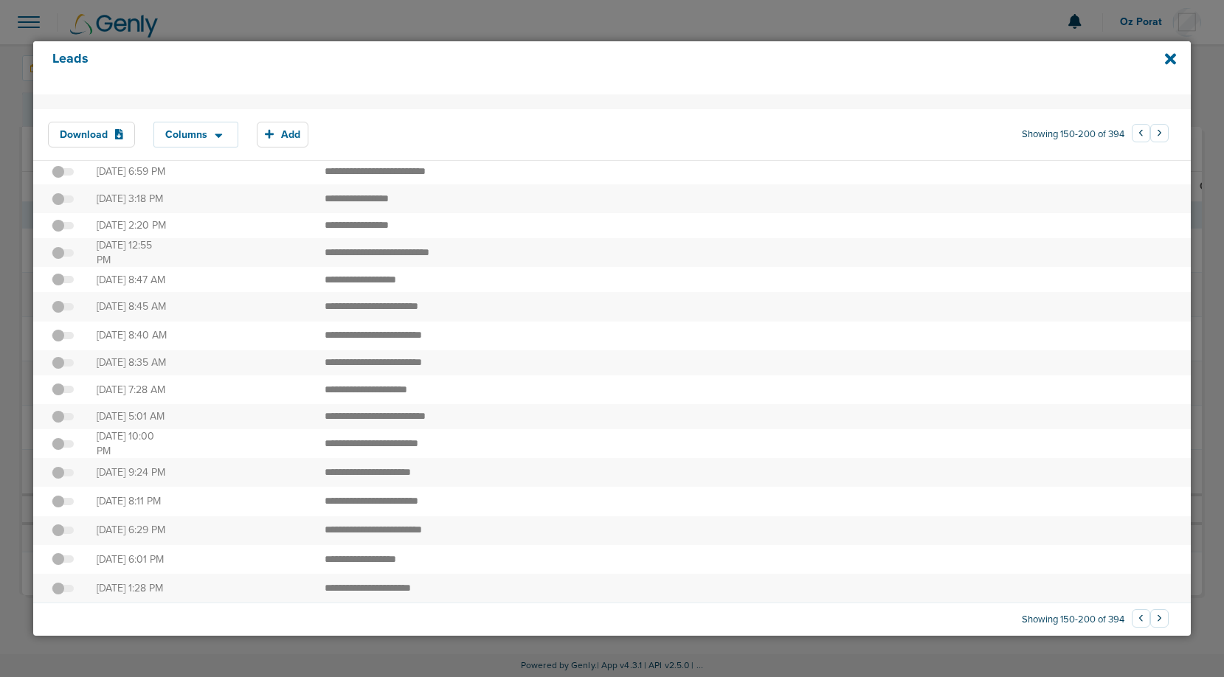
click at [1151, 137] on button "›" at bounding box center [1160, 133] width 18 height 18
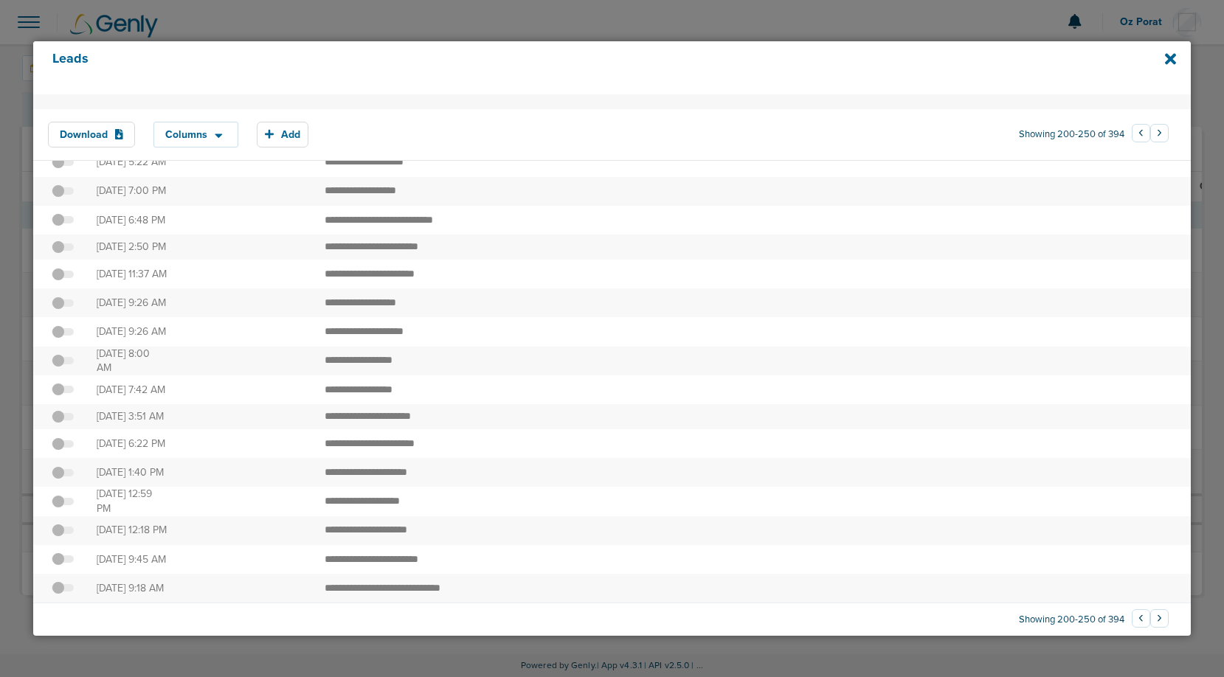
click at [1156, 135] on button "›" at bounding box center [1160, 133] width 18 height 18
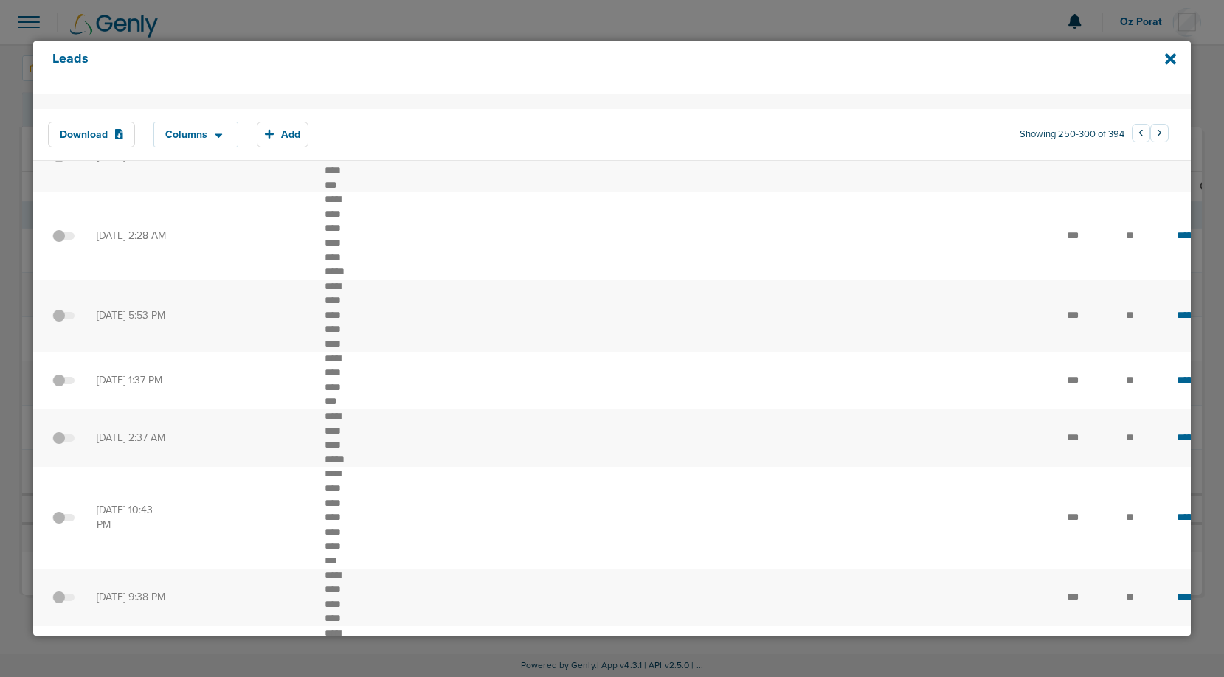
click at [1152, 134] on button "›" at bounding box center [1160, 133] width 18 height 18
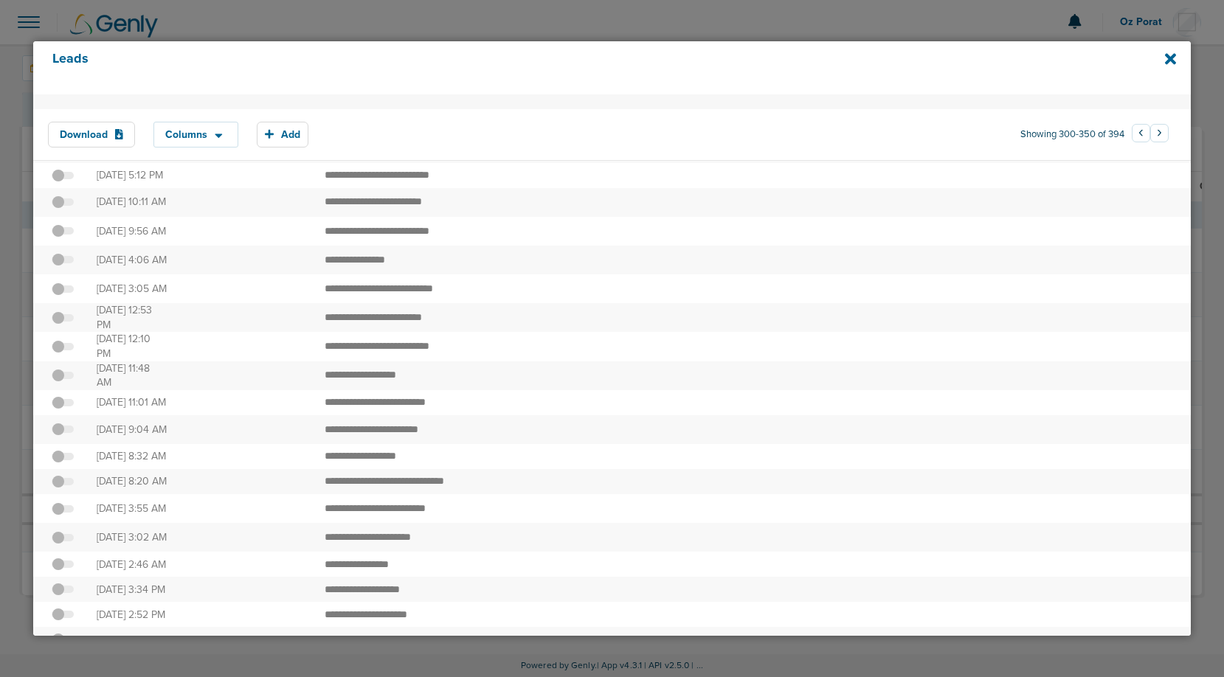
scroll to position [1047, 0]
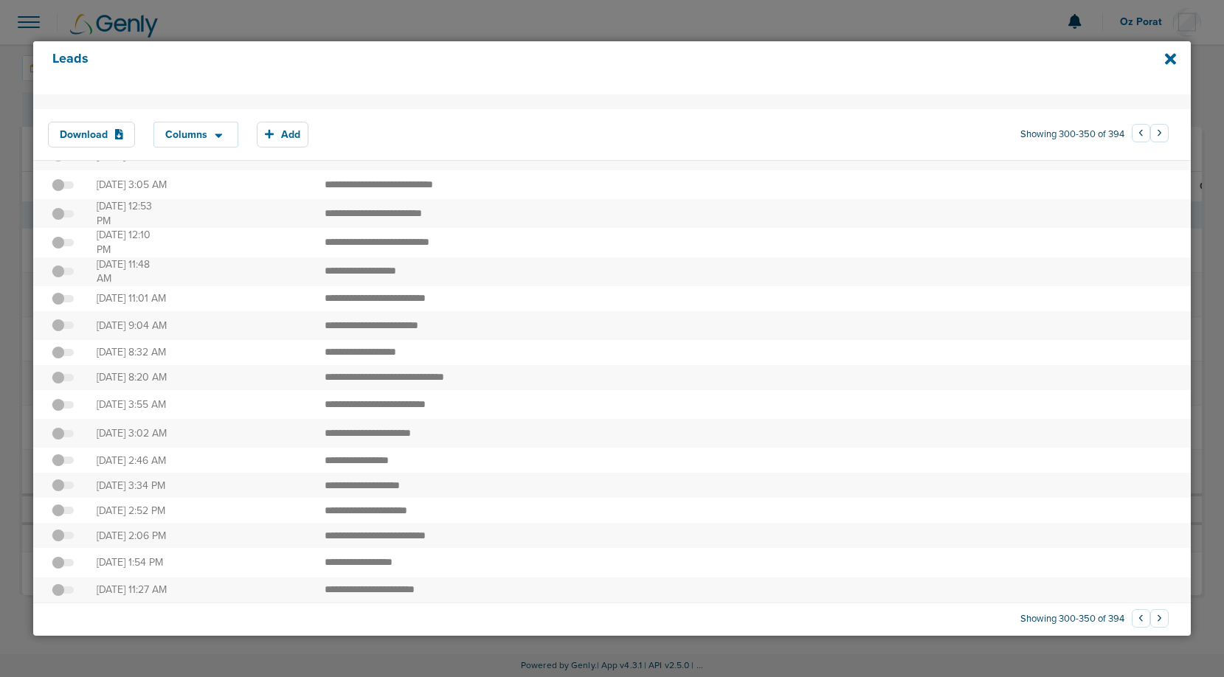
click at [1152, 132] on button "›" at bounding box center [1160, 133] width 18 height 18
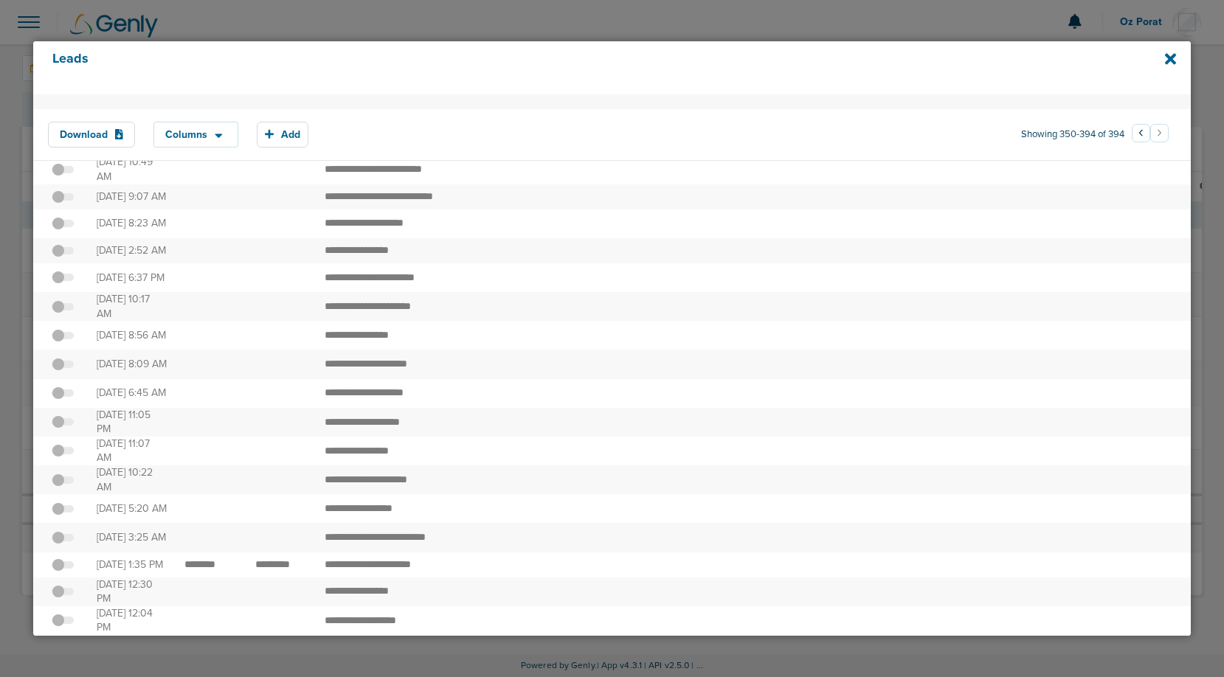
scroll to position [888, 0]
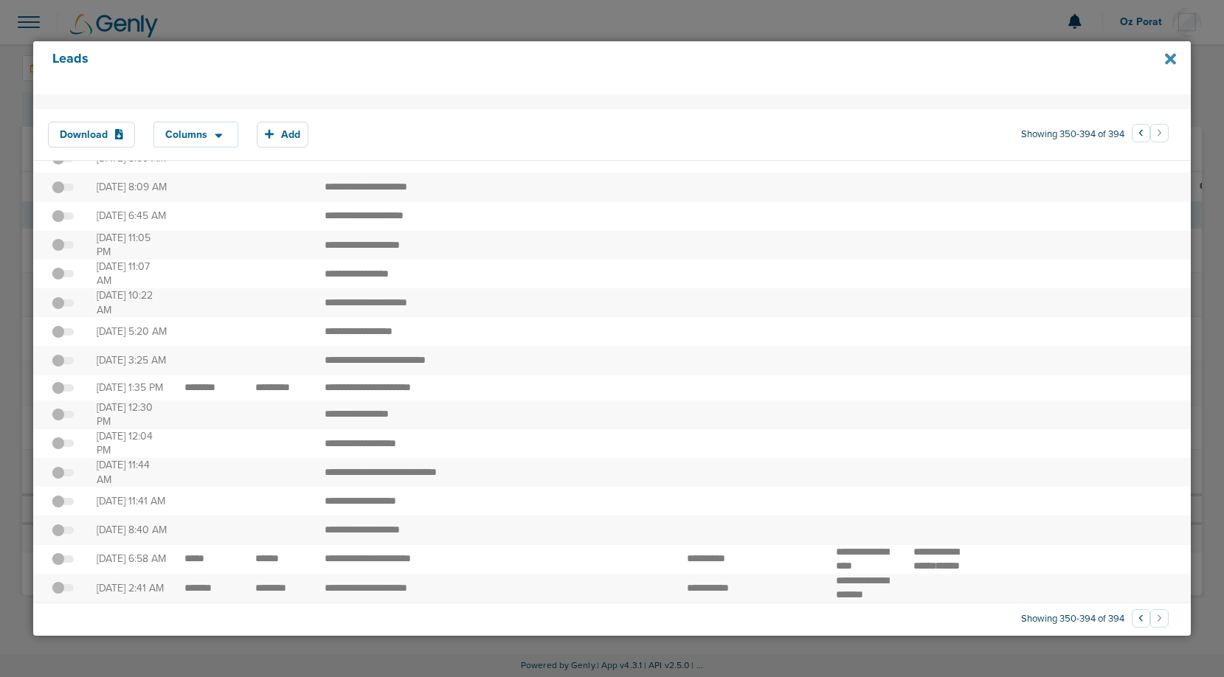
click at [1170, 60] on icon at bounding box center [1170, 58] width 11 height 11
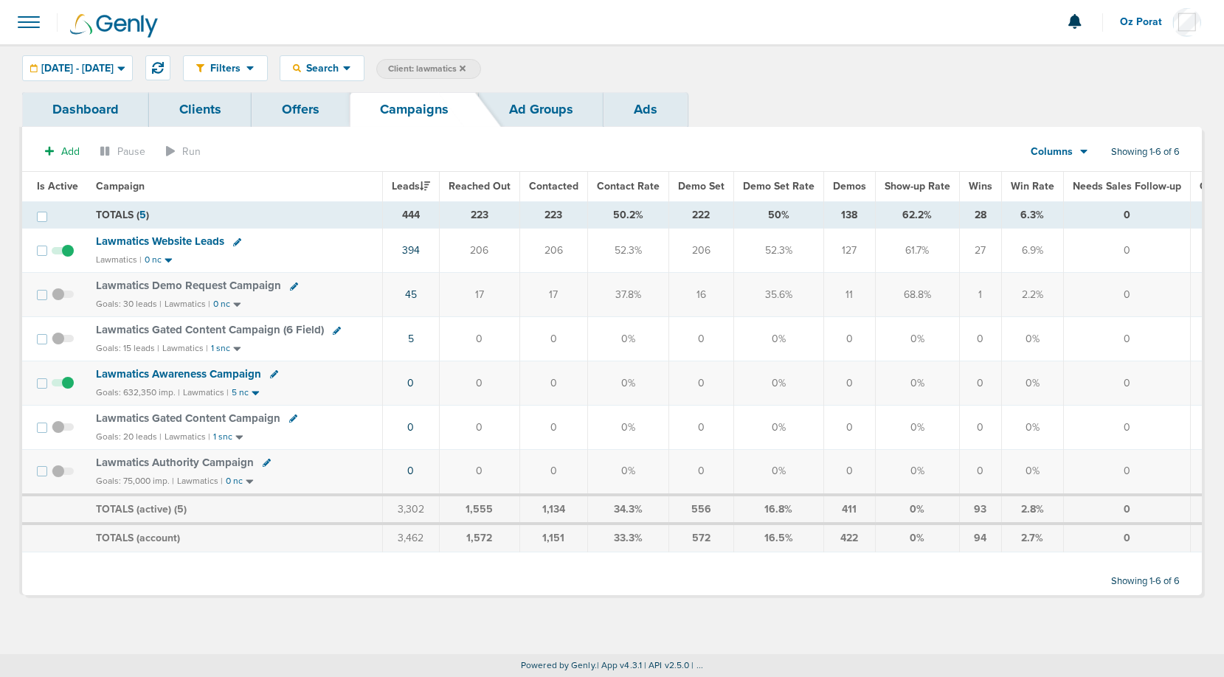
click at [833, 152] on section "Add Pause Run Columns Media Stats Sales Performance Custom Showing 1-6 of 6" at bounding box center [612, 155] width 1180 height 34
click at [695, 213] on td "222" at bounding box center [701, 214] width 65 height 27
copy td "222"
click at [839, 215] on td "138" at bounding box center [850, 214] width 52 height 27
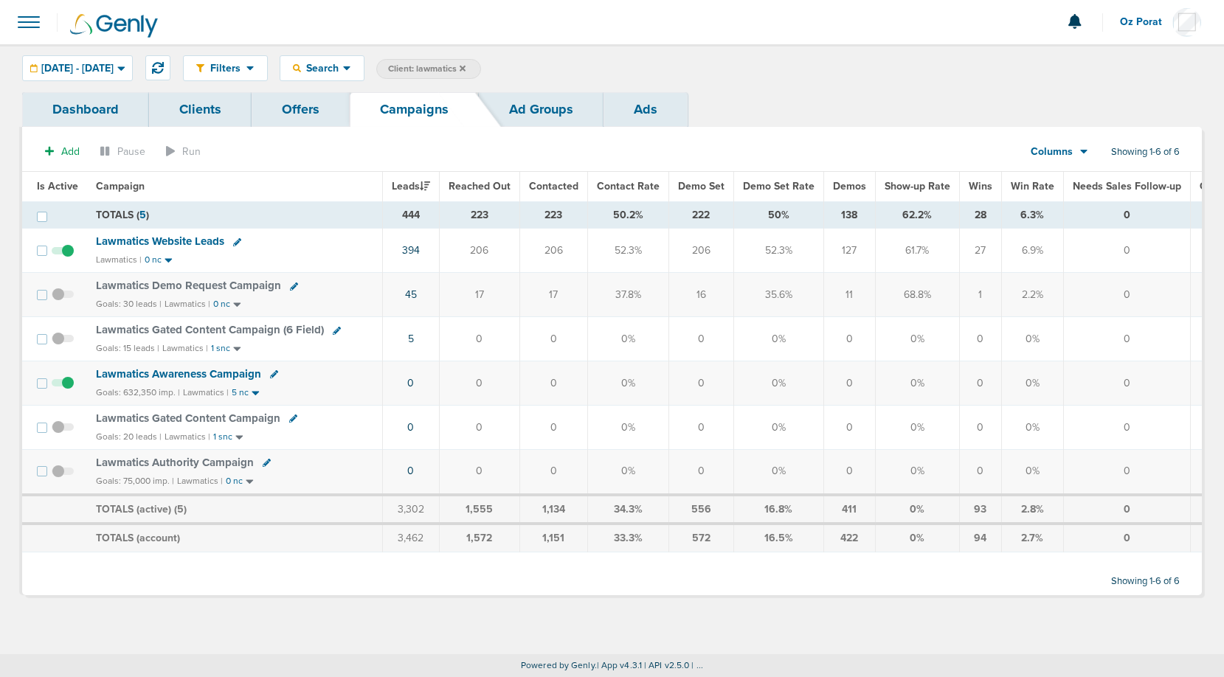
click at [839, 215] on td "138" at bounding box center [850, 214] width 52 height 27
copy td "138"
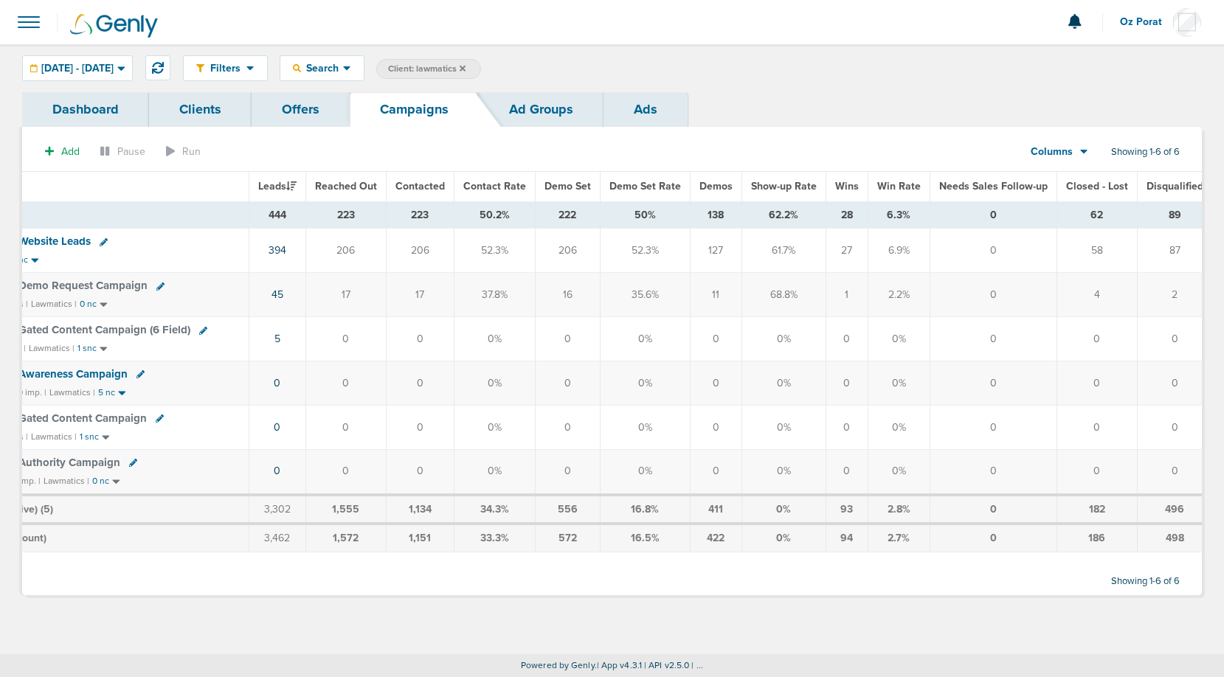
scroll to position [0, 135]
drag, startPoint x: 832, startPoint y: 211, endPoint x: 844, endPoint y: 211, distance: 12.5
click at [844, 211] on td "28" at bounding box center [845, 214] width 42 height 27
copy td "28"
drag, startPoint x: 1150, startPoint y: 248, endPoint x: 1169, endPoint y: 249, distance: 19.2
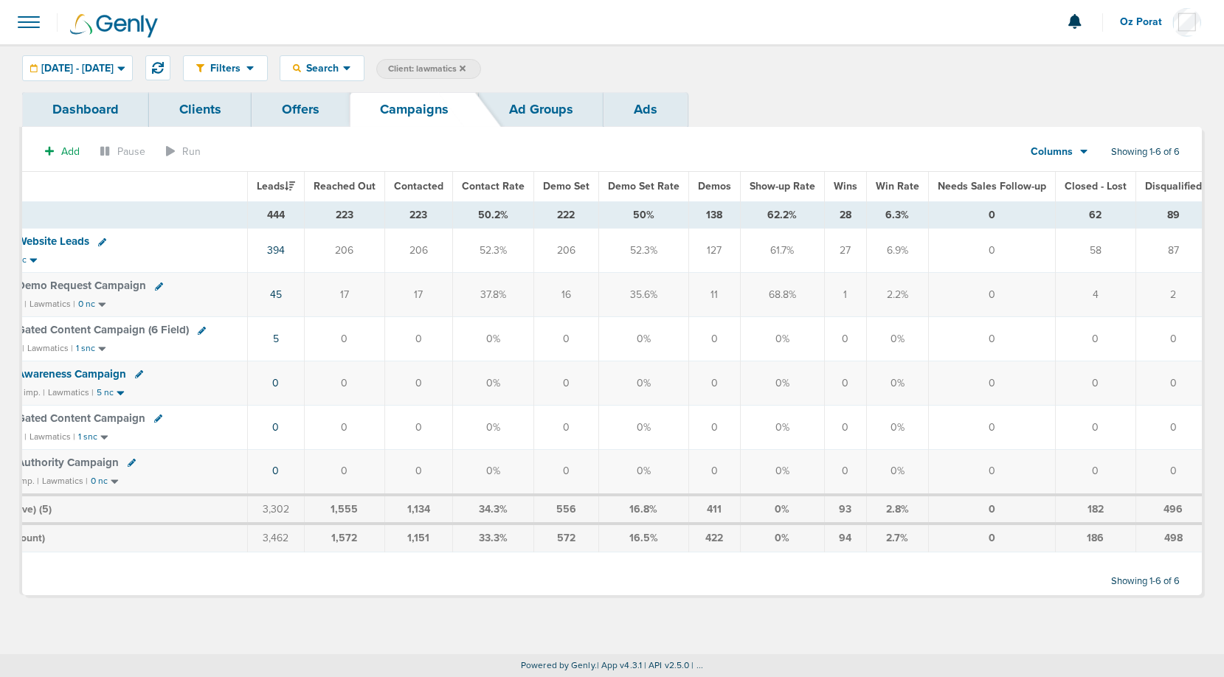
click at [1169, 249] on td "87" at bounding box center [1176, 251] width 81 height 44
copy td "87"
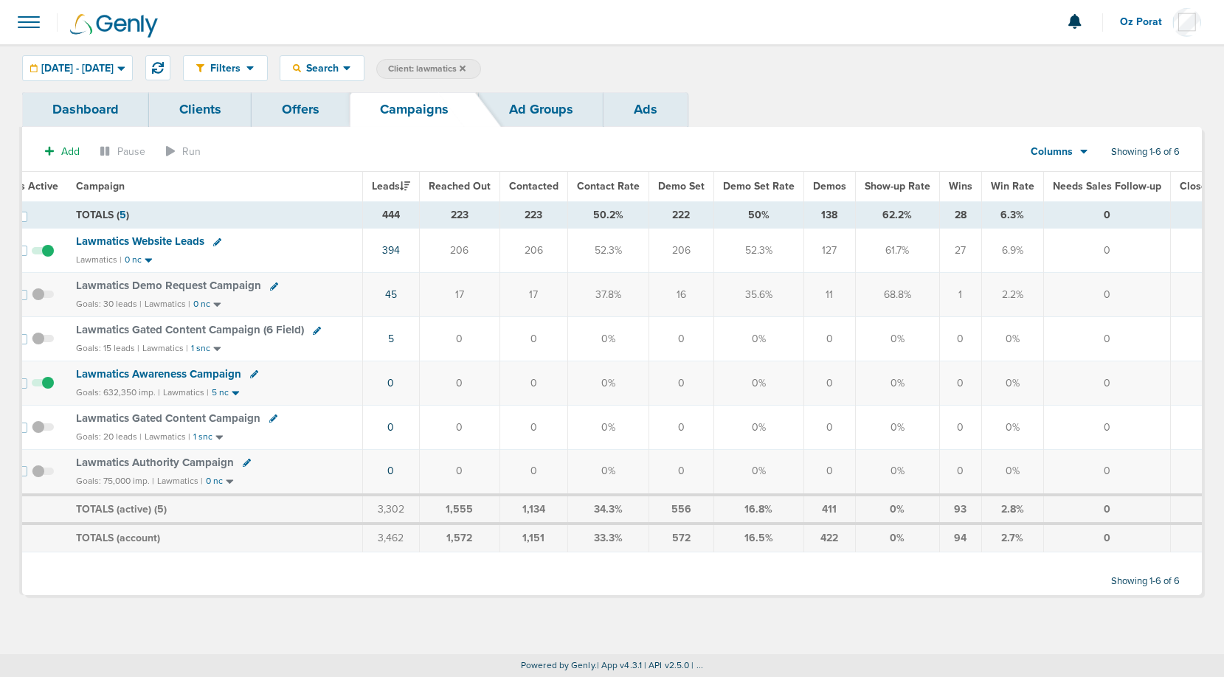
scroll to position [0, 0]
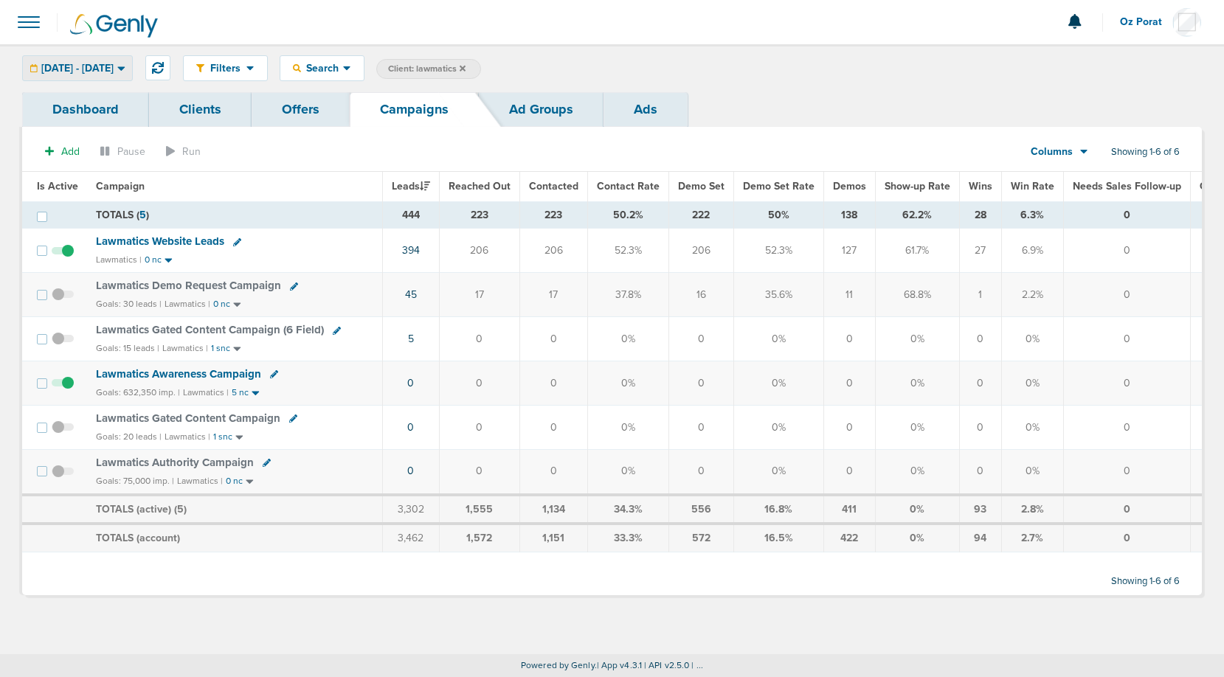
click at [97, 70] on span "[DATE] - [DATE]" at bounding box center [77, 68] width 72 height 10
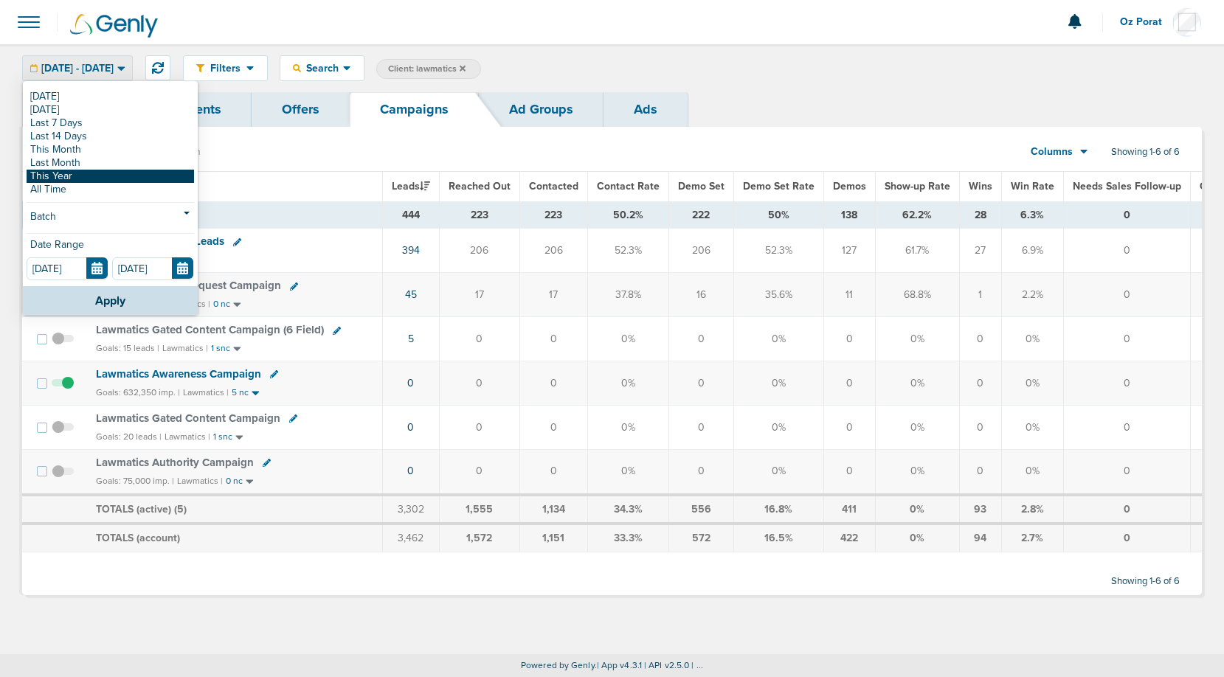
click at [71, 175] on link "This Year" at bounding box center [111, 176] width 168 height 13
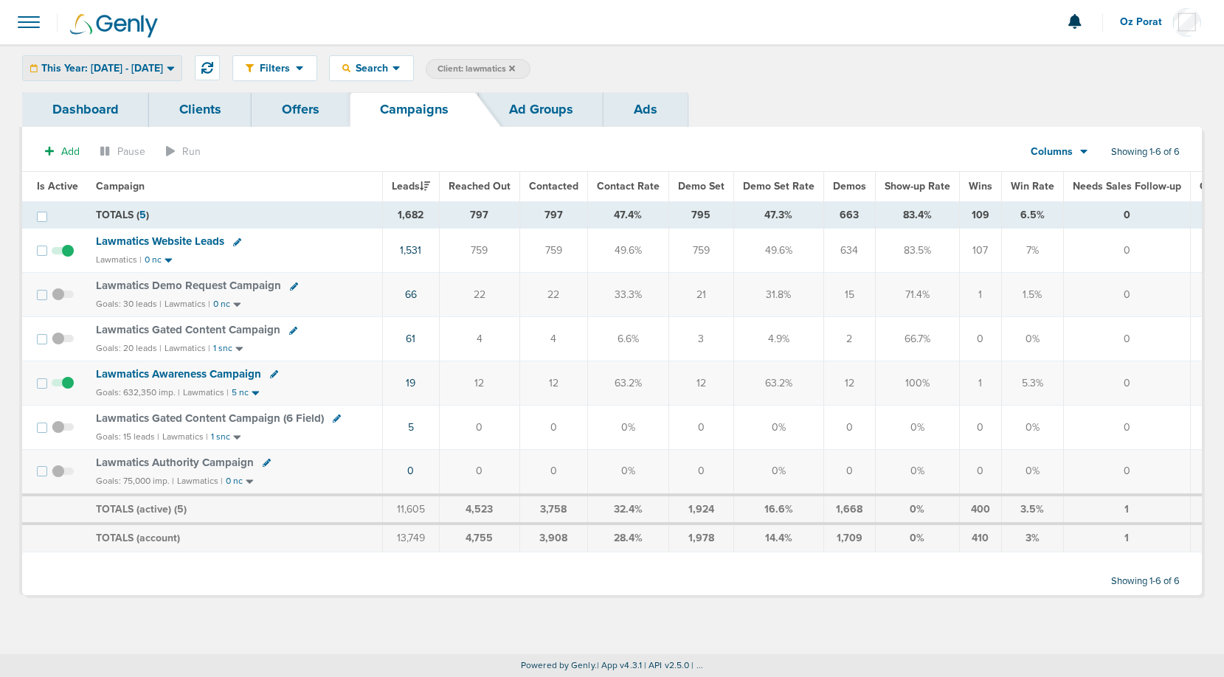
click at [163, 66] on span "This Year: [DATE] - [DATE]" at bounding box center [102, 68] width 122 height 10
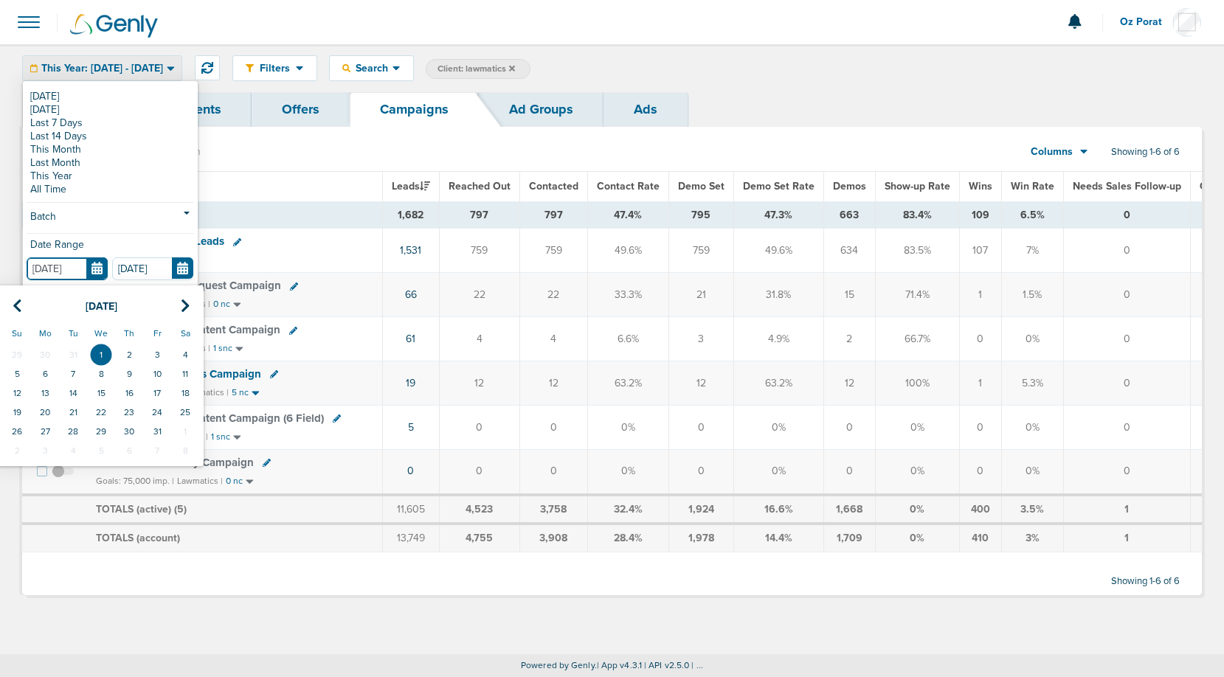
click at [97, 266] on input "[DATE]" at bounding box center [67, 269] width 81 height 23
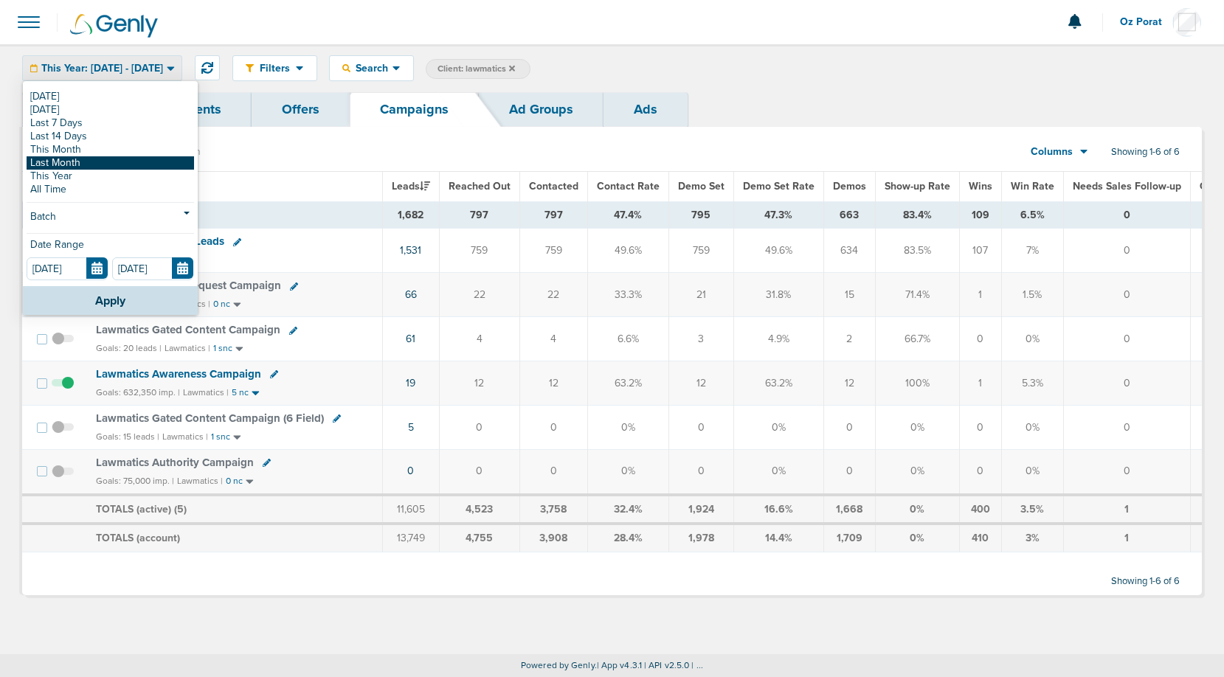
click at [67, 161] on link "Last Month" at bounding box center [111, 162] width 168 height 13
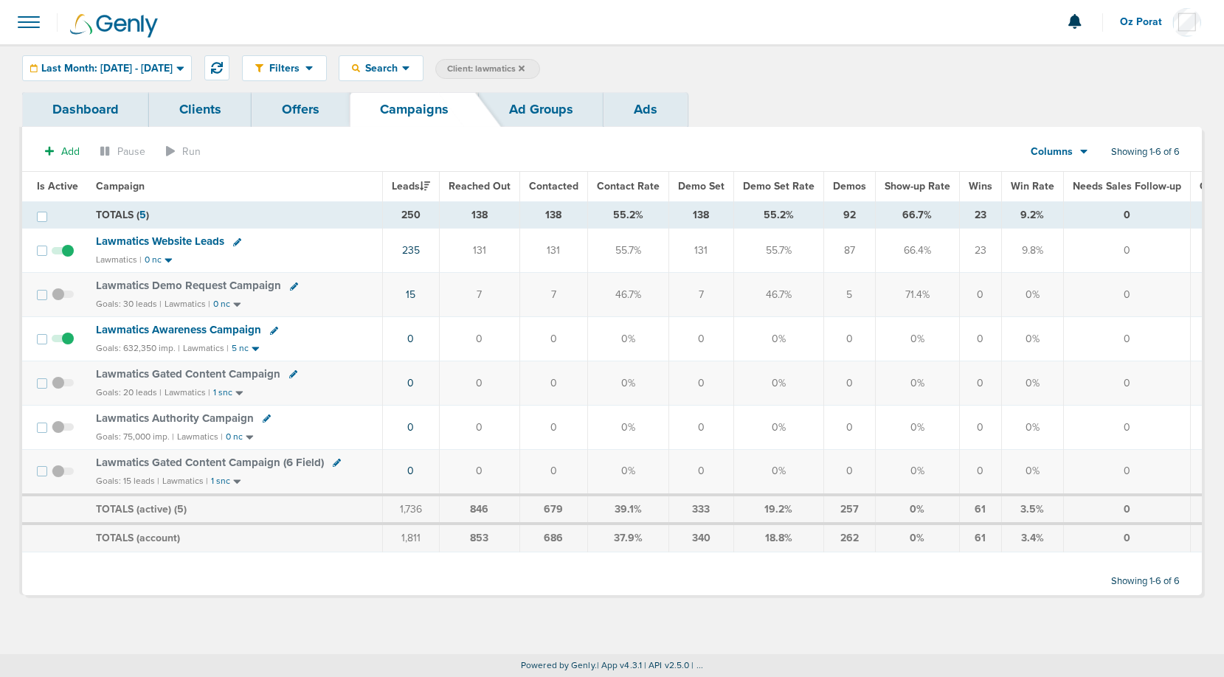
click at [173, 70] on span "Last Month: [DATE] - [DATE]" at bounding box center [106, 68] width 131 height 10
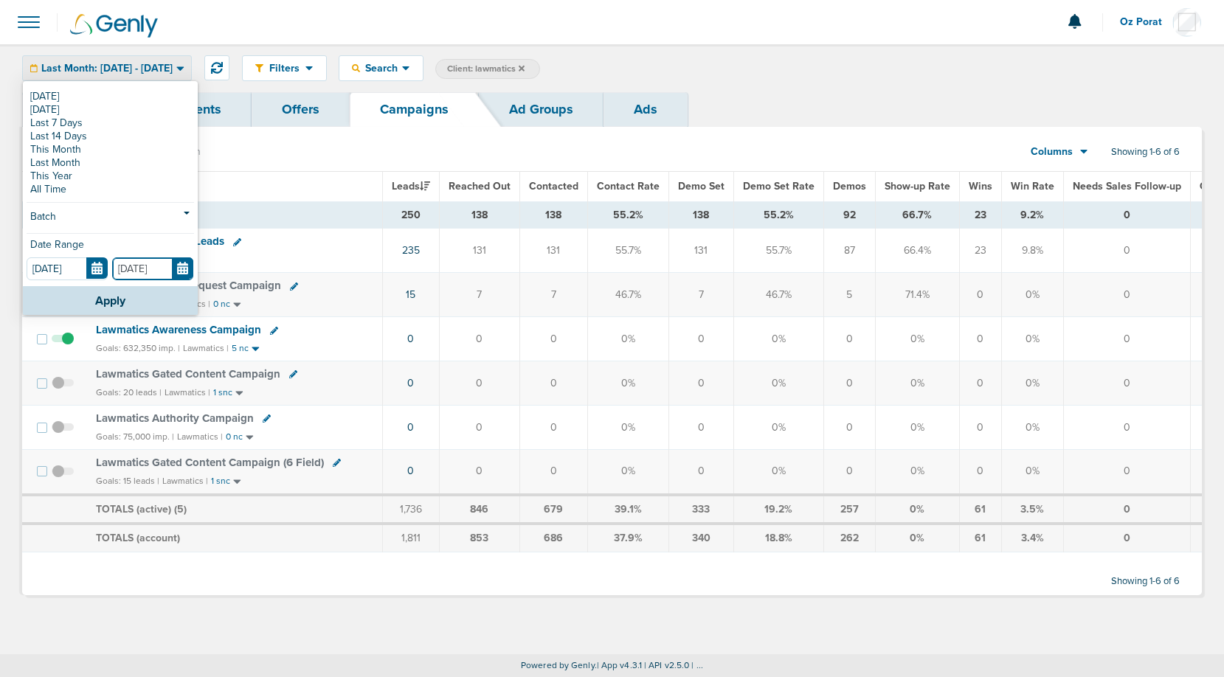
click at [180, 274] on input "[DATE]" at bounding box center [152, 269] width 81 height 23
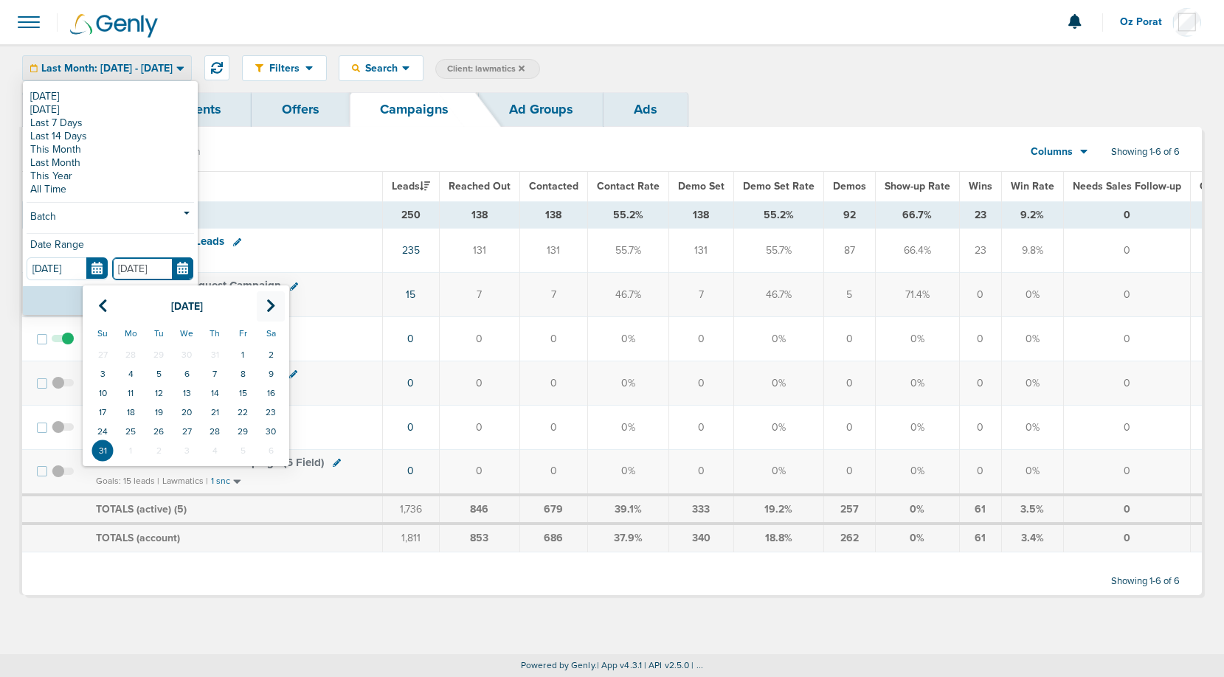
click at [264, 301] on th at bounding box center [271, 307] width 28 height 30
click at [131, 426] on td "29" at bounding box center [131, 431] width 28 height 19
type input "[DATE]"
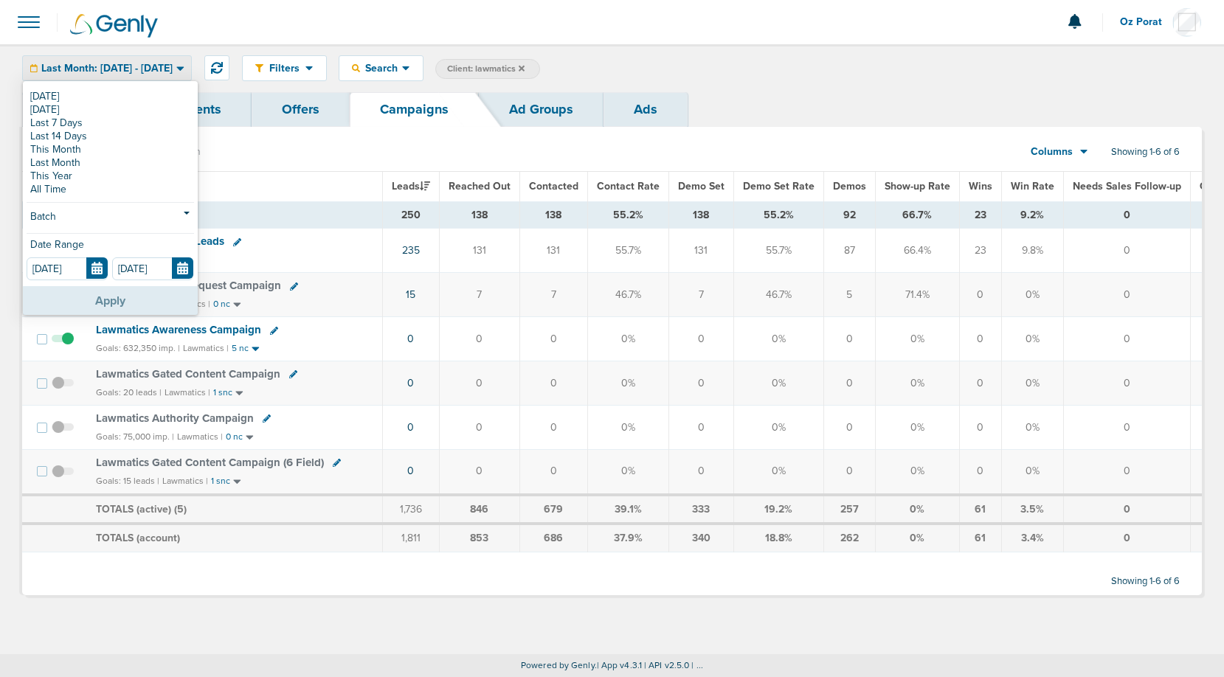
click at [110, 293] on button "Apply" at bounding box center [110, 300] width 175 height 29
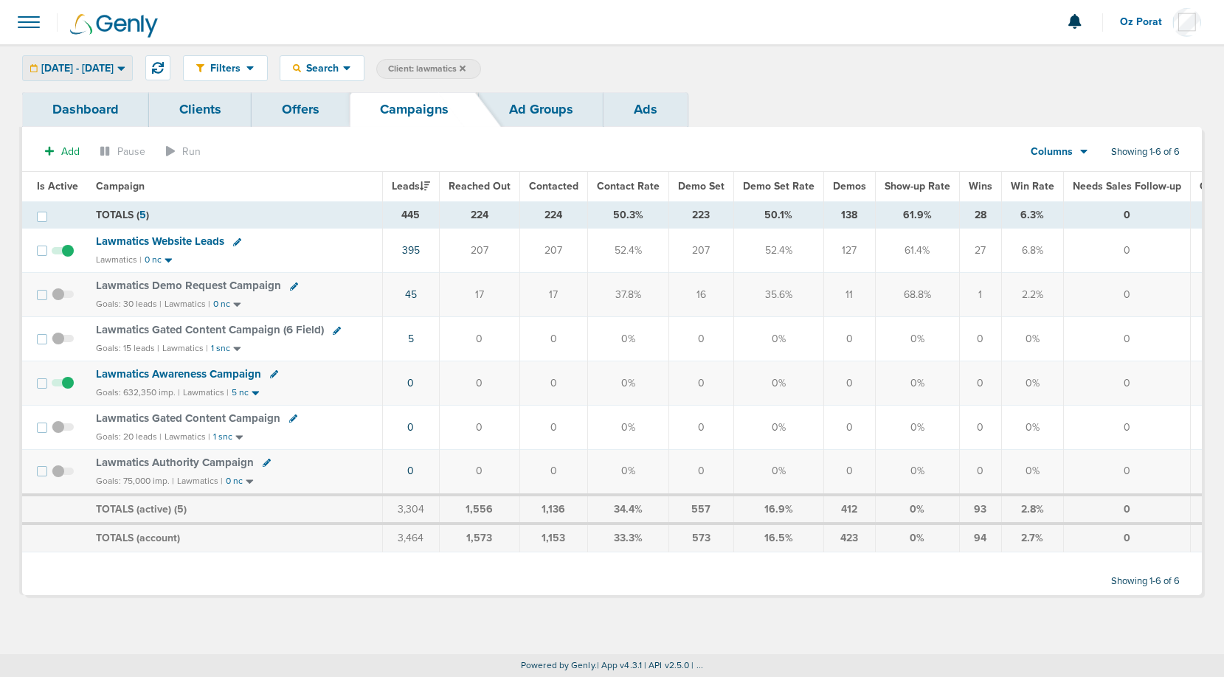
click at [118, 76] on div "[DATE] - [DATE]" at bounding box center [77, 68] width 109 height 24
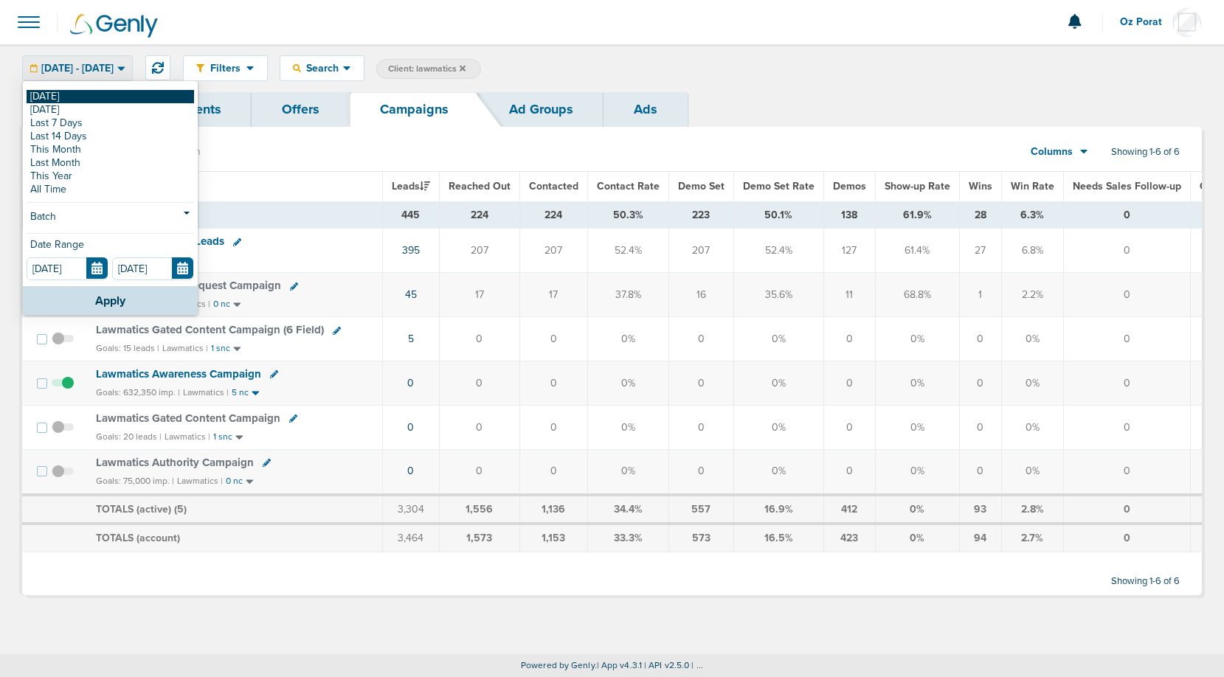
click at [77, 100] on link "[DATE]" at bounding box center [111, 96] width 168 height 13
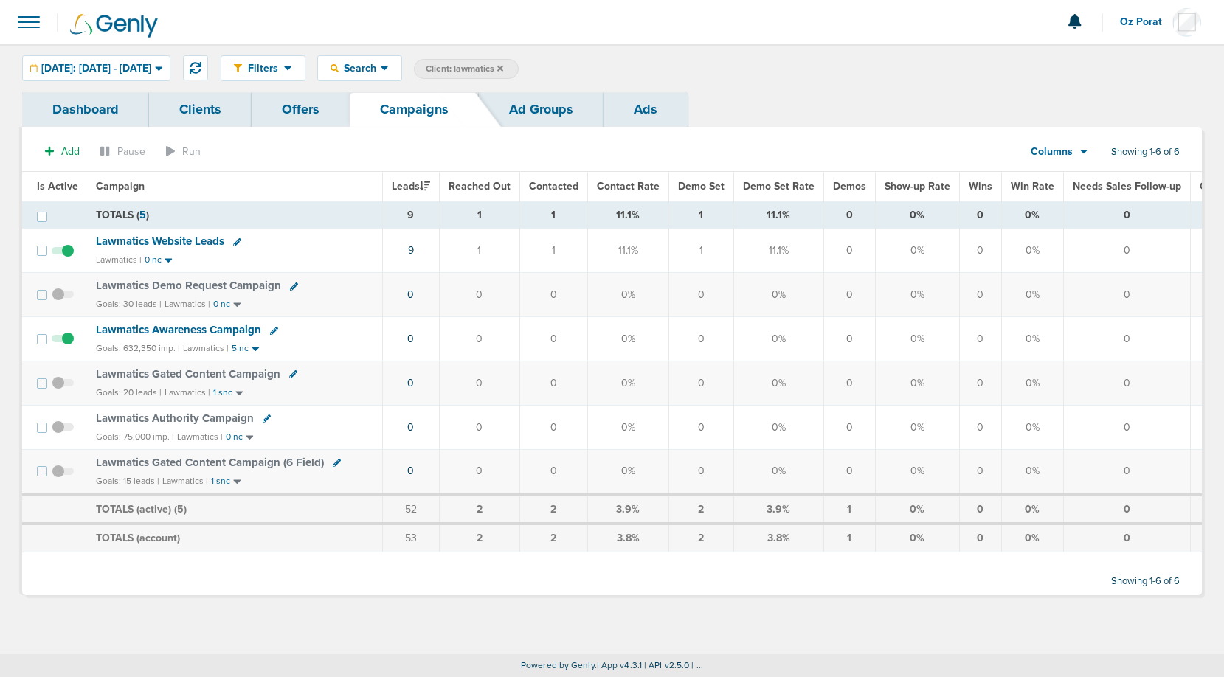
click at [413, 247] on td "9" at bounding box center [410, 251] width 57 height 44
click at [413, 247] on link "9" at bounding box center [411, 250] width 6 height 13
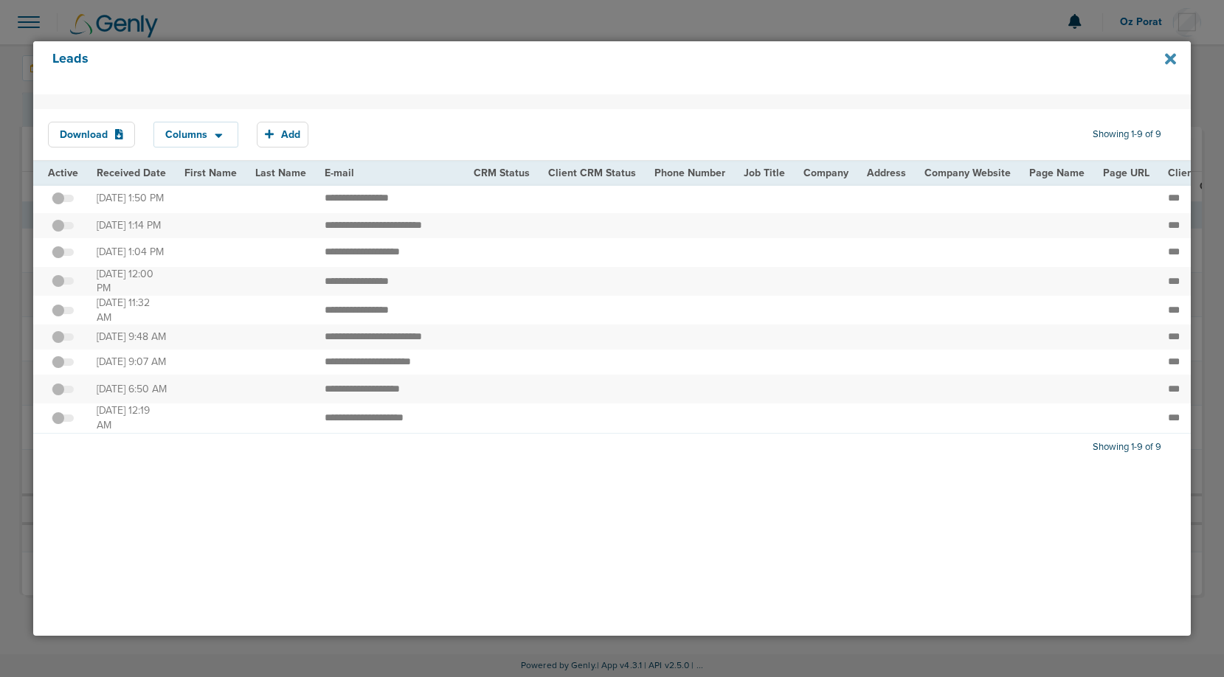
click at [1168, 54] on icon at bounding box center [1170, 58] width 11 height 11
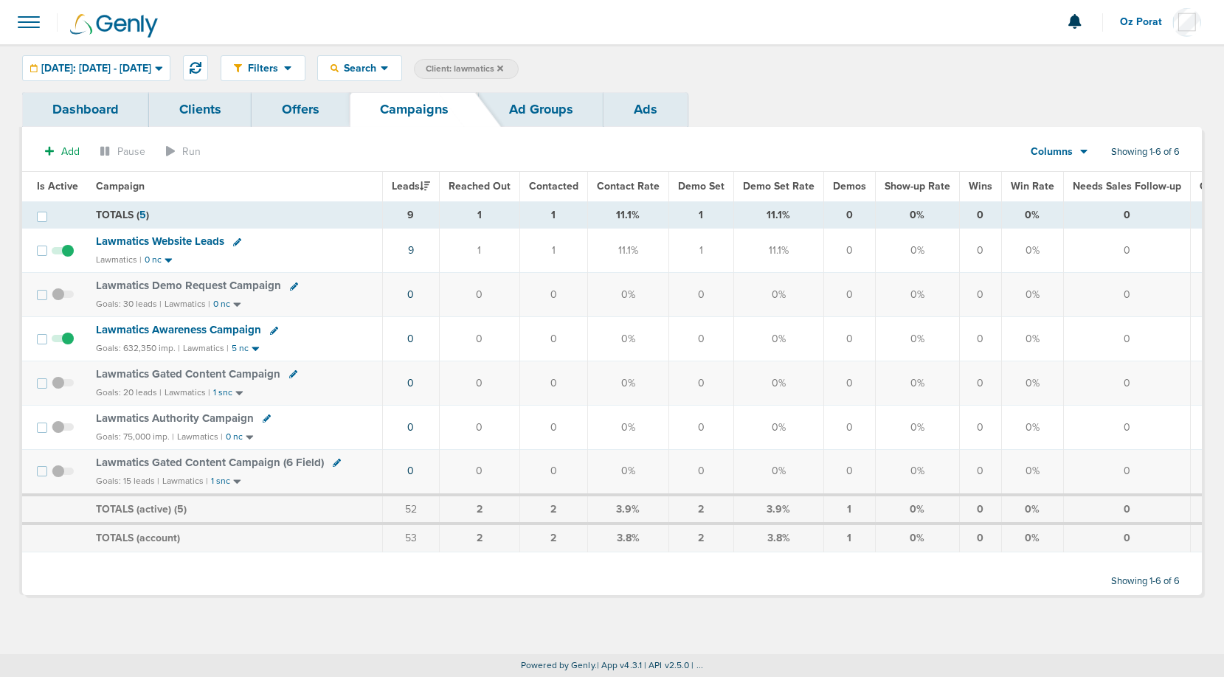
click at [503, 66] on icon at bounding box center [500, 68] width 6 height 6
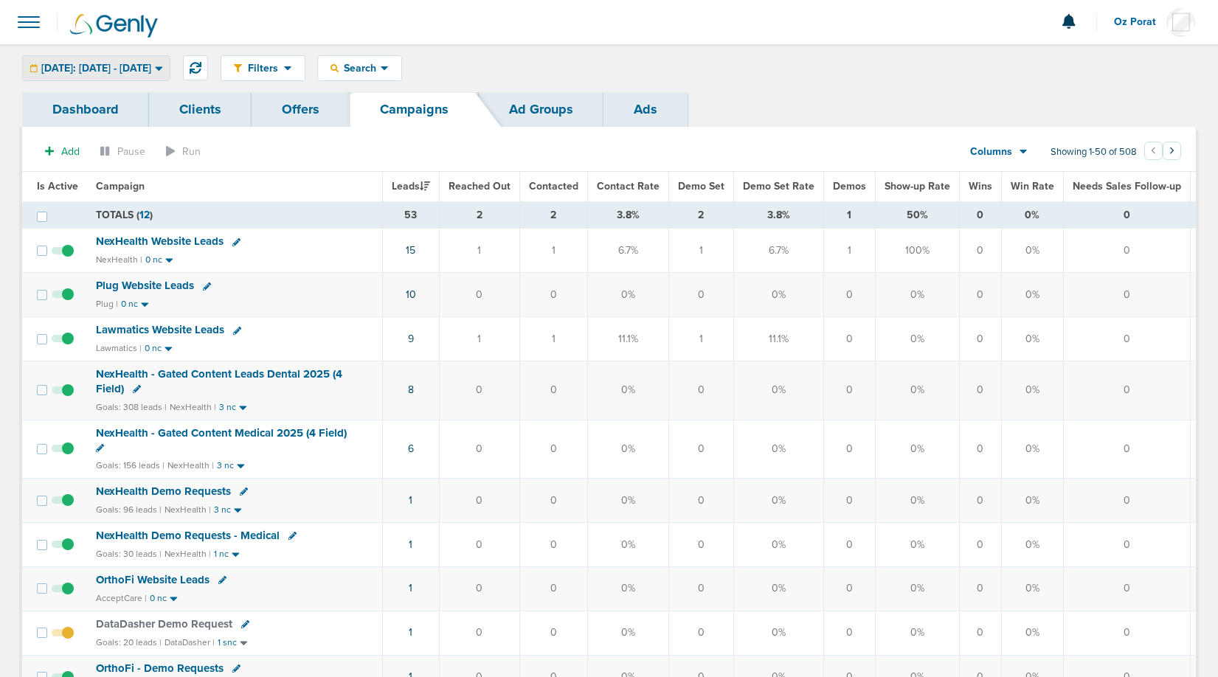
click at [155, 57] on div "[DATE]: [DATE] - [DATE]" at bounding box center [96, 68] width 147 height 24
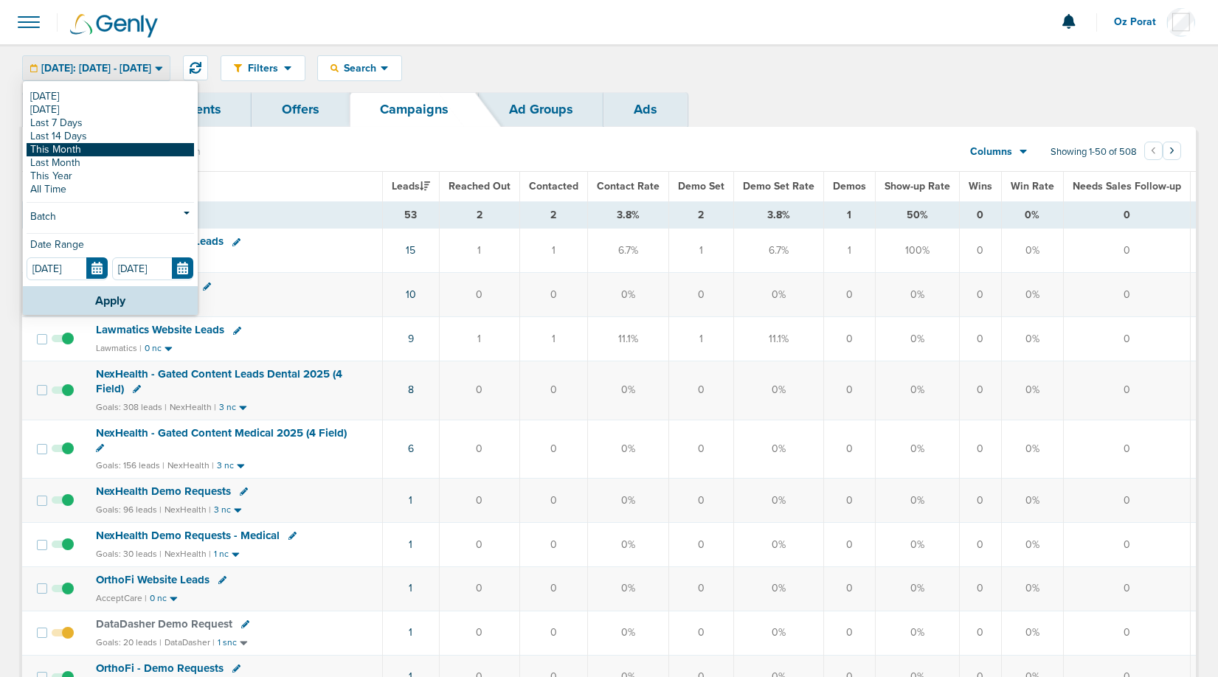
click at [94, 145] on link "This Month" at bounding box center [111, 149] width 168 height 13
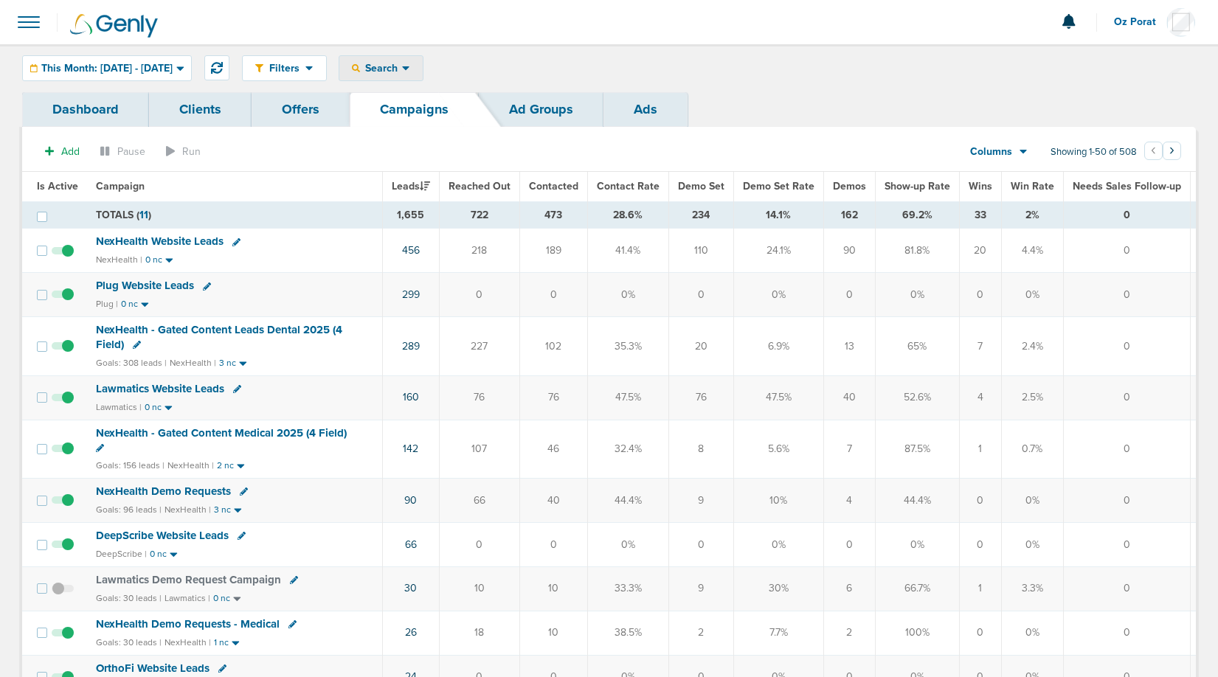
click at [423, 80] on div "Search" at bounding box center [380, 68] width 83 height 24
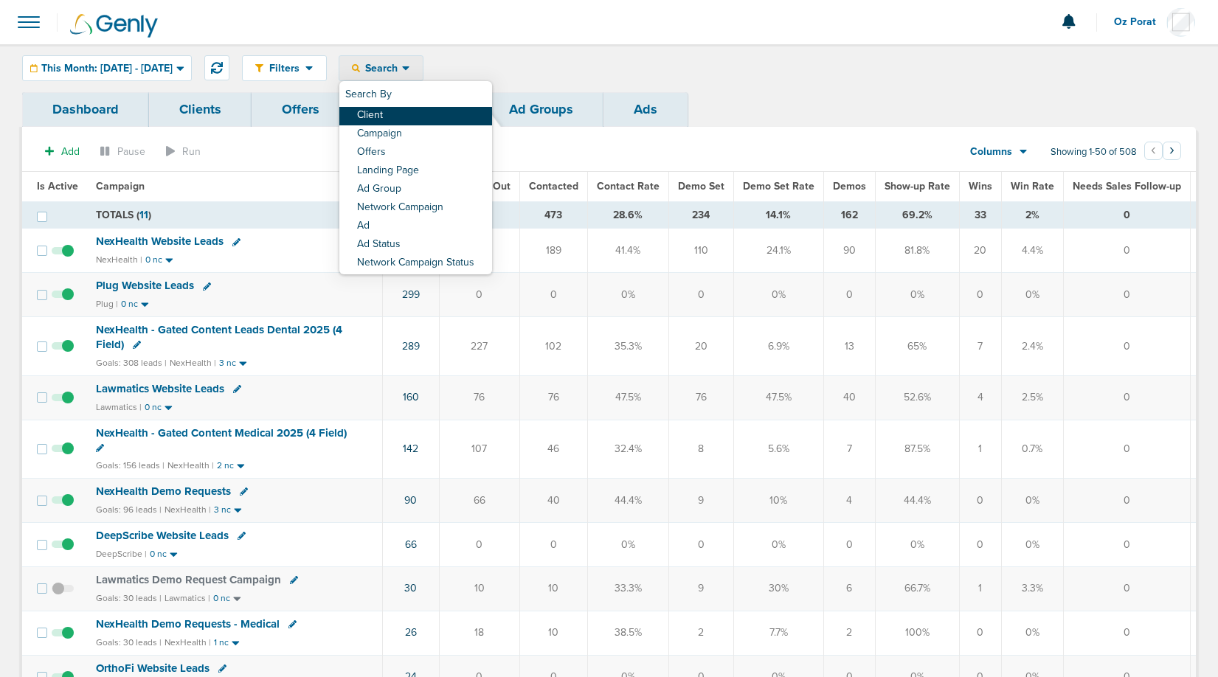
click at [441, 114] on link "Client" at bounding box center [415, 116] width 153 height 18
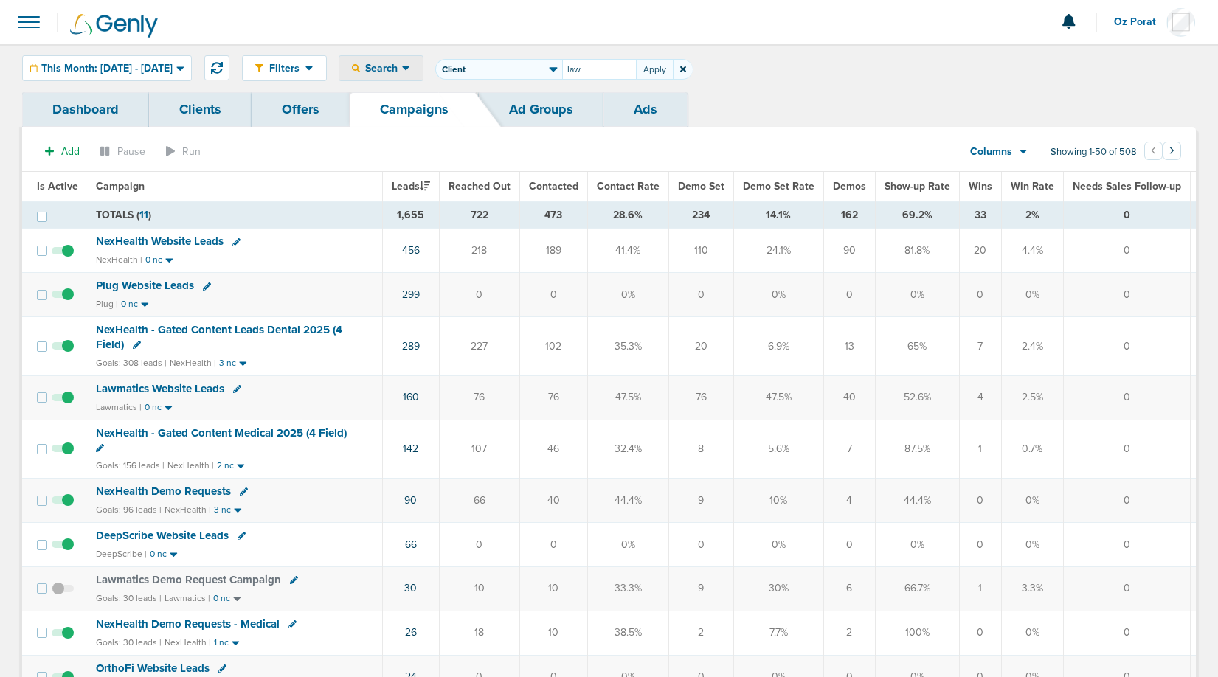
type input "law"
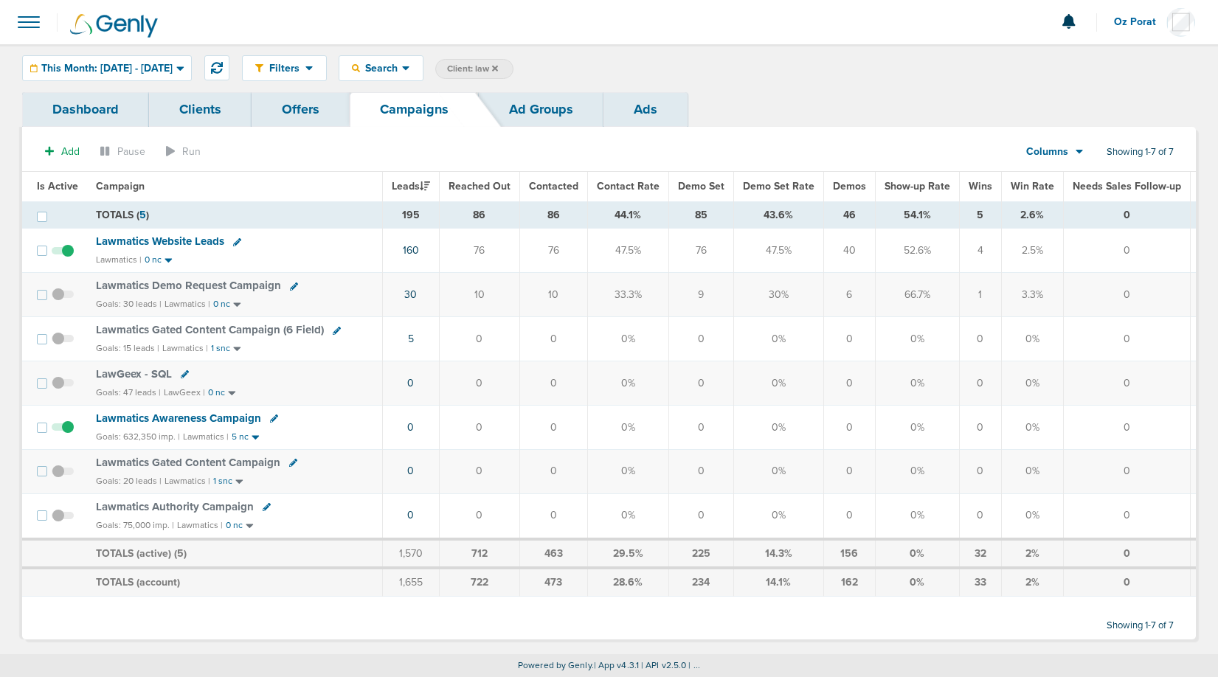
scroll to position [1, 0]
click at [852, 142] on section "Add Pause Run Columns Media Stats Sales Performance Custom Showing 1-7 of 7" at bounding box center [609, 155] width 1174 height 34
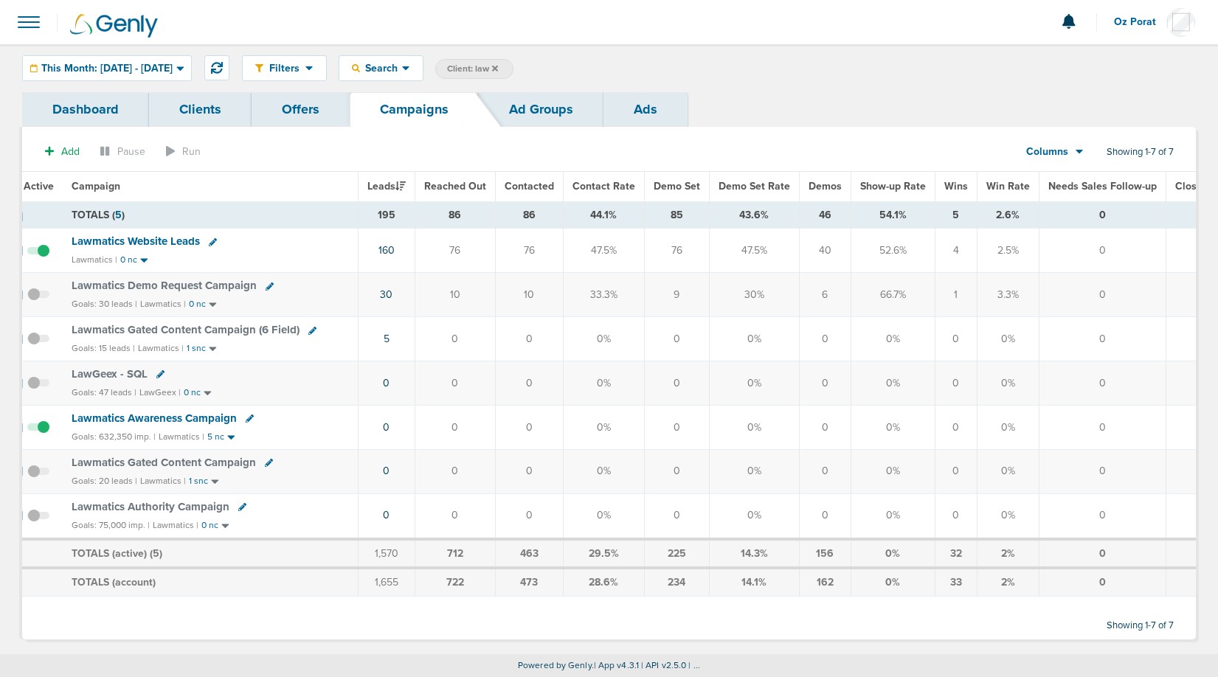
scroll to position [0, 0]
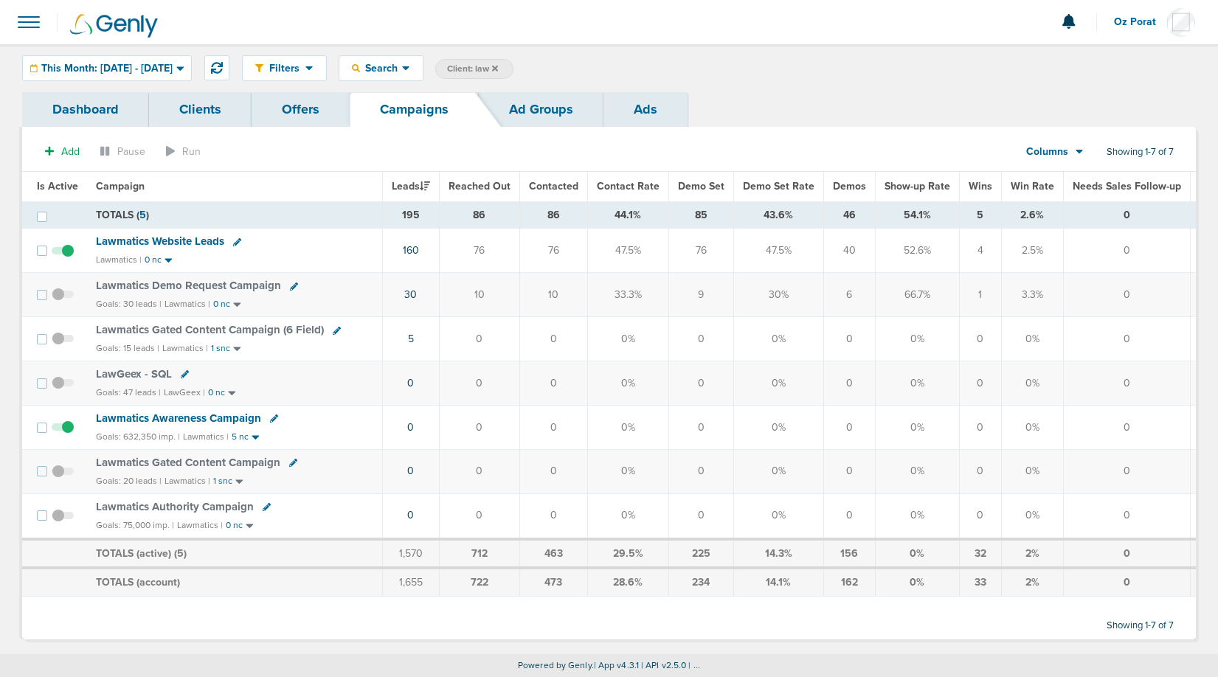
click at [139, 237] on span "Lawmatics Website Leads" at bounding box center [160, 241] width 128 height 13
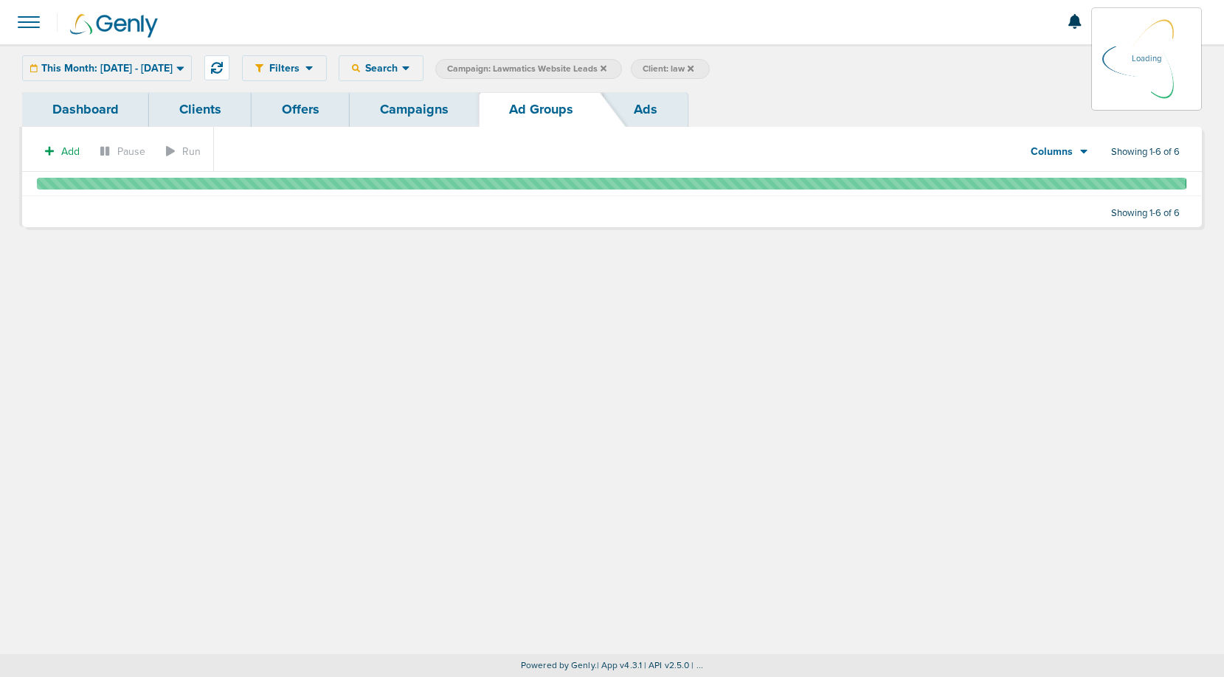
click at [72, 106] on link "Dashboard" at bounding box center [85, 109] width 127 height 35
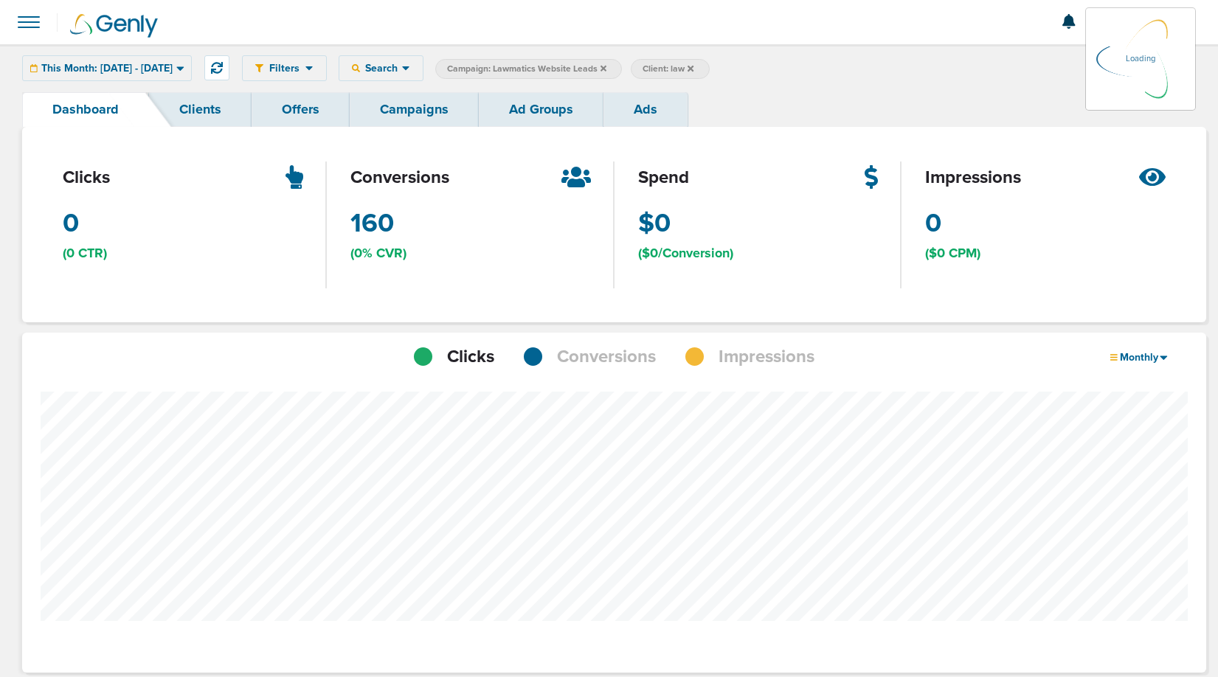
scroll to position [1149, 1174]
click at [585, 354] on span "Conversions" at bounding box center [606, 357] width 99 height 25
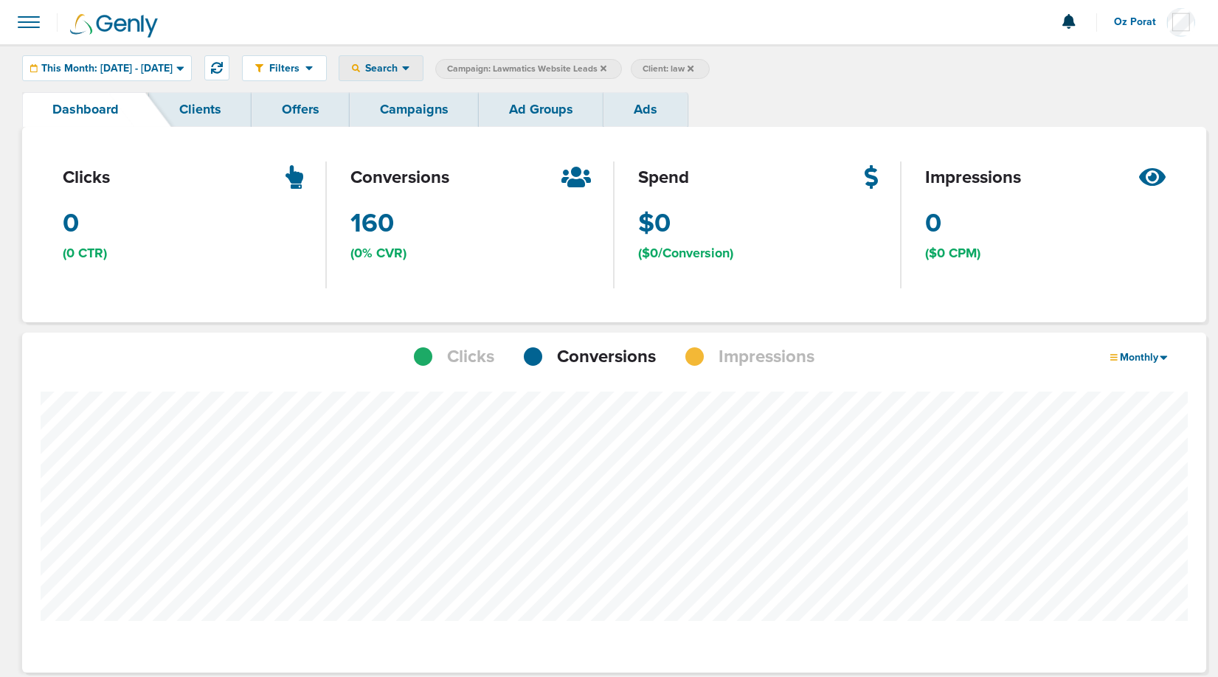
click at [402, 67] on span "Search" at bounding box center [381, 68] width 42 height 13
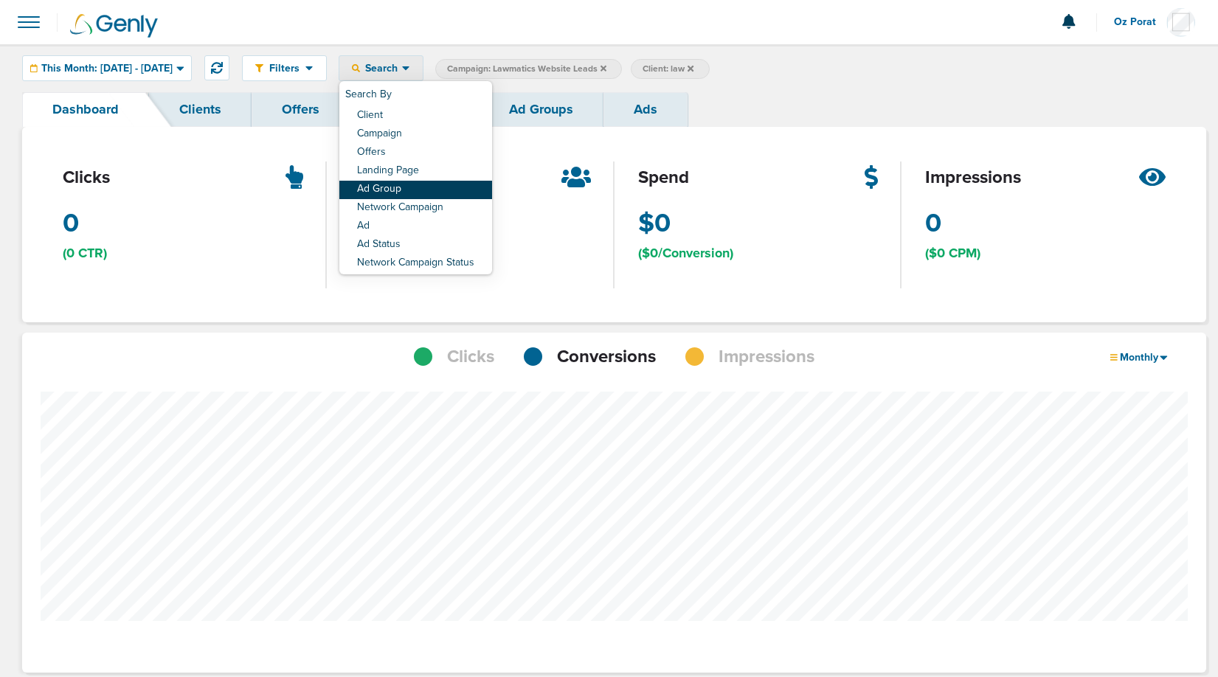
click at [450, 192] on link "Ad Group" at bounding box center [415, 190] width 153 height 18
select select "adGroupName"
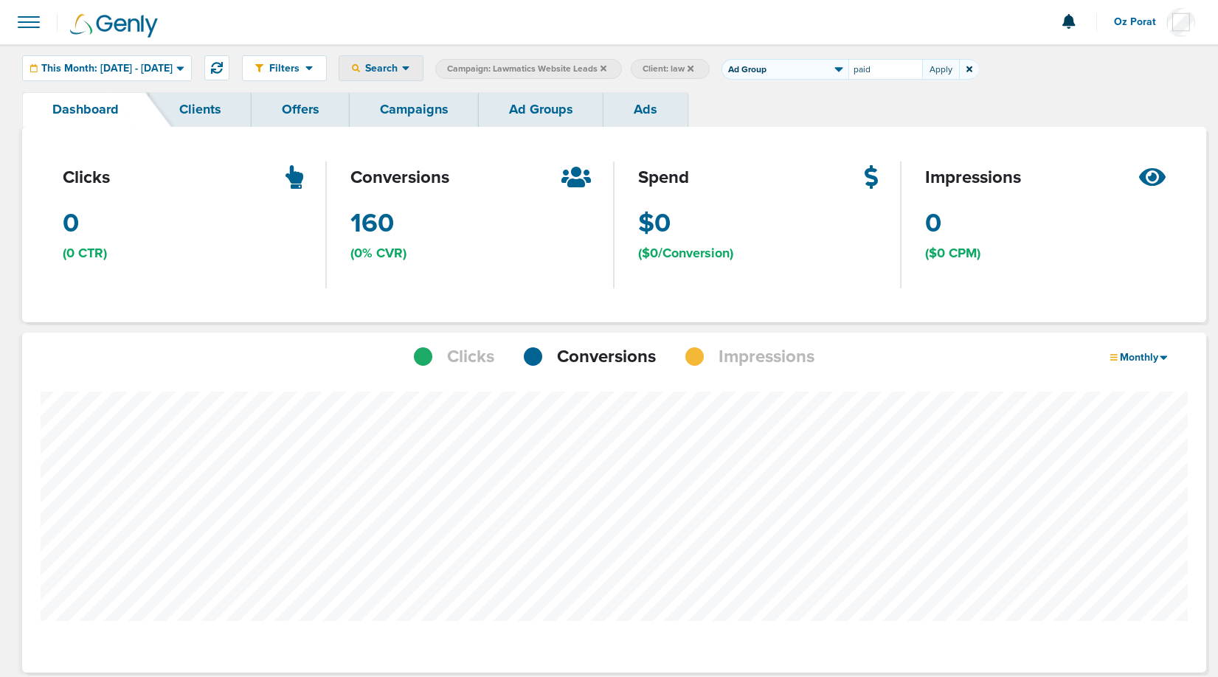
type input "paid"
click at [1163, 359] on icon at bounding box center [1164, 358] width 7 height 4
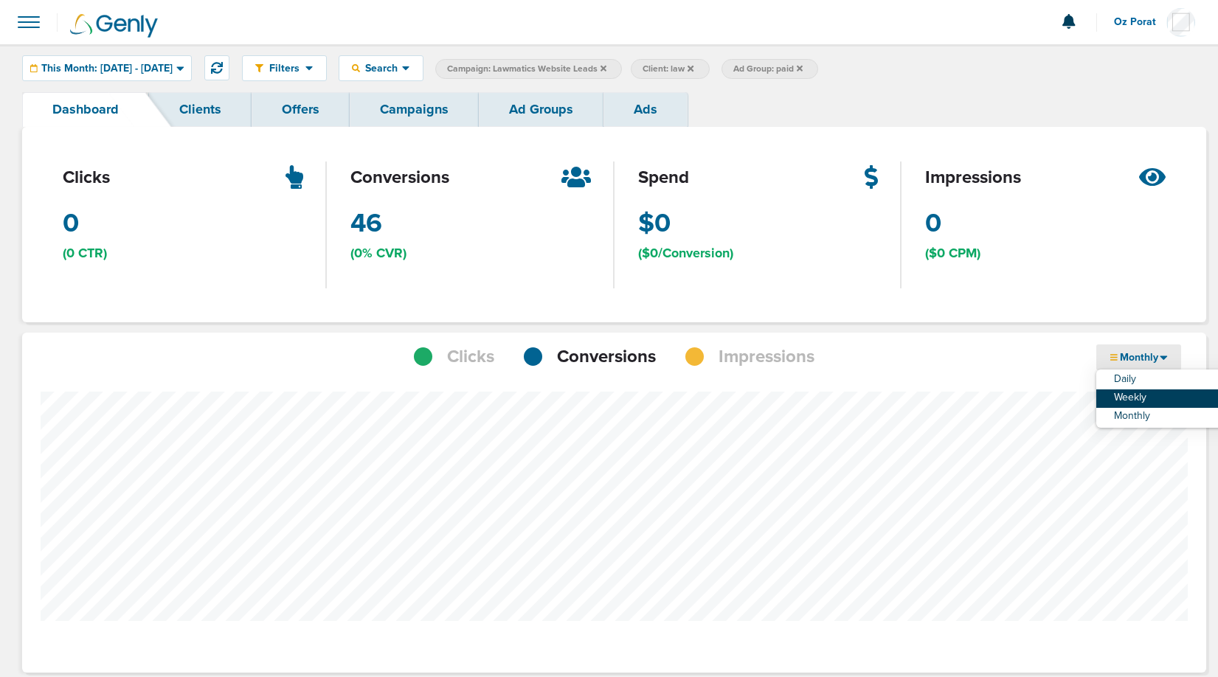
click at [1129, 396] on link "Weekly" at bounding box center [1171, 399] width 148 height 18
click at [156, 70] on span "This Month: [DATE] - [DATE]" at bounding box center [106, 68] width 131 height 10
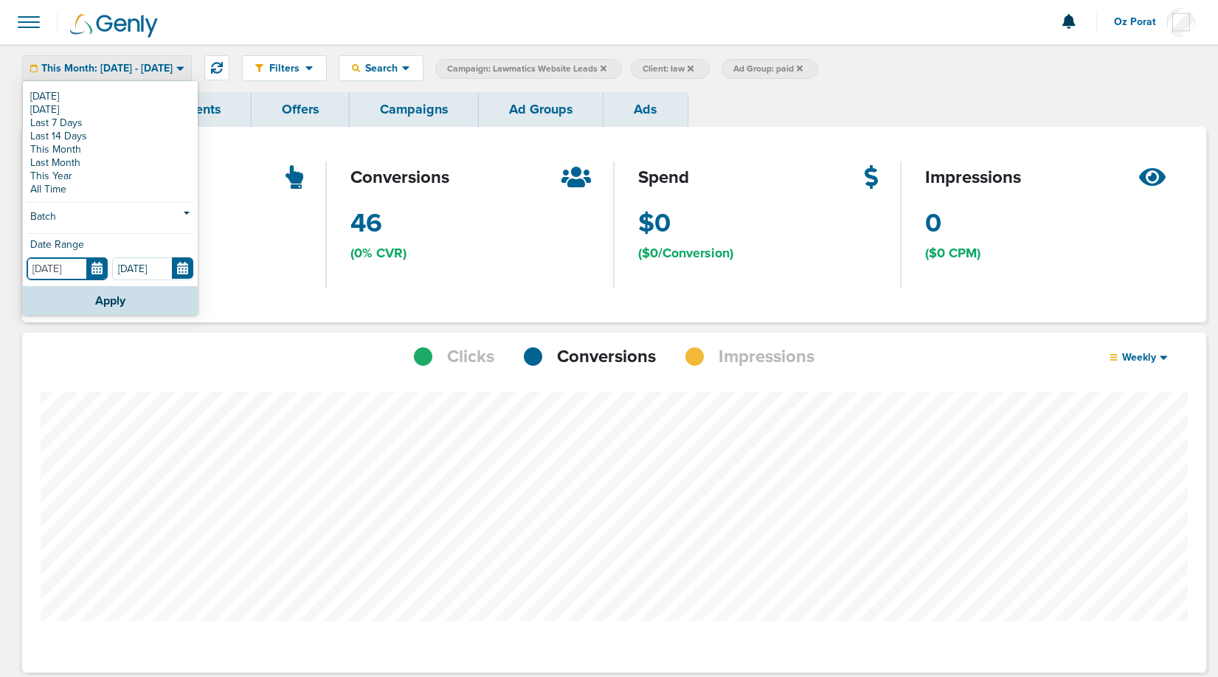
click at [97, 267] on input "[DATE]" at bounding box center [67, 269] width 81 height 23
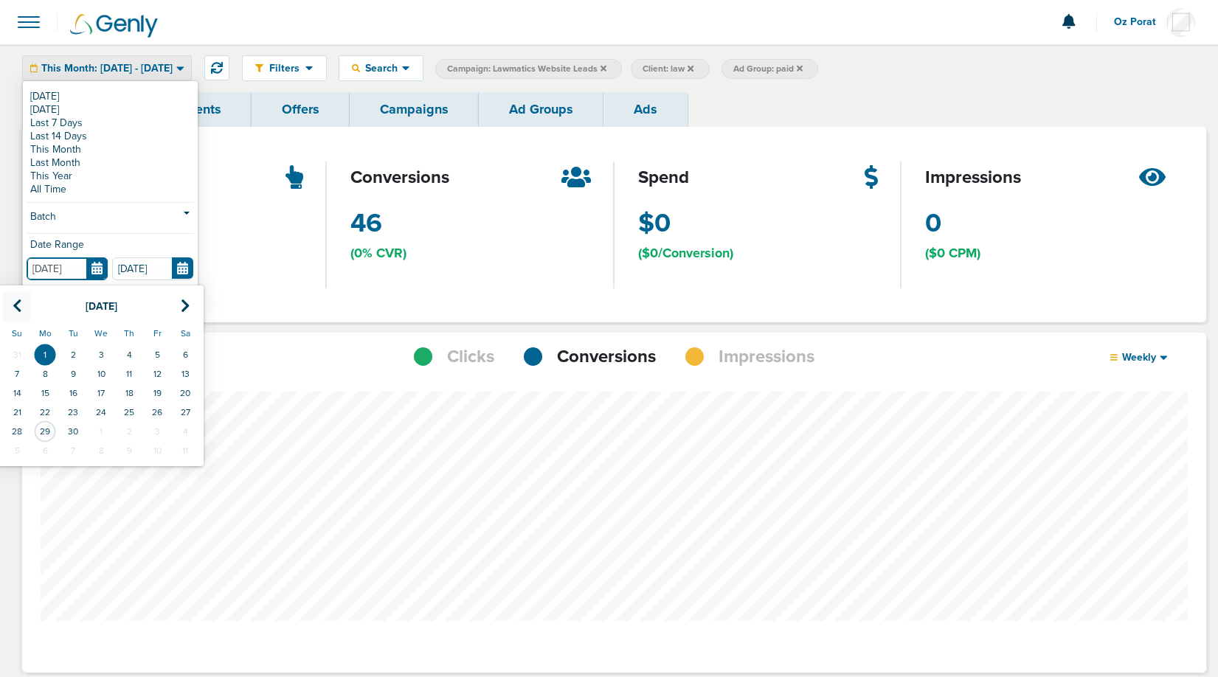
click at [13, 300] on icon at bounding box center [18, 306] width 10 height 15
click at [155, 350] on td "1" at bounding box center [157, 354] width 28 height 19
type input "[DATE]"
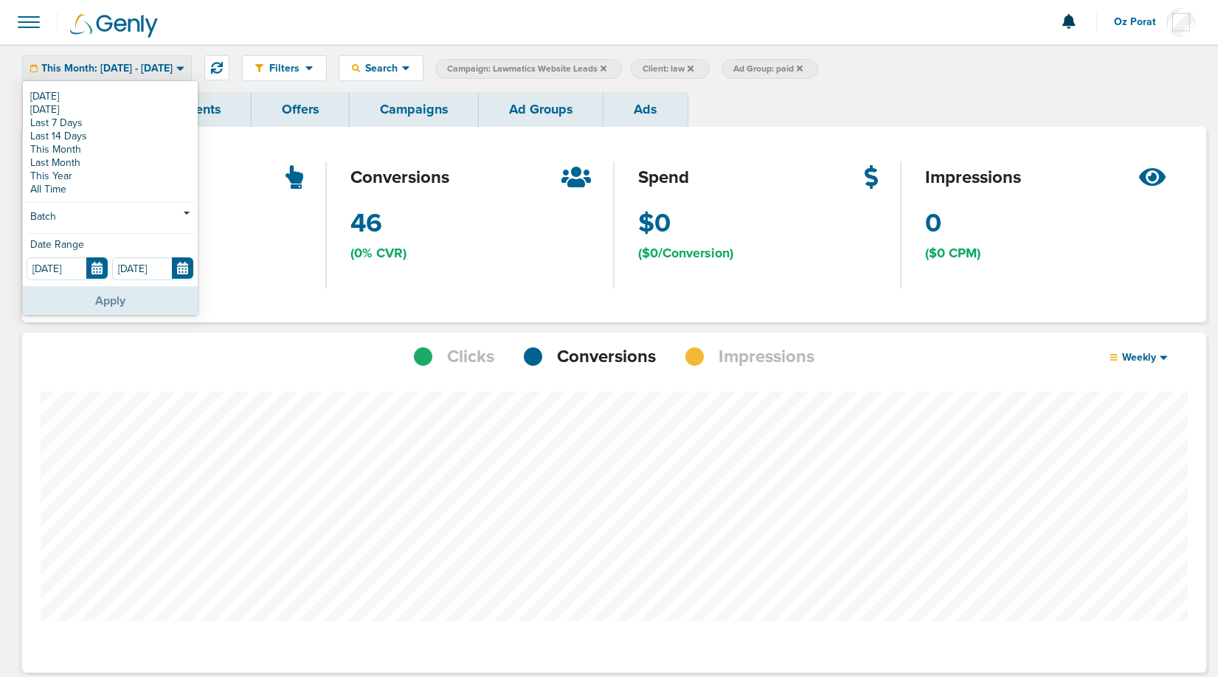
click at [104, 299] on button "Apply" at bounding box center [110, 300] width 175 height 29
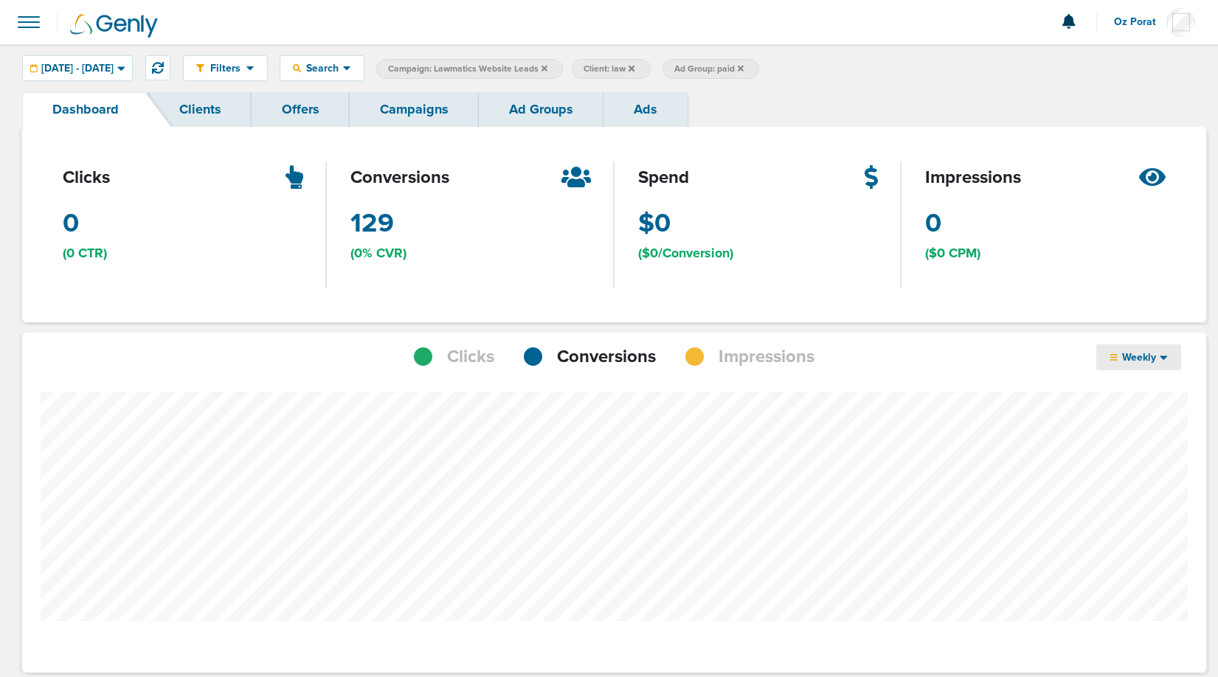
click at [1162, 361] on icon at bounding box center [1164, 357] width 8 height 13
click at [1131, 375] on link "Daily" at bounding box center [1171, 380] width 148 height 18
click at [1139, 357] on span "Daily" at bounding box center [1139, 357] width 43 height 13
click at [1135, 397] on link "Weekly" at bounding box center [1171, 399] width 148 height 18
click at [114, 64] on span "[DATE] - [DATE]" at bounding box center [77, 68] width 72 height 10
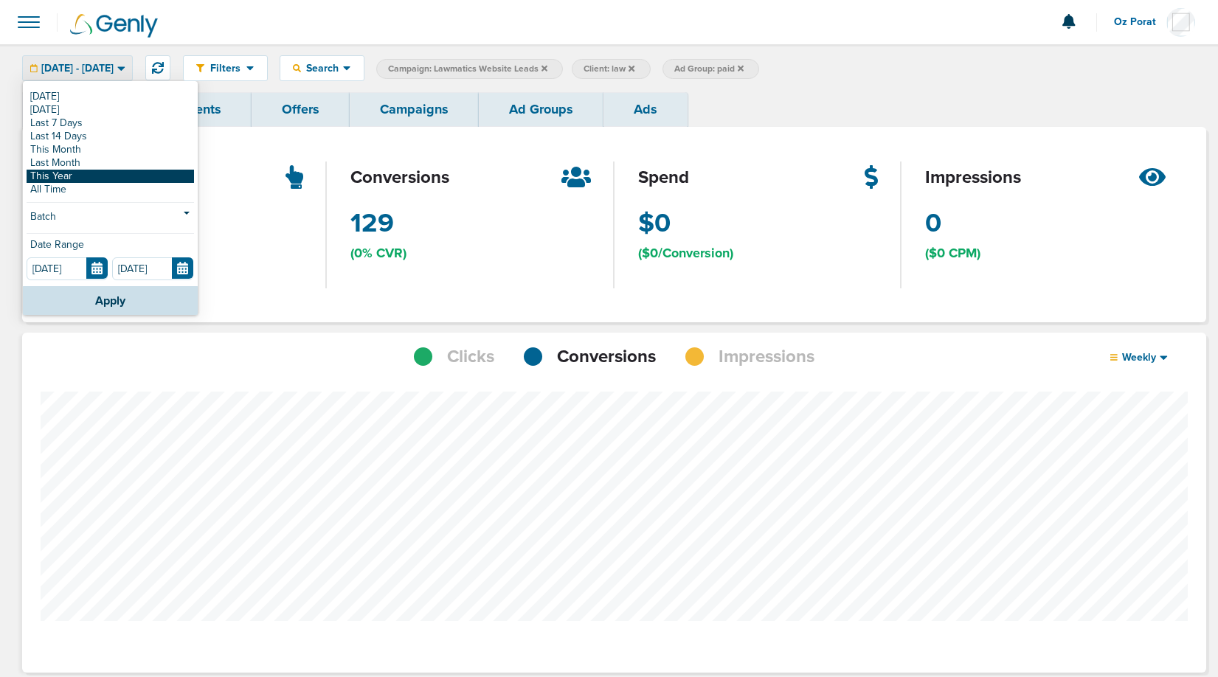
click at [77, 174] on link "This Year" at bounding box center [111, 176] width 168 height 13
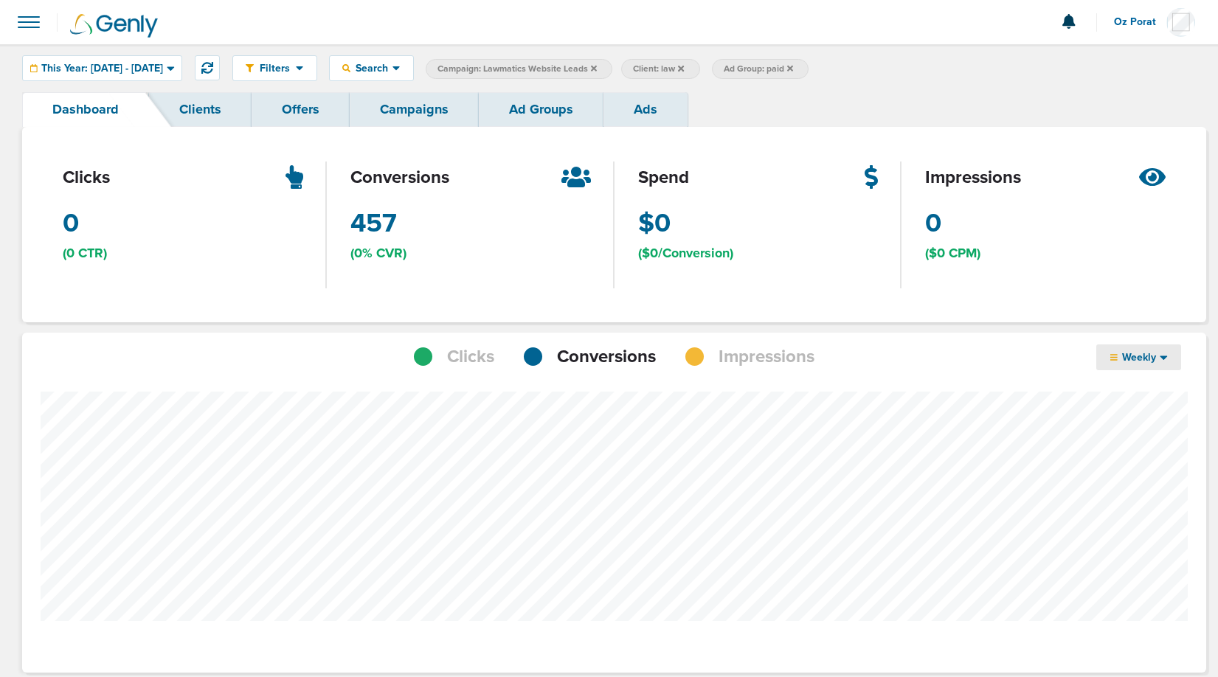
click at [1148, 359] on span "Weekly" at bounding box center [1139, 357] width 43 height 13
click at [1144, 396] on link "Weekly" at bounding box center [1171, 399] width 148 height 18
click at [1153, 357] on span "Weekly" at bounding box center [1139, 357] width 43 height 13
click at [1127, 414] on link "Monthly" at bounding box center [1171, 417] width 148 height 18
click at [684, 66] on icon at bounding box center [681, 68] width 6 height 9
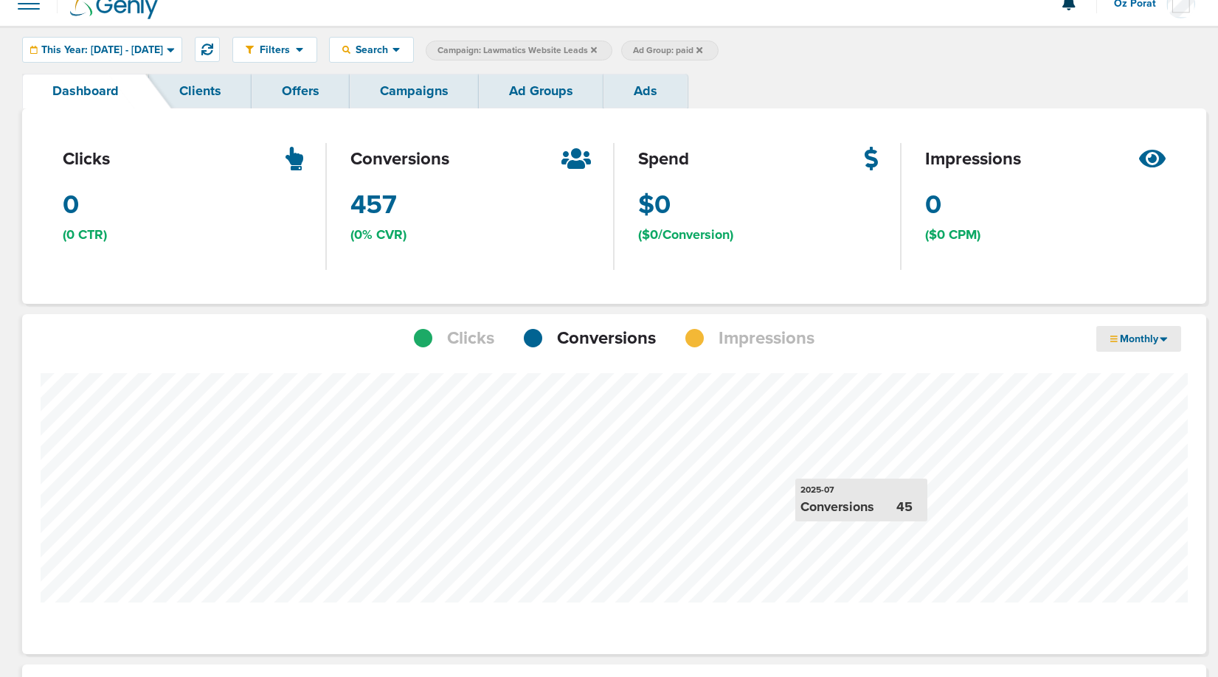
scroll to position [11, 0]
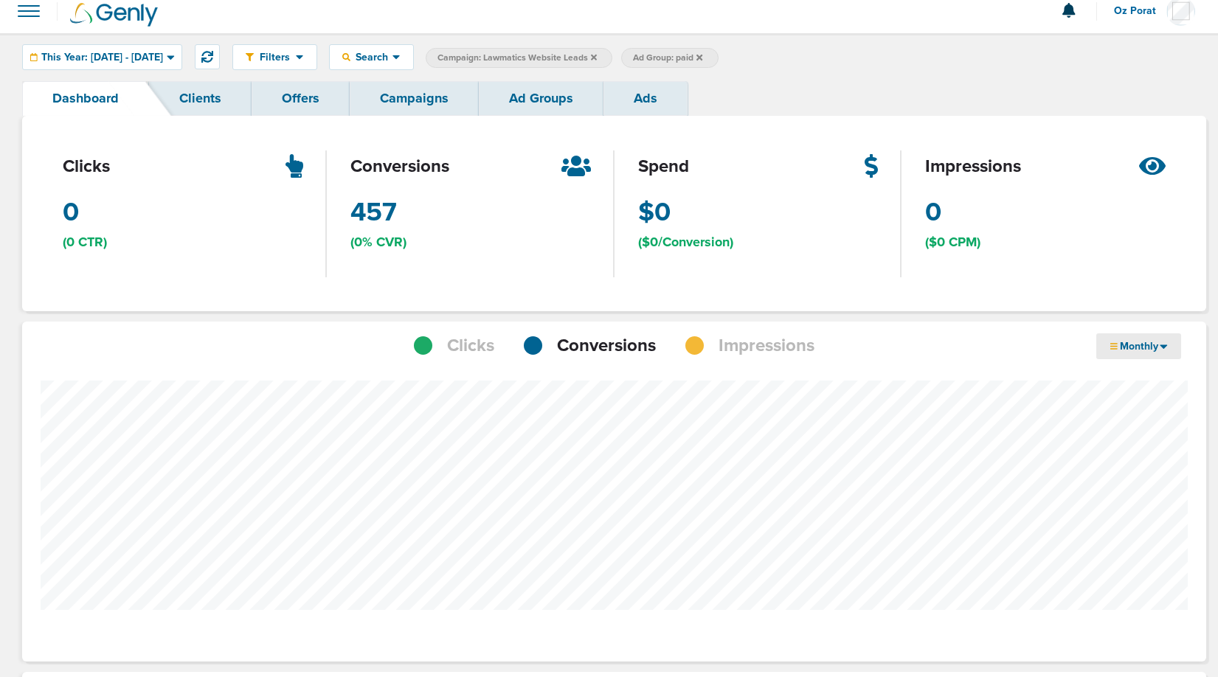
click at [1162, 343] on icon at bounding box center [1164, 346] width 8 height 13
click at [1133, 389] on link "Weekly" at bounding box center [1171, 388] width 148 height 18
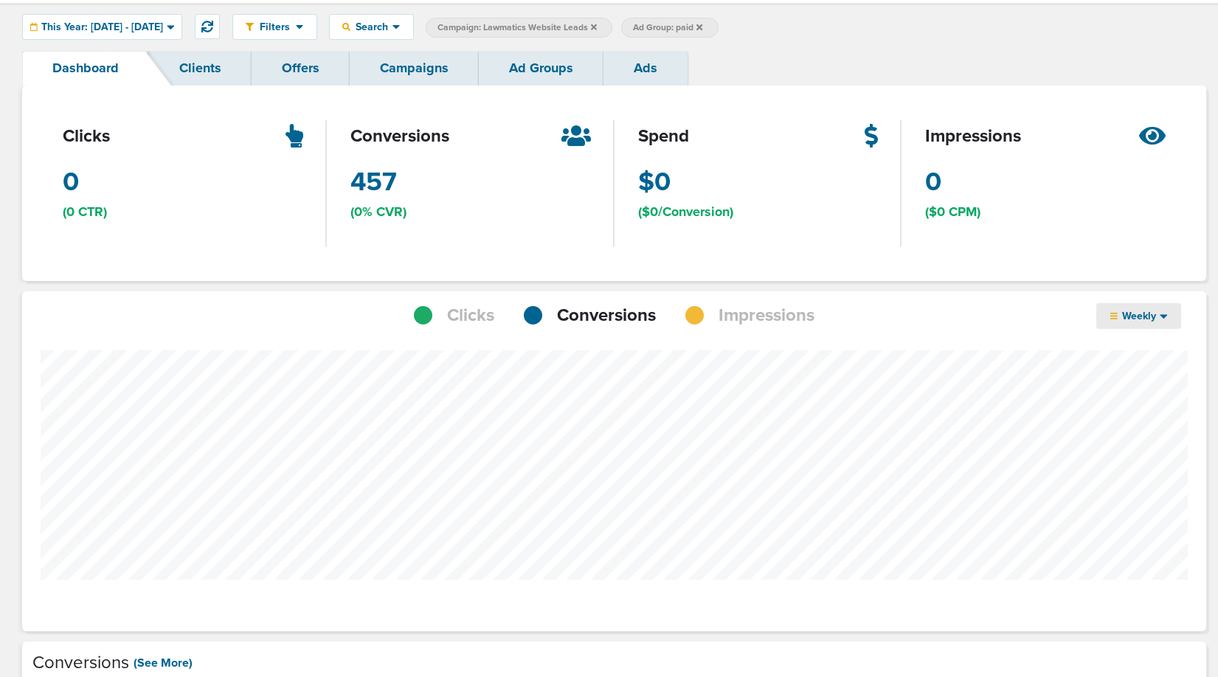
scroll to position [0, 0]
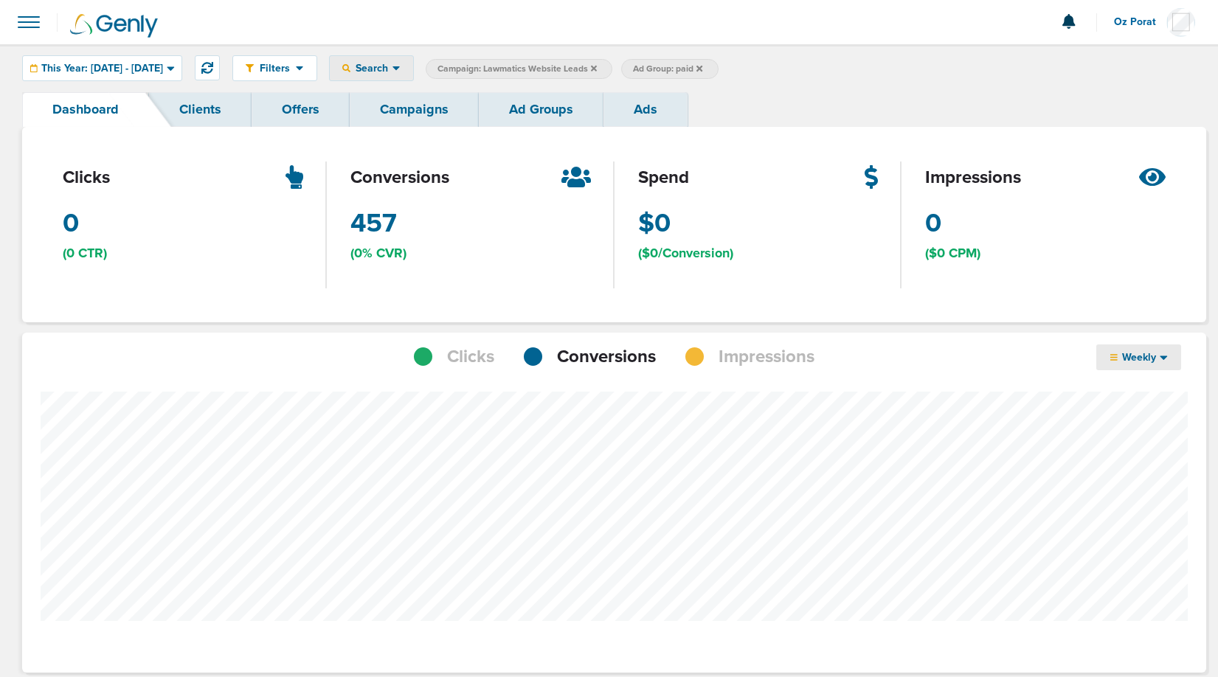
click at [393, 71] on span "Search" at bounding box center [372, 68] width 42 height 13
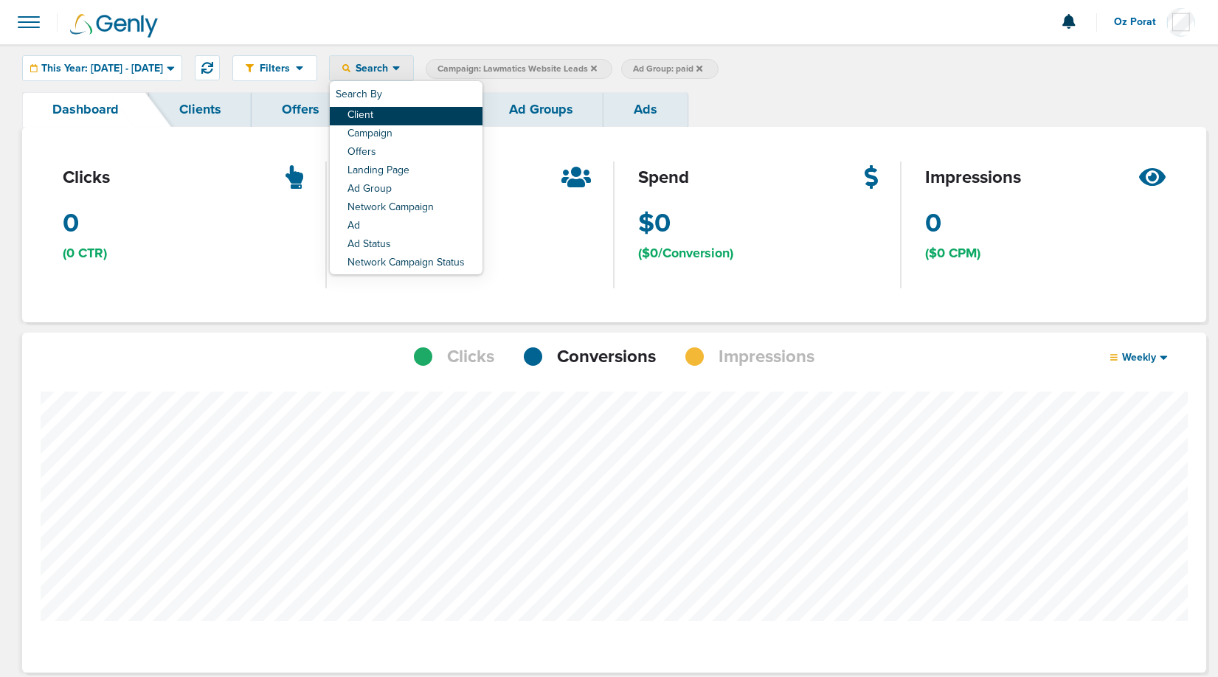
click at [424, 113] on link "Client" at bounding box center [406, 116] width 153 height 18
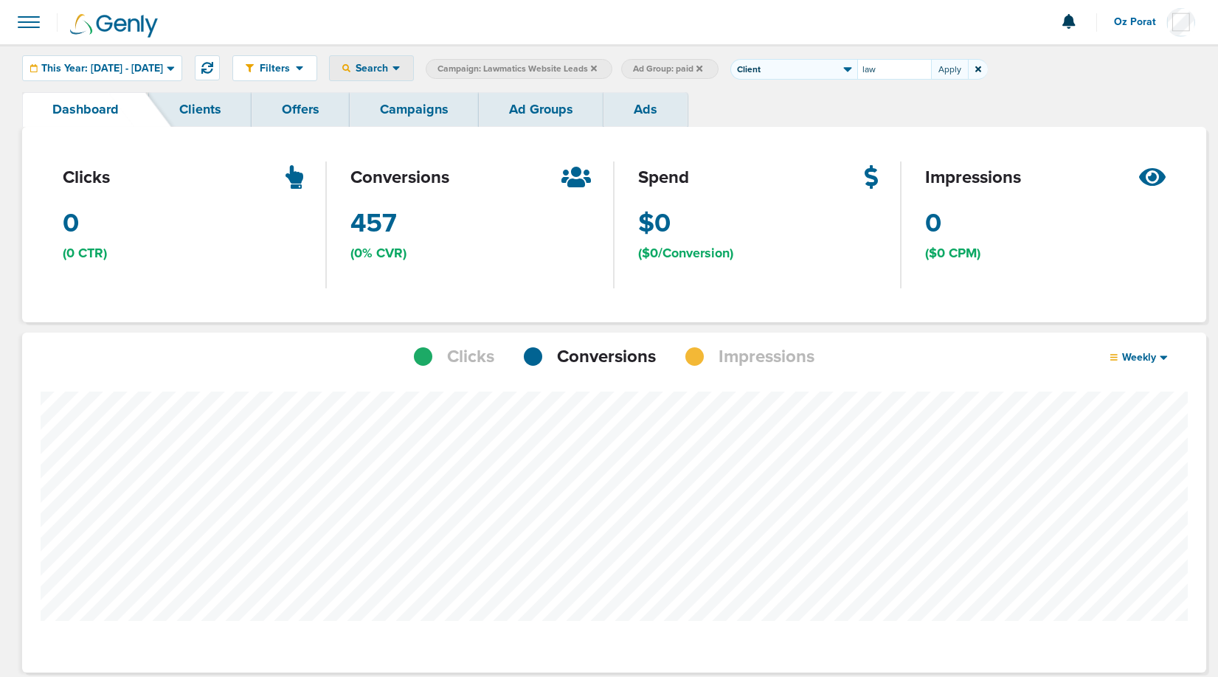
type input "law"
click at [793, 68] on icon at bounding box center [790, 68] width 6 height 9
click at [752, 365] on span "Impressions" at bounding box center [767, 357] width 96 height 25
click at [597, 68] on icon at bounding box center [594, 68] width 6 height 6
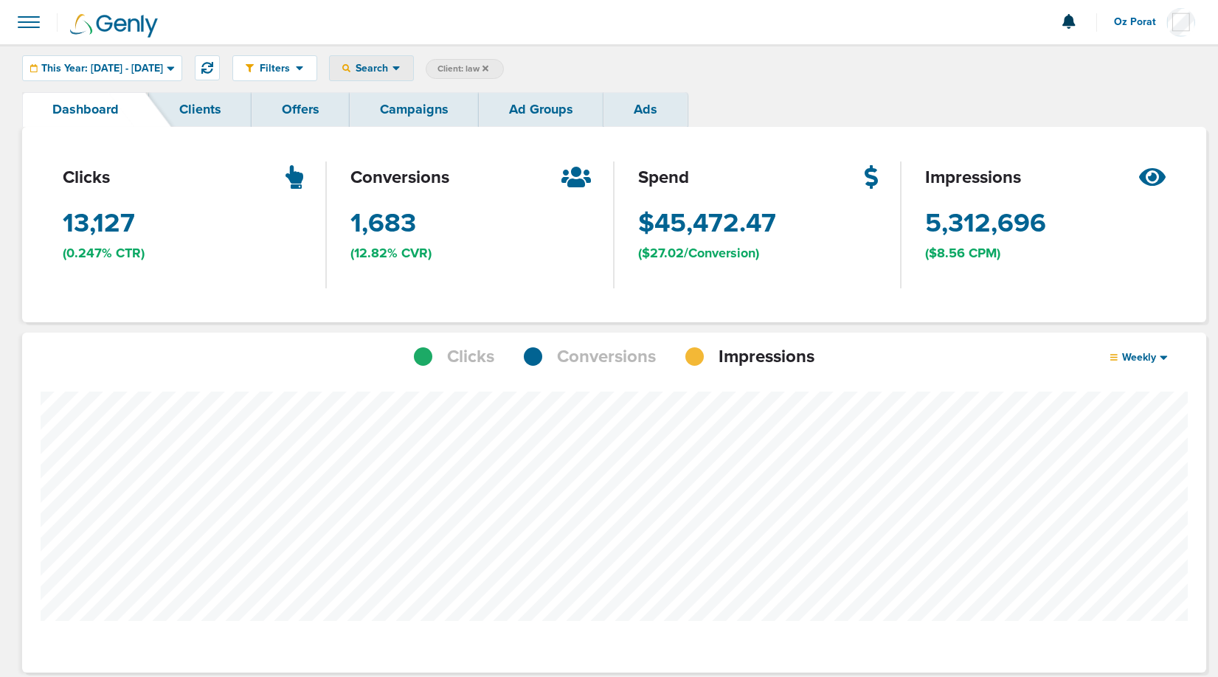
click at [393, 70] on span "Search" at bounding box center [372, 68] width 42 height 13
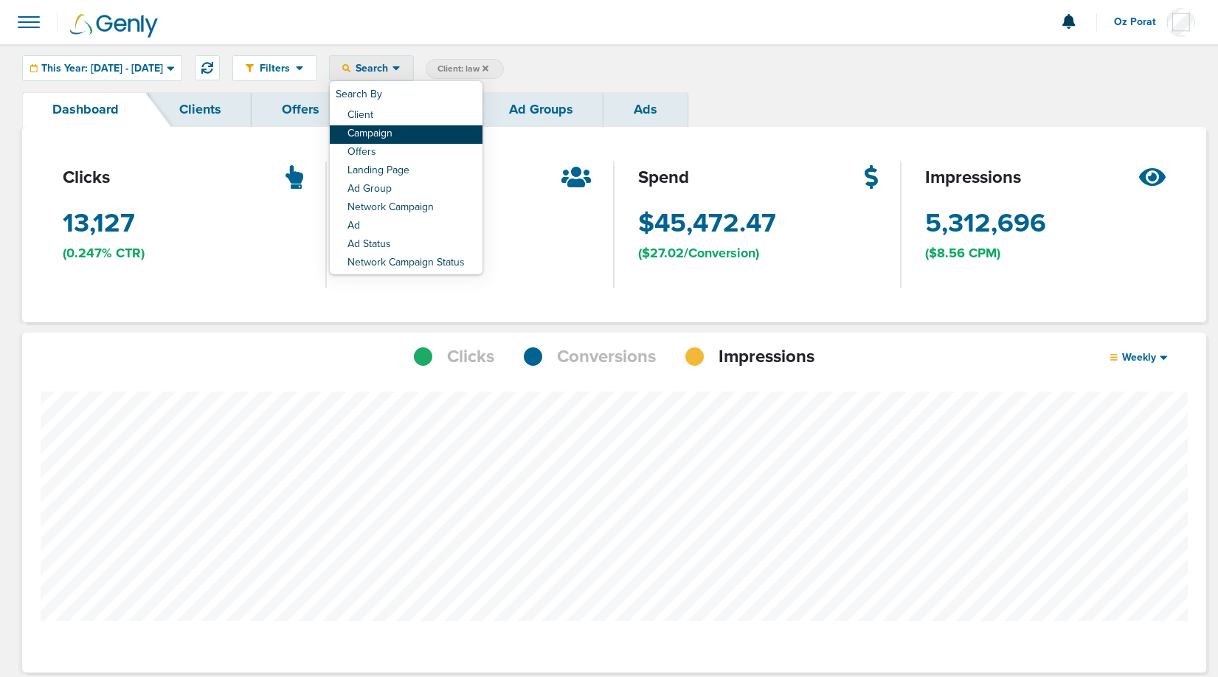
click at [442, 130] on link "Campaign" at bounding box center [406, 134] width 153 height 18
select select "cmpName"
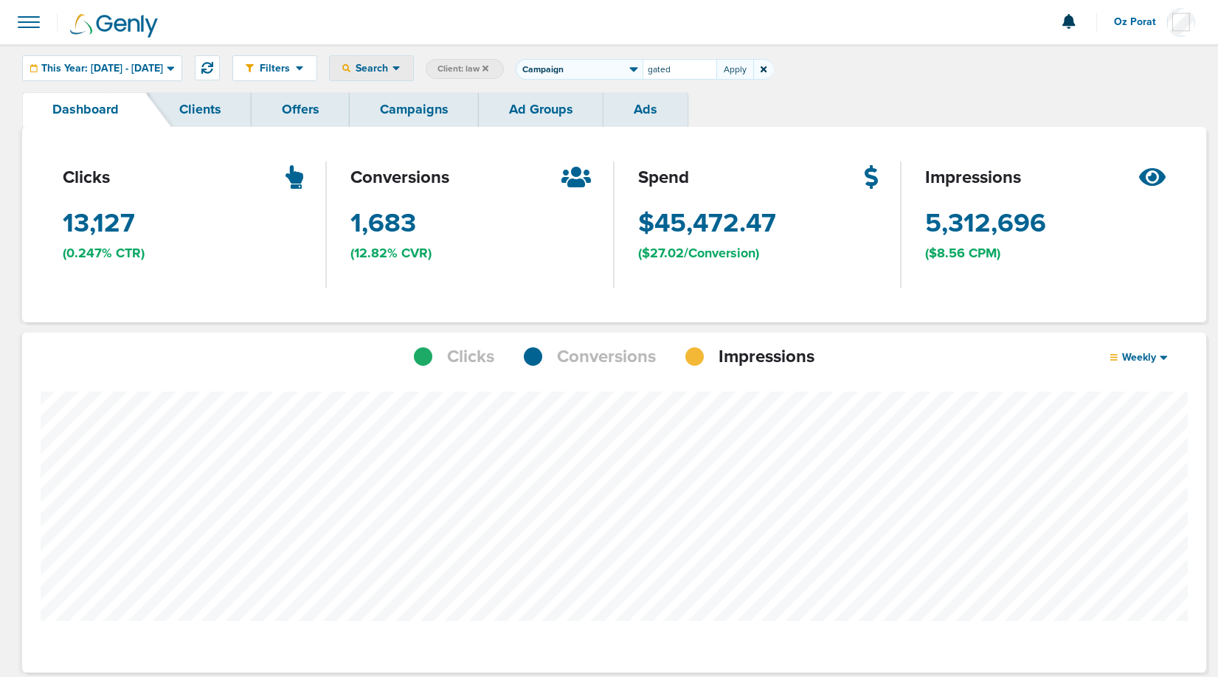
type input "gated"
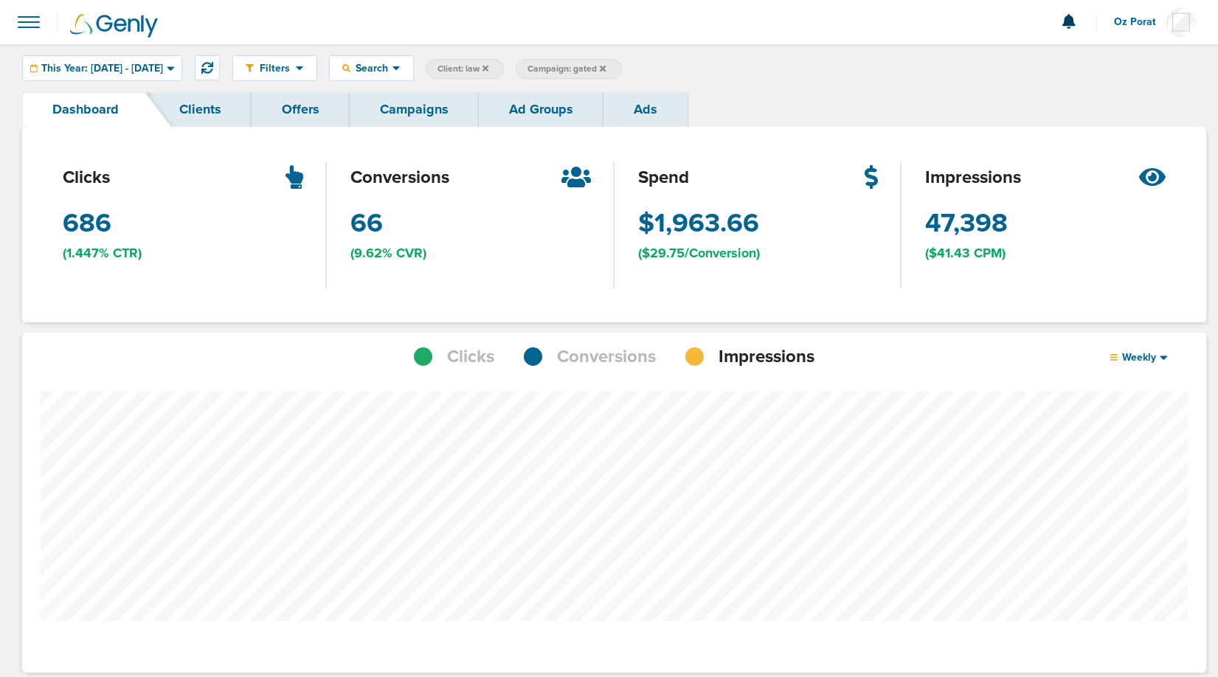
click at [601, 351] on span "Conversions" at bounding box center [606, 357] width 99 height 25
click at [606, 69] on span "Campaign: gated" at bounding box center [567, 69] width 78 height 13
select select "cmpName"
click at [717, 72] on input "gated" at bounding box center [680, 69] width 74 height 21
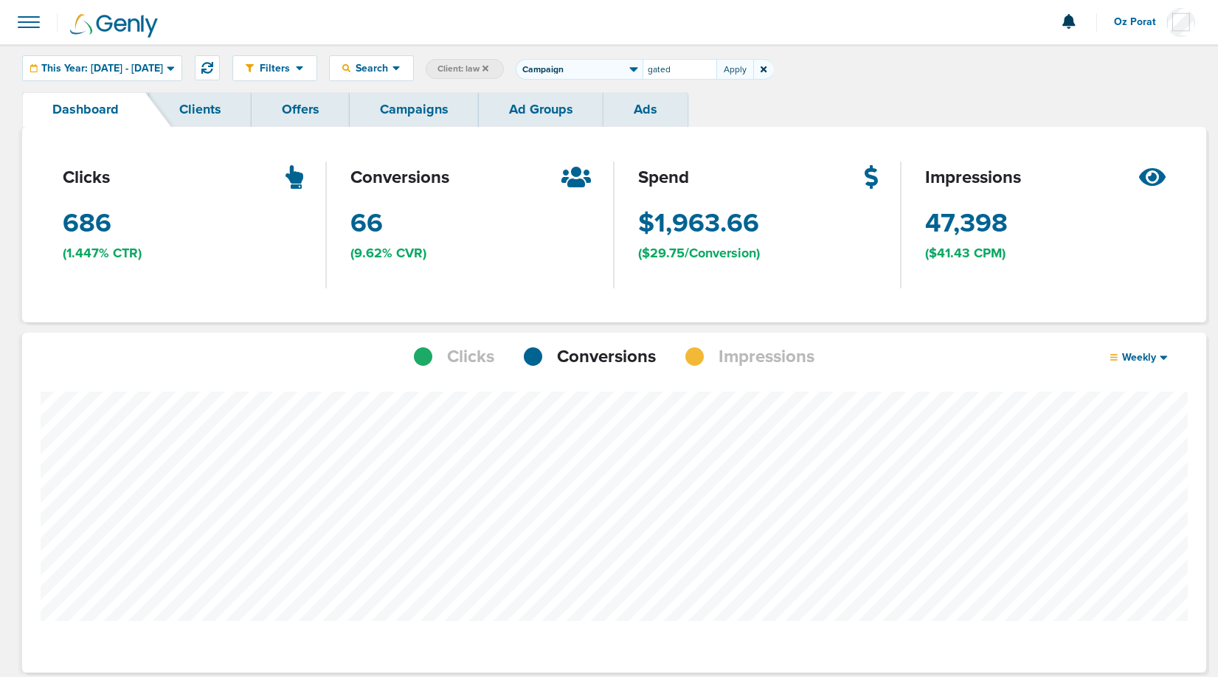
click at [717, 72] on input "gated" at bounding box center [680, 69] width 74 height 21
type input "demo"
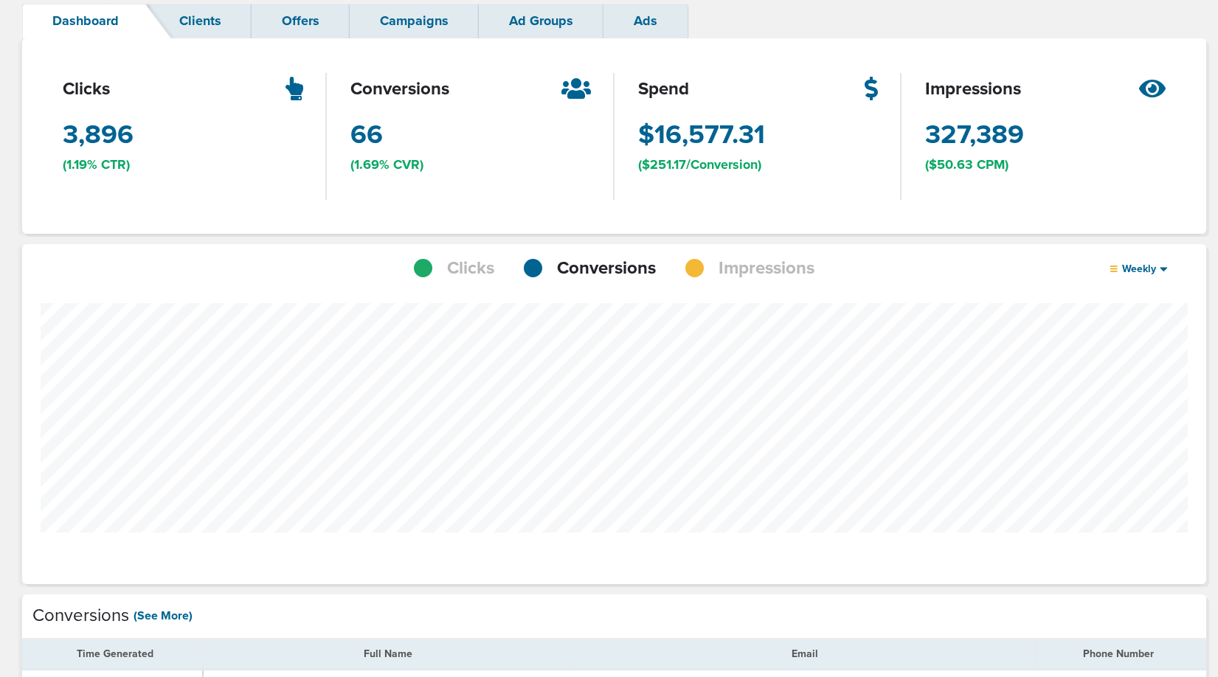
scroll to position [92, 0]
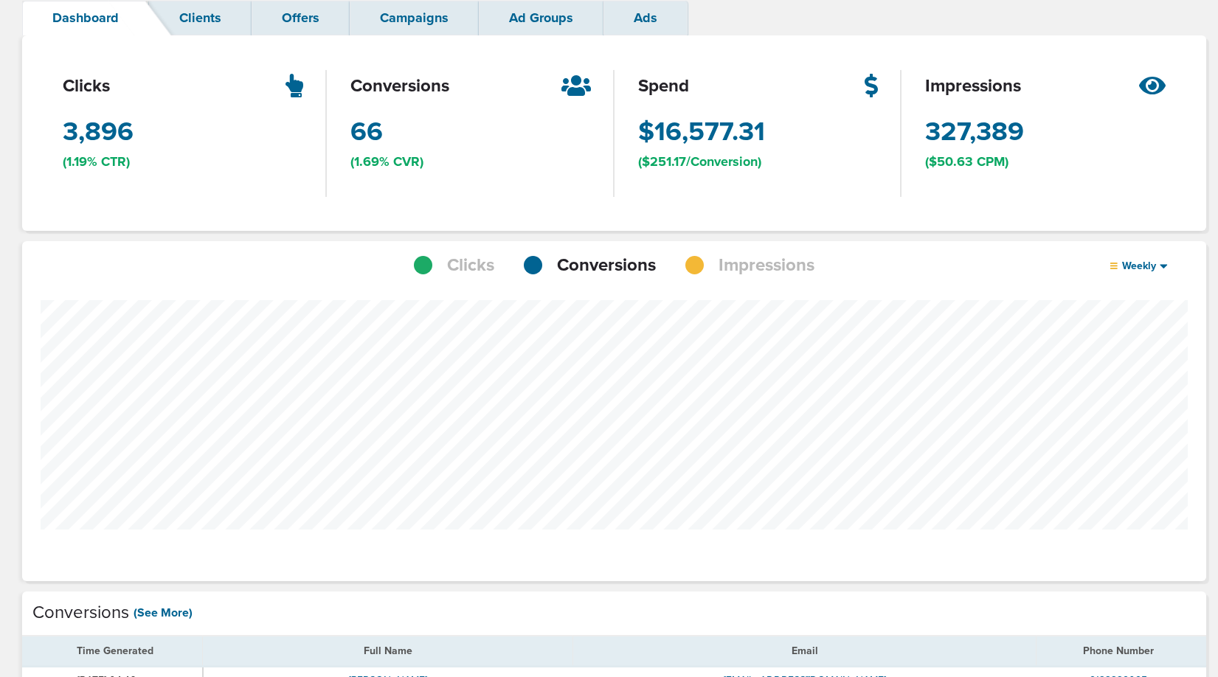
click at [771, 263] on span "Impressions" at bounding box center [767, 265] width 96 height 25
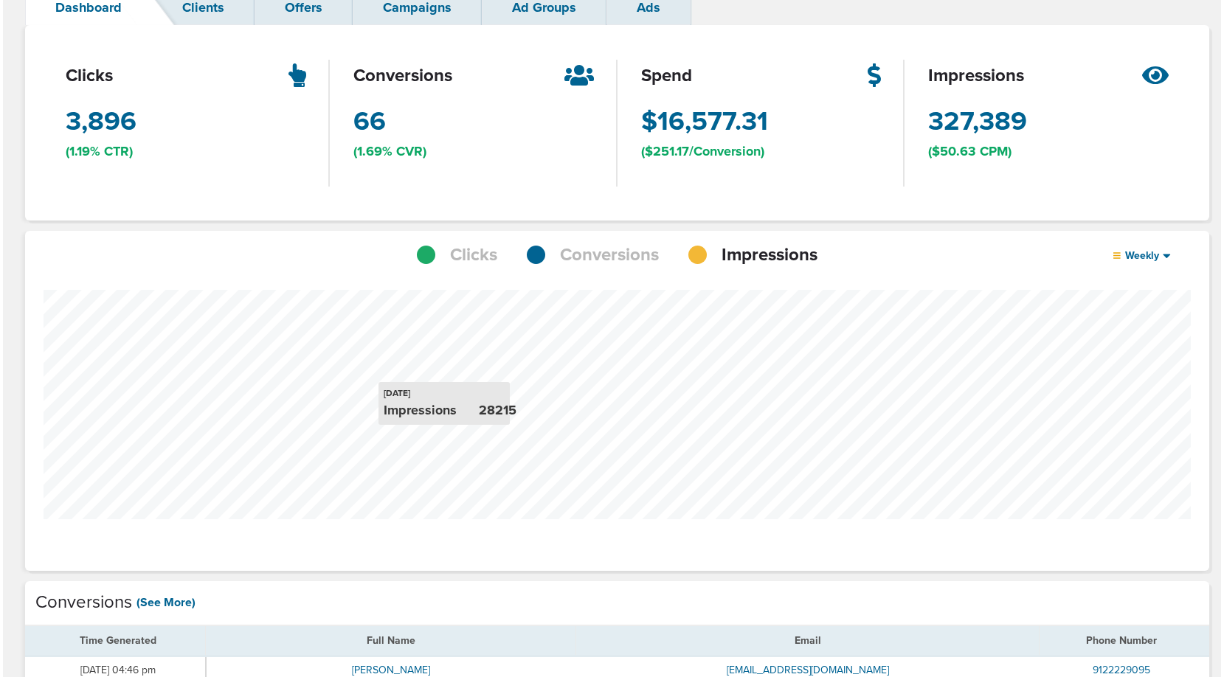
scroll to position [0, 0]
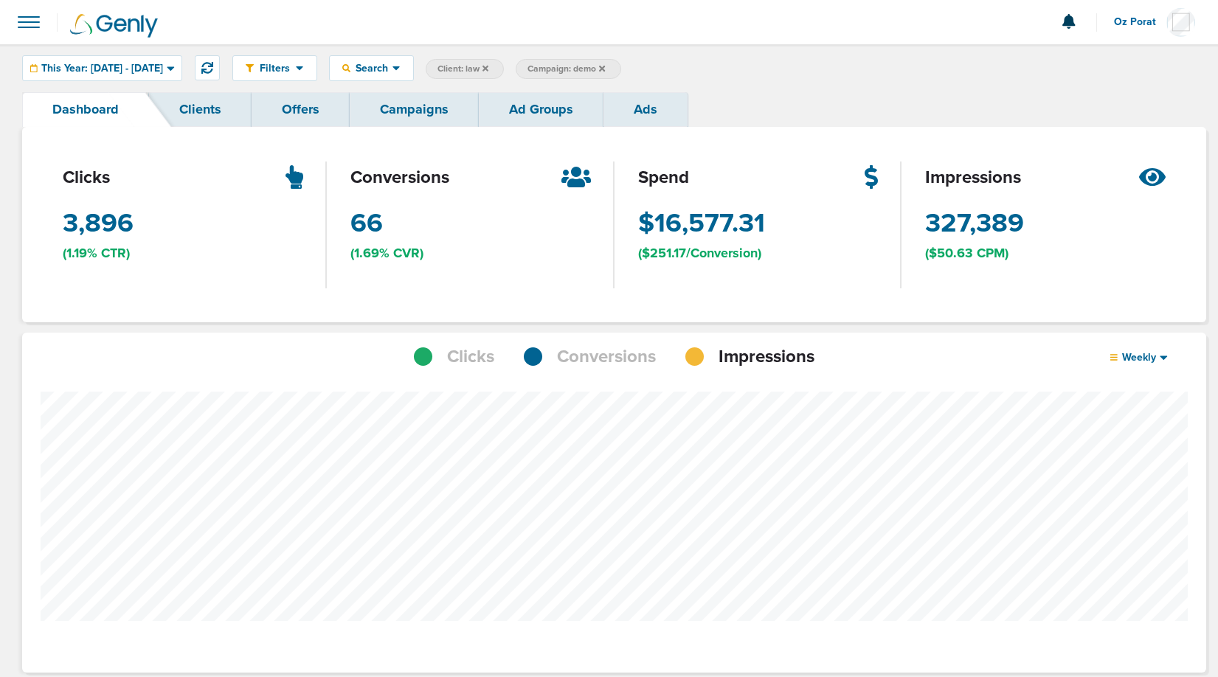
click at [547, 109] on link "Ad Groups" at bounding box center [541, 109] width 125 height 35
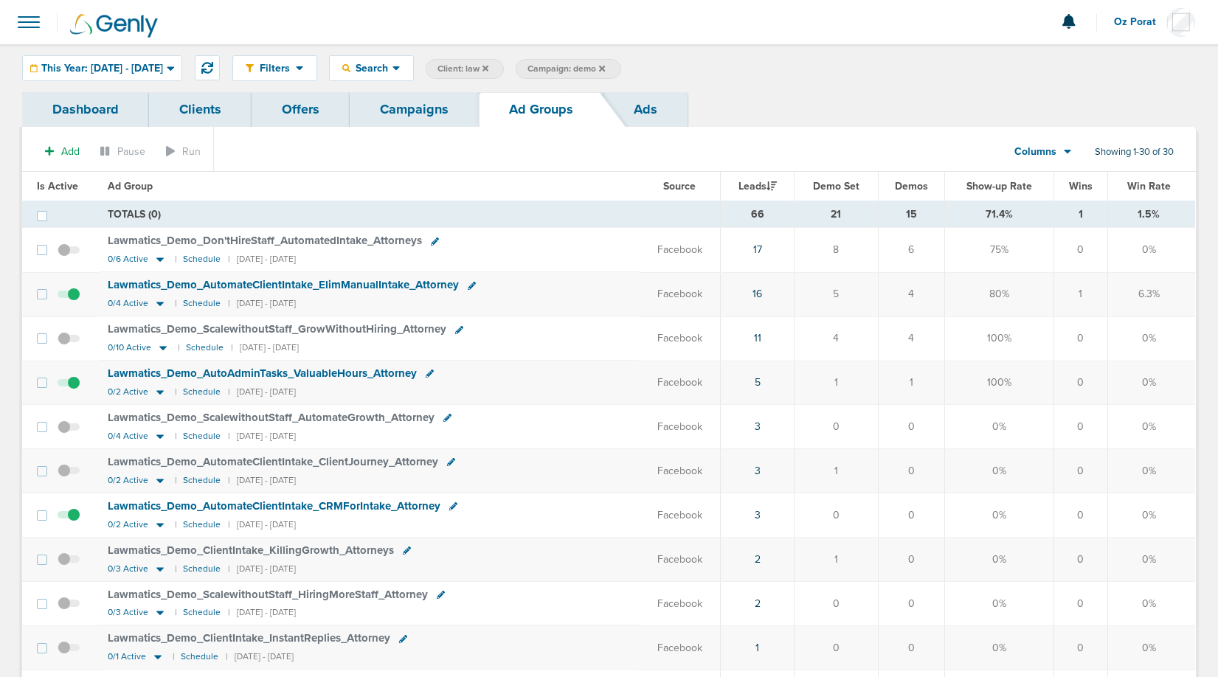
click at [417, 118] on link "Campaigns" at bounding box center [414, 109] width 129 height 35
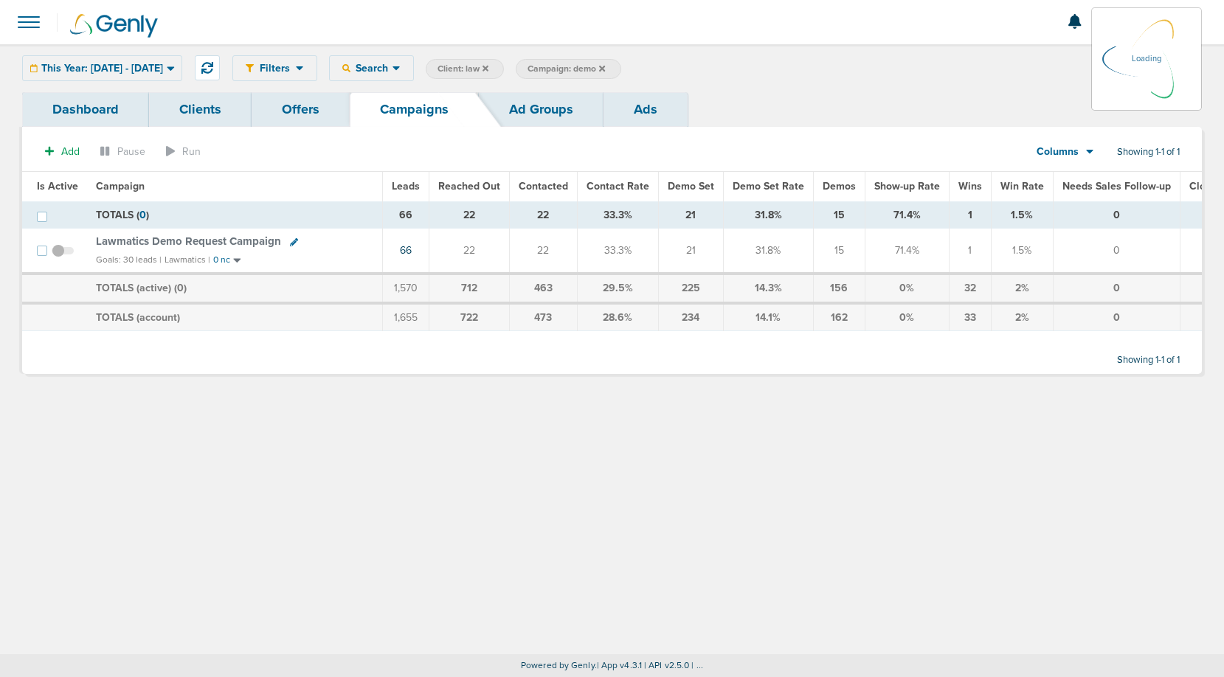
click at [605, 66] on icon at bounding box center [602, 68] width 6 height 6
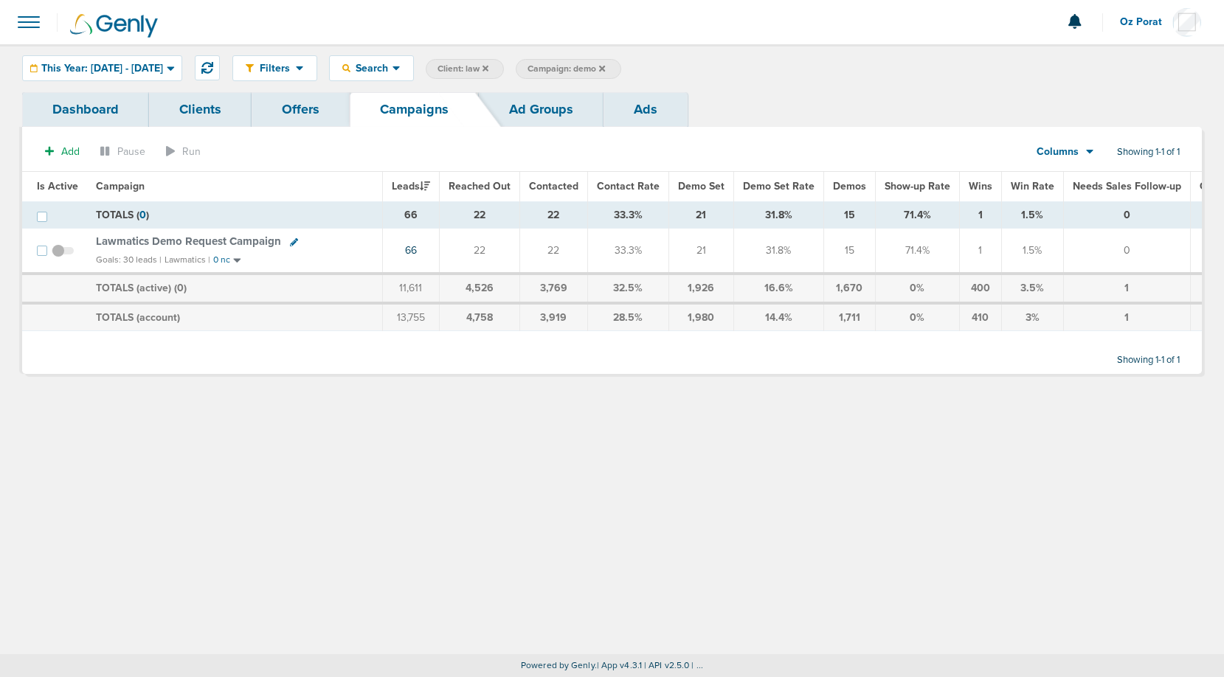
click at [605, 66] on icon at bounding box center [602, 68] width 6 height 6
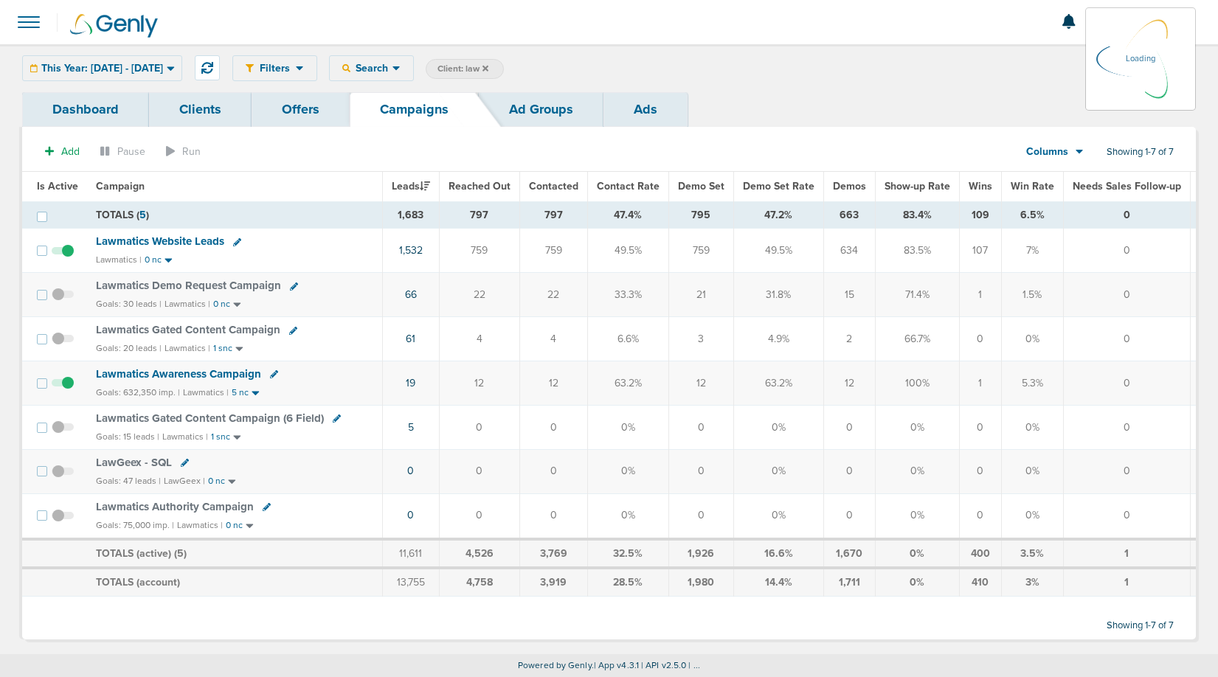
click at [159, 239] on span "Lawmatics Website Leads" at bounding box center [160, 241] width 128 height 13
click at [172, 241] on span "Lawmatics Website Leads" at bounding box center [160, 241] width 128 height 13
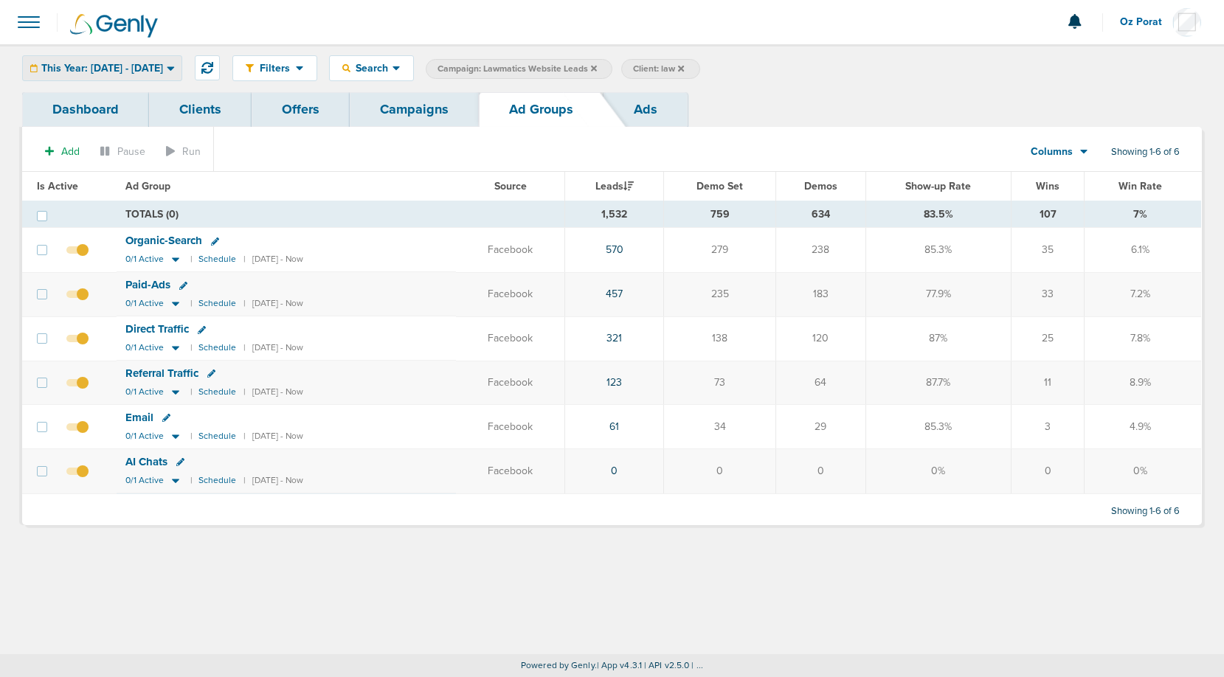
click at [109, 63] on span "This Year: [DATE] - [DATE]" at bounding box center [102, 68] width 122 height 10
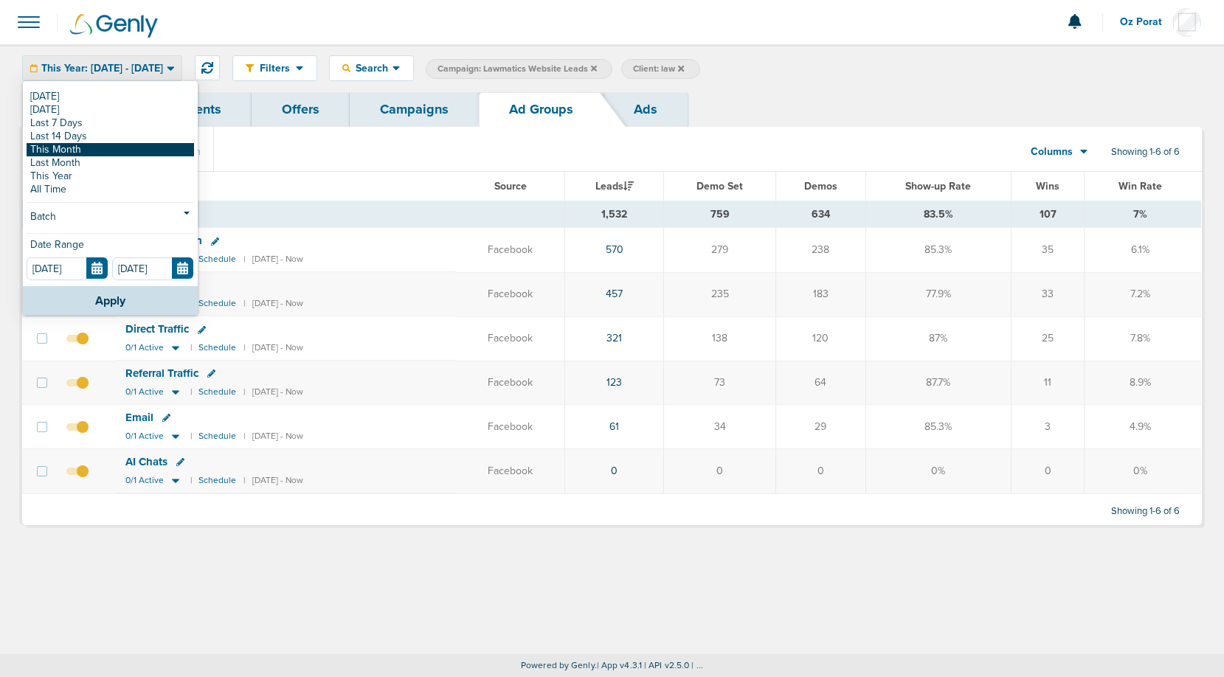
click at [84, 147] on link "This Month" at bounding box center [111, 149] width 168 height 13
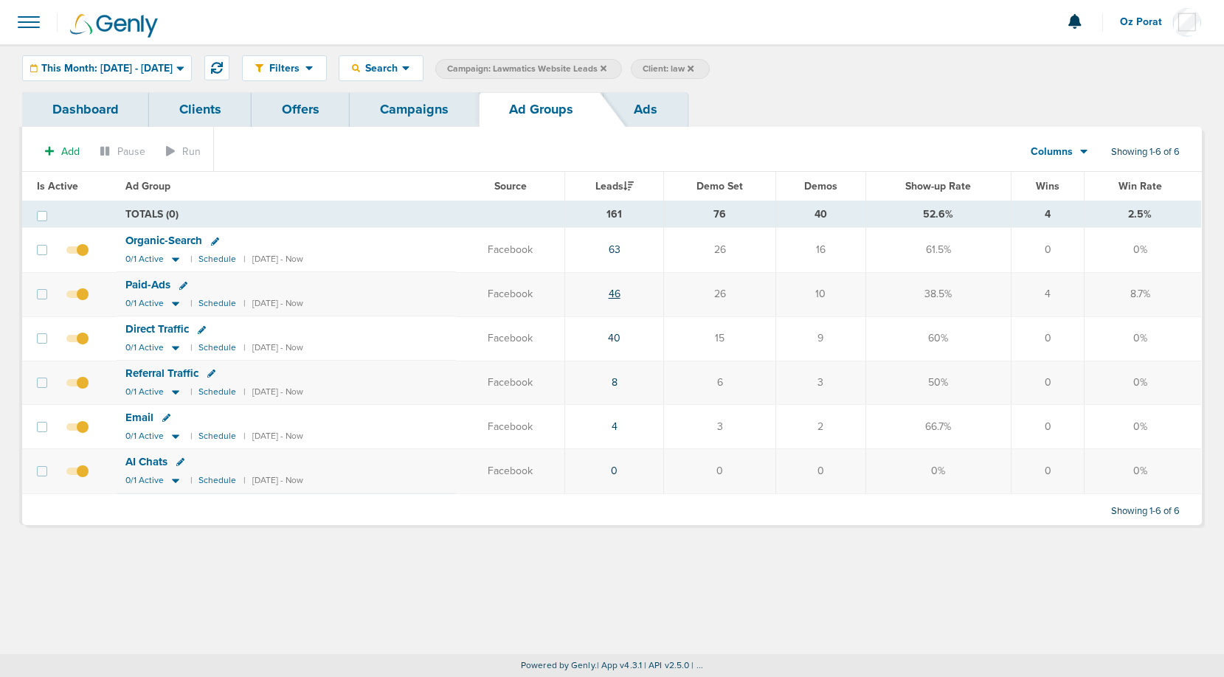
click at [621, 294] on link "46" at bounding box center [615, 294] width 12 height 13
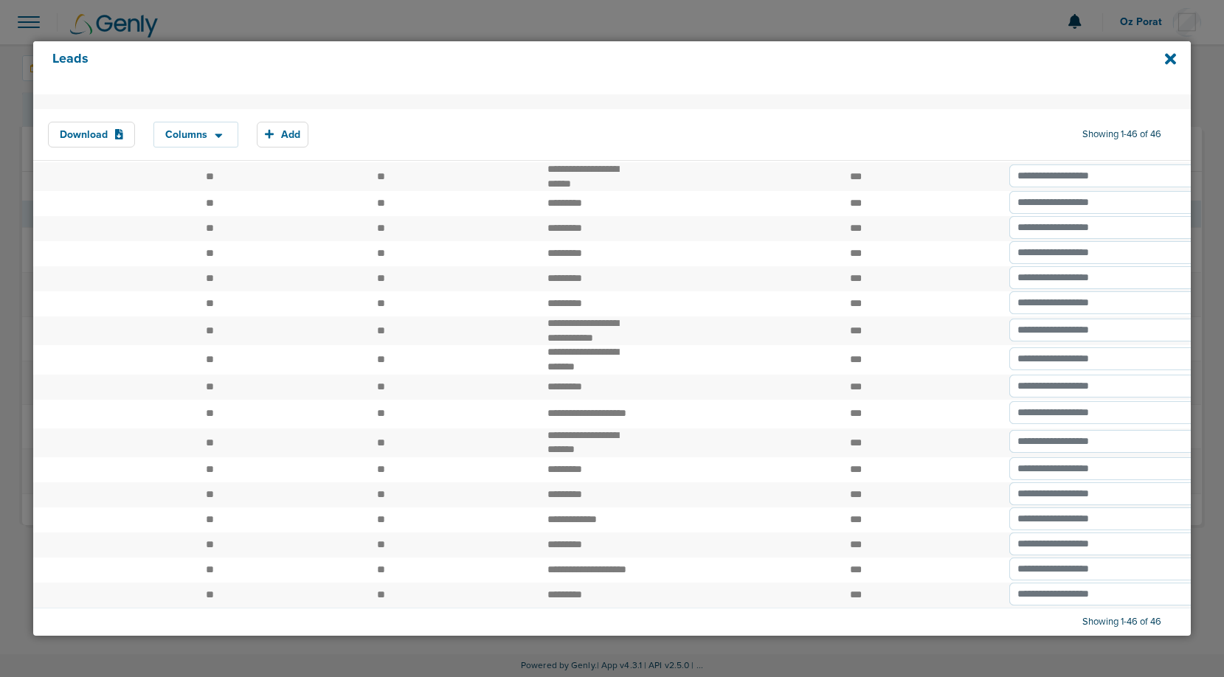
scroll to position [911, 0]
click at [1170, 55] on icon at bounding box center [1170, 59] width 11 height 16
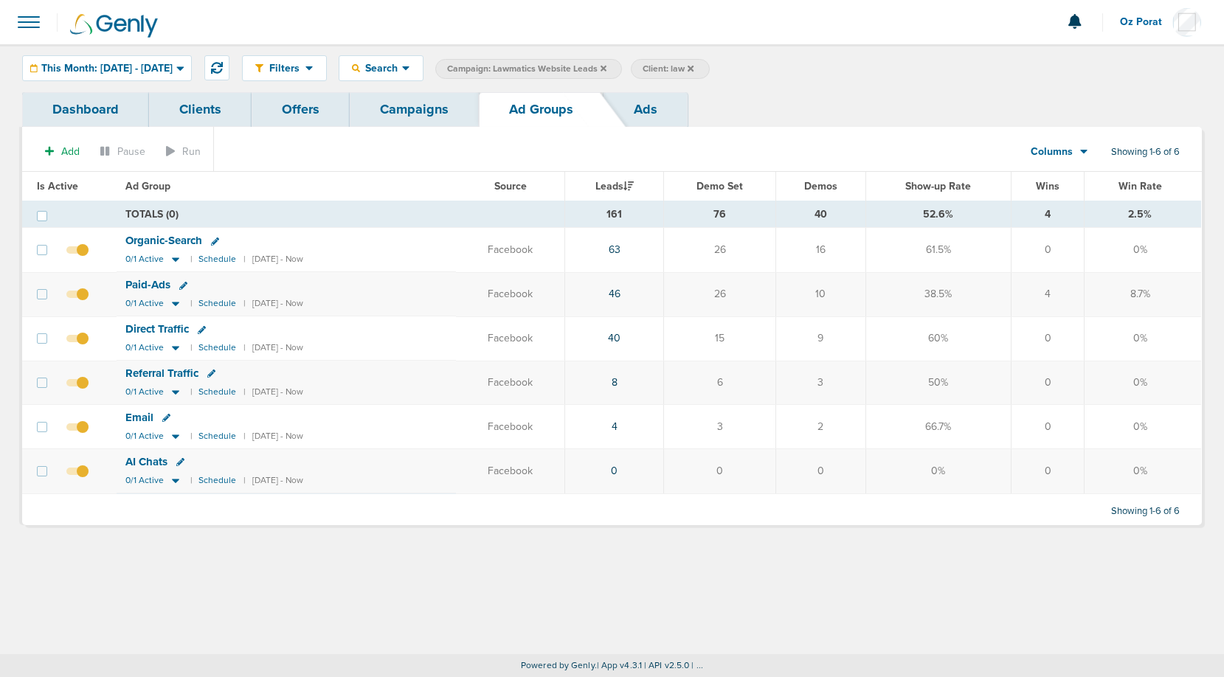
click at [421, 107] on link "Campaigns" at bounding box center [414, 109] width 129 height 35
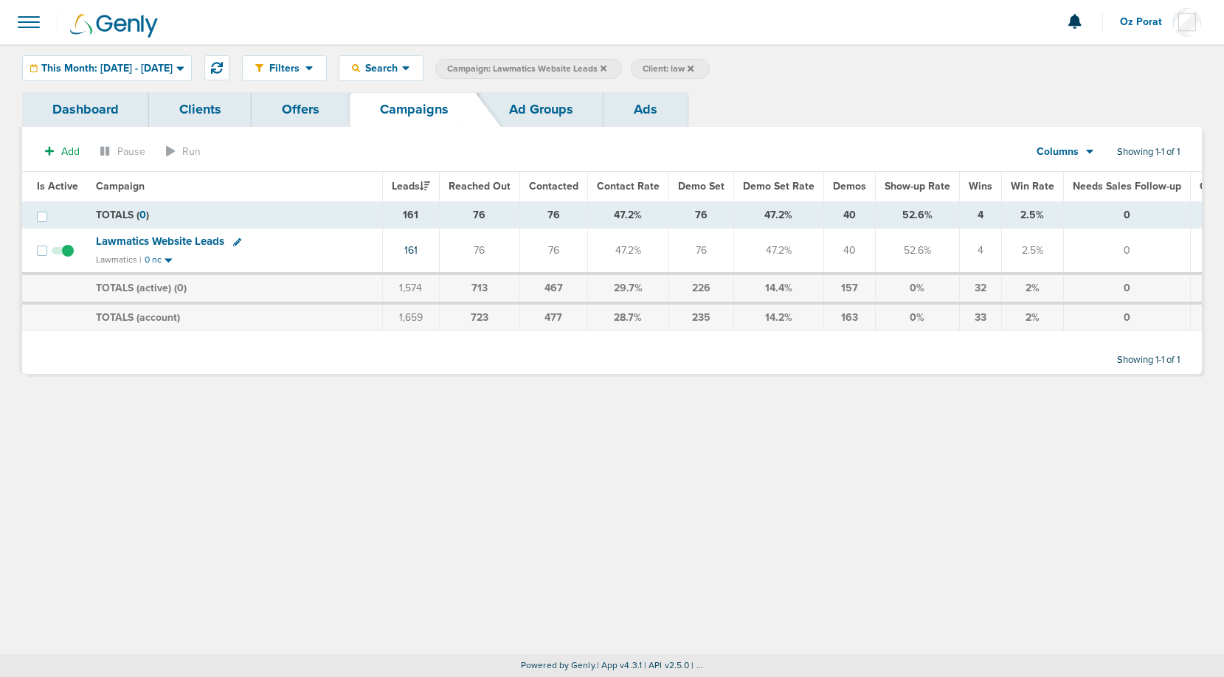
click at [607, 69] on icon at bounding box center [604, 68] width 6 height 6
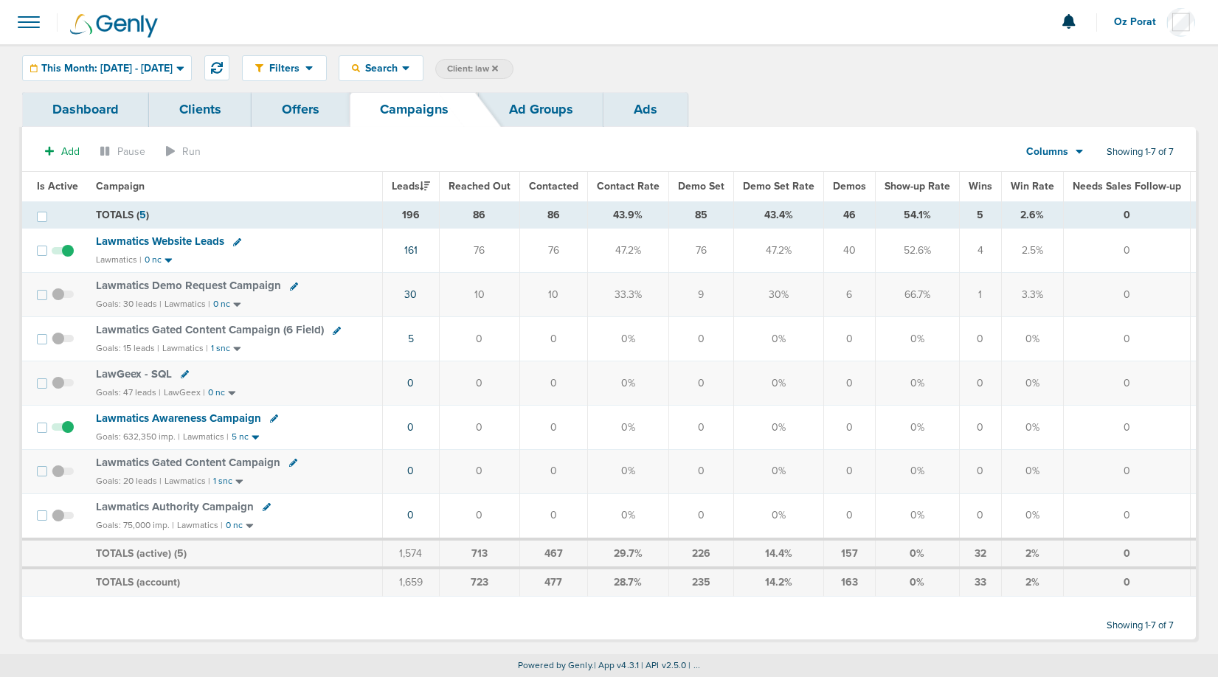
click at [1152, 18] on span "Oz Porat" at bounding box center [1140, 22] width 52 height 10
click at [1116, 60] on link "Sign Out" at bounding box center [1123, 64] width 148 height 18
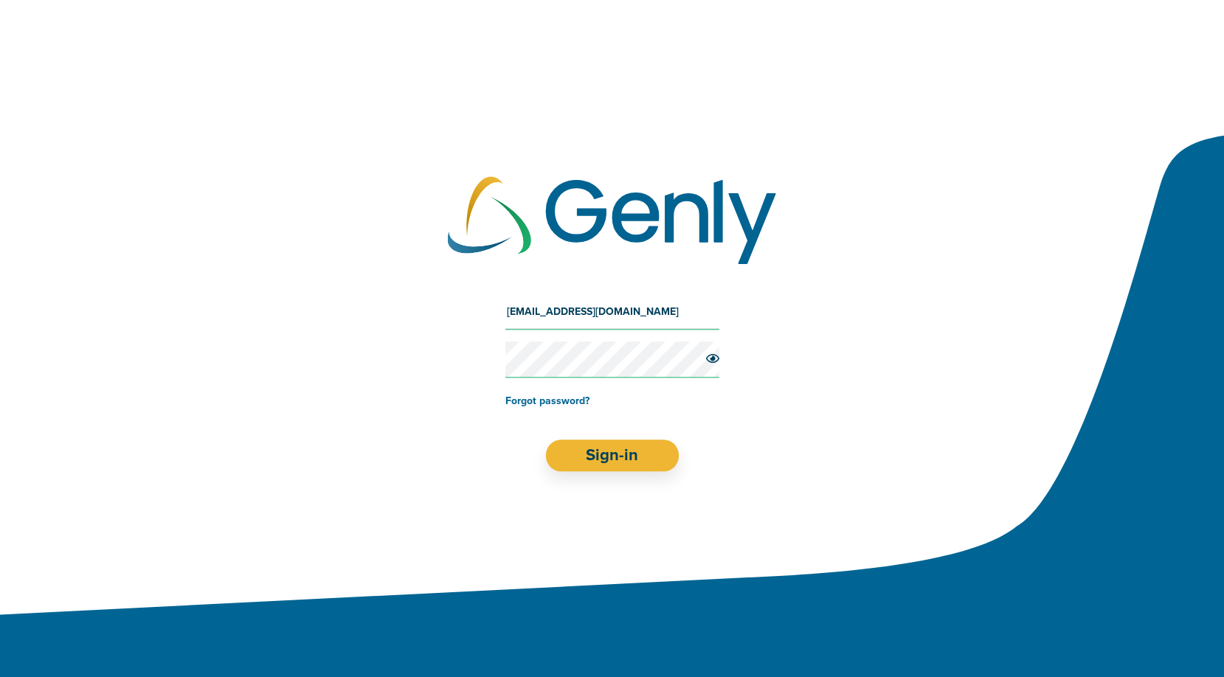
click at [596, 314] on input "[EMAIL_ADDRESS][DOMAIN_NAME]" at bounding box center [613, 311] width 214 height 35
type input "[EMAIL_ADDRESS][DOMAIN_NAME]"
click at [608, 442] on button "Sign-in" at bounding box center [612, 456] width 134 height 32
